Goal: Information Seeking & Learning: Check status

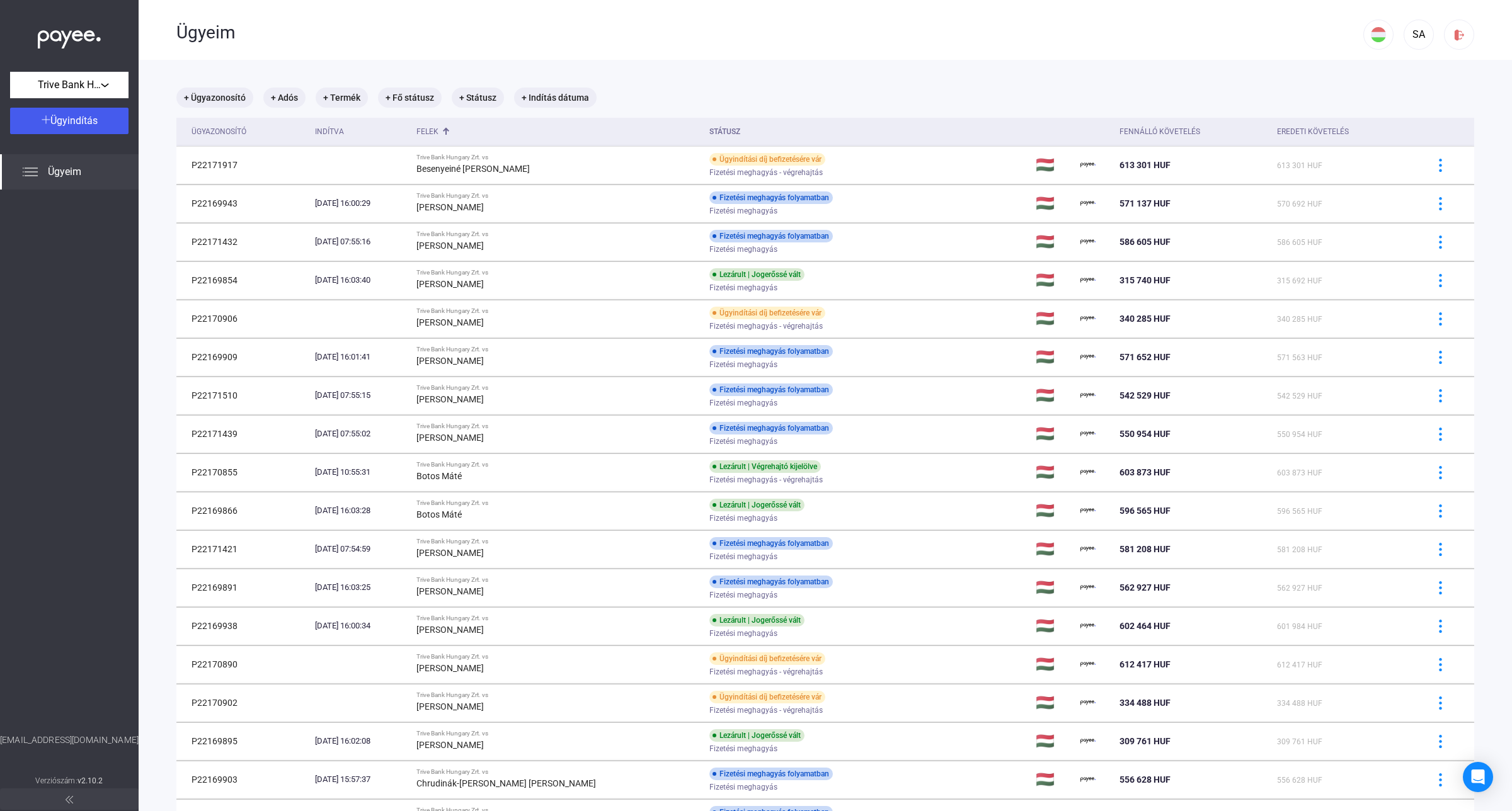
scroll to position [701, 0]
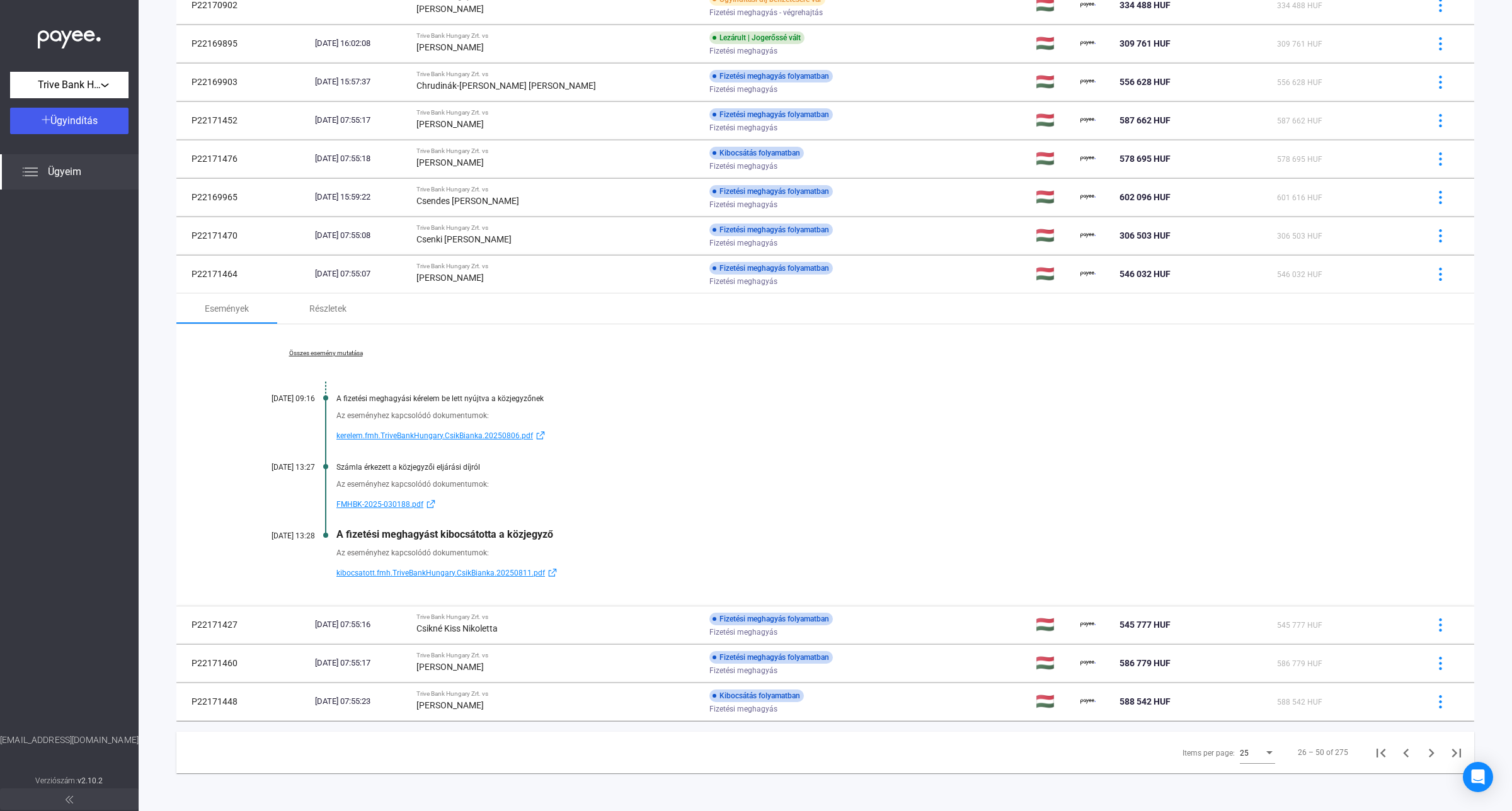
click at [357, 349] on link "Összes esemény mutatása" at bounding box center [326, 353] width 173 height 7
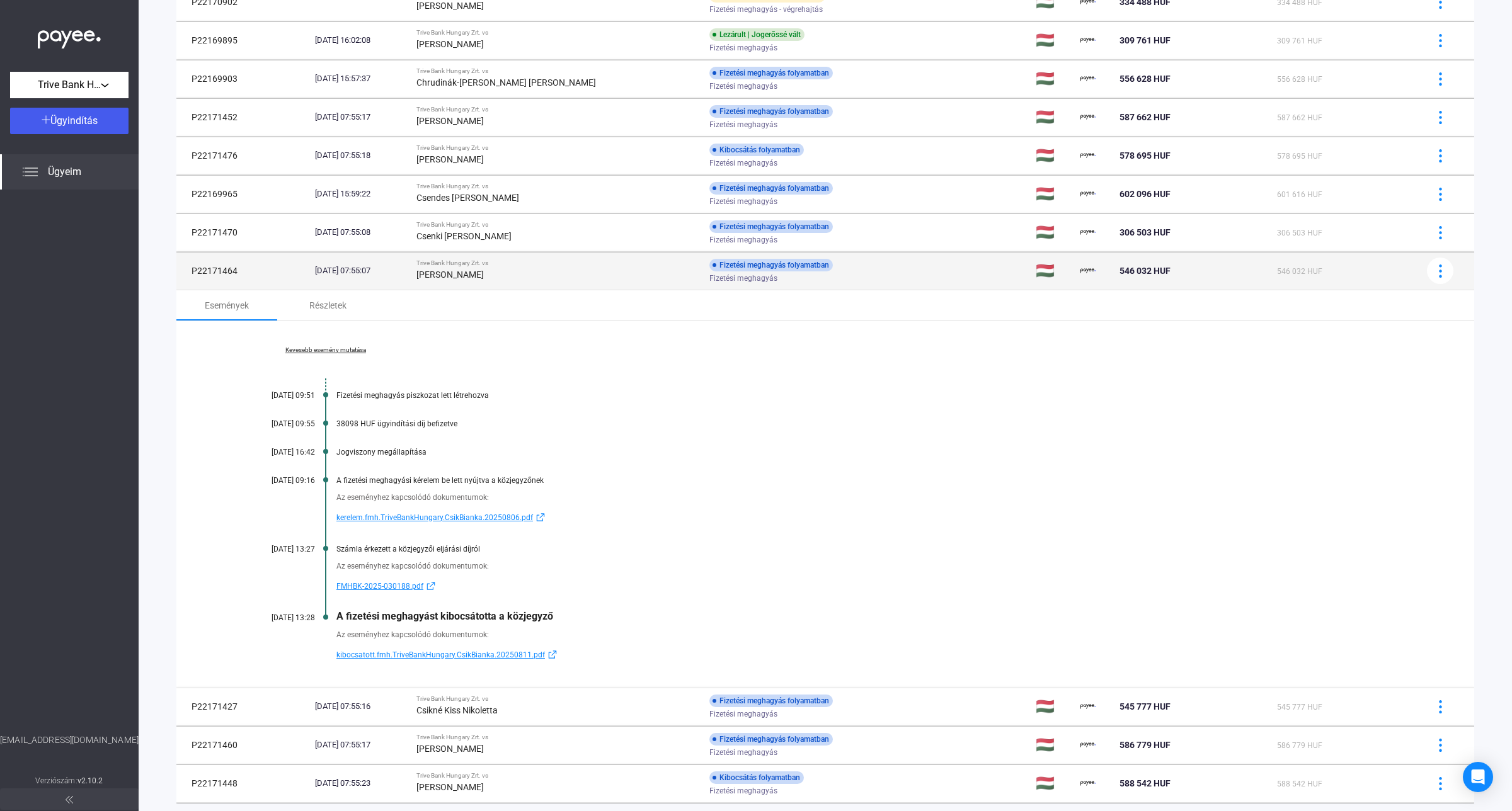
click at [476, 272] on strong "[PERSON_NAME]" at bounding box center [450, 274] width 68 height 10
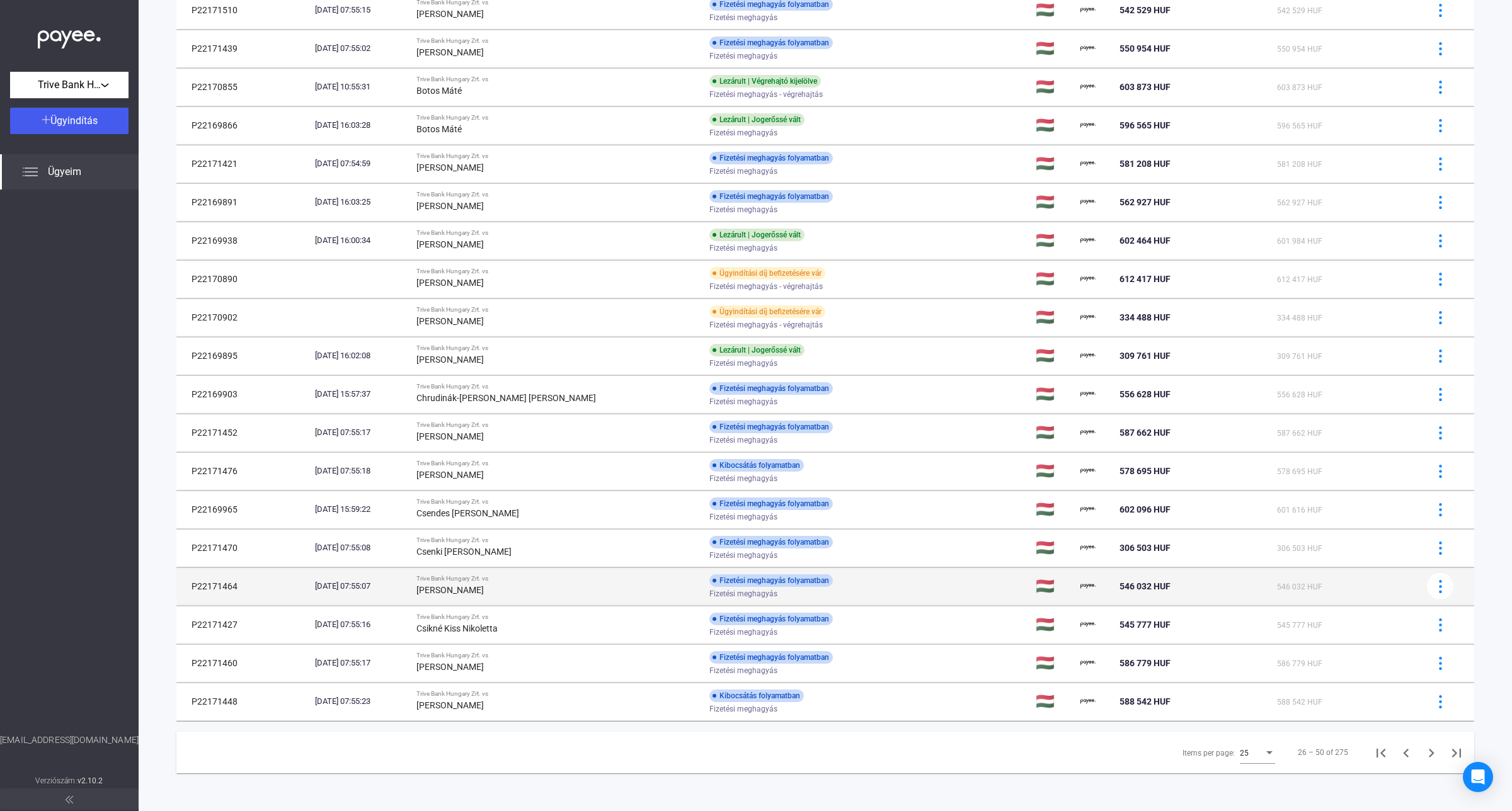
scroll to position [389, 0]
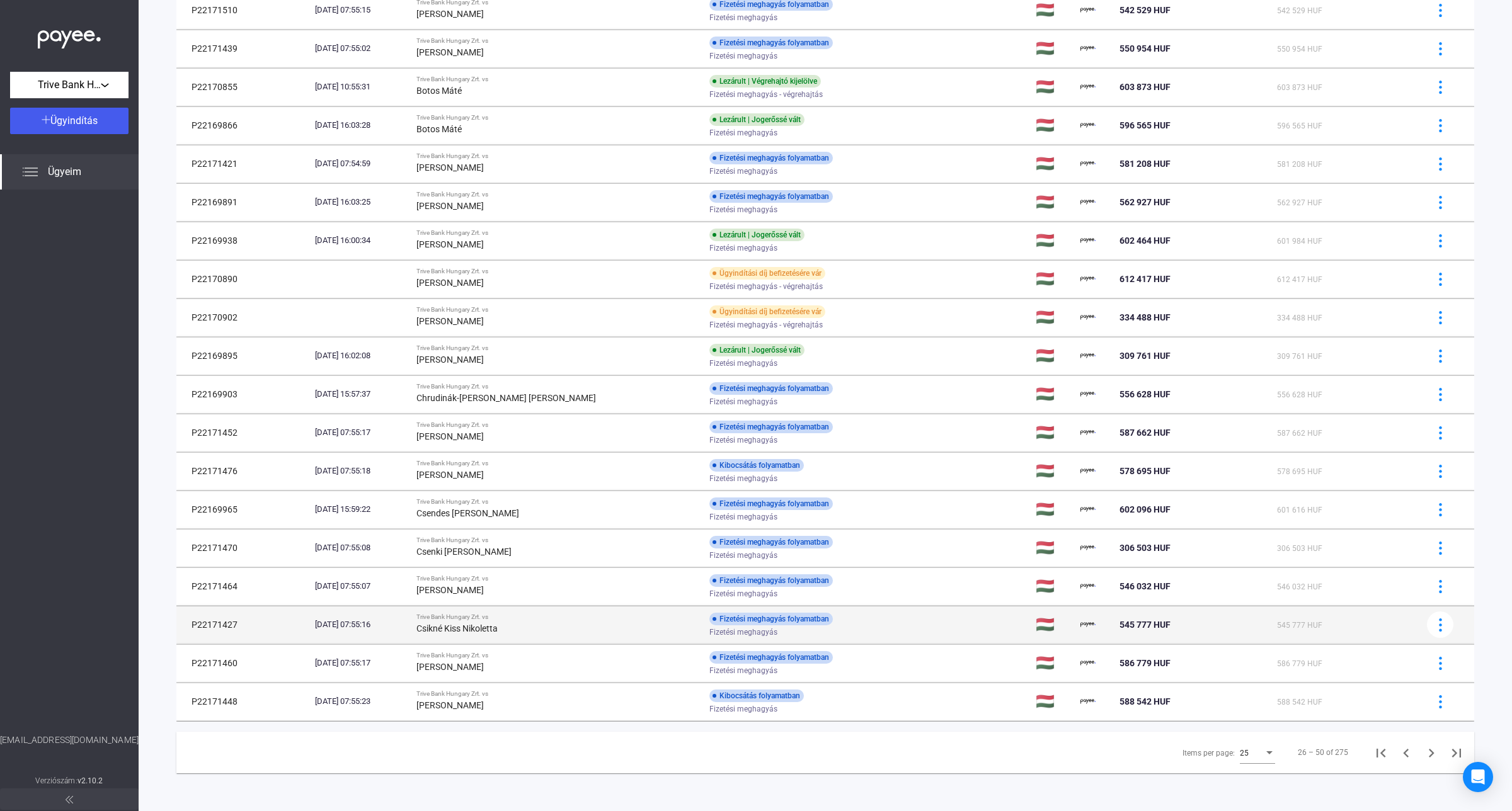
click at [509, 637] on td "Trive Bank Hungary Zrt. vs Csikné Kiss Nikoletta" at bounding box center [558, 624] width 293 height 37
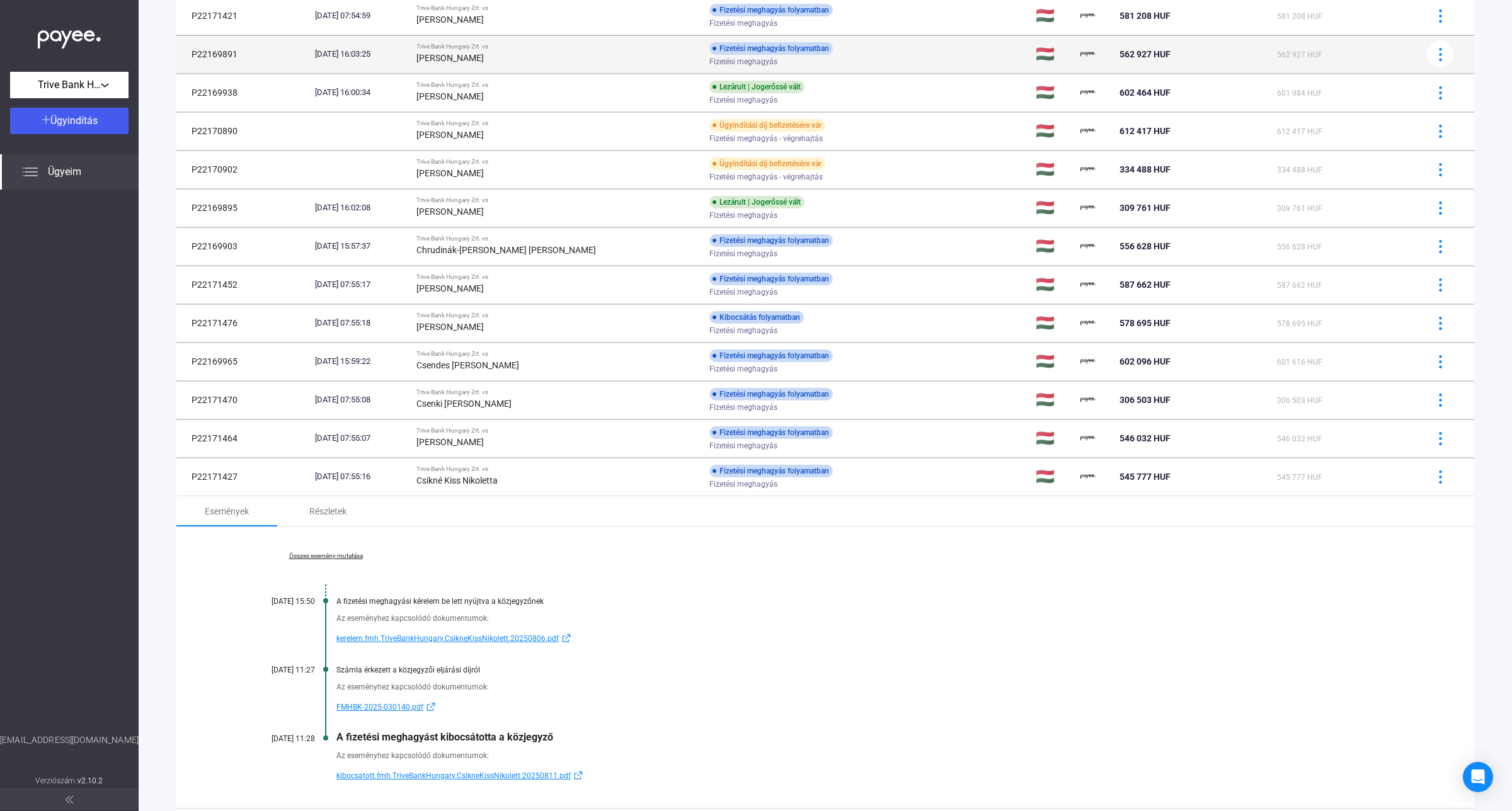
scroll to position [701, 0]
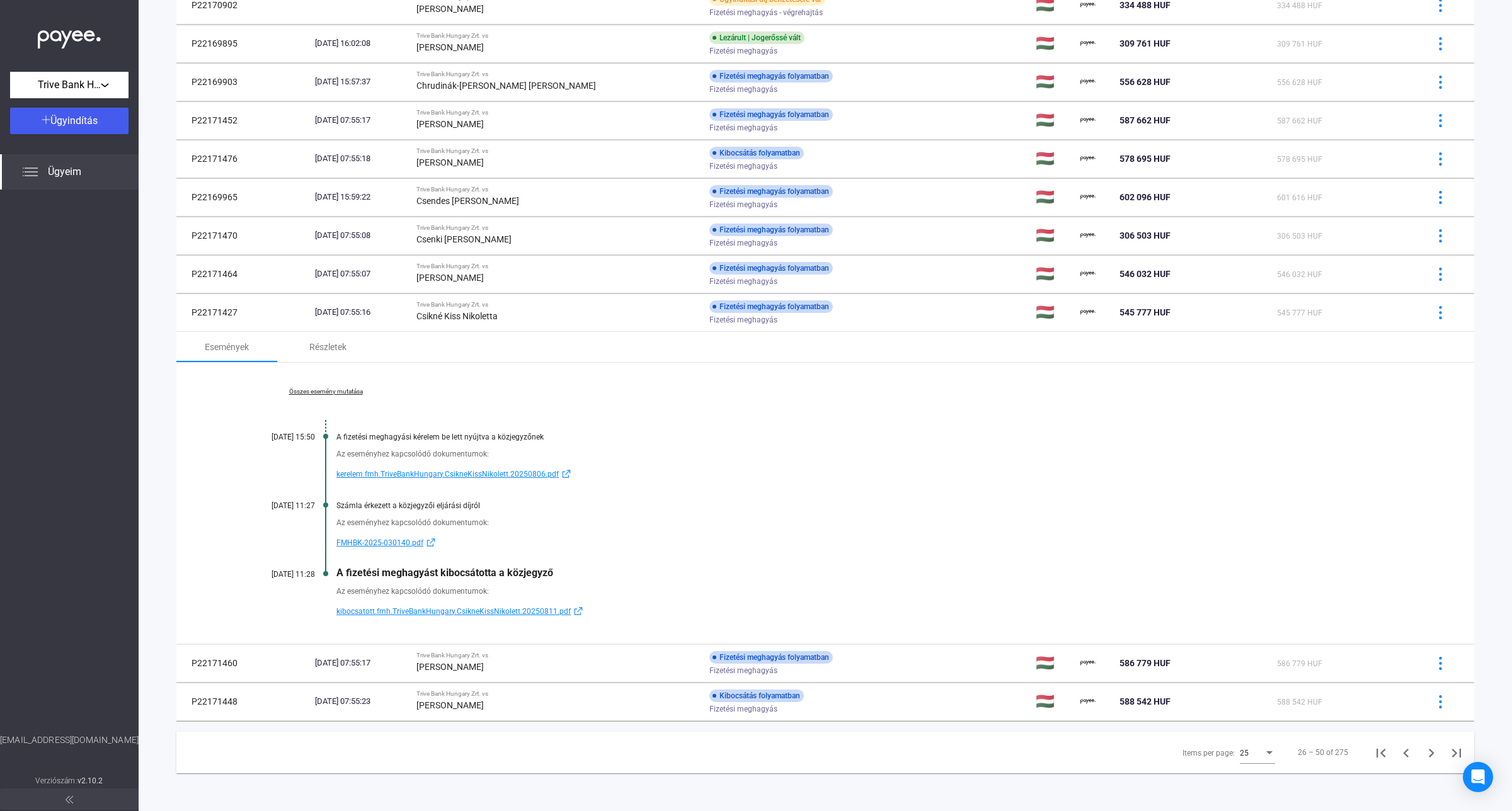
click at [435, 611] on span "kibocsatott.fmh.TriveBankHungary.CsikneKissNikolett.20250811.pdf" at bounding box center [454, 612] width 234 height 15
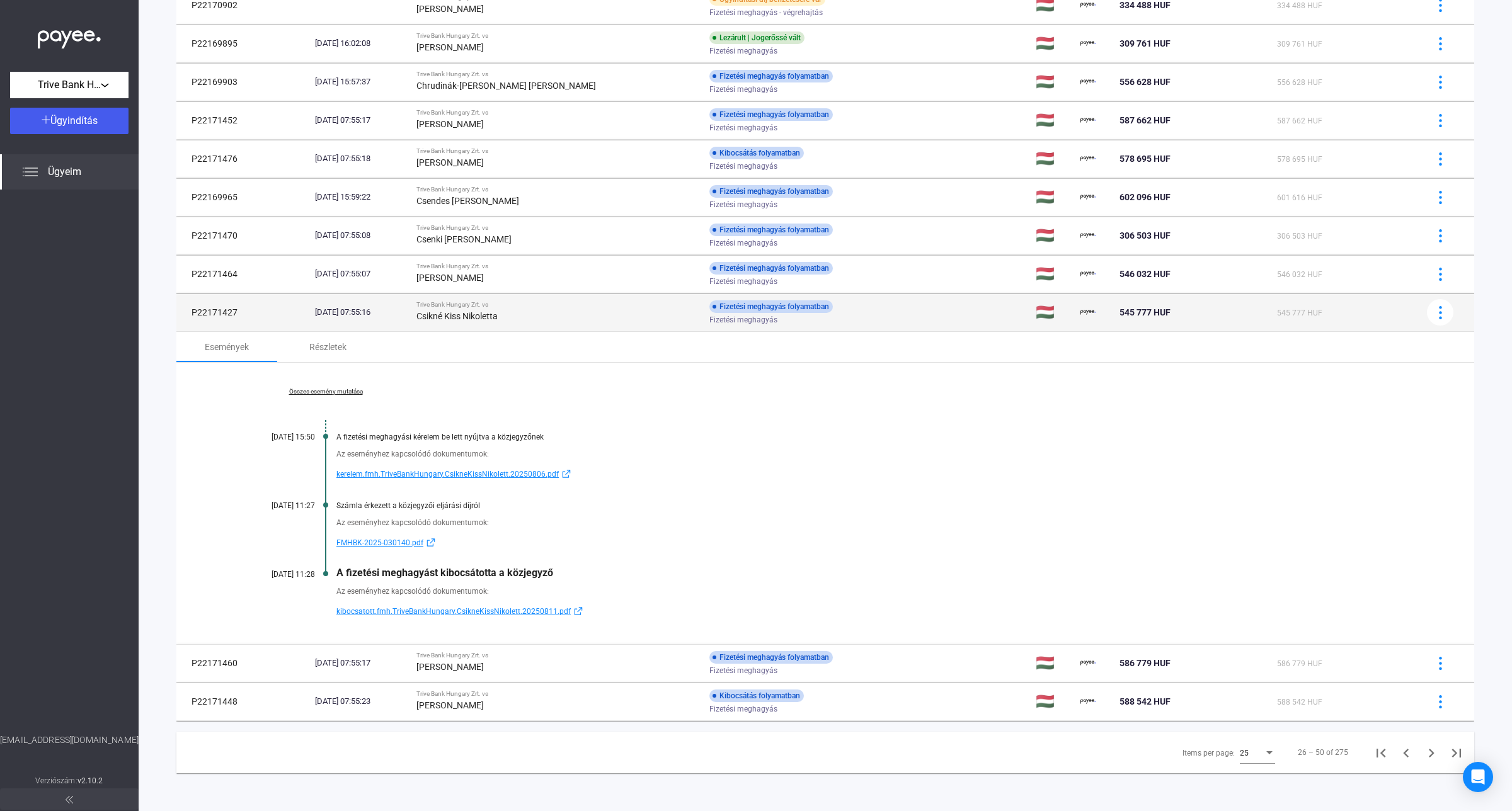
click at [648, 304] on div "Trive Bank Hungary Zrt. vs" at bounding box center [558, 304] width 283 height 7
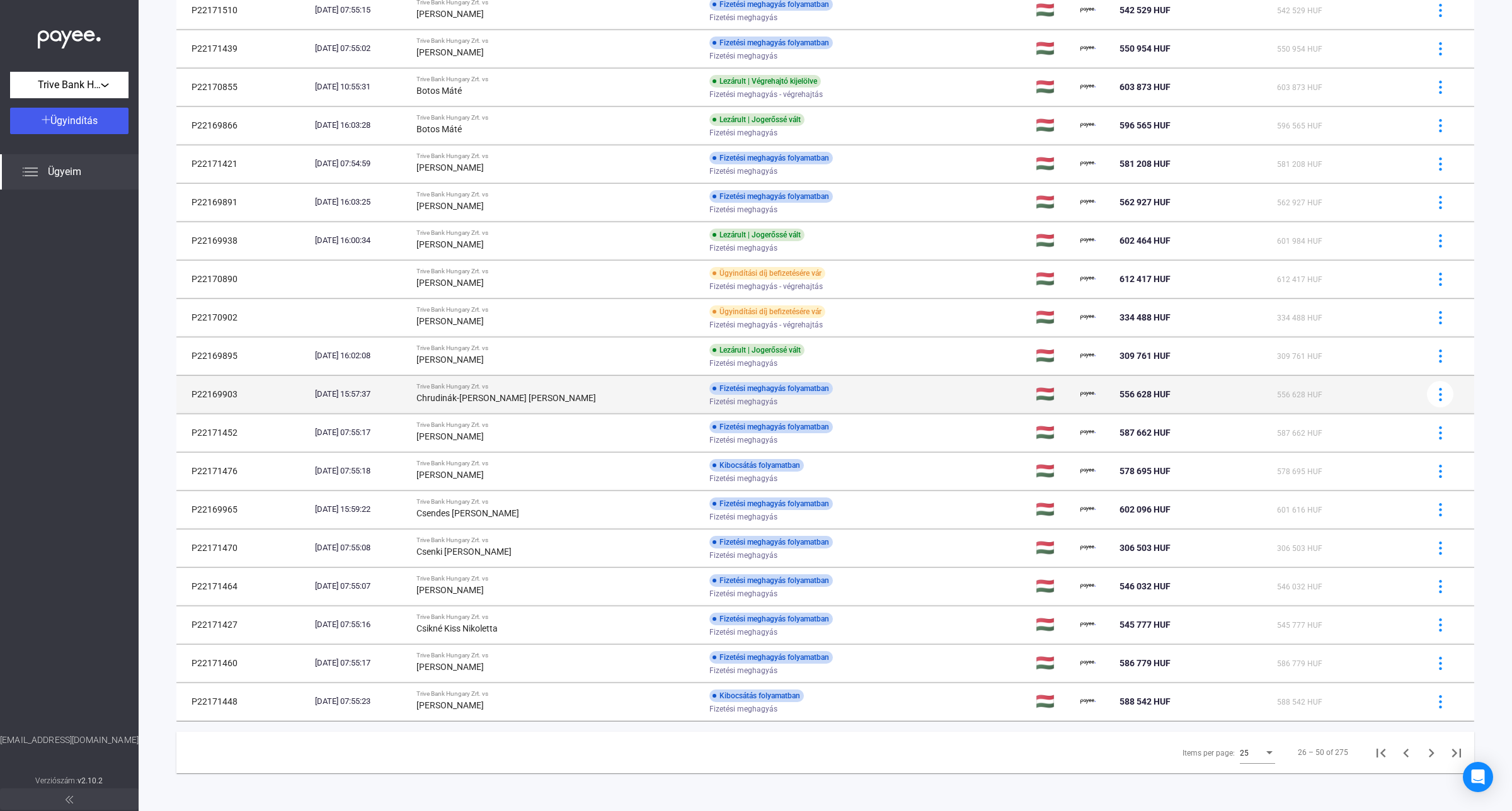
scroll to position [389, 0]
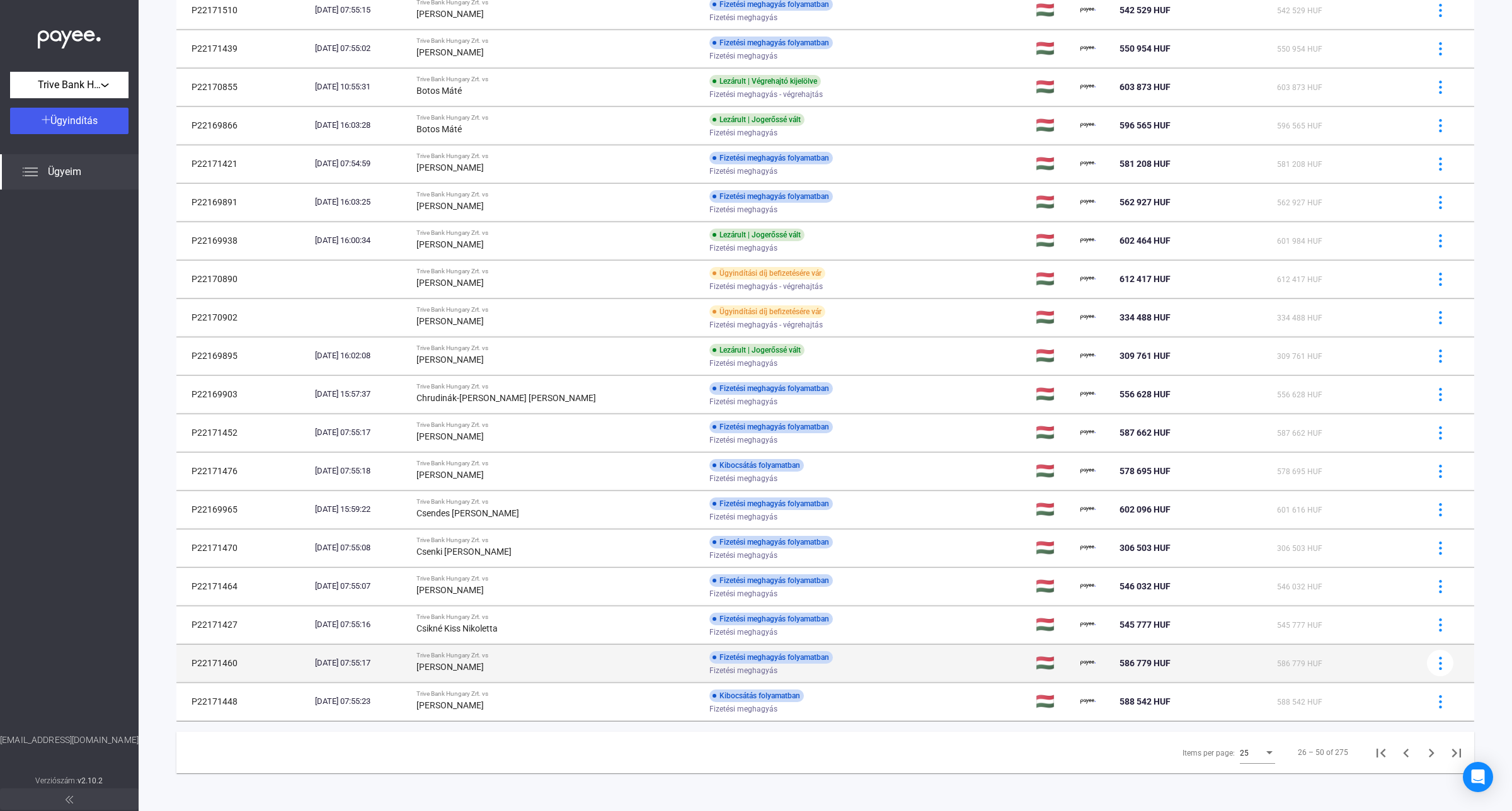
click at [562, 669] on div "[PERSON_NAME]" at bounding box center [558, 666] width 283 height 15
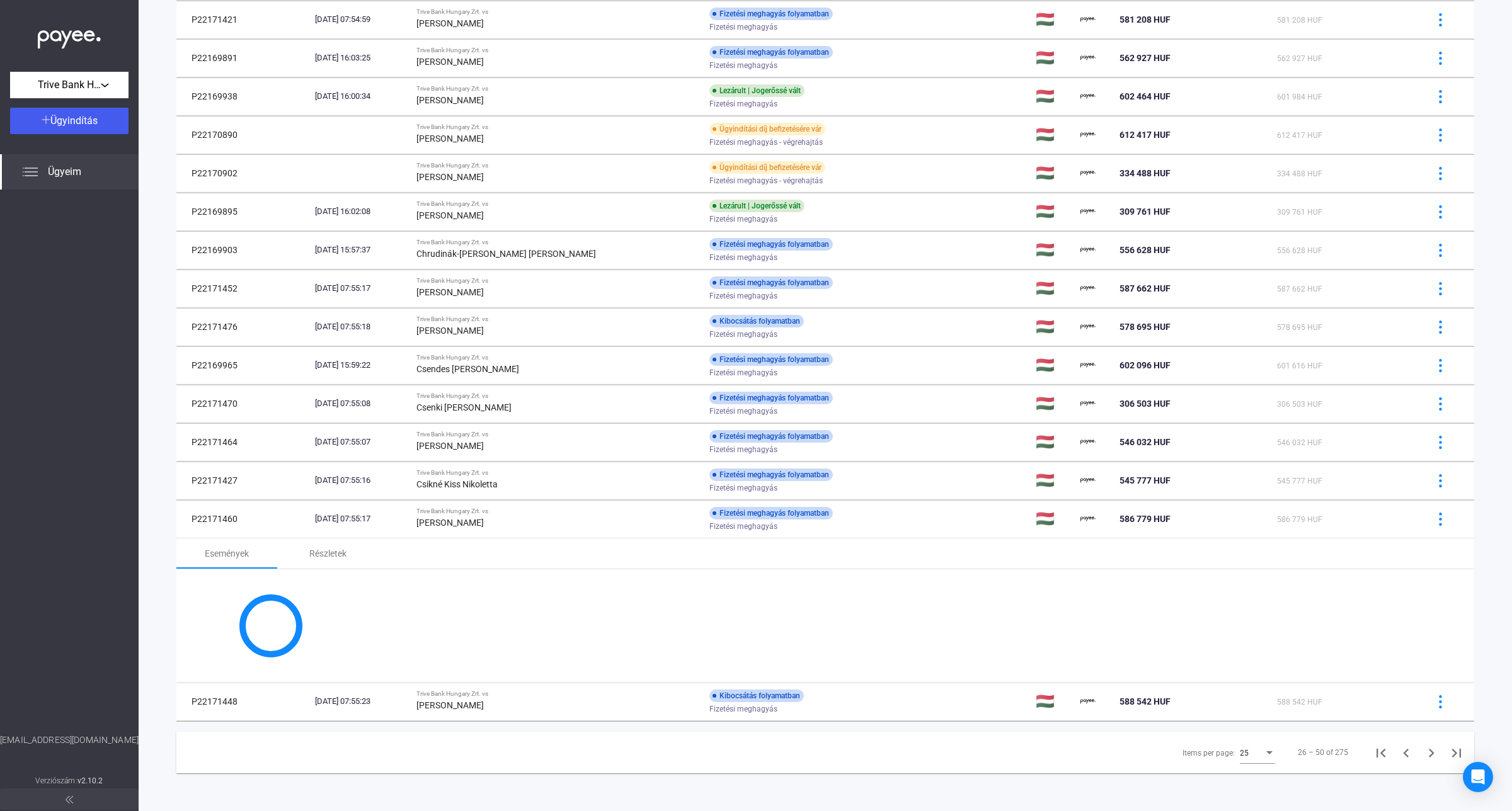
scroll to position [701, 0]
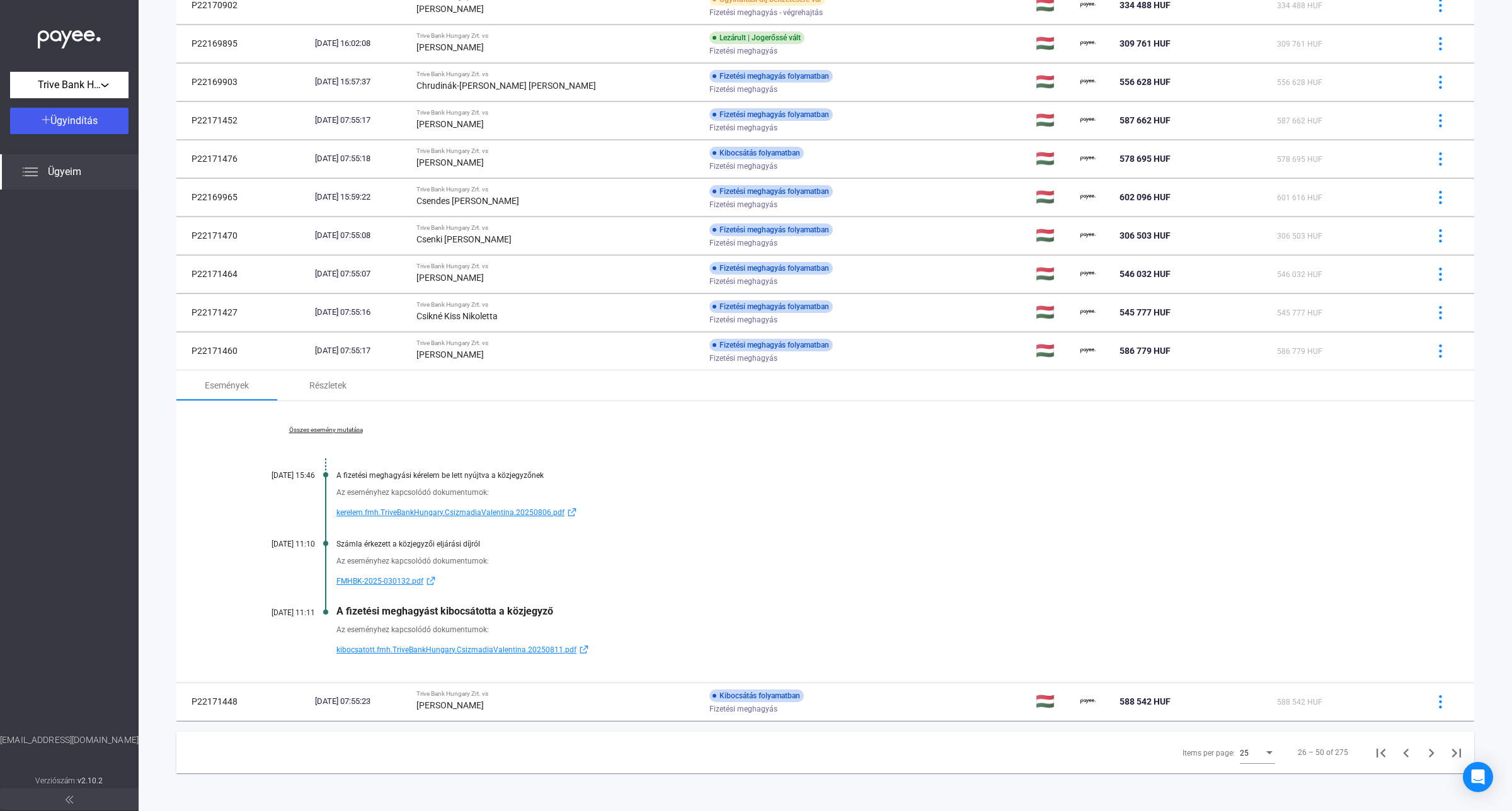
click at [457, 650] on span "kibocsatott.fmh.TriveBankHungary.CsizmadiaValentina.20250811.pdf" at bounding box center [456, 650] width 240 height 15
click at [397, 653] on span "kibocsatott.fmh.TriveBankHungary.CsizmadiaValentina.20250811.pdf" at bounding box center [456, 650] width 240 height 15
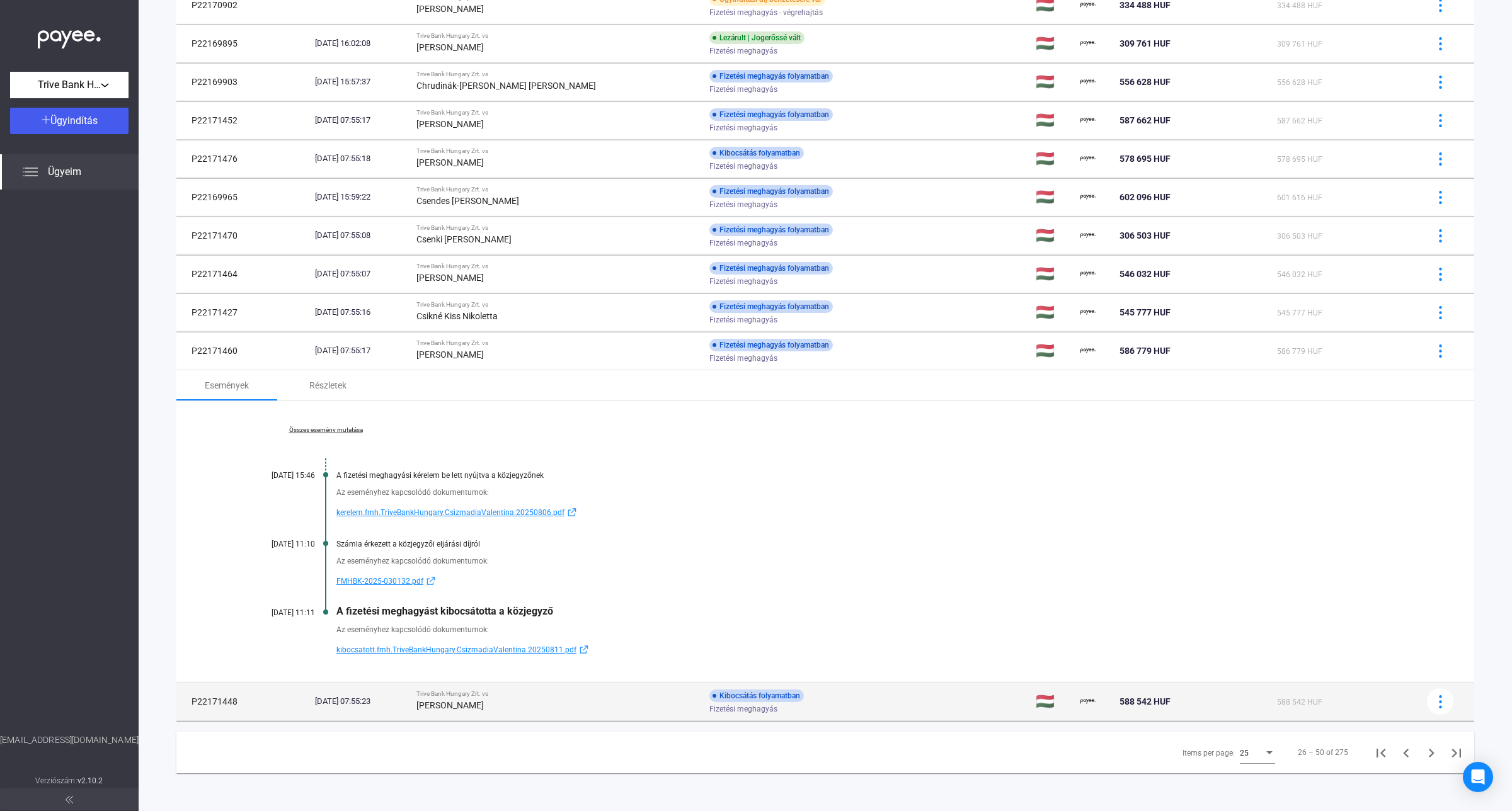
click at [569, 701] on div "[PERSON_NAME]" at bounding box center [558, 705] width 283 height 15
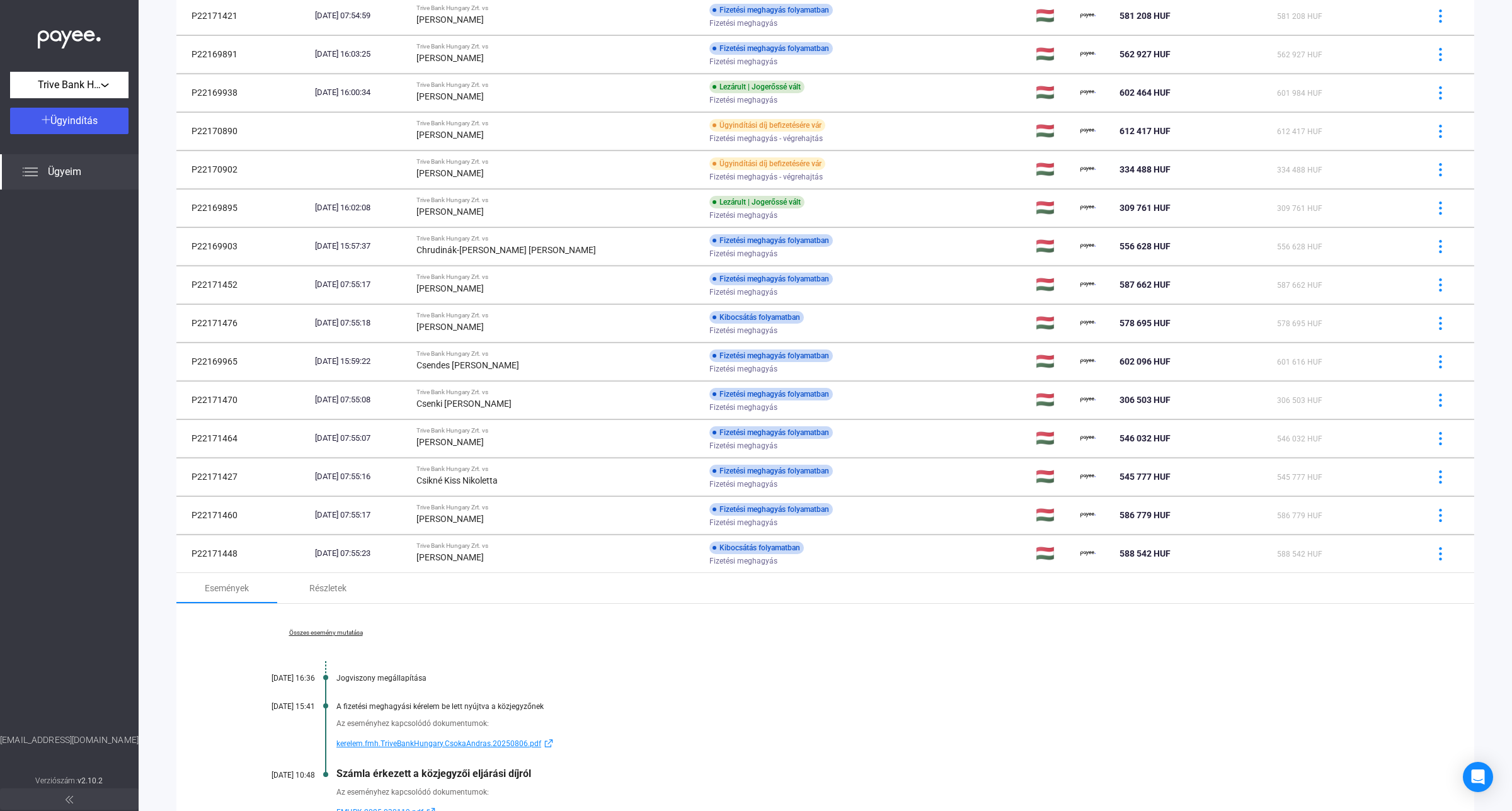
scroll to position [661, 0]
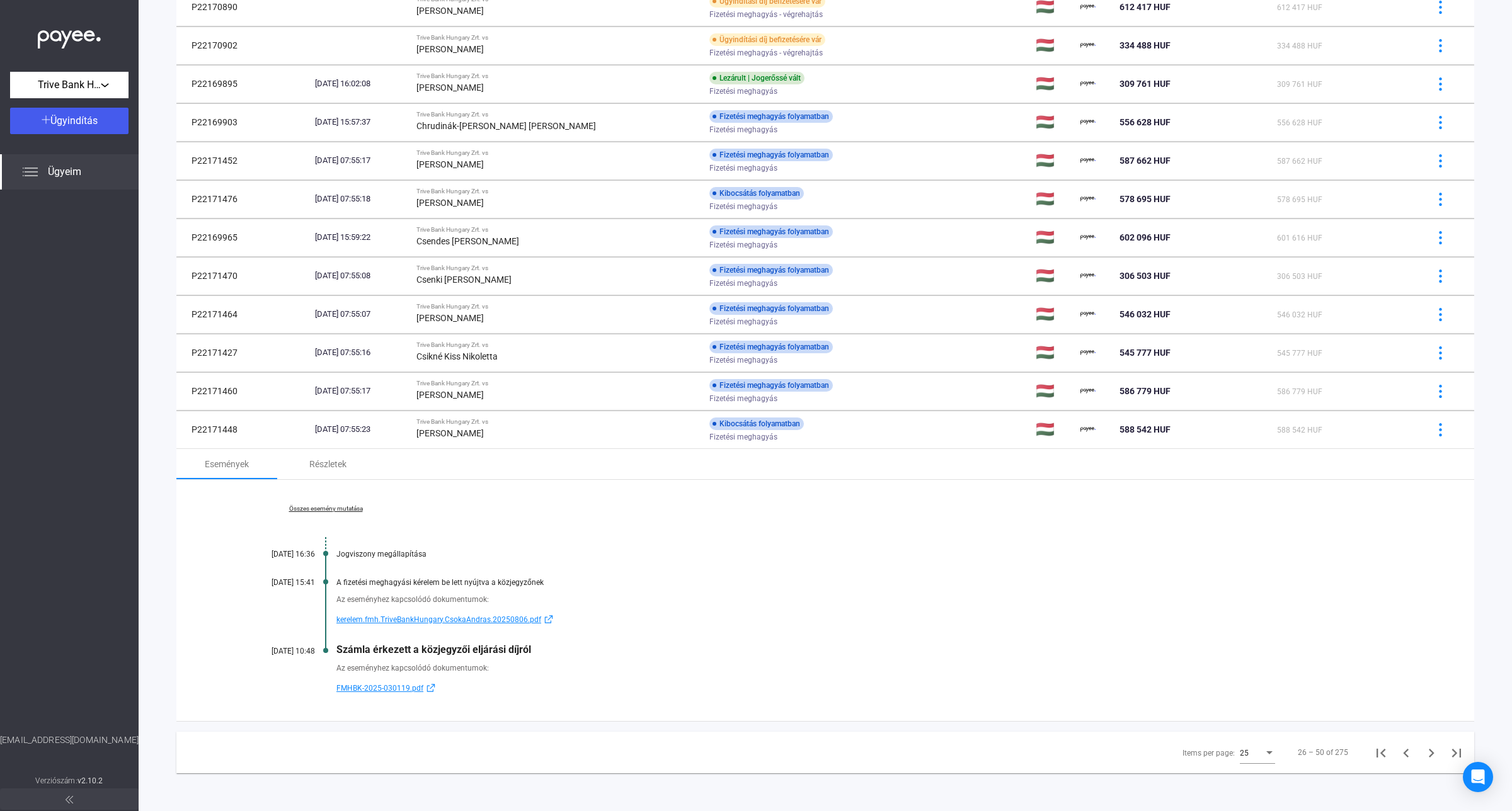
click at [364, 691] on span "FMHBK-2025-030119.pdf" at bounding box center [380, 688] width 87 height 15
click at [406, 621] on span "kerelem.fmh.TriveBankHungary.CsokaAndras.20250806.pdf" at bounding box center [439, 620] width 205 height 15
click at [646, 439] on div "[PERSON_NAME]" at bounding box center [558, 433] width 283 height 15
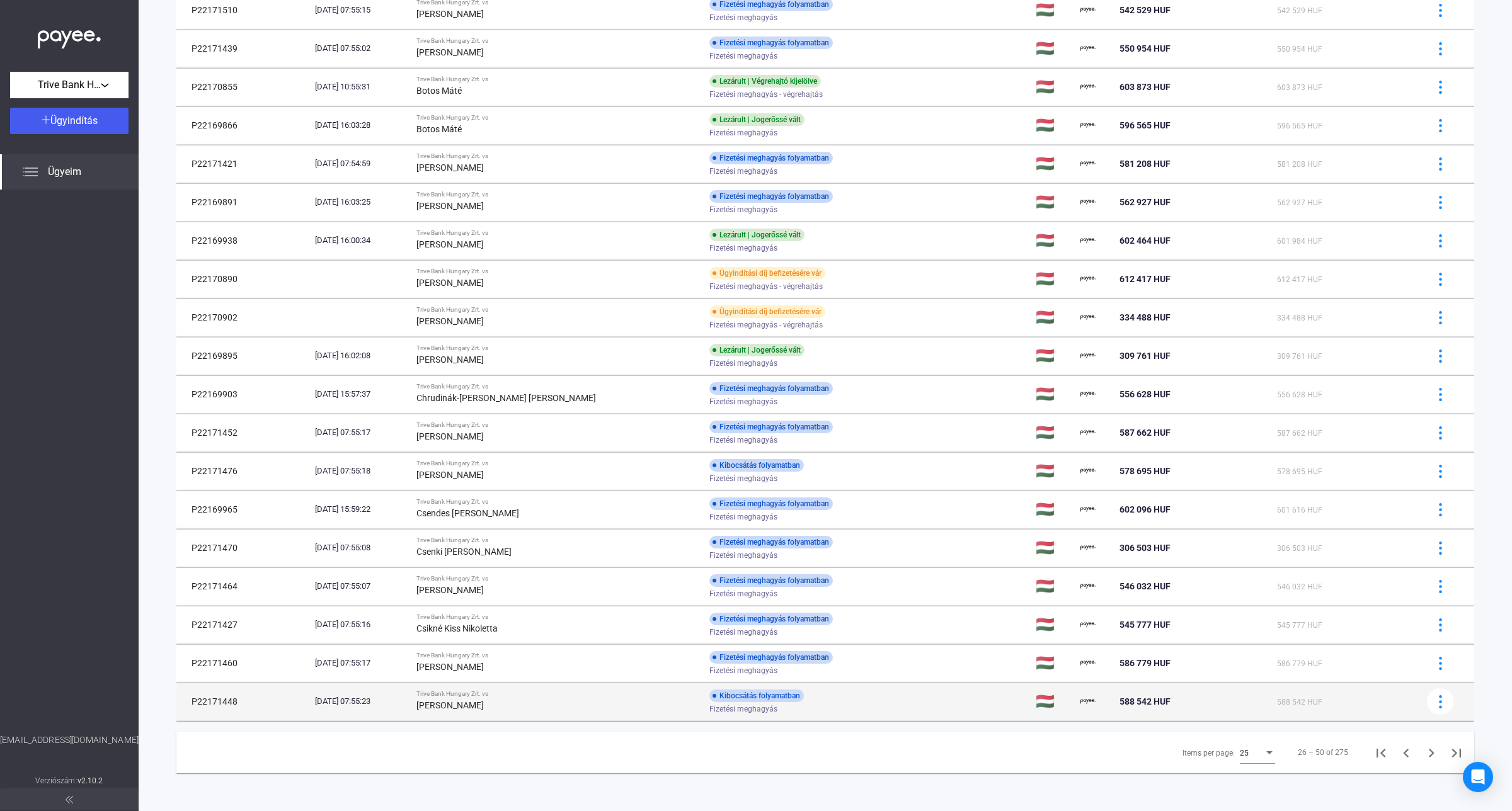
scroll to position [389, 0]
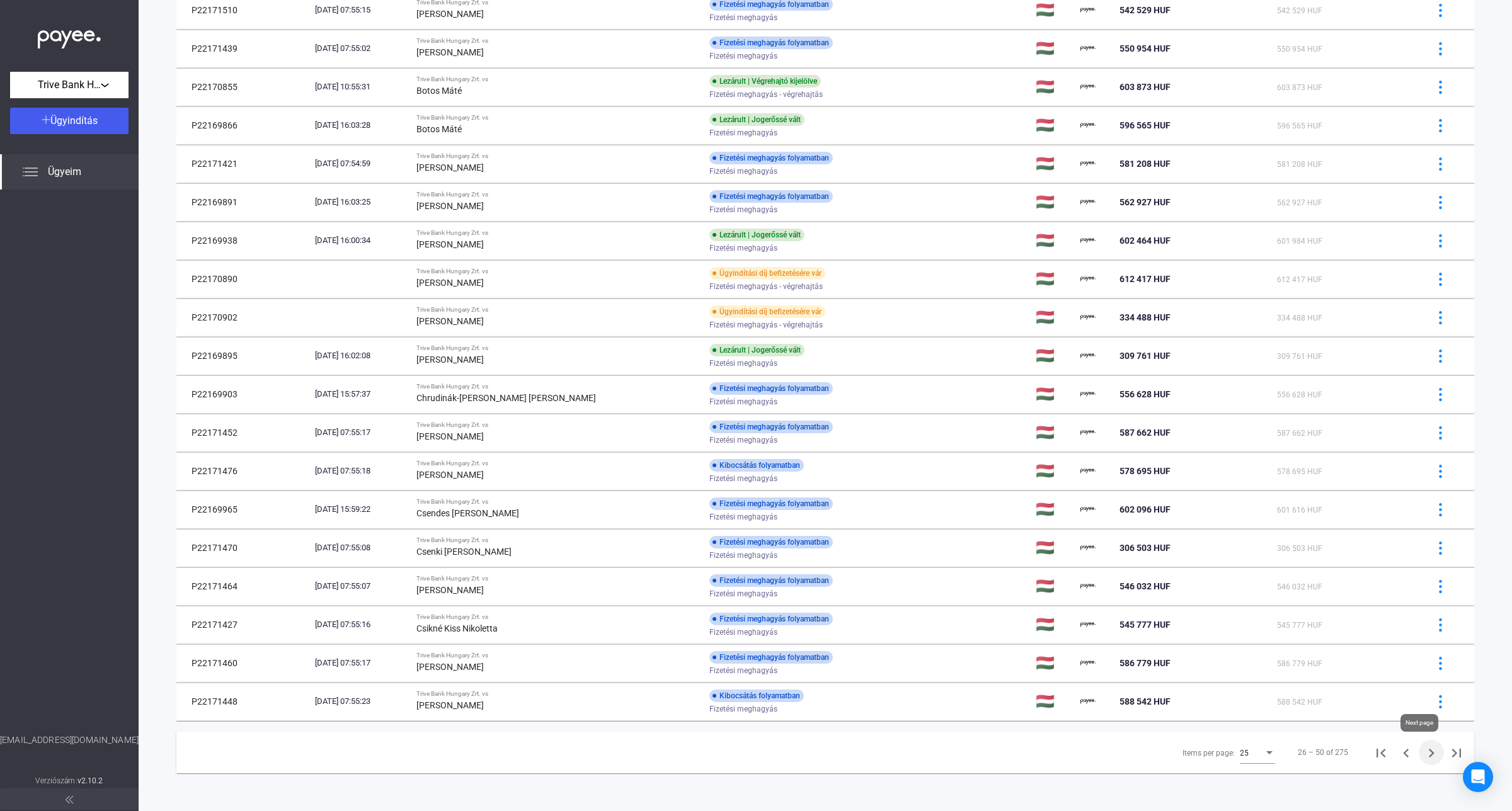
click at [1422, 753] on icon "Next page" at bounding box center [1431, 753] width 17 height 17
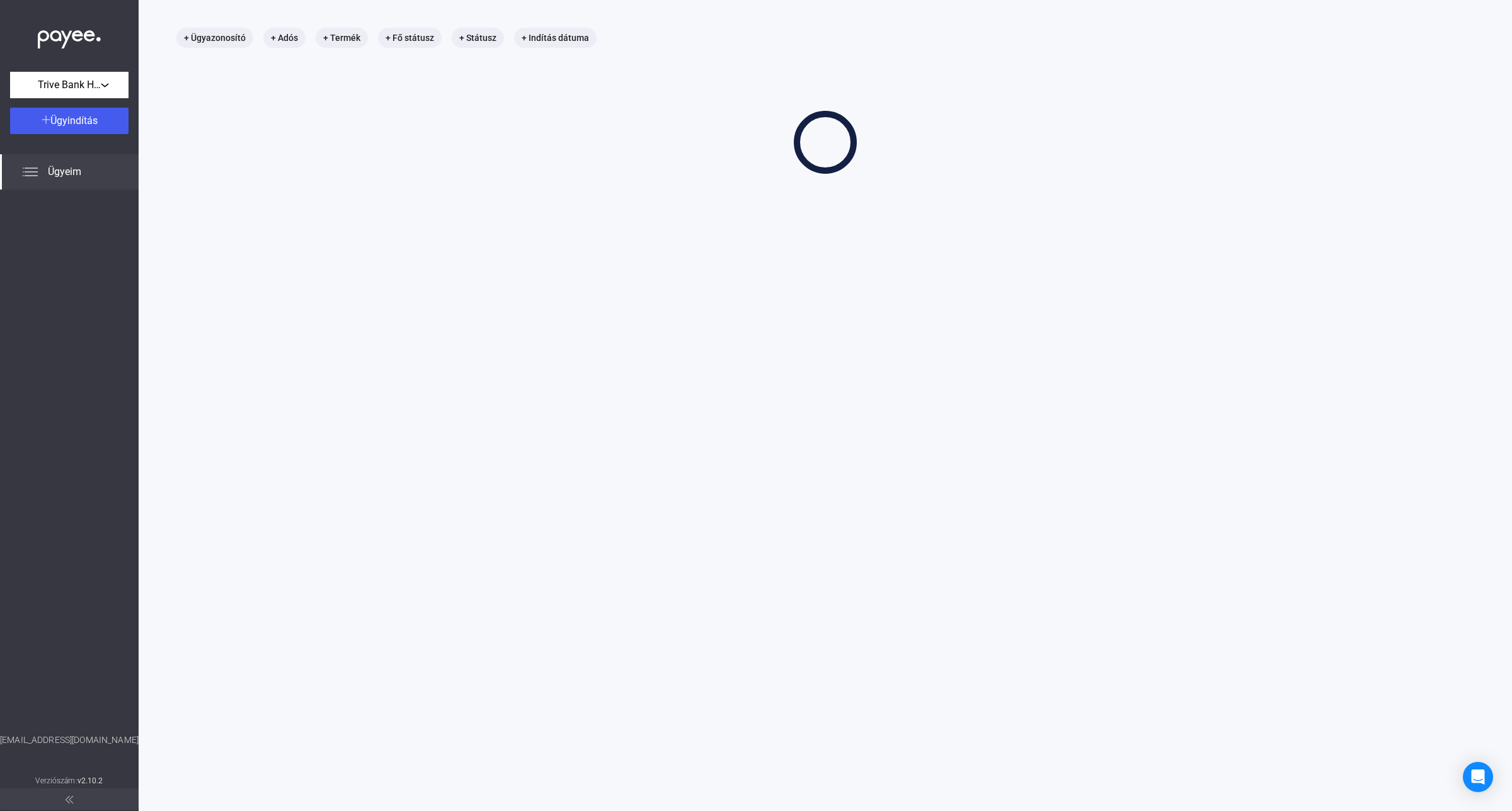
scroll to position [60, 0]
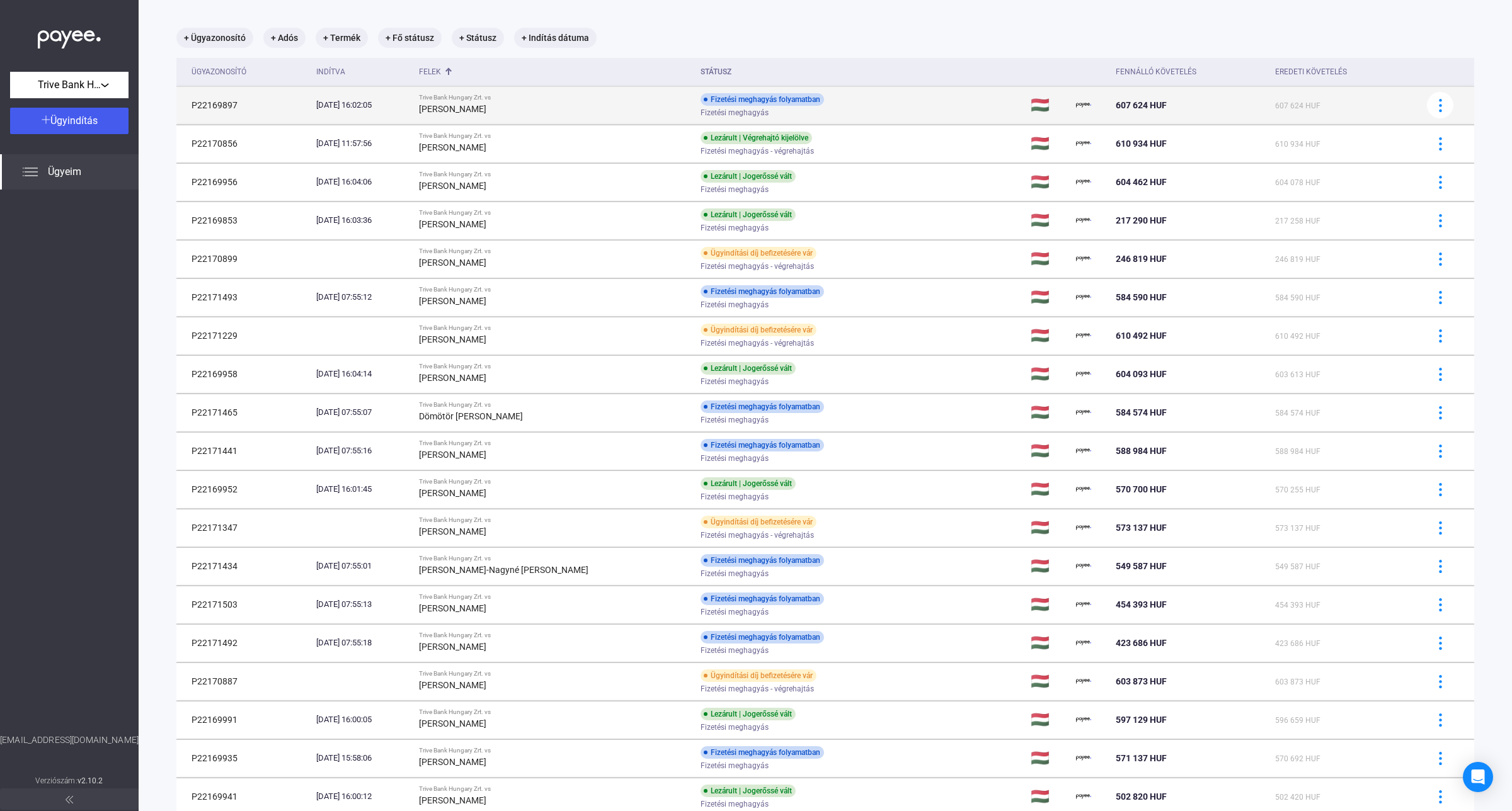
click at [615, 106] on div "[PERSON_NAME]" at bounding box center [554, 109] width 271 height 15
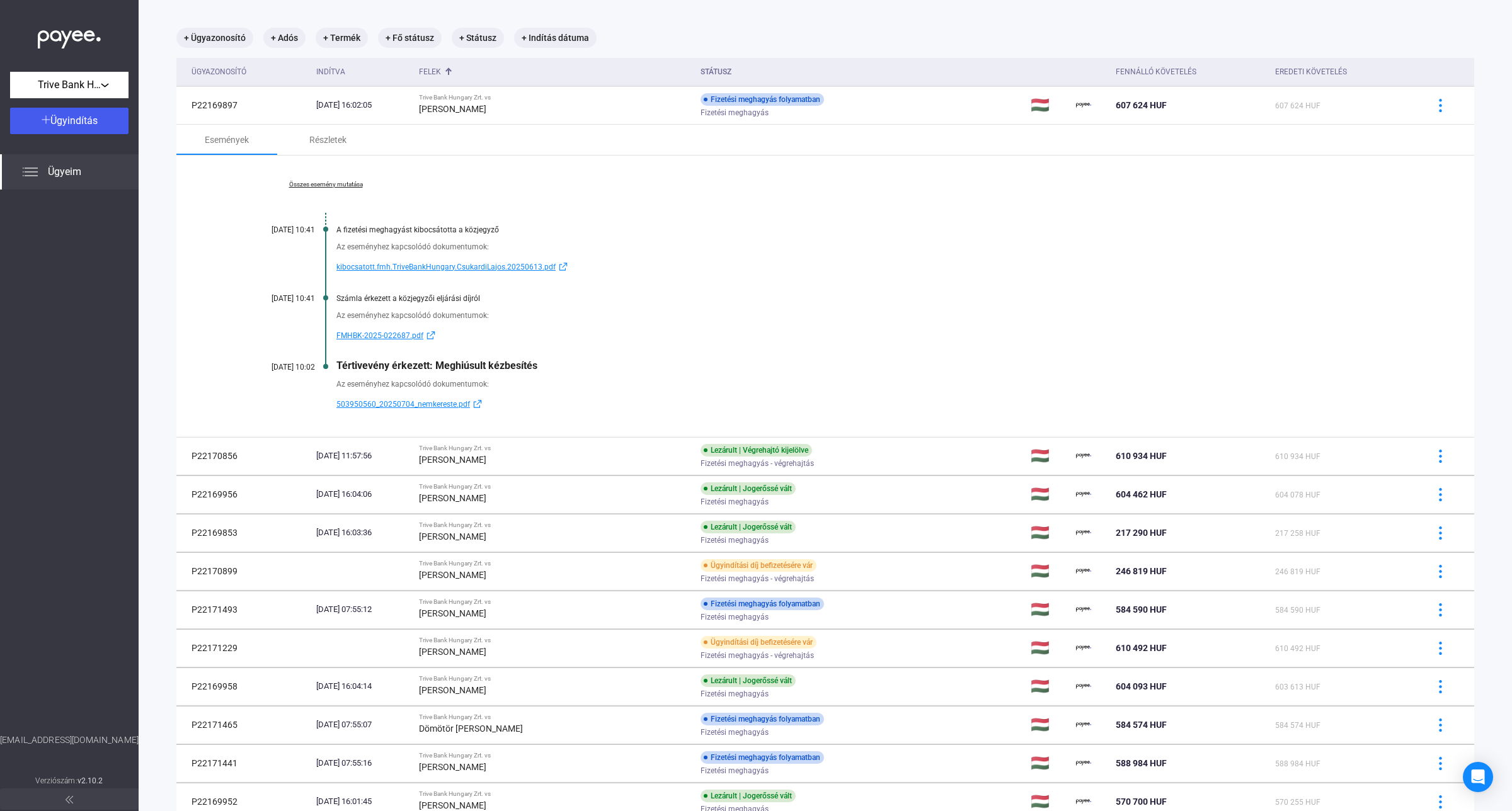
click at [348, 187] on link "Összes esemény mutatása" at bounding box center [326, 184] width 173 height 7
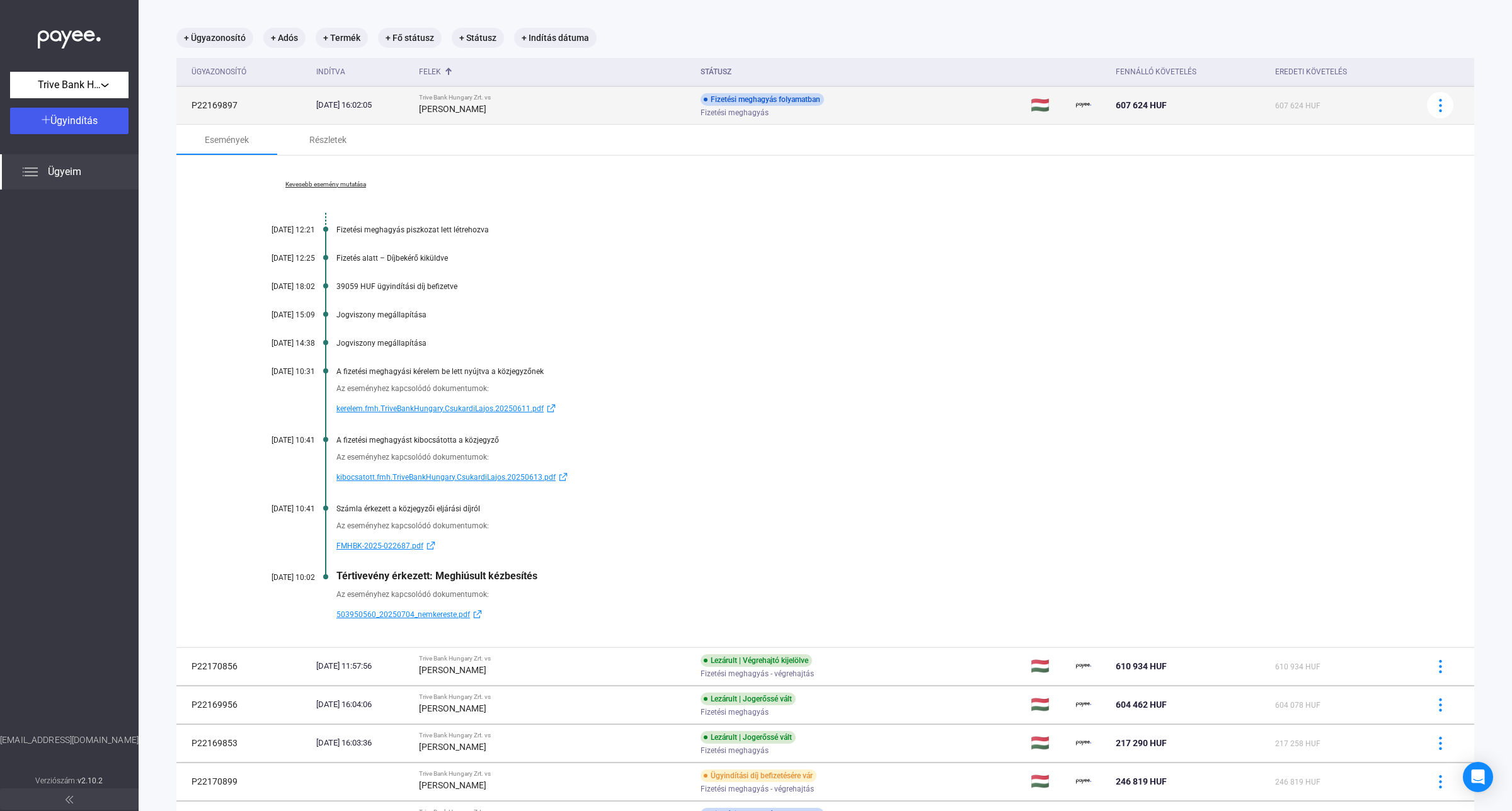
click at [639, 114] on div "[PERSON_NAME]" at bounding box center [554, 109] width 271 height 15
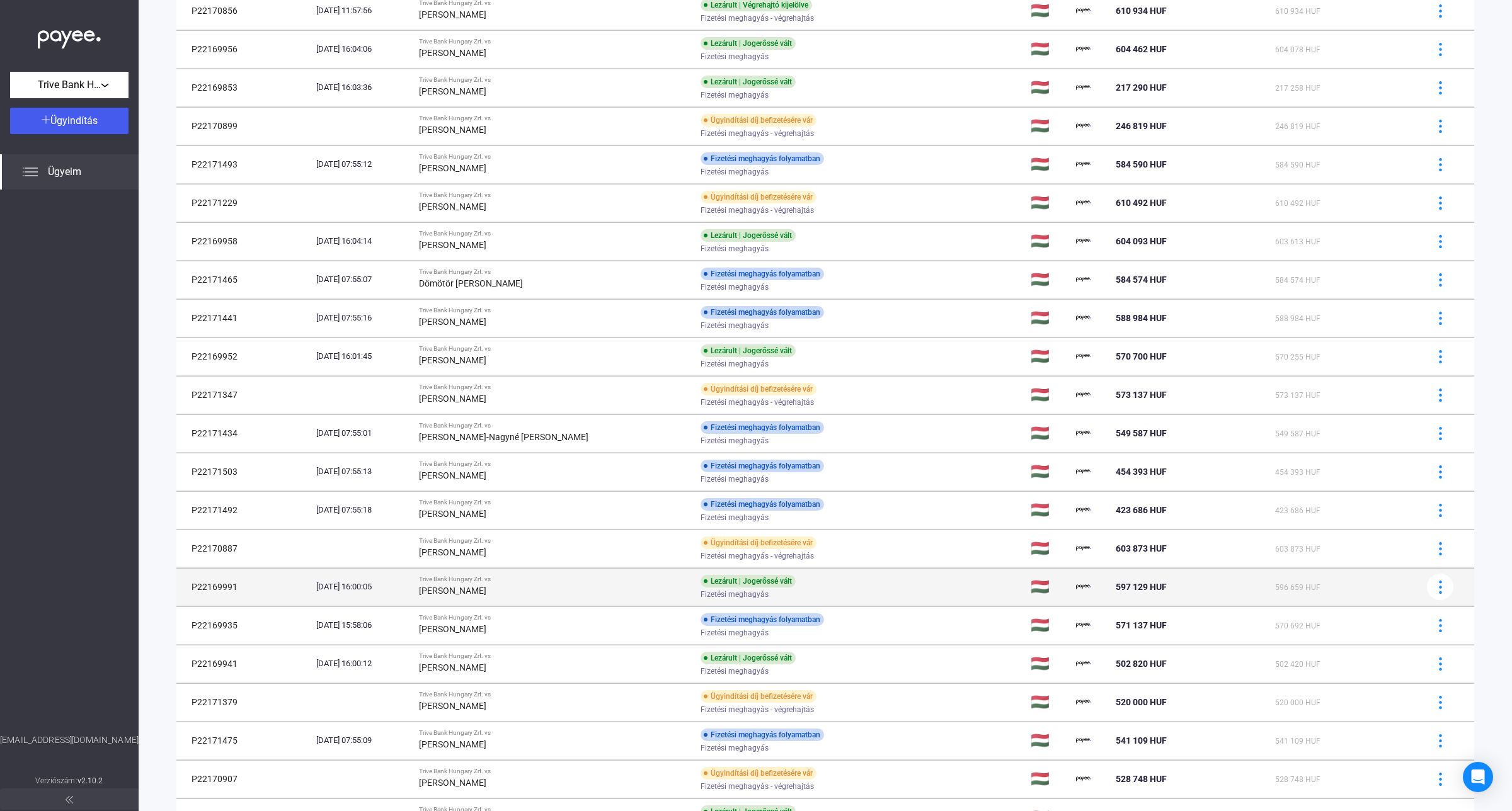
scroll to position [217, 0]
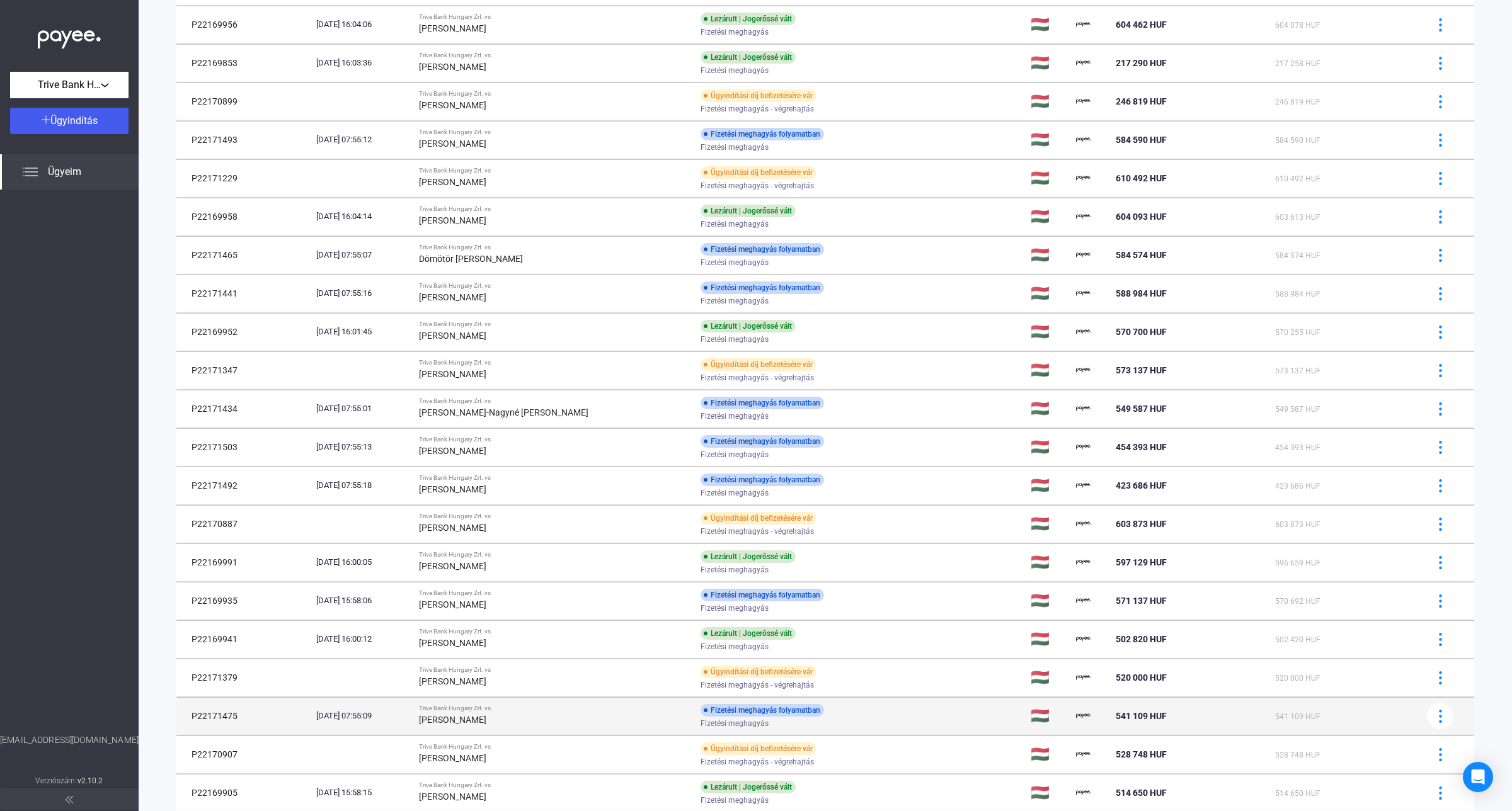
click at [701, 724] on span "Fizetési meghagyás" at bounding box center [735, 723] width 68 height 15
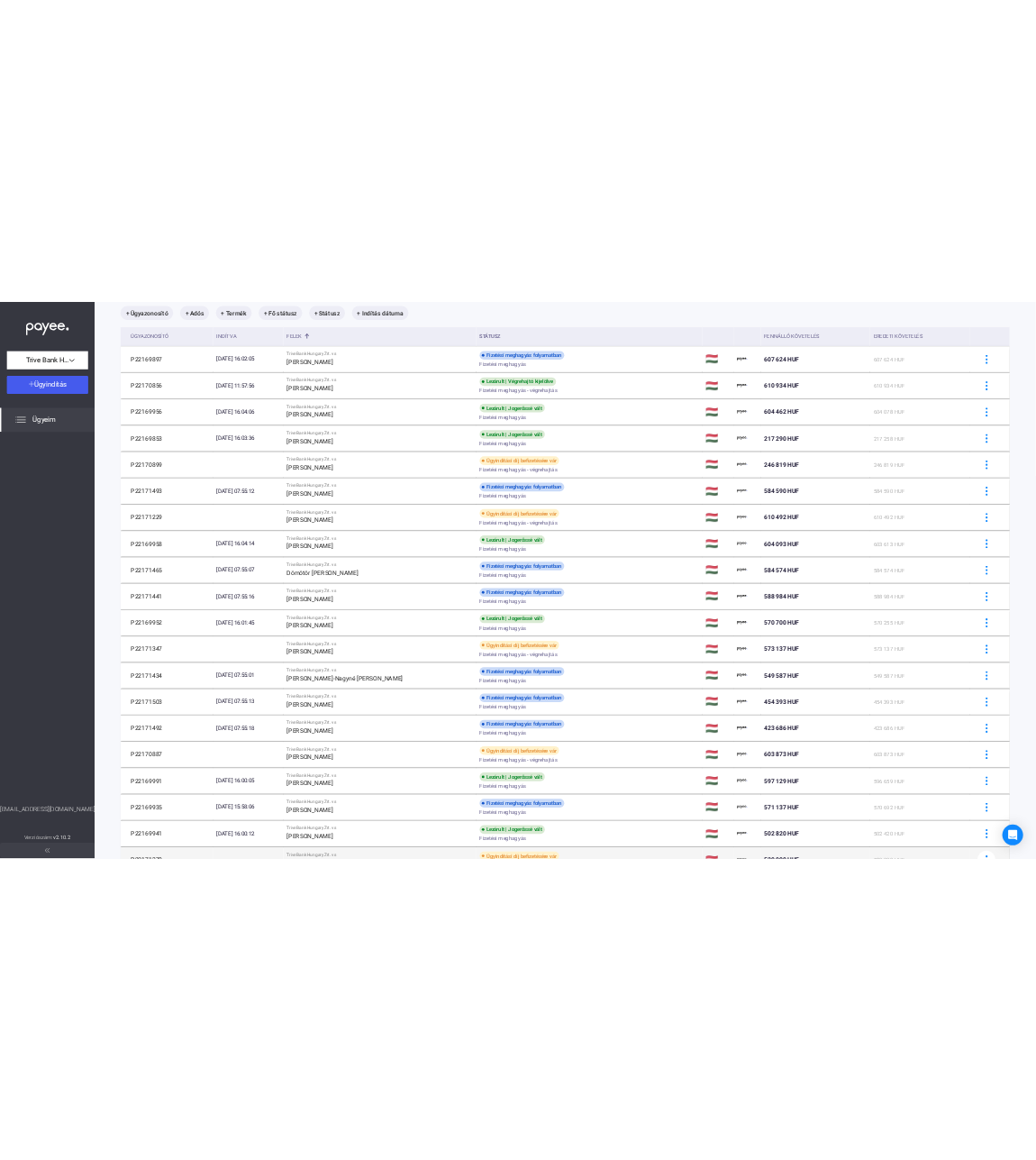
scroll to position [85, 0]
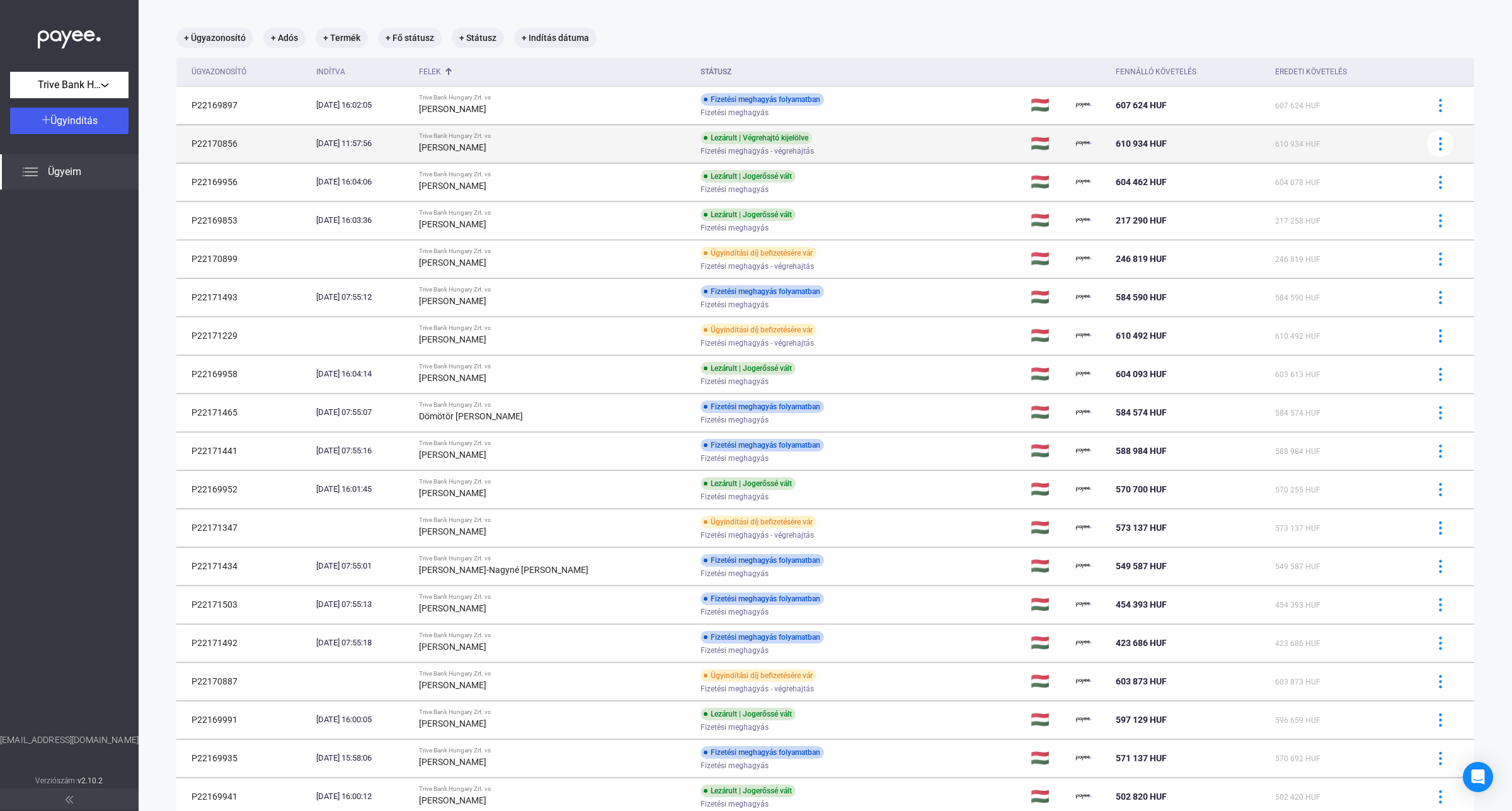
click at [1110, 132] on td "610 934 HUF" at bounding box center [1190, 143] width 160 height 37
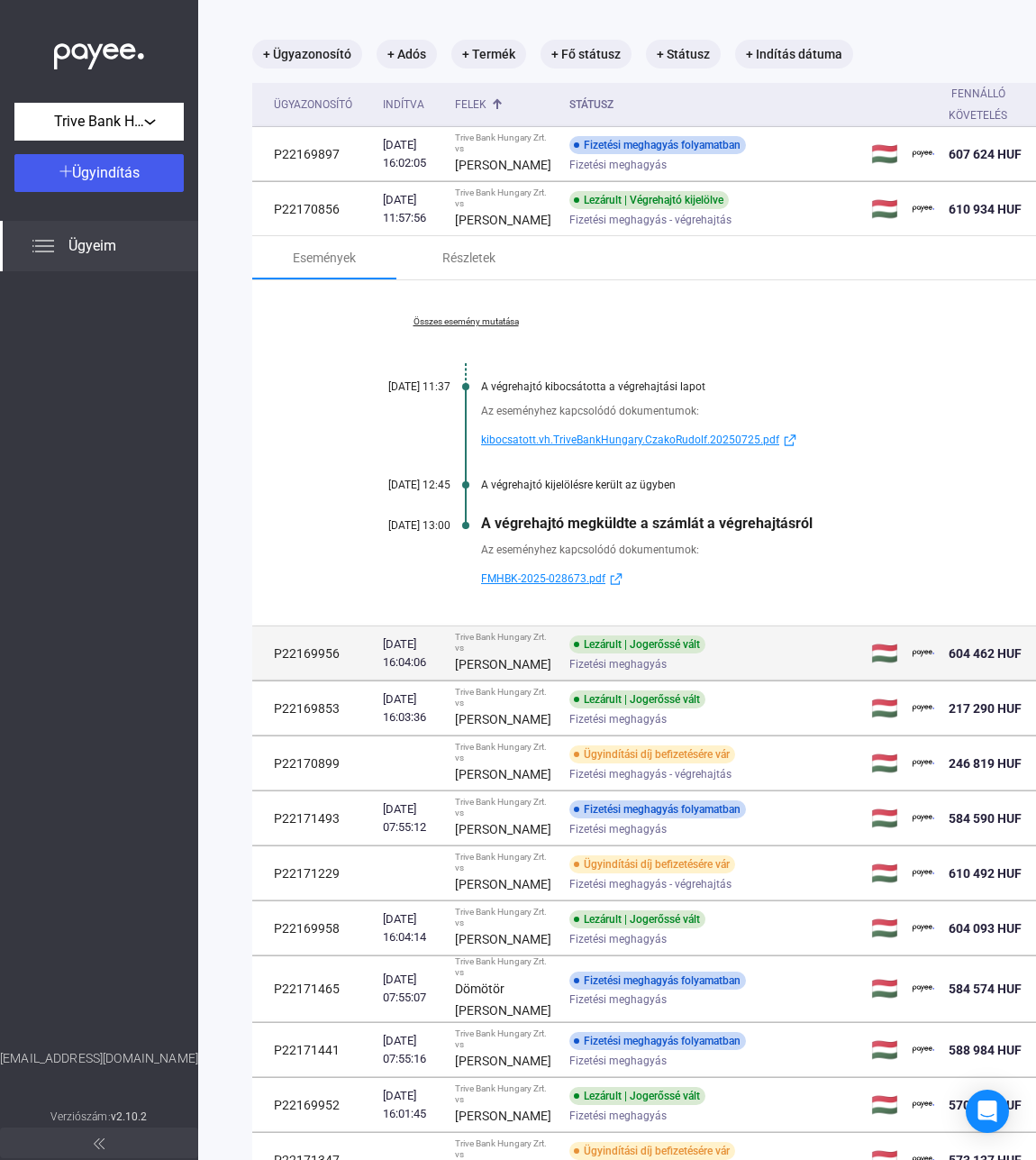
click at [498, 675] on div "[PERSON_NAME]" at bounding box center [505, 664] width 100 height 22
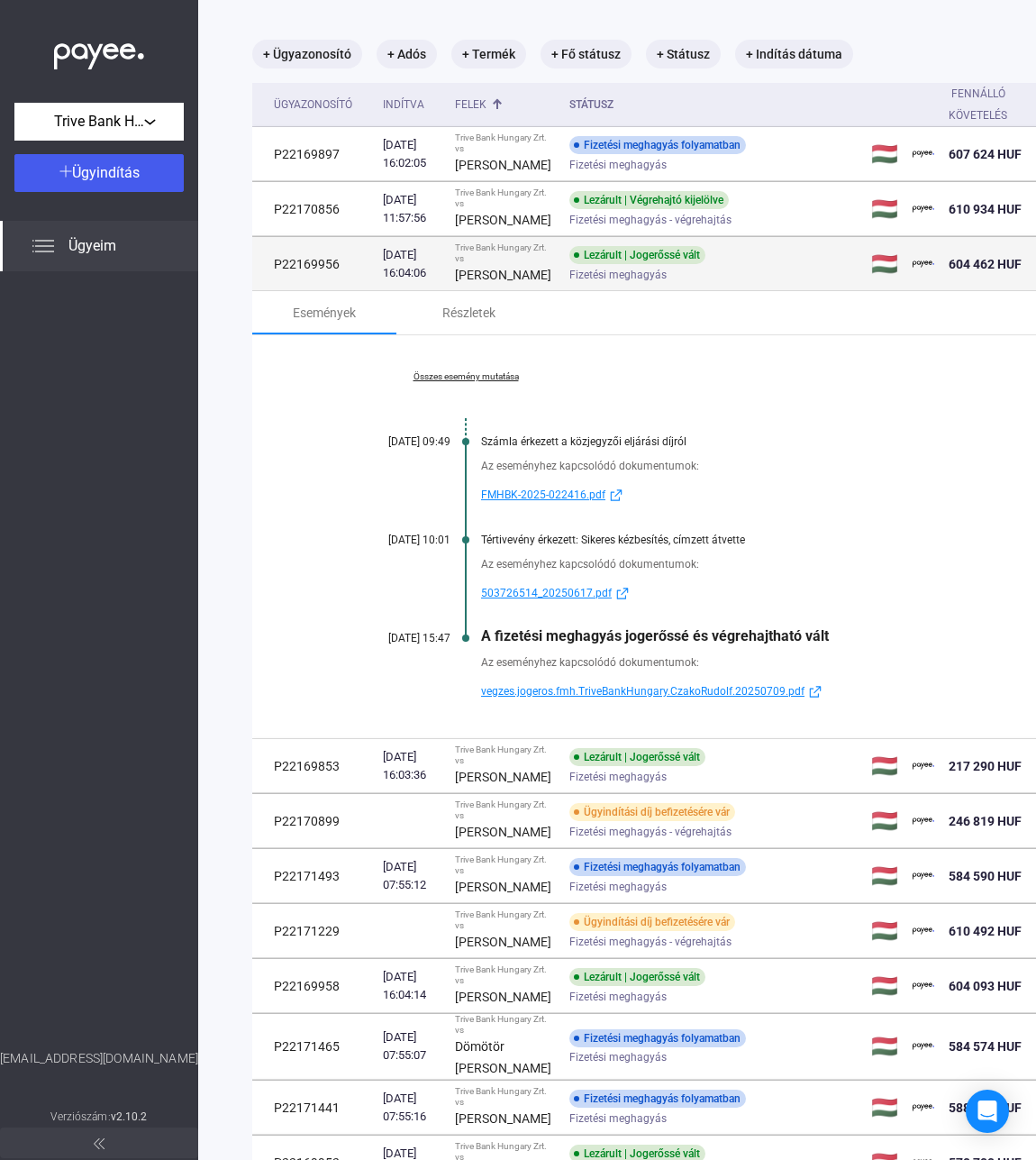
click at [511, 285] on div "[PERSON_NAME]" at bounding box center [505, 275] width 100 height 22
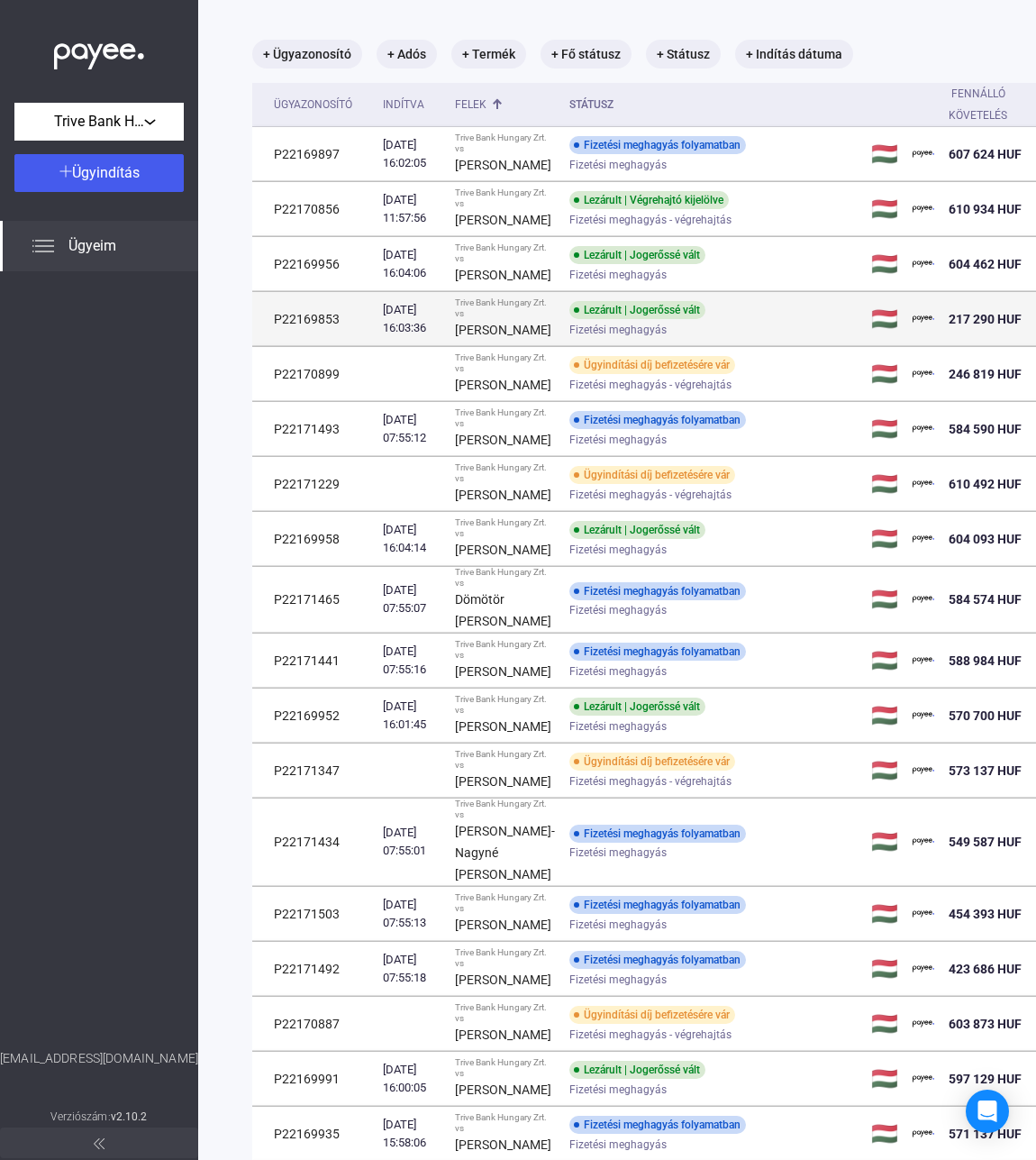
click at [570, 341] on span "Fizetési meghagyás" at bounding box center [619, 330] width 98 height 22
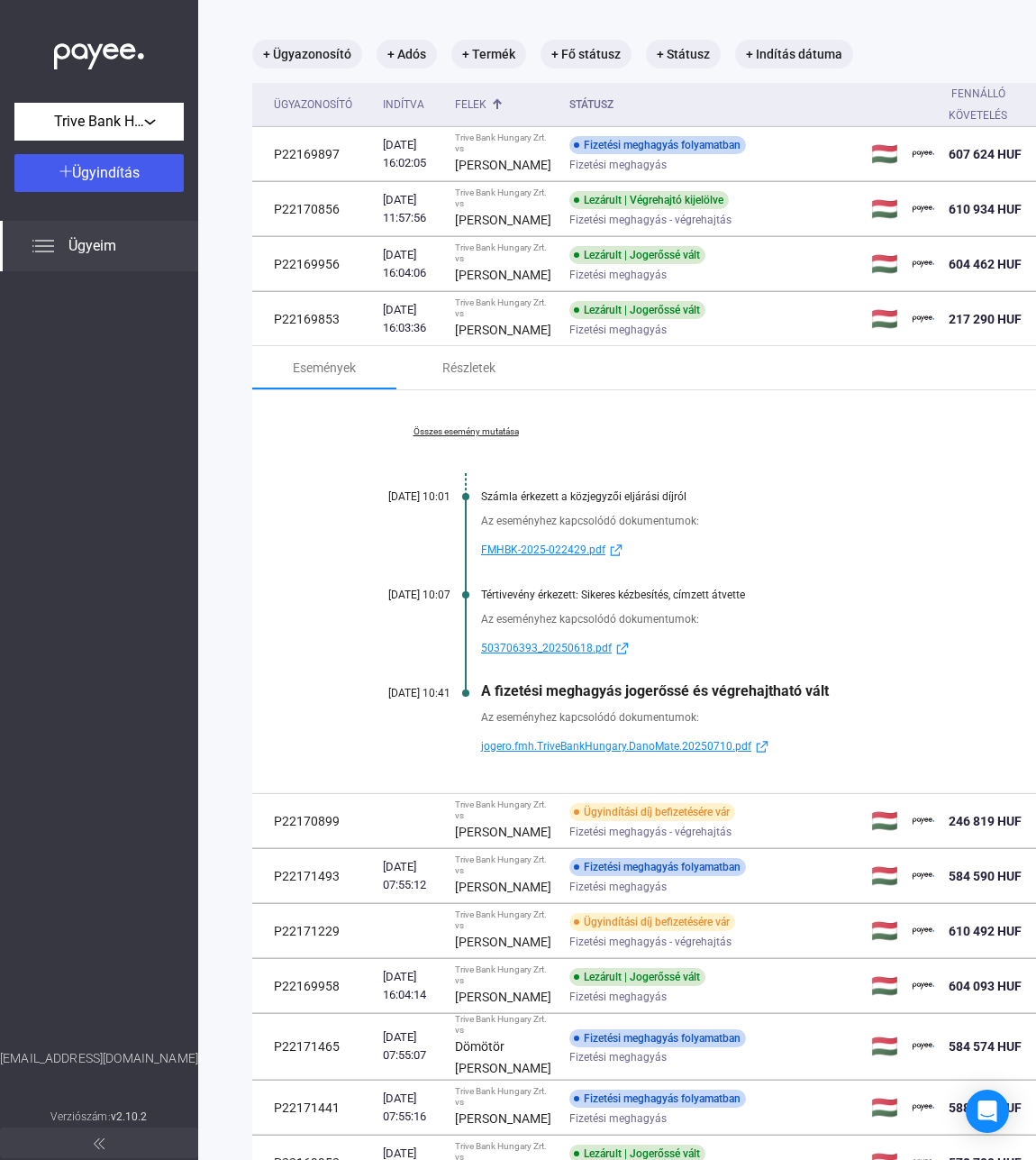
click at [473, 437] on link "Összes esemény mutatása" at bounding box center [466, 431] width 247 height 11
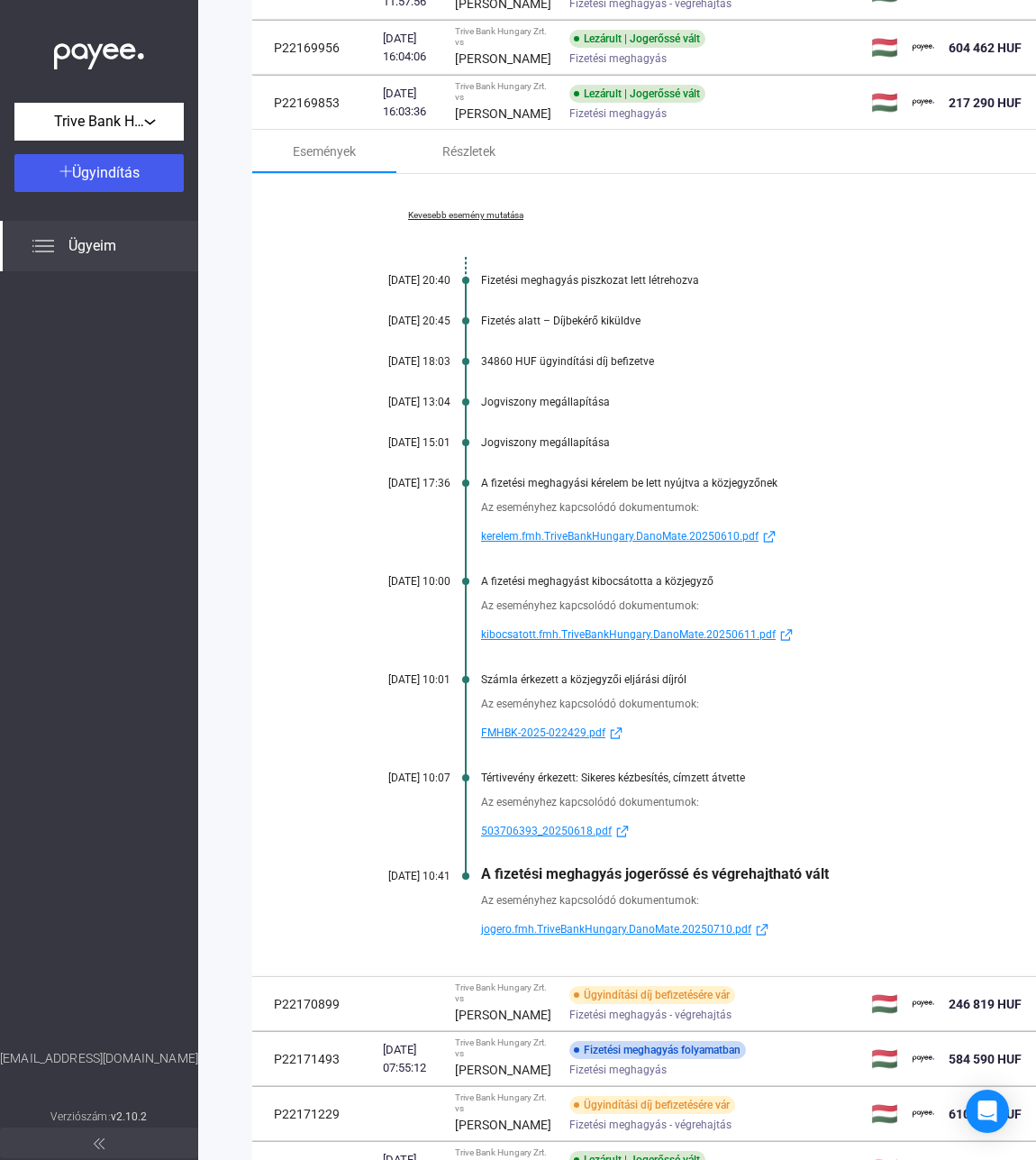
scroll to position [311, 0]
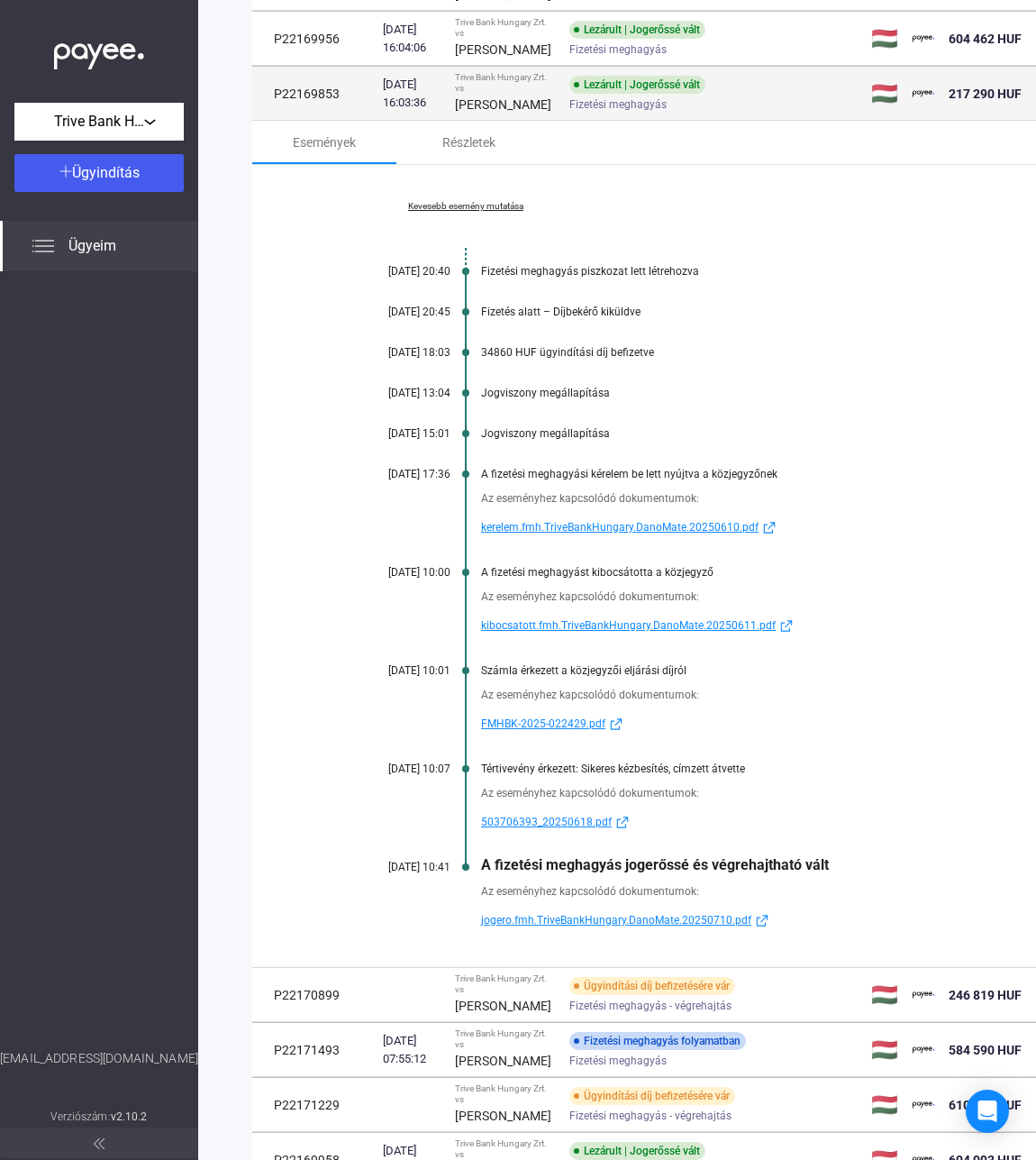
click at [493, 115] on div "[PERSON_NAME]" at bounding box center [505, 104] width 100 height 22
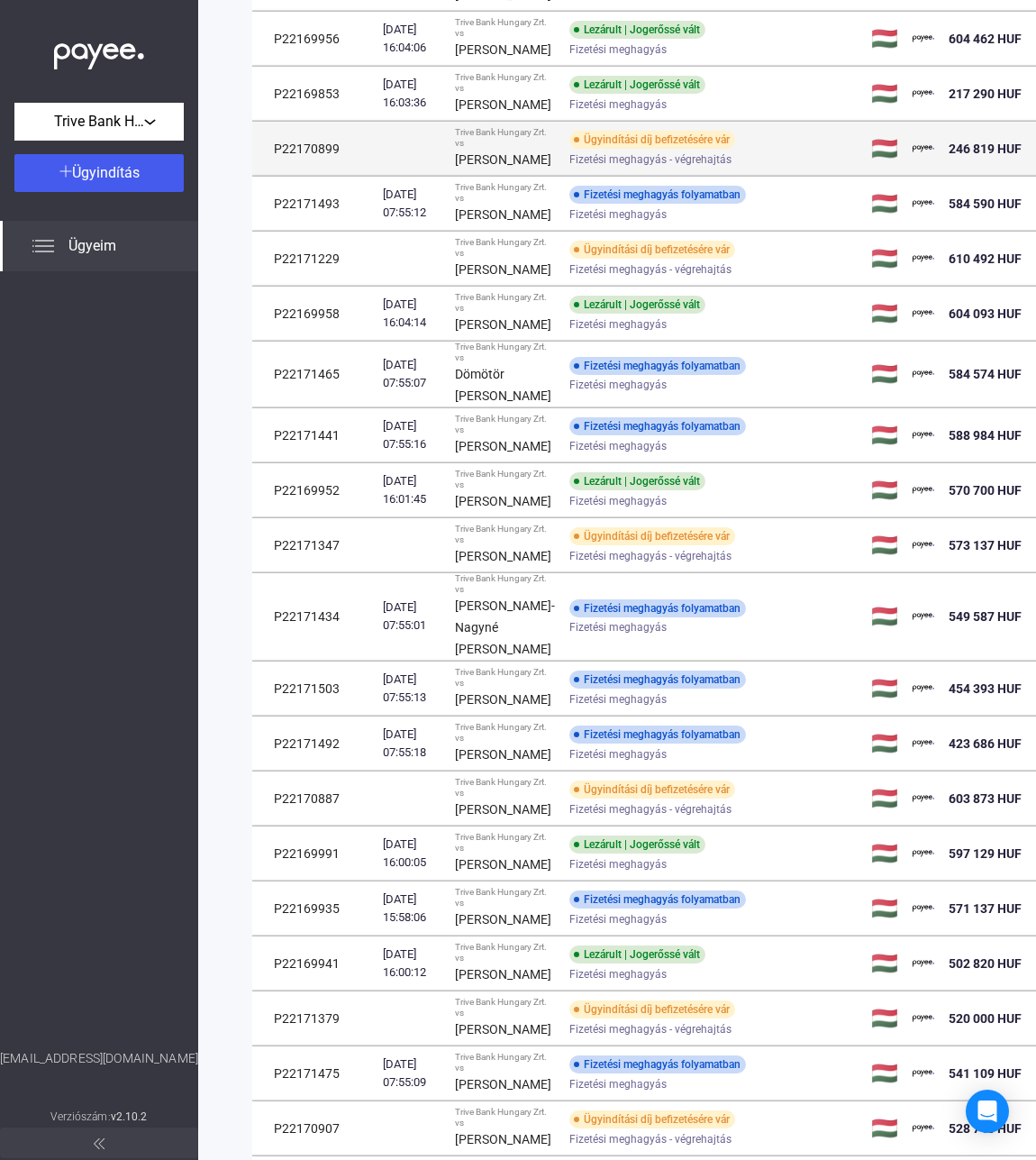
click at [493, 171] on div "[PERSON_NAME]" at bounding box center [505, 159] width 100 height 22
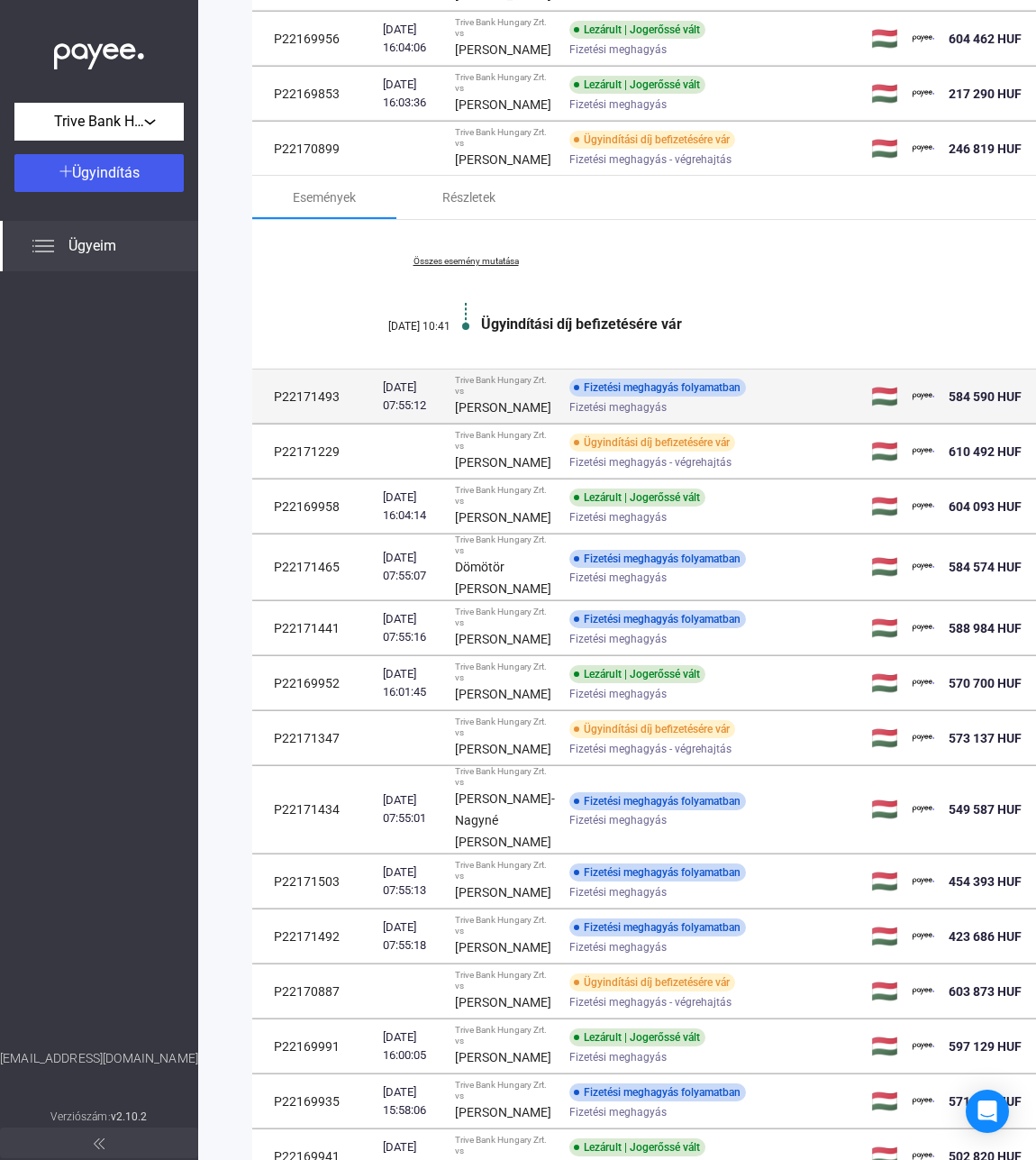
click at [487, 415] on strong "[PERSON_NAME]" at bounding box center [503, 407] width 97 height 14
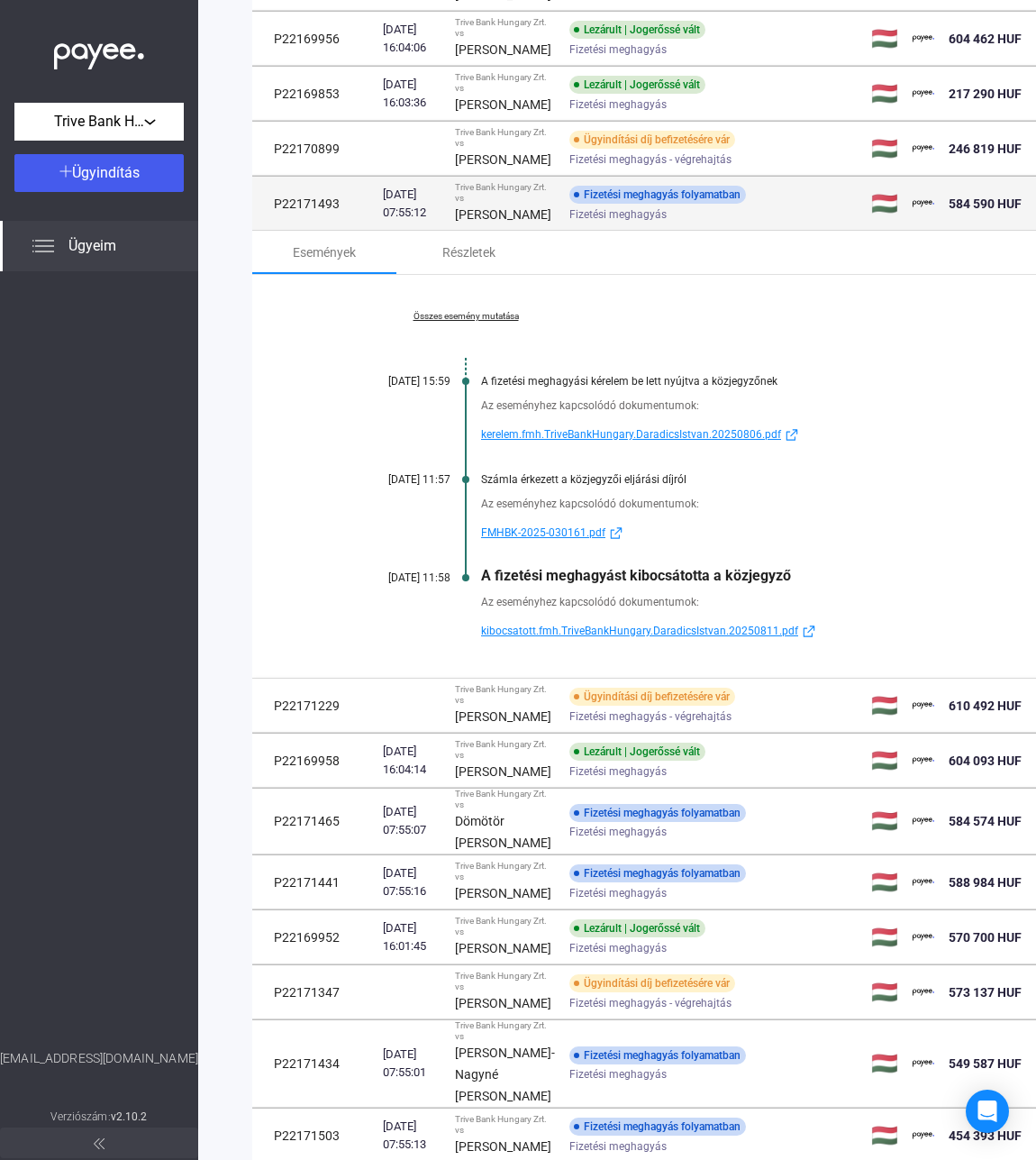
click at [498, 225] on div "[PERSON_NAME]" at bounding box center [505, 215] width 100 height 22
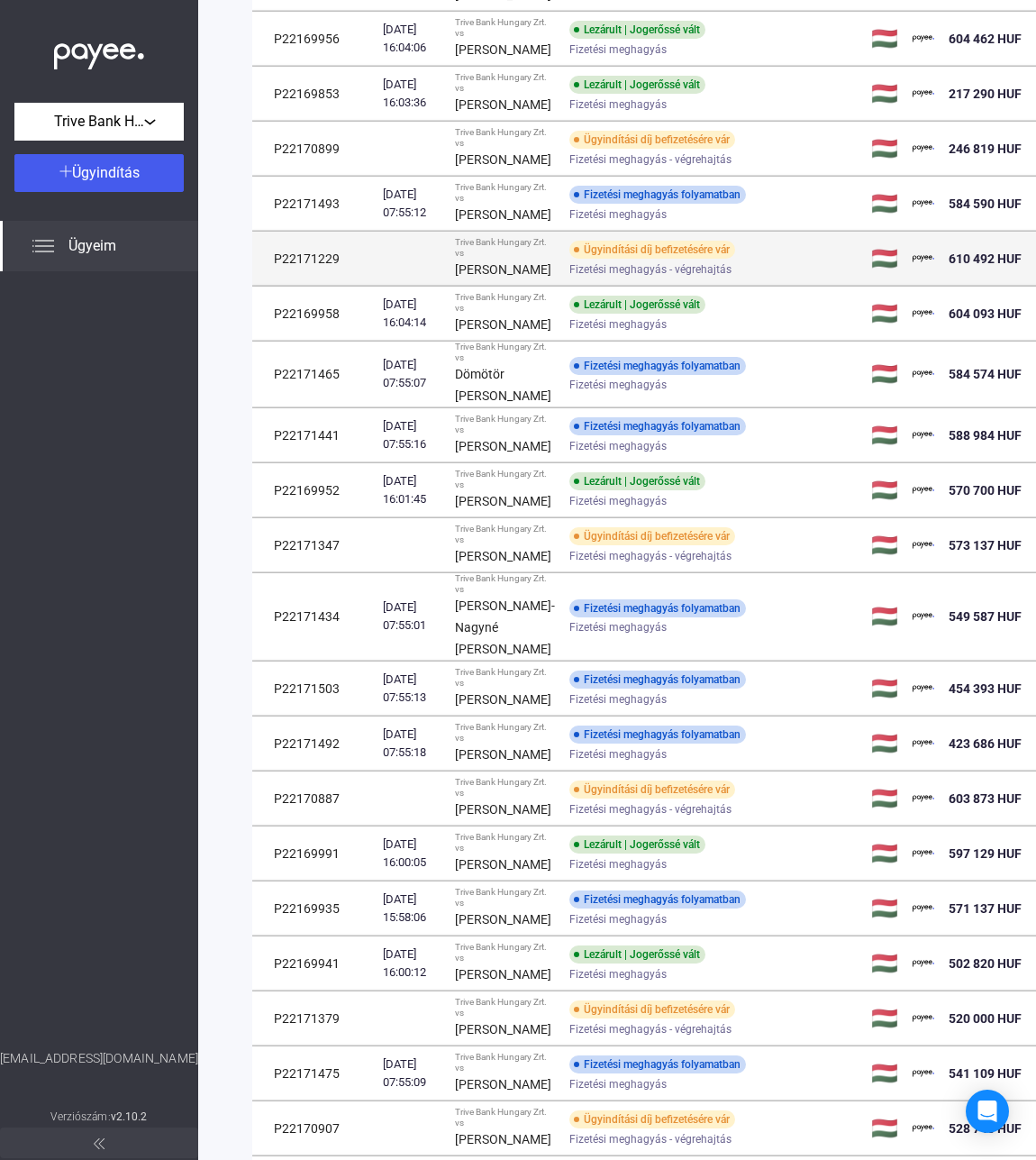
click at [489, 281] on div "[PERSON_NAME]" at bounding box center [505, 269] width 100 height 22
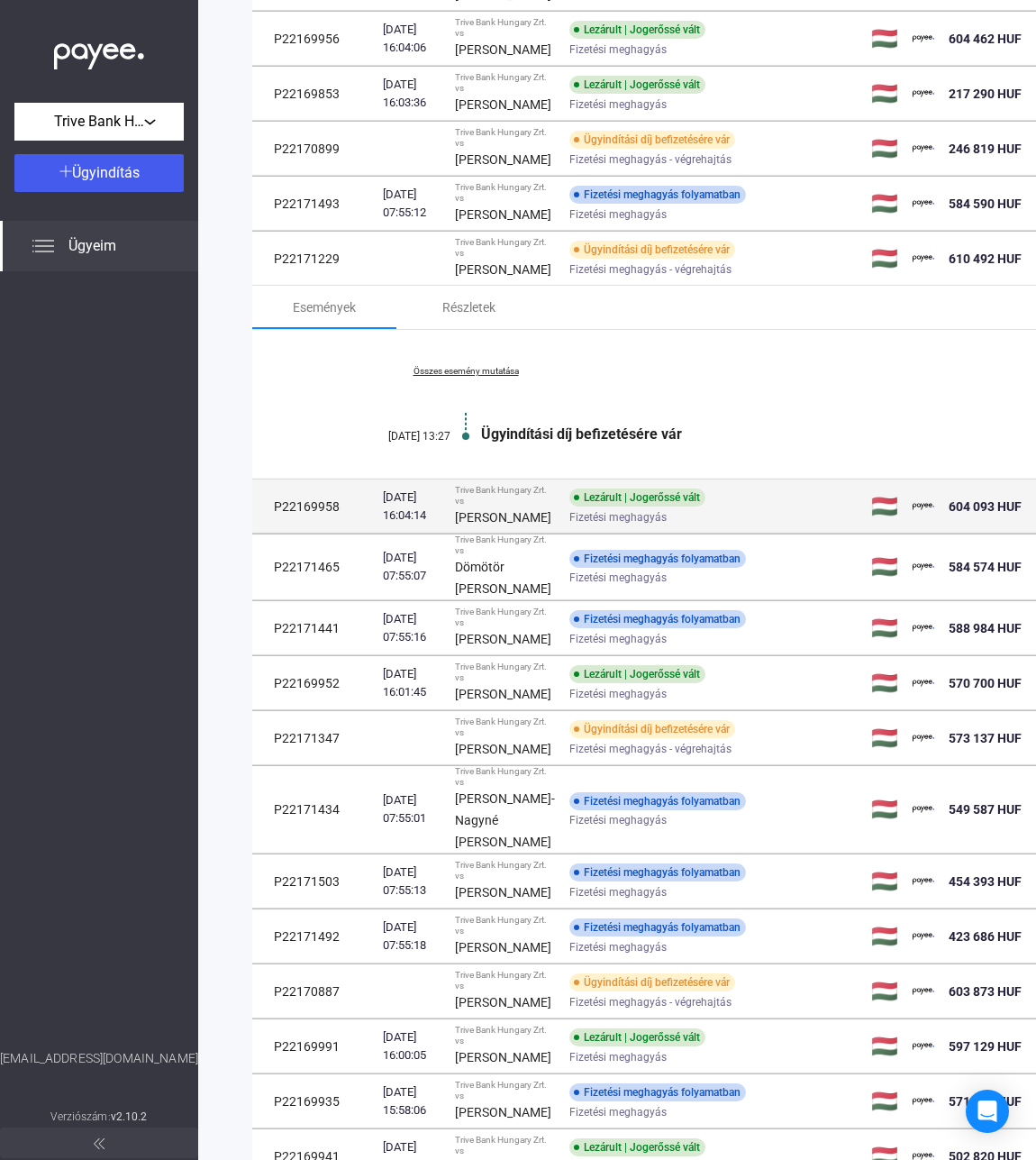
click at [513, 507] on div "Trive Bank Hungary Zrt. vs" at bounding box center [505, 495] width 100 height 22
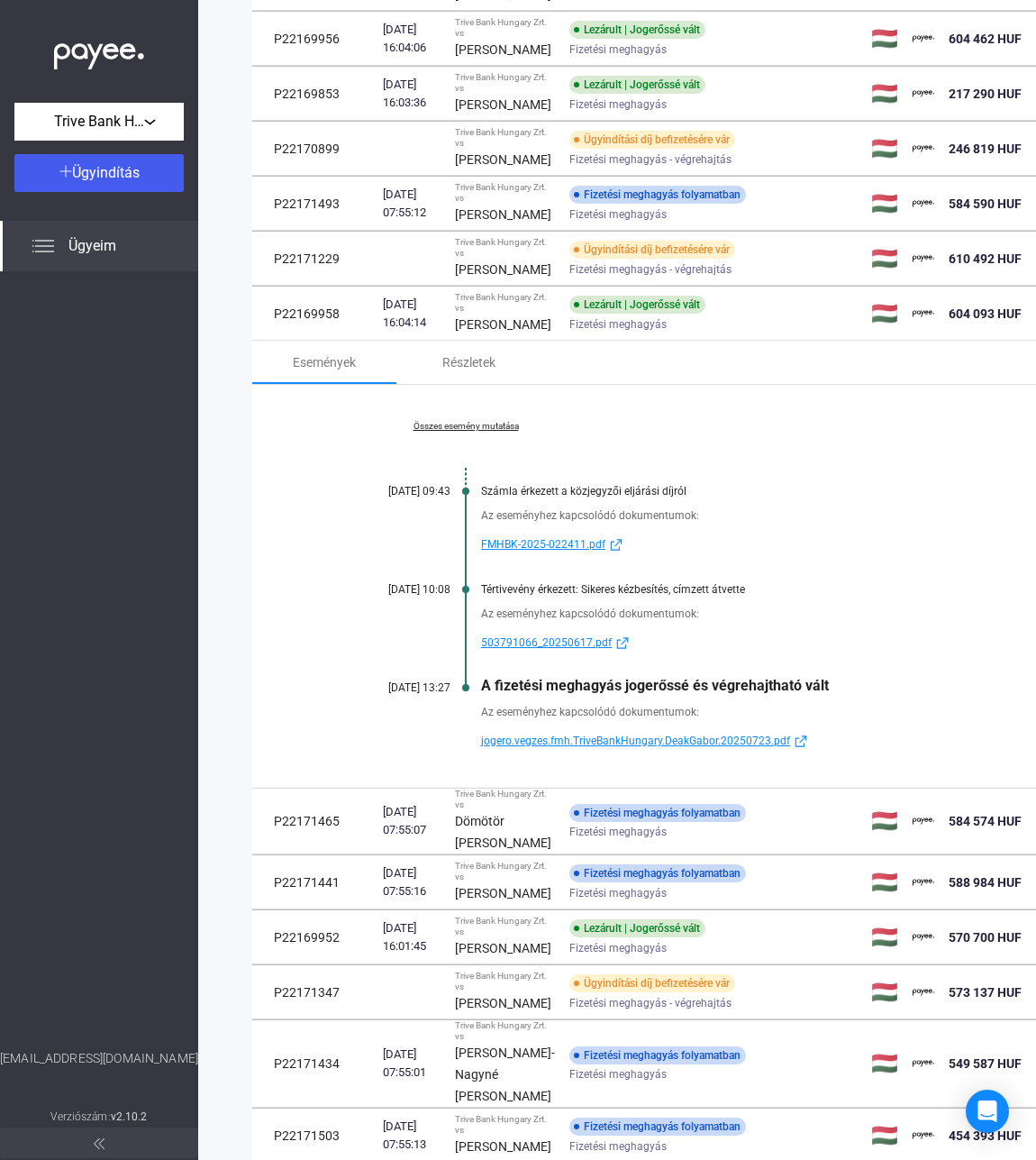
click at [469, 432] on link "Összes esemény mutatása" at bounding box center [466, 426] width 247 height 11
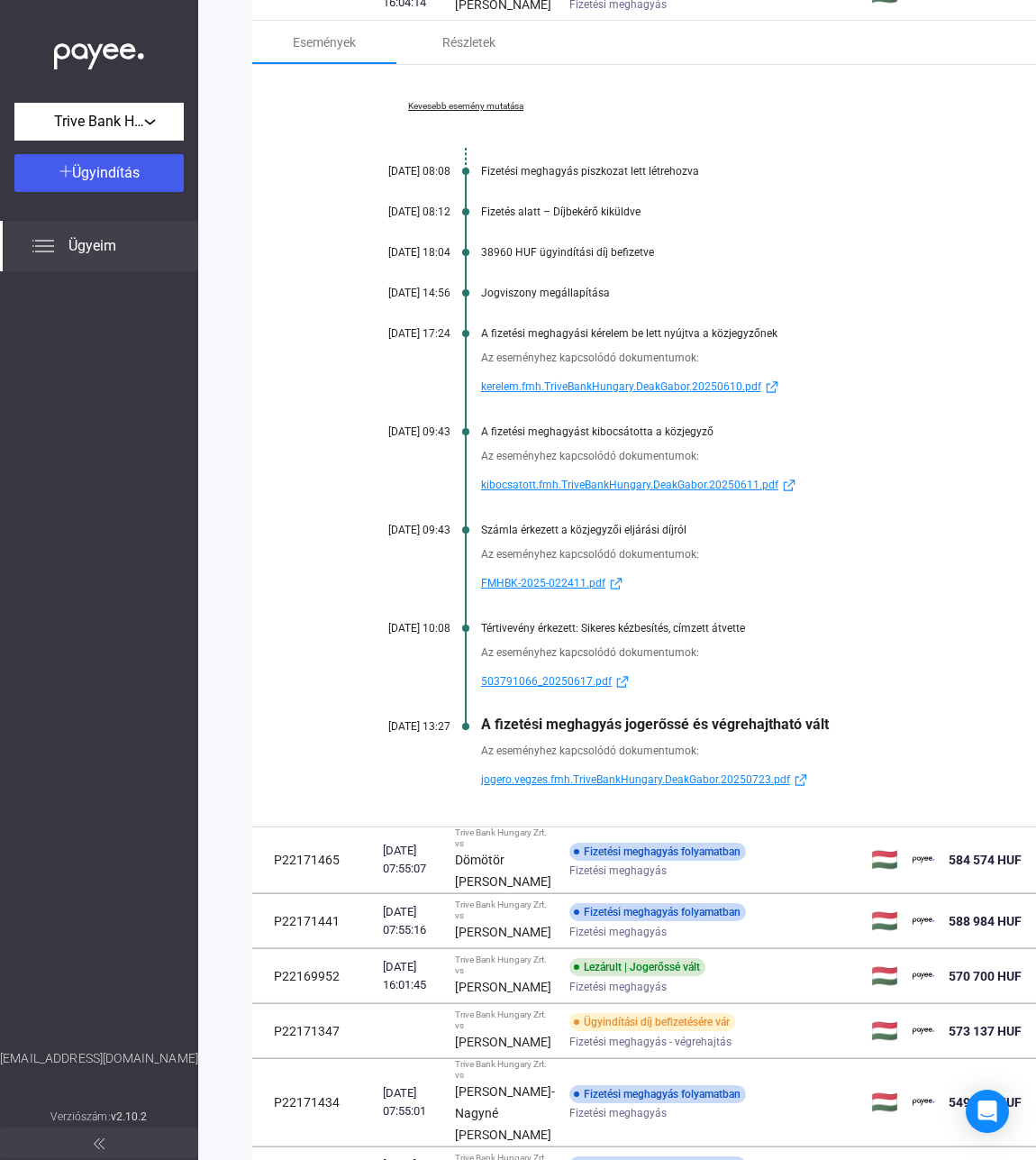
scroll to position [649, 0]
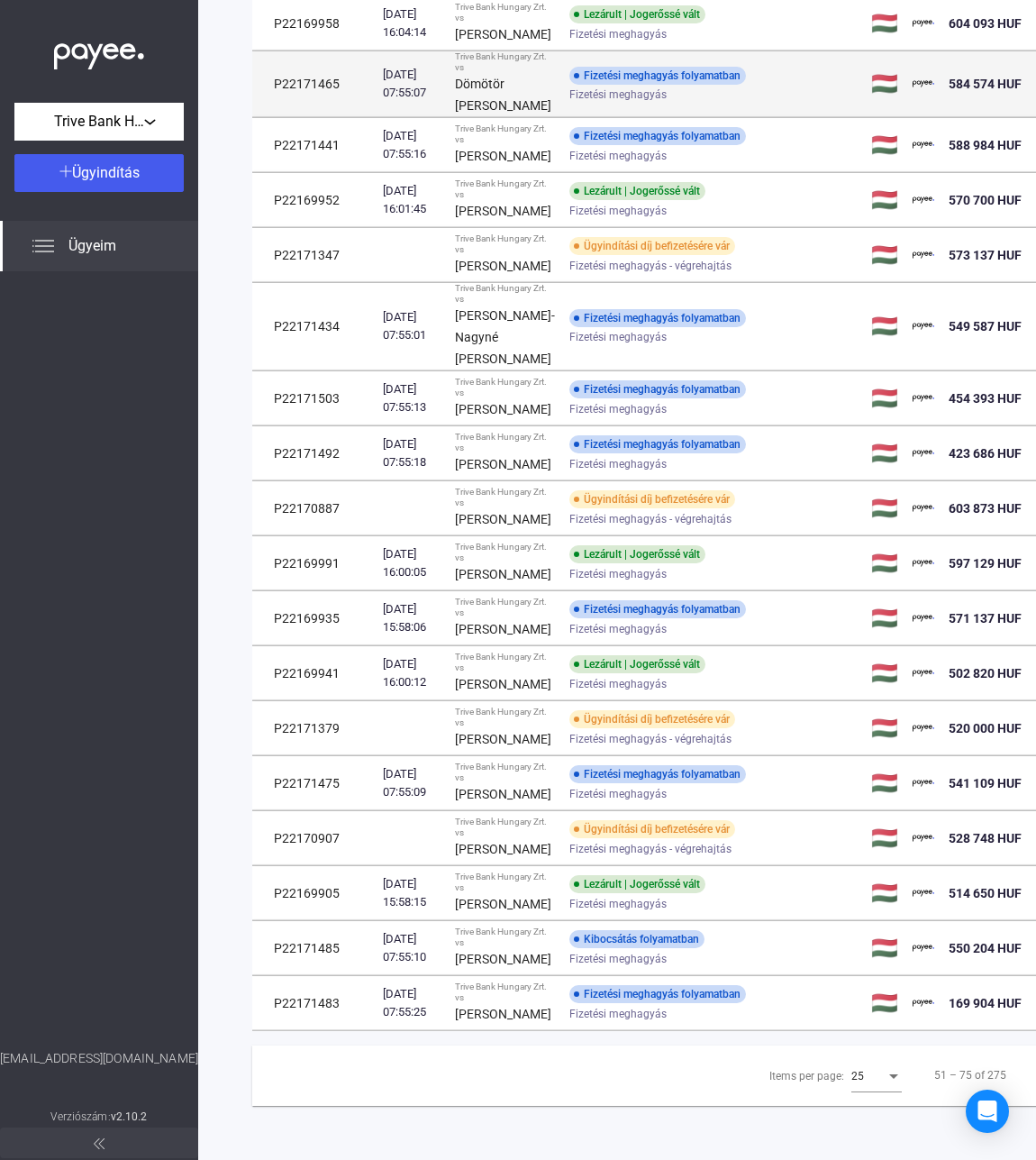
click at [468, 113] on strong "Dömötör [PERSON_NAME]" at bounding box center [503, 95] width 97 height 36
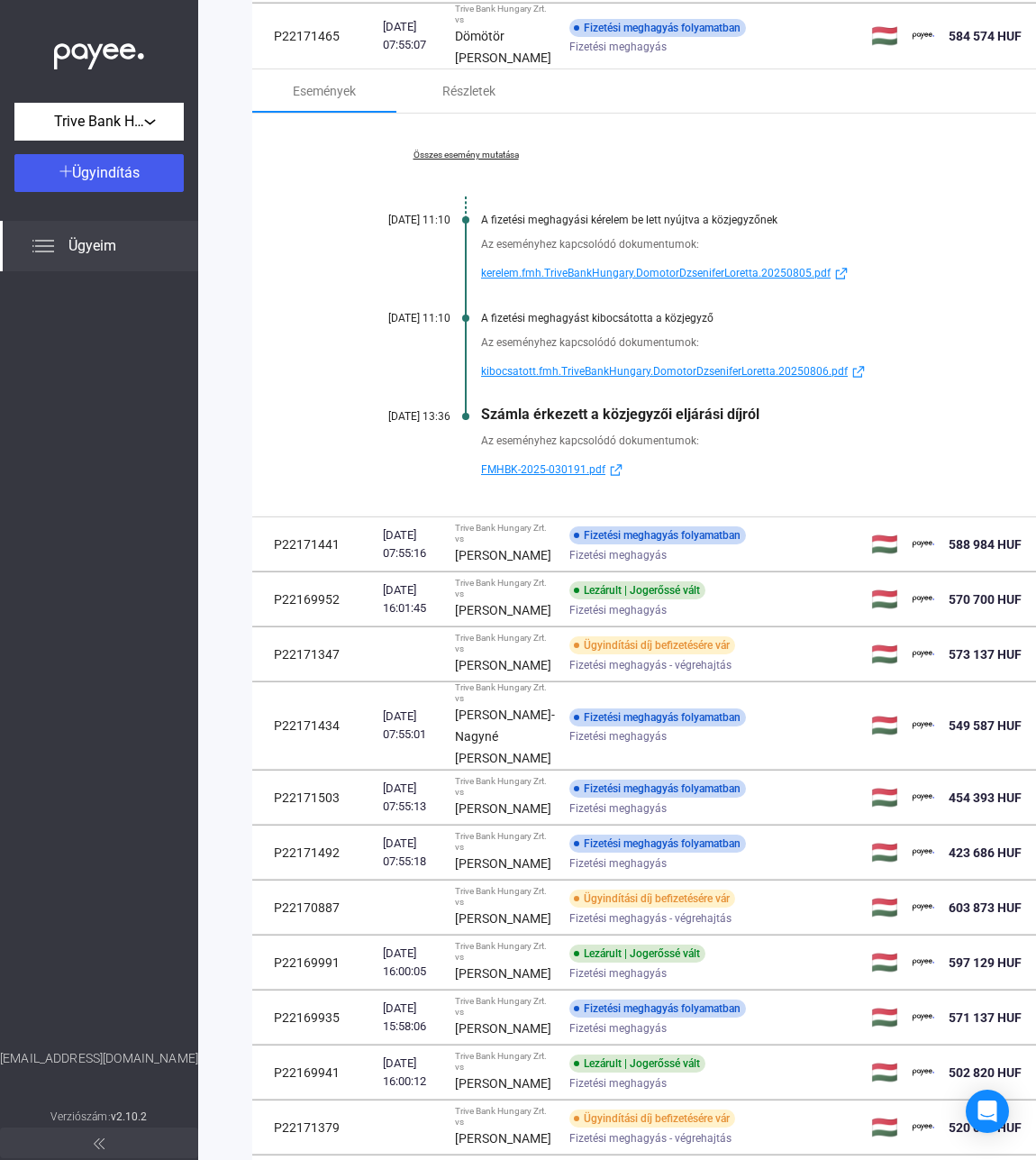
click at [506, 161] on link "Összes esemény mutatása" at bounding box center [466, 154] width 247 height 11
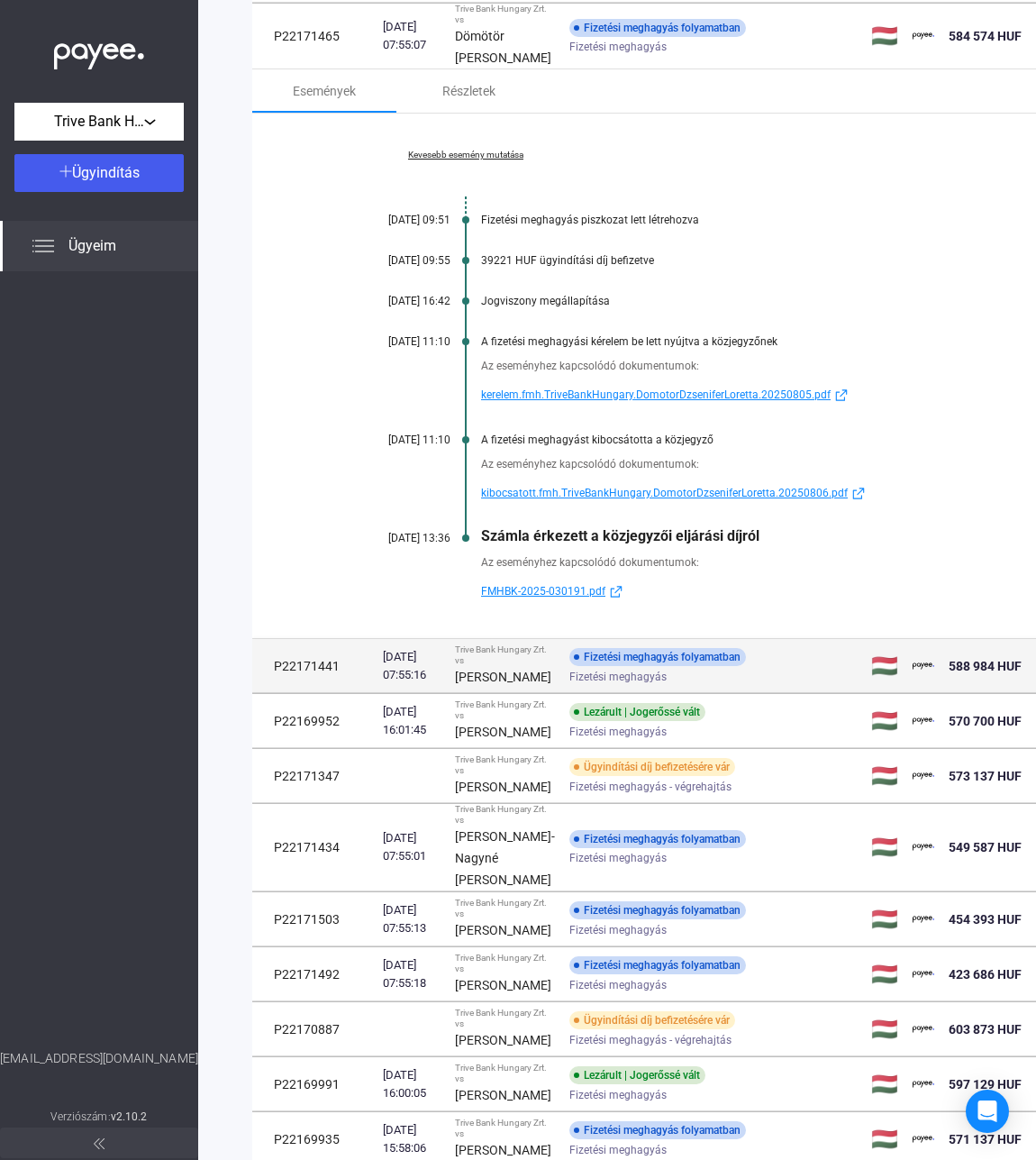
click at [501, 688] on div "[PERSON_NAME]" at bounding box center [505, 677] width 100 height 22
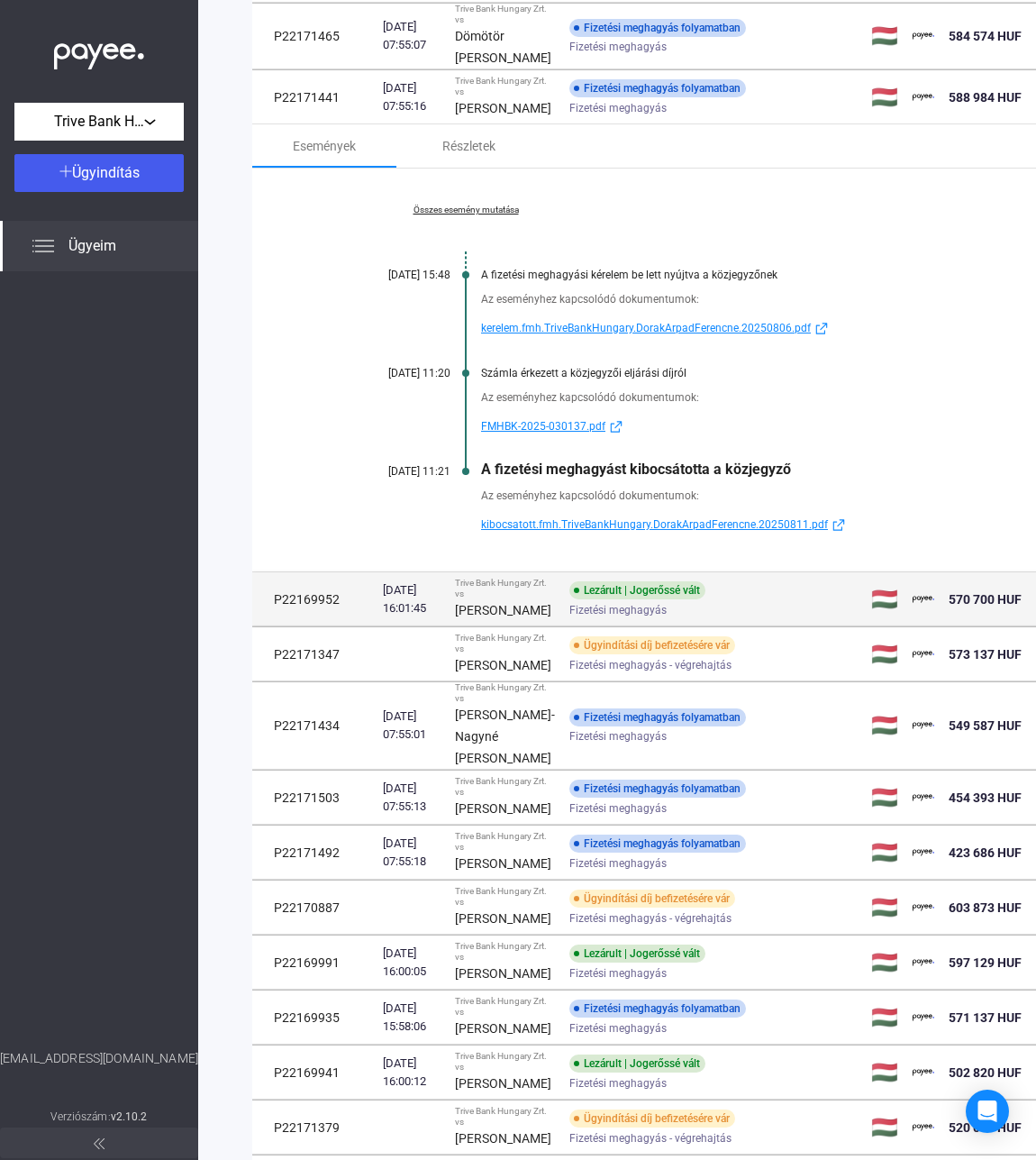
click at [562, 626] on td "Lezárult | Jogerőssé vált Fizetési meghagyás" at bounding box center [712, 600] width 302 height 54
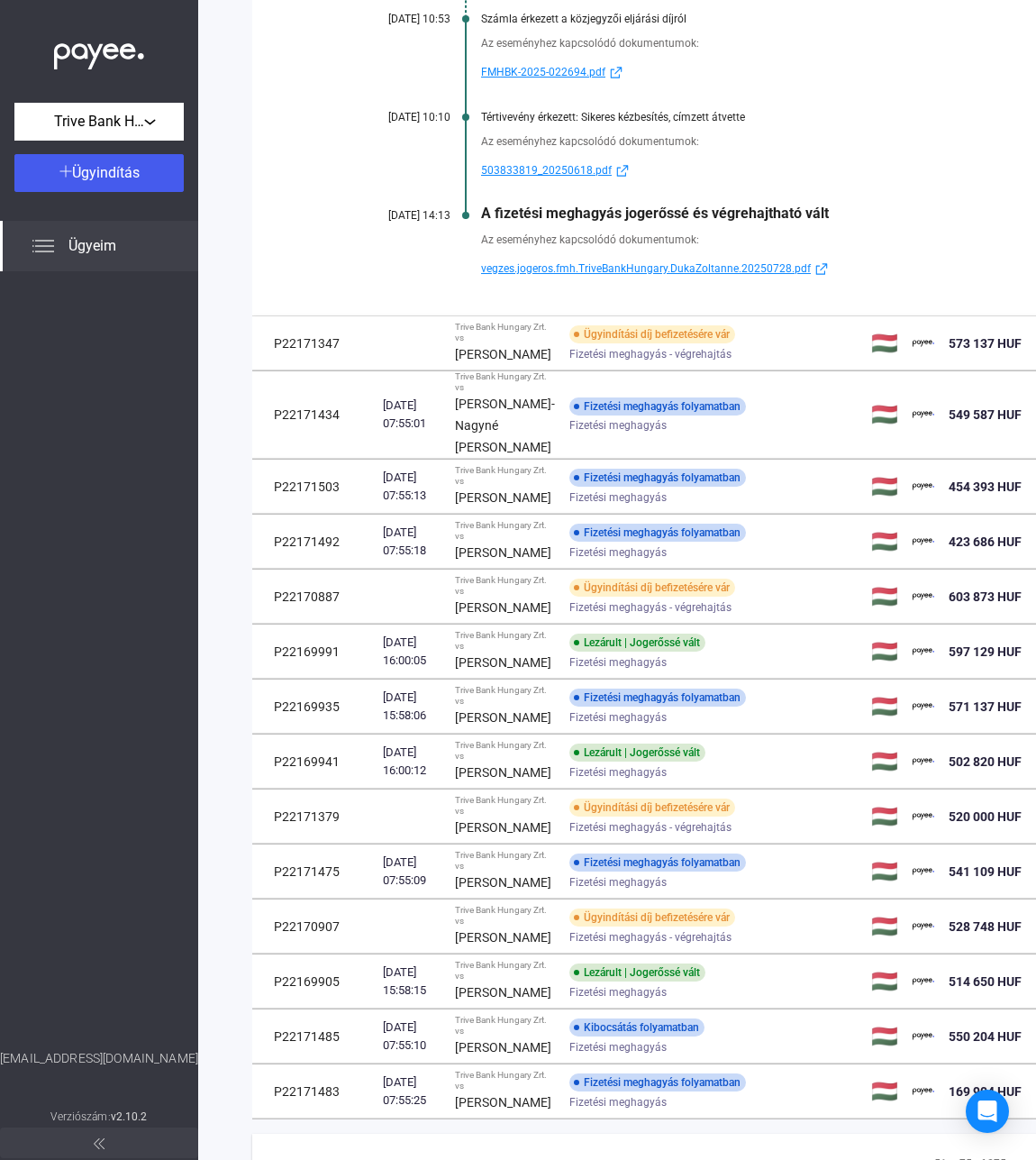
scroll to position [988, 0]
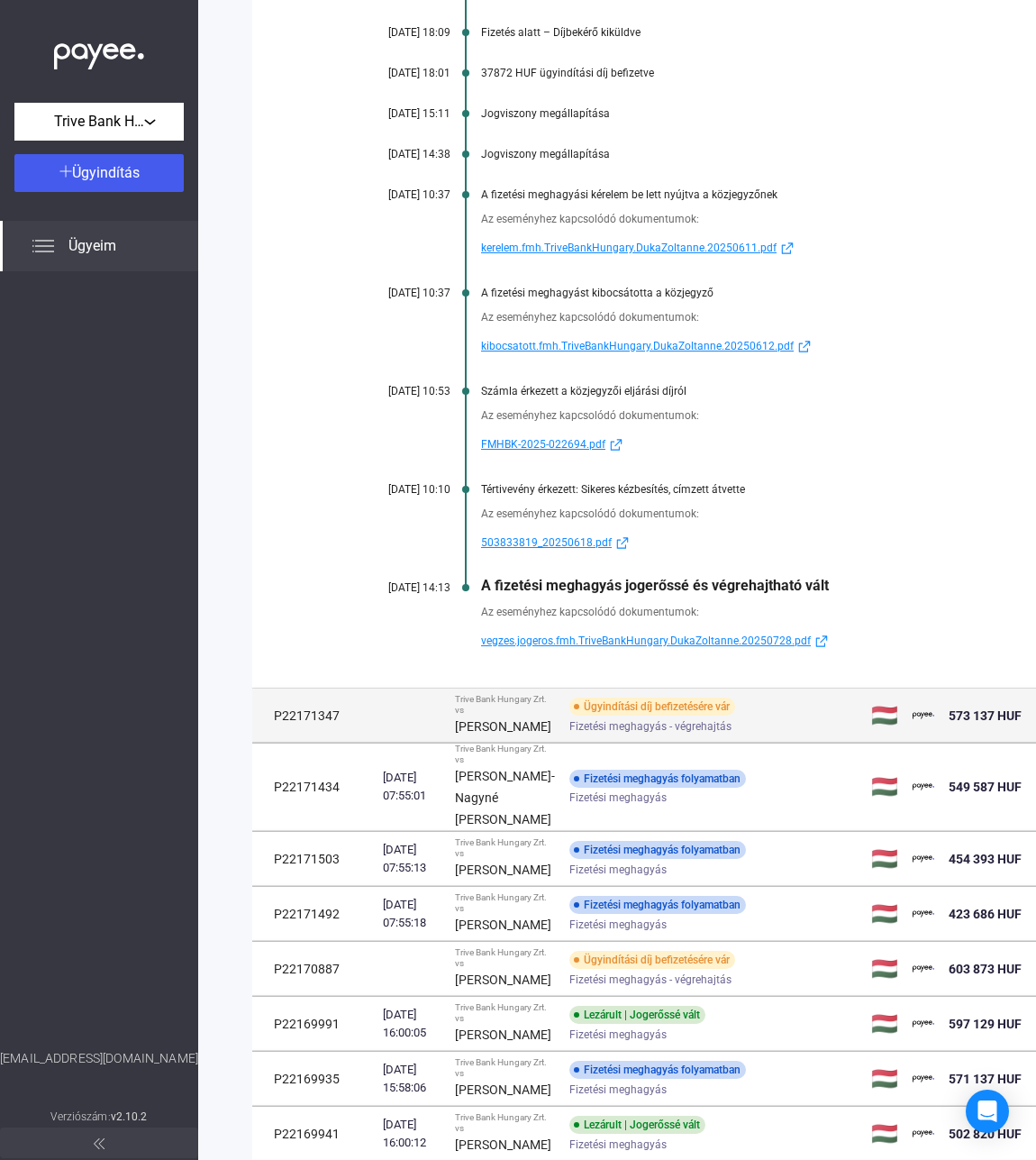
click at [506, 738] on div "[PERSON_NAME]" at bounding box center [505, 726] width 100 height 22
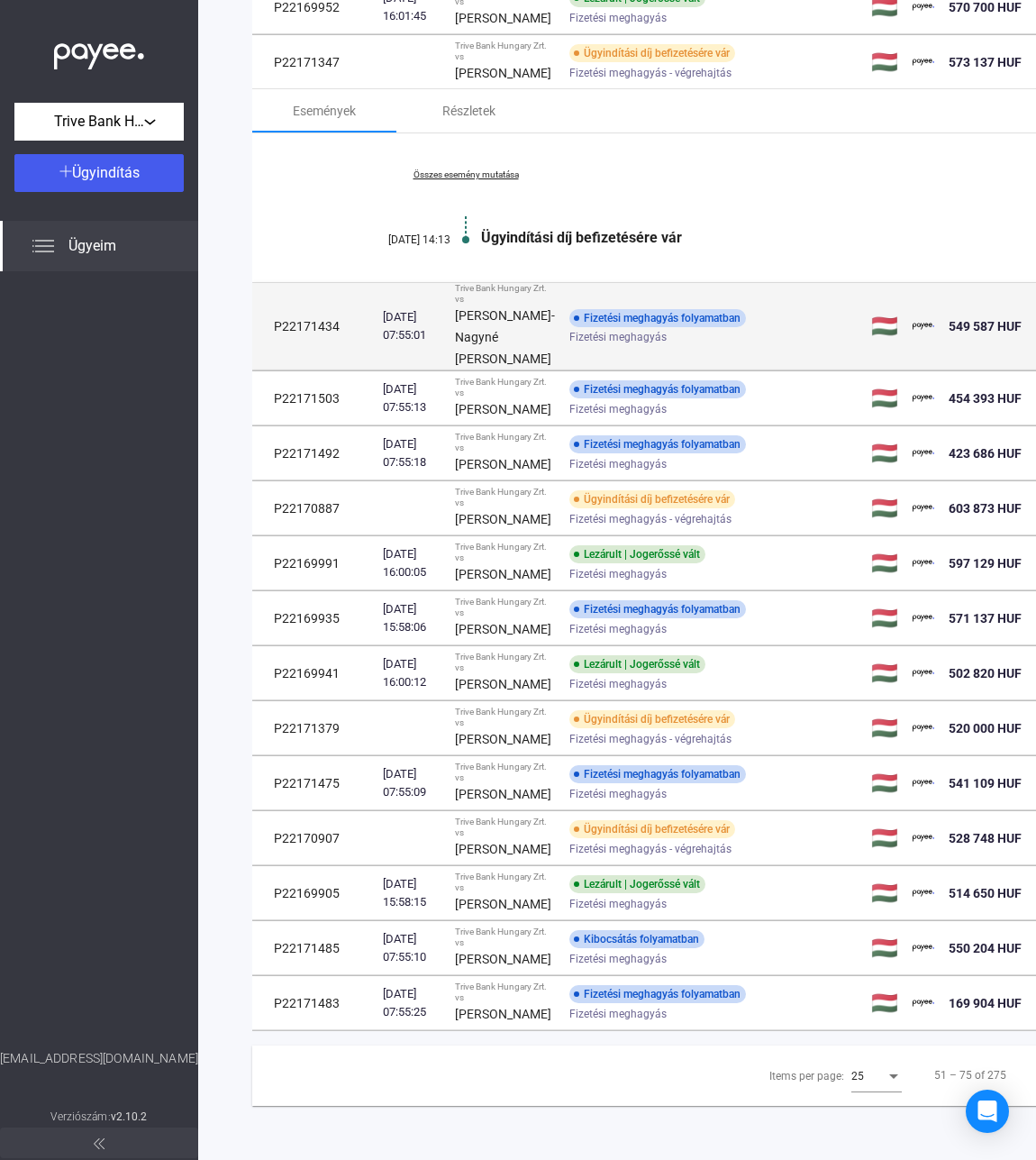
click at [515, 370] on div "[PERSON_NAME]-Nagyné [PERSON_NAME]" at bounding box center [505, 337] width 100 height 65
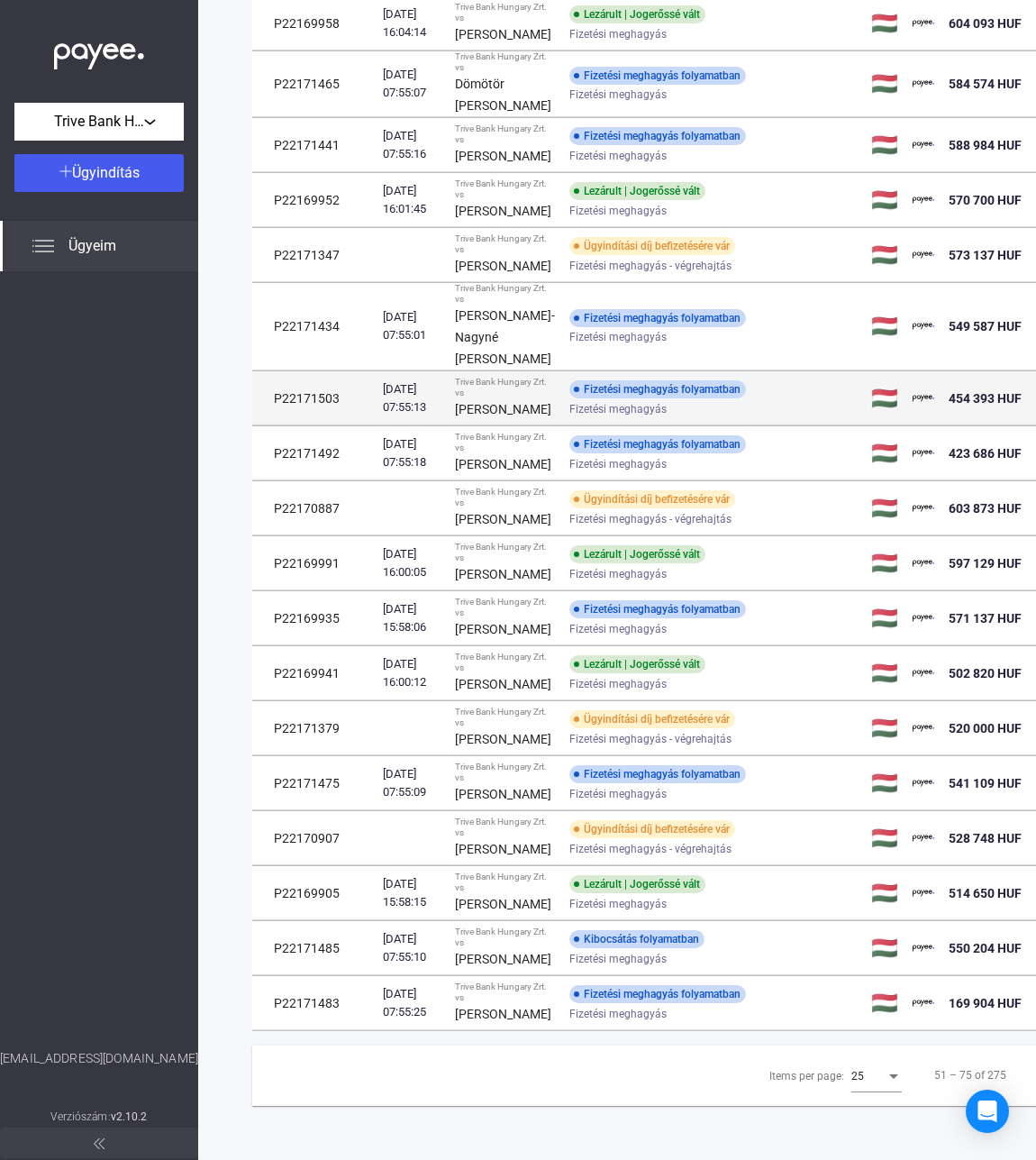
click at [498, 402] on strong "[PERSON_NAME]" at bounding box center [503, 409] width 97 height 14
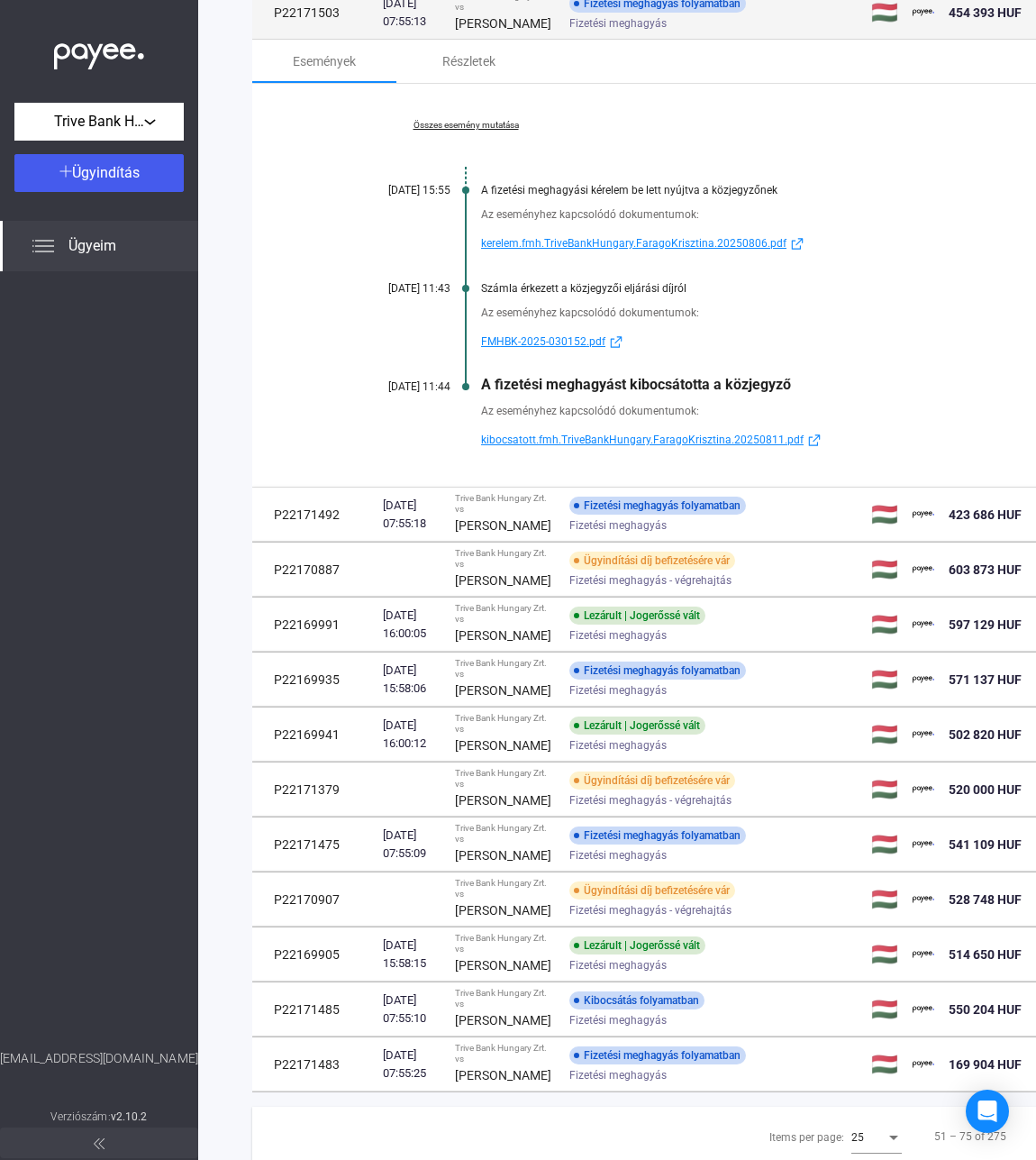
click at [474, 31] on strong "[PERSON_NAME]" at bounding box center [503, 23] width 97 height 14
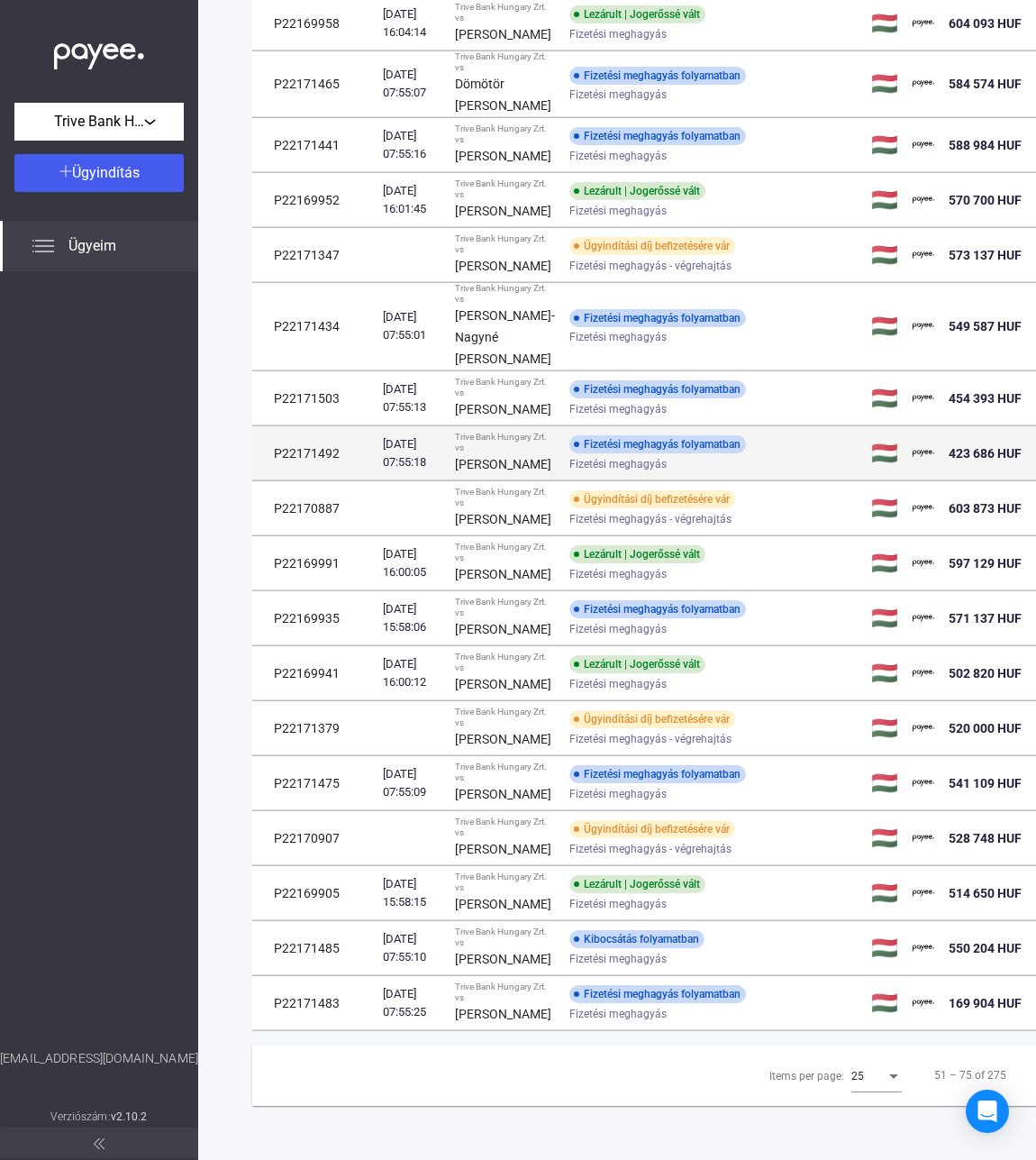
click at [492, 468] on div "[PERSON_NAME]" at bounding box center [505, 464] width 100 height 22
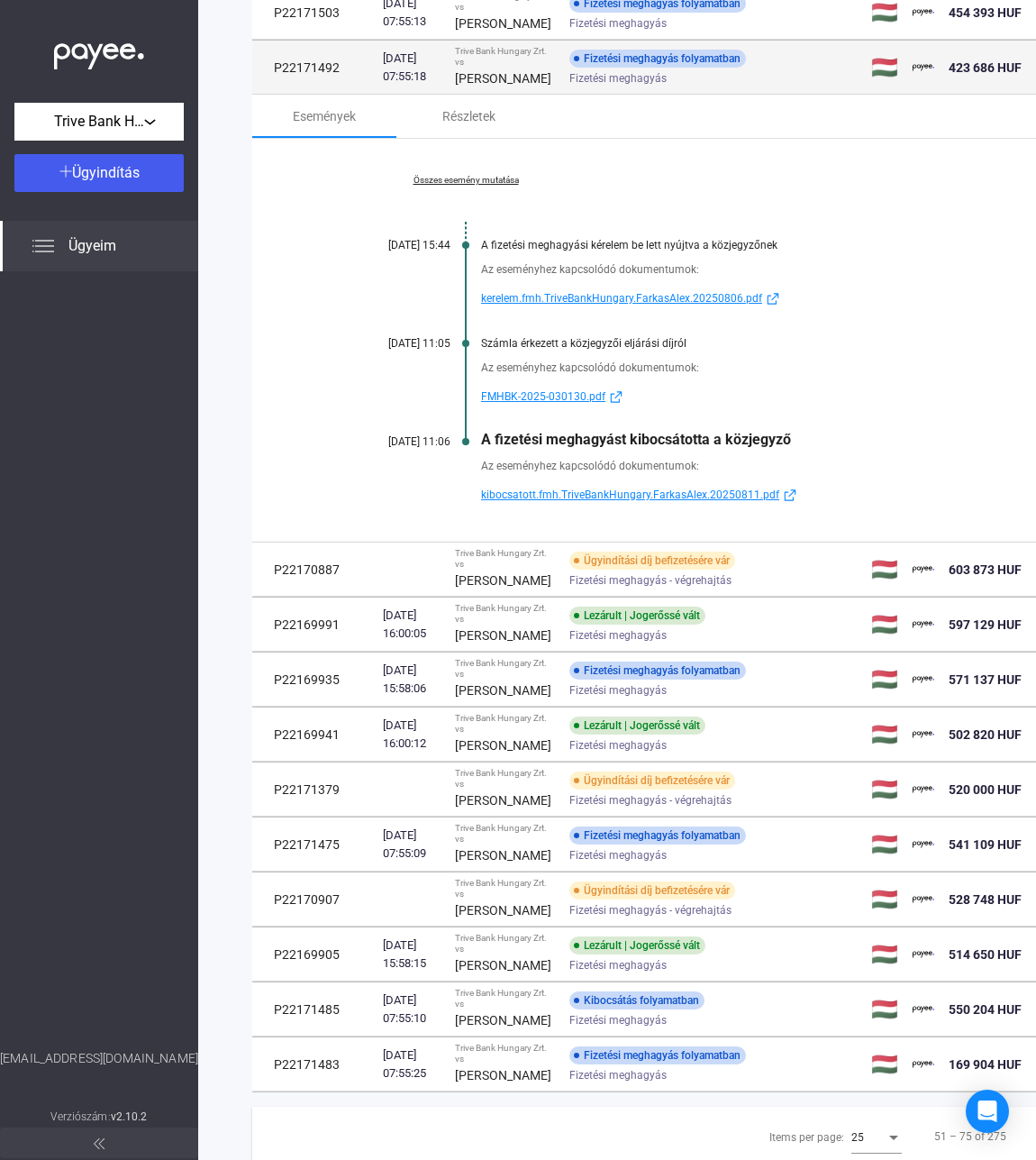
click at [471, 85] on strong "[PERSON_NAME]" at bounding box center [503, 78] width 97 height 14
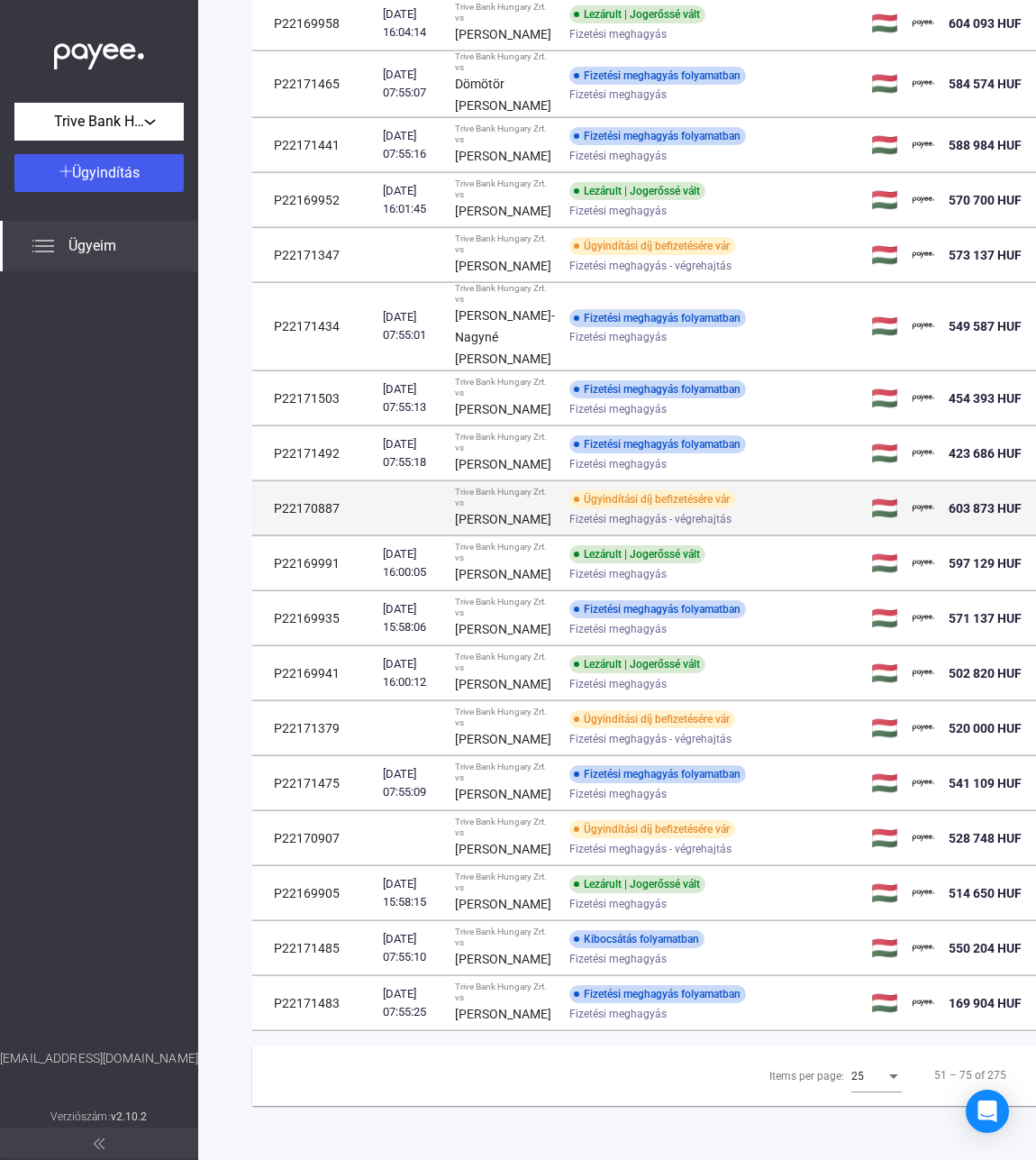
click at [486, 530] on div "[PERSON_NAME]" at bounding box center [505, 519] width 100 height 22
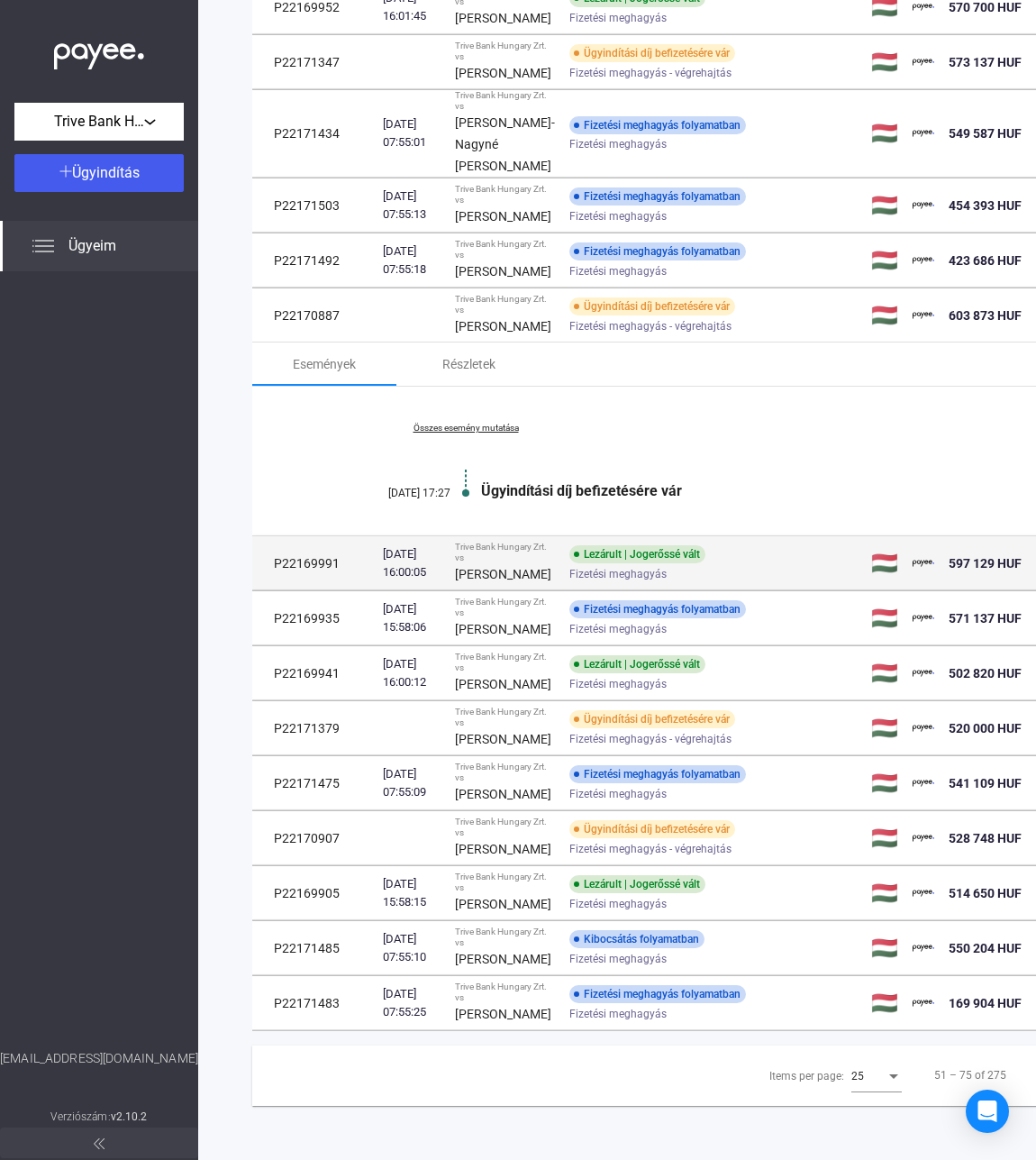
click at [570, 585] on span "Fizetési meghagyás" at bounding box center [619, 574] width 98 height 22
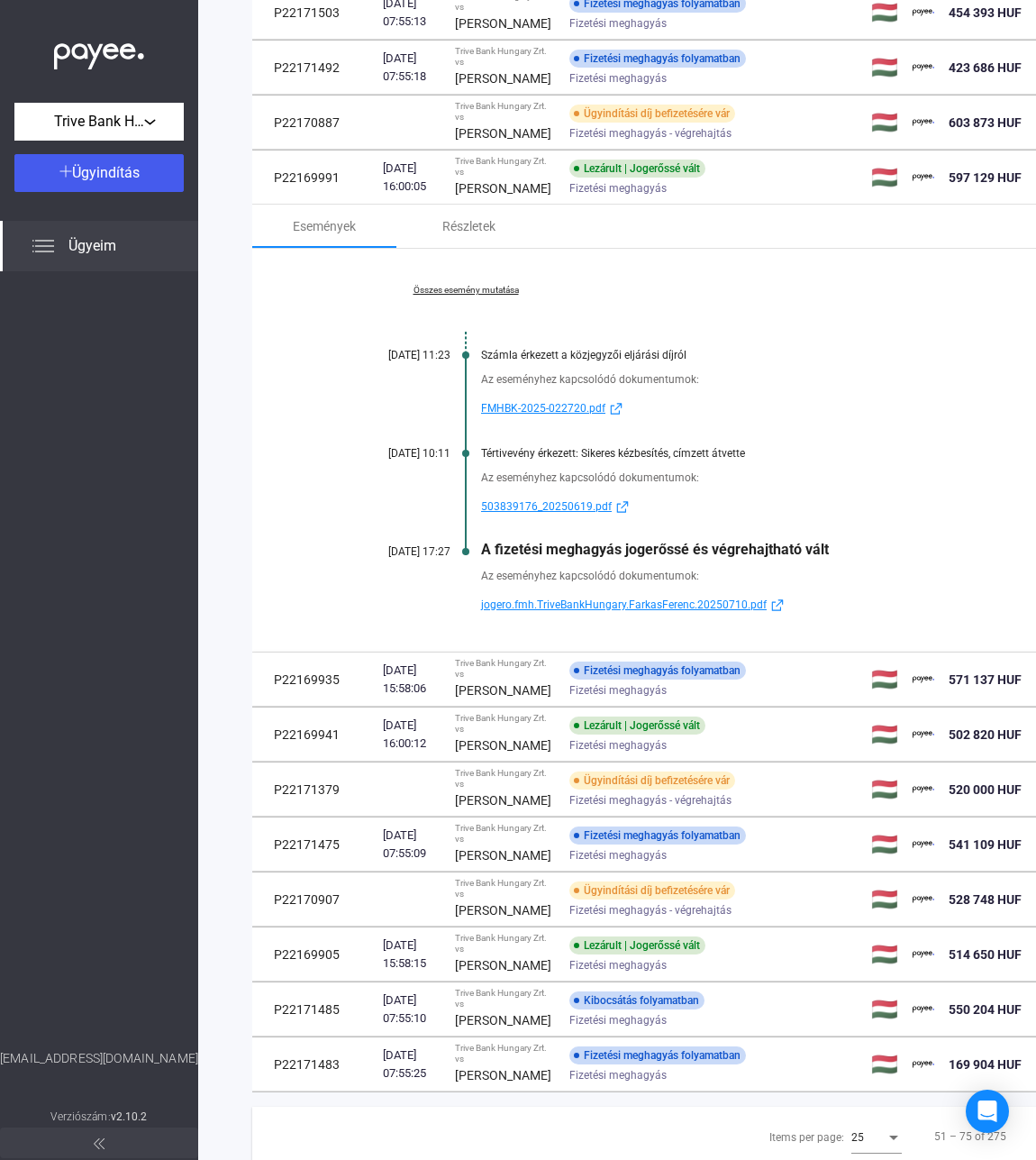
click at [429, 296] on link "Összes esemény mutatása" at bounding box center [466, 289] width 247 height 11
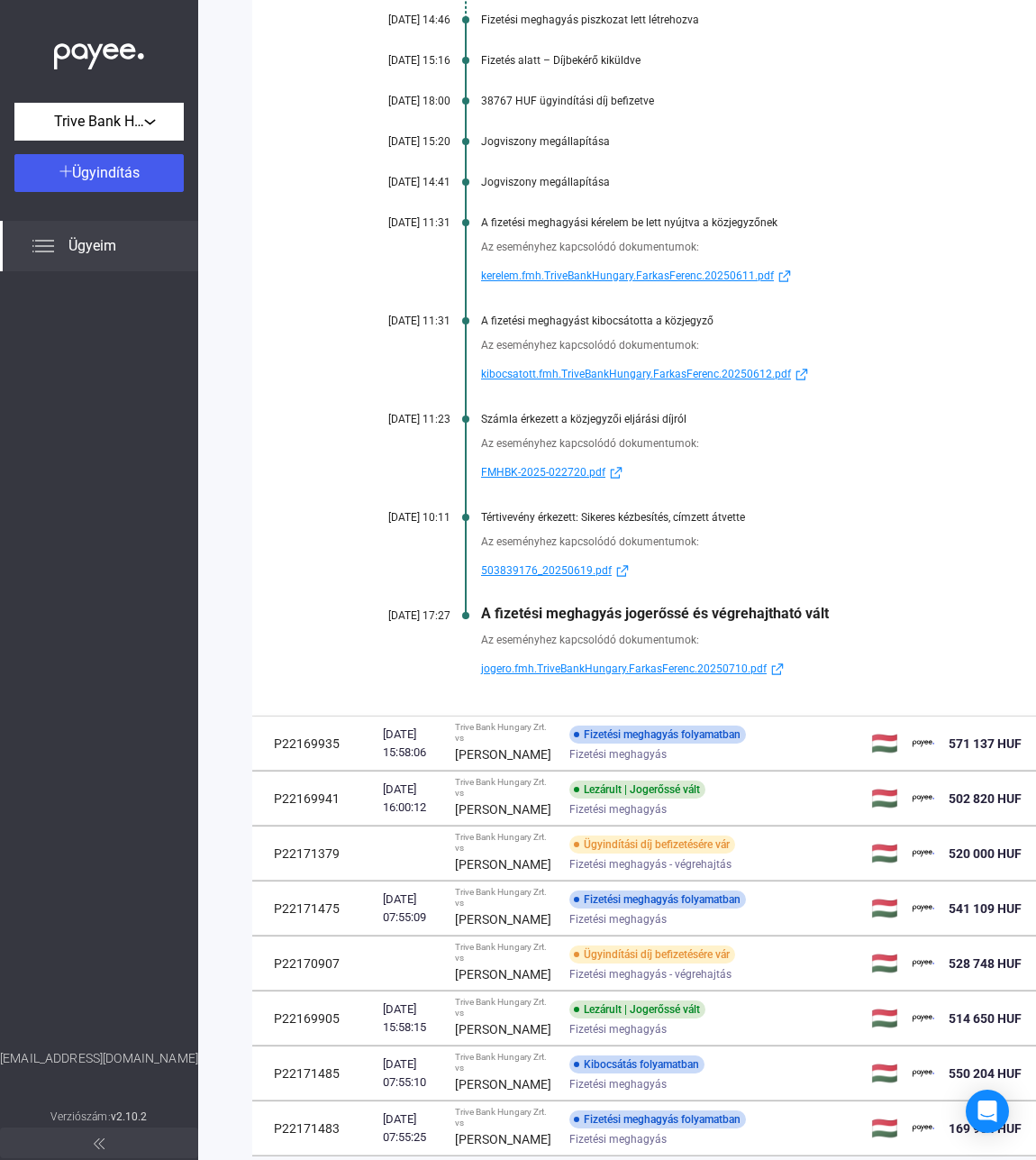
scroll to position [1326, 0]
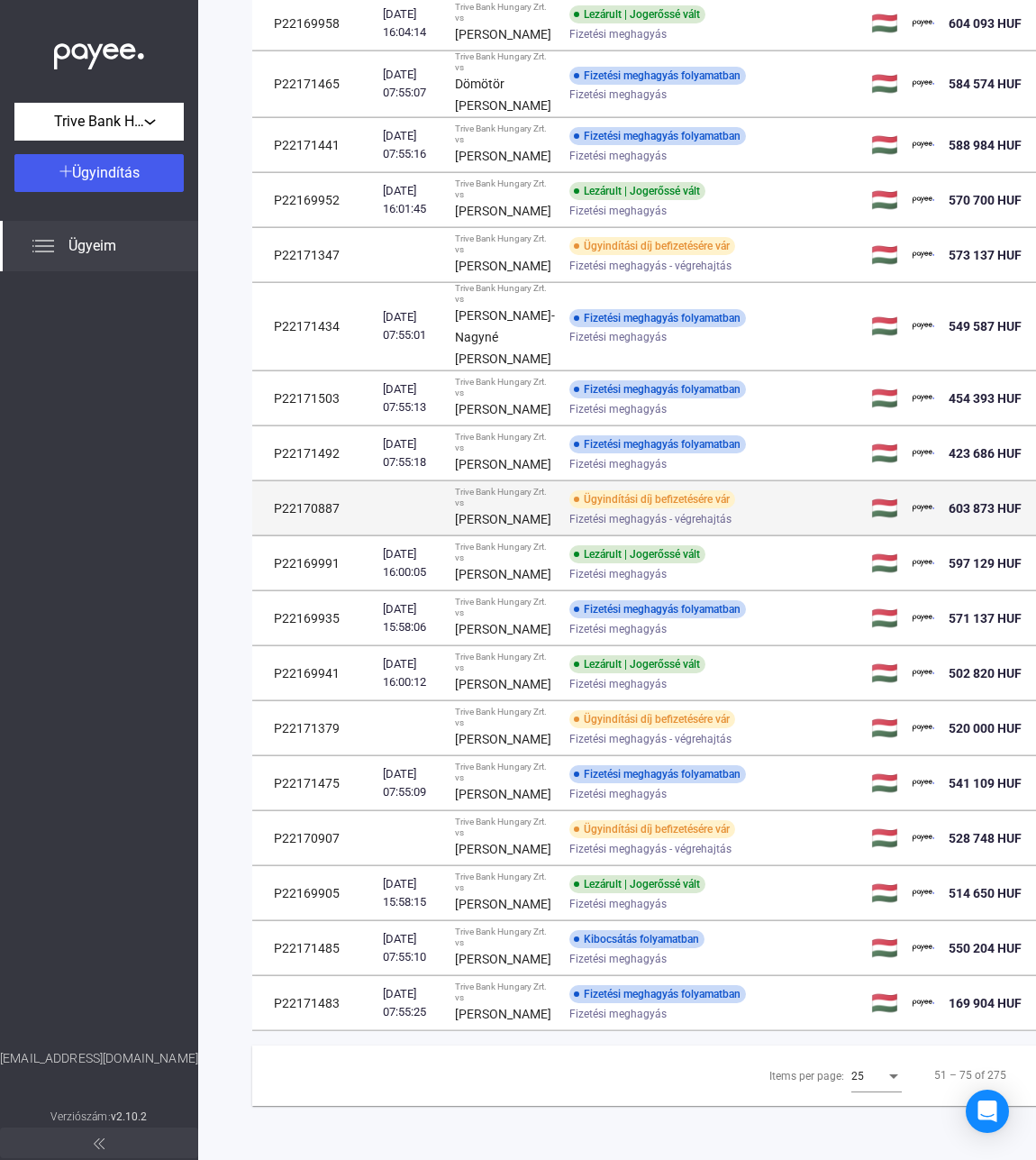
scroll to position [1234, 0]
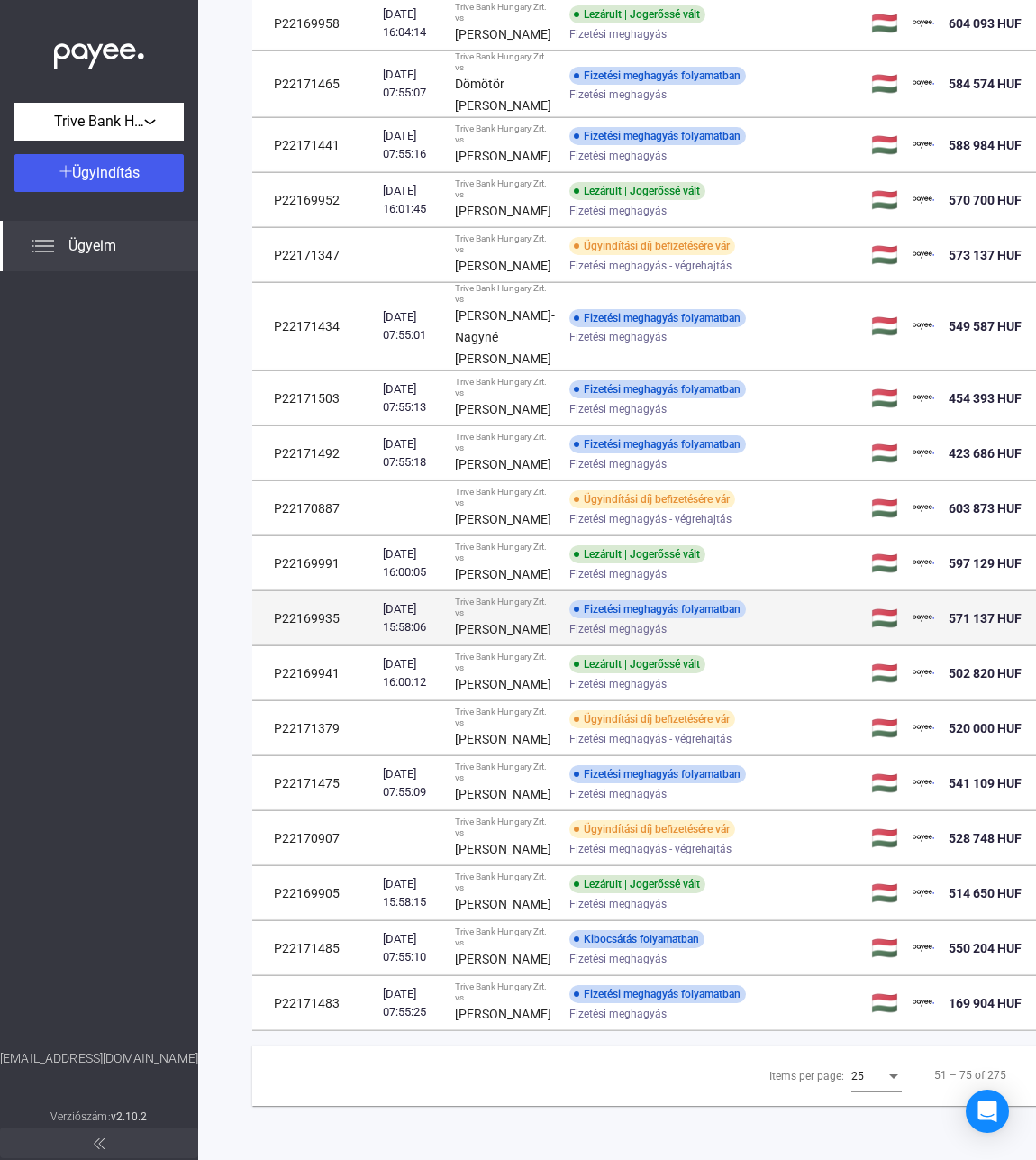
click at [562, 591] on td "Fizetési meghagyás folyamatban Fizetési meghagyás" at bounding box center [712, 618] width 302 height 54
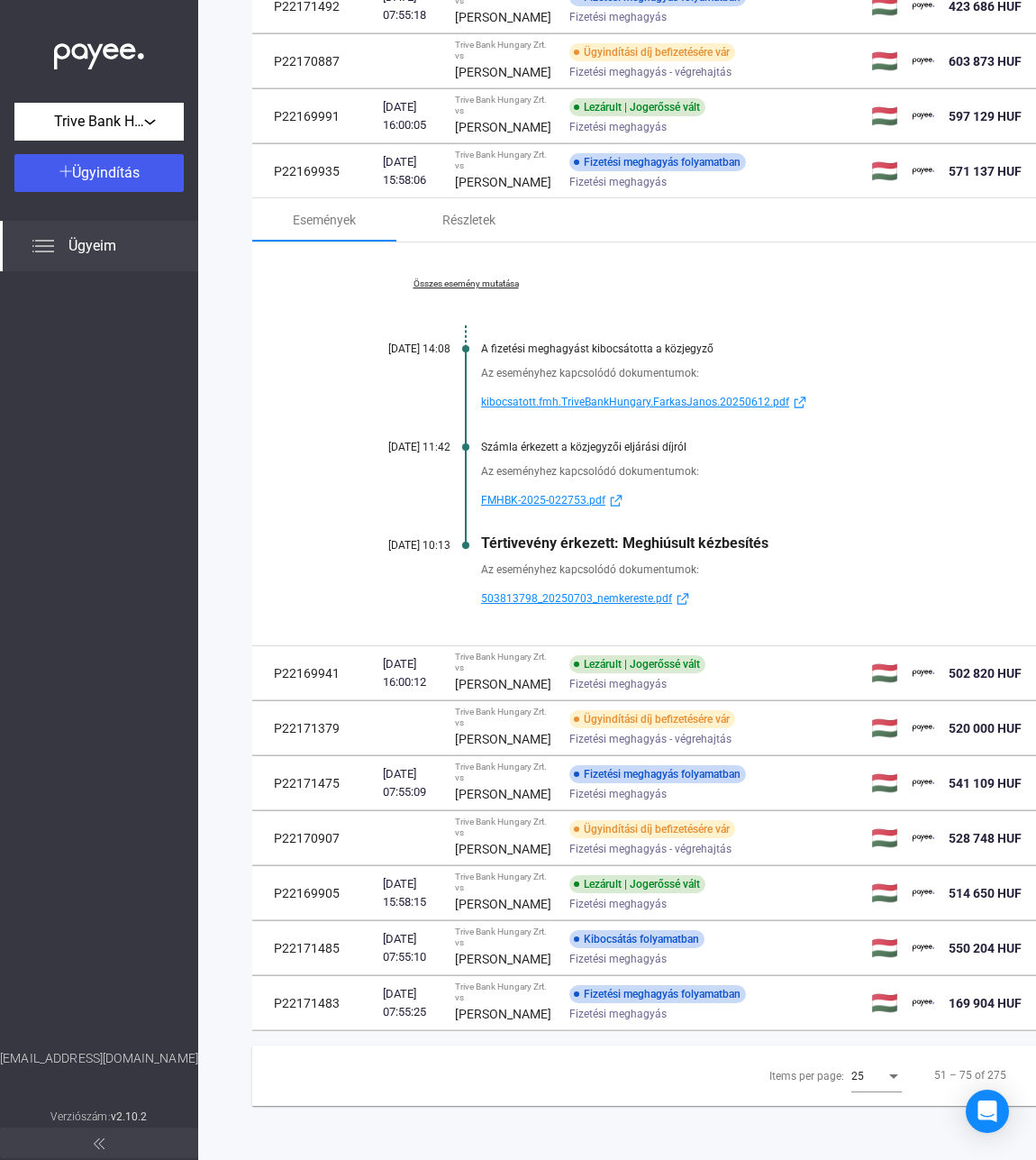
click at [460, 289] on link "Összes esemény mutatása" at bounding box center [466, 284] width 247 height 11
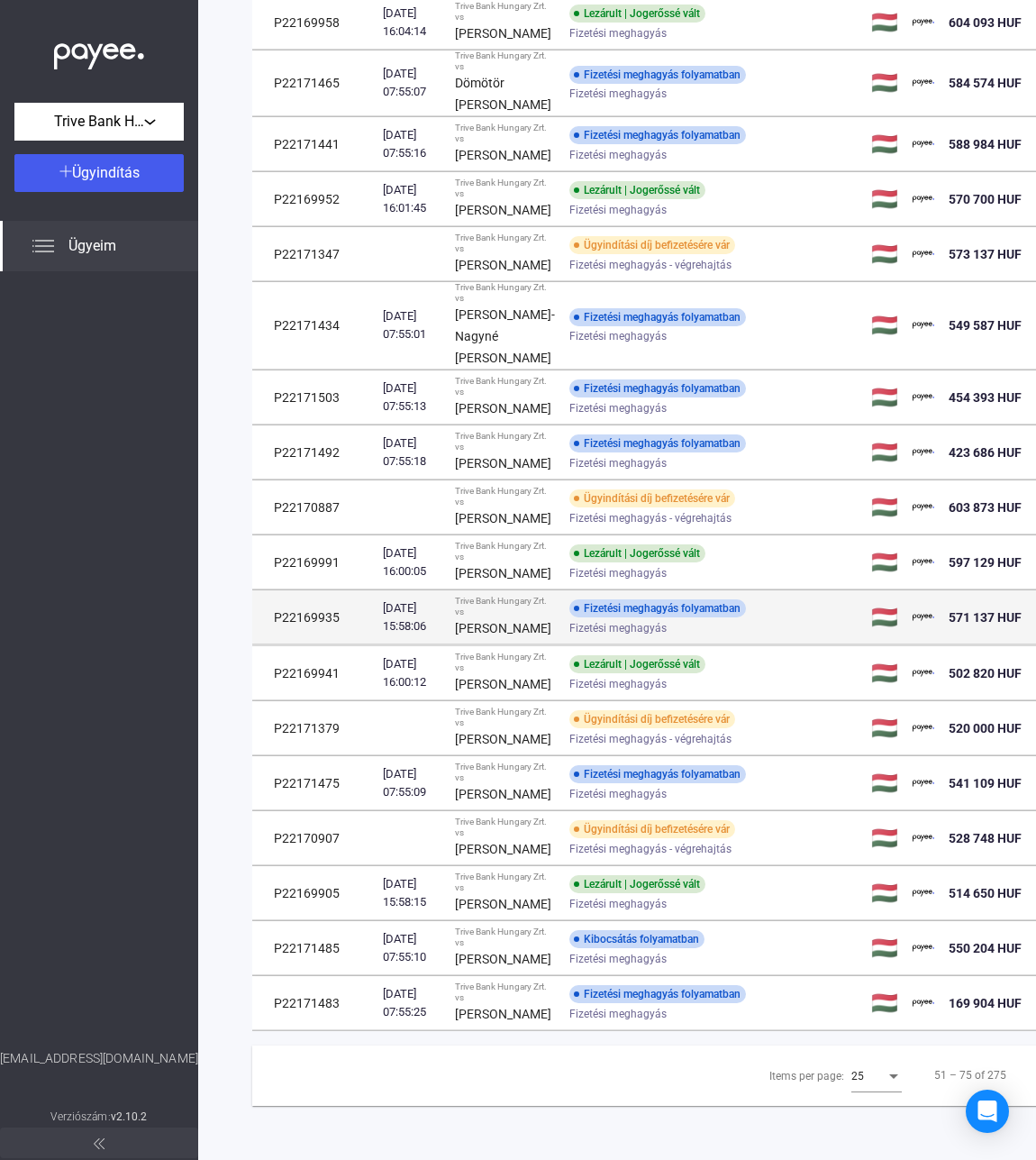
scroll to position [1234, 0]
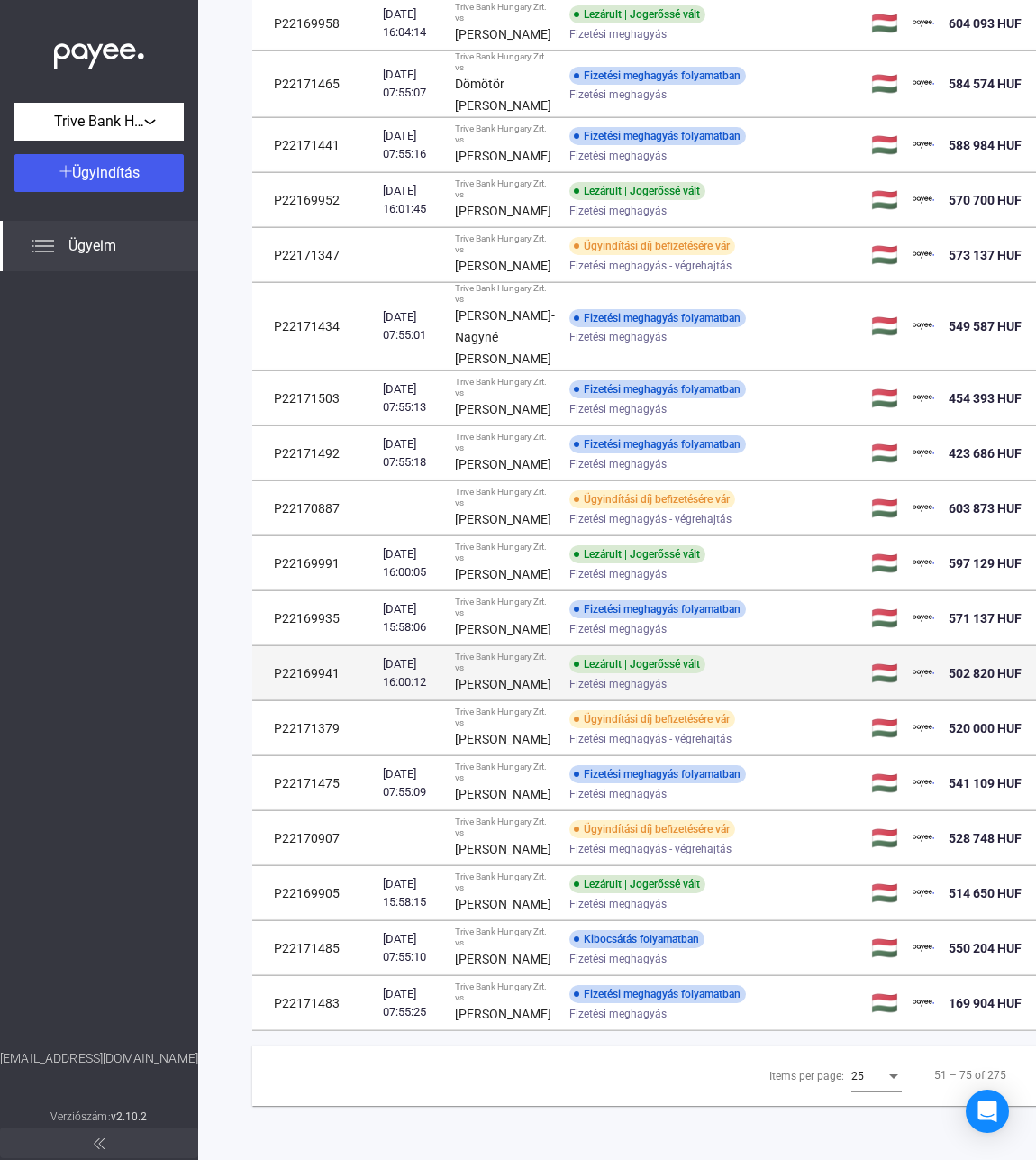
click at [502, 673] on div "[PERSON_NAME]" at bounding box center [505, 684] width 100 height 22
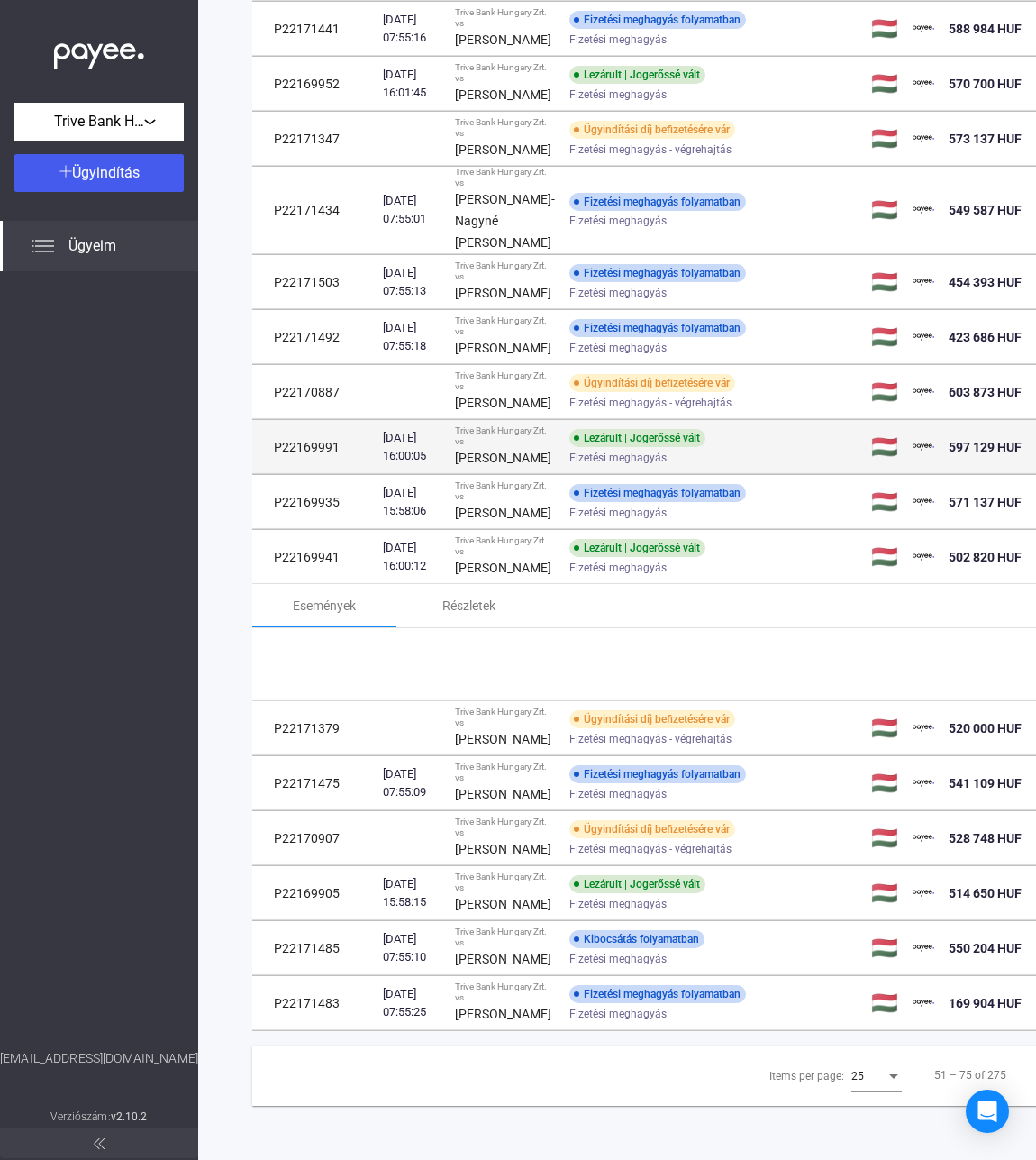
scroll to position [1326, 0]
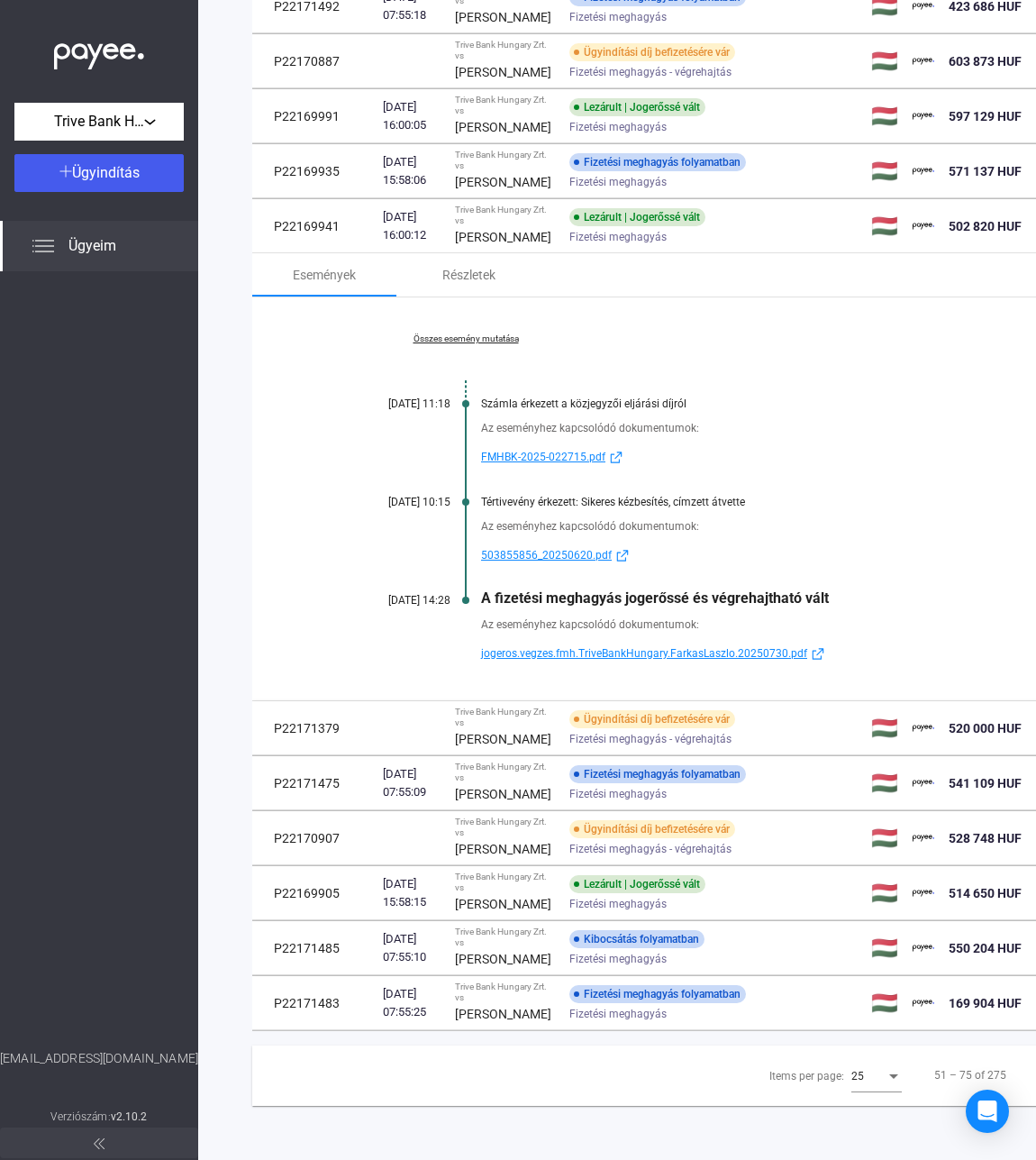
click at [449, 533] on div "Összes esemény mutatása [DATE] 11:18 Számla érkezett a közjegyzői eljárási díjr…" at bounding box center [720, 499] width 935 height 403
click at [449, 553] on div "Összes esemény mutatása [DATE] 11:18 Számla érkezett a közjegyzői eljárási díjr…" at bounding box center [720, 499] width 935 height 403
click at [449, 345] on link "Összes esemény mutatása" at bounding box center [466, 338] width 247 height 11
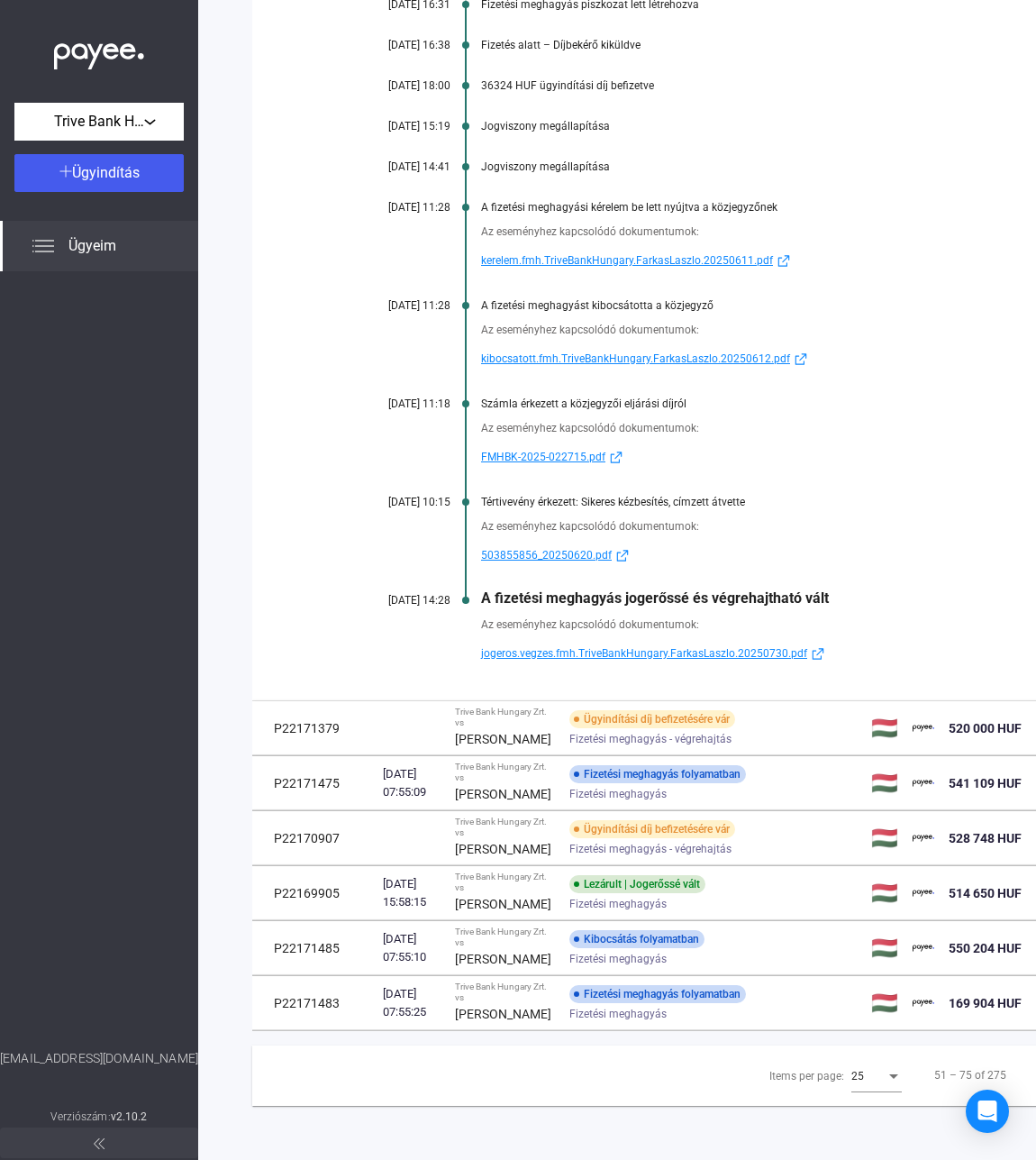
scroll to position [1776, 0]
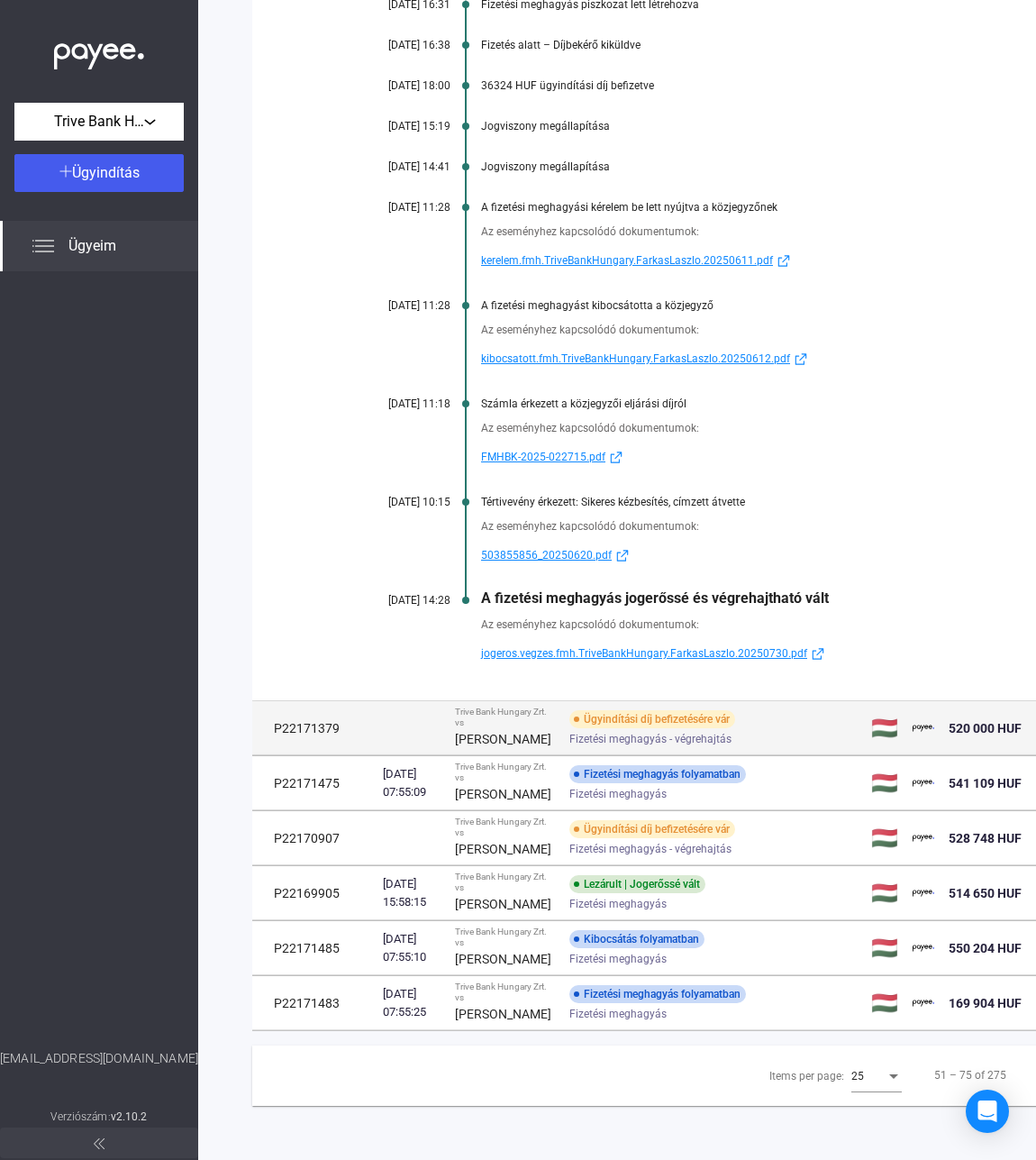
drag, startPoint x: 348, startPoint y: 896, endPoint x: 261, endPoint y: 896, distance: 87.0
click at [261, 756] on td "P22171379" at bounding box center [314, 728] width 124 height 54
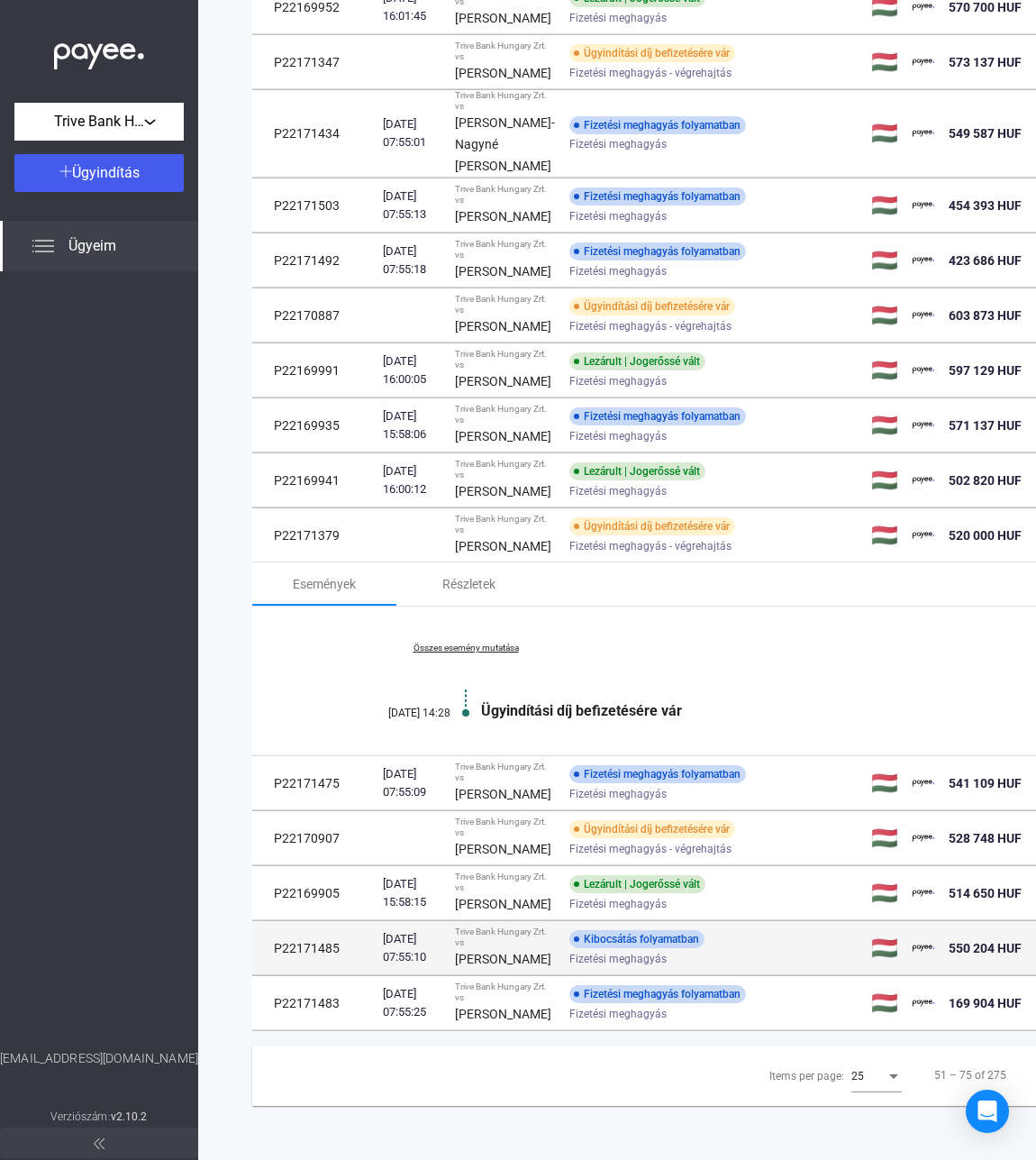
scroll to position [1426, 0]
copy td "P22171379"
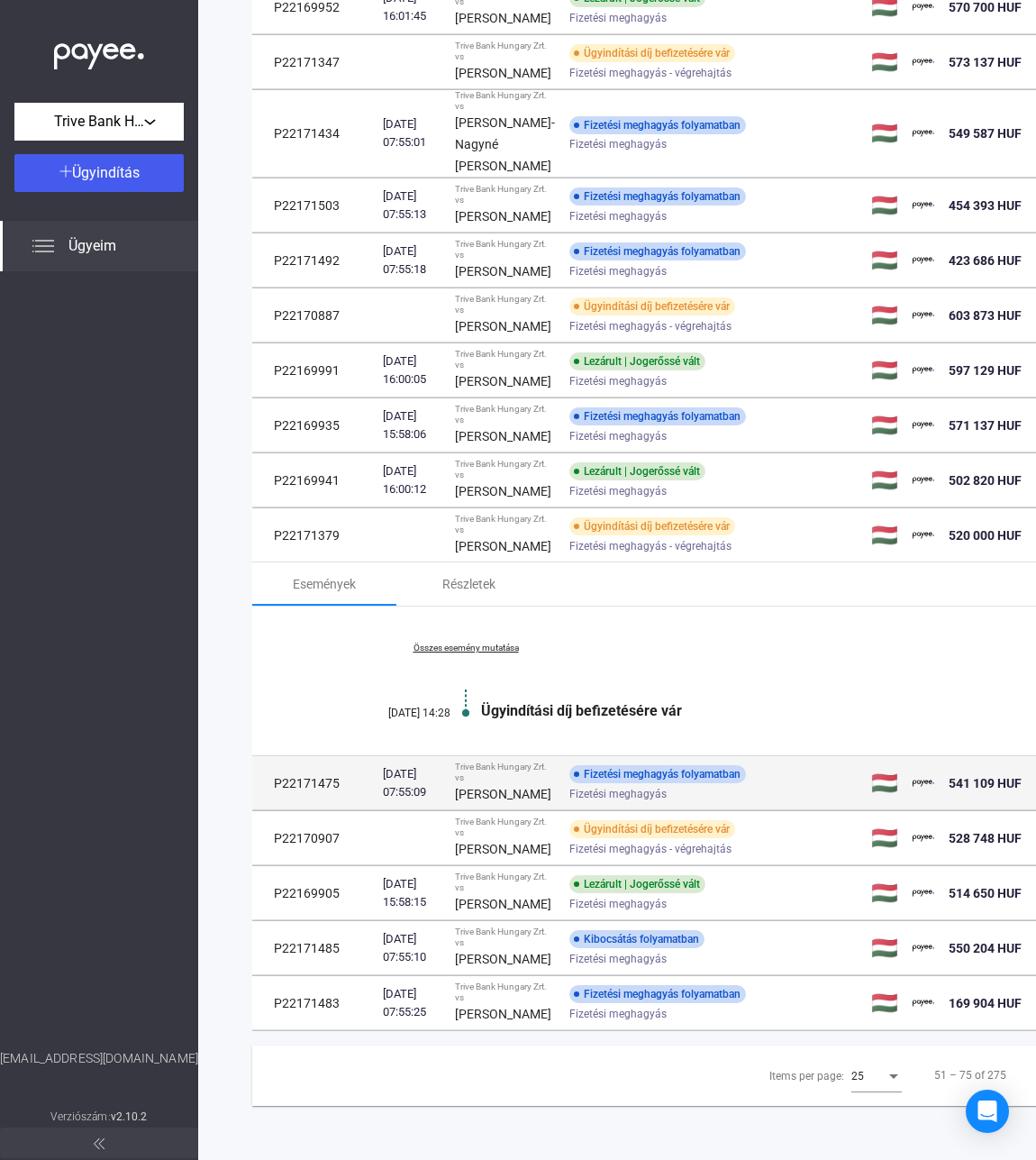
click at [513, 784] on div "[PERSON_NAME]" at bounding box center [505, 794] width 100 height 22
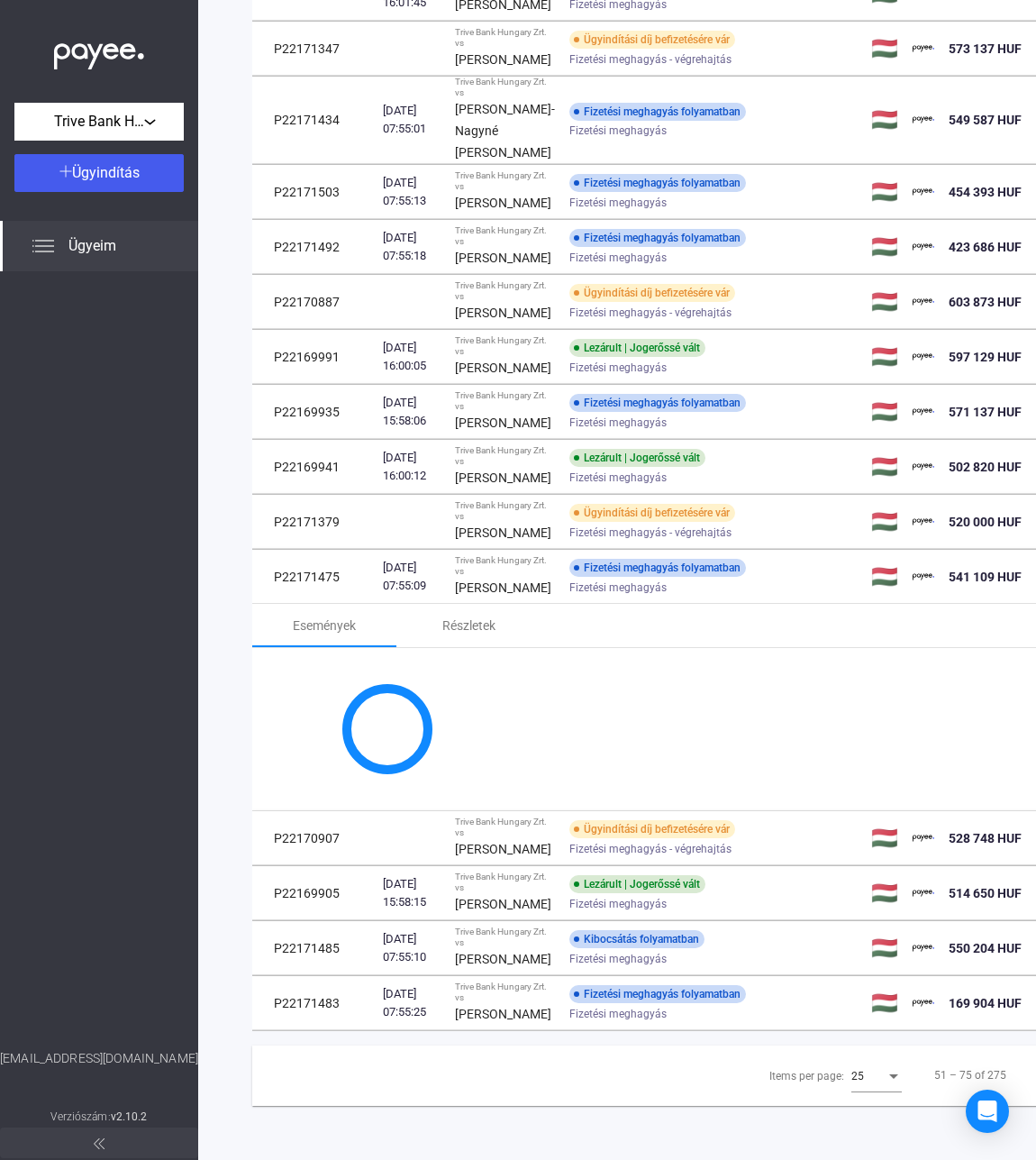
scroll to position [1681, 0]
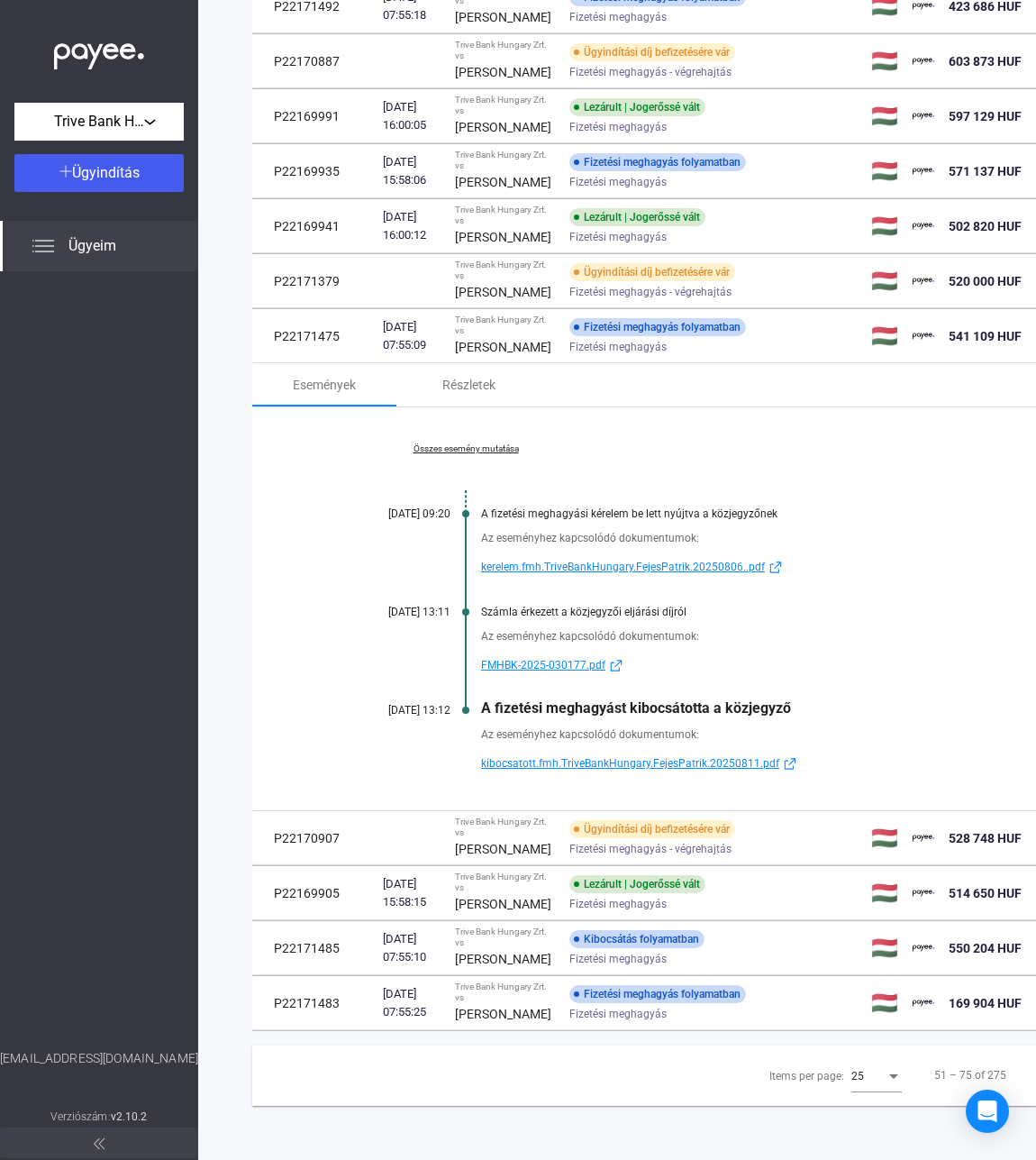
click at [467, 407] on div "Összes esemény mutatása [DATE] 09:20 A fizetési meghagyási kérelem be lett nyúj…" at bounding box center [720, 608] width 935 height 403
click at [473, 444] on link "Összes esemény mutatása" at bounding box center [466, 448] width 247 height 11
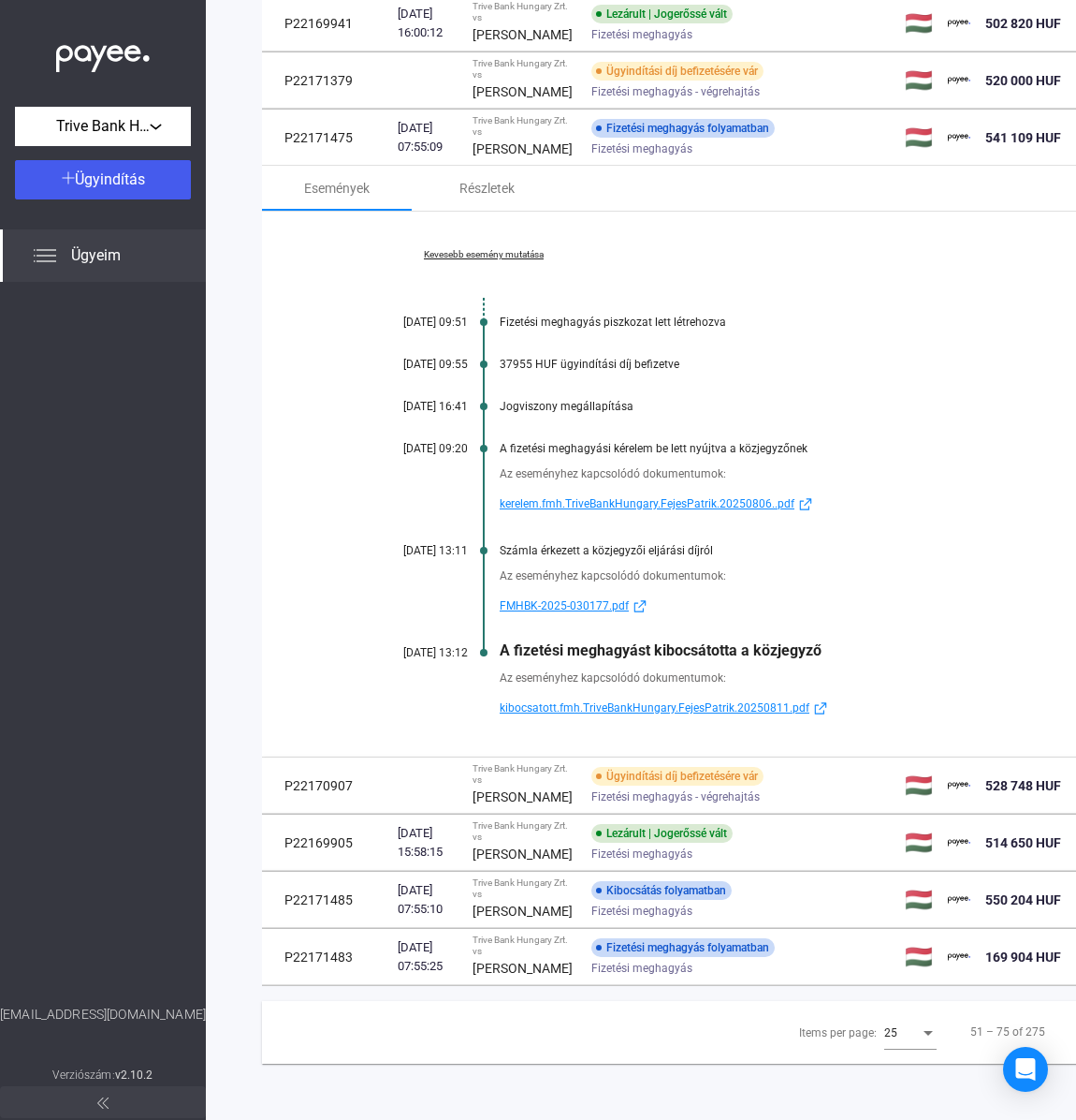
scroll to position [1636, 0]
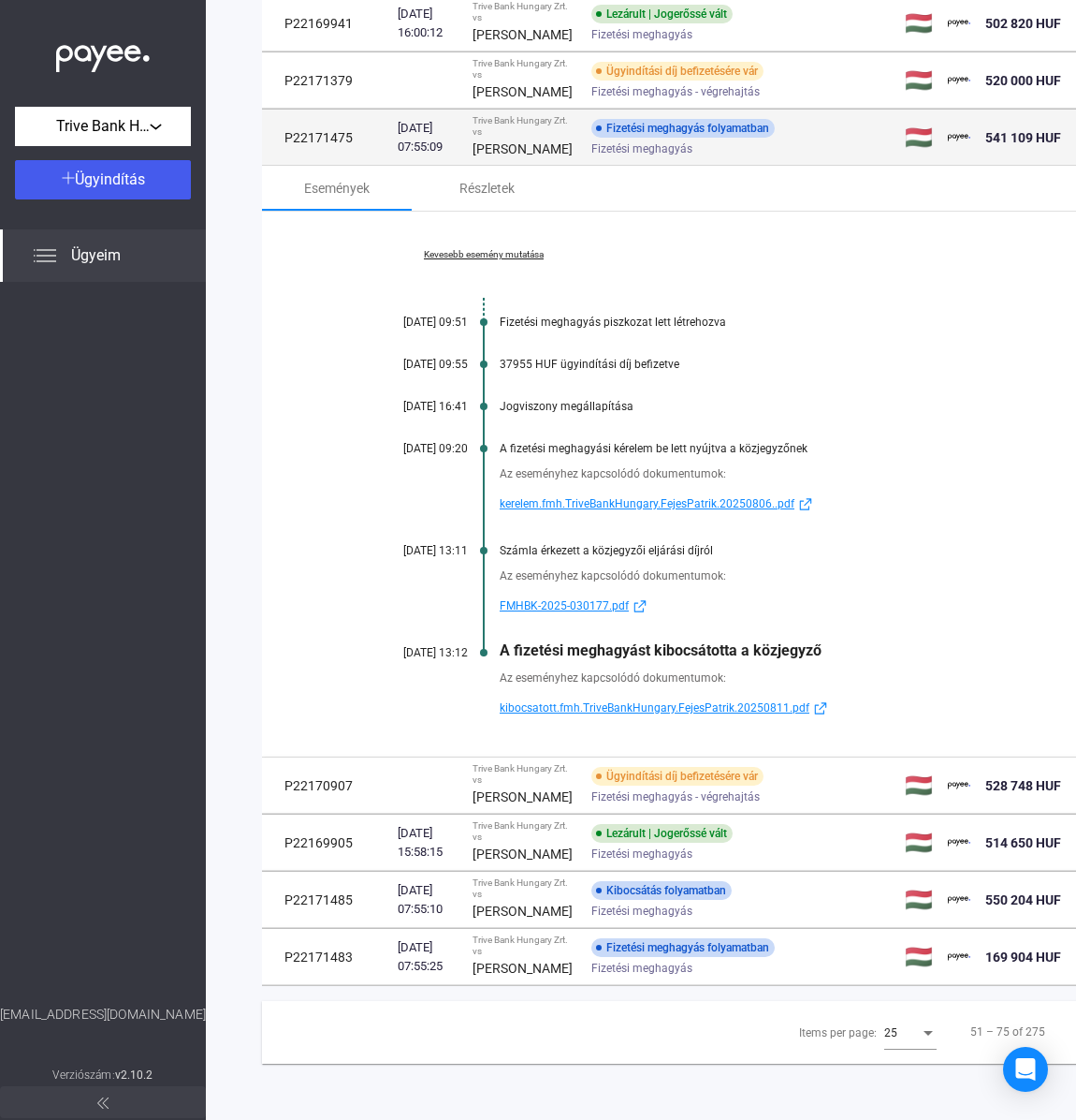
click at [498, 156] on strong "[PERSON_NAME]" at bounding box center [522, 148] width 100 height 15
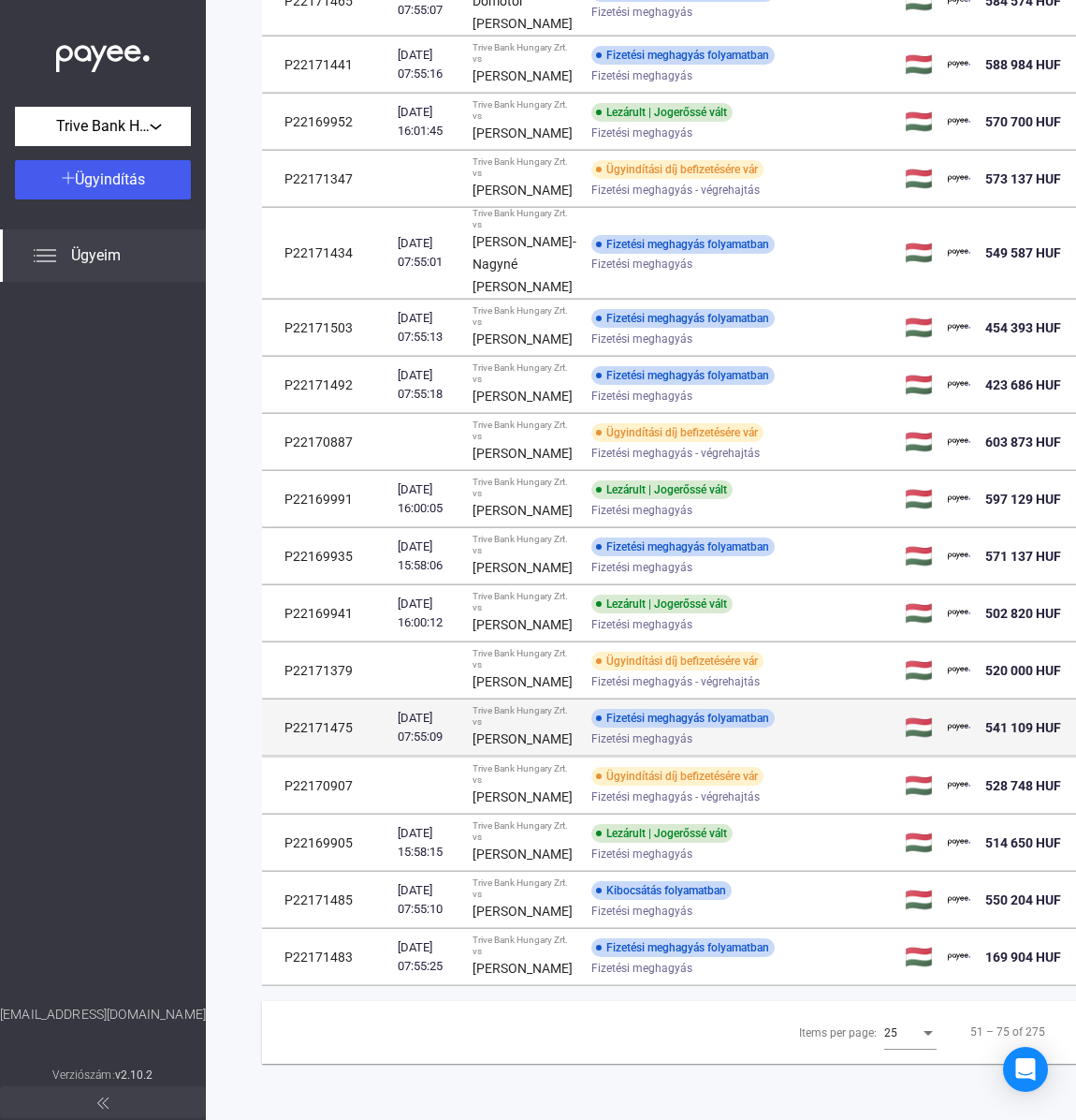
scroll to position [1367, 0]
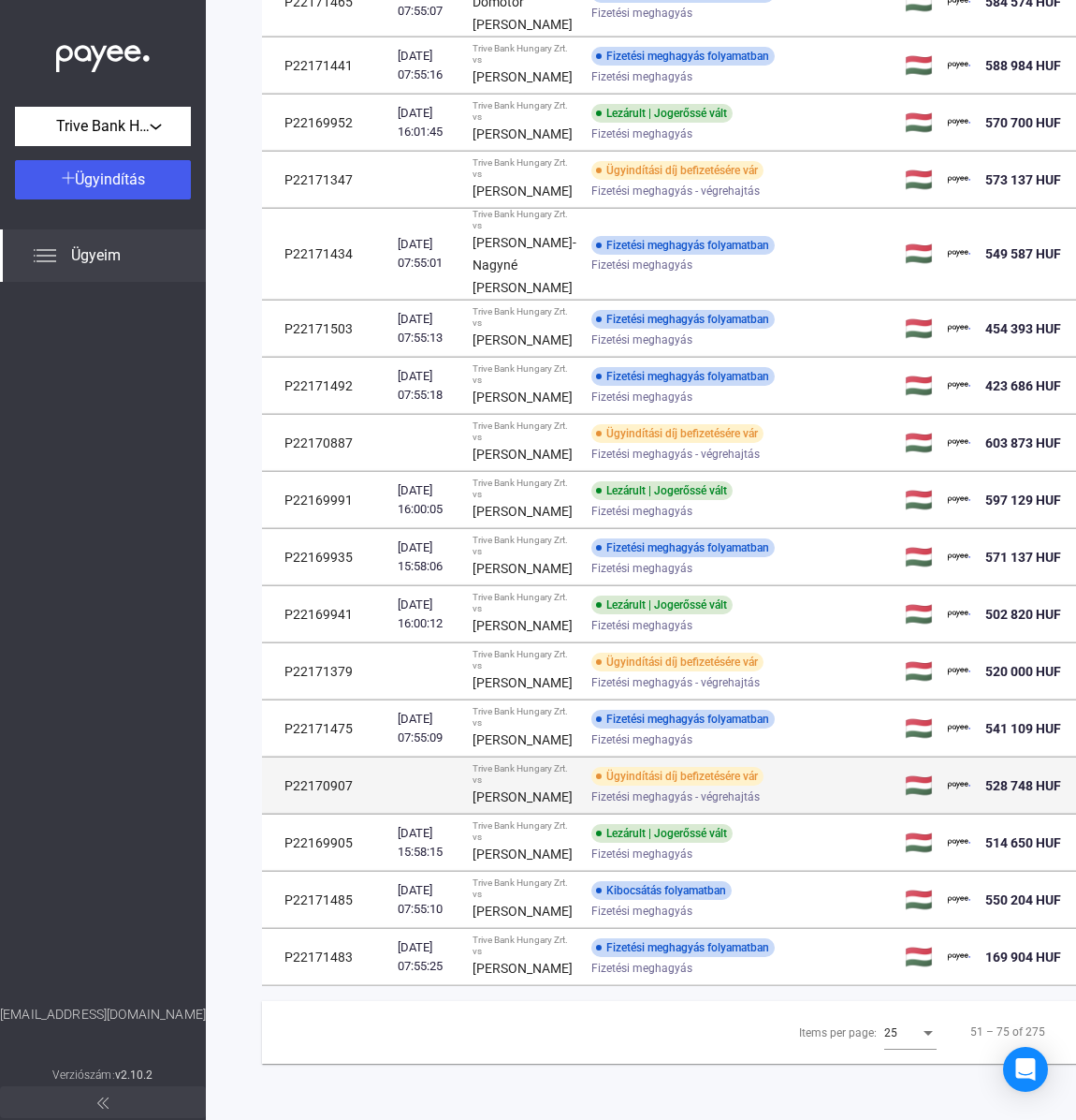
click at [536, 757] on td "Trive Bank Hungary Zrt. vs [PERSON_NAME]" at bounding box center [525, 785] width 119 height 56
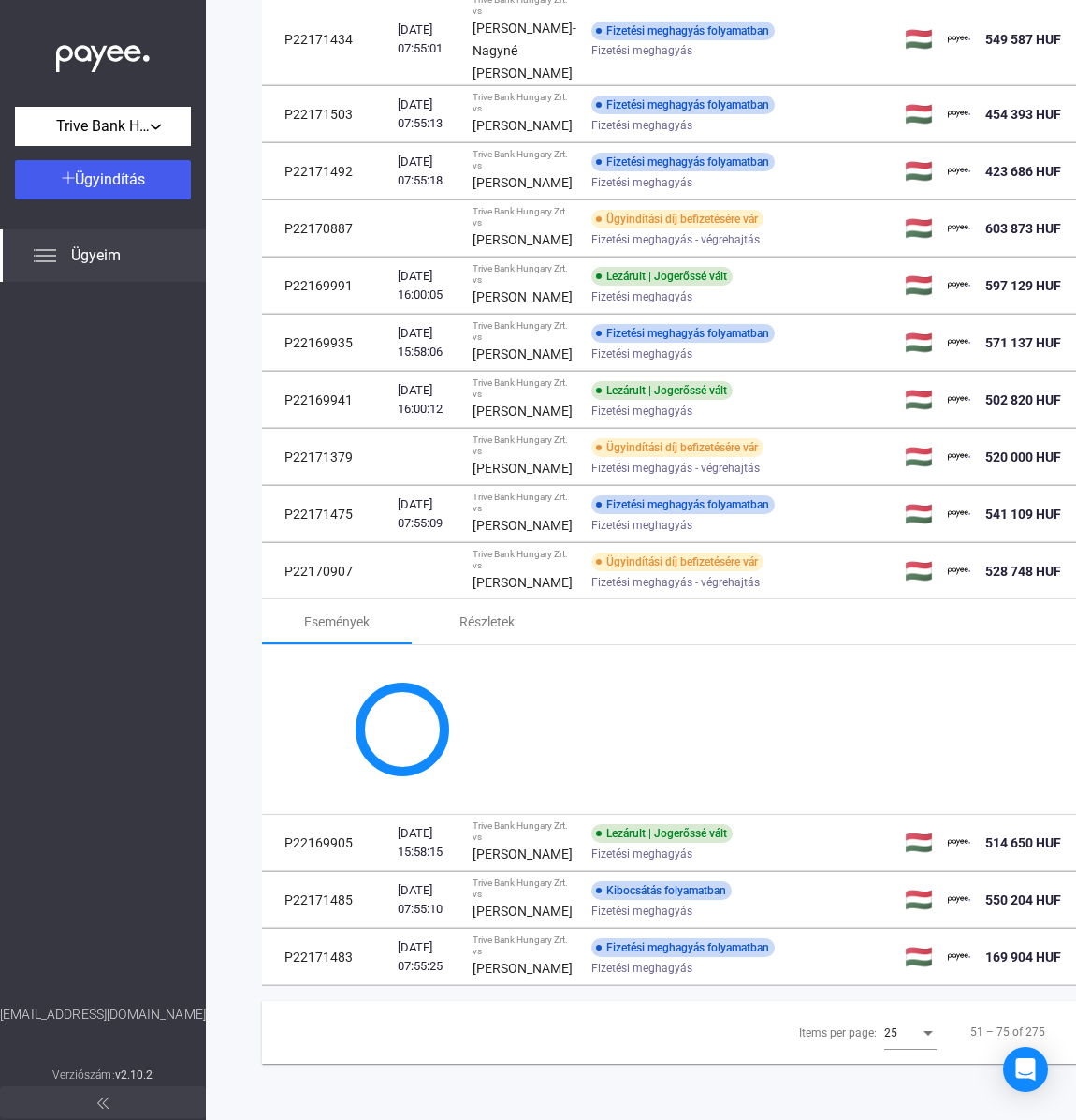
scroll to position [1567, 0]
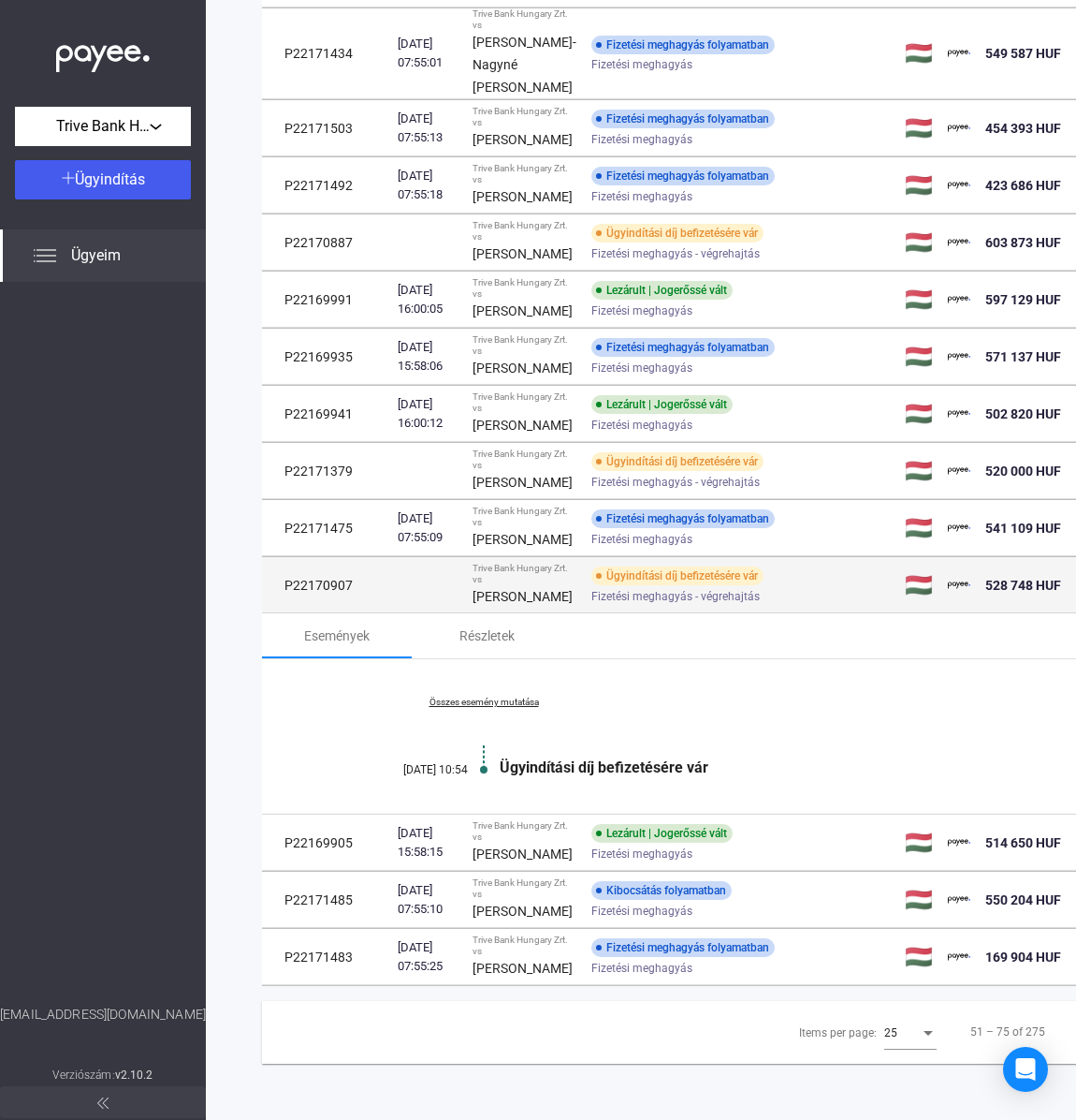
drag, startPoint x: 358, startPoint y: 484, endPoint x: 268, endPoint y: 486, distance: 90.0
click at [268, 557] on td "P22170907" at bounding box center [326, 585] width 128 height 56
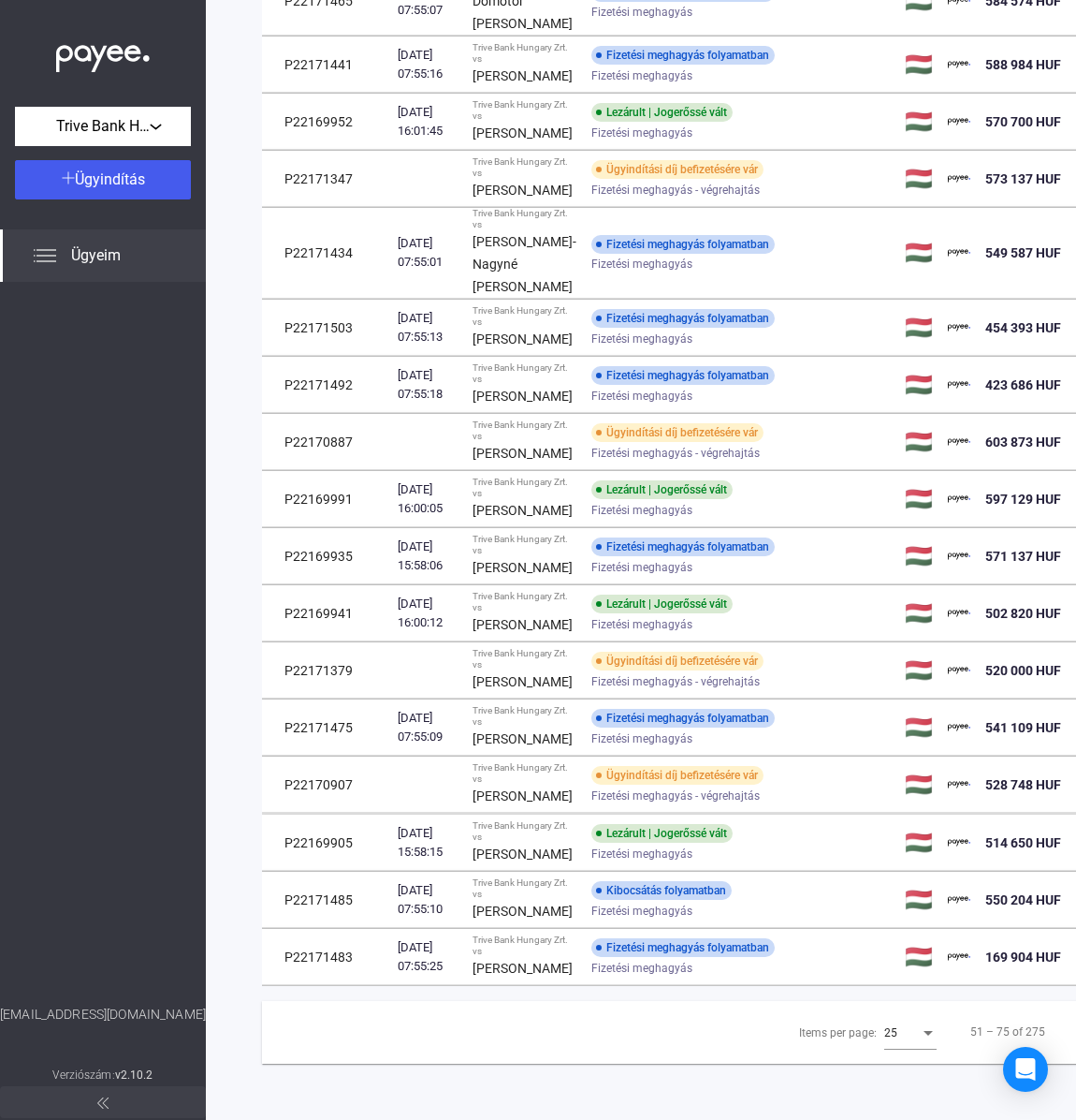
scroll to position [1367, 0]
copy td "P22170907"
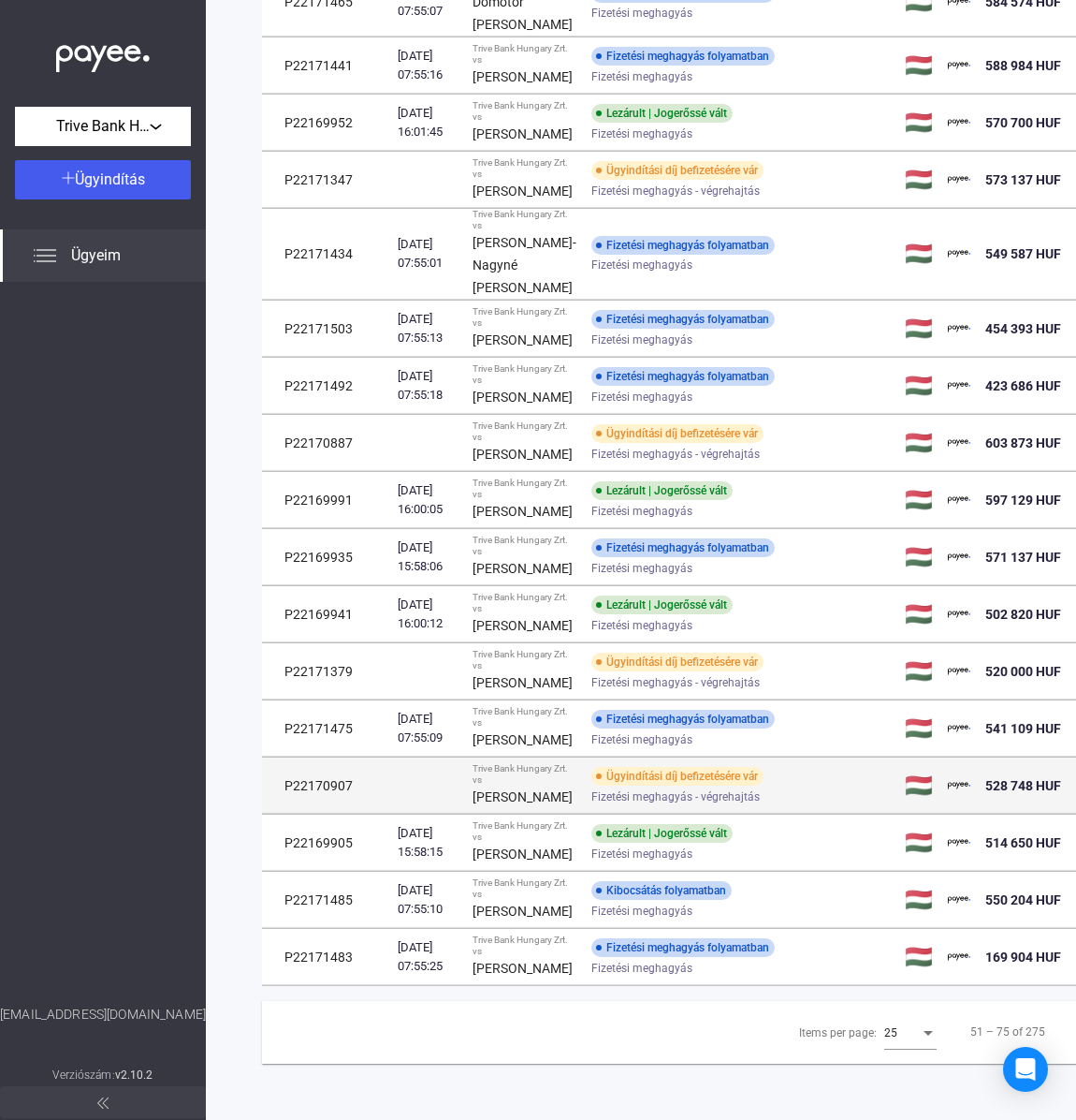
click at [513, 786] on div "[PERSON_NAME]" at bounding box center [524, 797] width 103 height 23
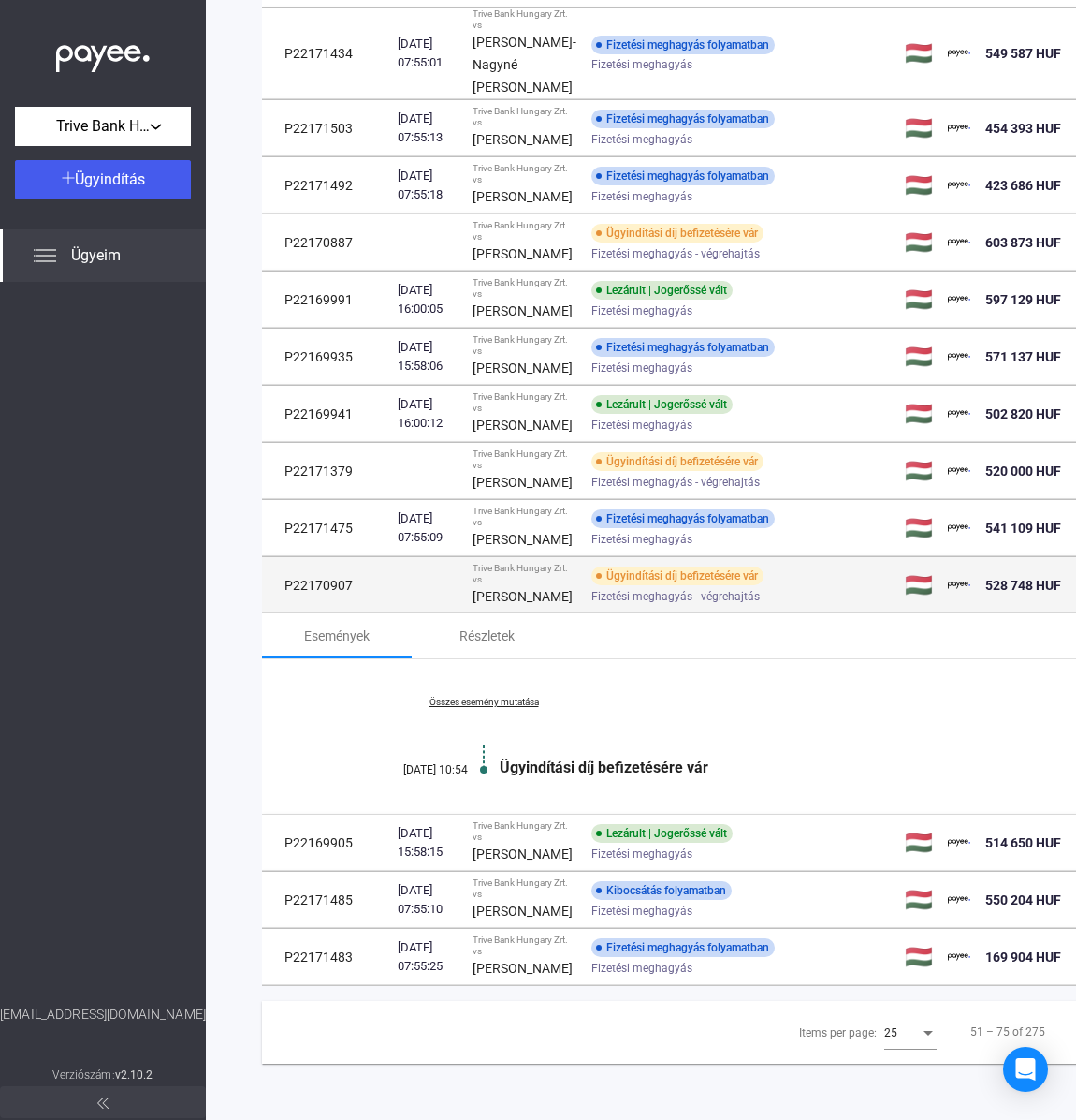
scroll to position [1567, 0]
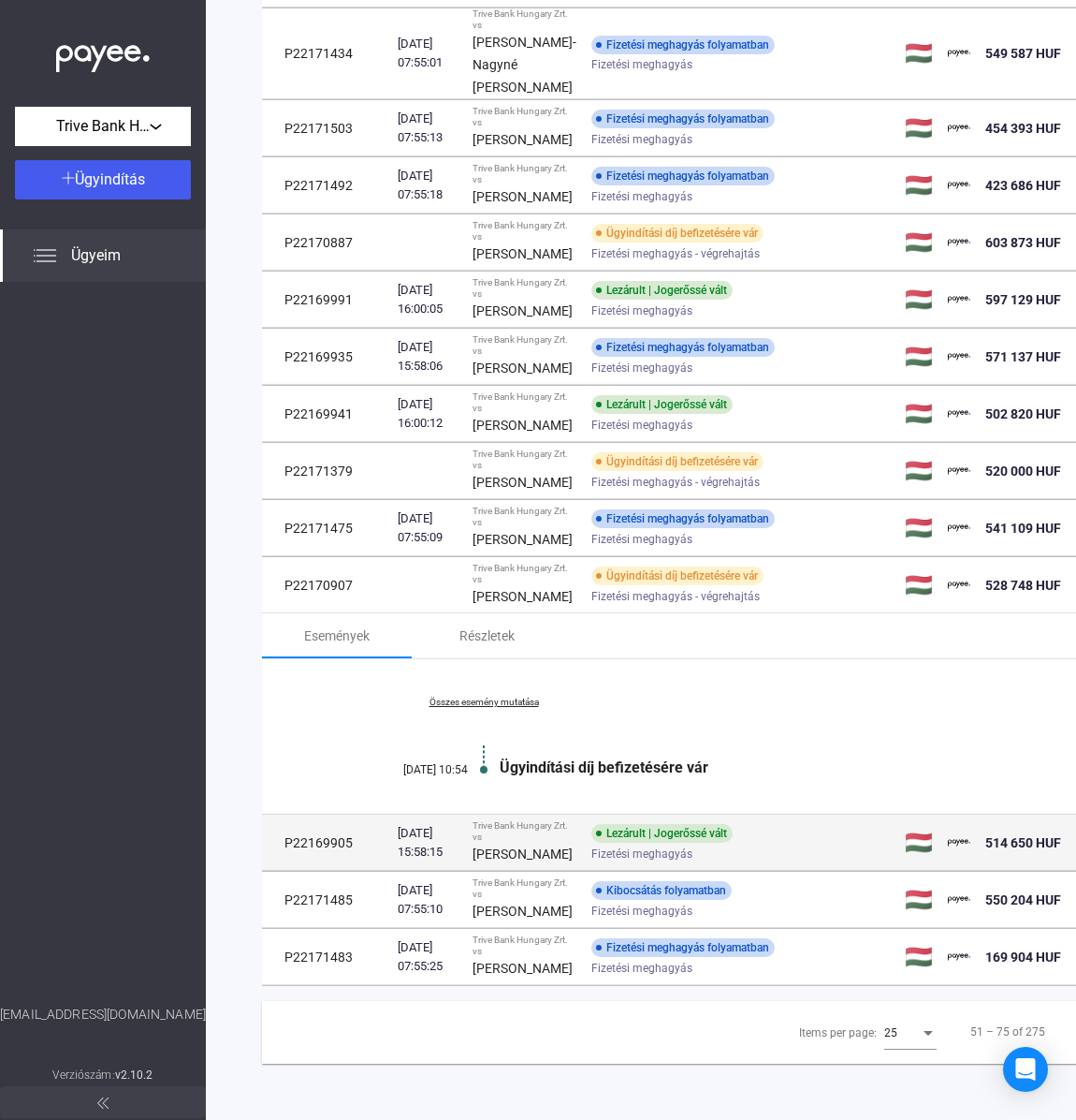
click at [538, 815] on td "Trive Bank Hungary Zrt. vs [PERSON_NAME]" at bounding box center [525, 842] width 119 height 56
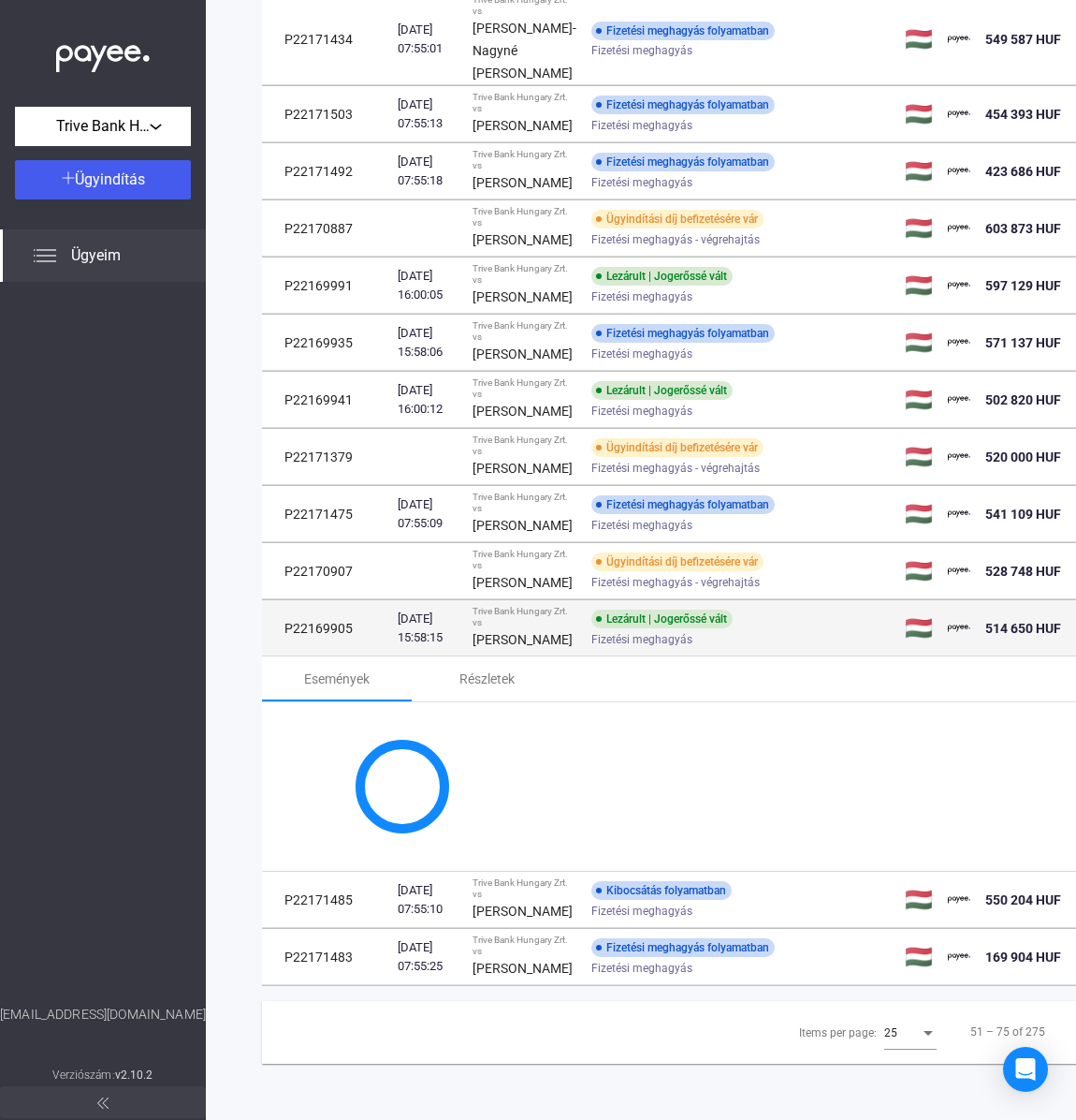
scroll to position [1636, 0]
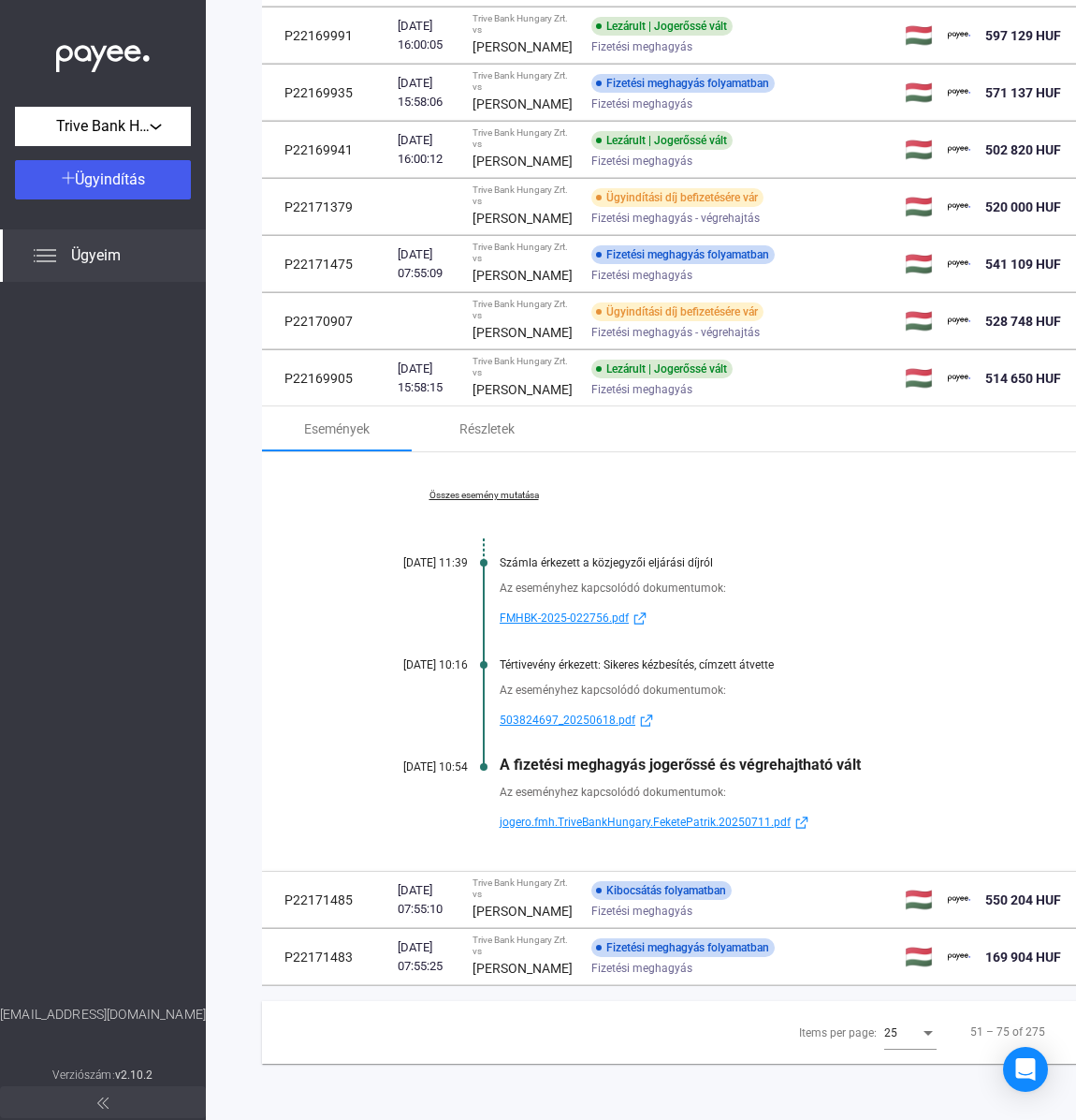
click at [499, 501] on link "Összes esemény mutatása" at bounding box center [484, 494] width 257 height 11
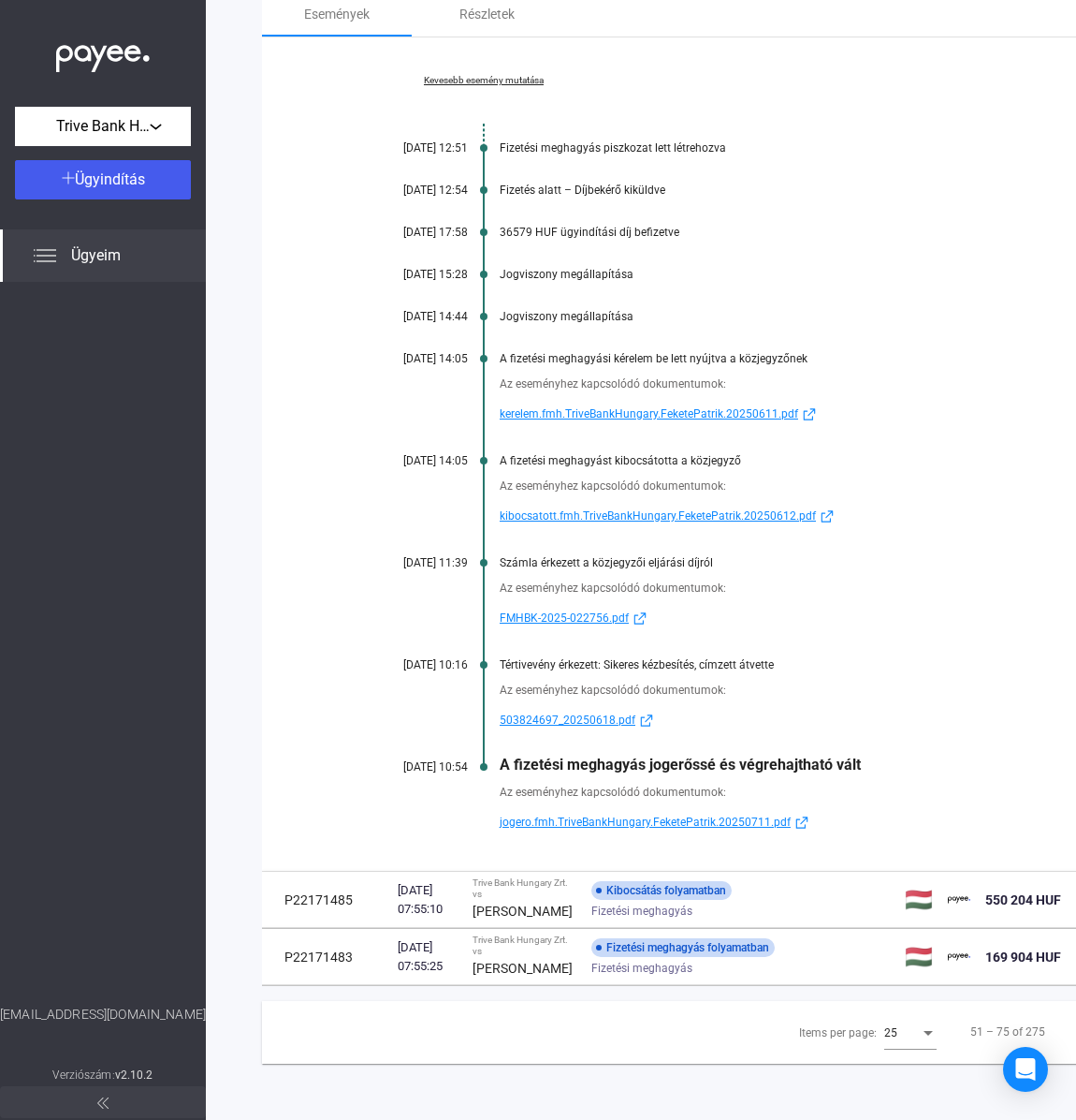
scroll to position [1987, 0]
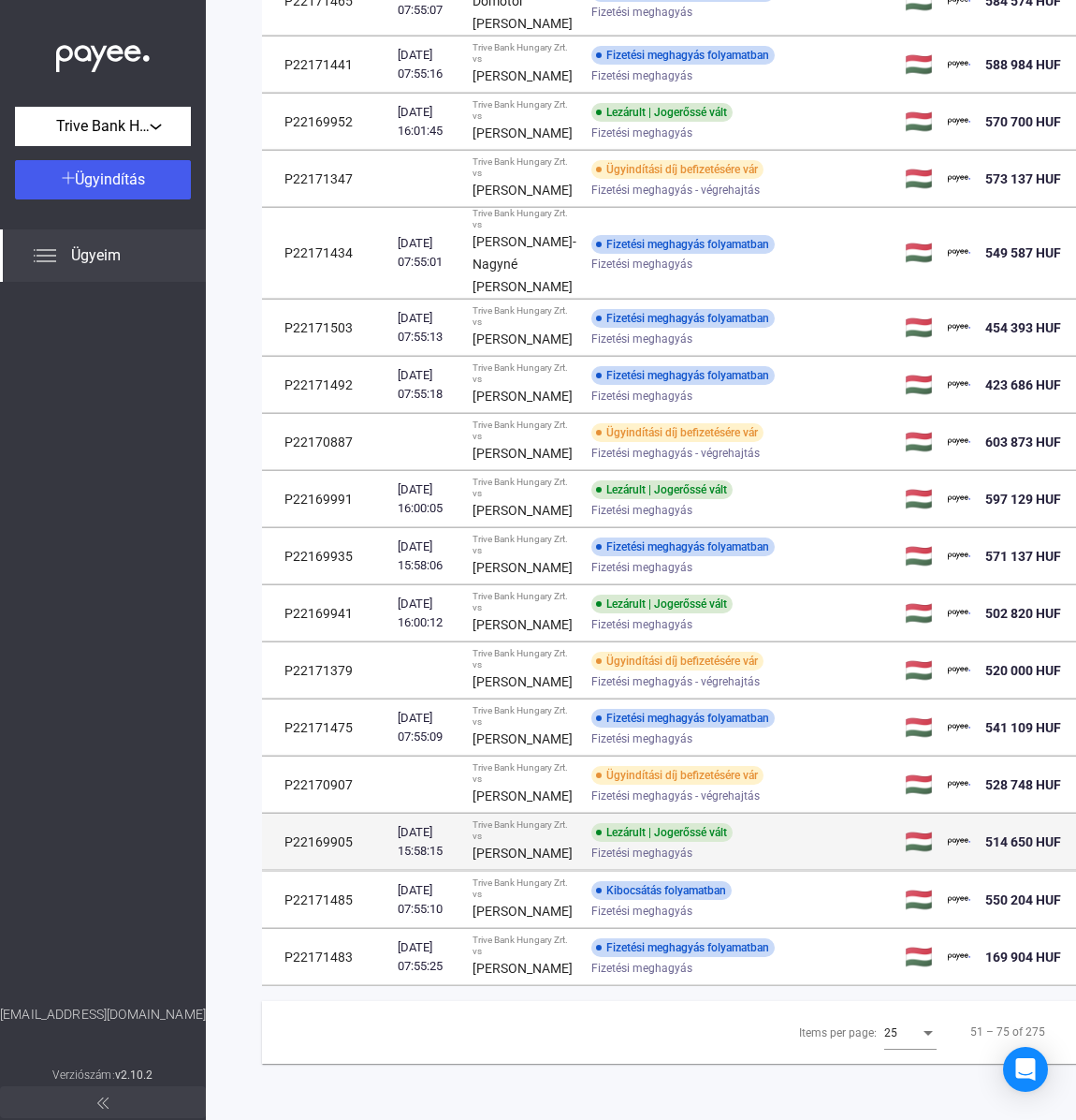
scroll to position [1367, 0]
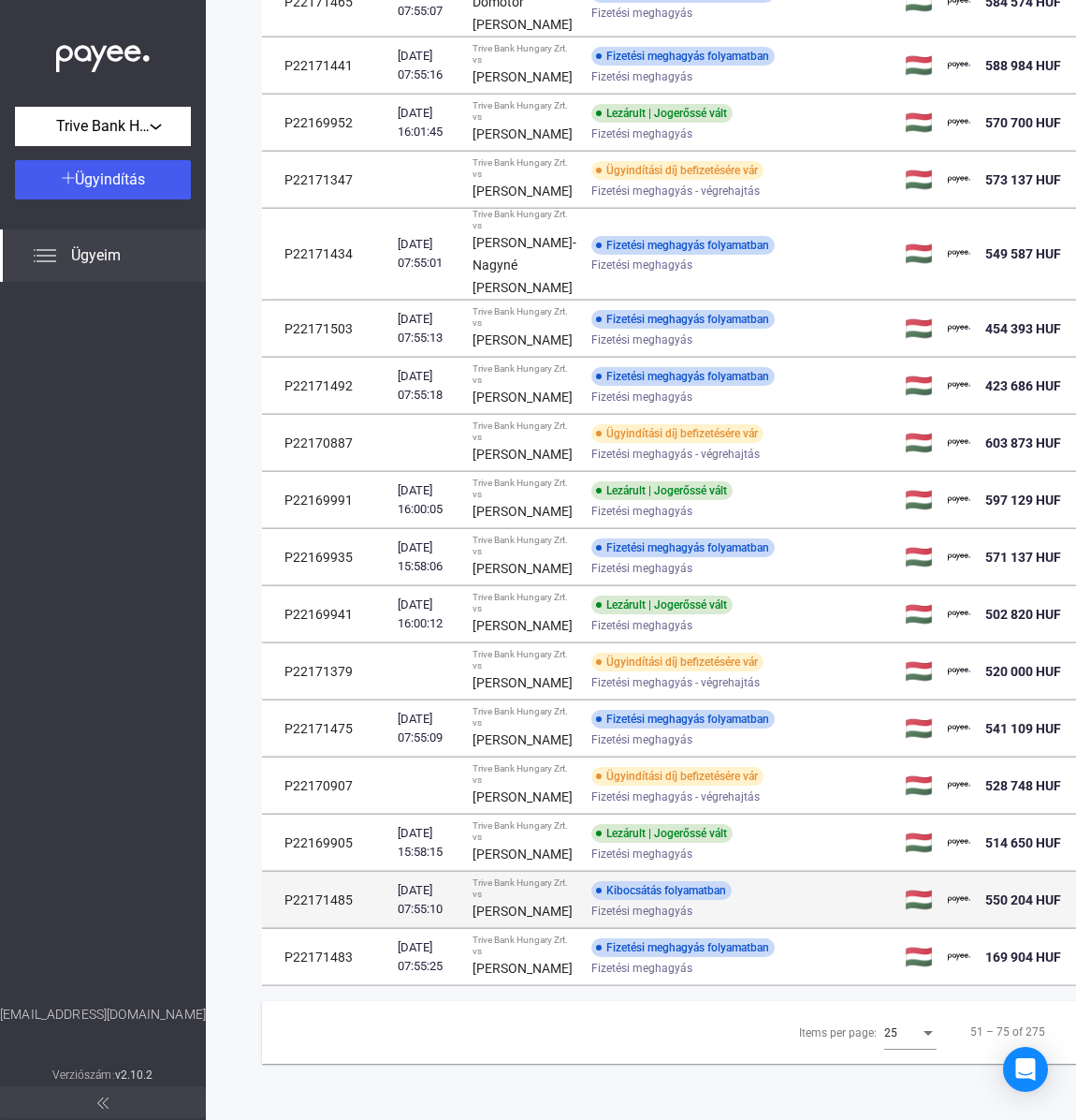
click at [539, 871] on td "Trive Bank Hungary Zrt. vs [PERSON_NAME]" at bounding box center [525, 899] width 119 height 56
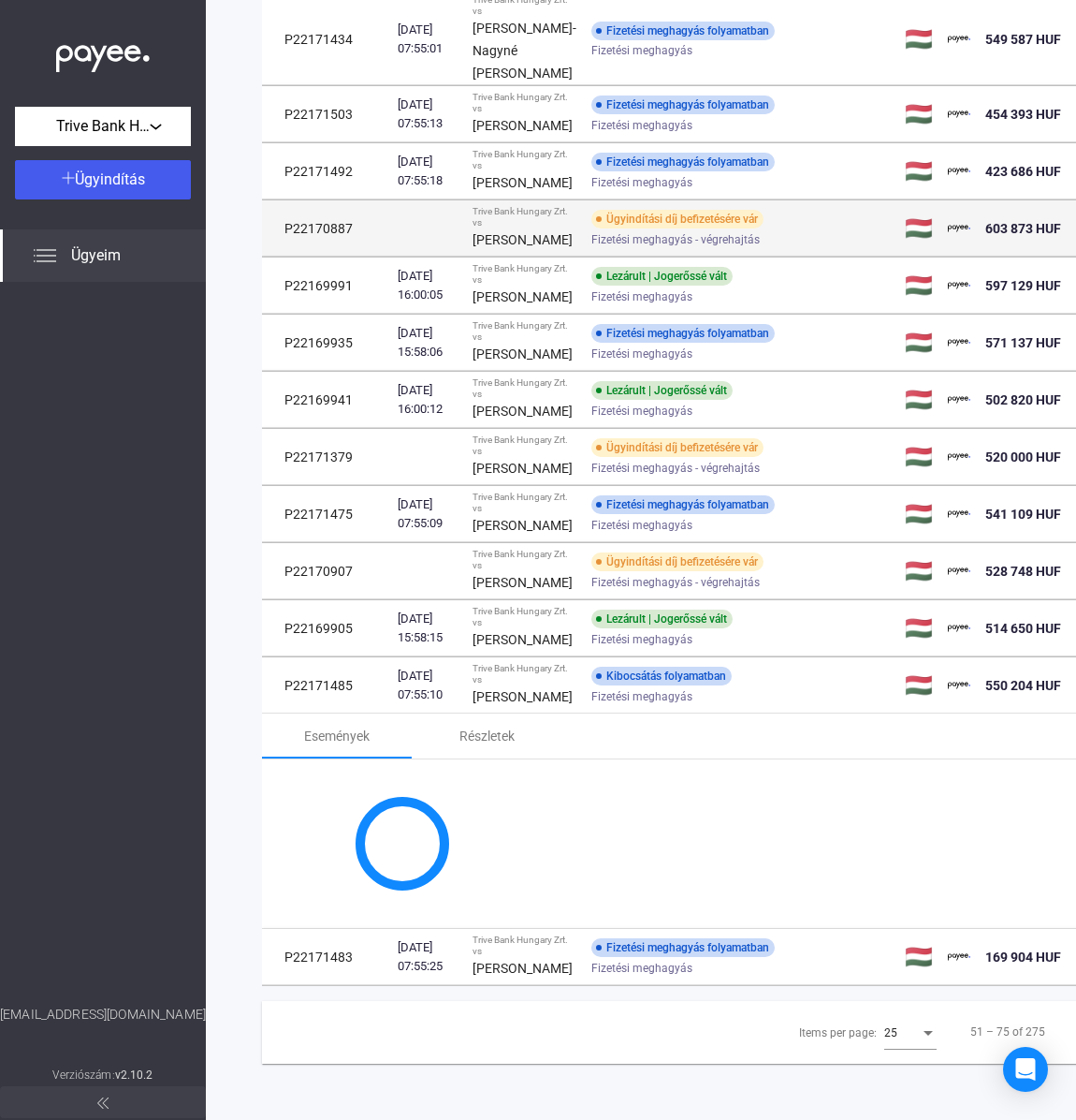
scroll to position [1771, 0]
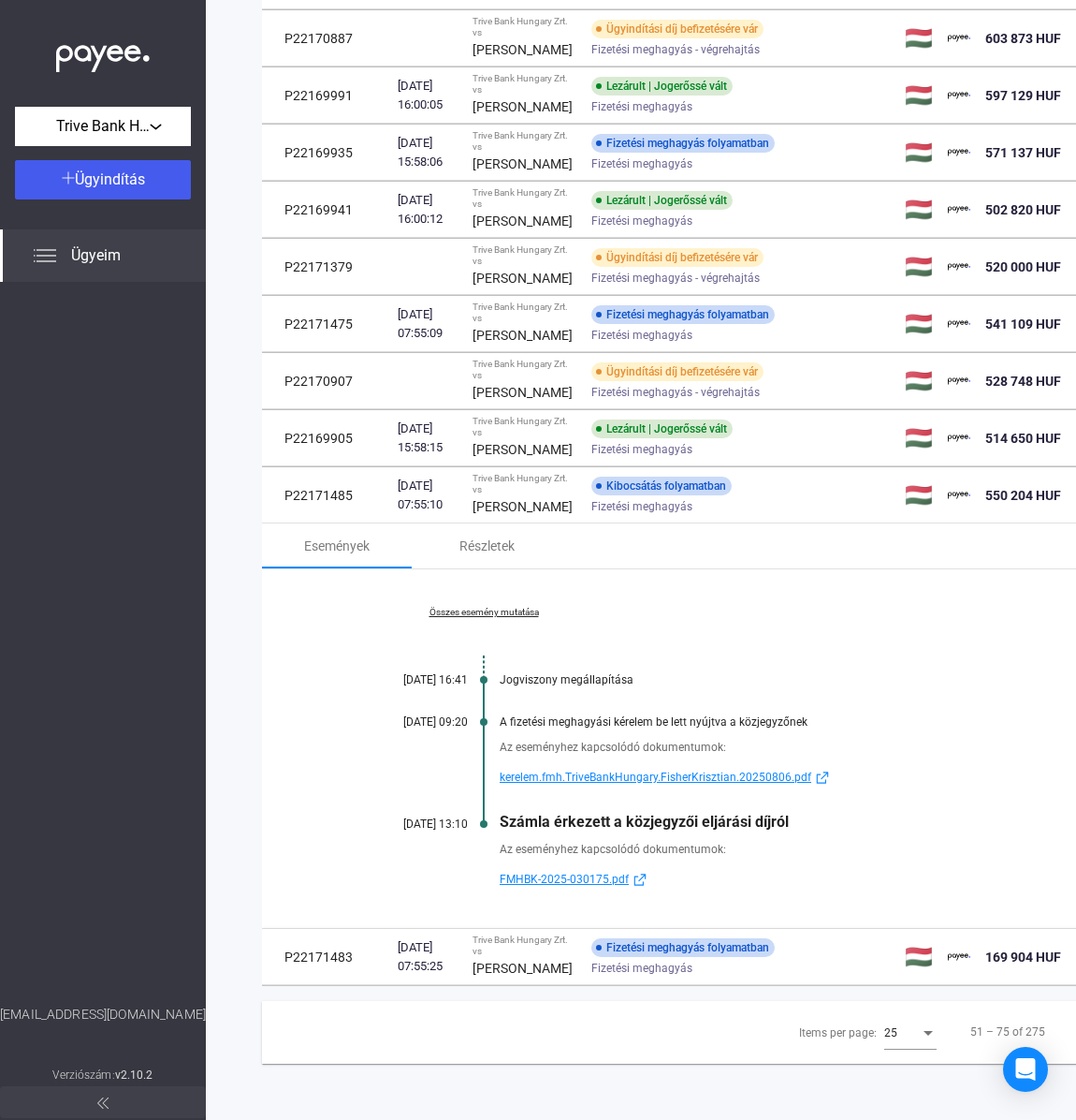
click at [489, 607] on link "Összes esemény mutatása" at bounding box center [484, 612] width 257 height 11
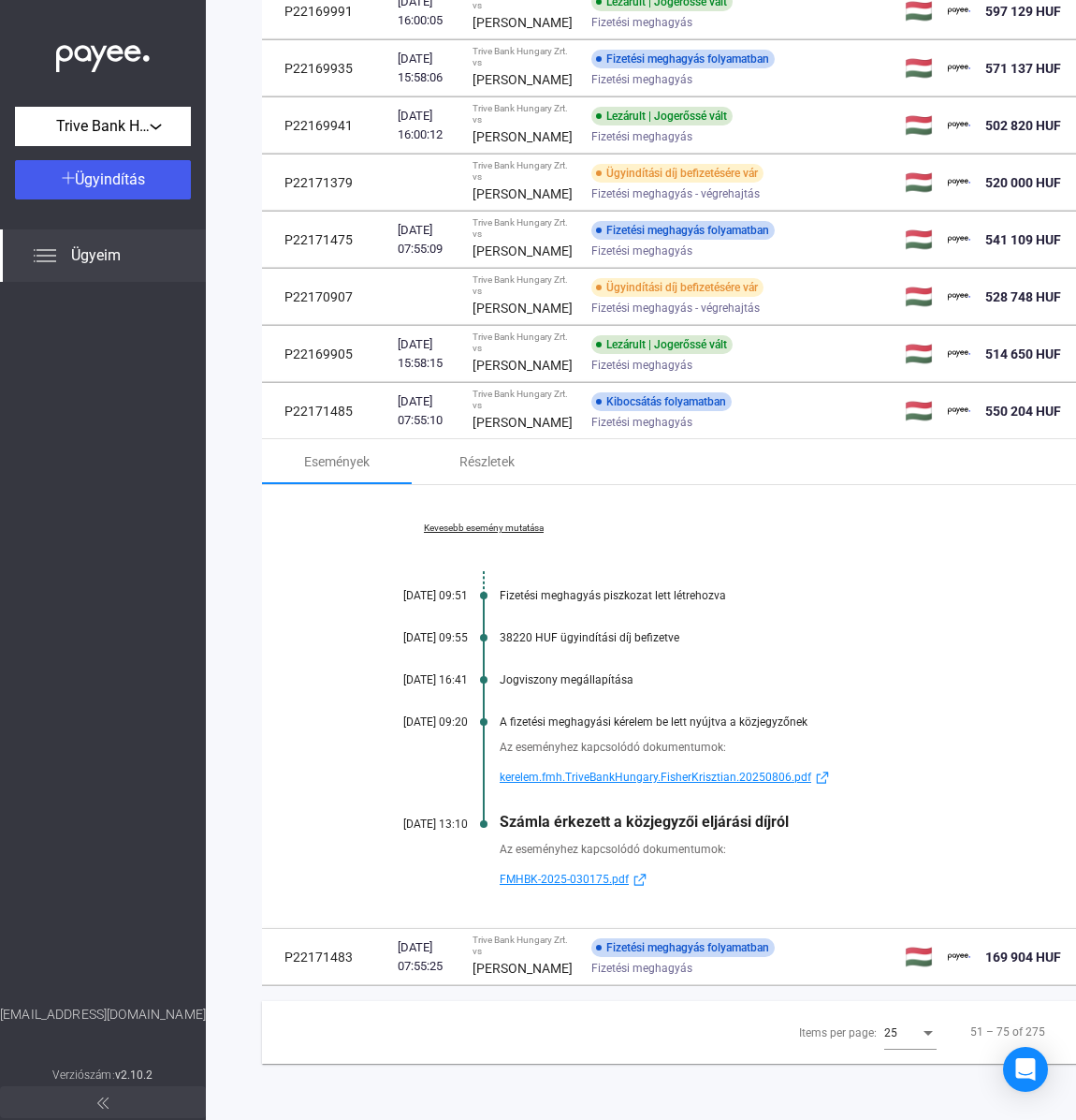
scroll to position [1854, 0]
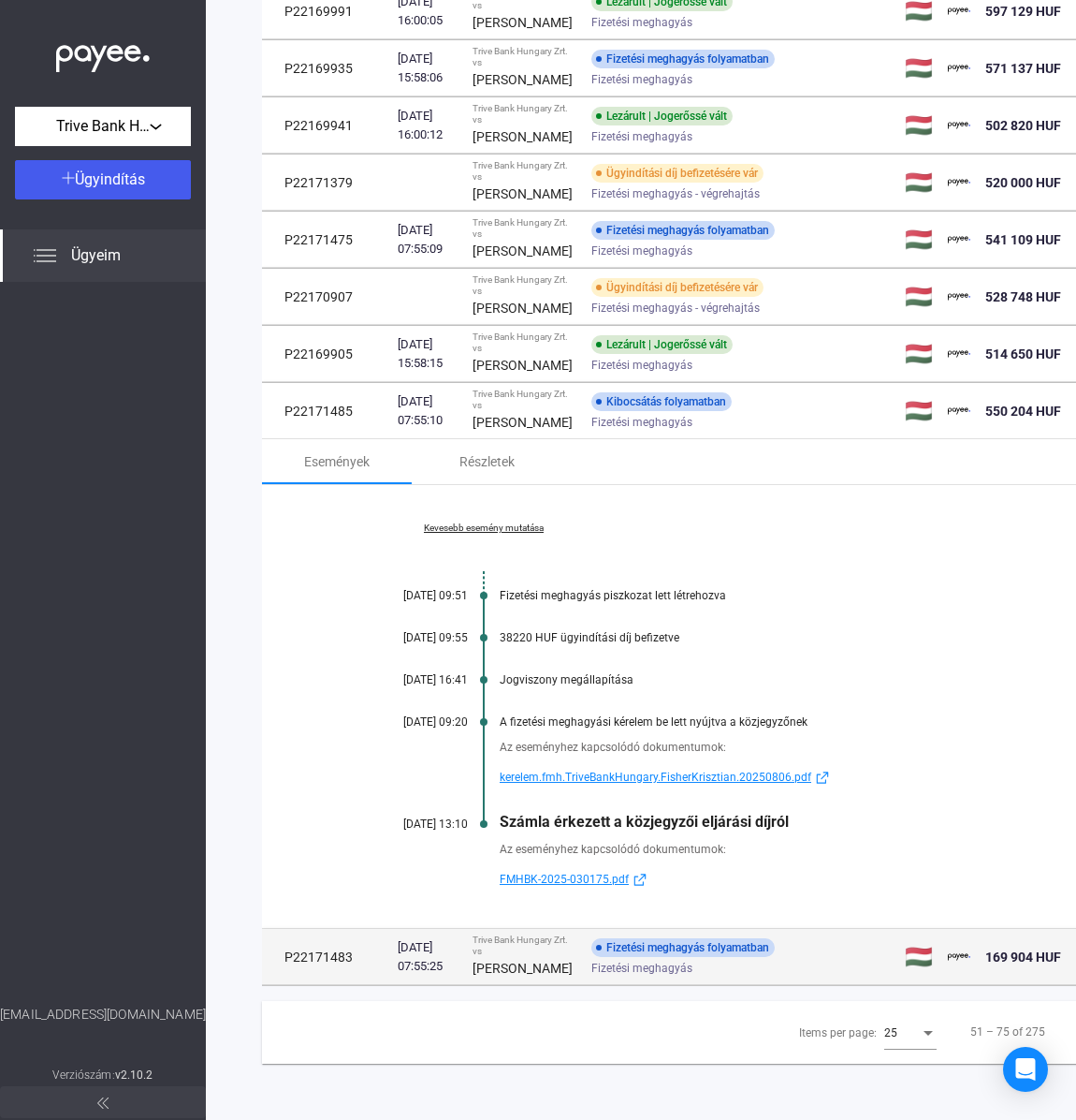
click at [499, 961] on strong "[PERSON_NAME]" at bounding box center [522, 968] width 100 height 15
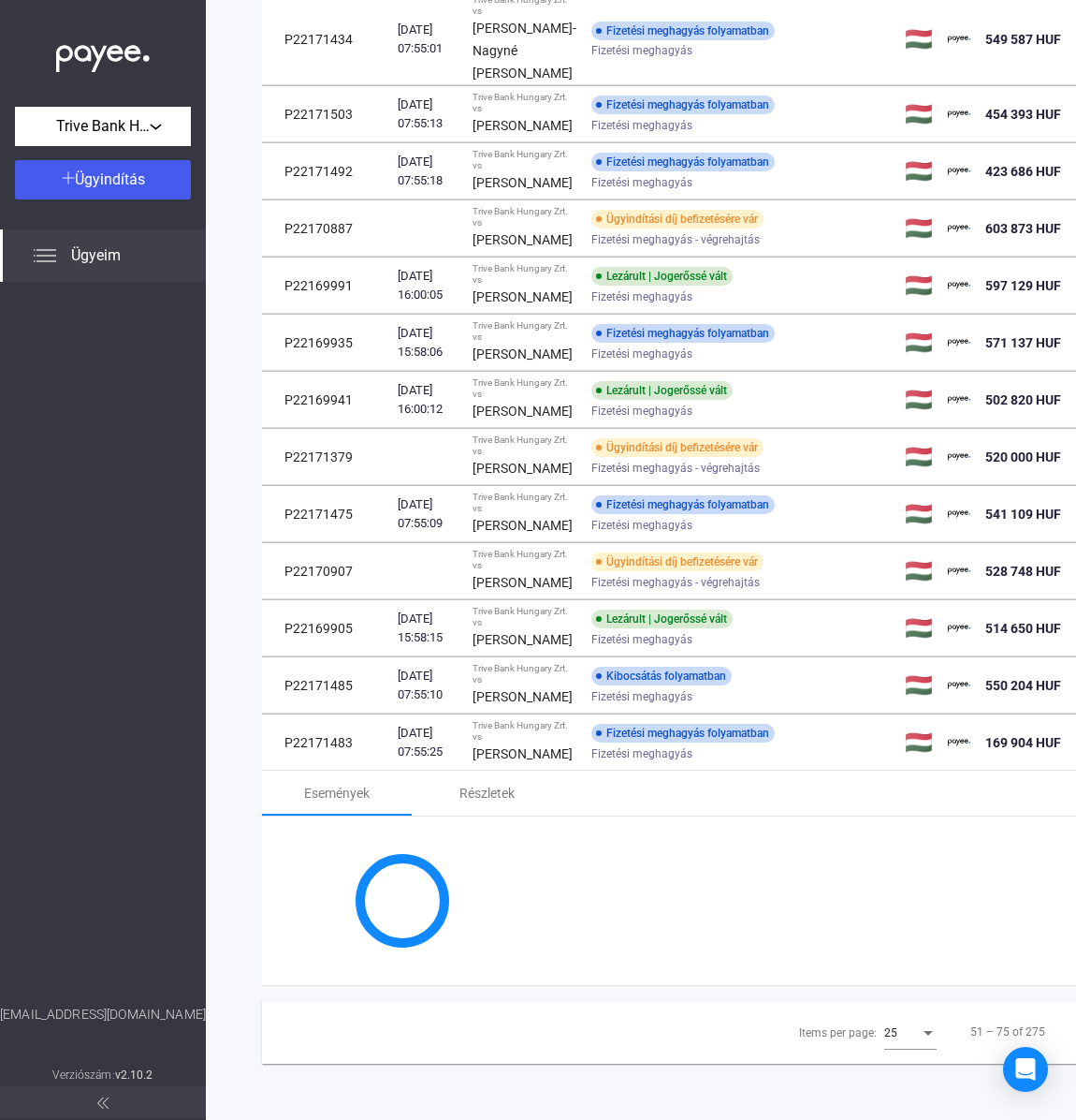
scroll to position [1831, 0]
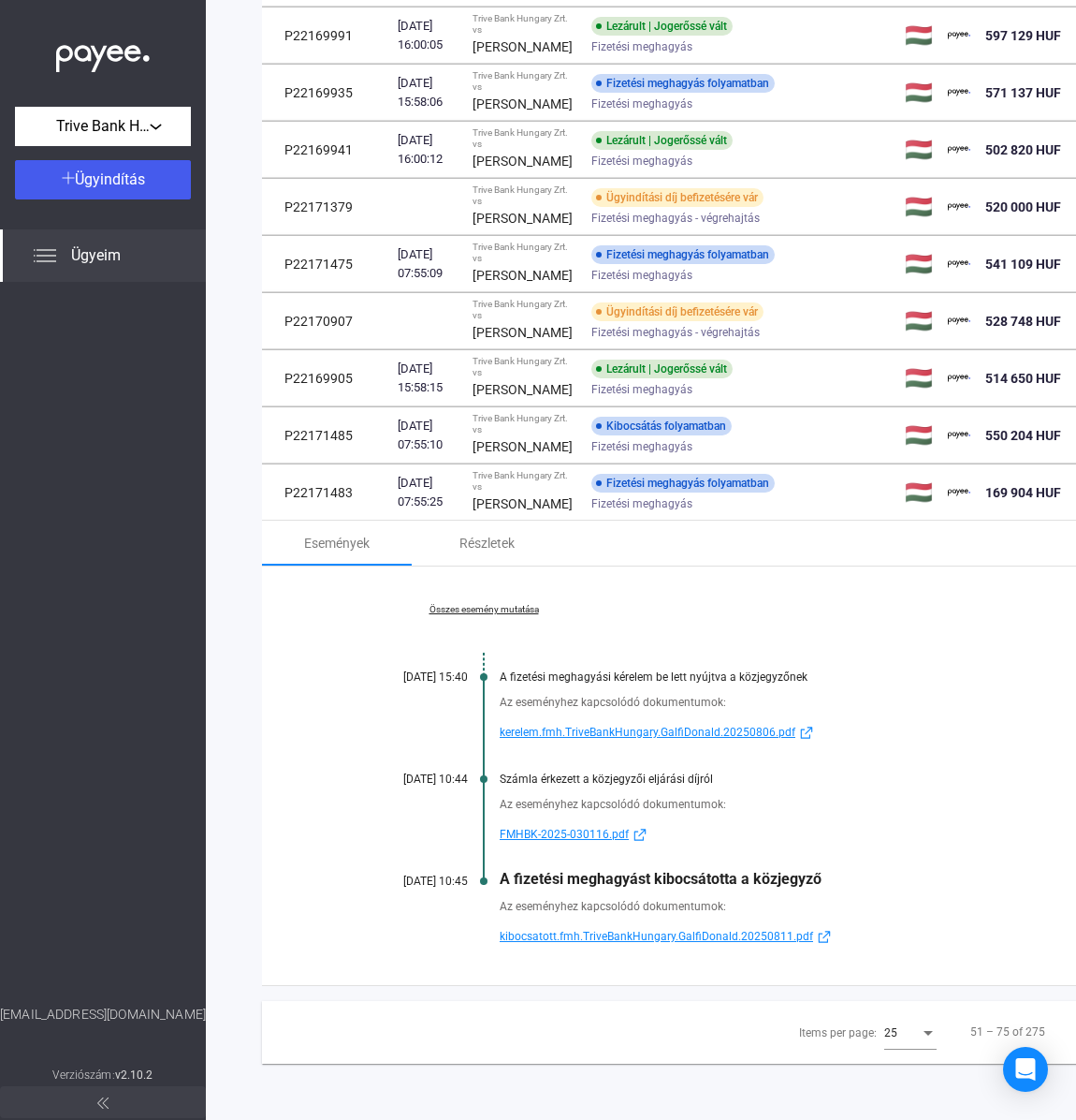
click at [483, 604] on link "Összes esemény mutatása" at bounding box center [484, 609] width 257 height 11
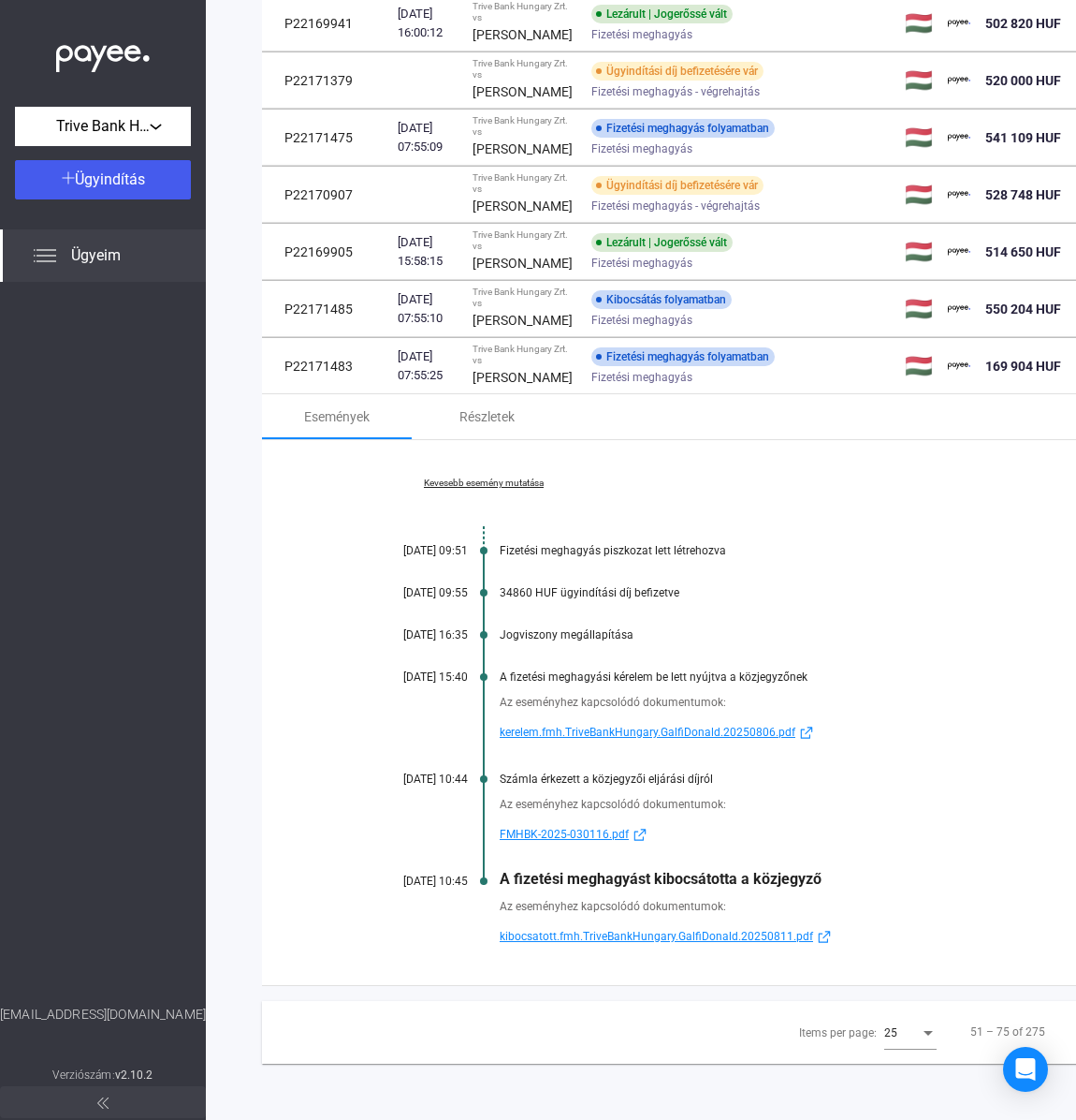
scroll to position [1854, 0]
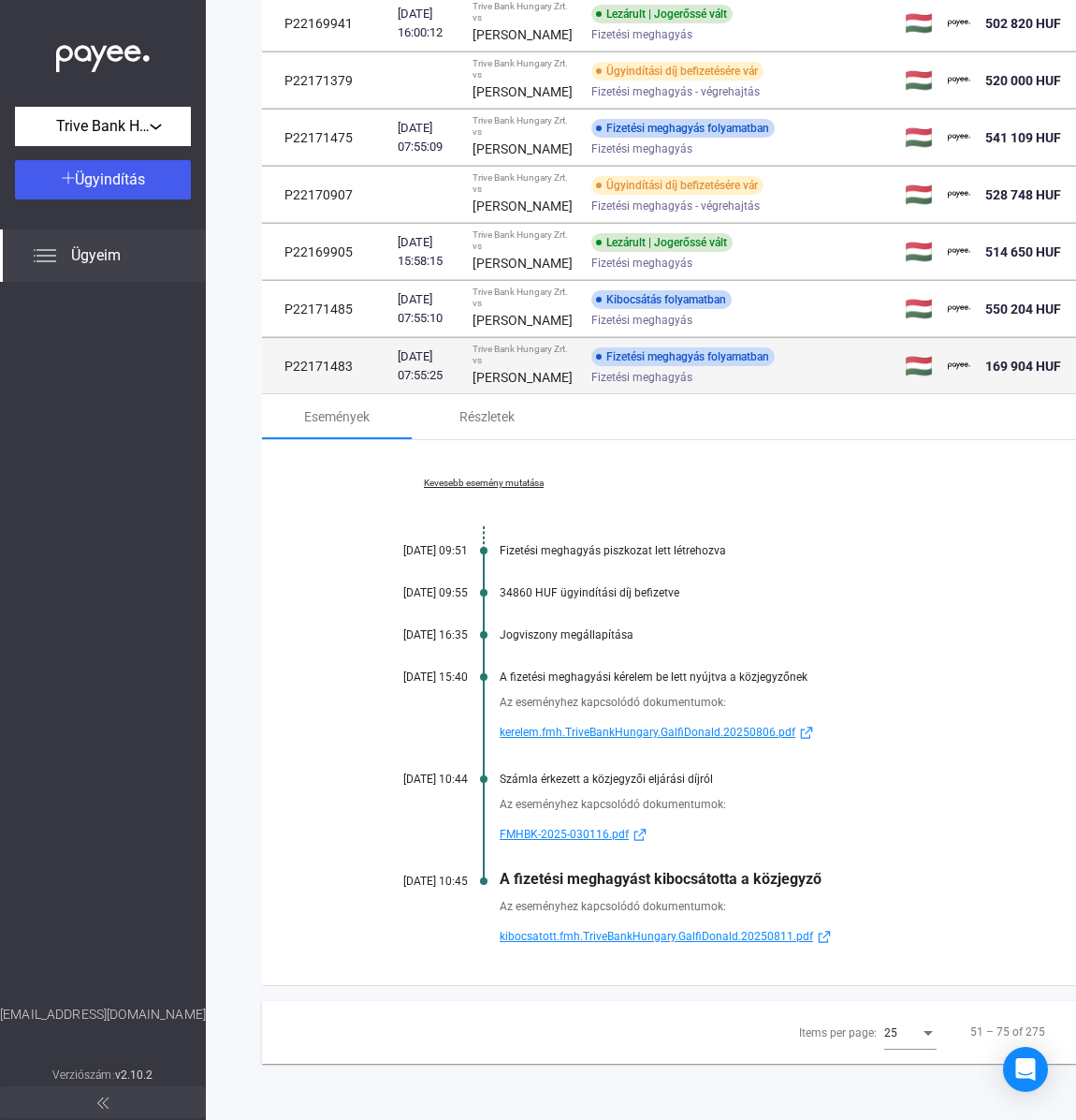
click at [480, 385] on strong "[PERSON_NAME]" at bounding box center [522, 377] width 100 height 15
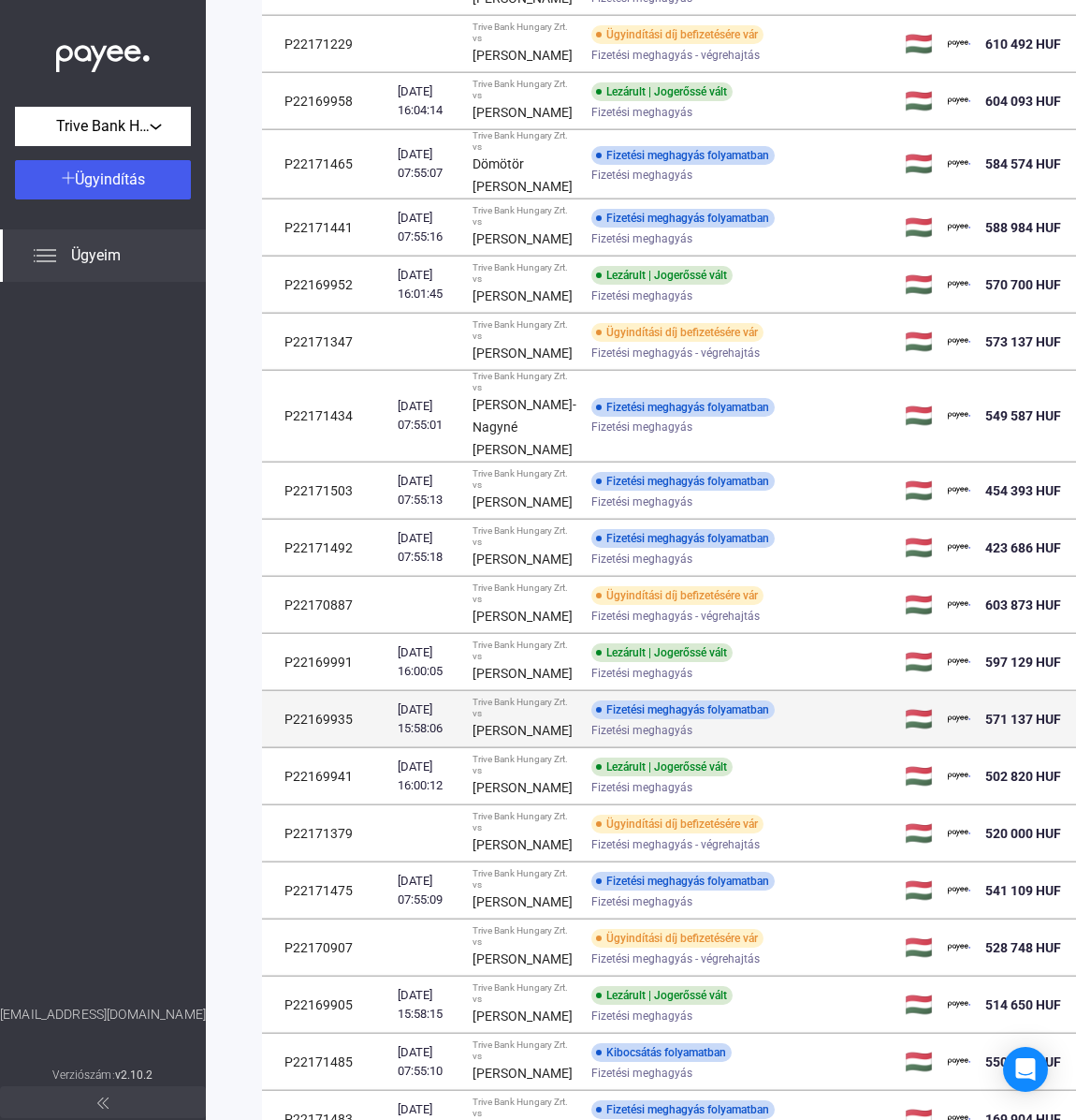
scroll to position [431, 0]
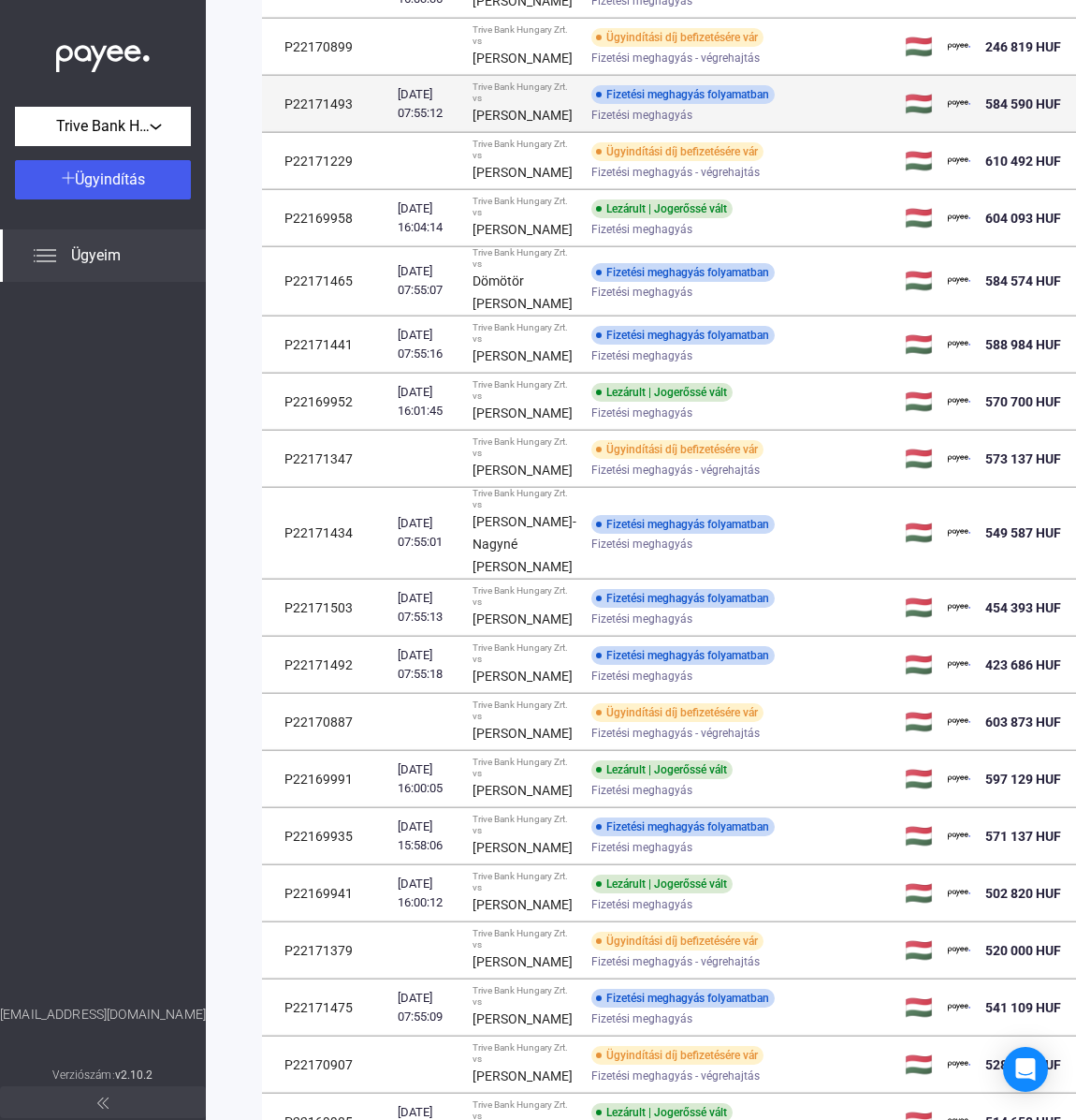
click at [489, 122] on strong "[PERSON_NAME]" at bounding box center [522, 114] width 100 height 15
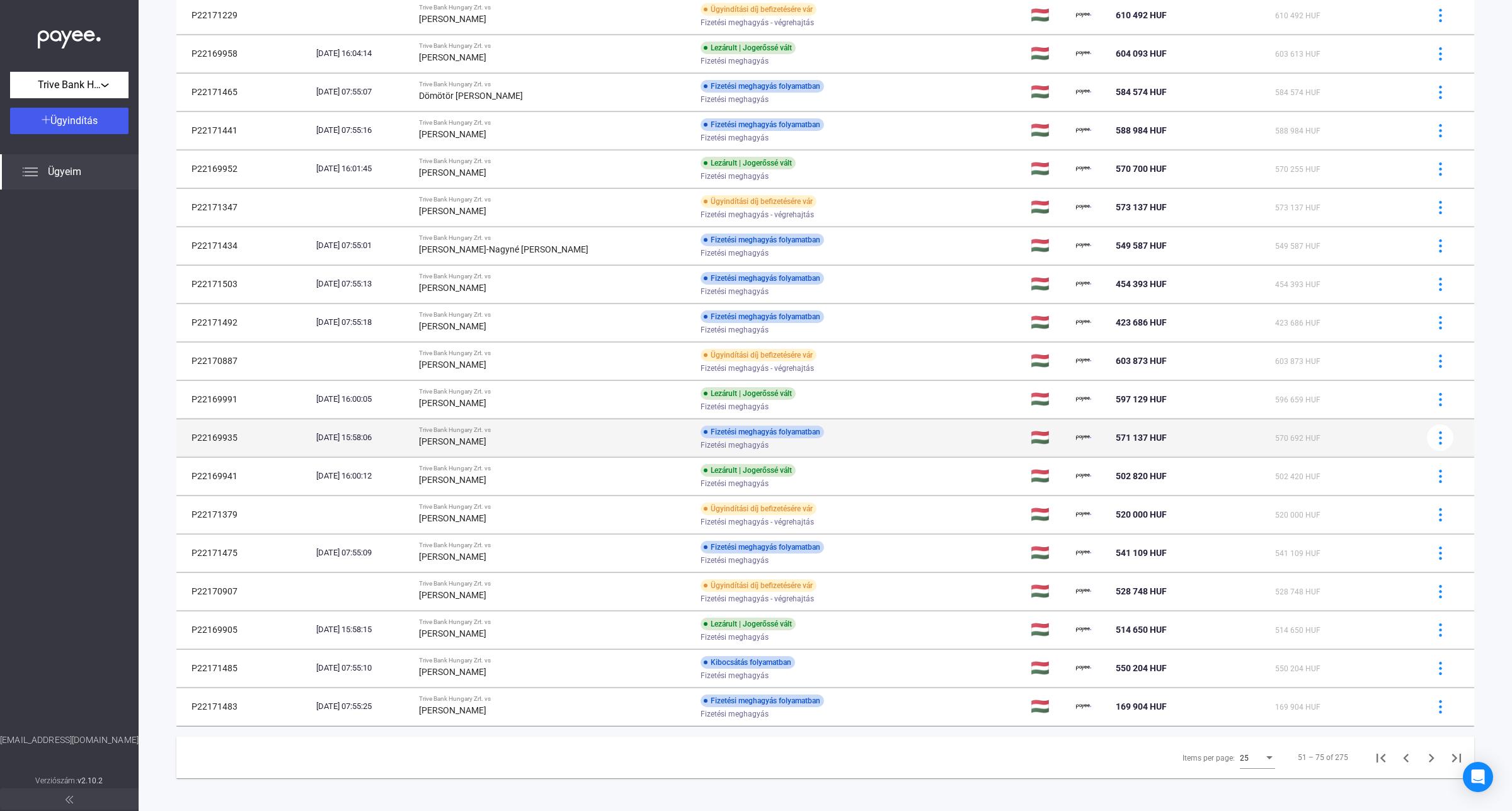
scroll to position [701, 0]
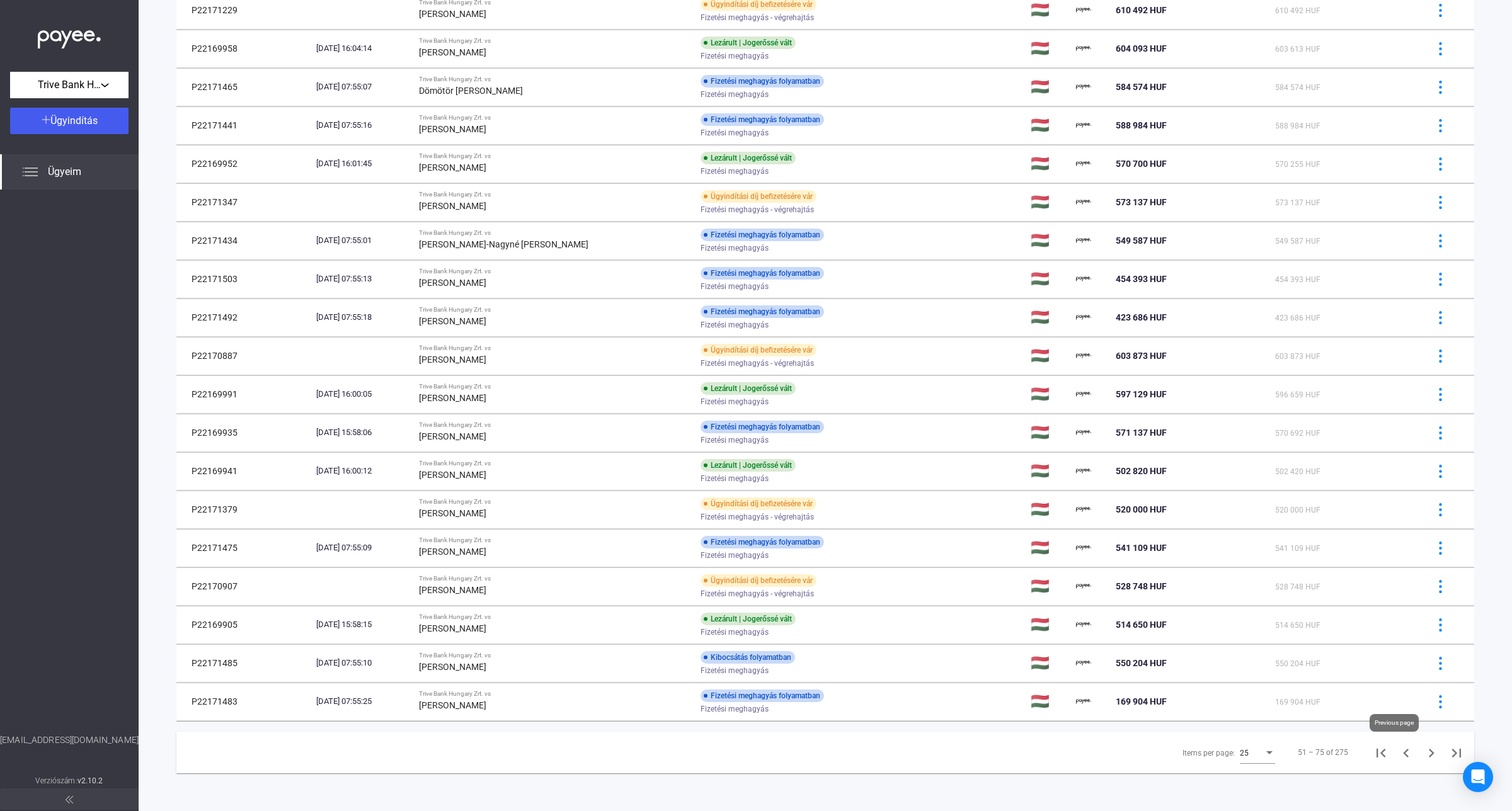
click at [1403, 757] on icon "Previous page" at bounding box center [1406, 753] width 5 height 9
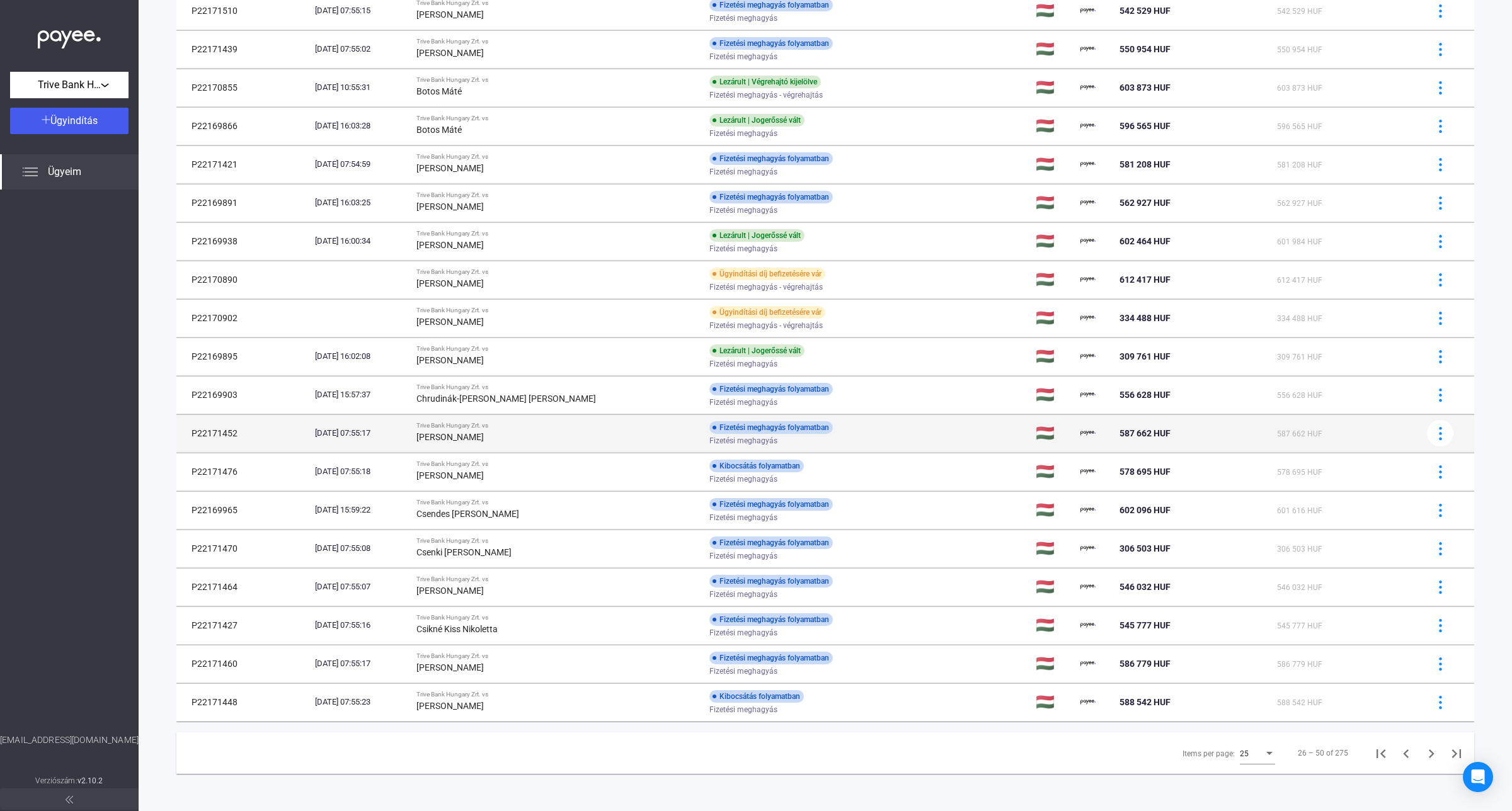
scroll to position [389, 0]
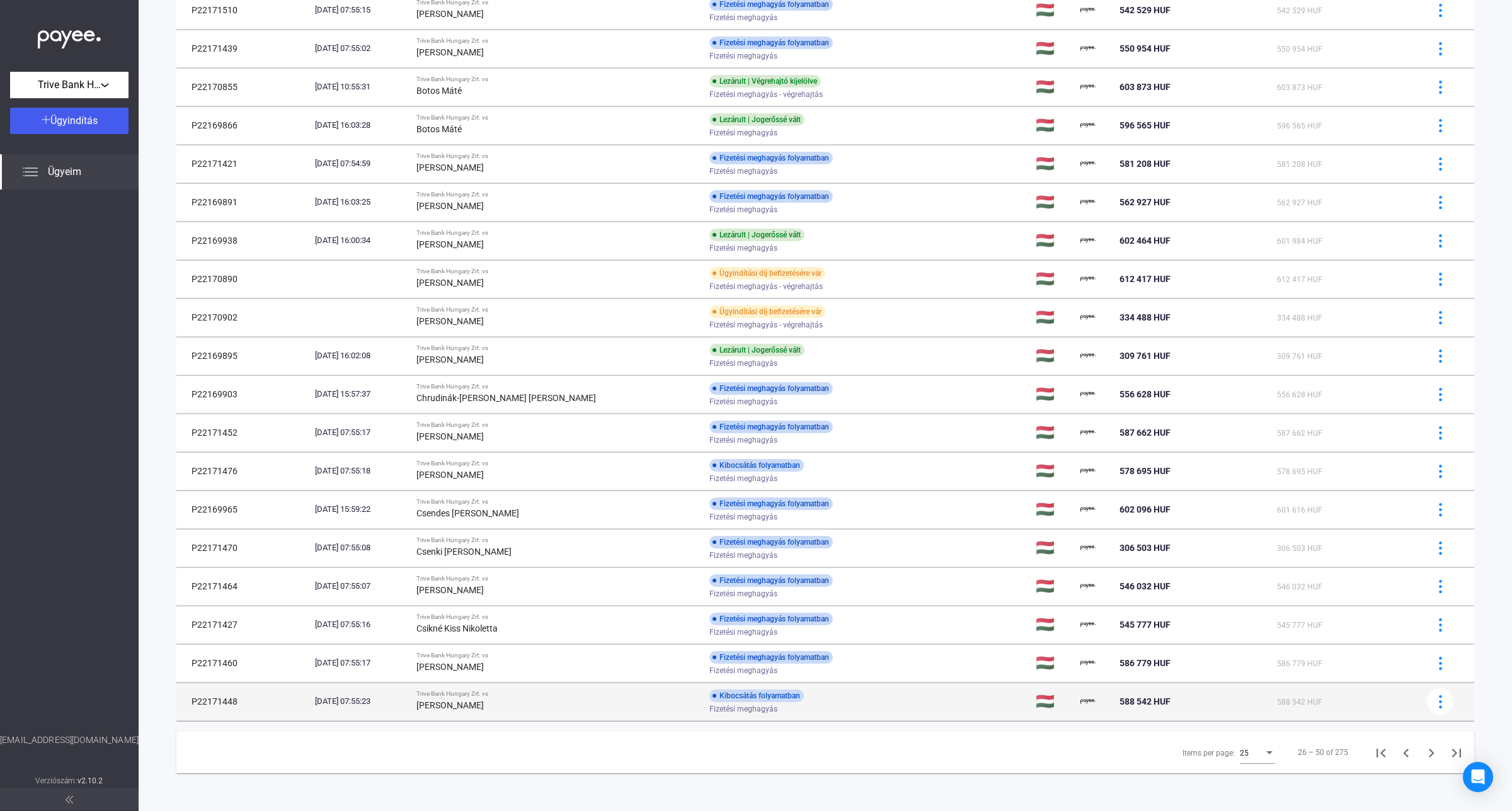
click at [657, 695] on td "Trive Bank Hungary Zrt. vs [PERSON_NAME]" at bounding box center [558, 701] width 293 height 37
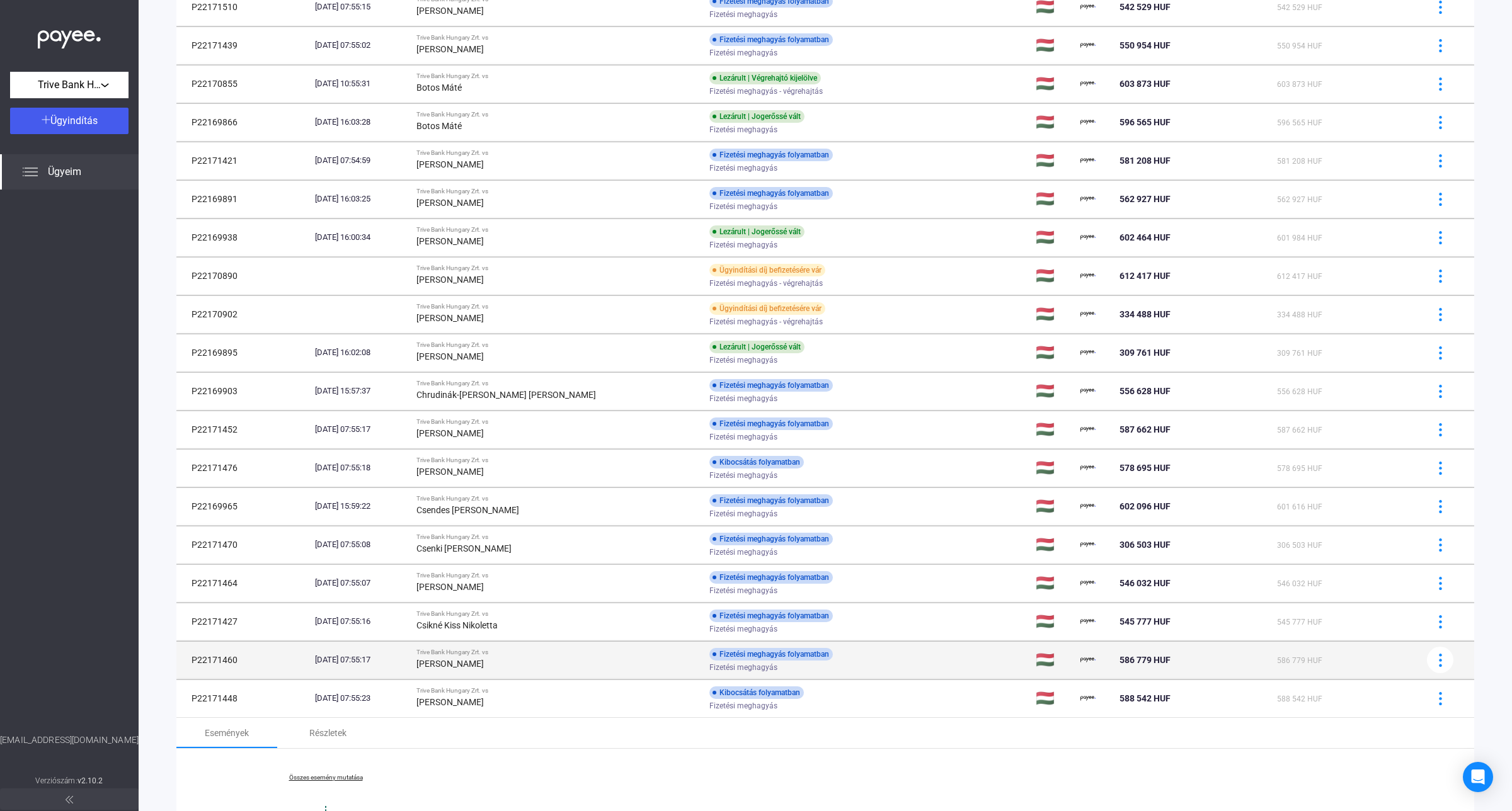
scroll to position [661, 0]
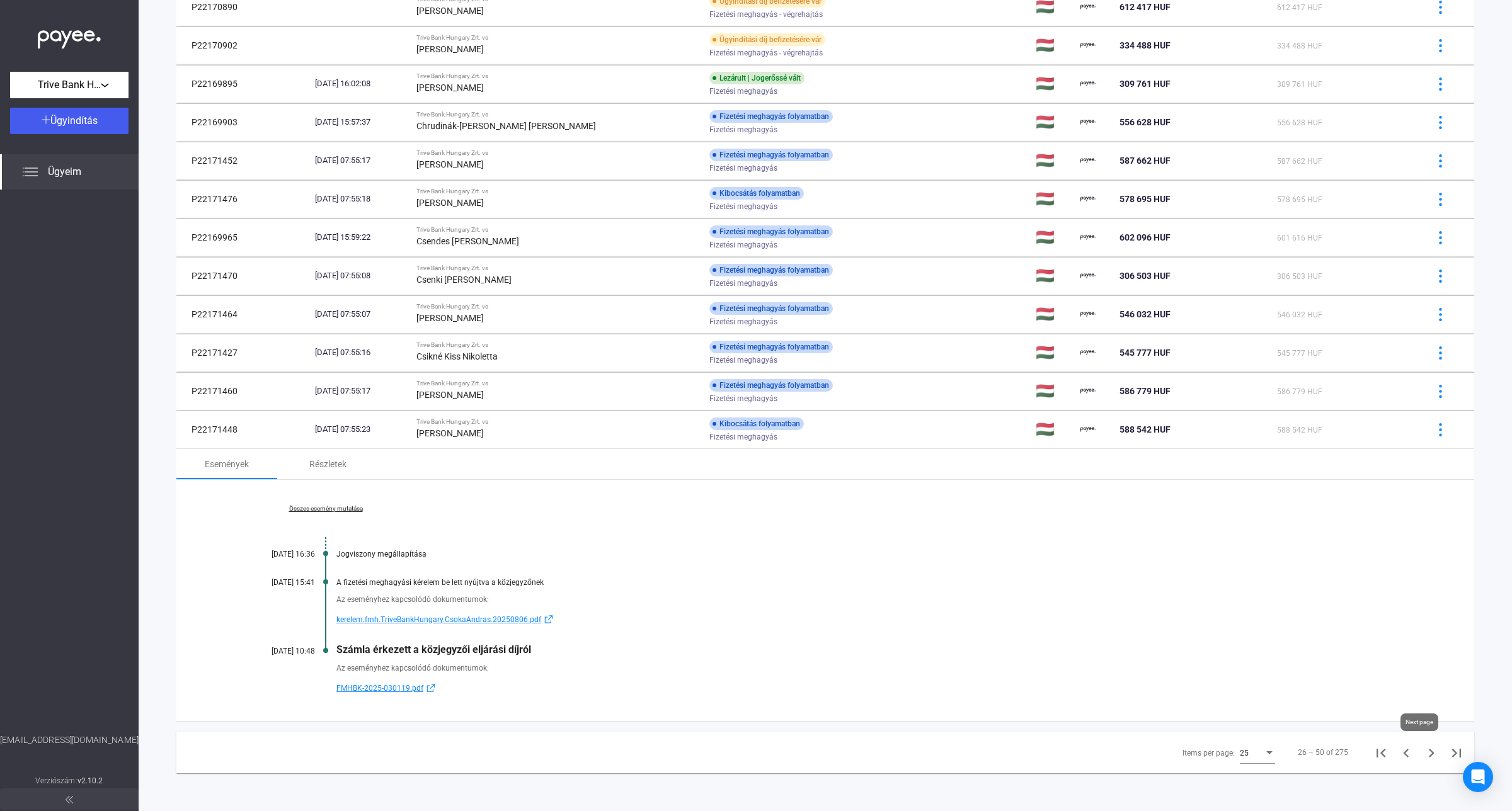
click at [1422, 753] on icon "Next page" at bounding box center [1431, 753] width 17 height 17
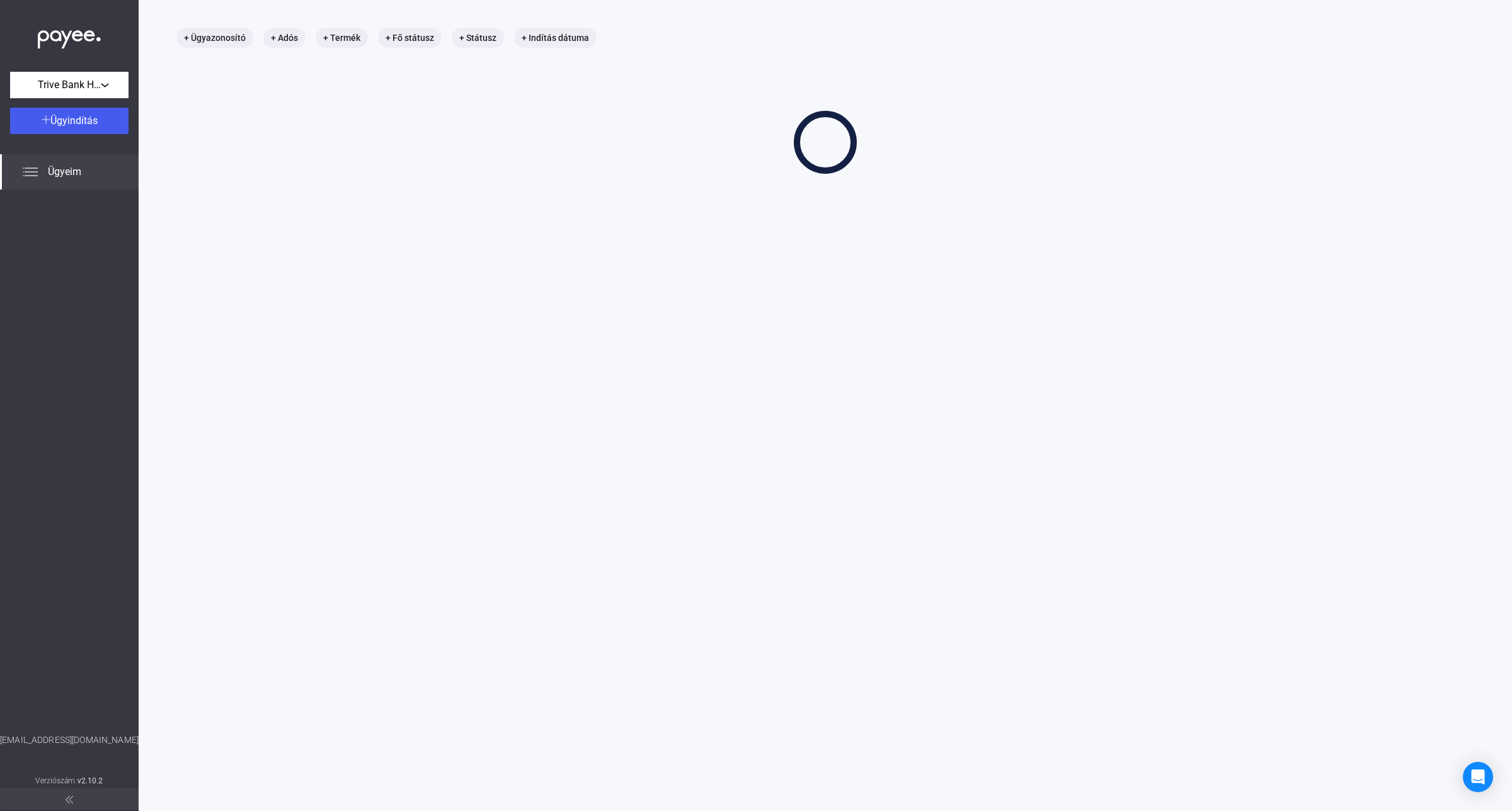
scroll to position [60, 0]
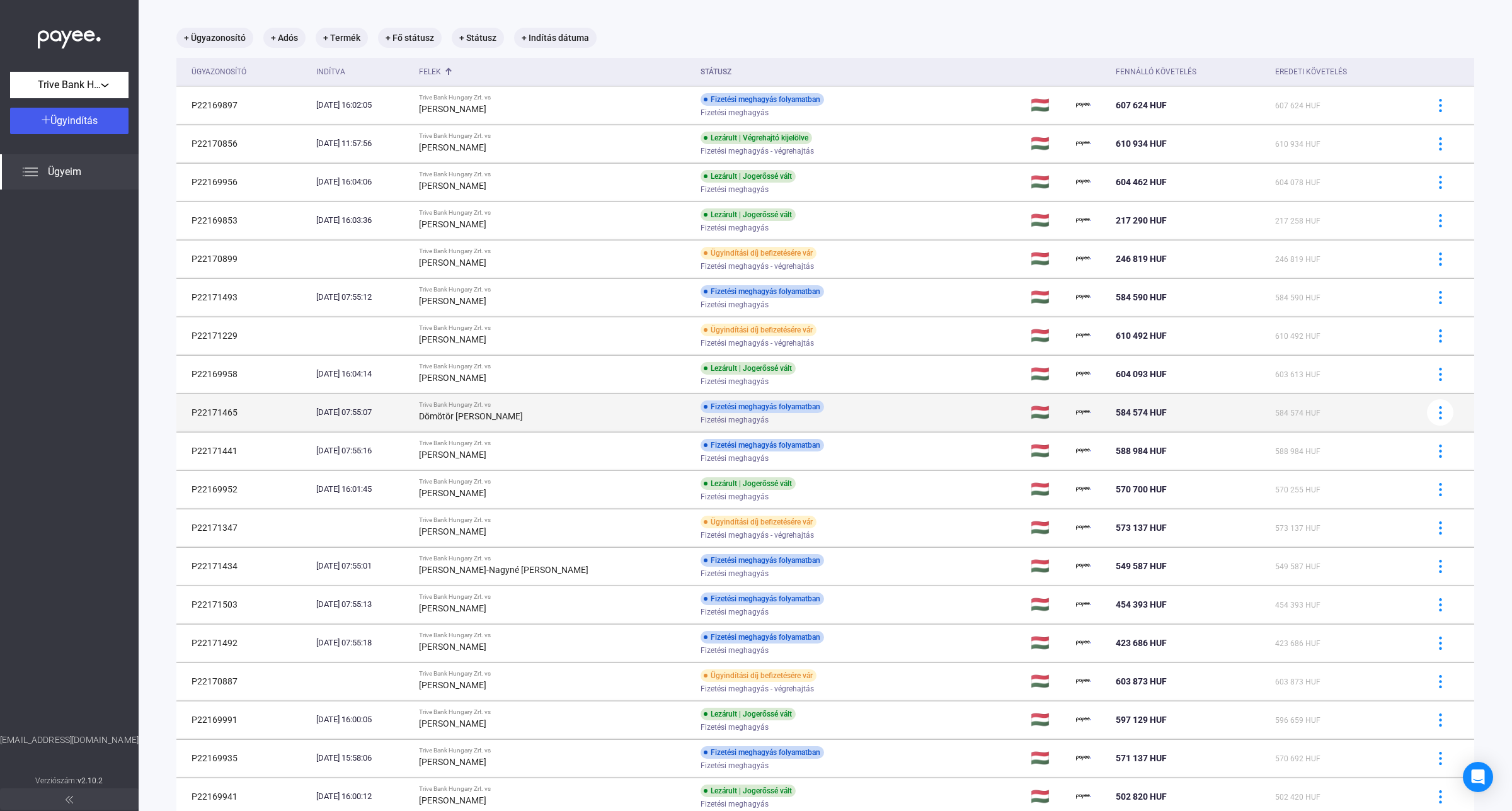
click at [501, 428] on td "Trive Bank Hungary Zrt. vs Dömötör [PERSON_NAME]" at bounding box center [554, 412] width 281 height 37
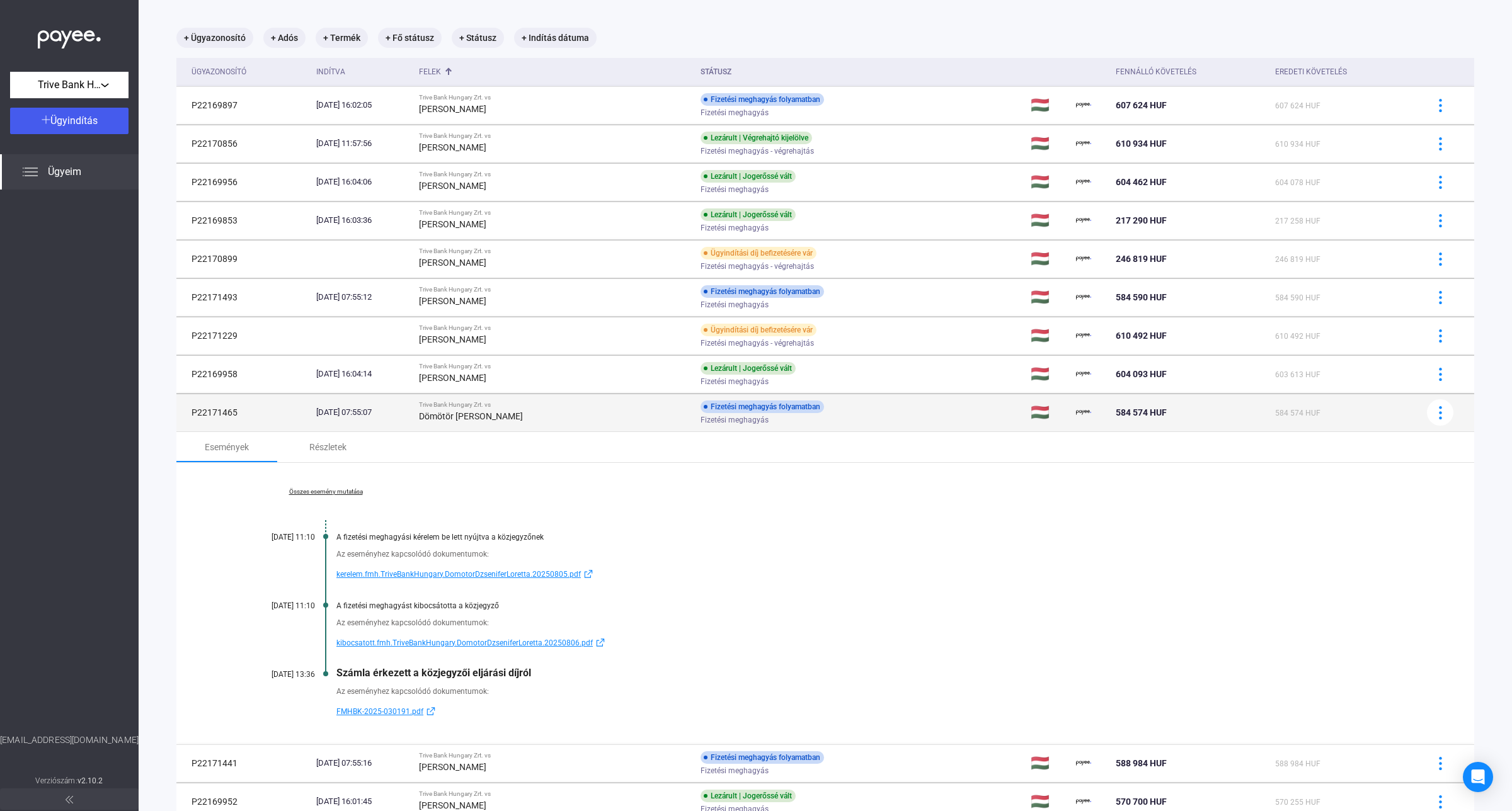
click at [523, 416] on strong "Dömötör [PERSON_NAME]" at bounding box center [471, 416] width 104 height 10
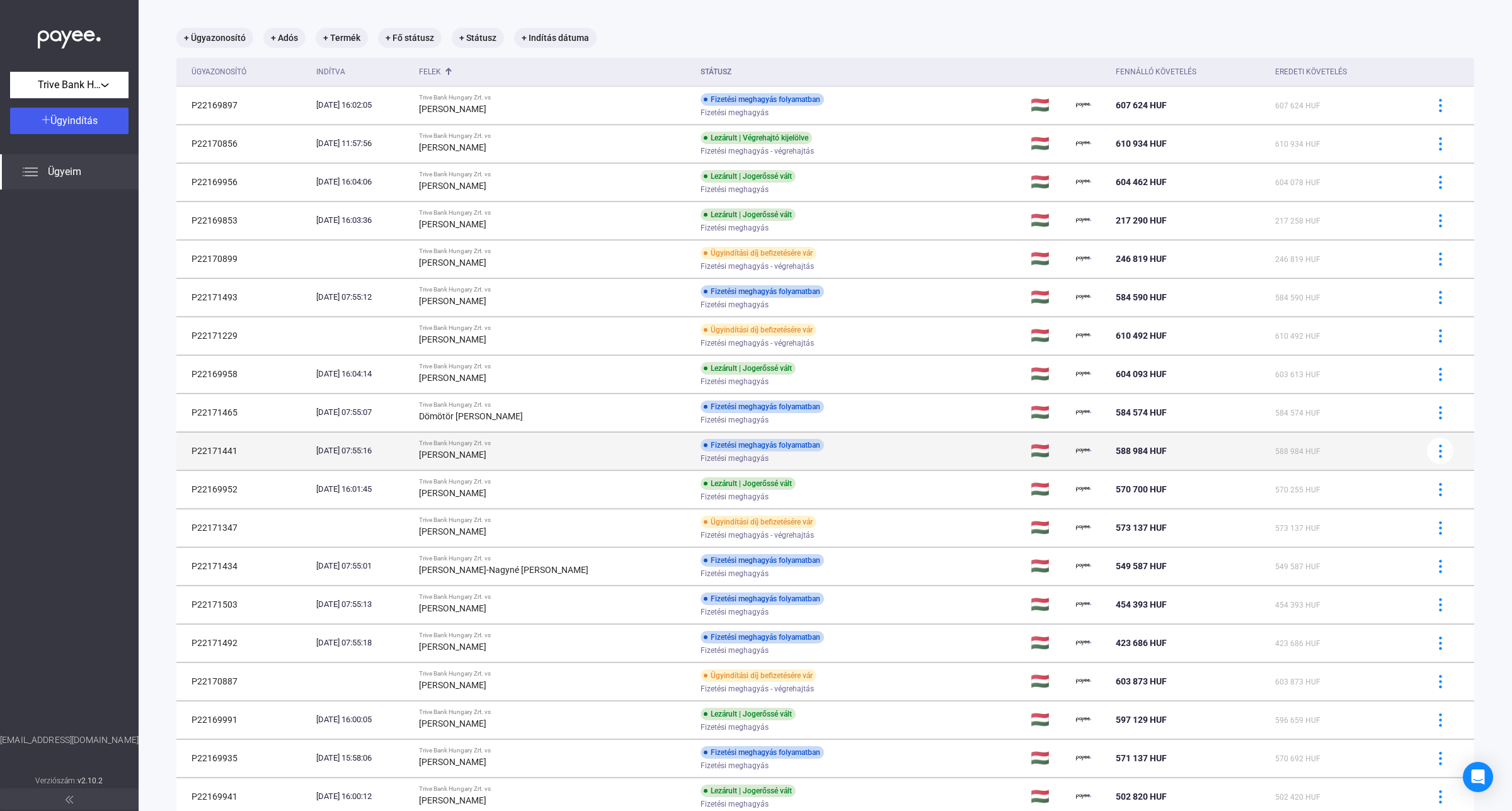
click at [487, 452] on strong "[PERSON_NAME]" at bounding box center [452, 454] width 68 height 10
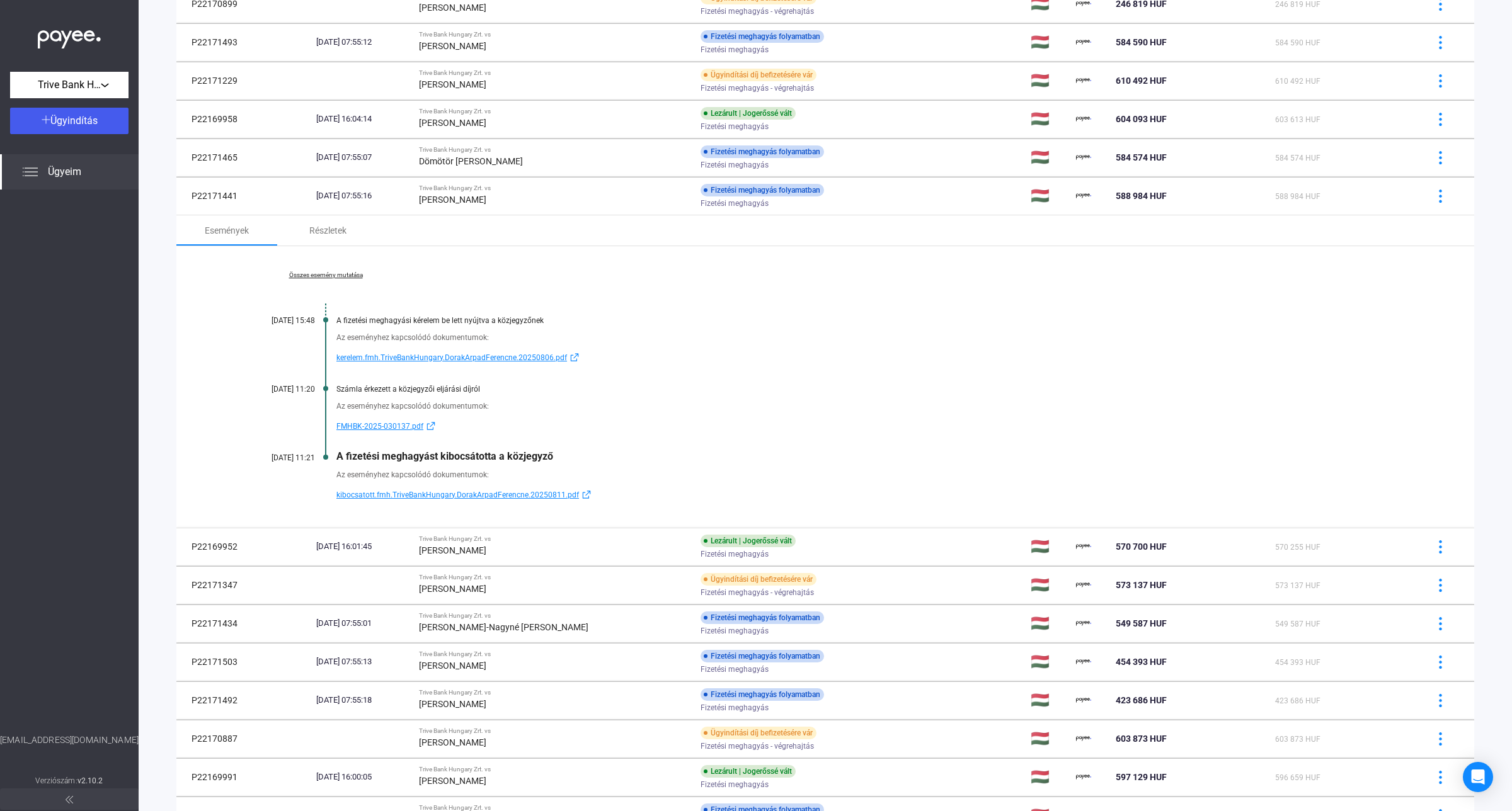
scroll to position [375, 0]
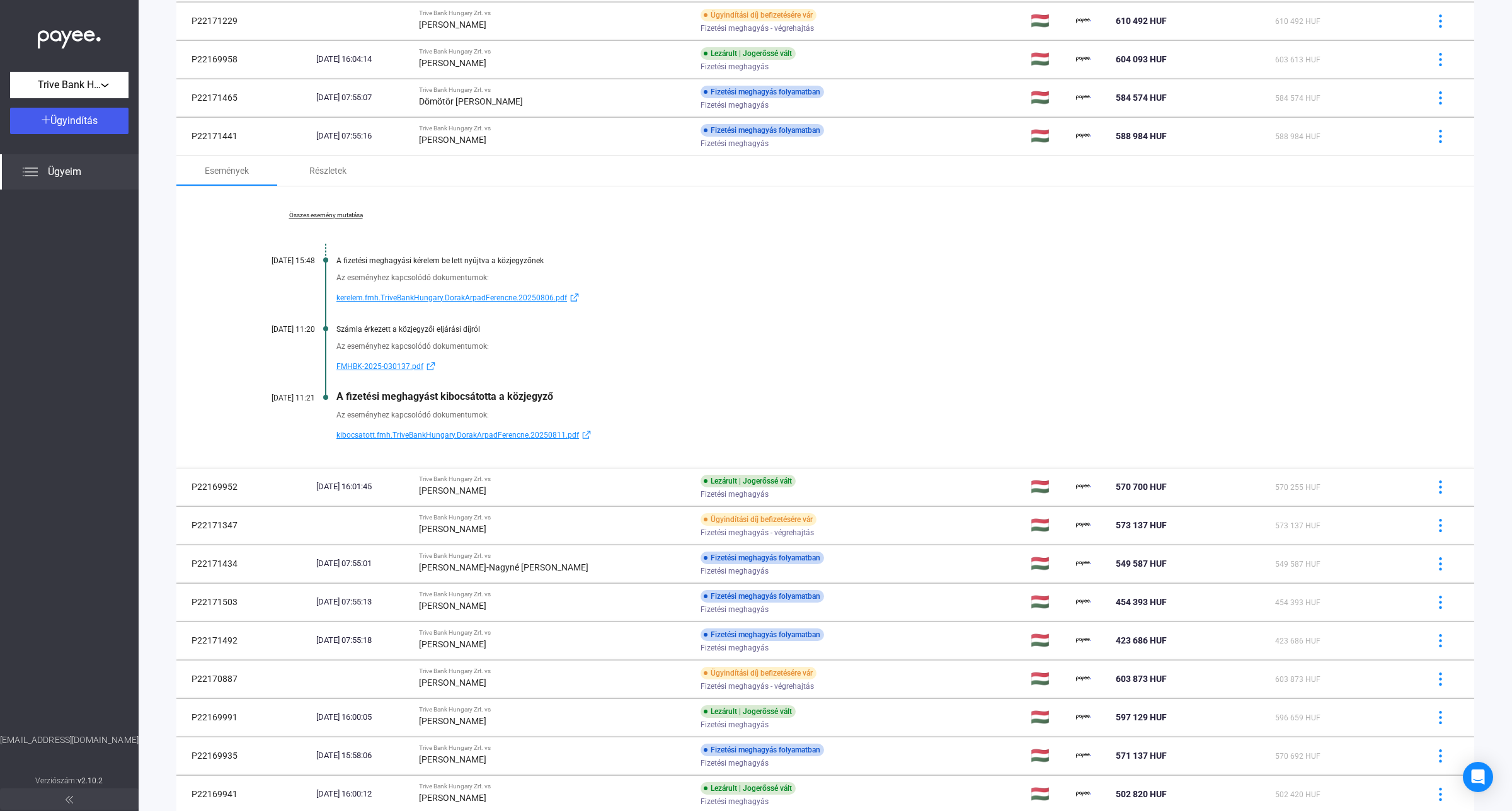
click at [518, 568] on strong "[PERSON_NAME]-Nagyné [PERSON_NAME]" at bounding box center [503, 567] width 169 height 10
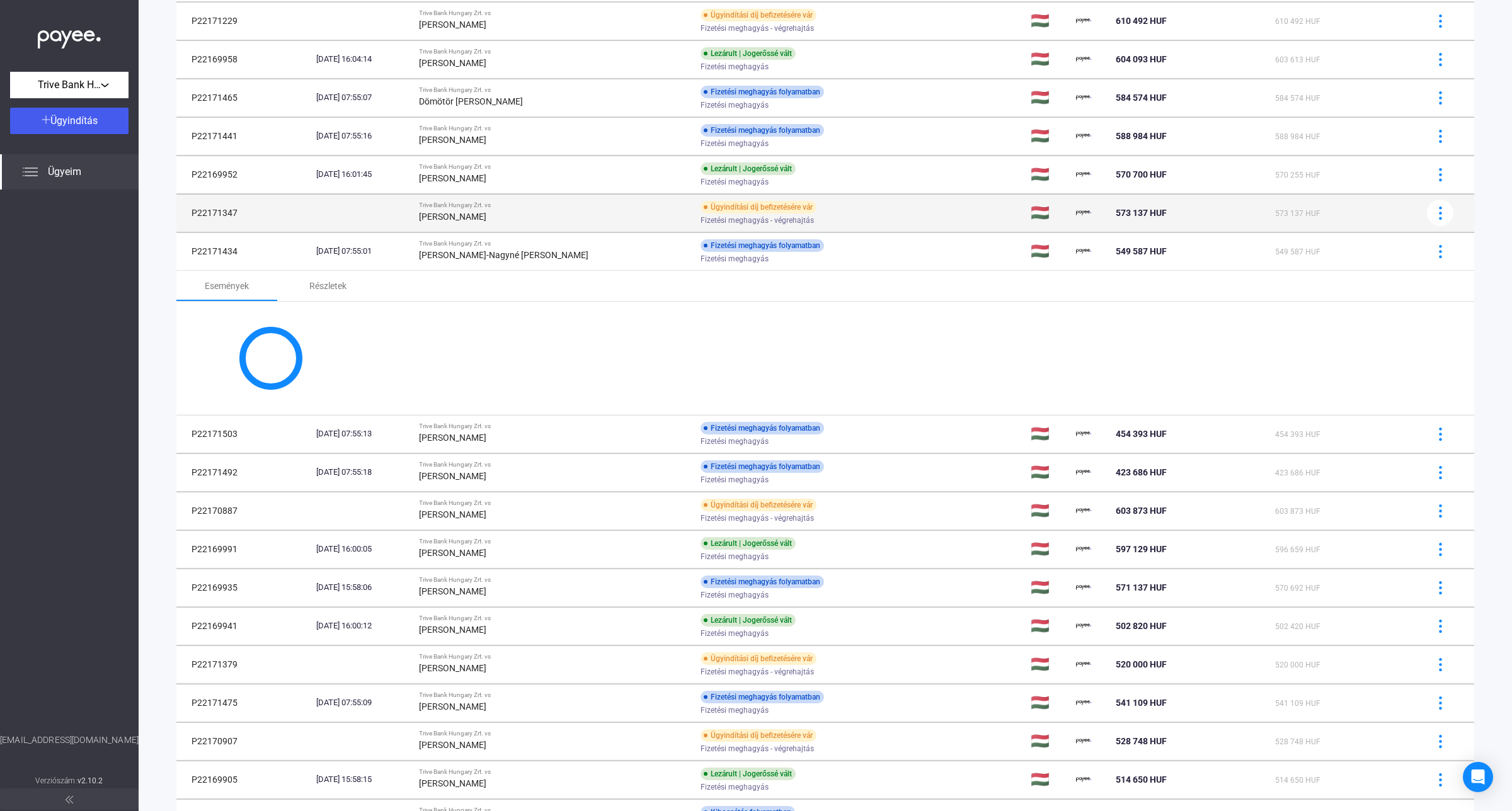
click at [532, 218] on div "[PERSON_NAME]" at bounding box center [554, 216] width 271 height 15
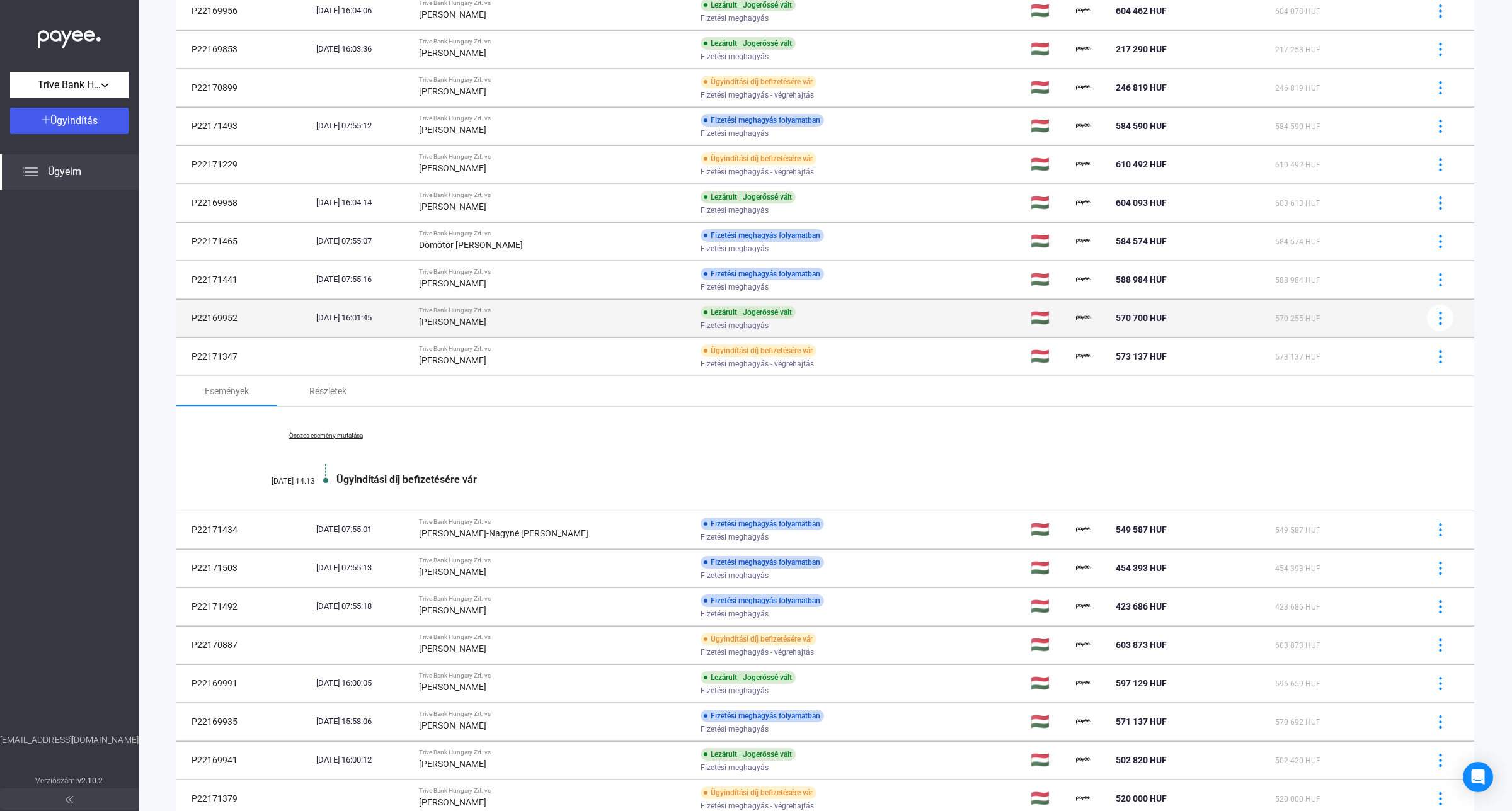
scroll to position [217, 0]
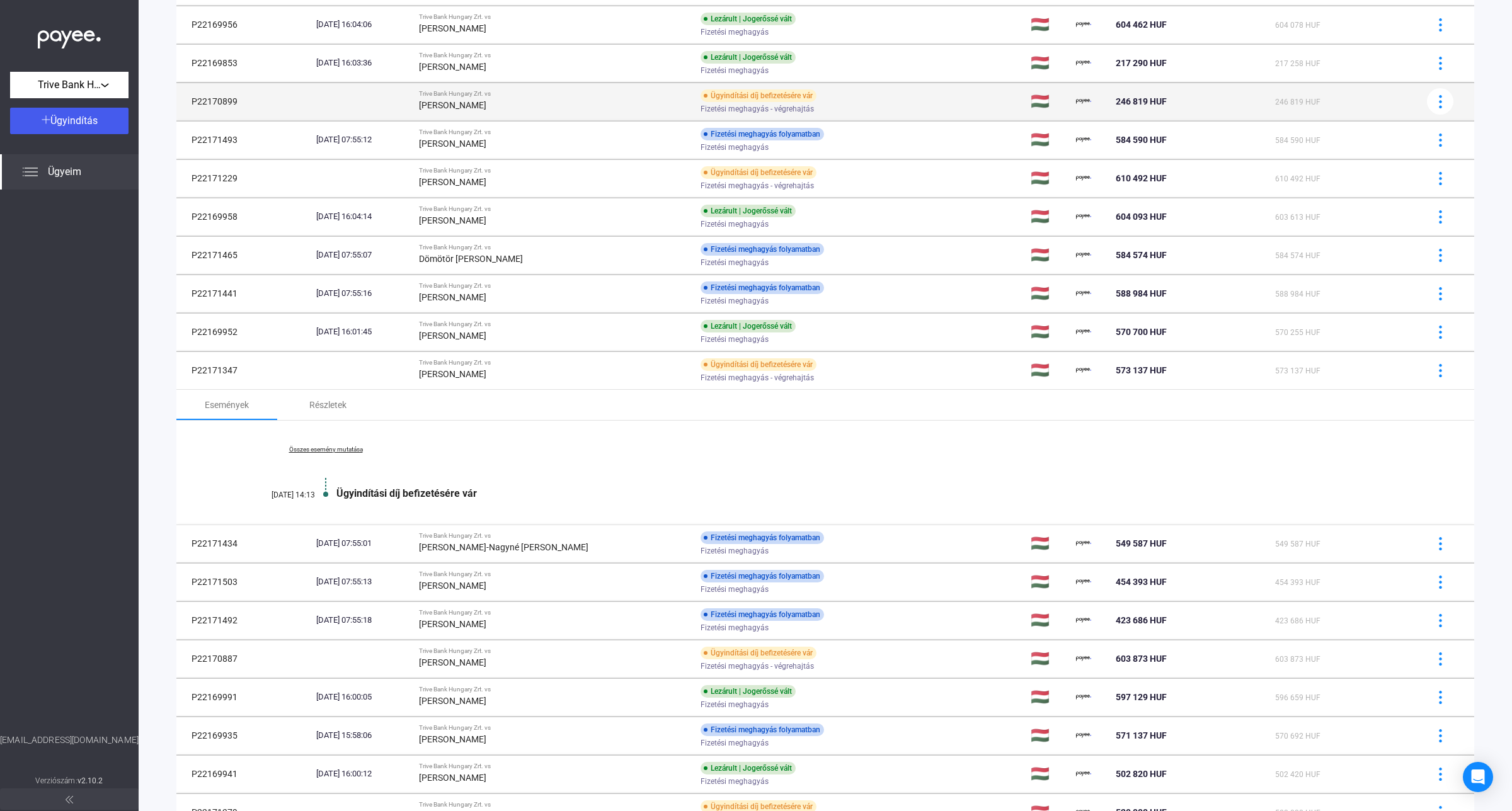
click at [537, 114] on td "Trive Bank Hungary Zrt. vs [PERSON_NAME]" at bounding box center [554, 101] width 281 height 37
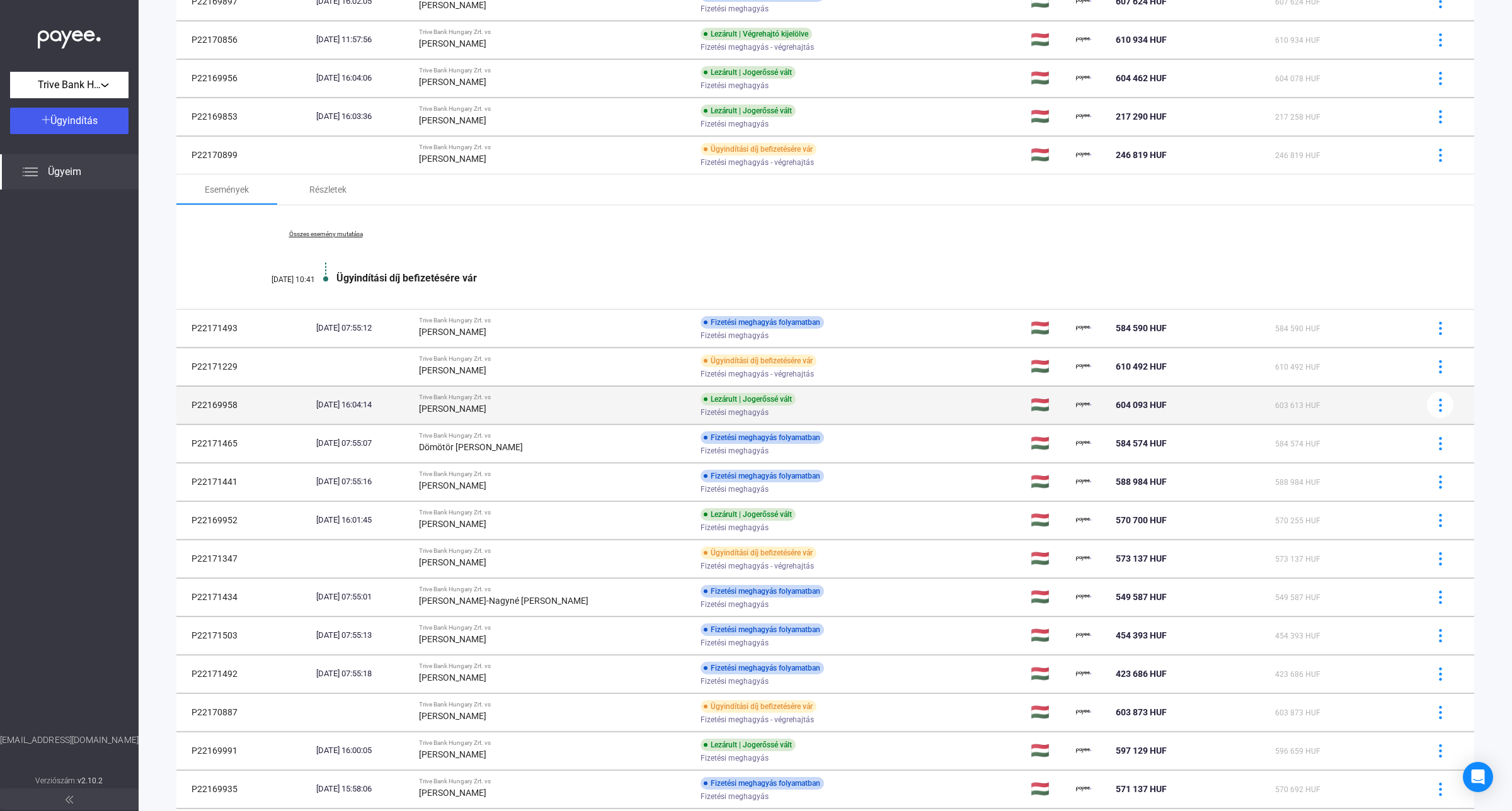
scroll to position [139, 0]
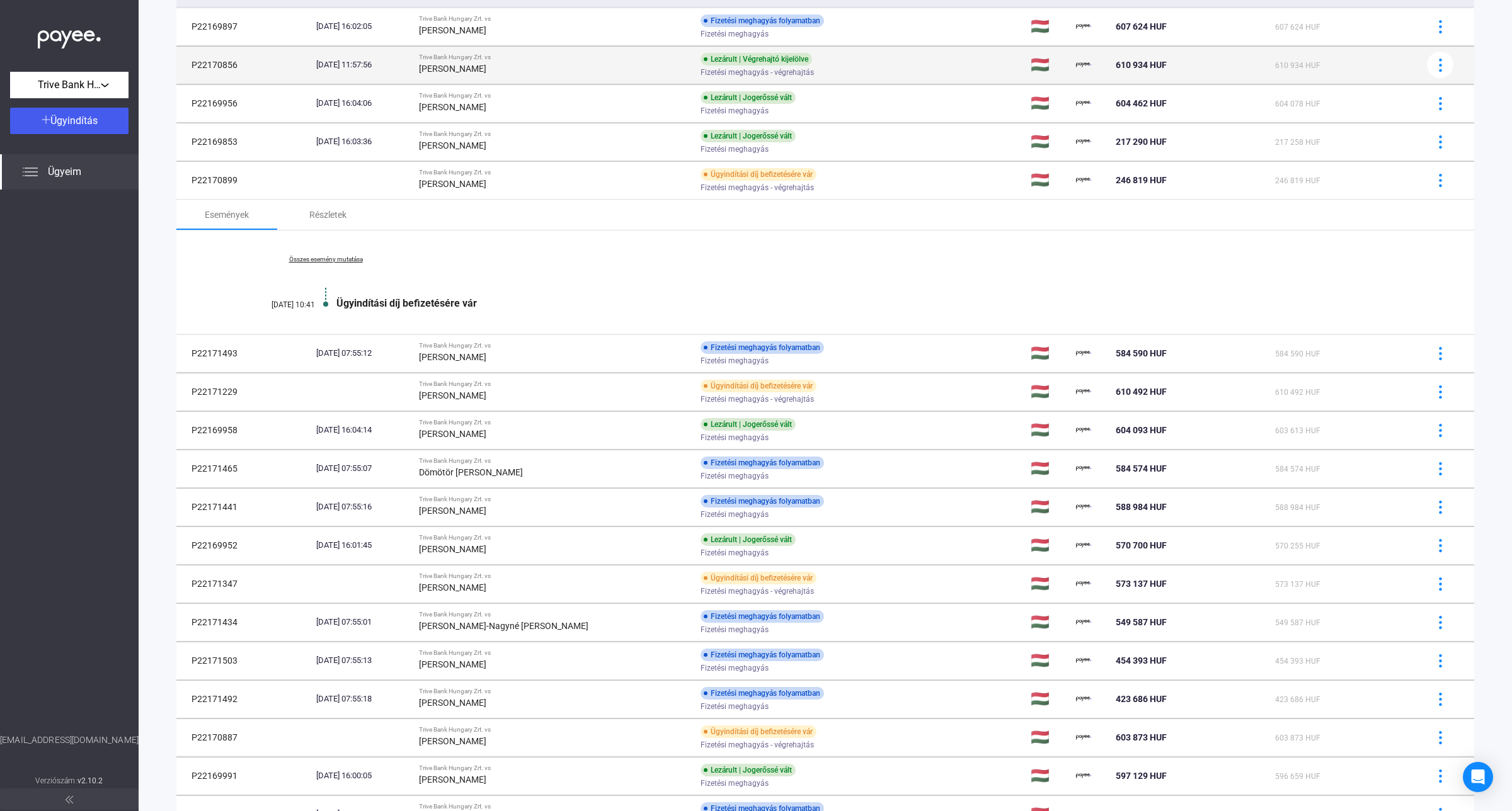
click at [560, 64] on div "[PERSON_NAME]" at bounding box center [554, 68] width 271 height 15
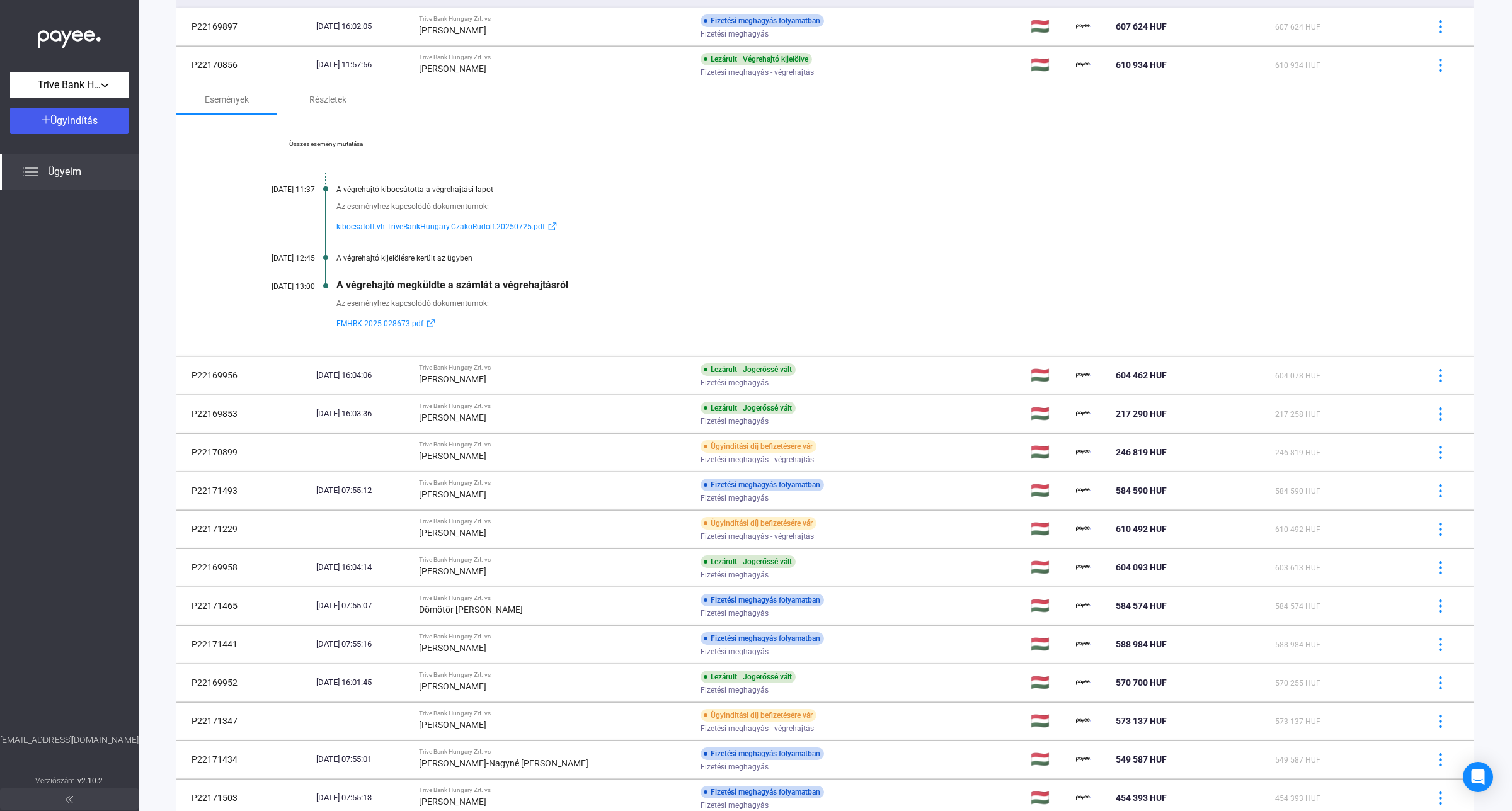
click at [446, 395] on mat-tab-header at bounding box center [825, 395] width 1298 height 1
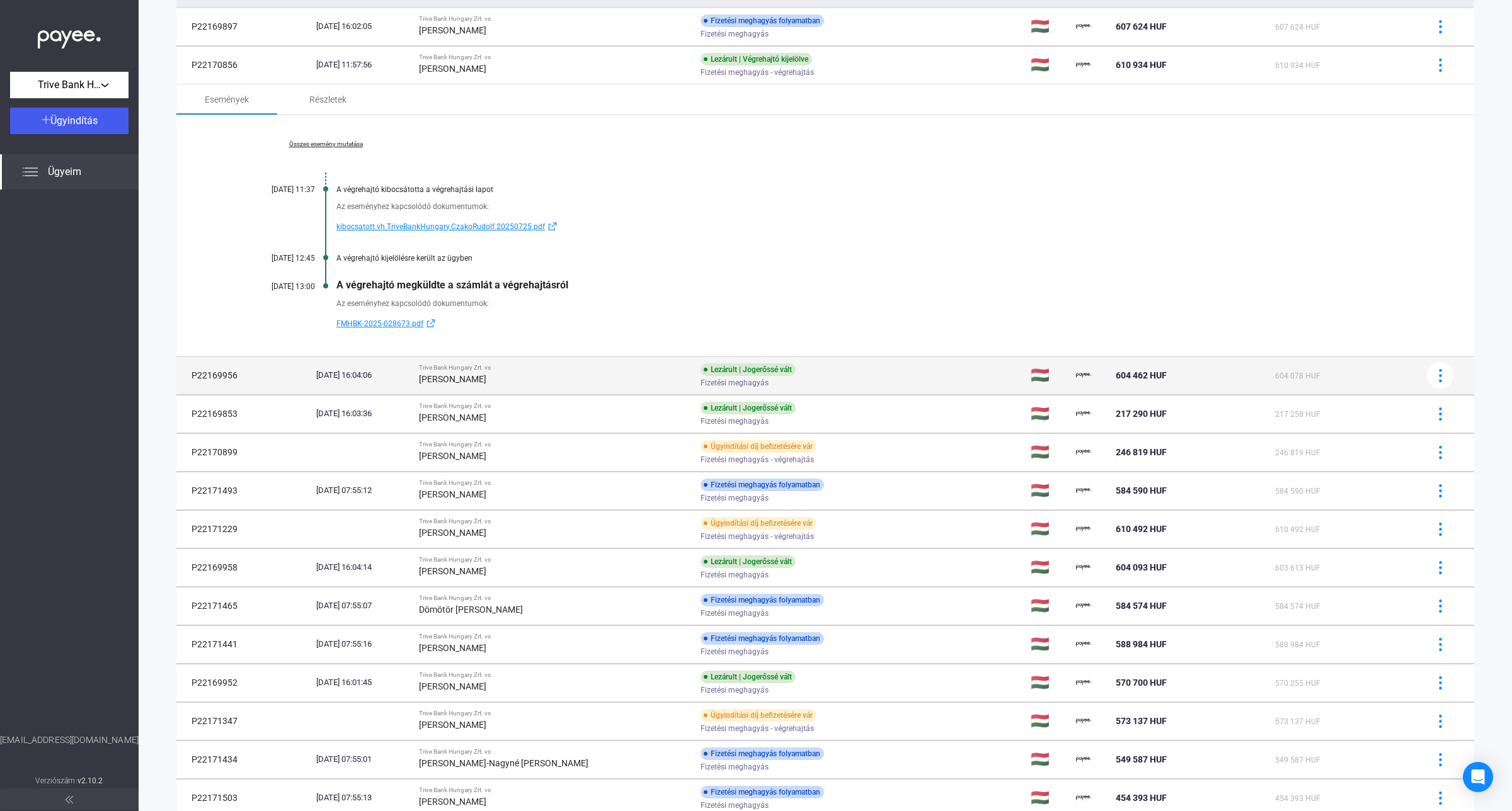
click at [487, 375] on strong "[PERSON_NAME]" at bounding box center [452, 379] width 68 height 10
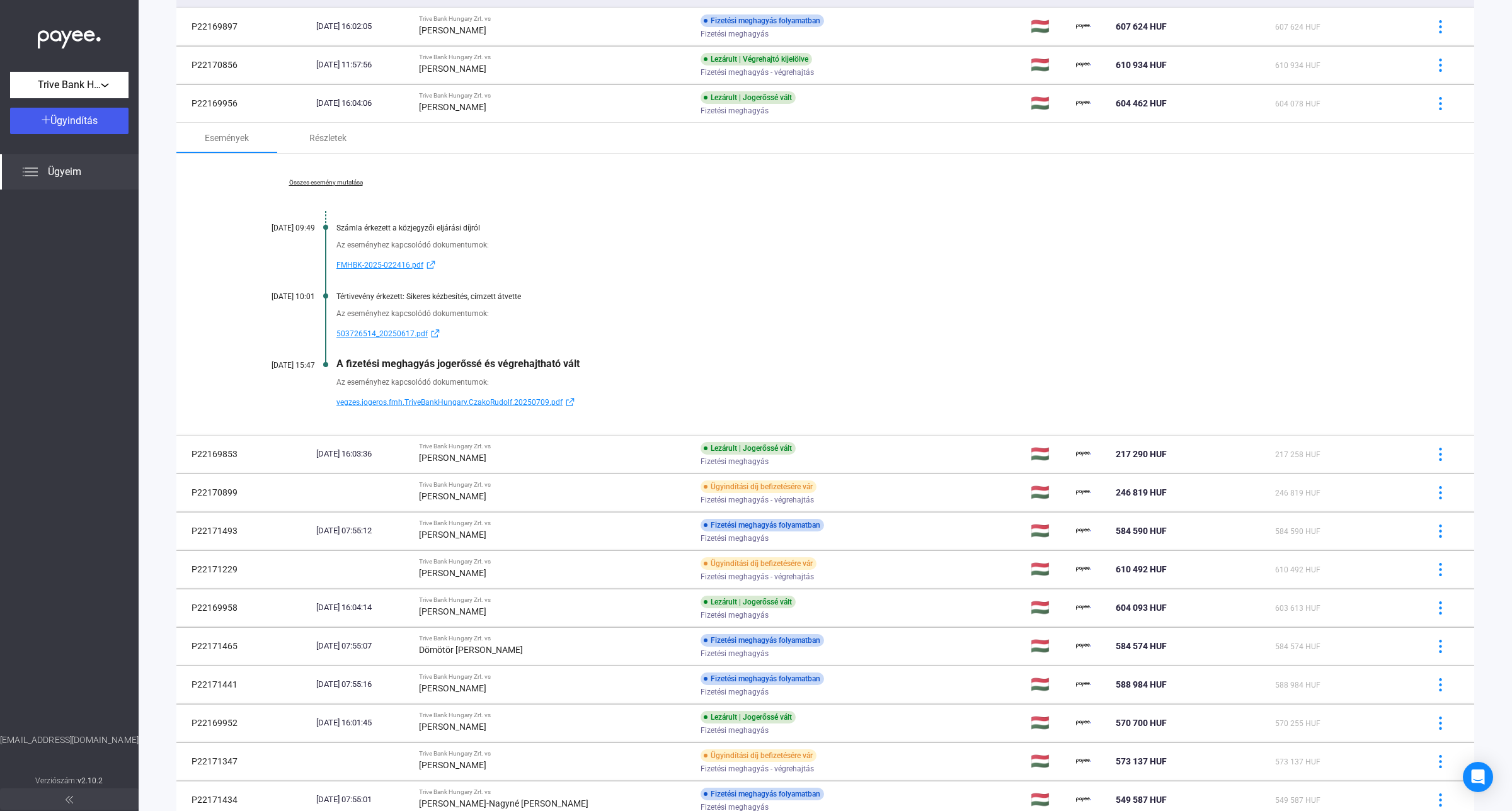
click at [320, 179] on link "Összes esemény mutatása" at bounding box center [326, 182] width 173 height 7
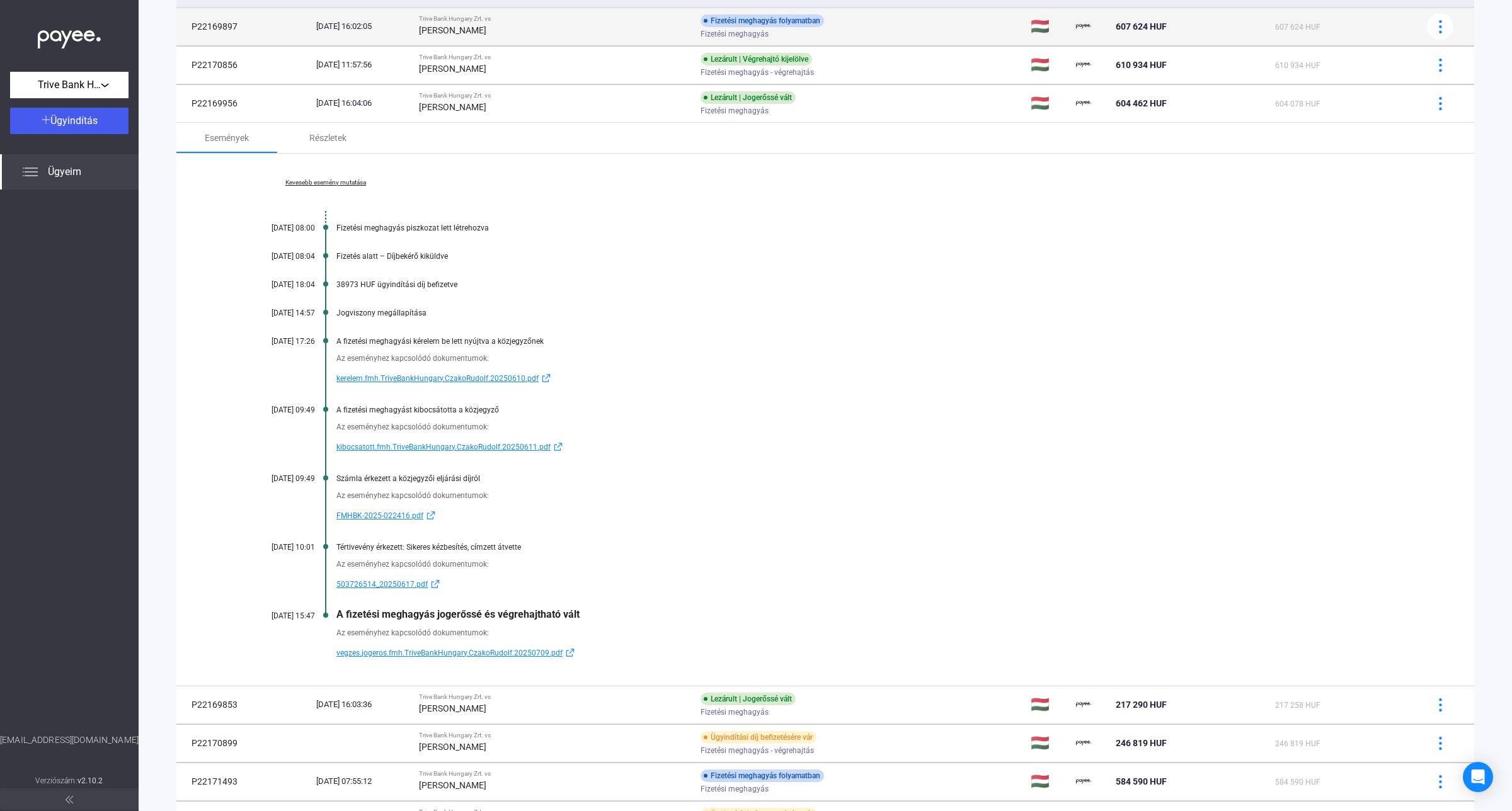
click at [523, 33] on div "[PERSON_NAME]" at bounding box center [554, 30] width 271 height 15
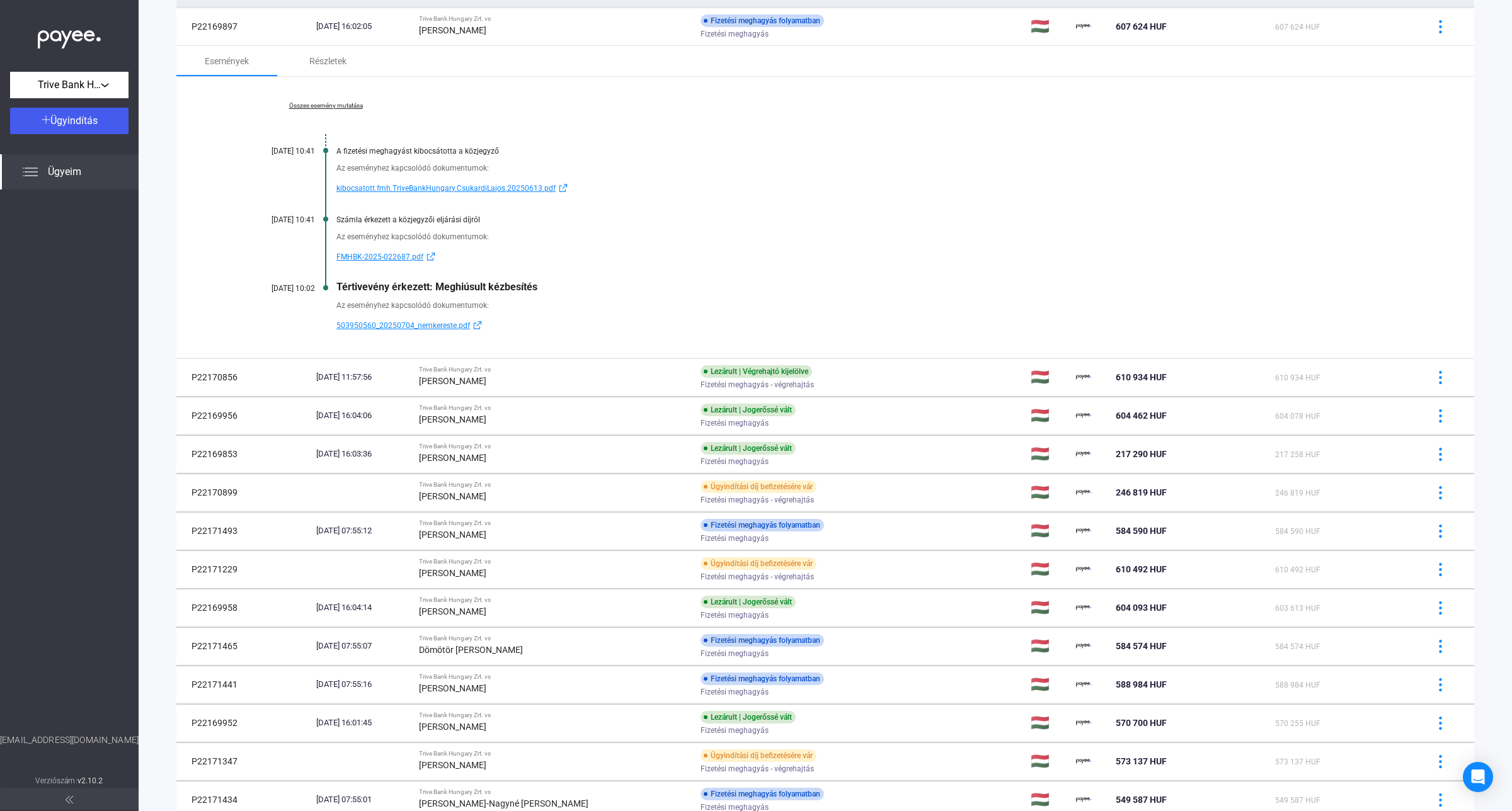
click at [313, 105] on link "Összes esemény mutatása" at bounding box center [326, 105] width 173 height 7
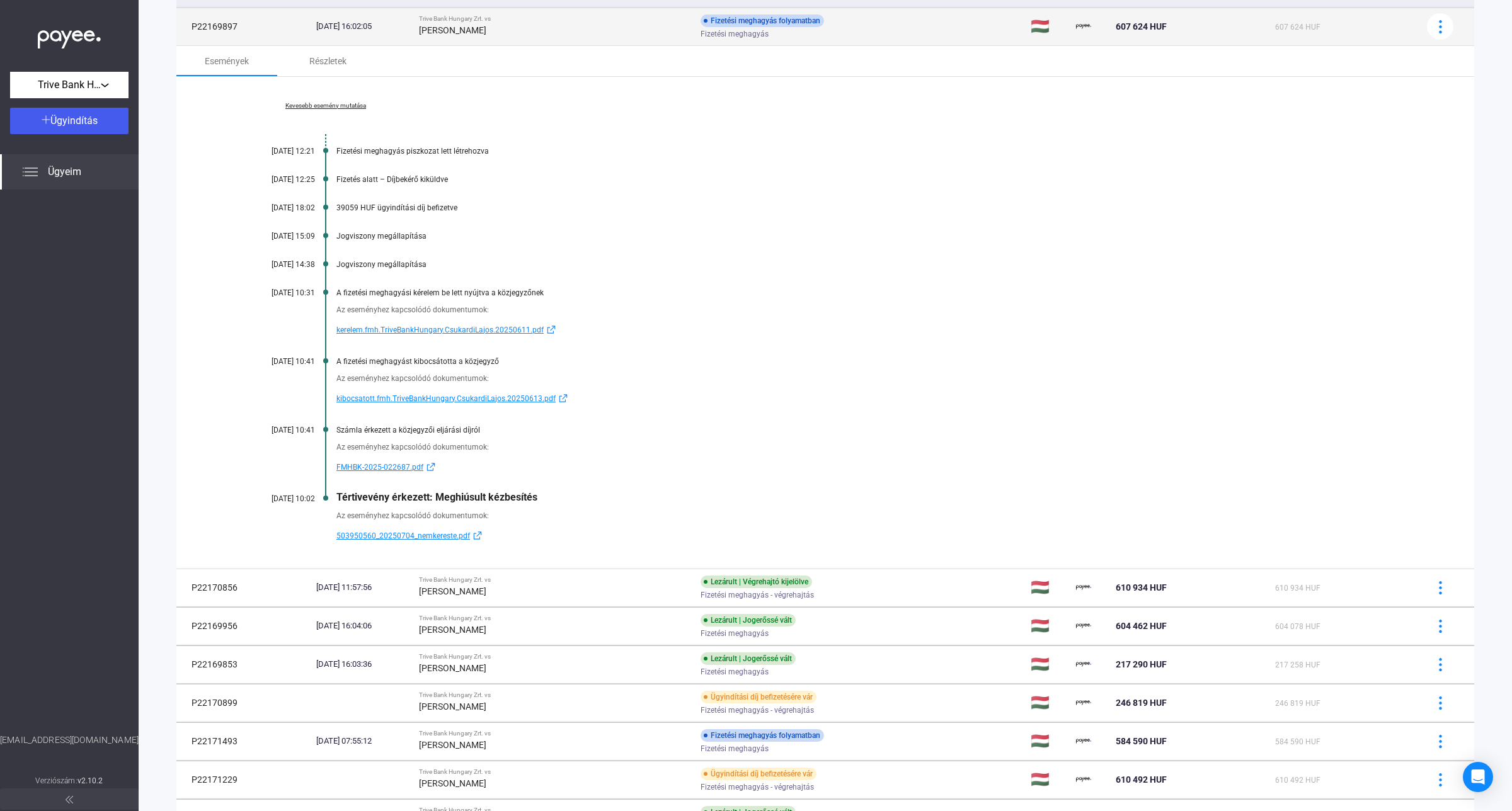
click at [483, 19] on div "Trive Bank Hungary Zrt. vs" at bounding box center [554, 19] width 271 height 7
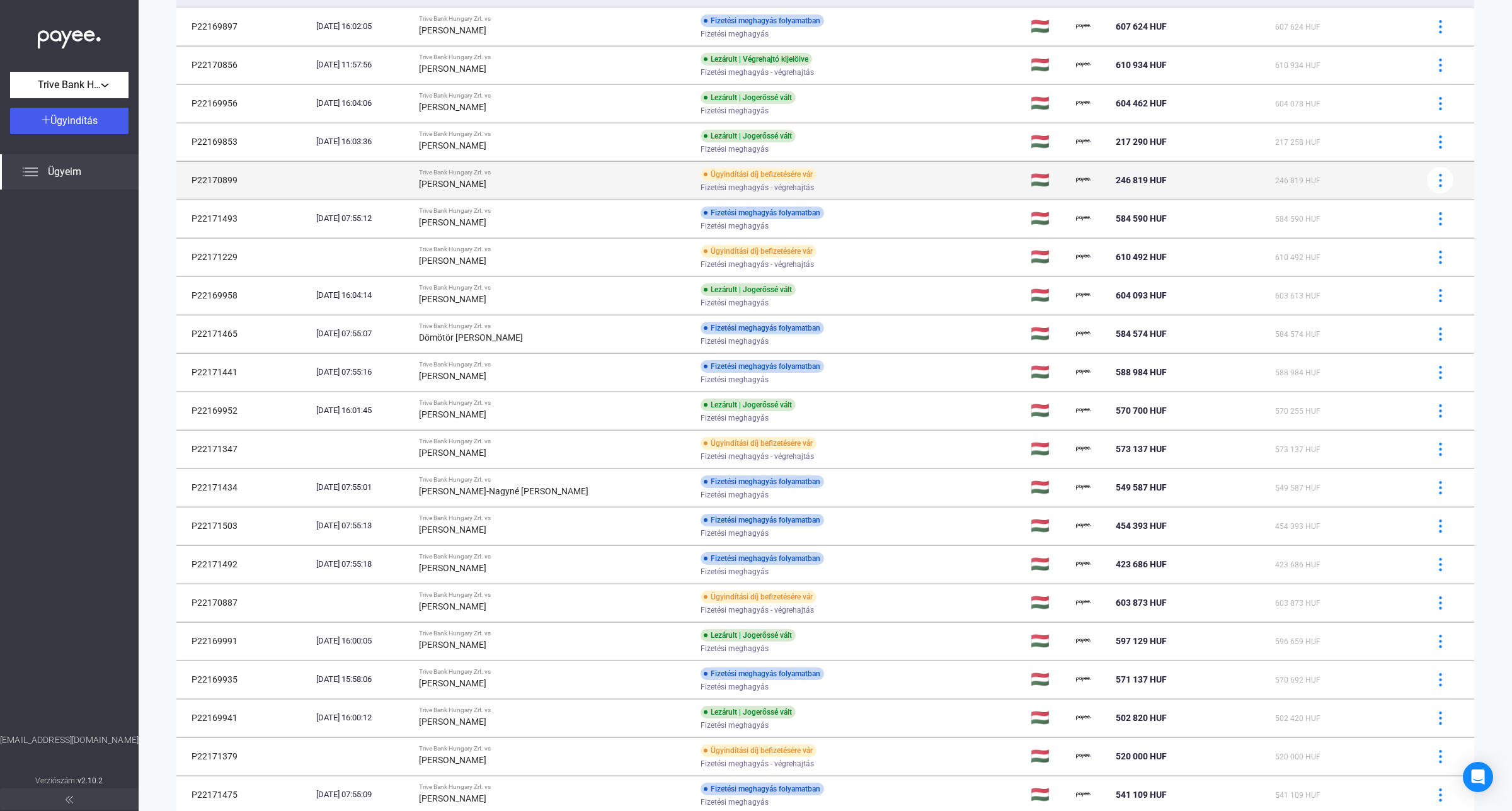
scroll to position [60, 0]
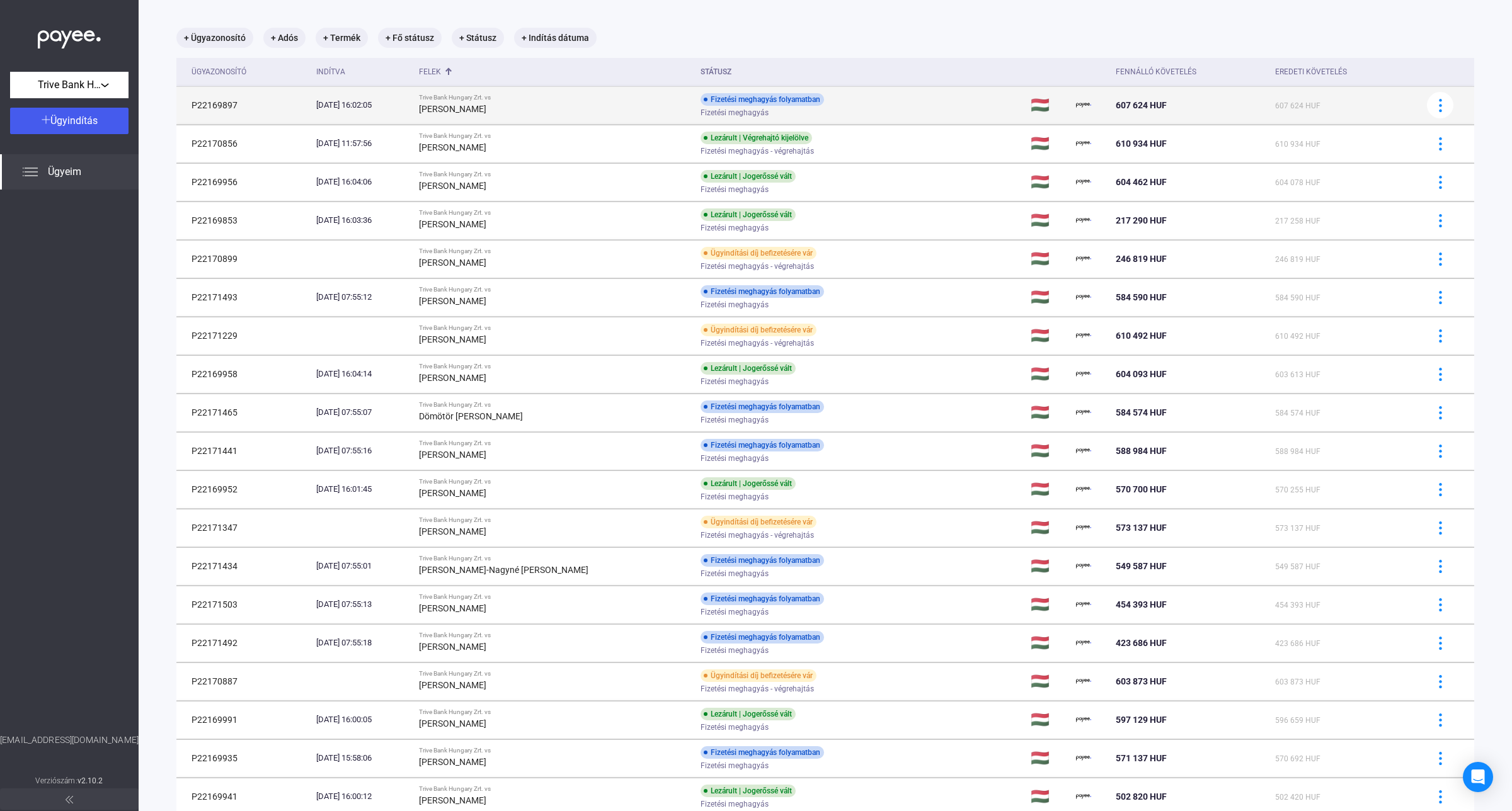
click at [467, 108] on strong "[PERSON_NAME]" at bounding box center [452, 108] width 68 height 10
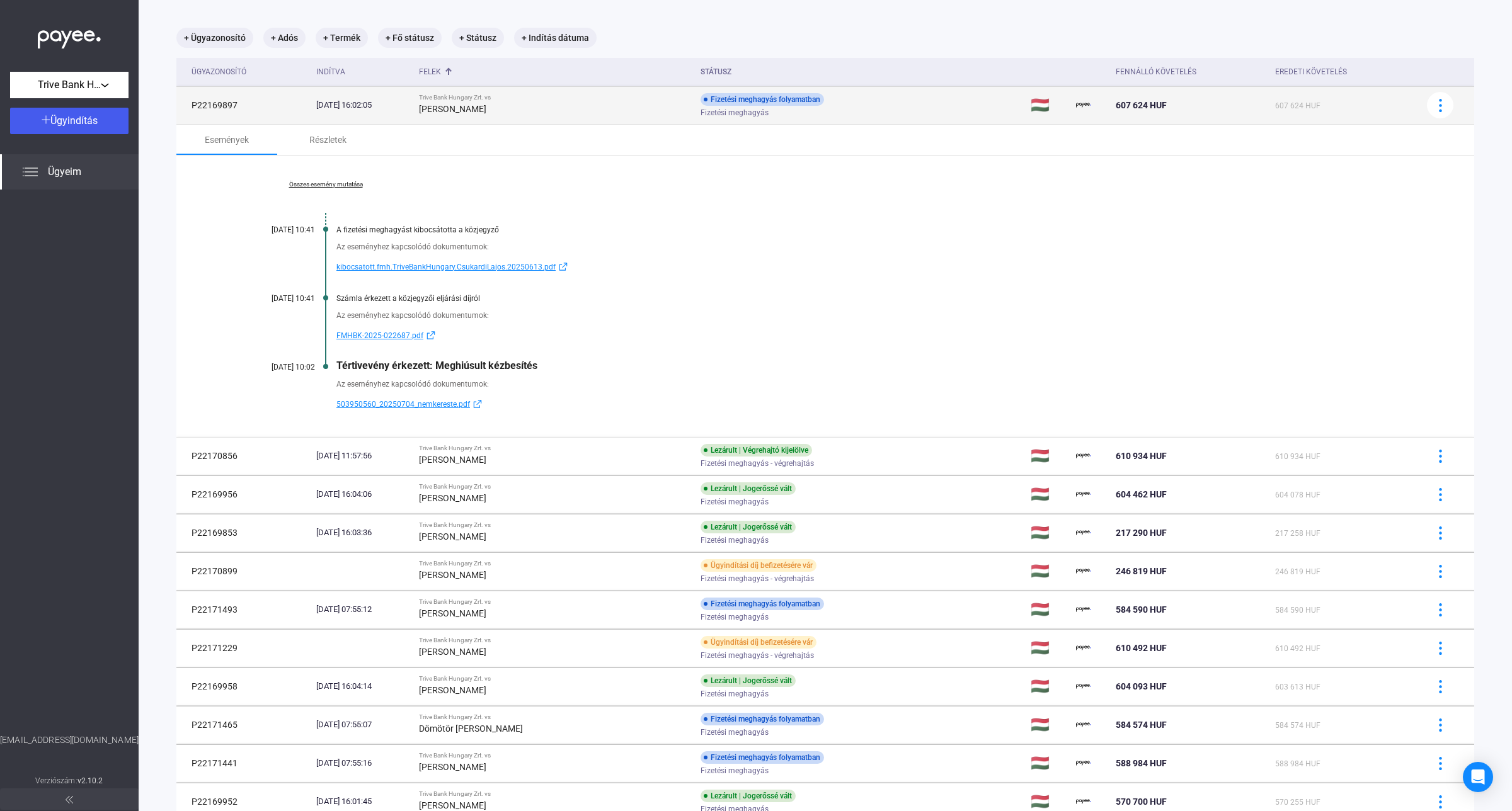
click at [414, 115] on td "[DATE] 16:02:05" at bounding box center [362, 105] width 102 height 37
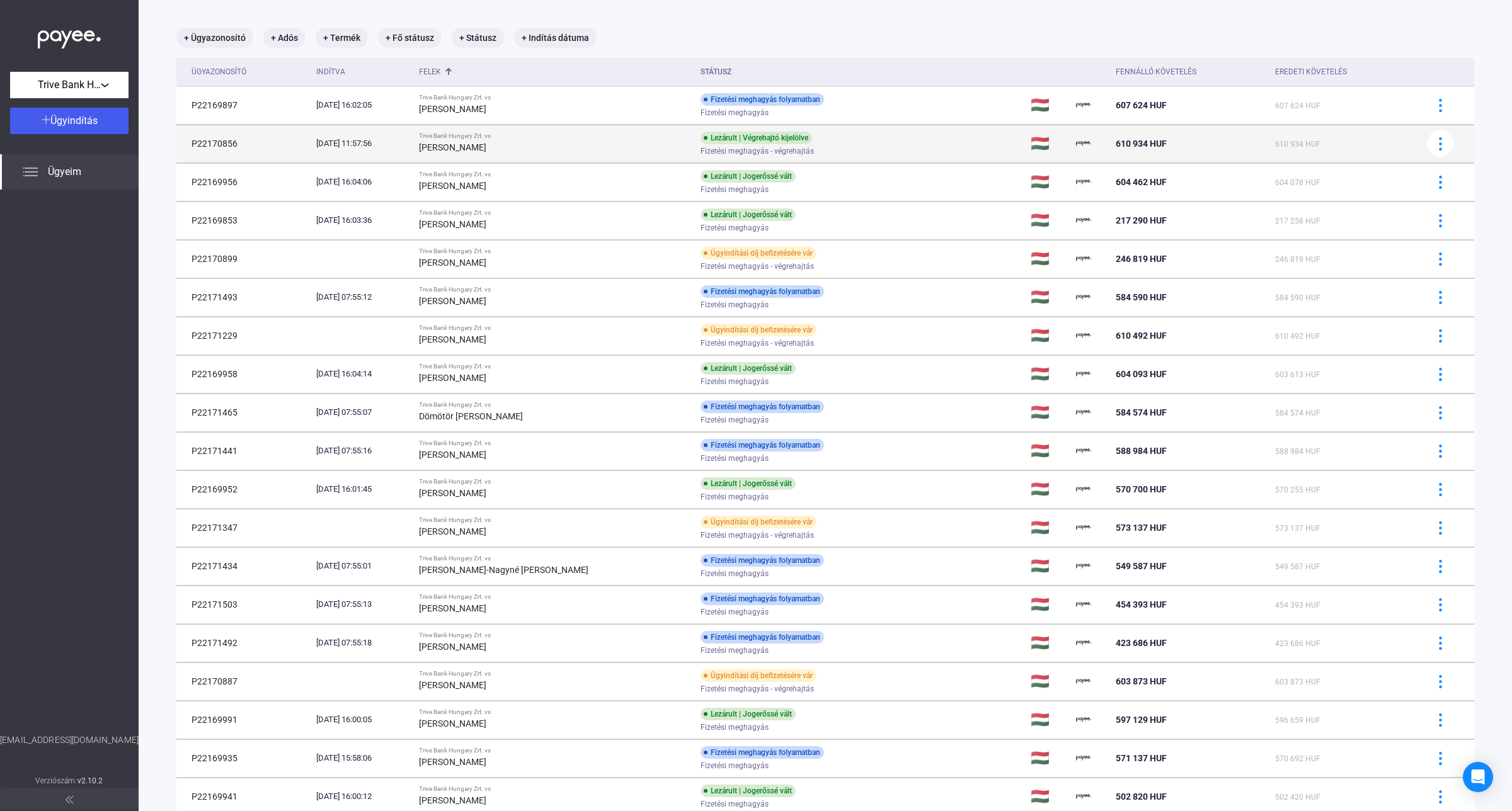
drag, startPoint x: 238, startPoint y: 144, endPoint x: 192, endPoint y: 142, distance: 46.0
click at [192, 142] on td "P22170856" at bounding box center [244, 143] width 135 height 37
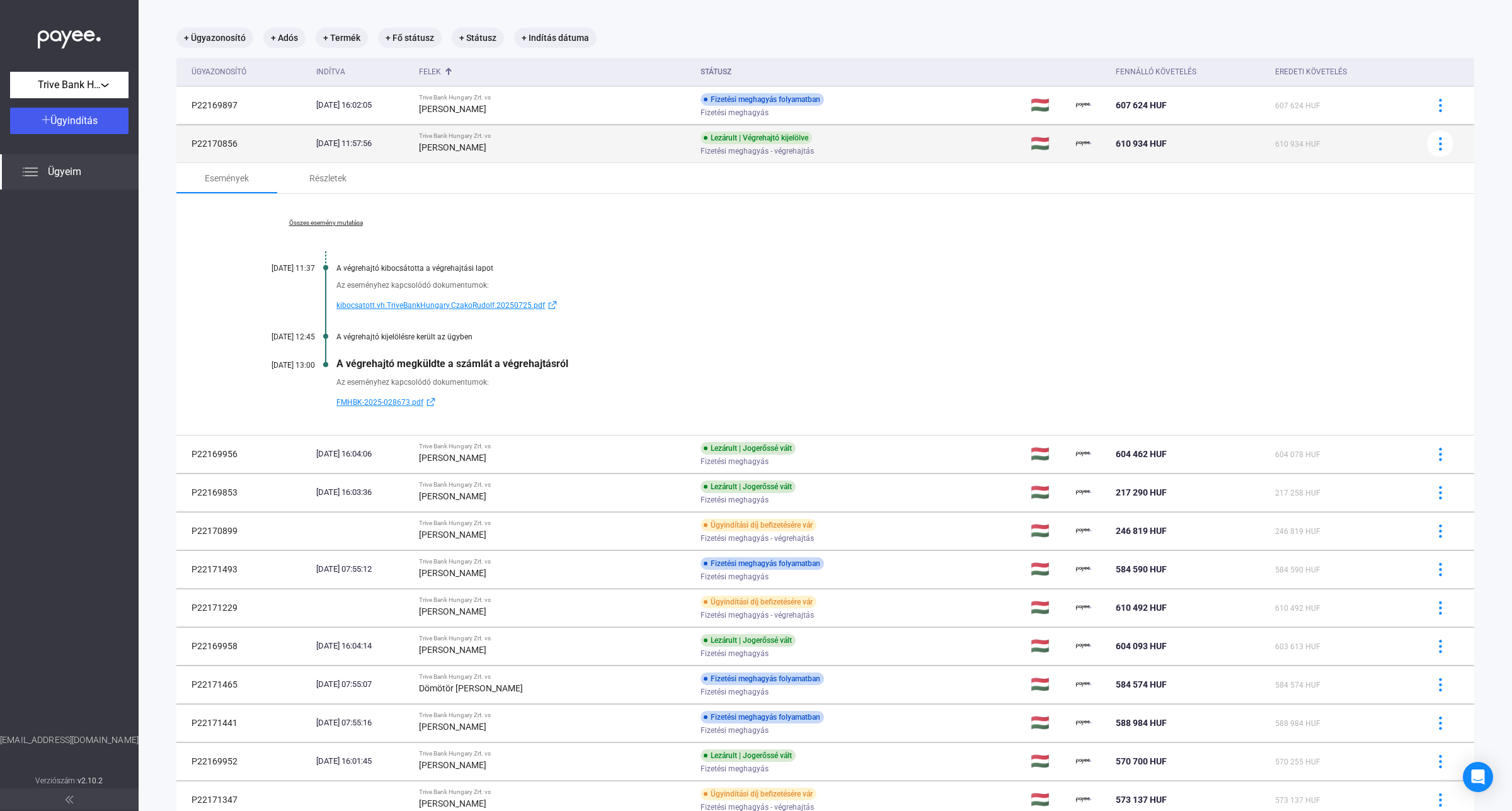
copy td "P22170856"
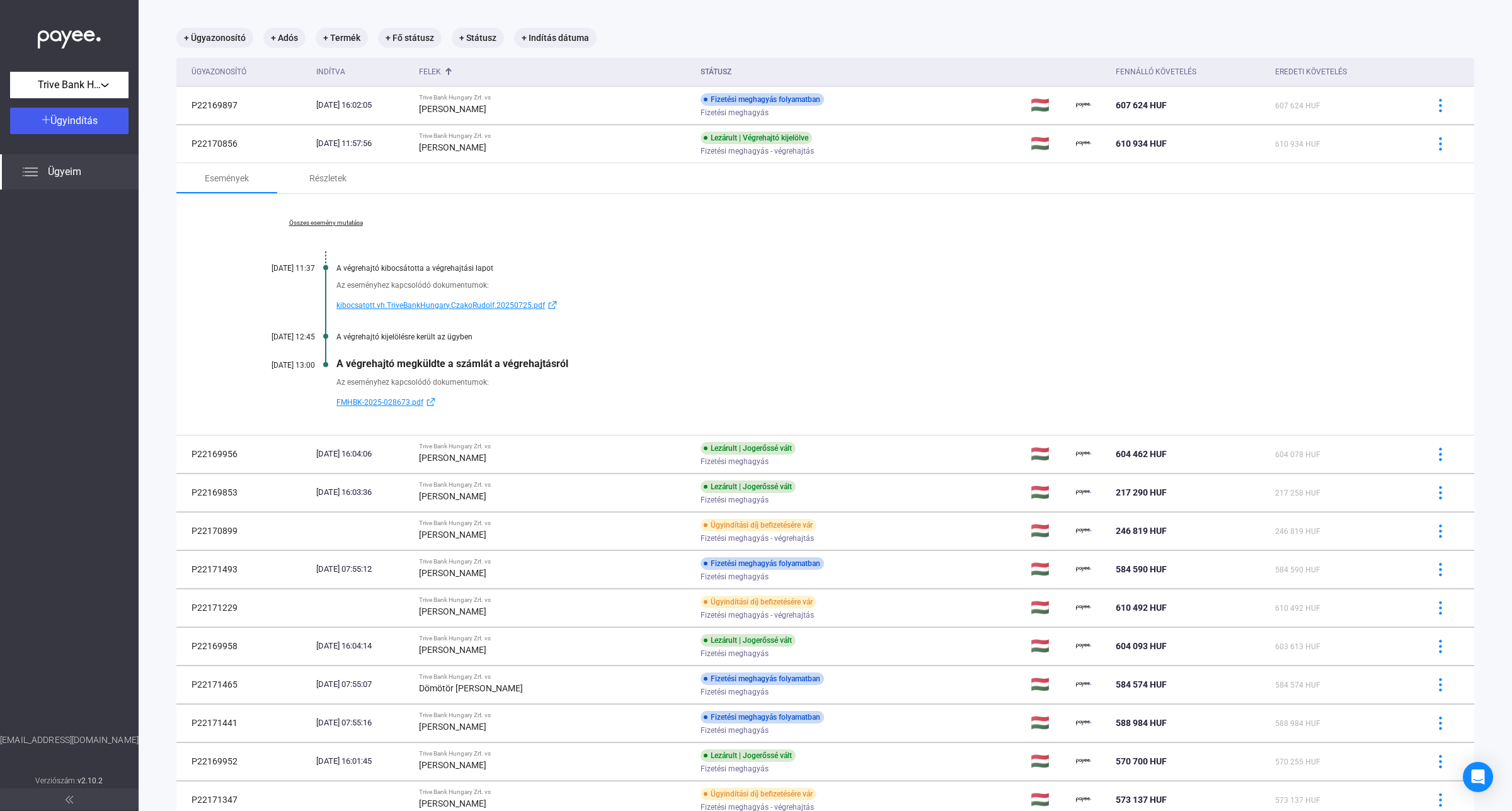
click at [457, 460] on td "Trive Bank Hungary Zrt. vs [PERSON_NAME]" at bounding box center [554, 454] width 281 height 37
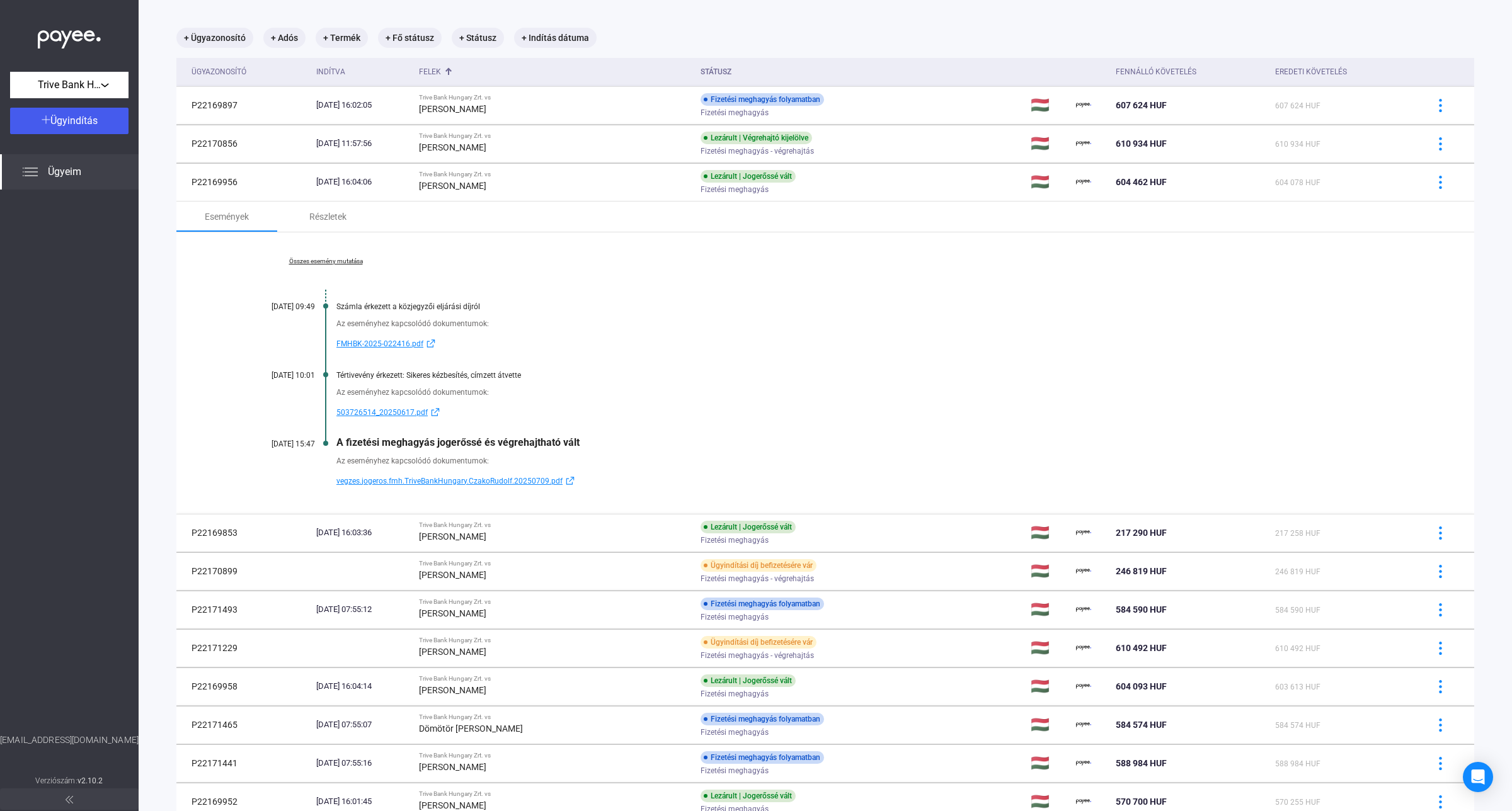
click at [304, 258] on link "Összes esemény mutatása" at bounding box center [326, 261] width 173 height 7
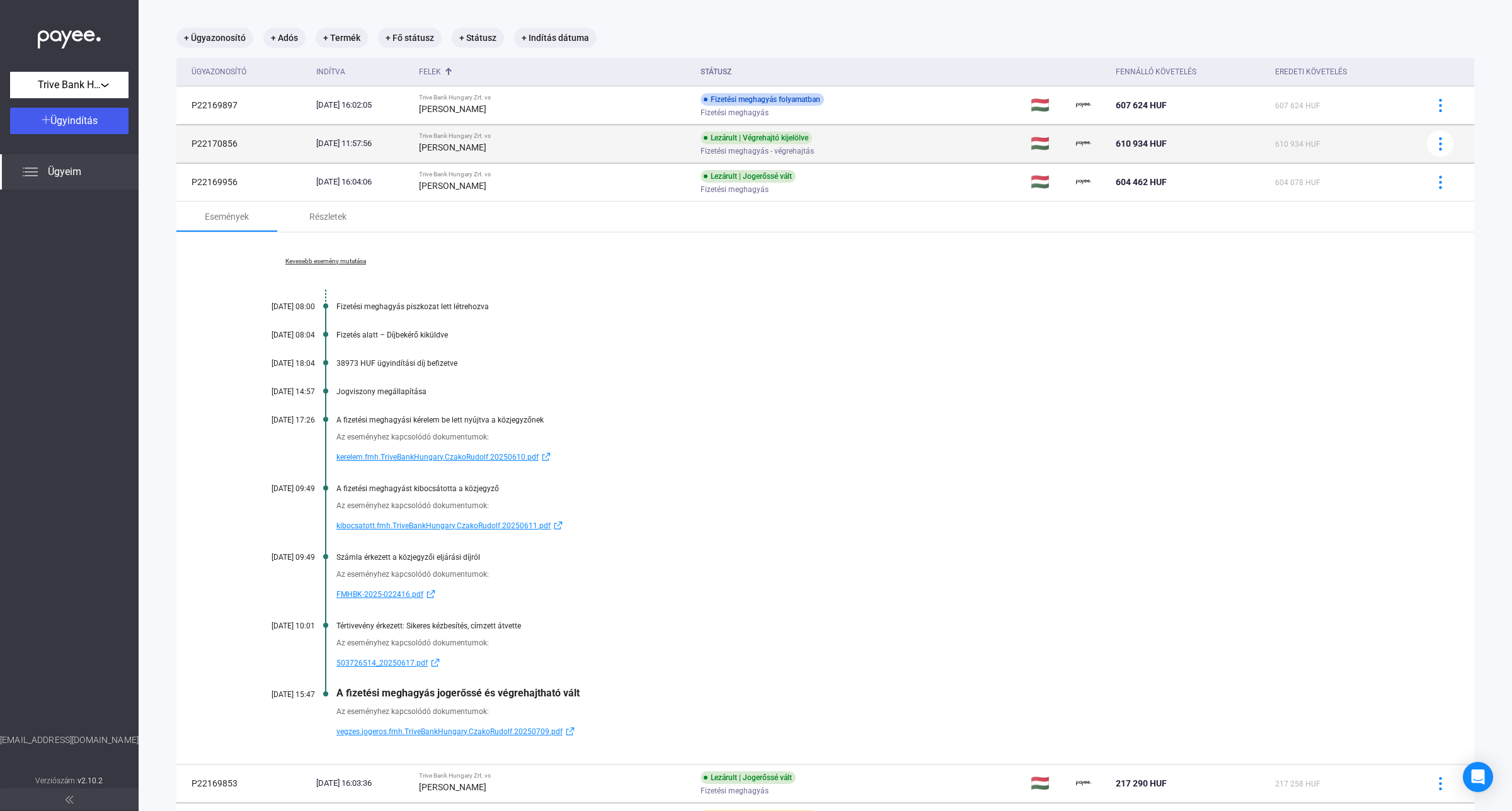
click at [488, 134] on div "Trive Bank Hungary Zrt. vs" at bounding box center [554, 136] width 271 height 7
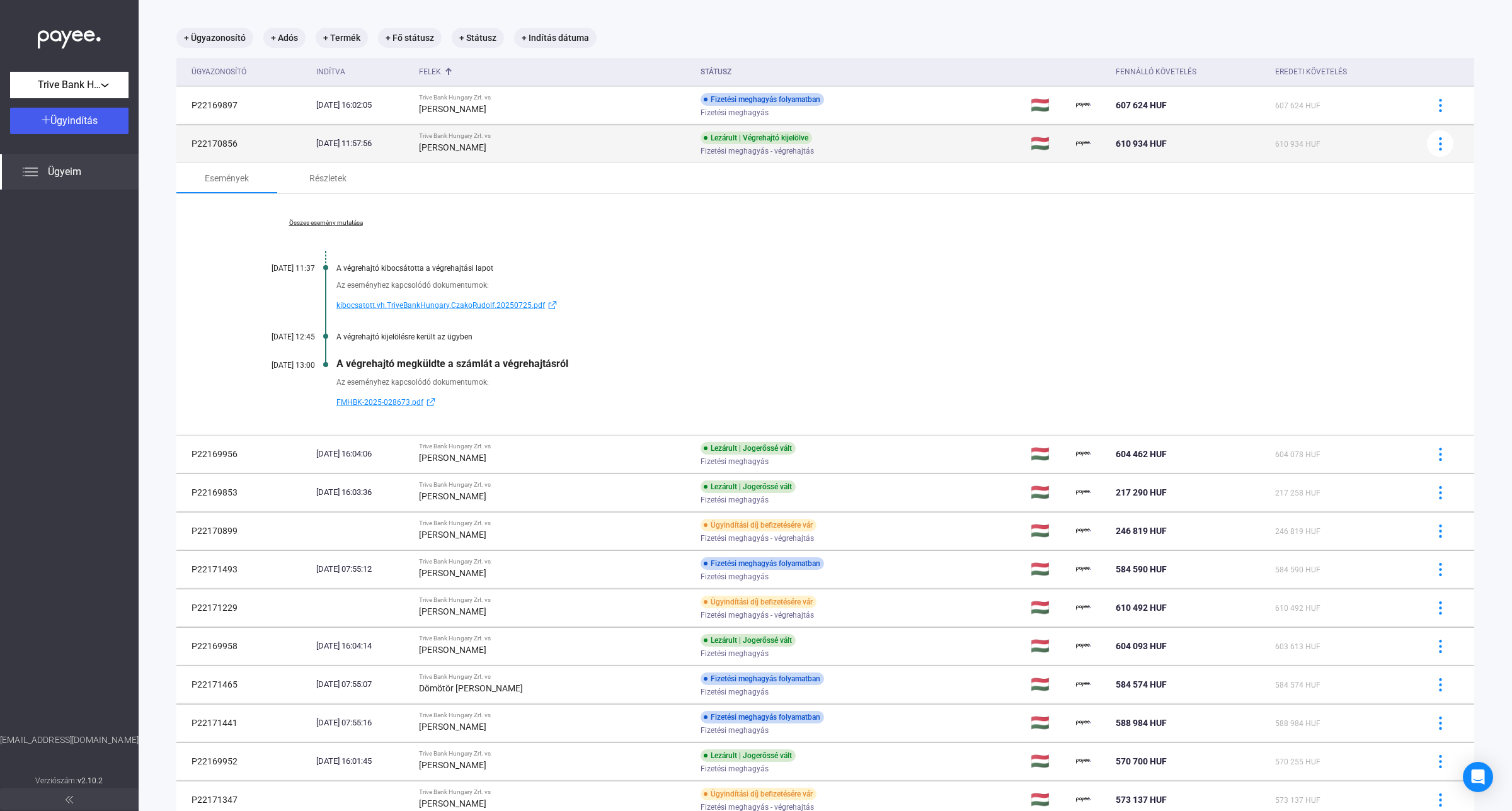
click at [359, 144] on div "[DATE] 11:57:56" at bounding box center [362, 143] width 92 height 13
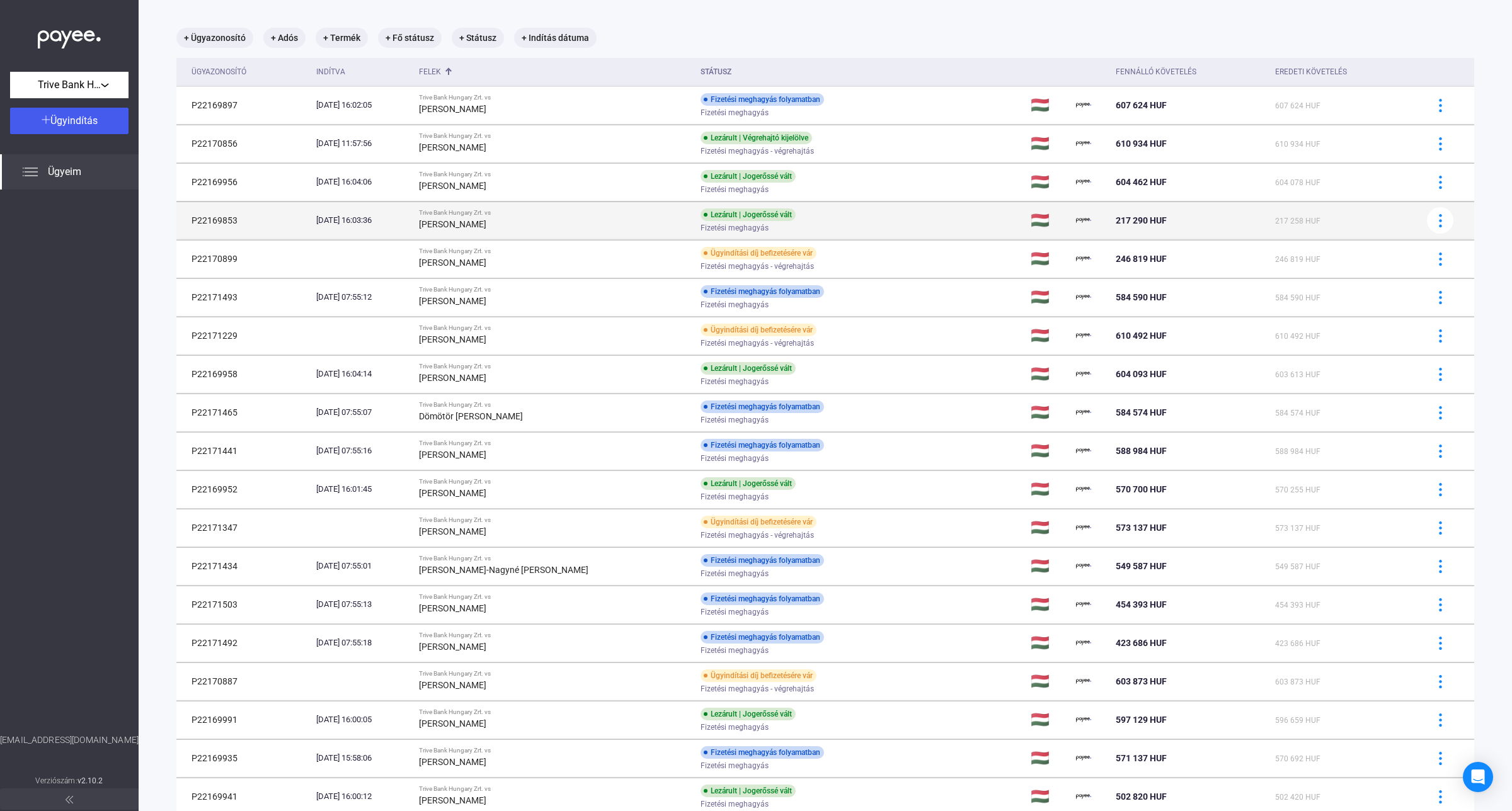
click at [470, 232] on td "Trive Bank Hungary Zrt. vs [PERSON_NAME]" at bounding box center [554, 220] width 281 height 37
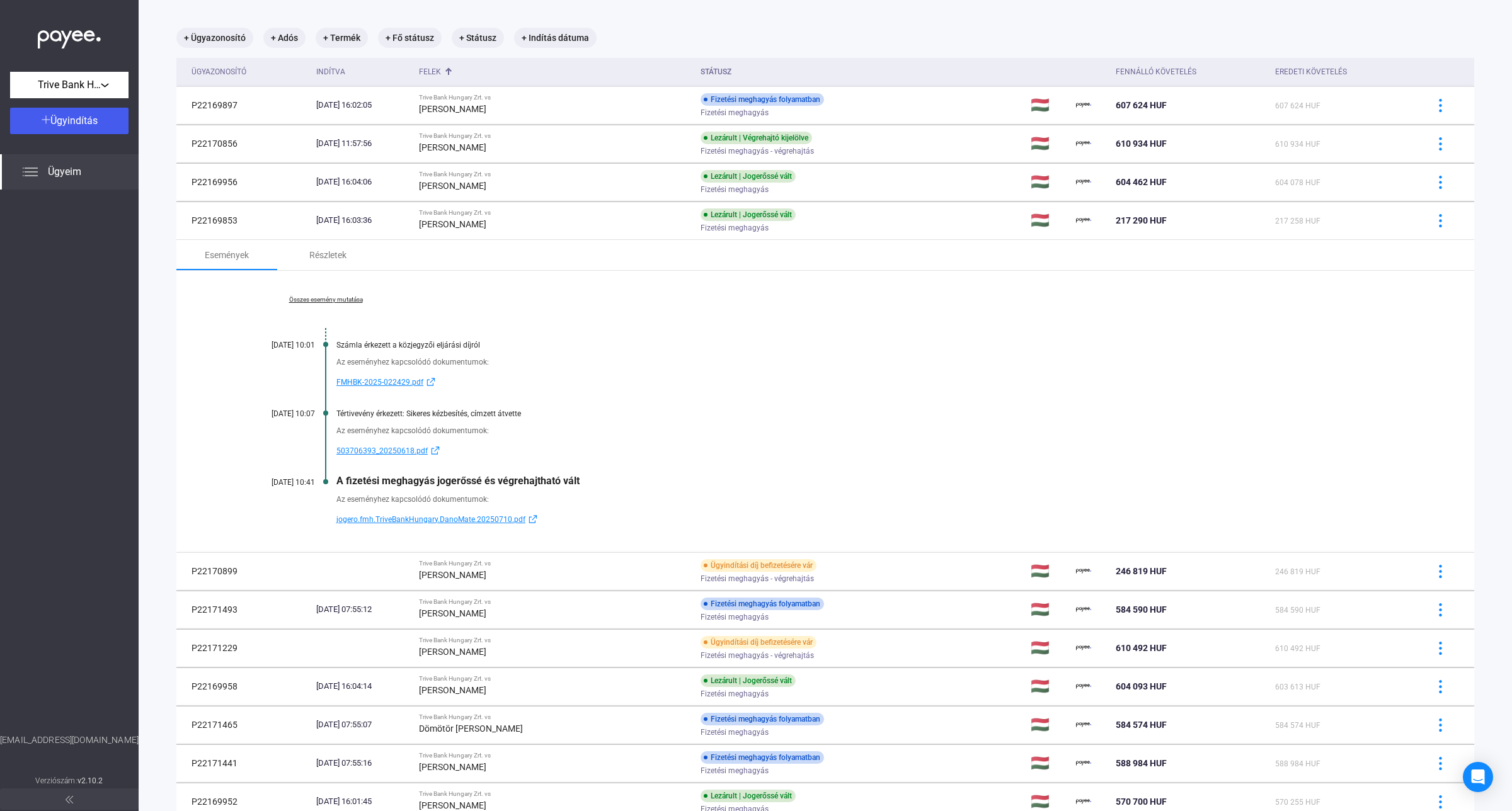
click at [303, 302] on link "Összes esemény mutatása" at bounding box center [326, 299] width 173 height 7
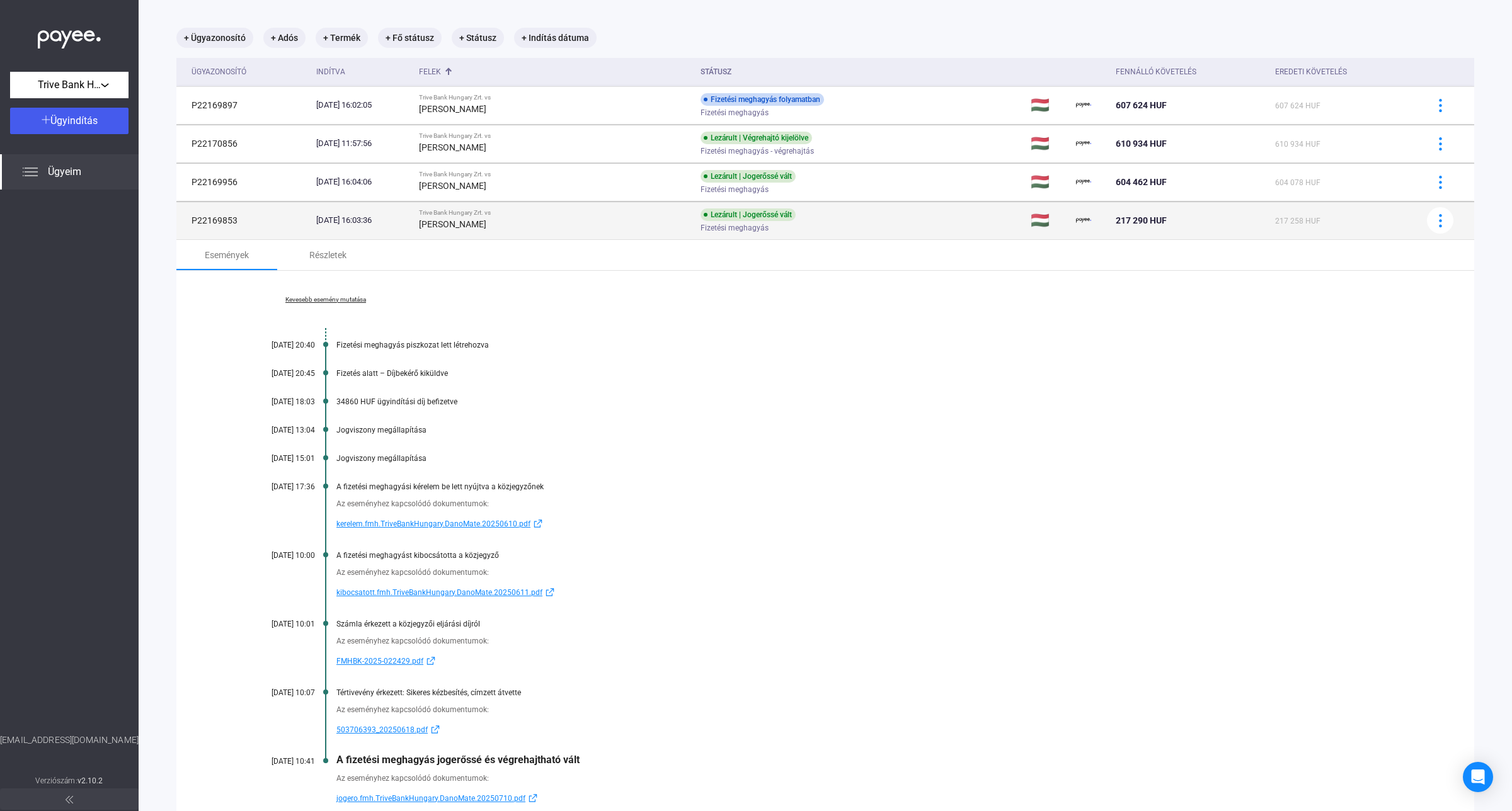
click at [414, 230] on td "[DATE] 16:03:36" at bounding box center [362, 220] width 102 height 37
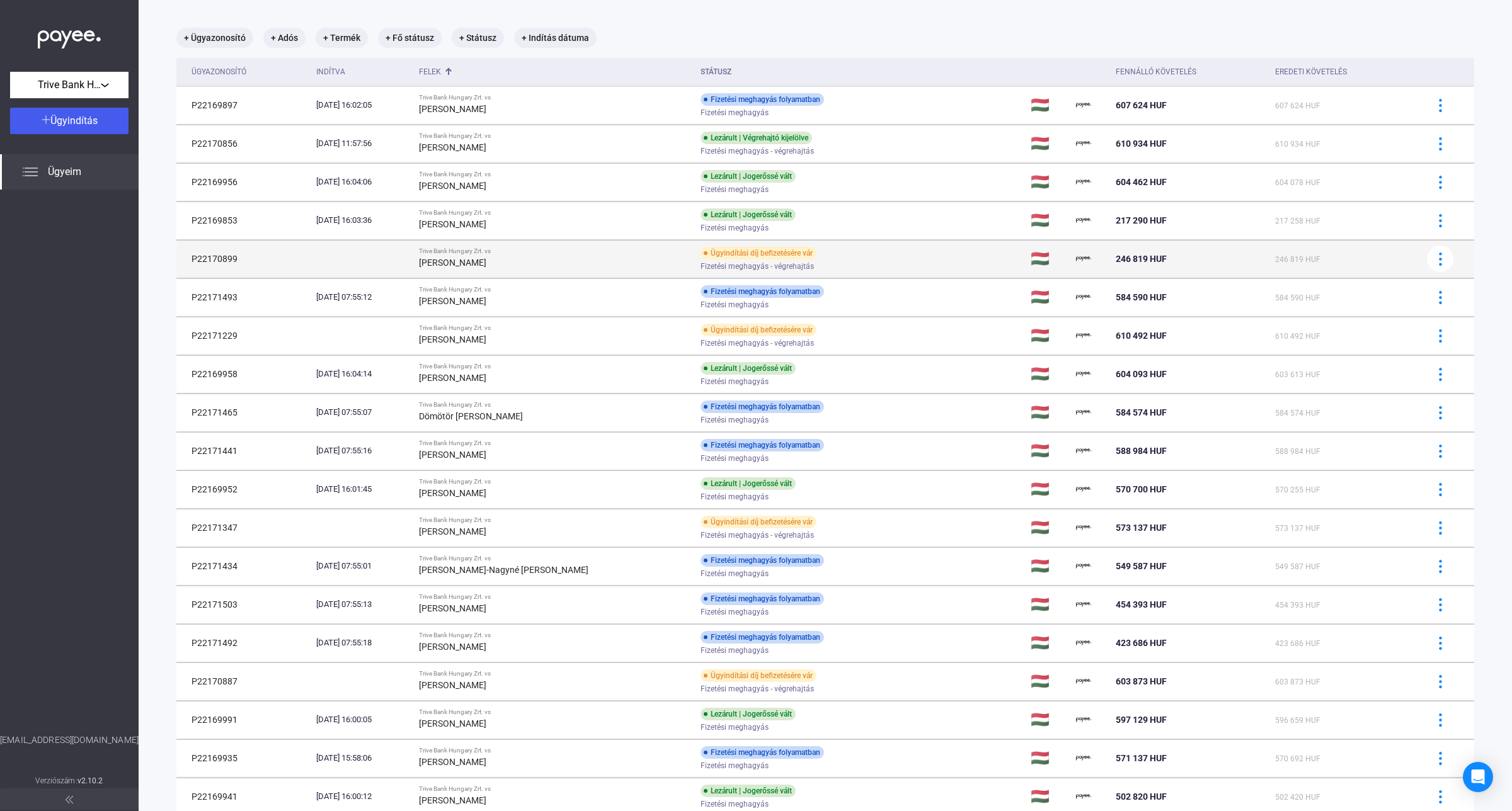
click at [452, 259] on td "Trive Bank Hungary Zrt. vs [PERSON_NAME]" at bounding box center [554, 259] width 281 height 37
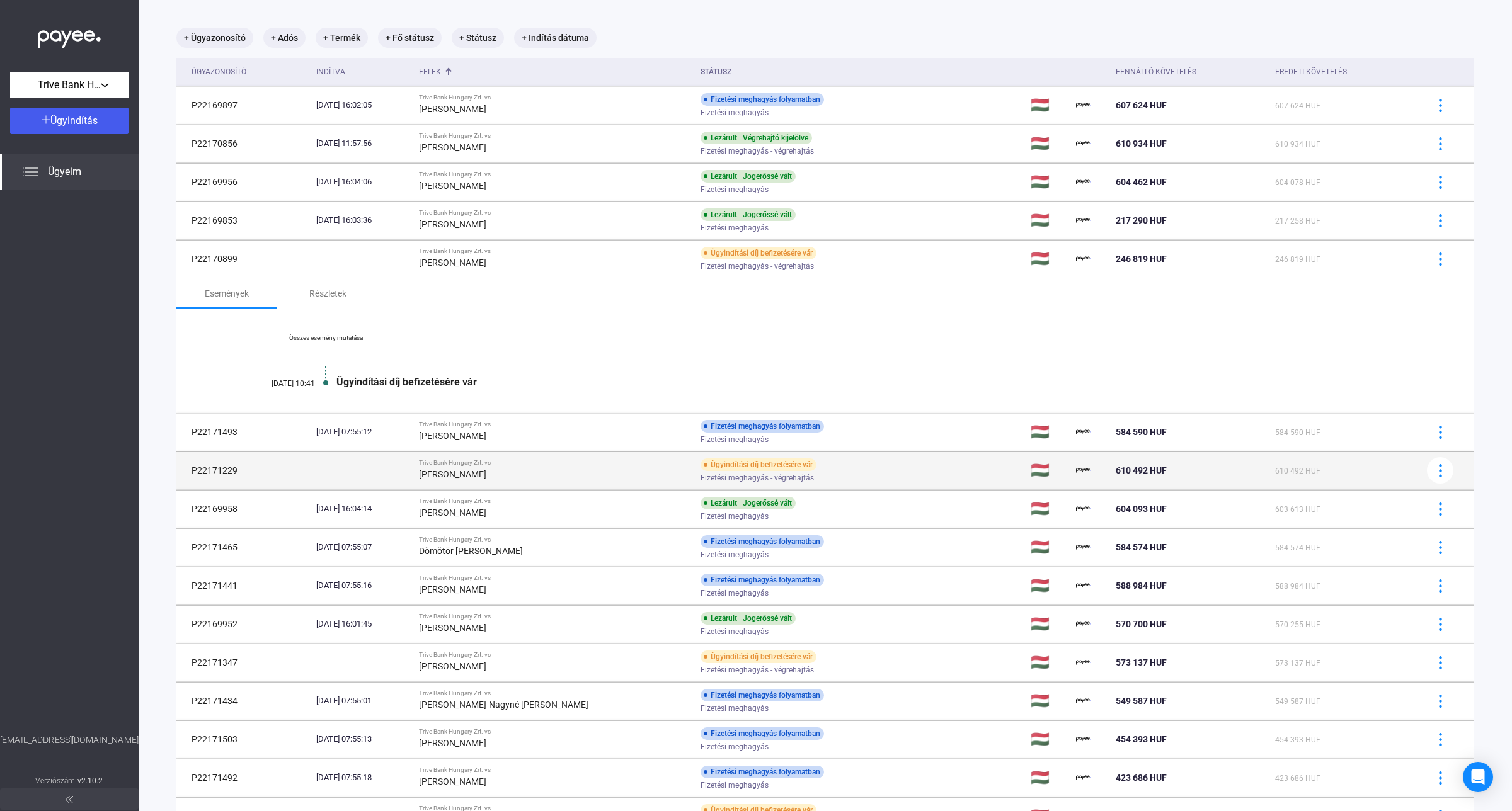
drag, startPoint x: 238, startPoint y: 476, endPoint x: 189, endPoint y: 476, distance: 49.0
click at [189, 476] on td "P22171229" at bounding box center [244, 470] width 135 height 37
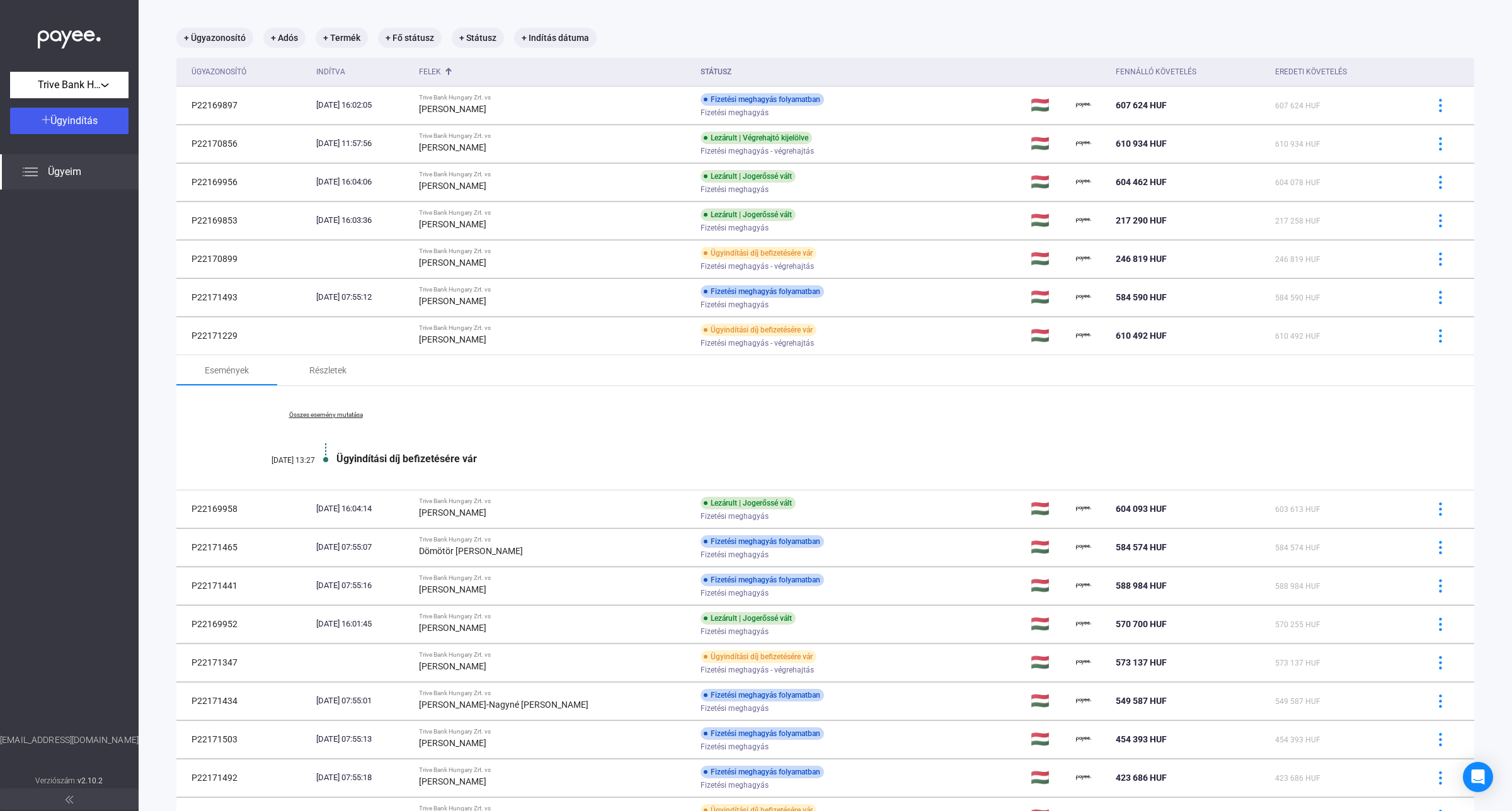
copy td "P22171229"
click at [515, 523] on td "Trive Bank Hungary Zrt. vs [PERSON_NAME]" at bounding box center [554, 509] width 281 height 37
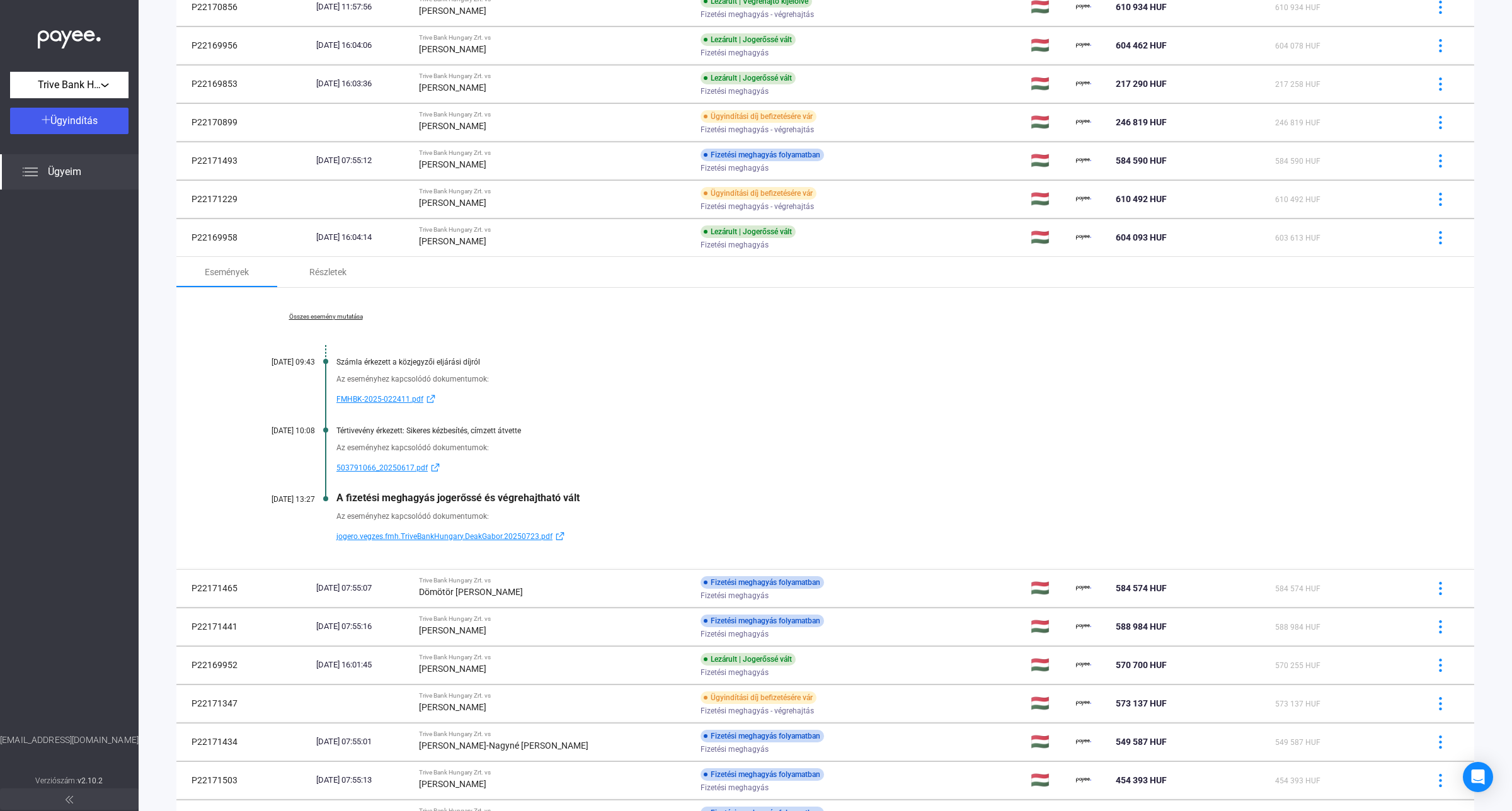
scroll to position [217, 0]
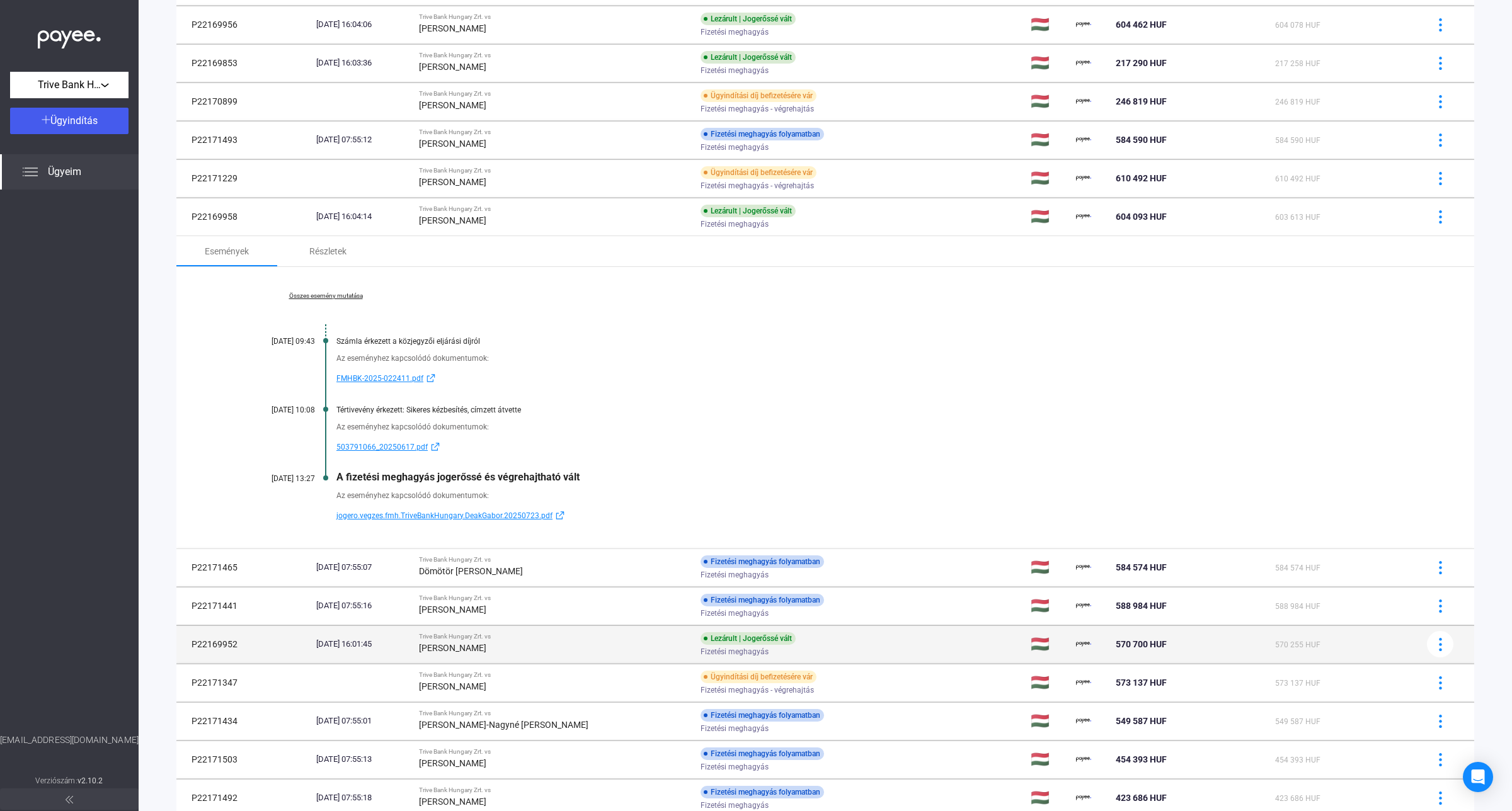
click at [530, 655] on div "[PERSON_NAME]" at bounding box center [554, 648] width 271 height 15
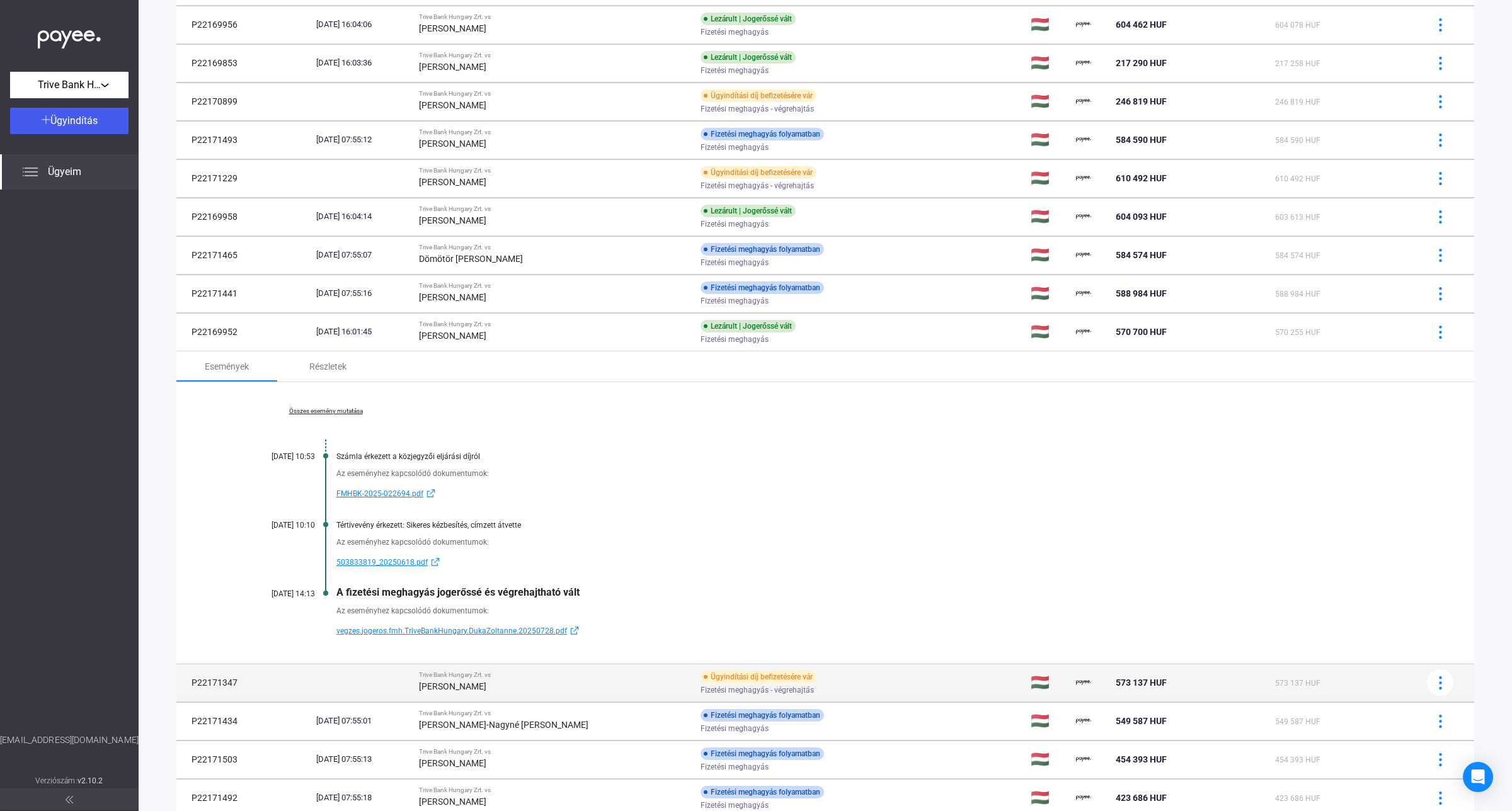
drag, startPoint x: 238, startPoint y: 688, endPoint x: 187, endPoint y: 681, distance: 51.5
click at [187, 681] on td "P22171347" at bounding box center [244, 683] width 135 height 37
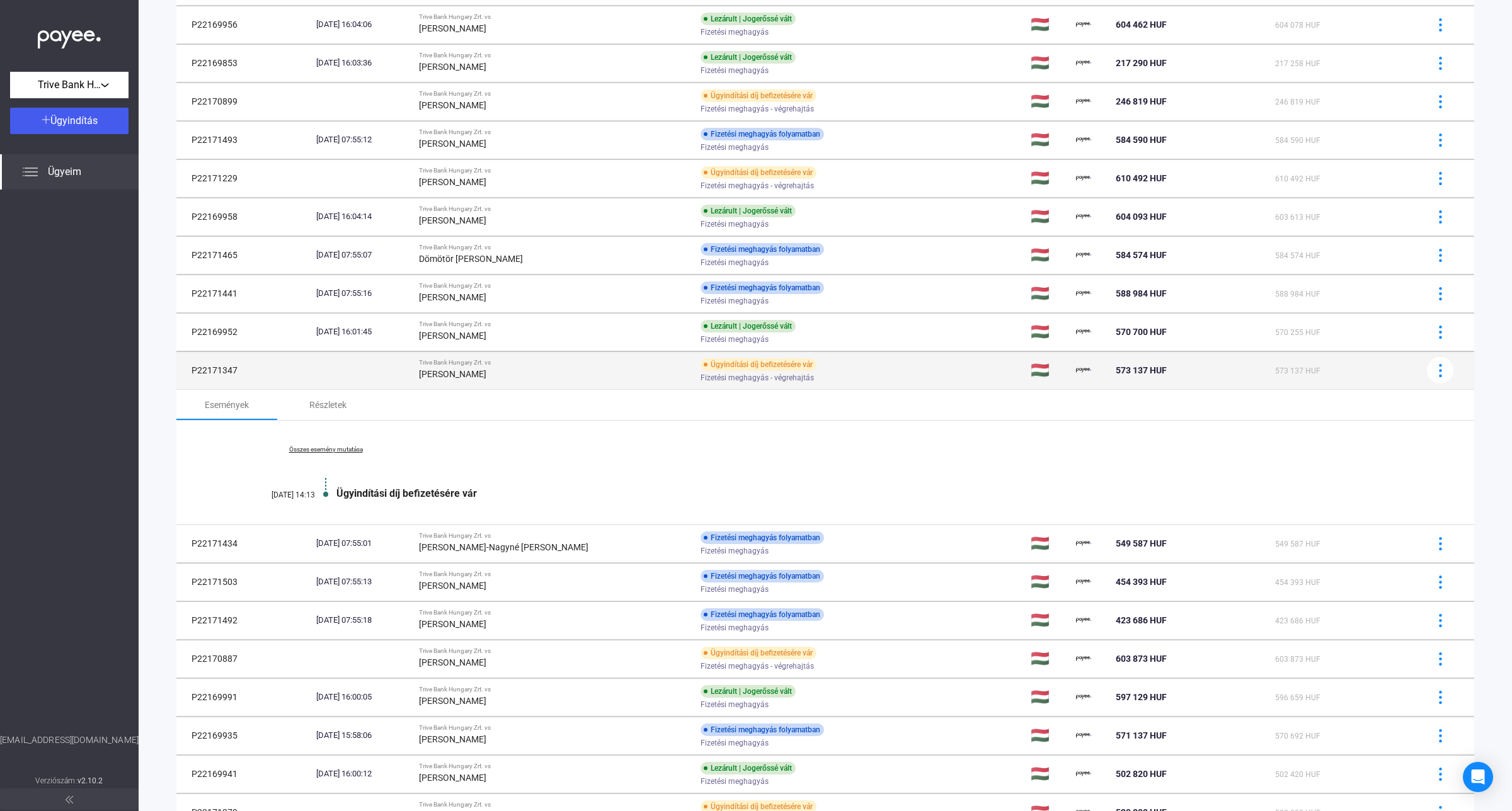
copy td "P22171347"
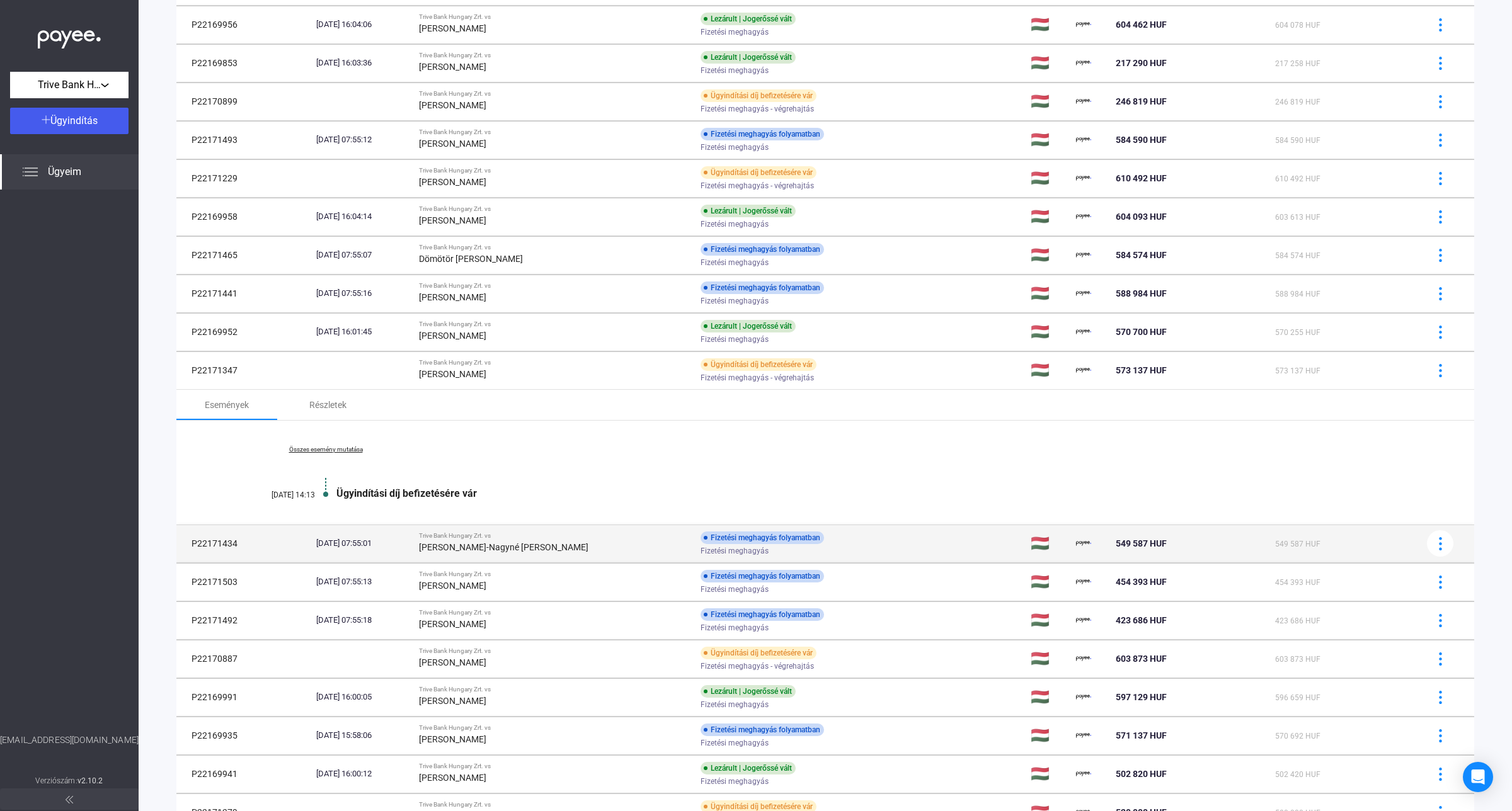
click at [647, 541] on div "[PERSON_NAME]-Nagyné [PERSON_NAME]" at bounding box center [554, 547] width 271 height 15
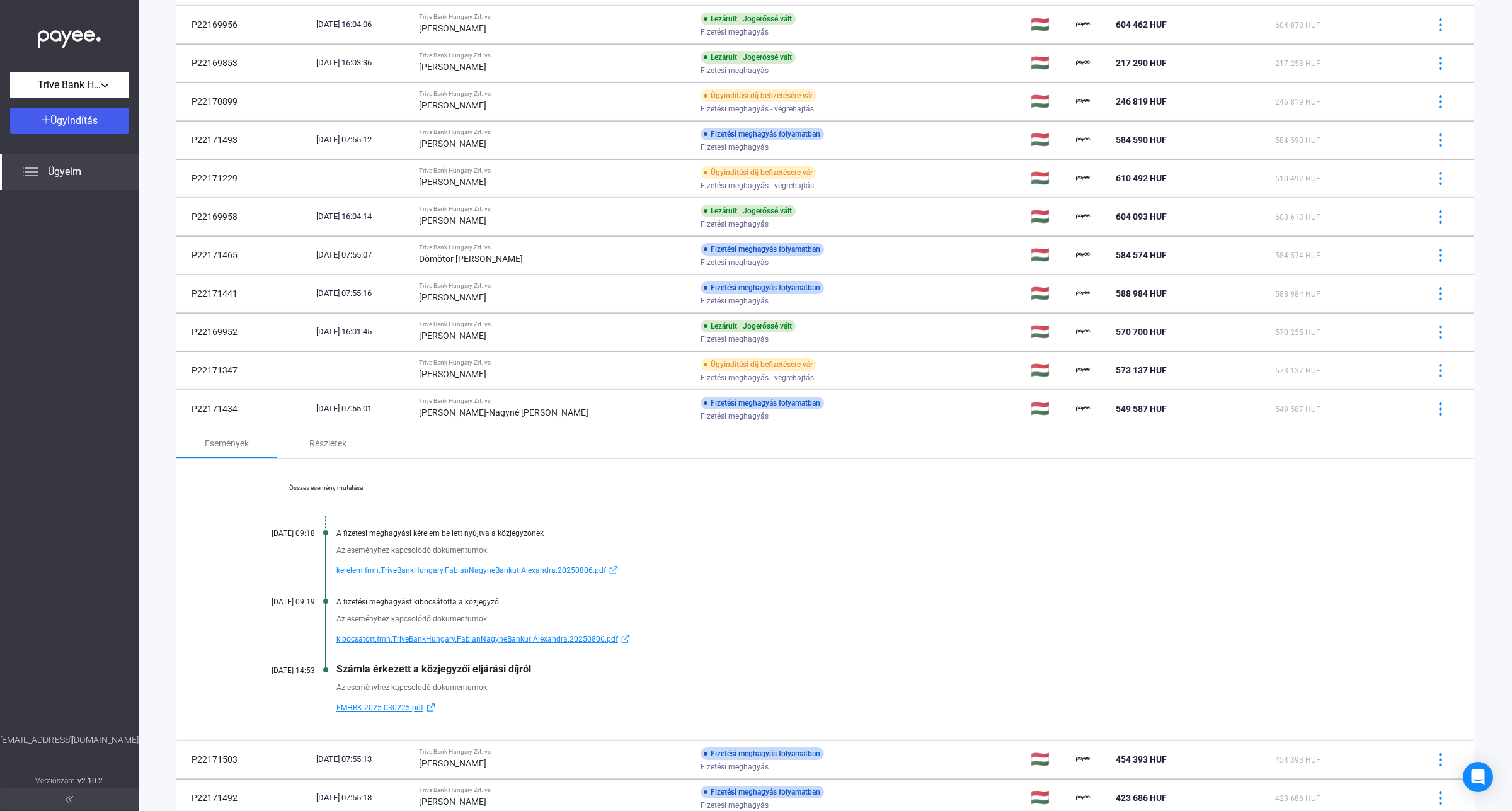
click at [470, 641] on span "kibocsatott.fmh.TriveBankHungary.FabianNagyneBankutiAlexandra.20250806.pdf" at bounding box center [477, 639] width 282 height 15
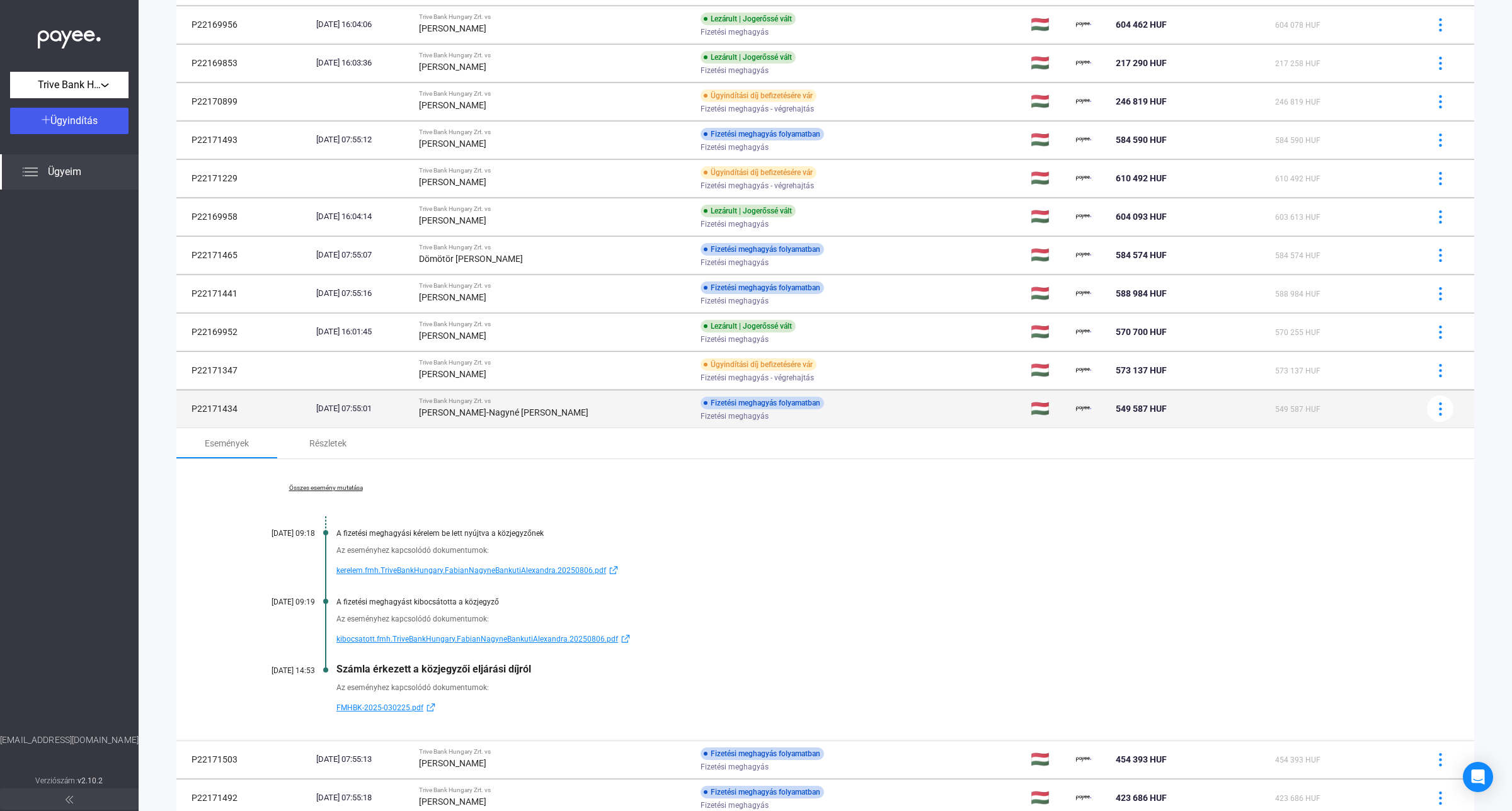
click at [414, 417] on td "[DATE] 07:55:01" at bounding box center [362, 409] width 102 height 37
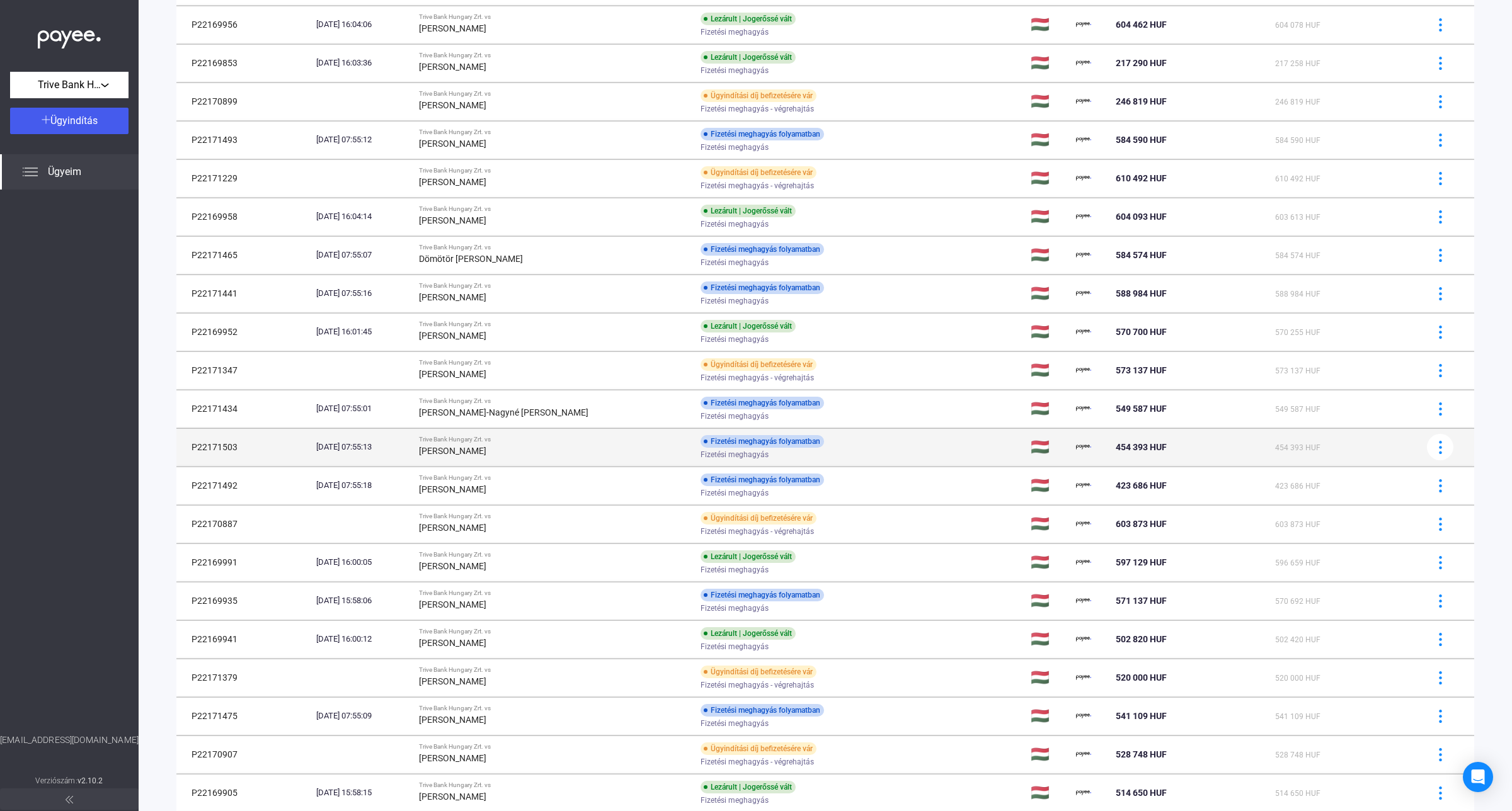
click at [546, 457] on div "[PERSON_NAME]" at bounding box center [554, 451] width 271 height 15
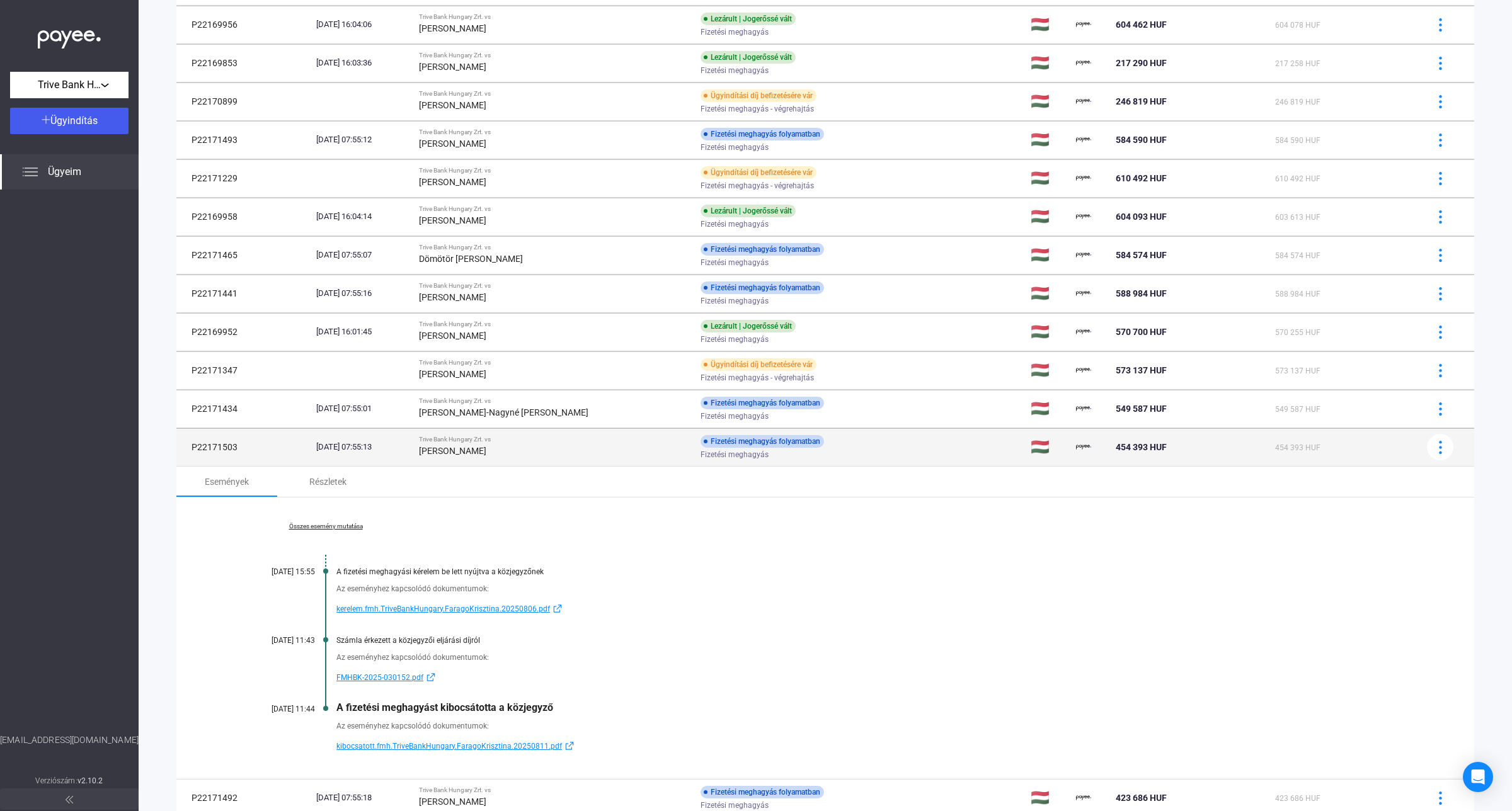
click at [479, 455] on strong "[PERSON_NAME]" at bounding box center [452, 450] width 68 height 10
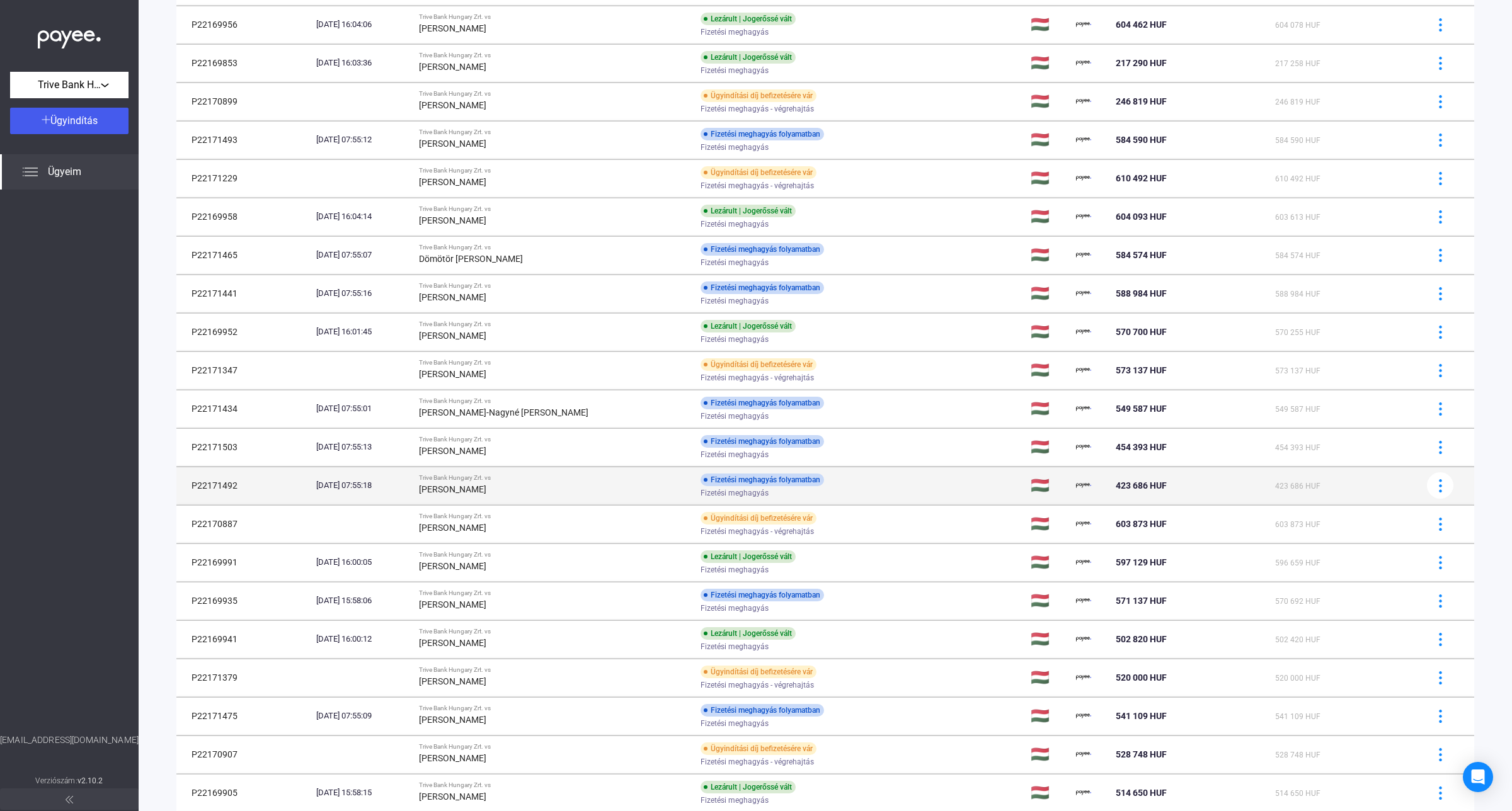
click at [479, 492] on strong "[PERSON_NAME]" at bounding box center [452, 489] width 68 height 10
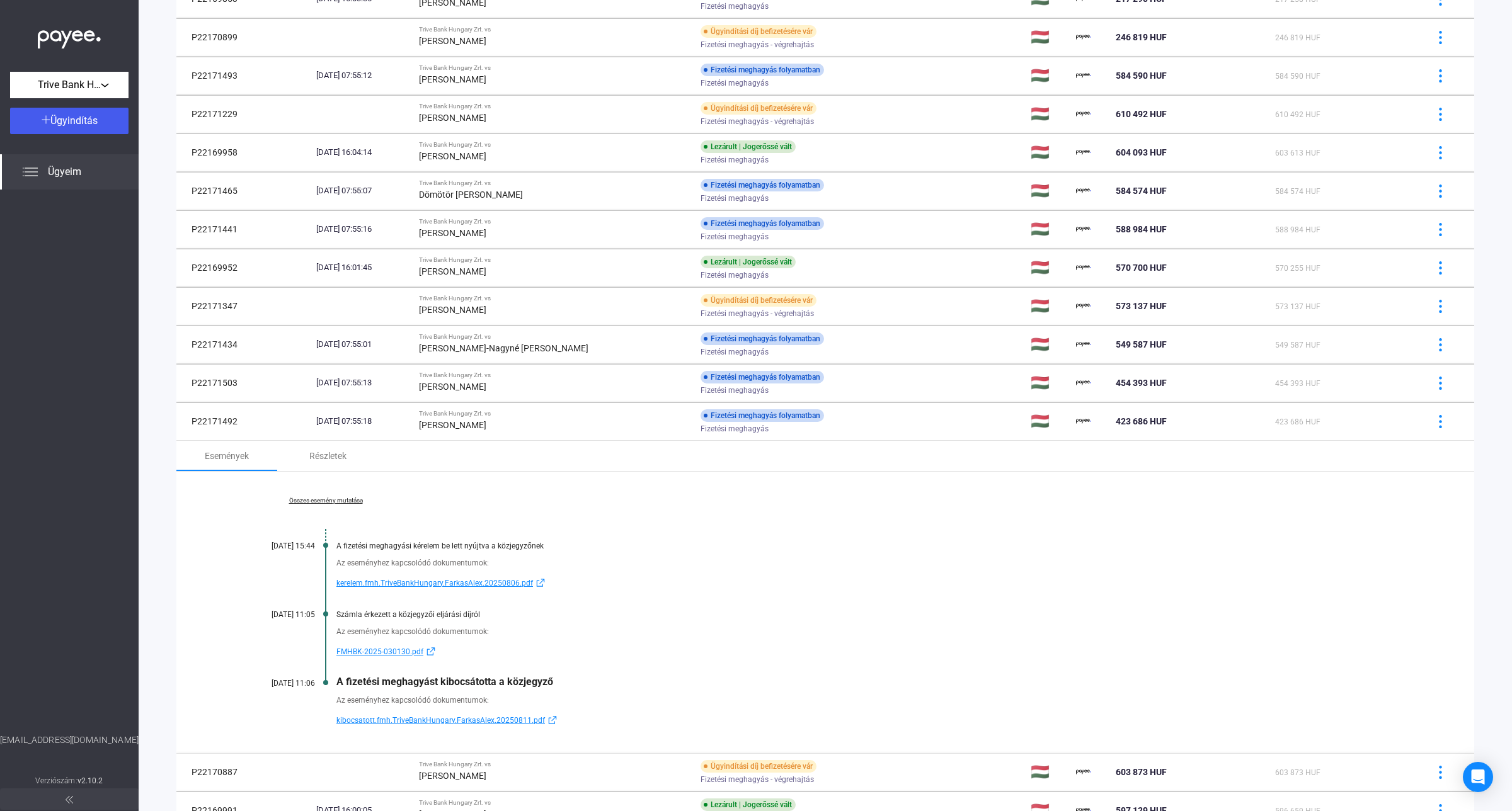
scroll to position [296, 0]
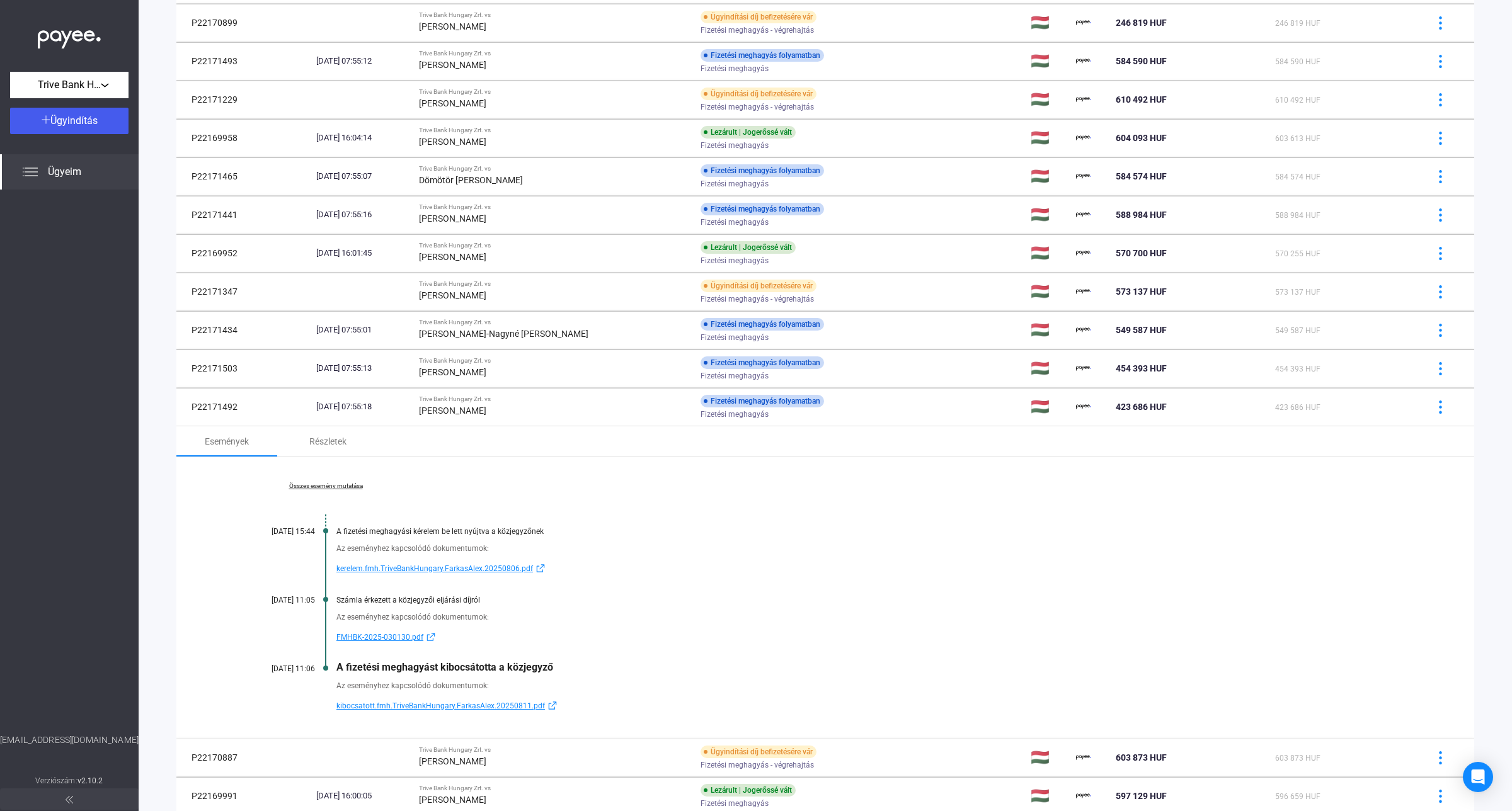
click at [428, 706] on span "kibocsatott.fmh.TriveBankHungary.FarkasAlex.20250811.pdf" at bounding box center [441, 706] width 209 height 15
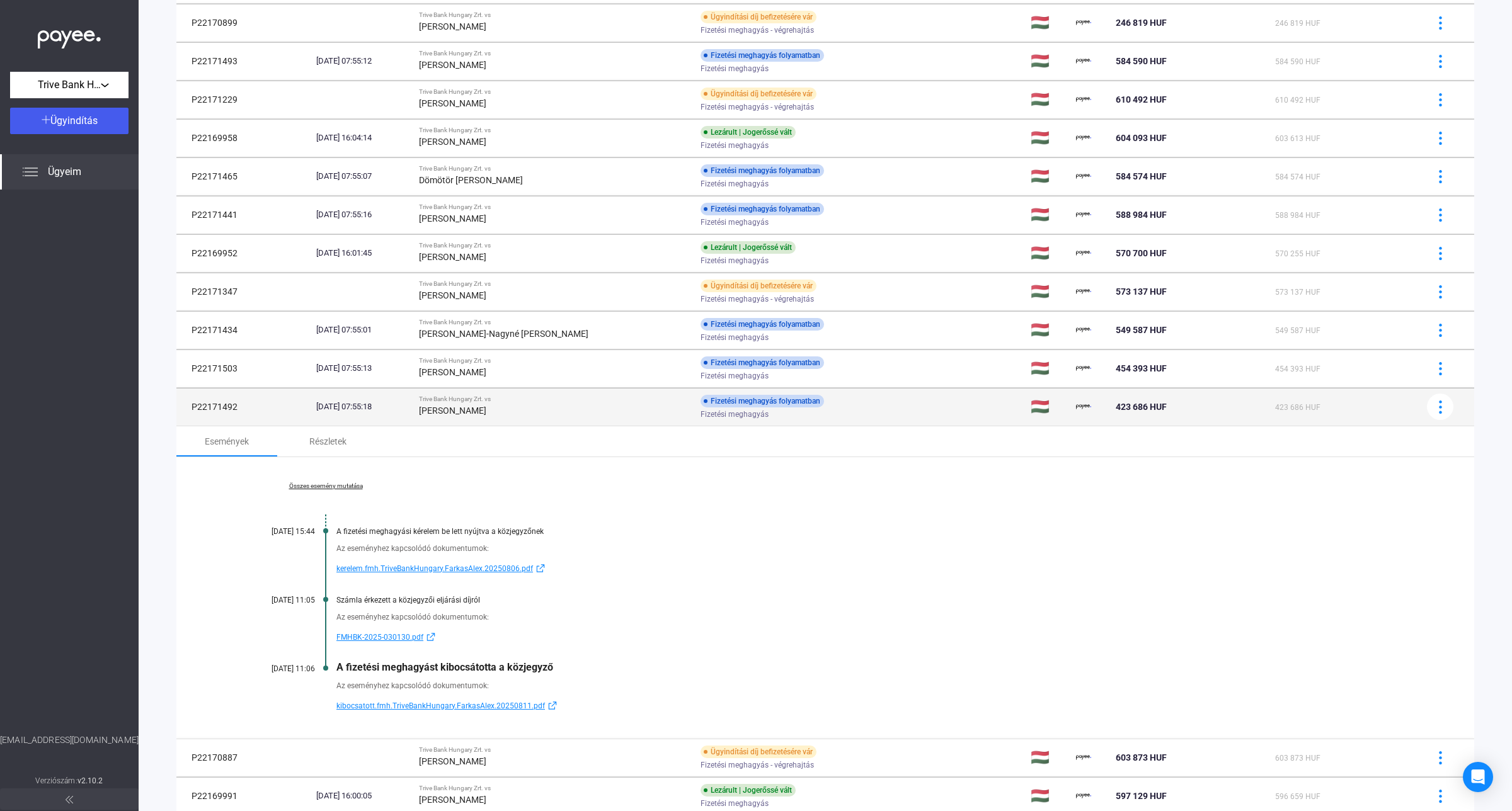
click at [523, 401] on div "Trive Bank Hungary Zrt. vs" at bounding box center [554, 399] width 271 height 7
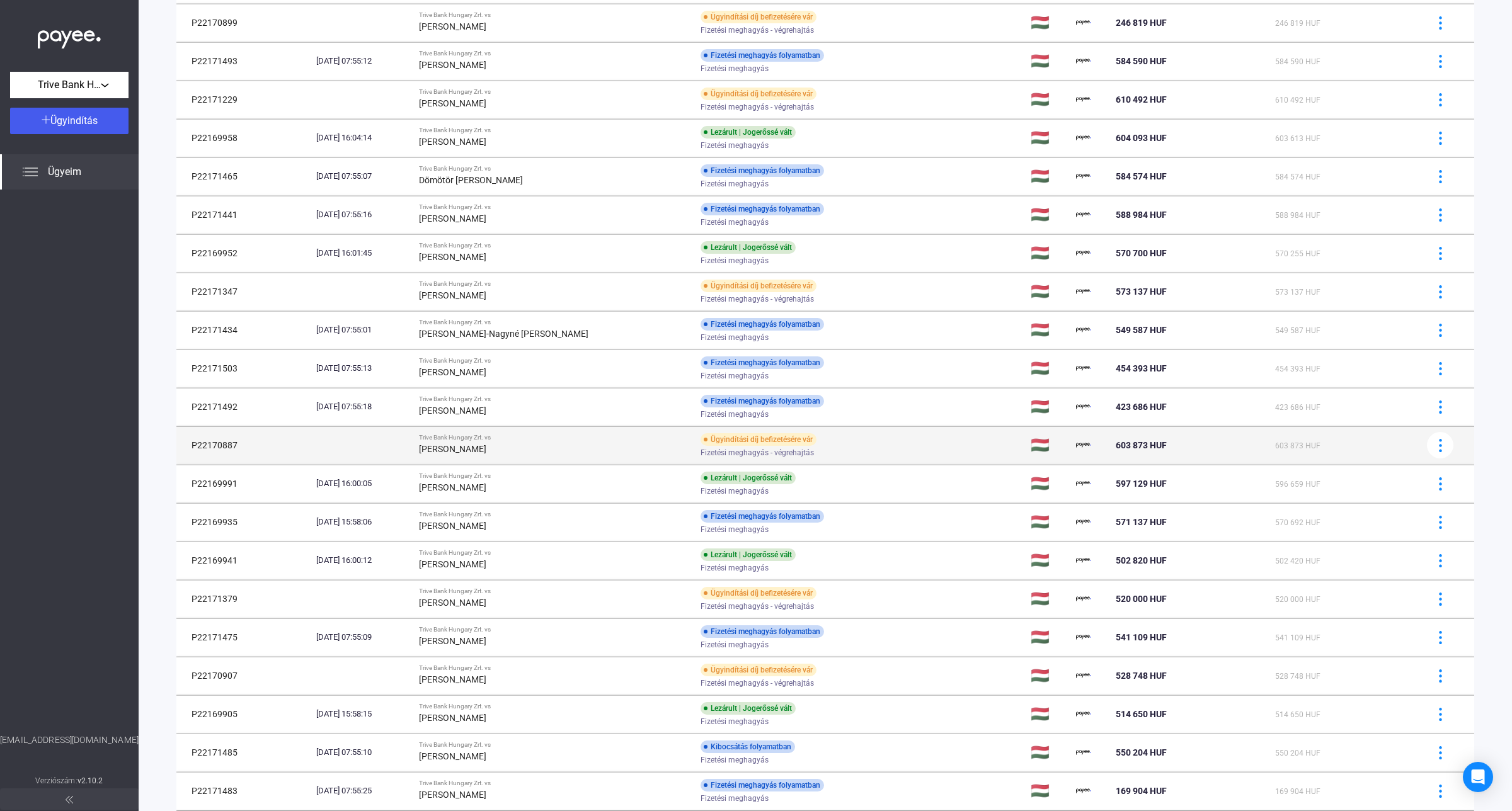
click at [521, 442] on div "Trive Bank Hungary Zrt. vs" at bounding box center [554, 437] width 271 height 7
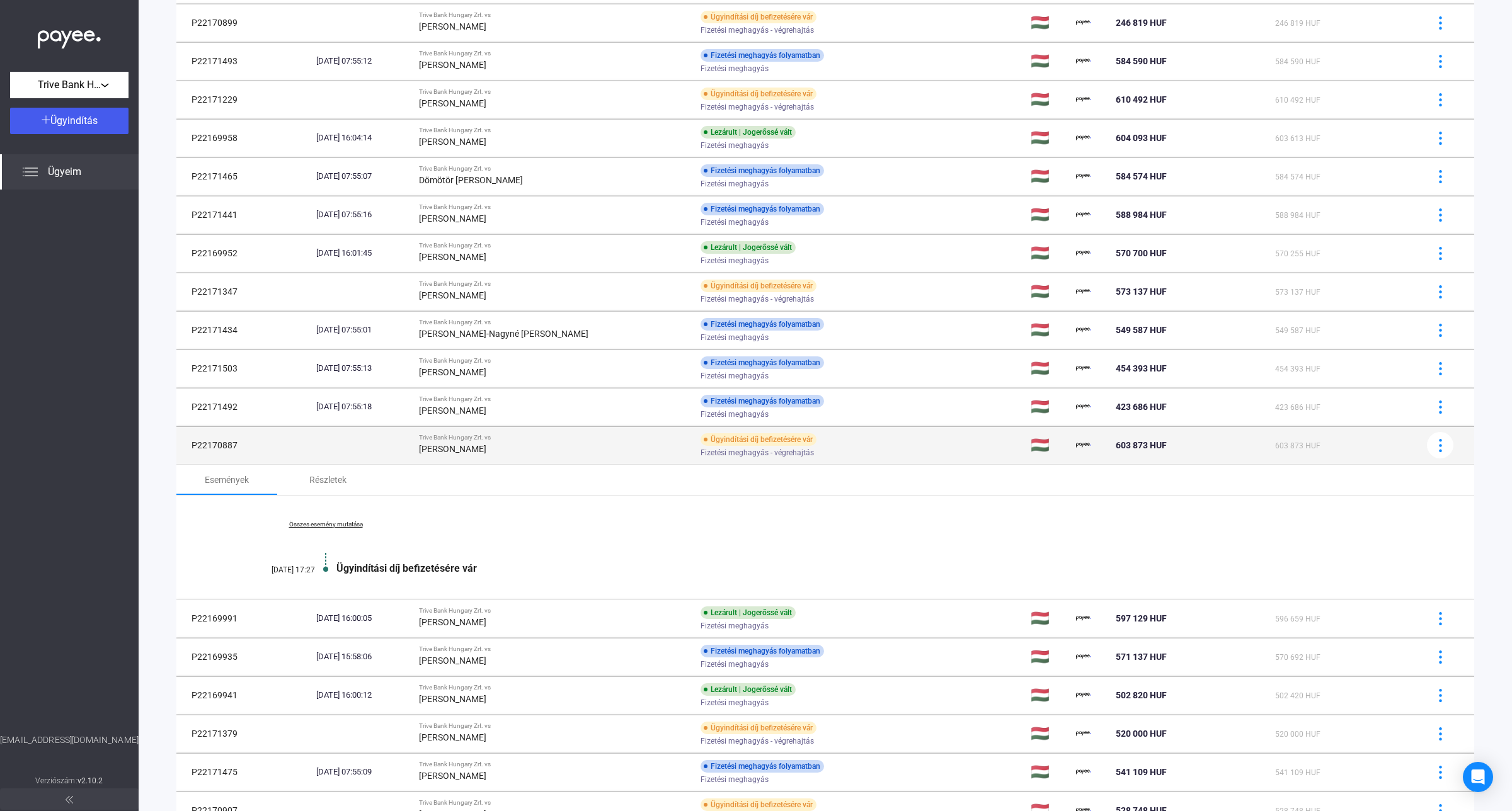
drag, startPoint x: 244, startPoint y: 447, endPoint x: 189, endPoint y: 446, distance: 55.0
click at [189, 446] on td "P22170887" at bounding box center [244, 445] width 135 height 37
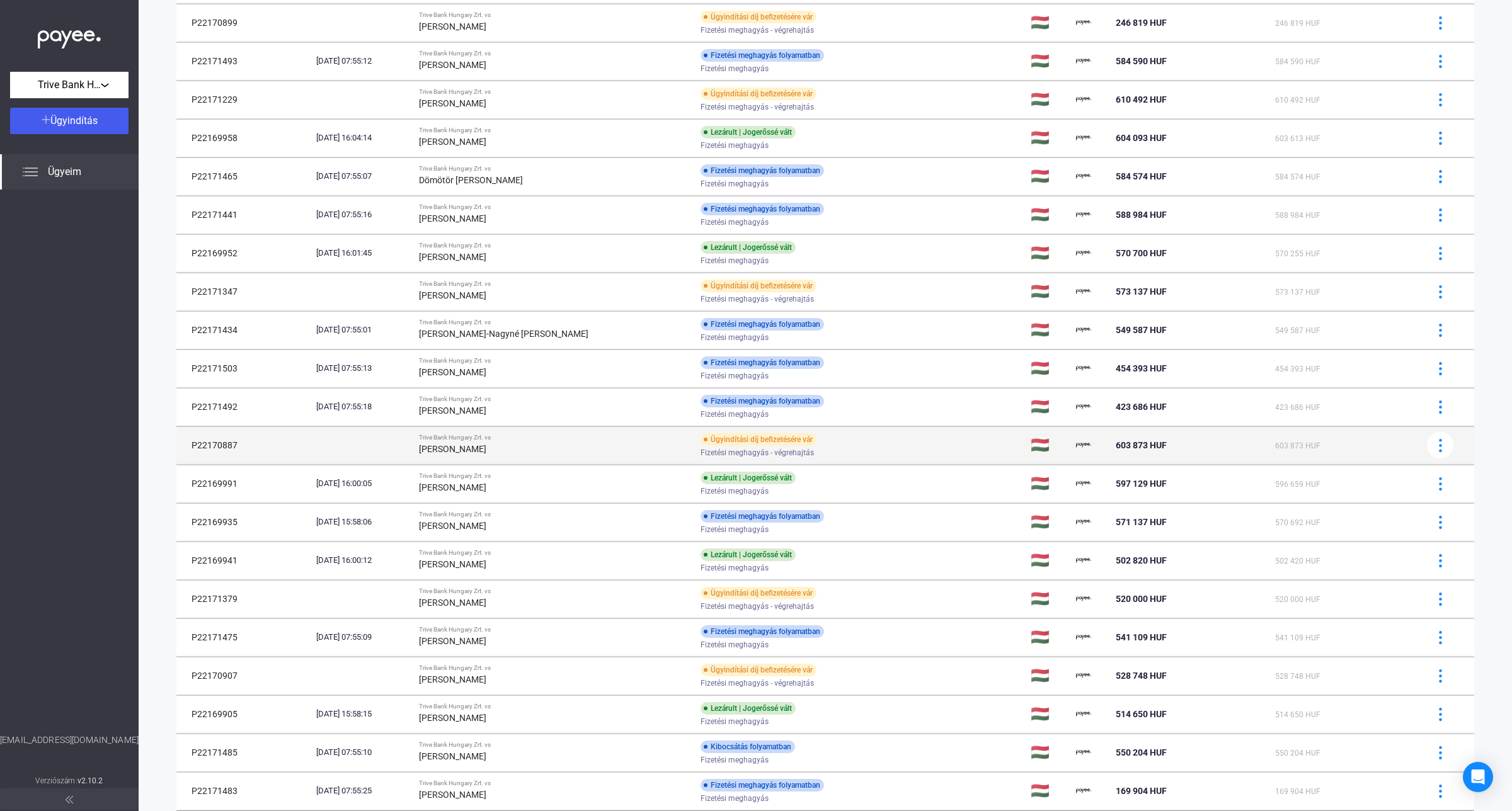
copy td "P22170887"
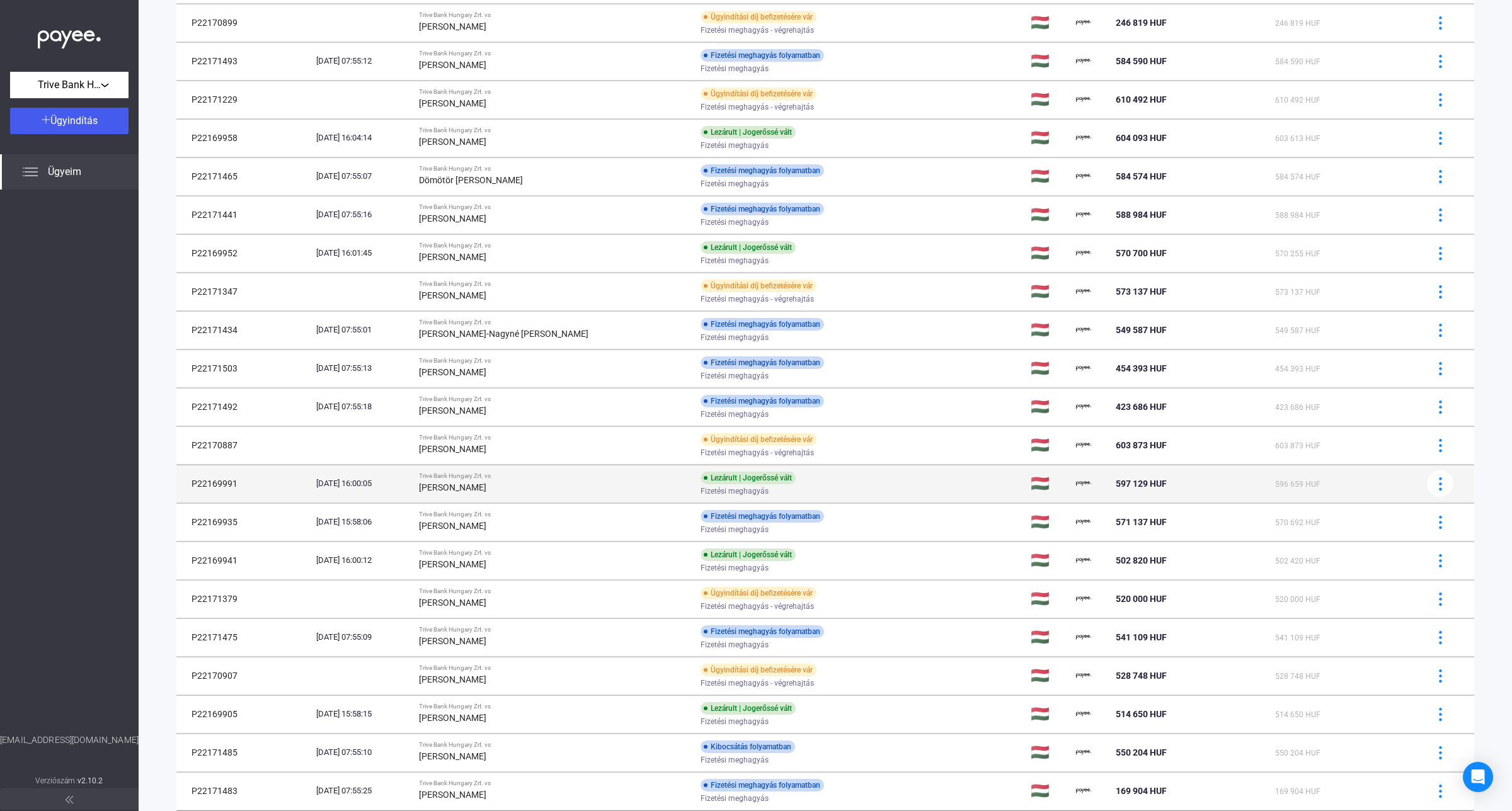
click at [473, 486] on strong "[PERSON_NAME]" at bounding box center [452, 487] width 68 height 10
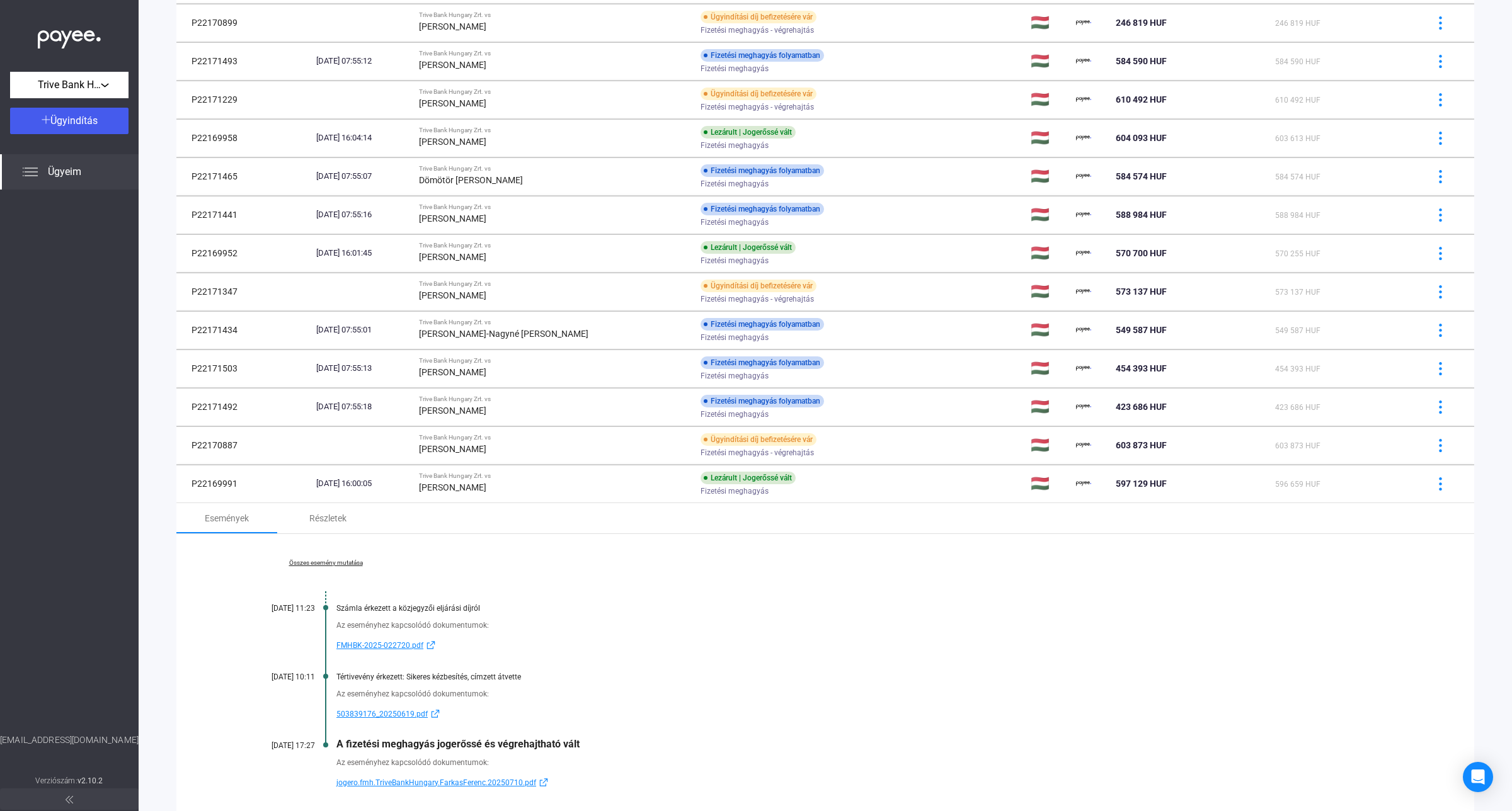
click at [335, 562] on link "Összes esemény mutatása" at bounding box center [326, 563] width 173 height 7
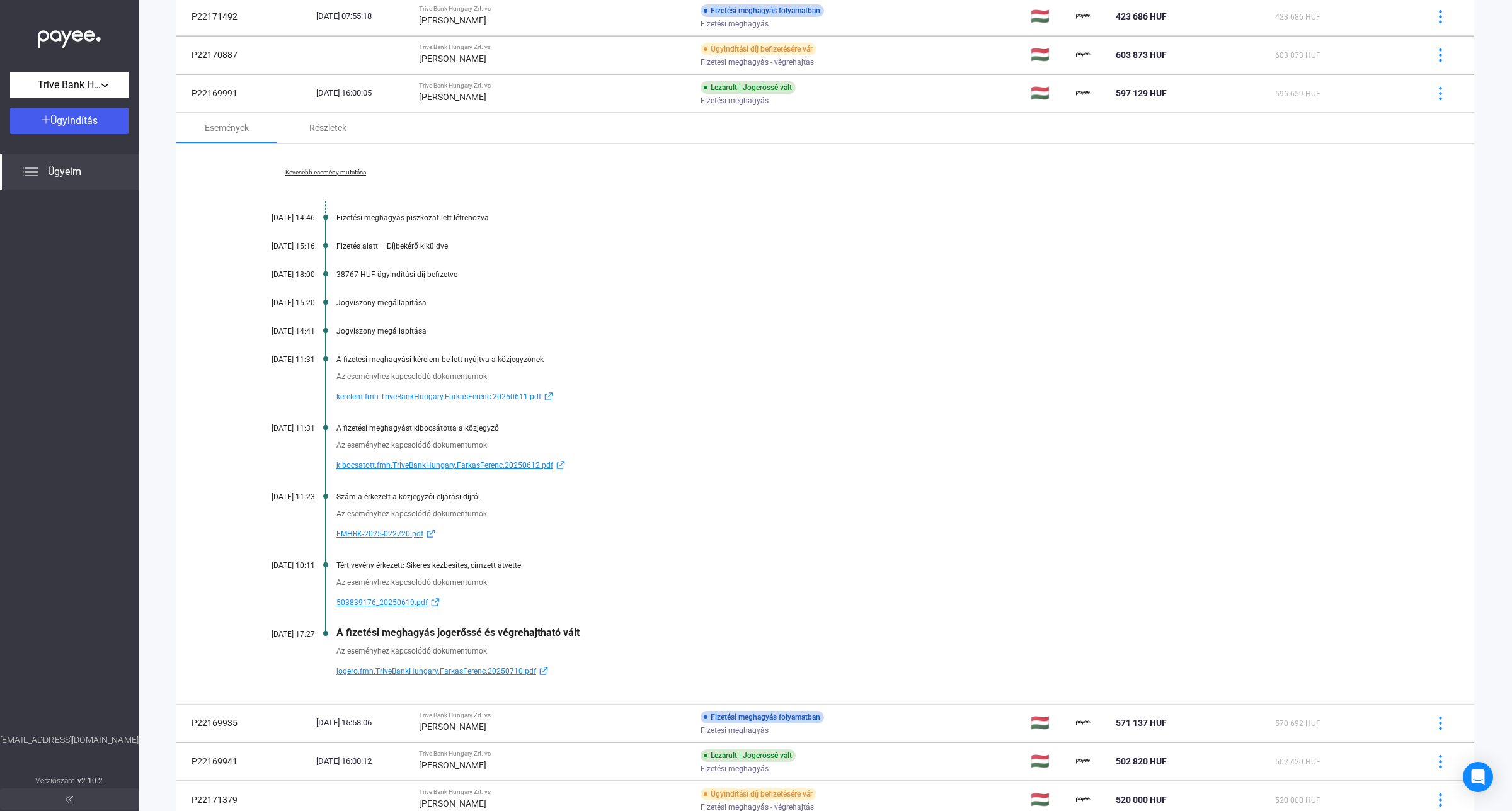
scroll to position [690, 0]
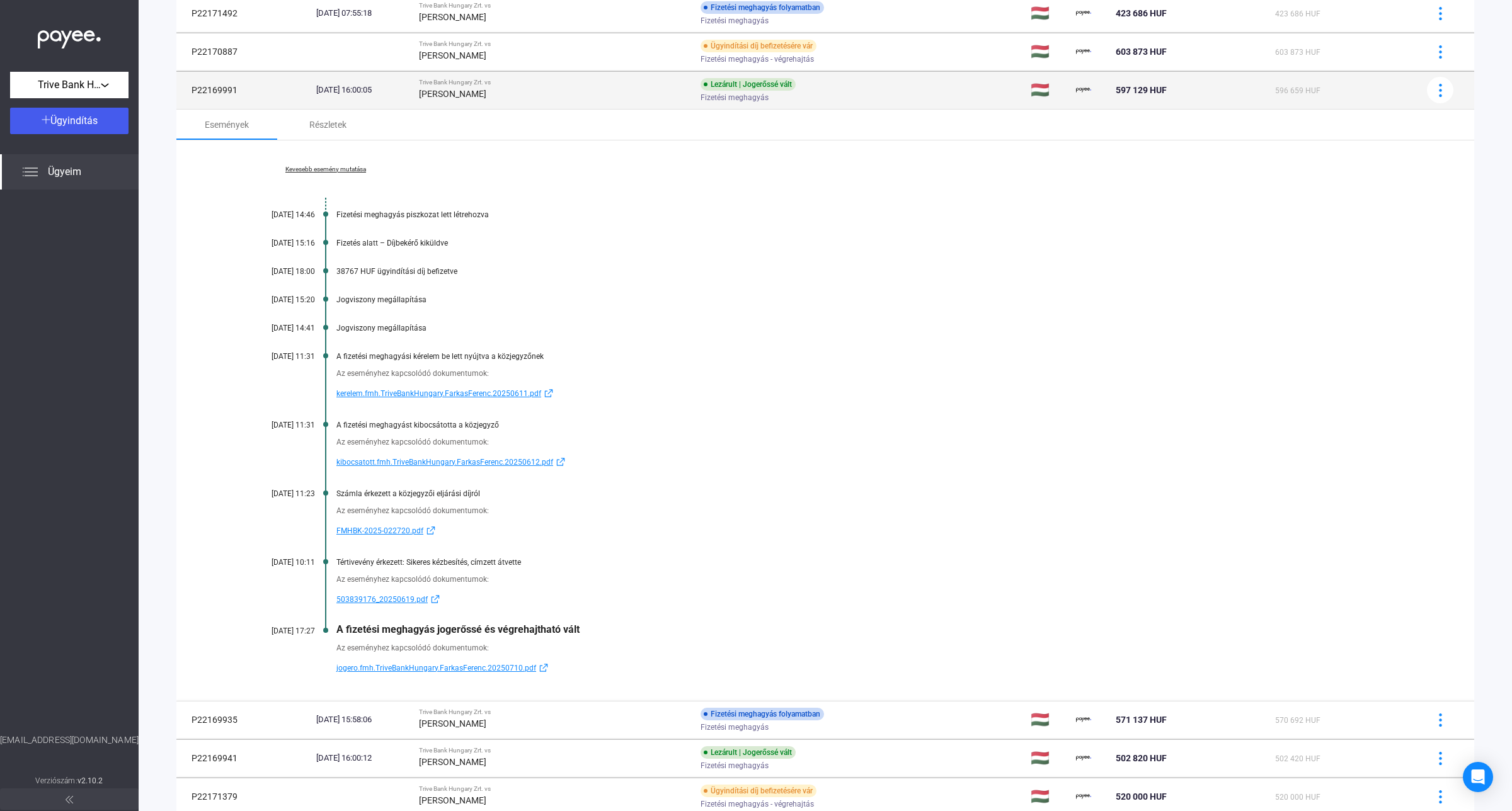
click at [487, 96] on strong "[PERSON_NAME]" at bounding box center [452, 94] width 68 height 10
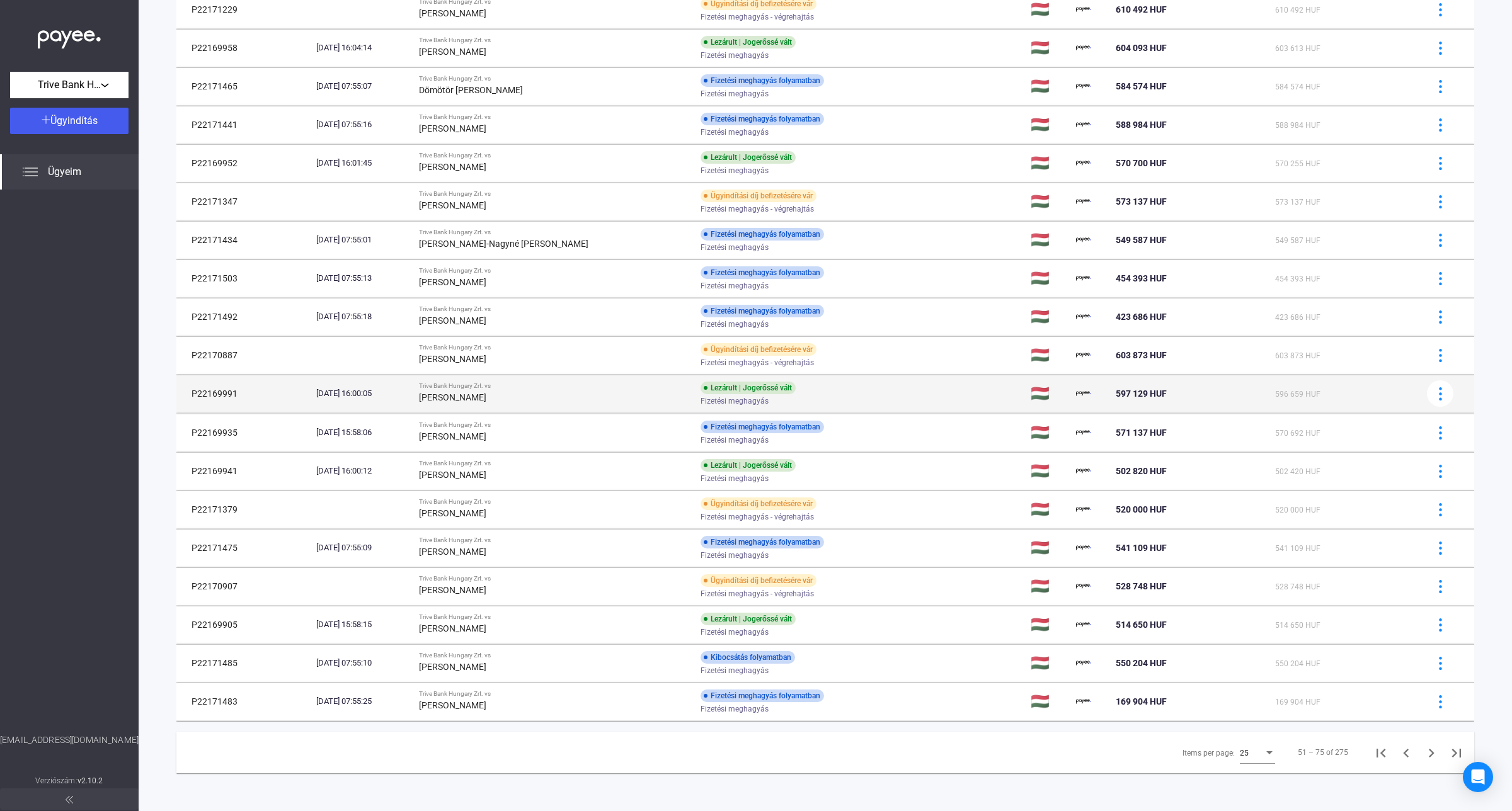
scroll to position [389, 0]
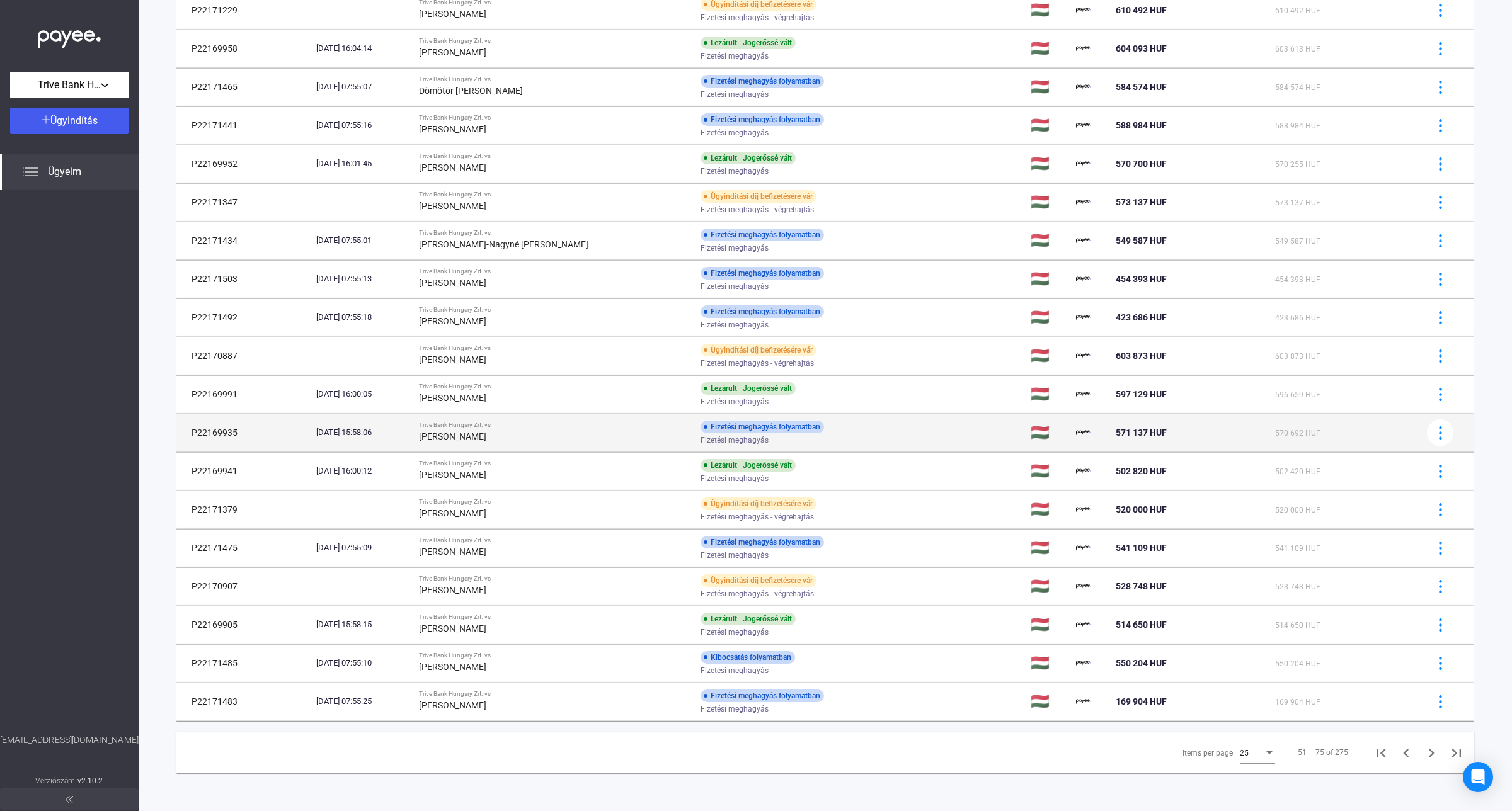
click at [515, 436] on div "[PERSON_NAME]" at bounding box center [554, 436] width 271 height 15
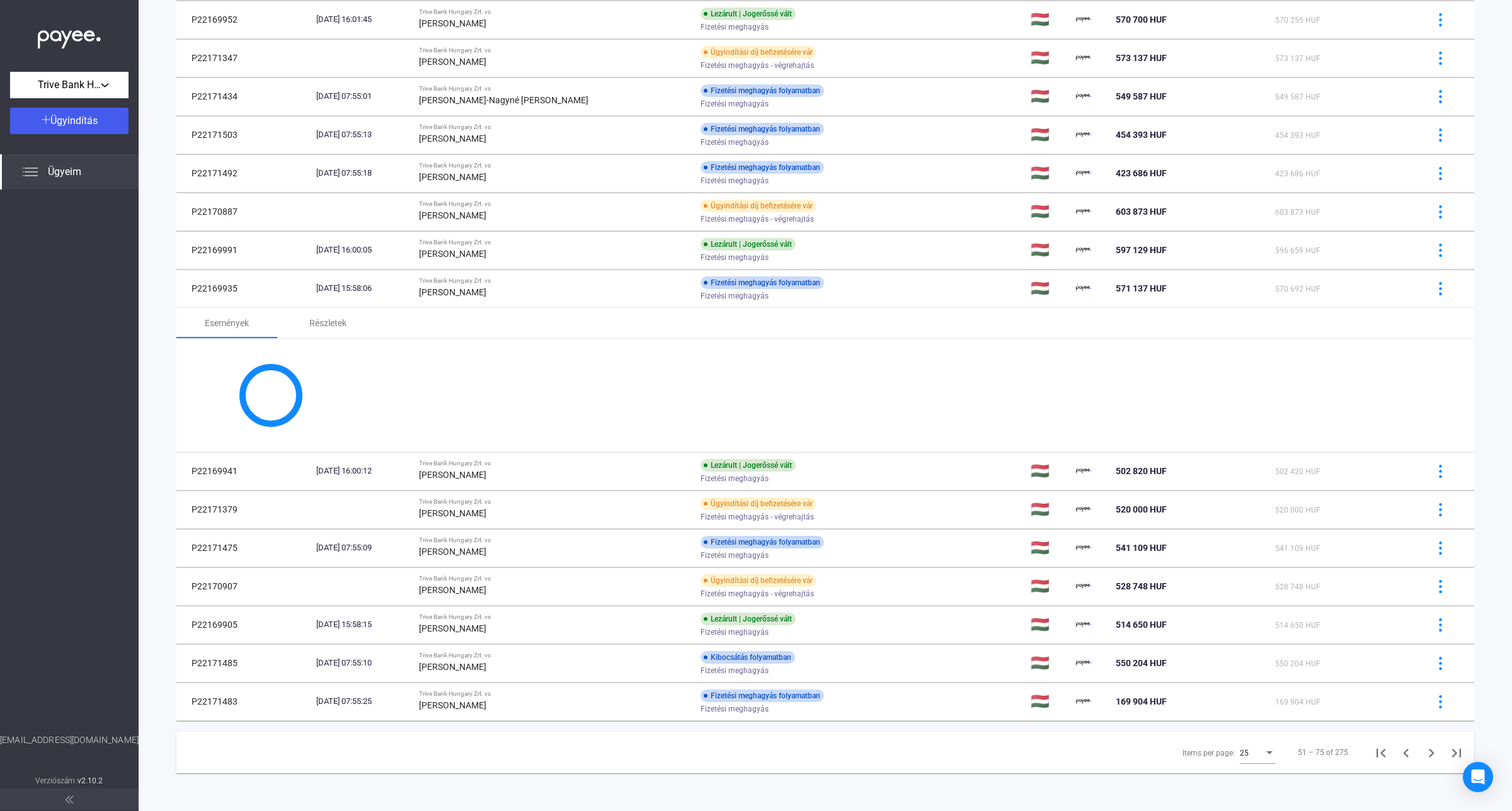
scroll to position [690, 0]
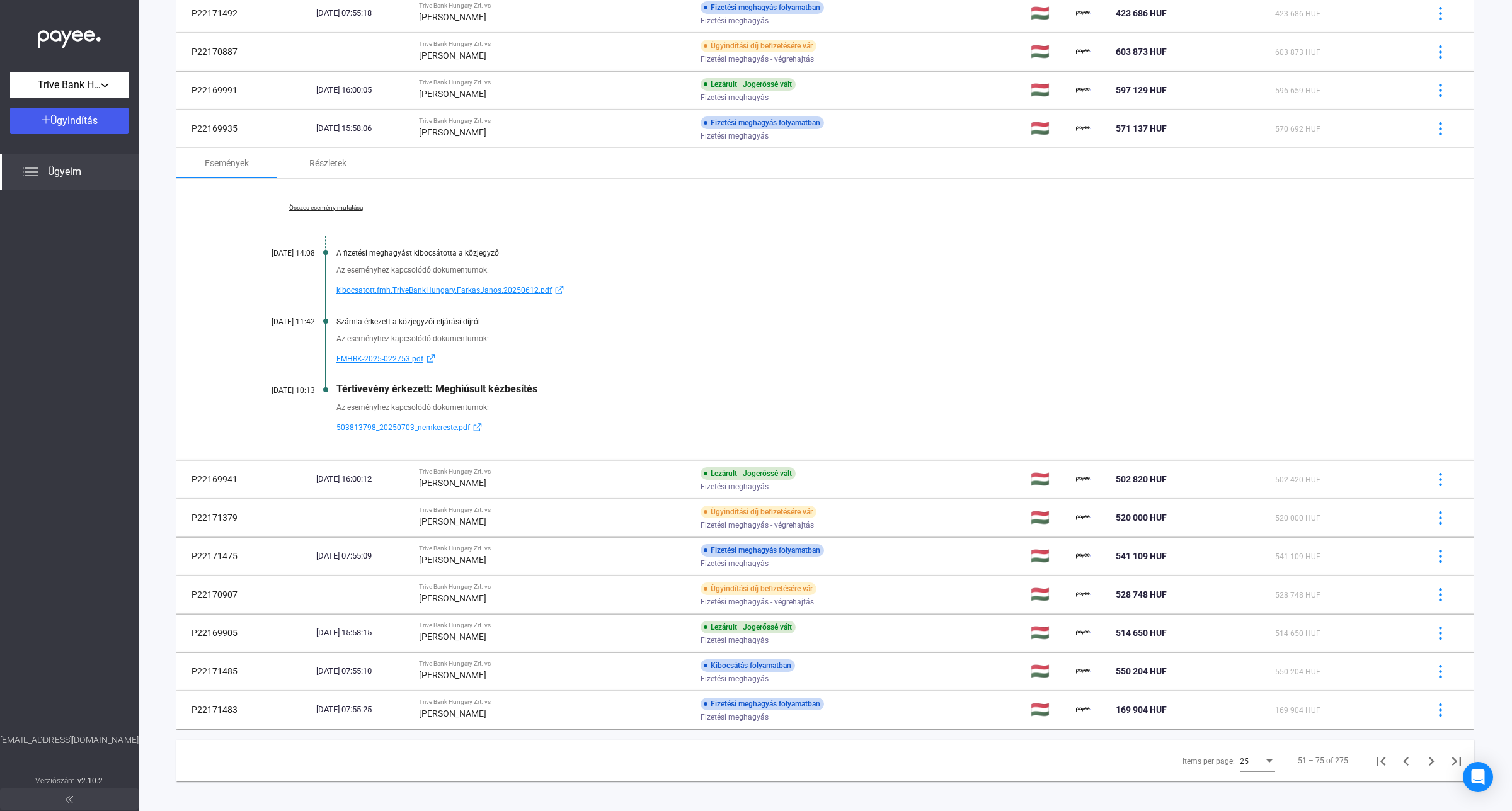
click at [320, 211] on link "Összes esemény mutatása" at bounding box center [326, 207] width 173 height 7
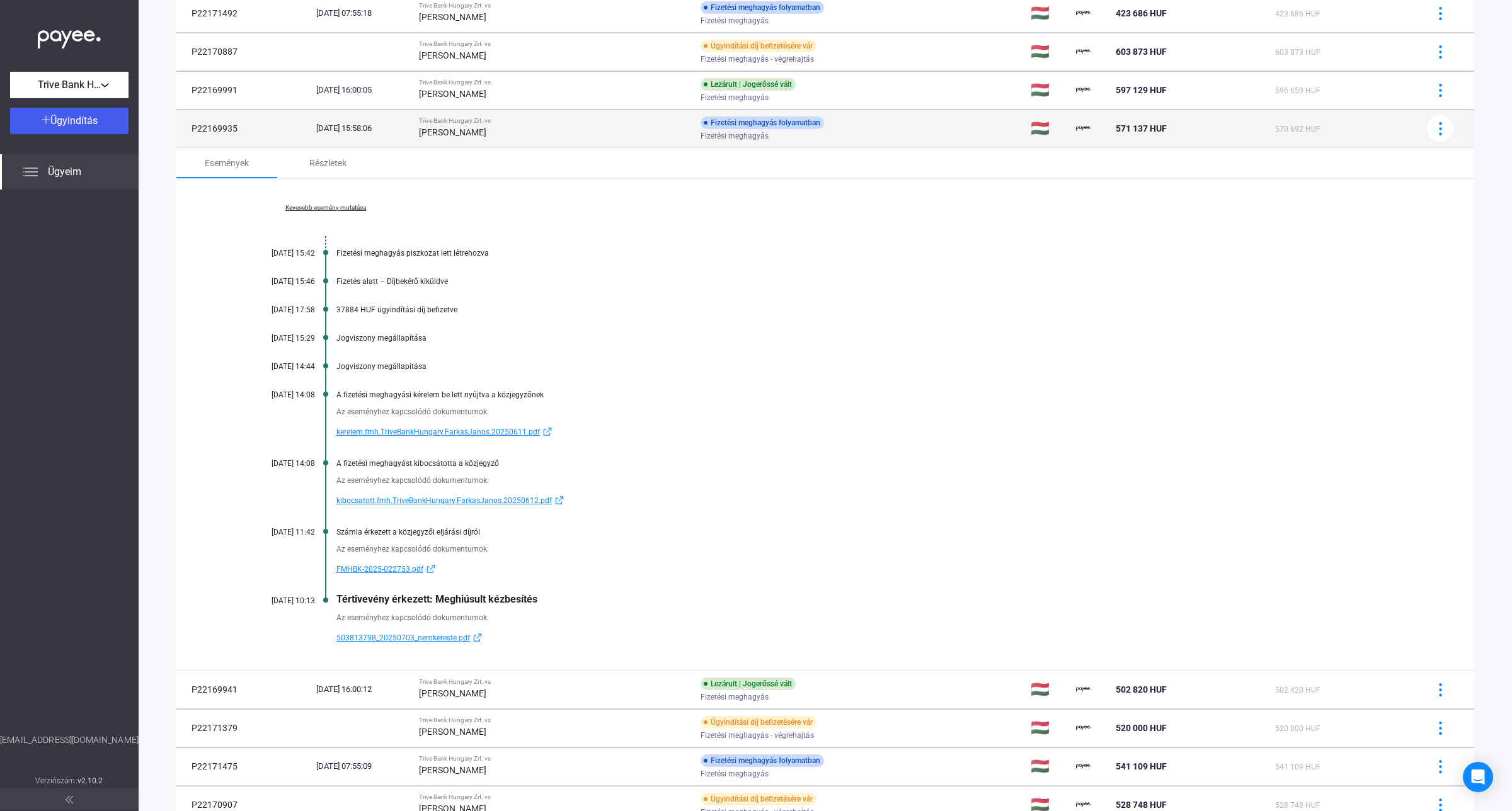
click at [485, 147] on td "Trive Bank Hungary Zrt. vs [PERSON_NAME]" at bounding box center [554, 128] width 281 height 37
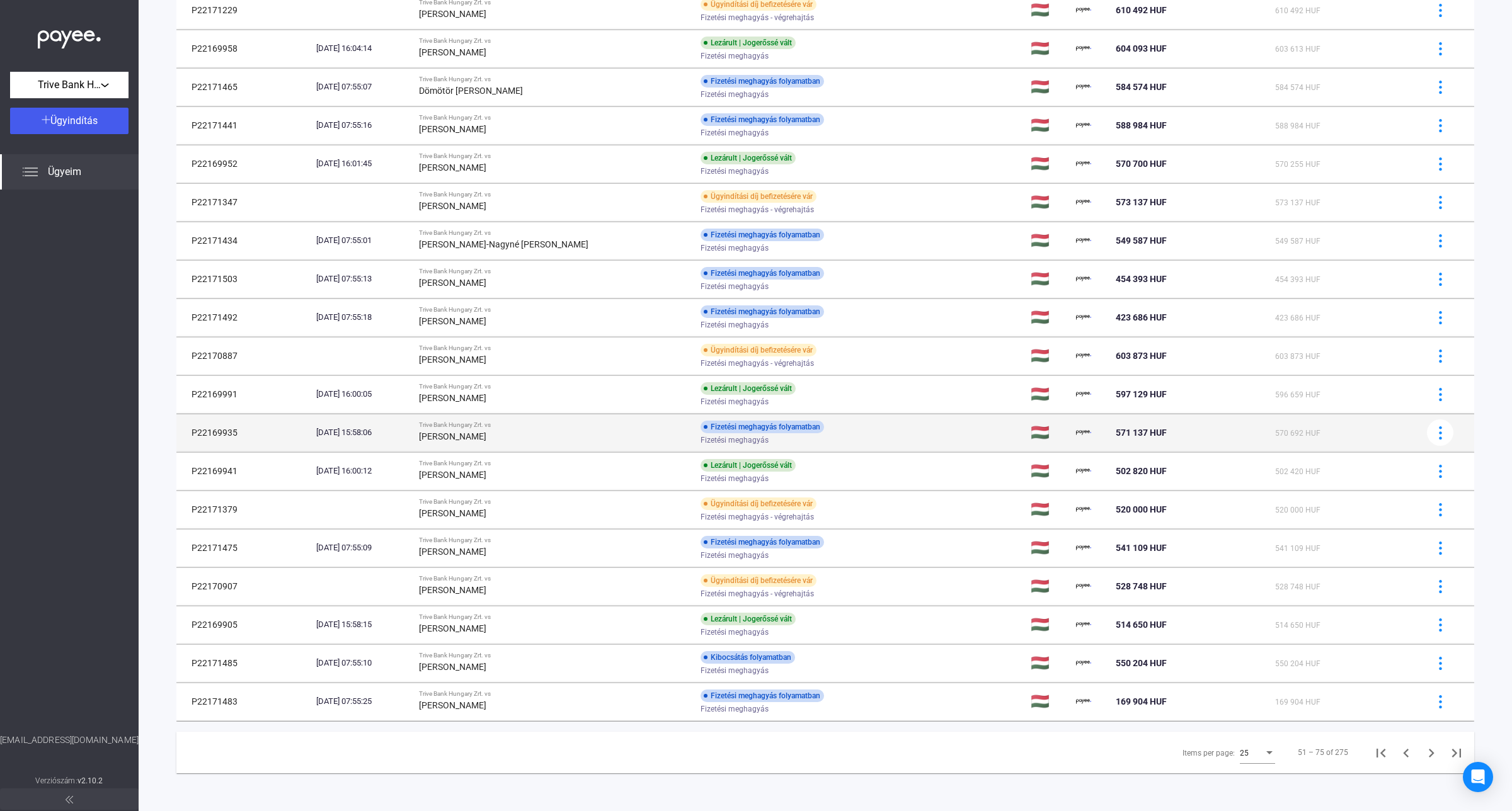
scroll to position [389, 0]
click at [487, 435] on strong "[PERSON_NAME]" at bounding box center [452, 436] width 68 height 10
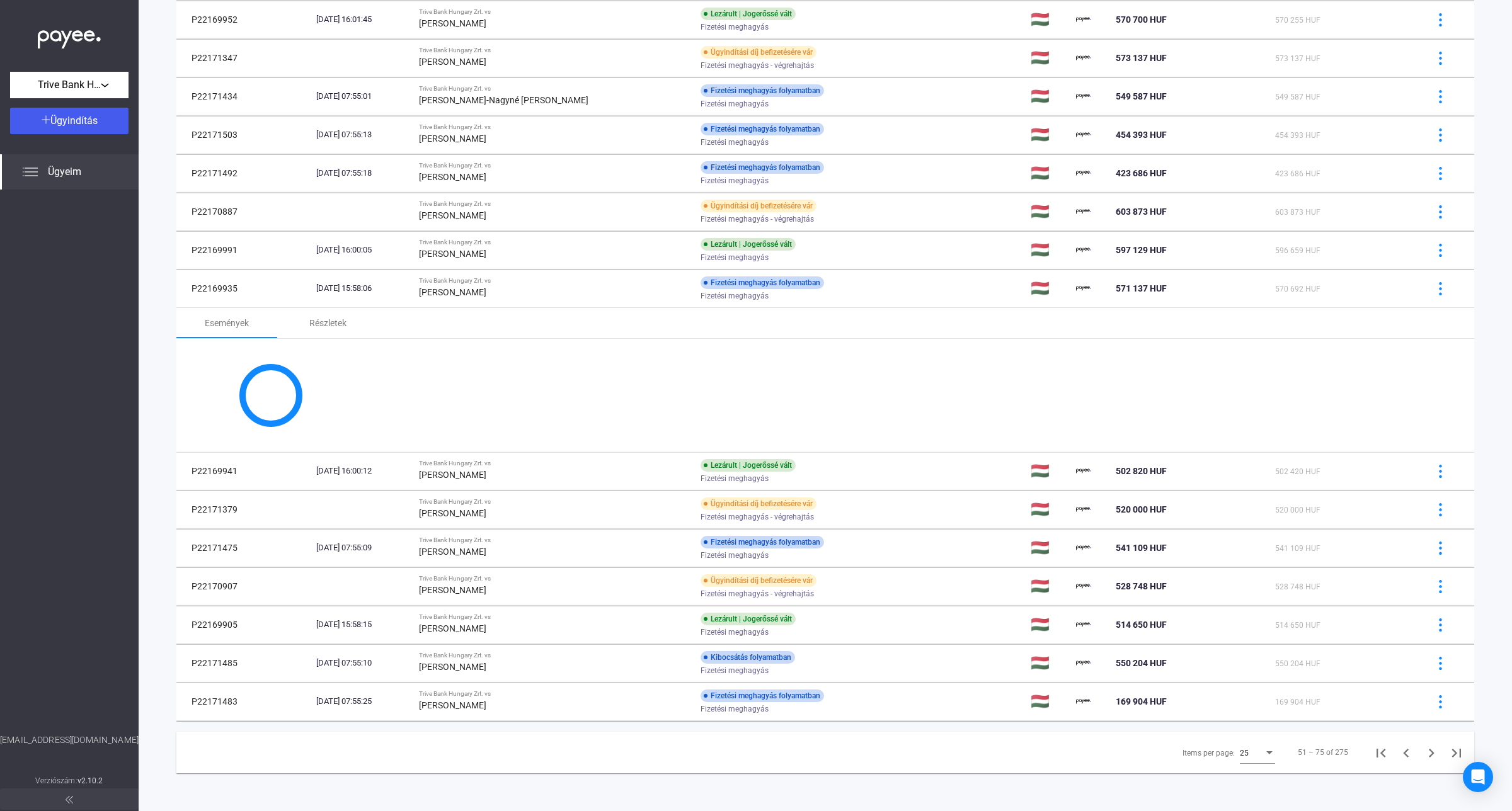
scroll to position [690, 0]
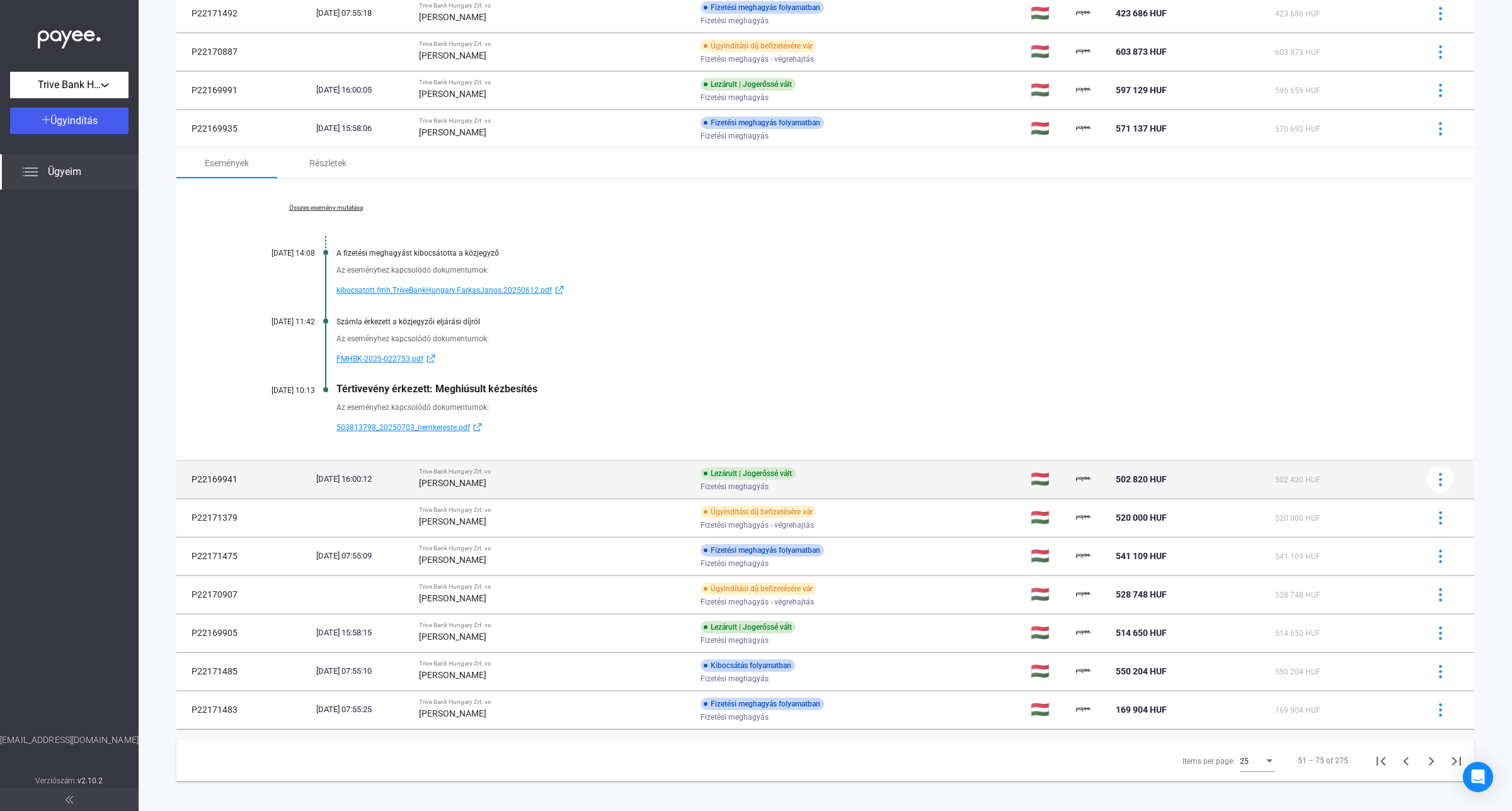
click at [487, 482] on strong "[PERSON_NAME]" at bounding box center [452, 482] width 68 height 10
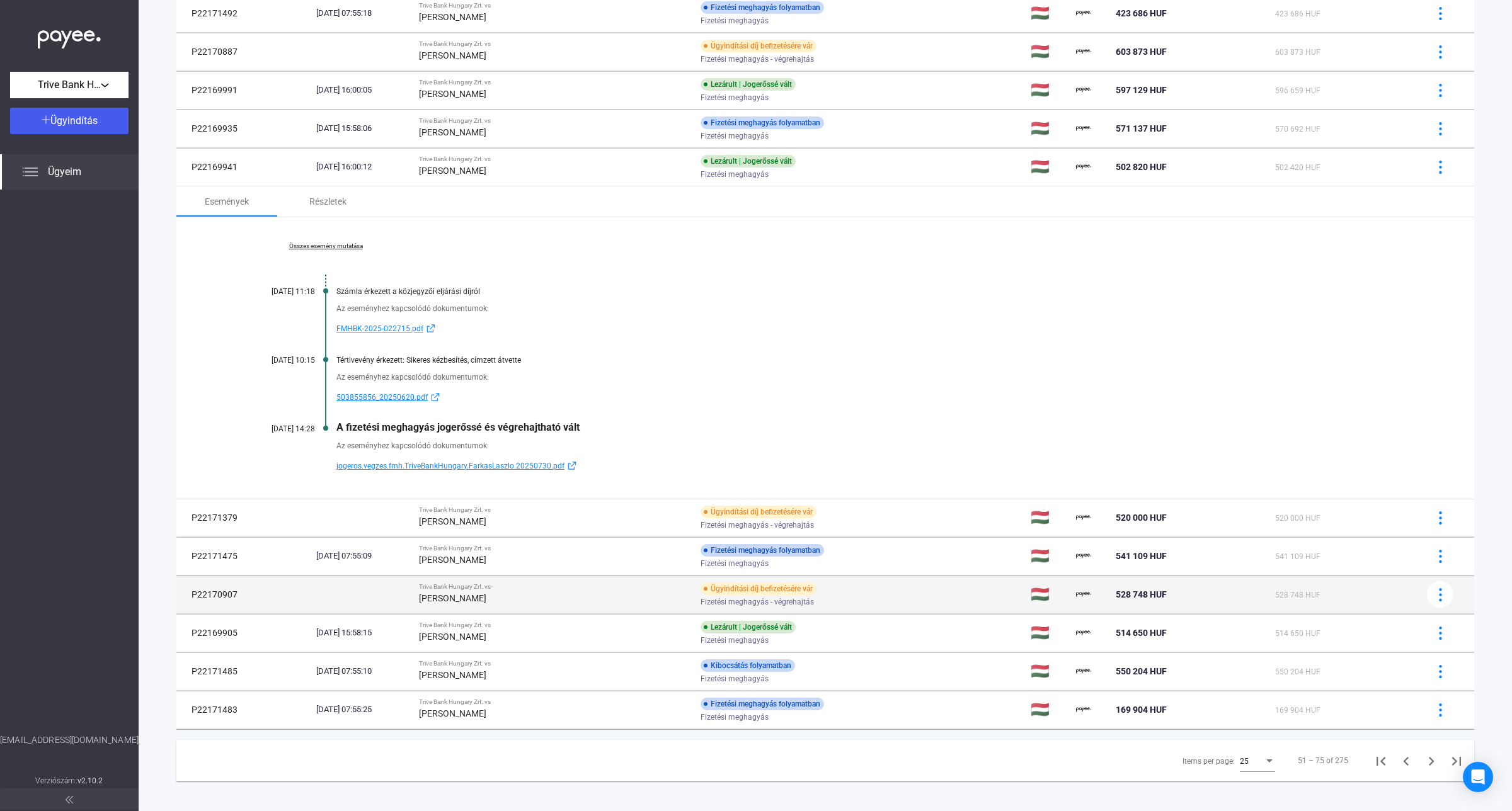
click at [487, 599] on strong "[PERSON_NAME]" at bounding box center [452, 598] width 68 height 10
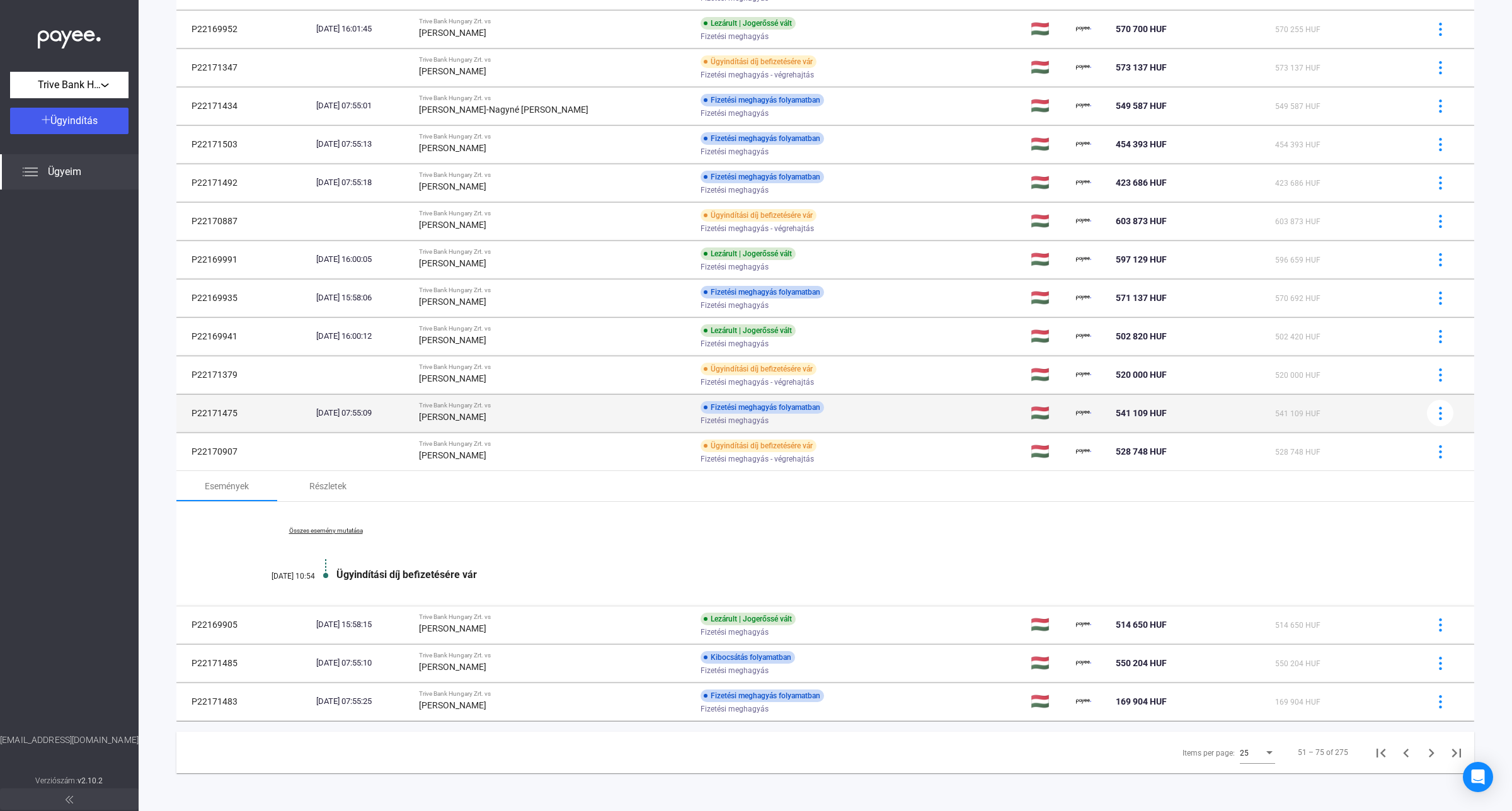
scroll to position [524, 0]
drag, startPoint x: 244, startPoint y: 452, endPoint x: 187, endPoint y: 452, distance: 57.0
click at [187, 452] on td "P22170907" at bounding box center [244, 452] width 135 height 37
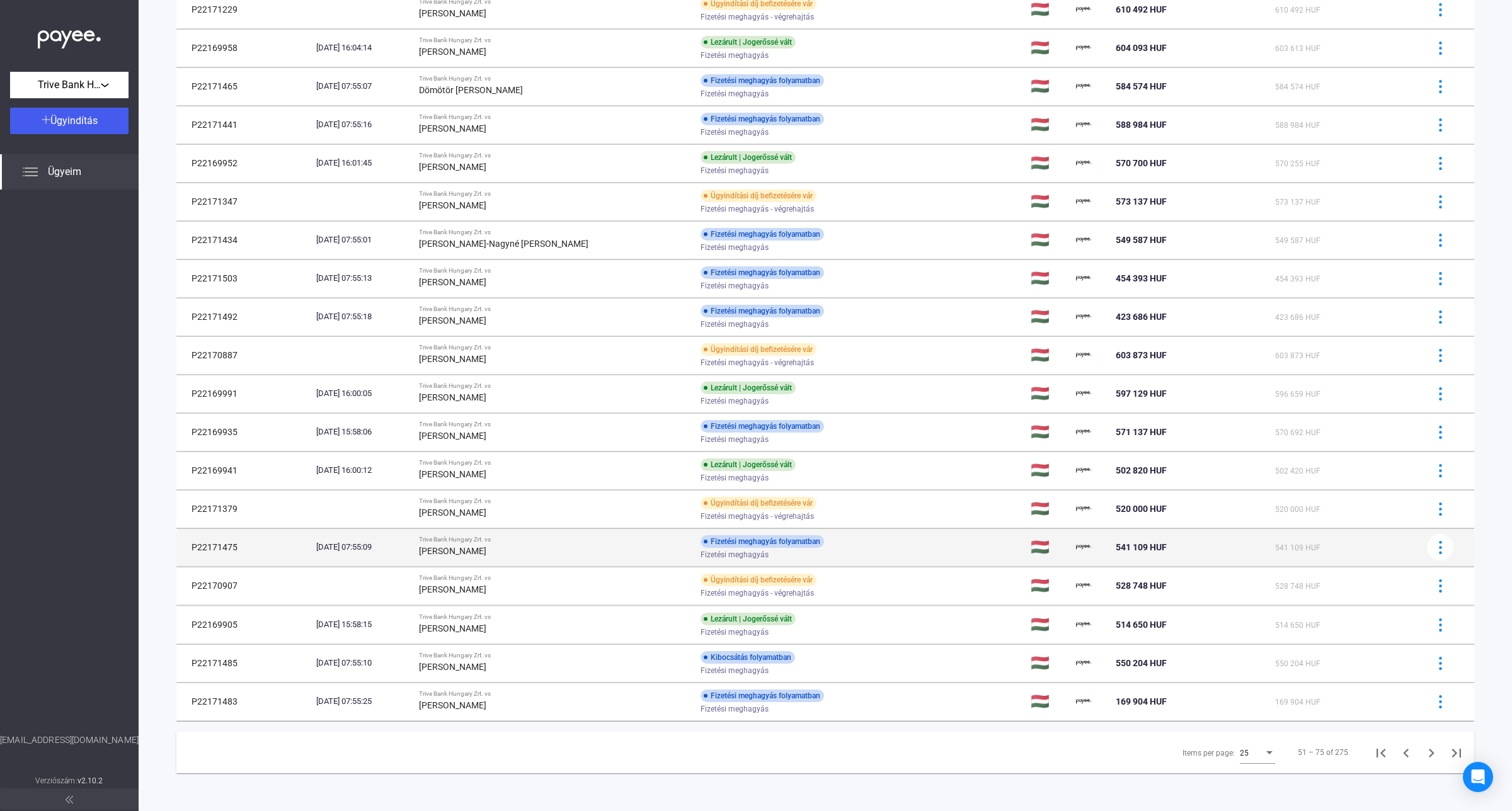
scroll to position [389, 0]
copy td "P22170907"
click at [499, 544] on div "[PERSON_NAME]" at bounding box center [554, 551] width 271 height 15
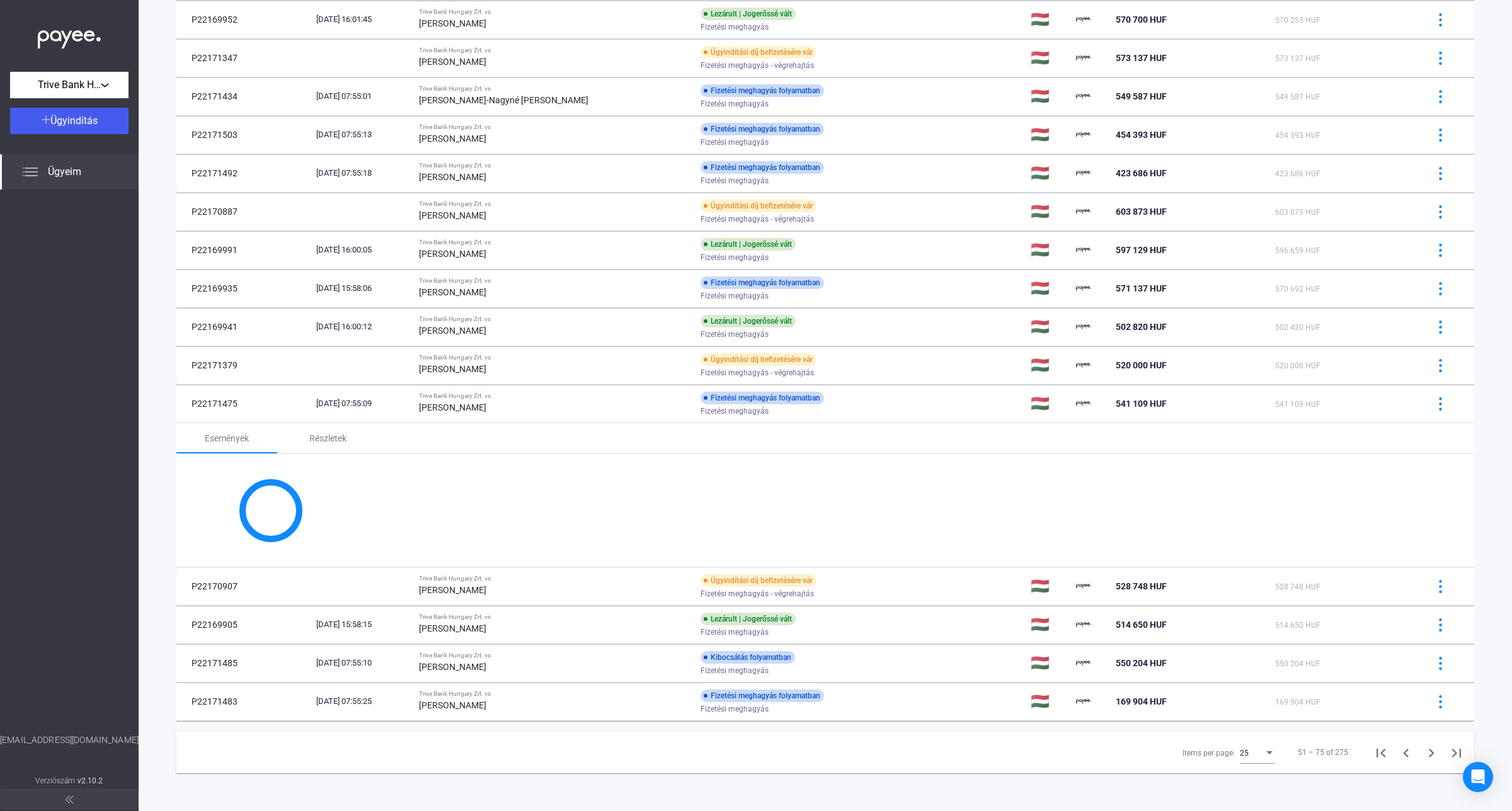
scroll to position [690, 0]
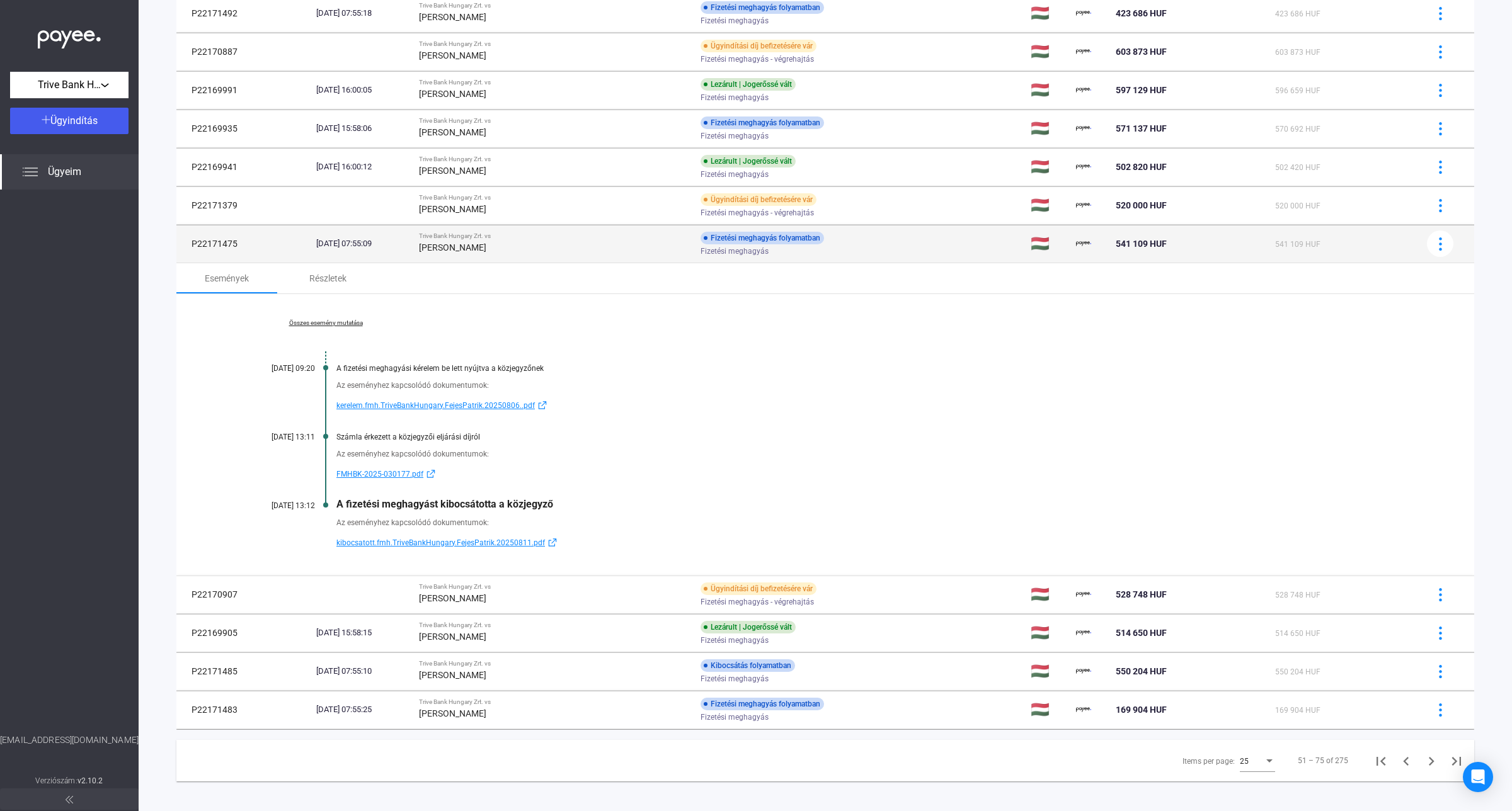
click at [528, 246] on div "[PERSON_NAME]" at bounding box center [554, 248] width 271 height 15
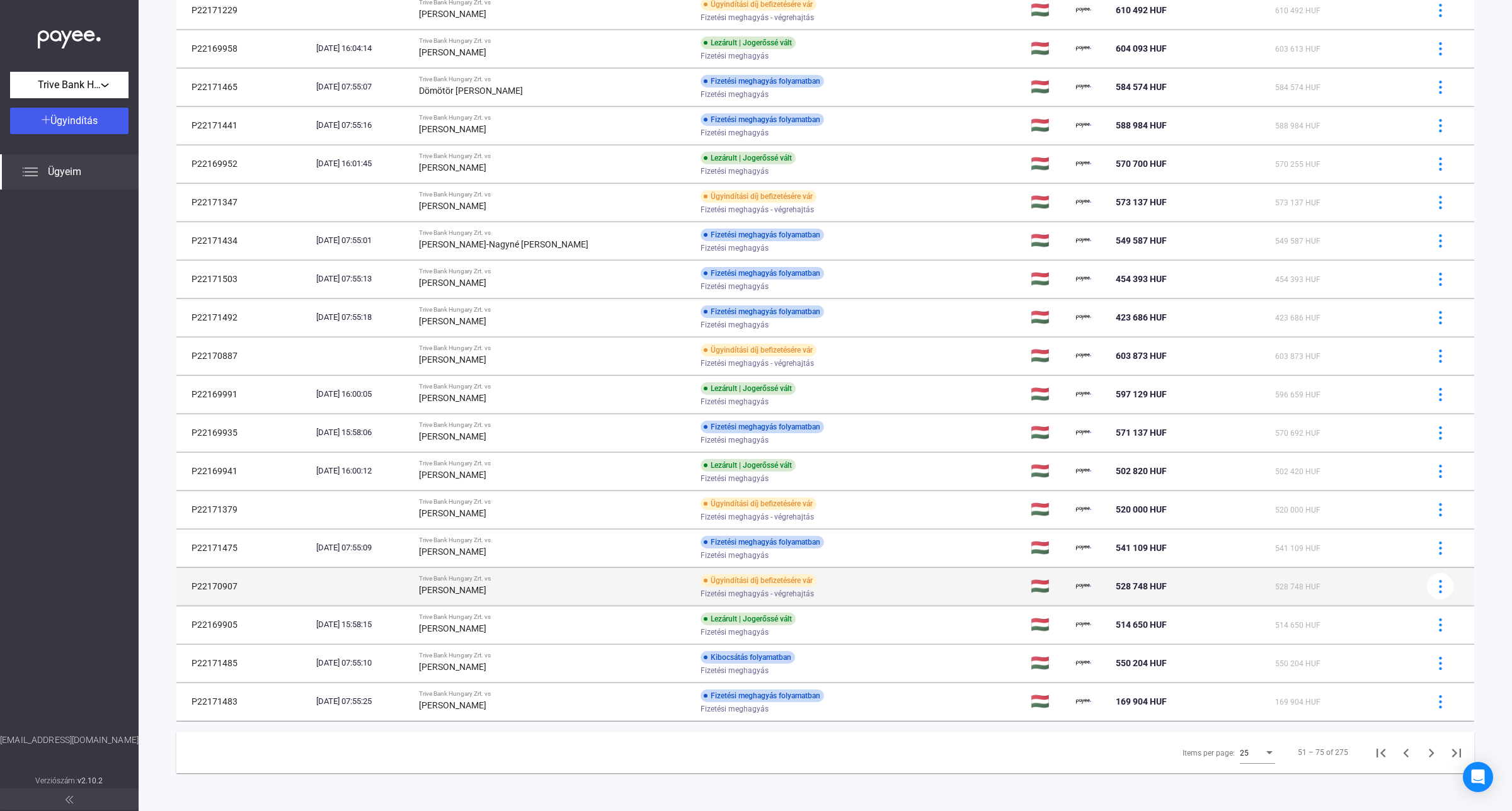
click at [531, 579] on div "Trive Bank Hungary Zrt. vs" at bounding box center [554, 578] width 271 height 7
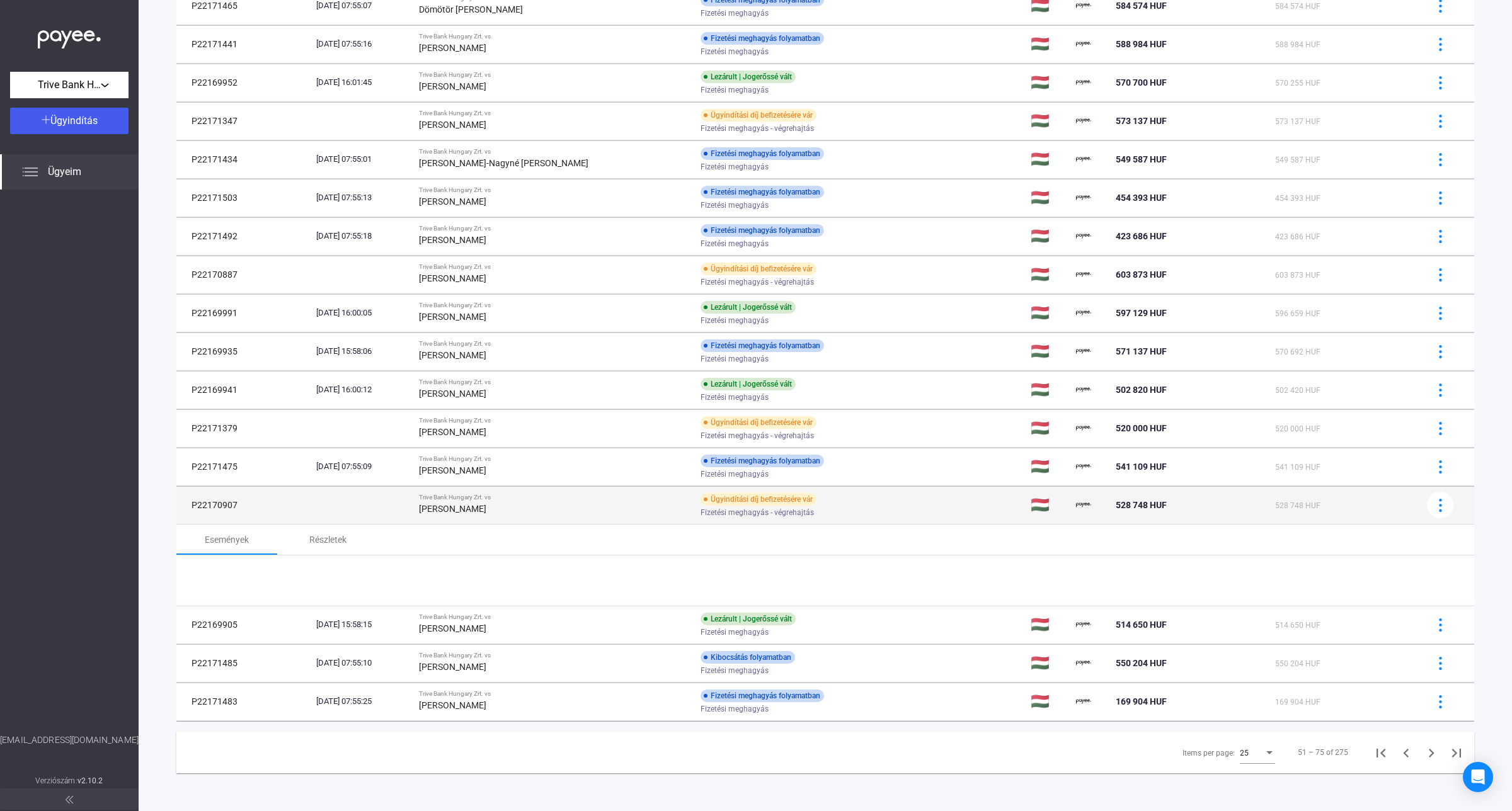
scroll to position [524, 0]
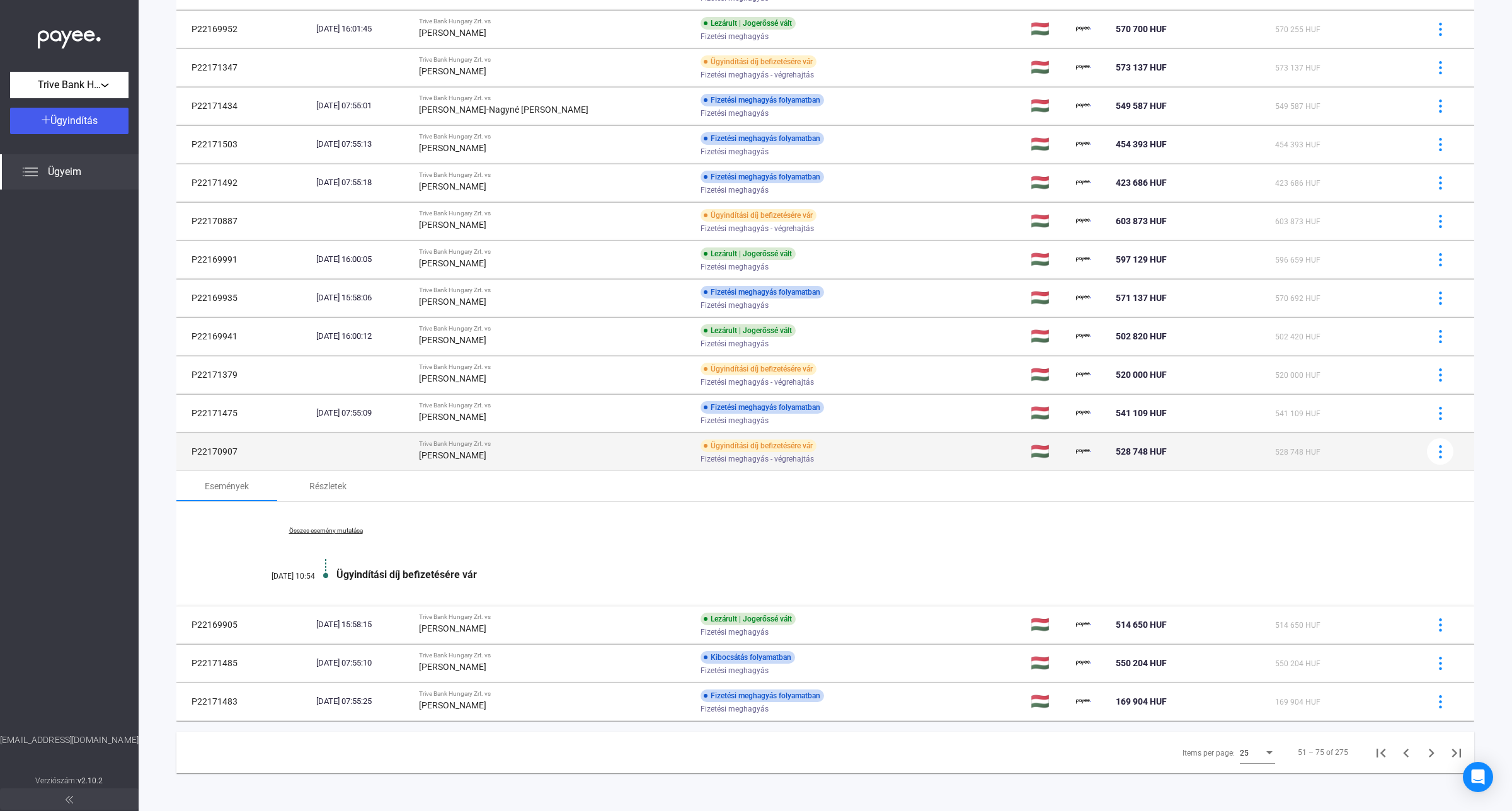
click at [466, 460] on div "[PERSON_NAME]" at bounding box center [554, 455] width 271 height 15
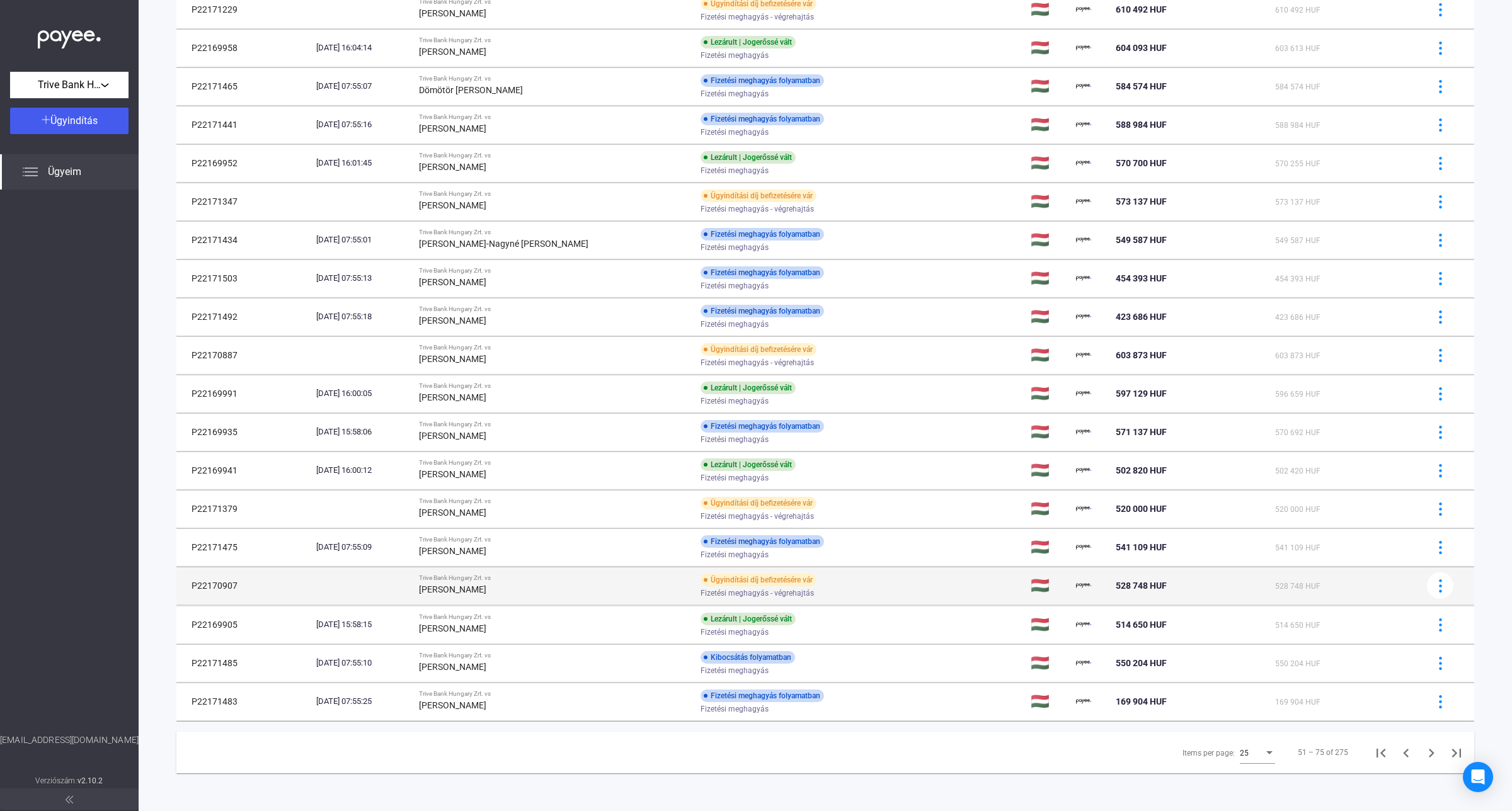
scroll to position [389, 0]
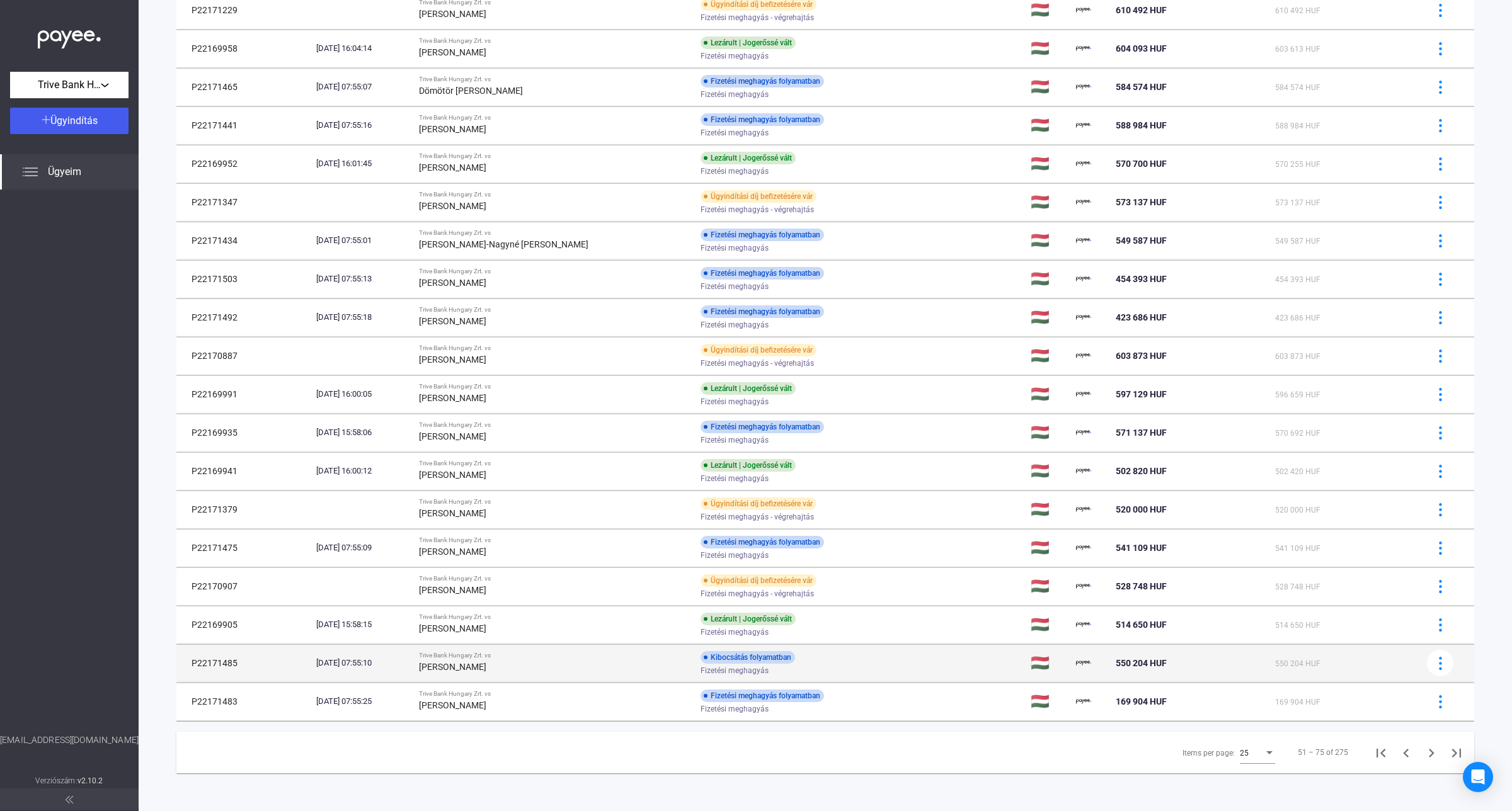
click at [487, 669] on strong "[PERSON_NAME]" at bounding box center [452, 666] width 68 height 10
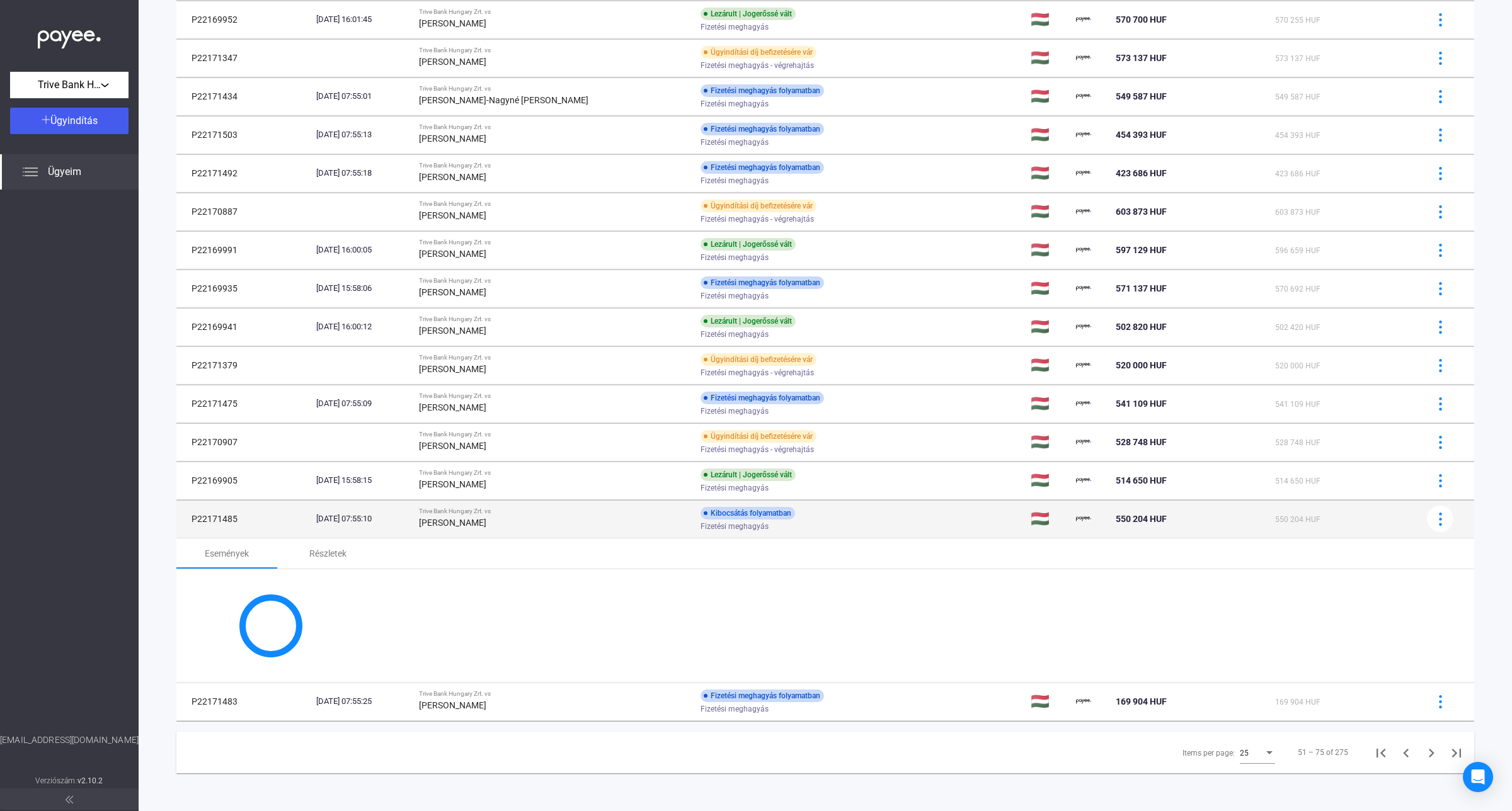
scroll to position [661, 0]
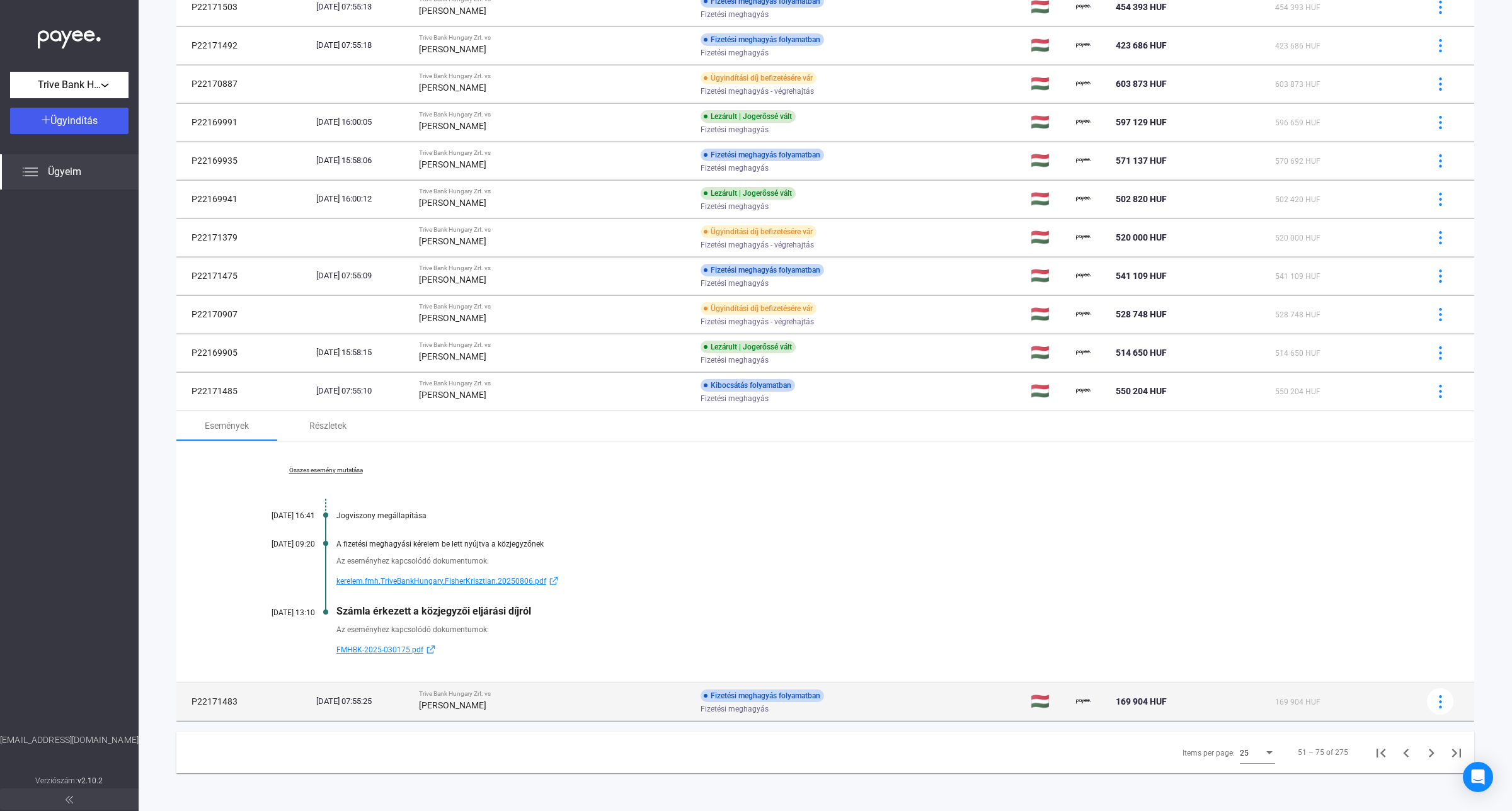
click at [506, 700] on div "[PERSON_NAME]" at bounding box center [554, 705] width 271 height 15
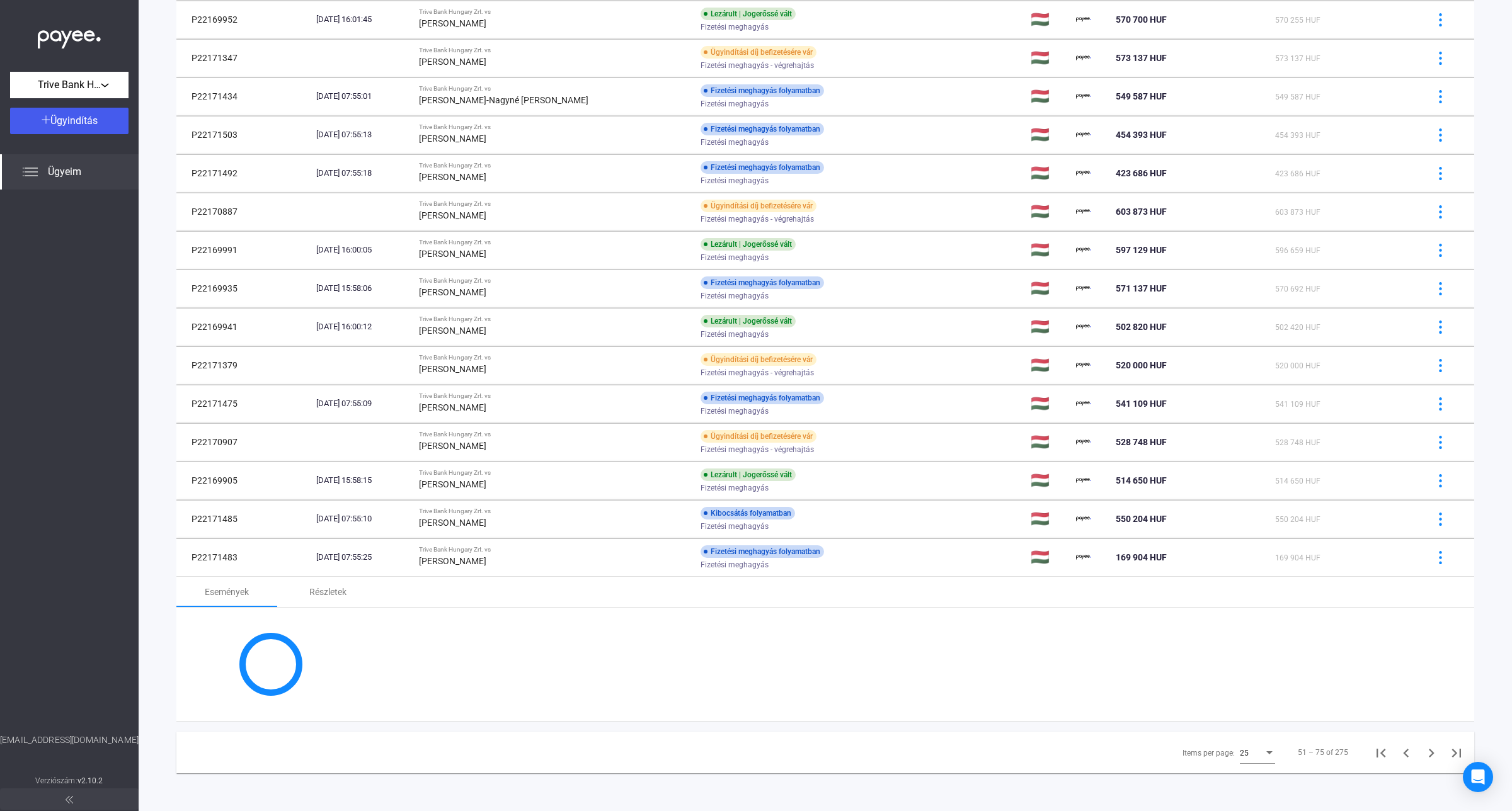
scroll to position [690, 0]
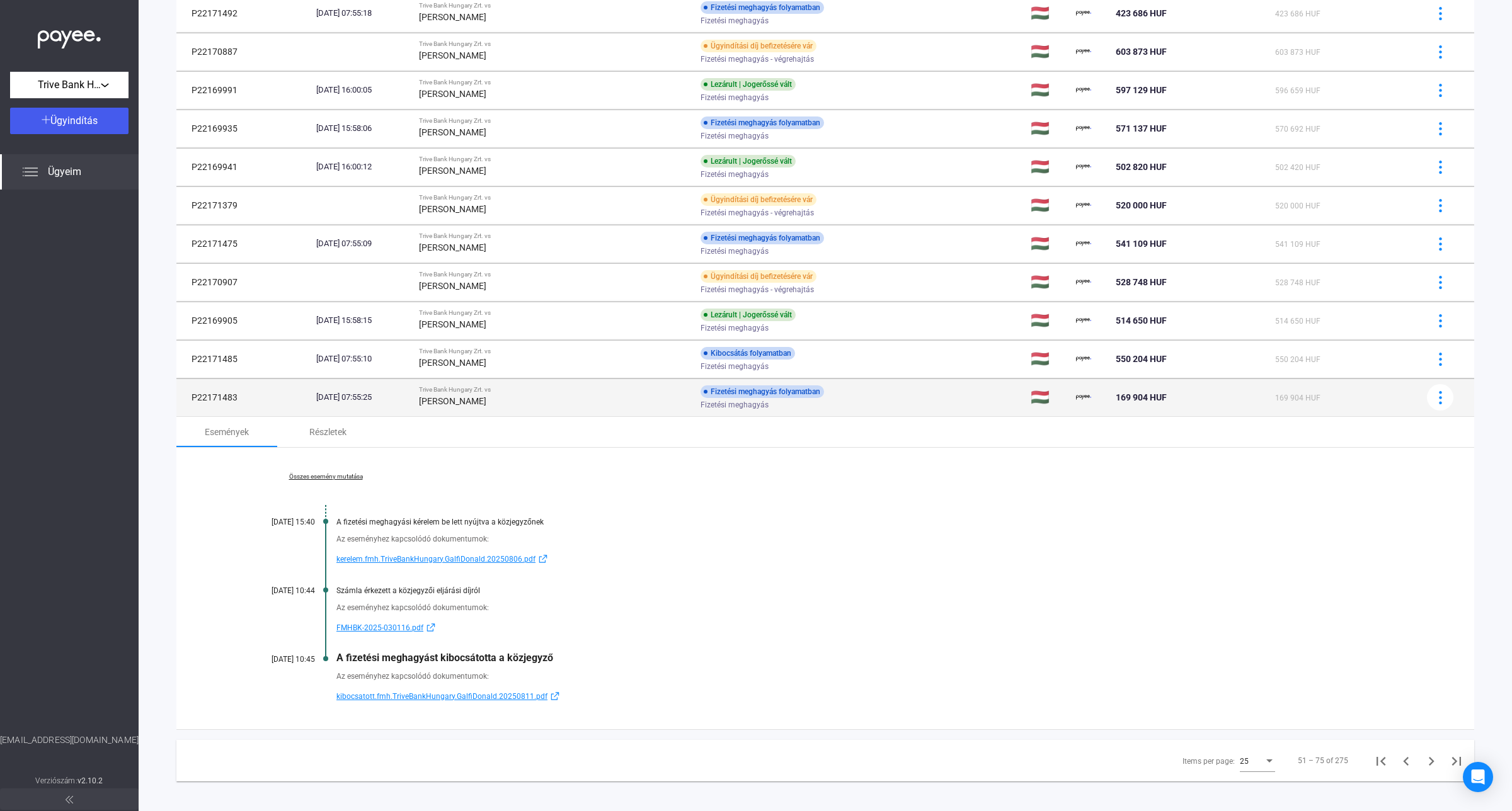
click at [501, 397] on div "[PERSON_NAME]" at bounding box center [554, 401] width 271 height 15
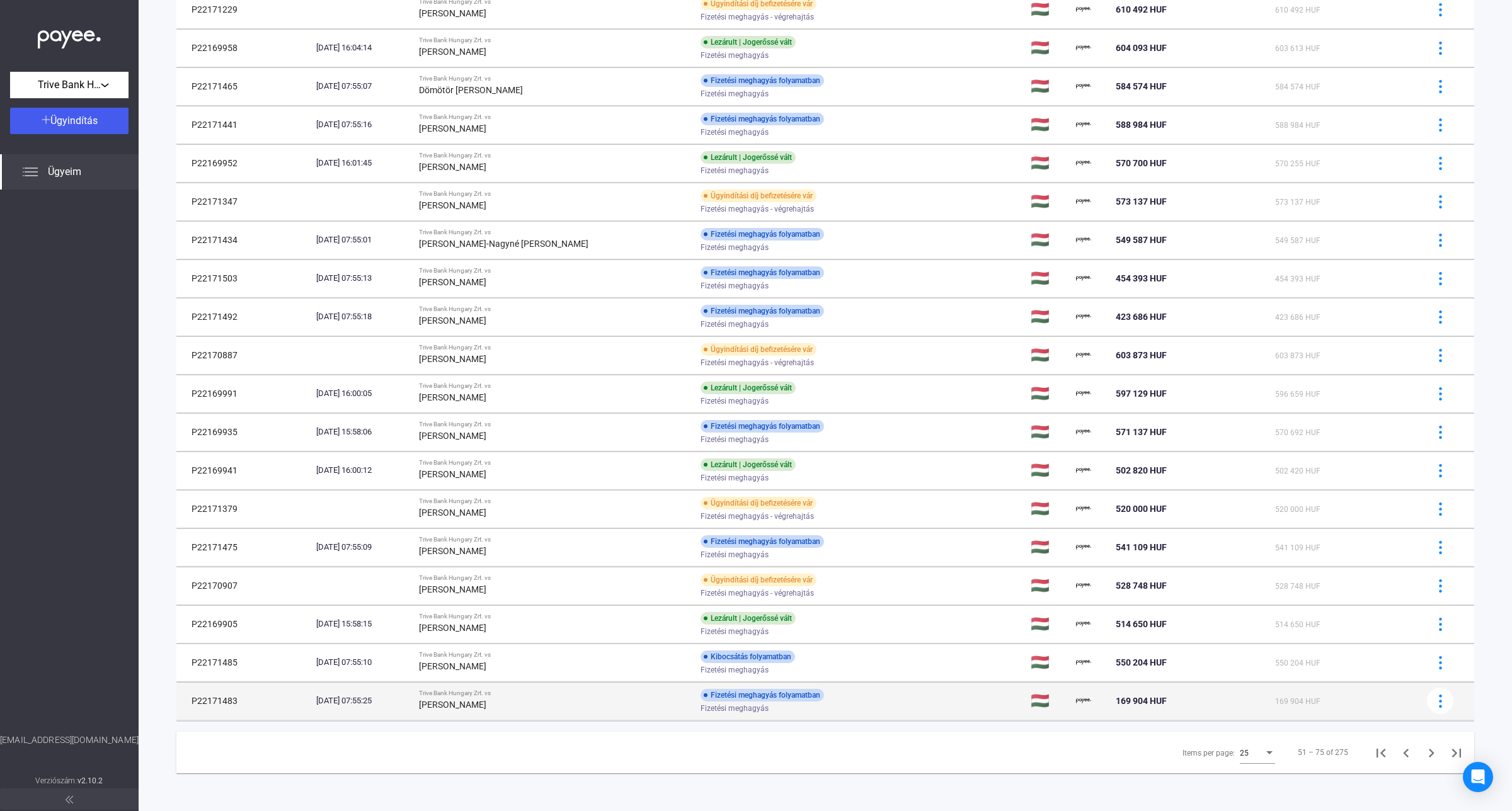
scroll to position [389, 0]
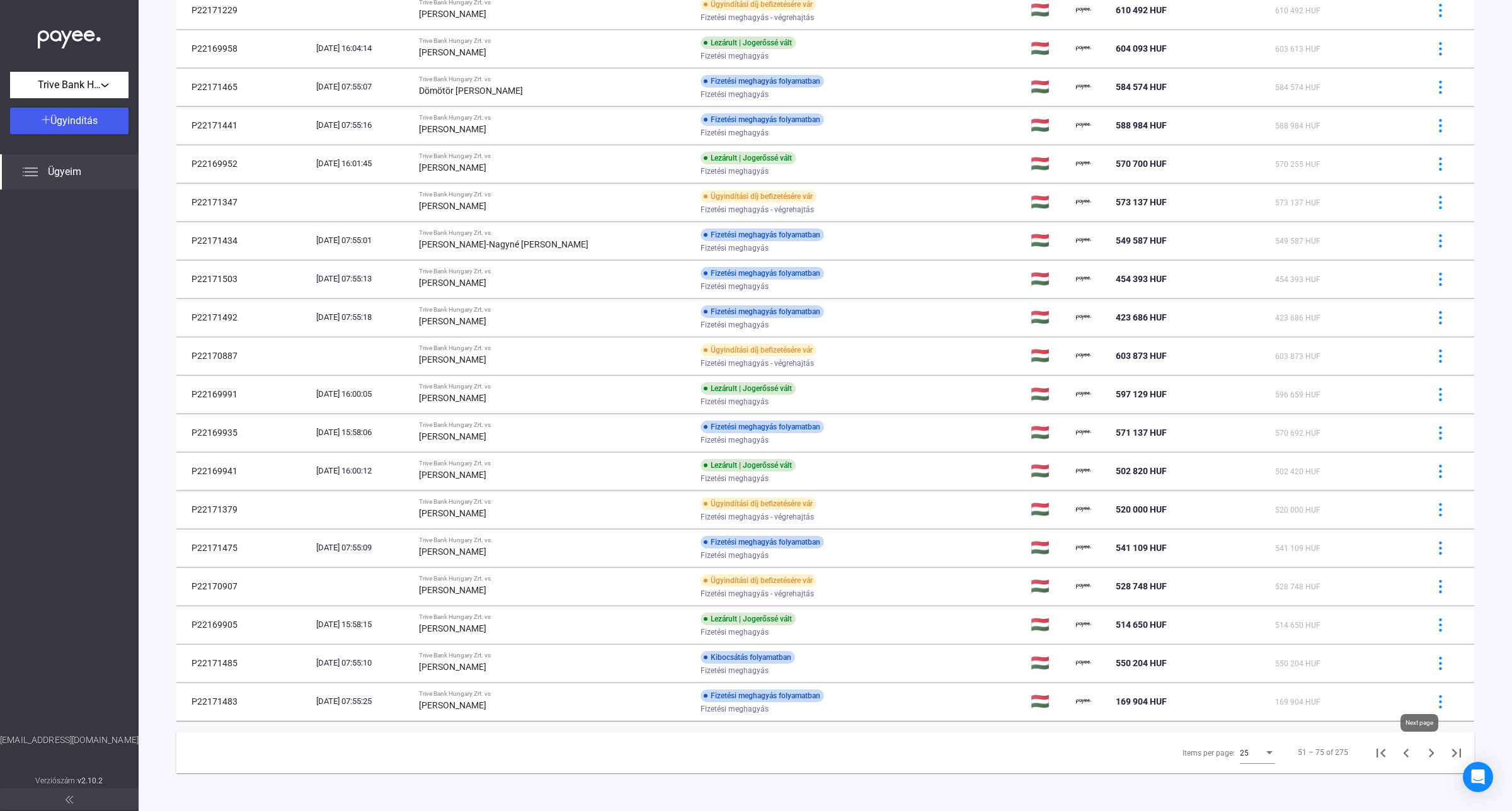
click at [1429, 755] on icon "Next page" at bounding box center [1432, 753] width 5 height 9
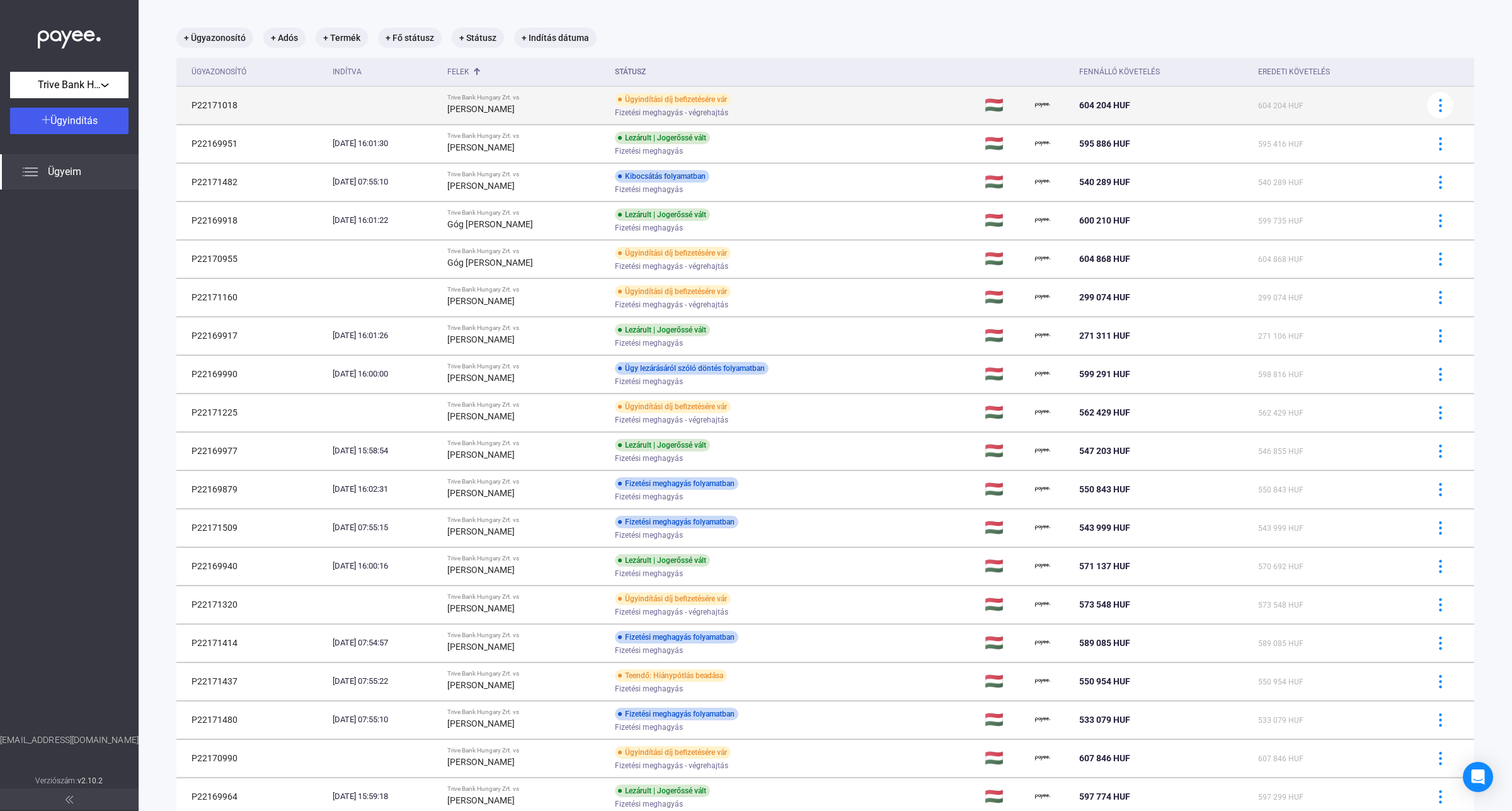
drag, startPoint x: 238, startPoint y: 105, endPoint x: 187, endPoint y: 105, distance: 51.0
click at [187, 105] on td "P22171018" at bounding box center [252, 105] width 151 height 37
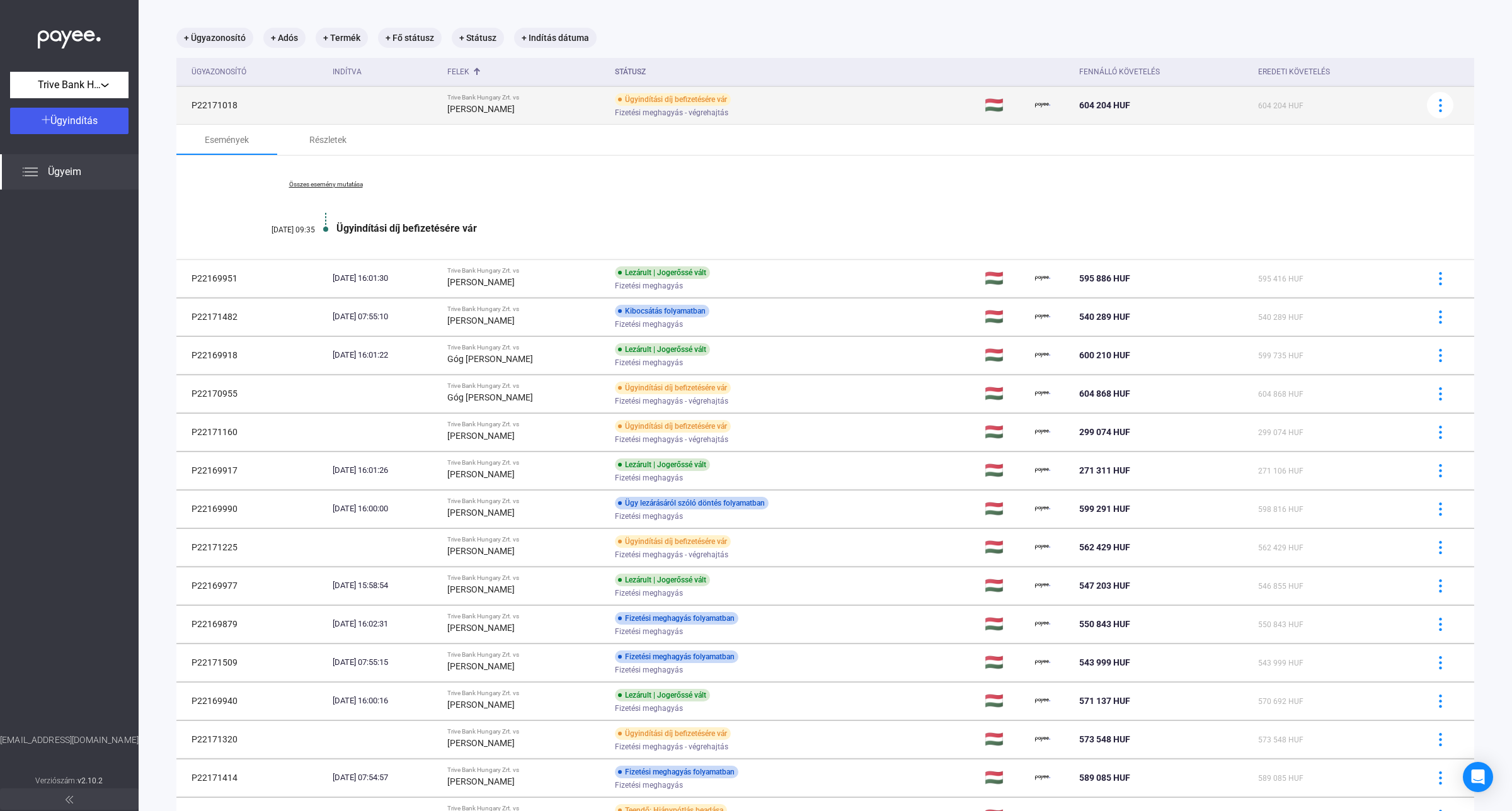
copy td "P22171018"
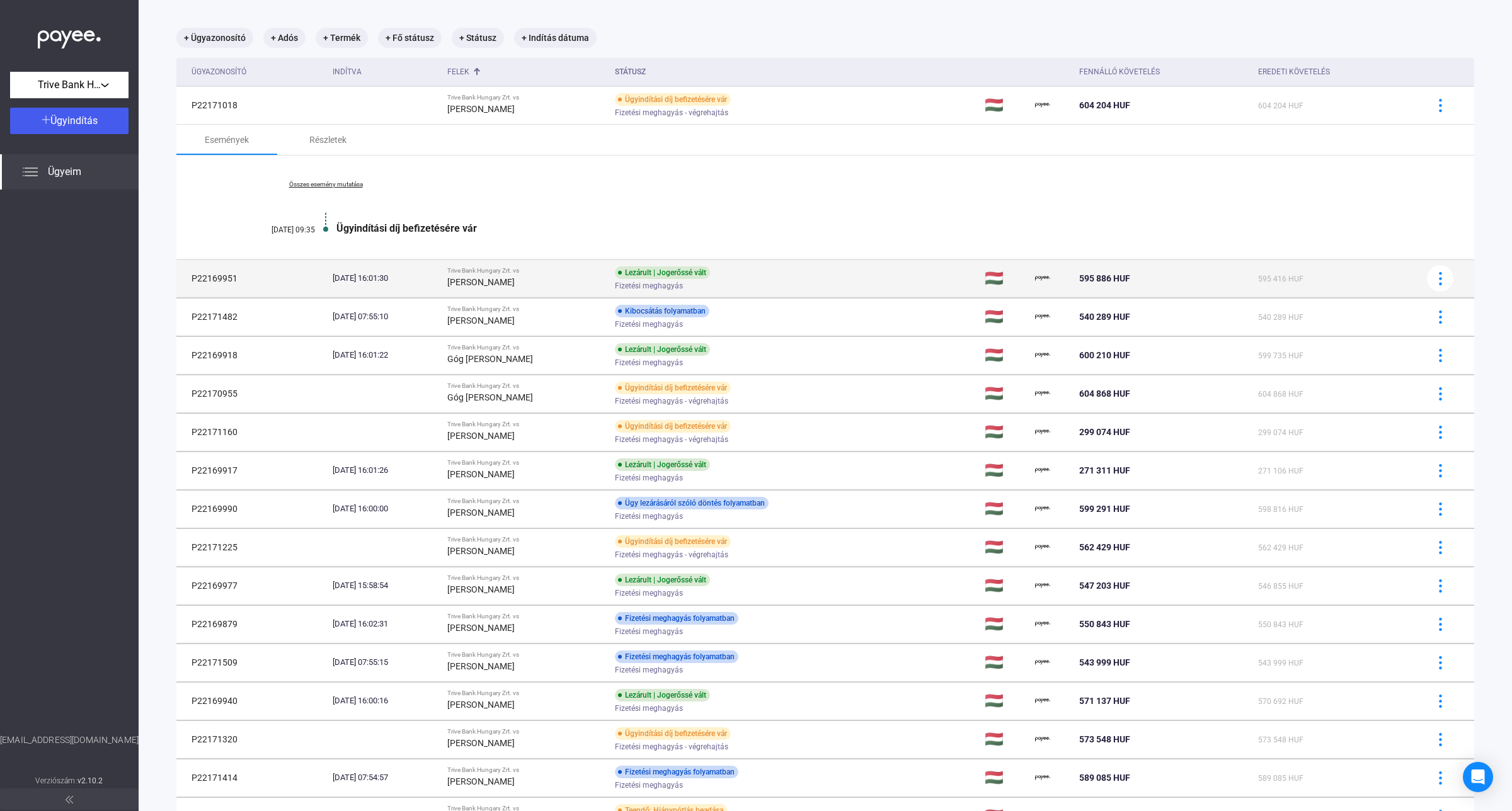
click at [390, 280] on div "[DATE] 16:01:30" at bounding box center [385, 278] width 104 height 13
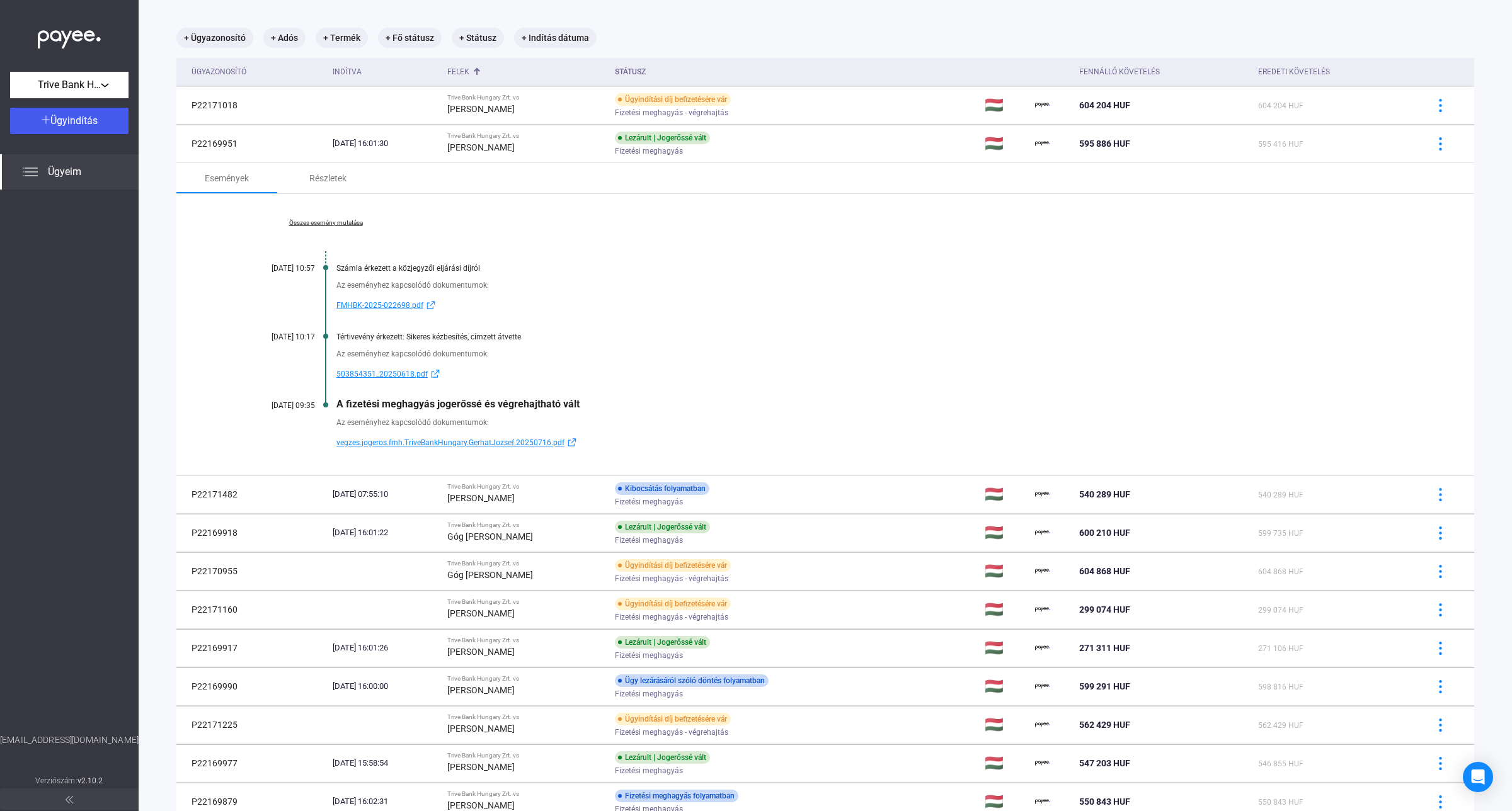
click at [331, 223] on link "Összes esemény mutatása" at bounding box center [326, 223] width 173 height 7
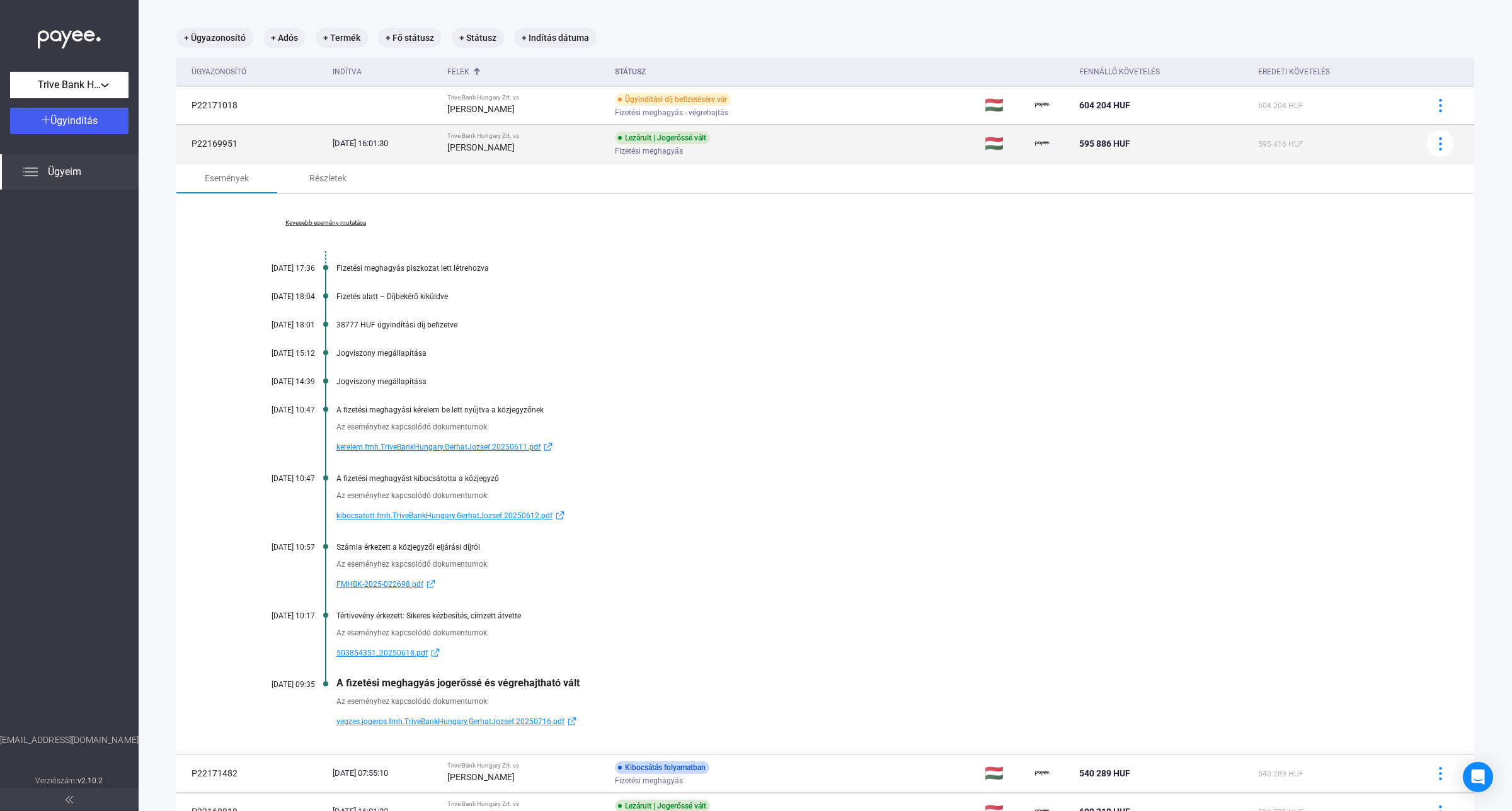
click at [505, 151] on strong "[PERSON_NAME]" at bounding box center [481, 147] width 68 height 10
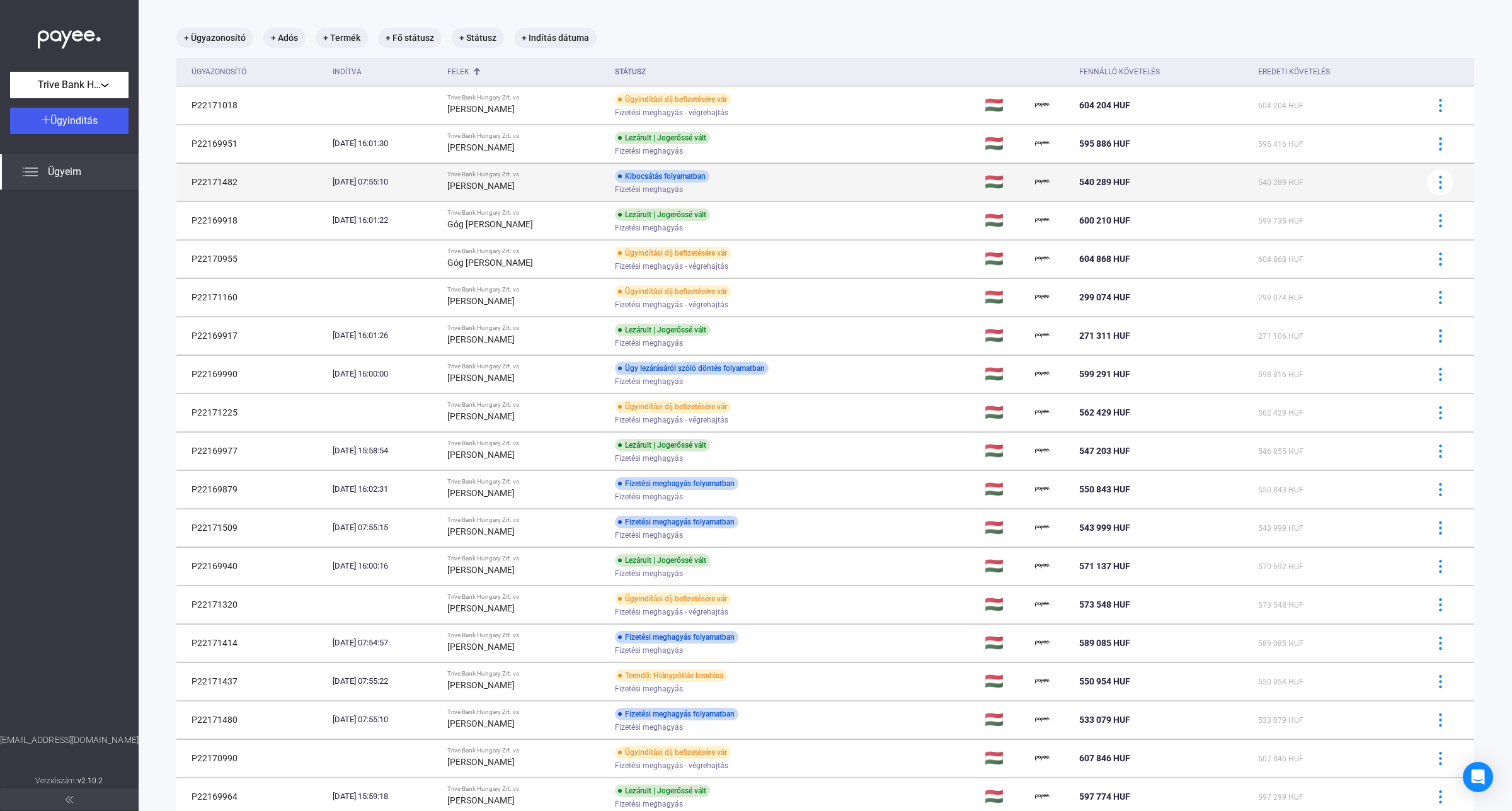
click at [515, 184] on strong "[PERSON_NAME]" at bounding box center [481, 185] width 68 height 10
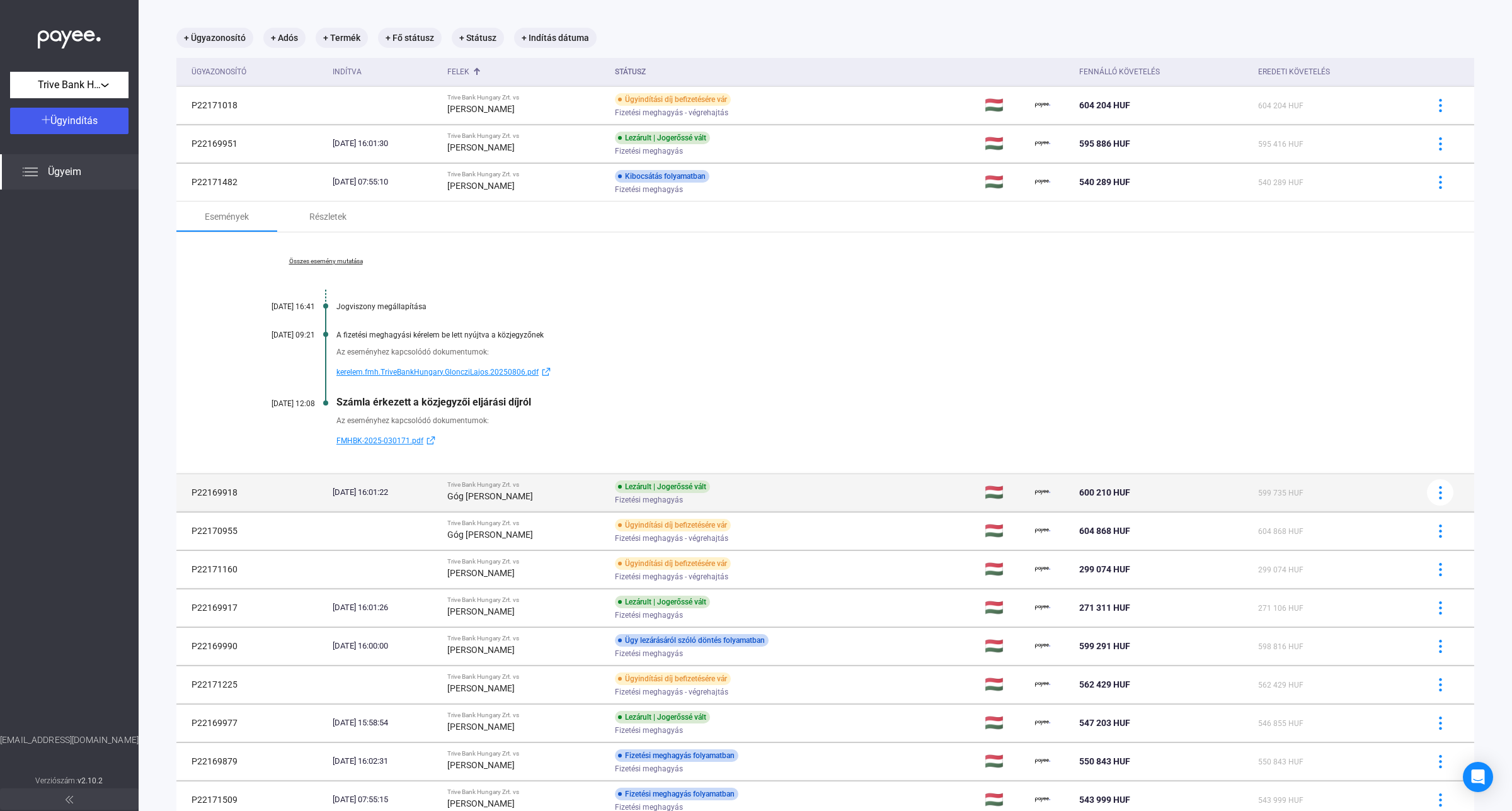
click at [527, 493] on strong "Góg [PERSON_NAME]" at bounding box center [490, 496] width 86 height 10
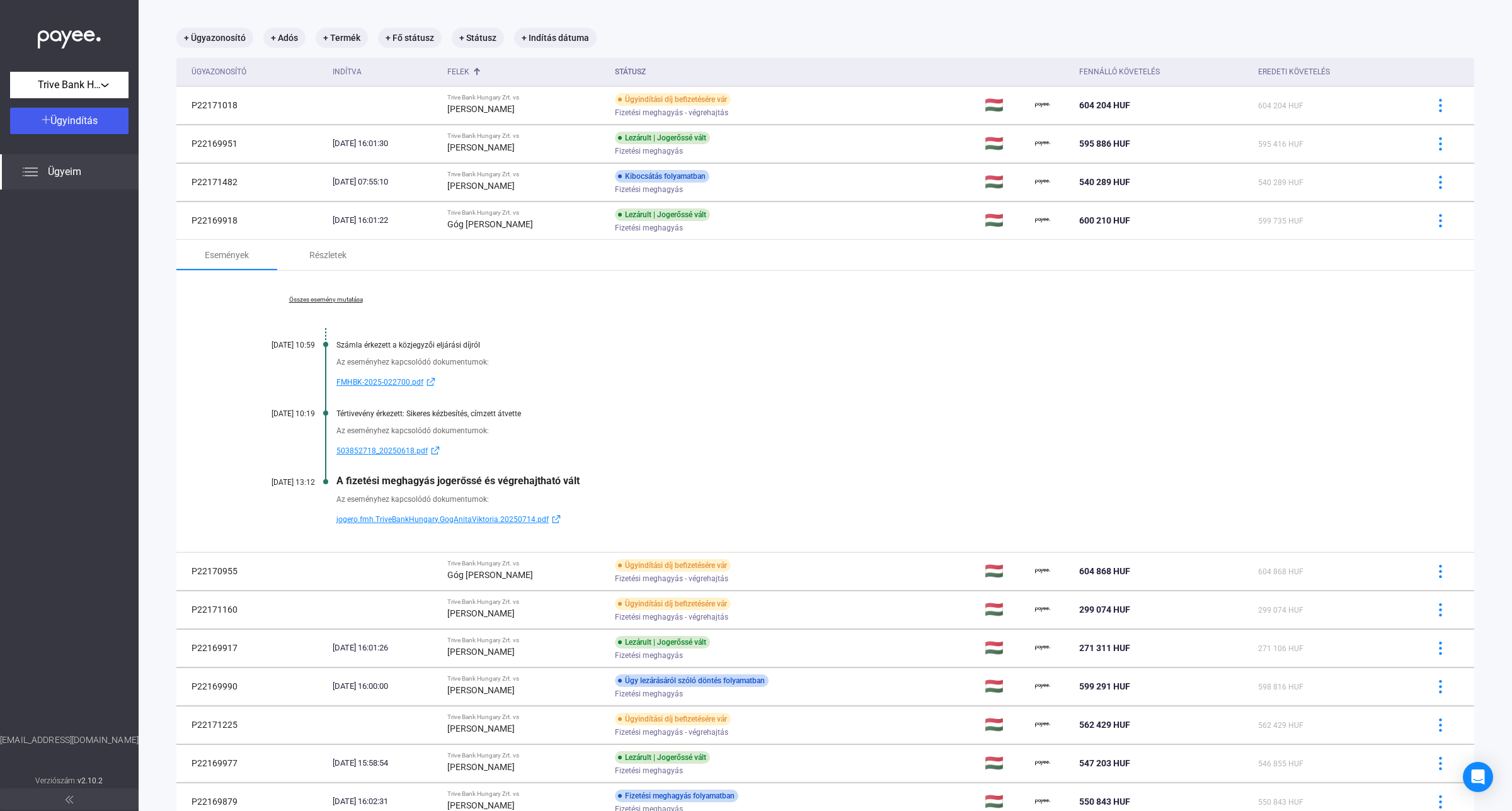
click at [325, 296] on link "Összes esemény mutatása" at bounding box center [326, 299] width 173 height 7
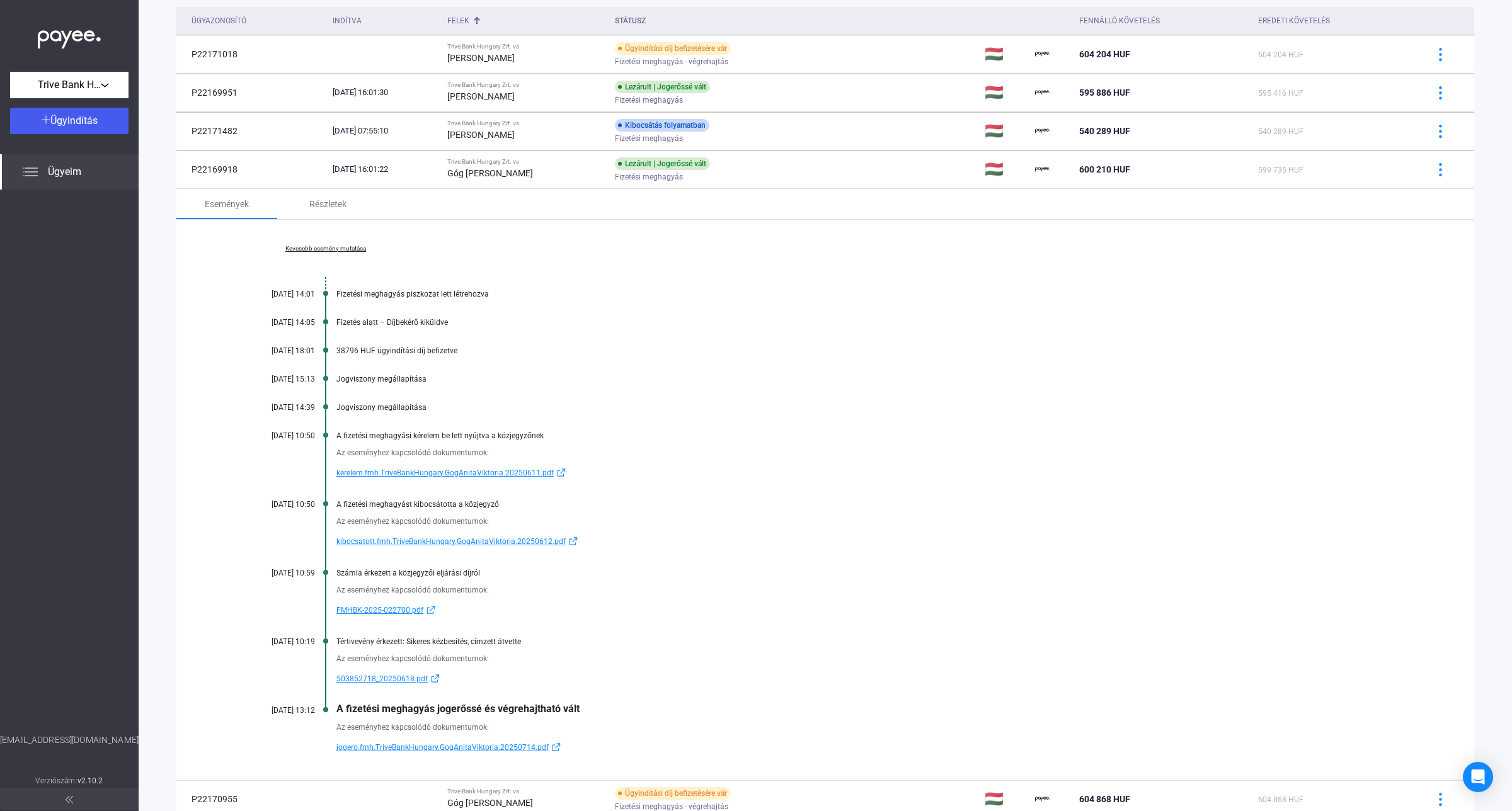
scroll to position [139, 0]
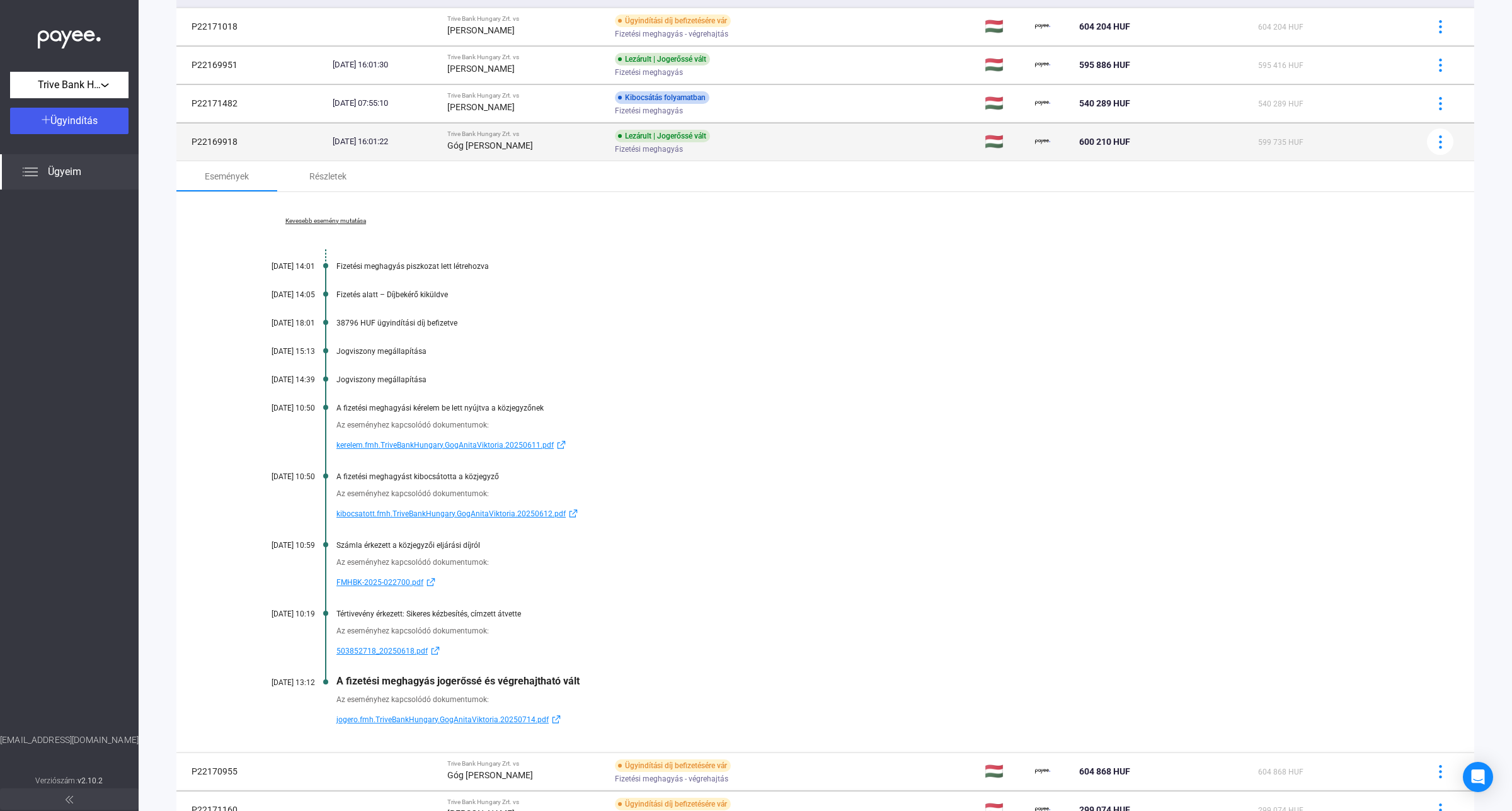
click at [442, 153] on td "[DATE] 16:01:22" at bounding box center [384, 142] width 114 height 37
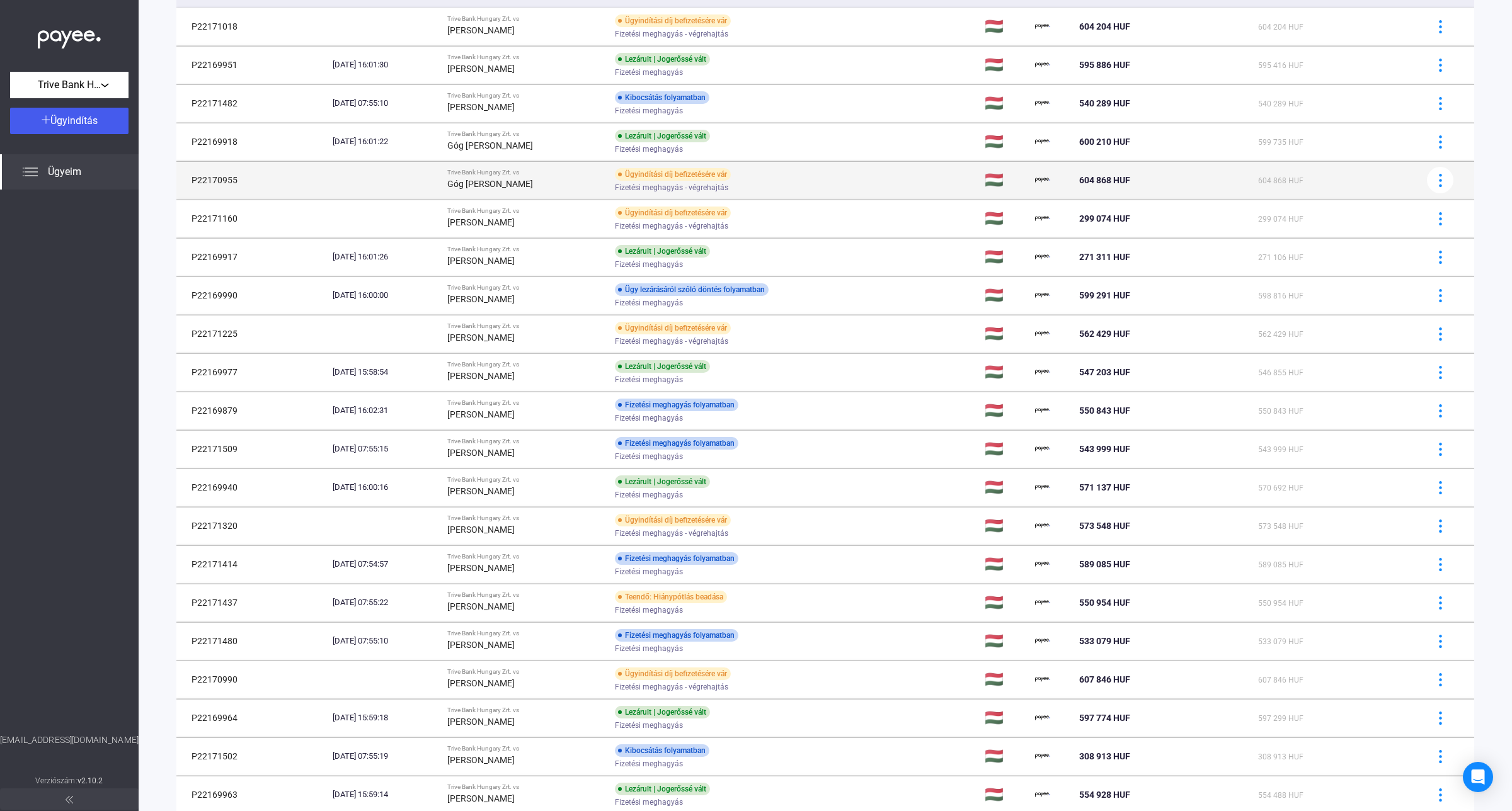
drag, startPoint x: 241, startPoint y: 183, endPoint x: 183, endPoint y: 187, distance: 58.1
click at [183, 187] on td "P22170955" at bounding box center [252, 180] width 151 height 37
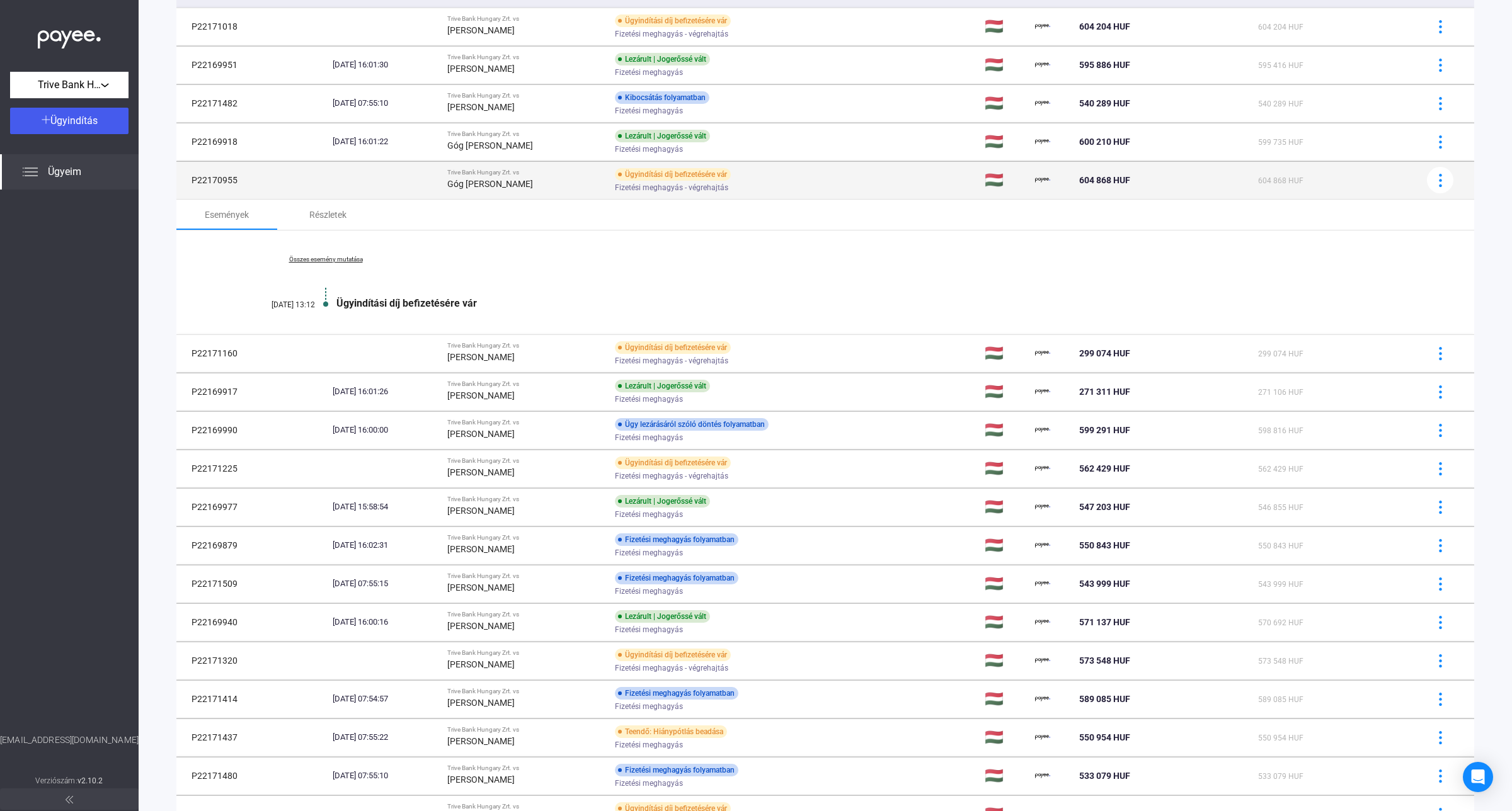
copy td "P22170955"
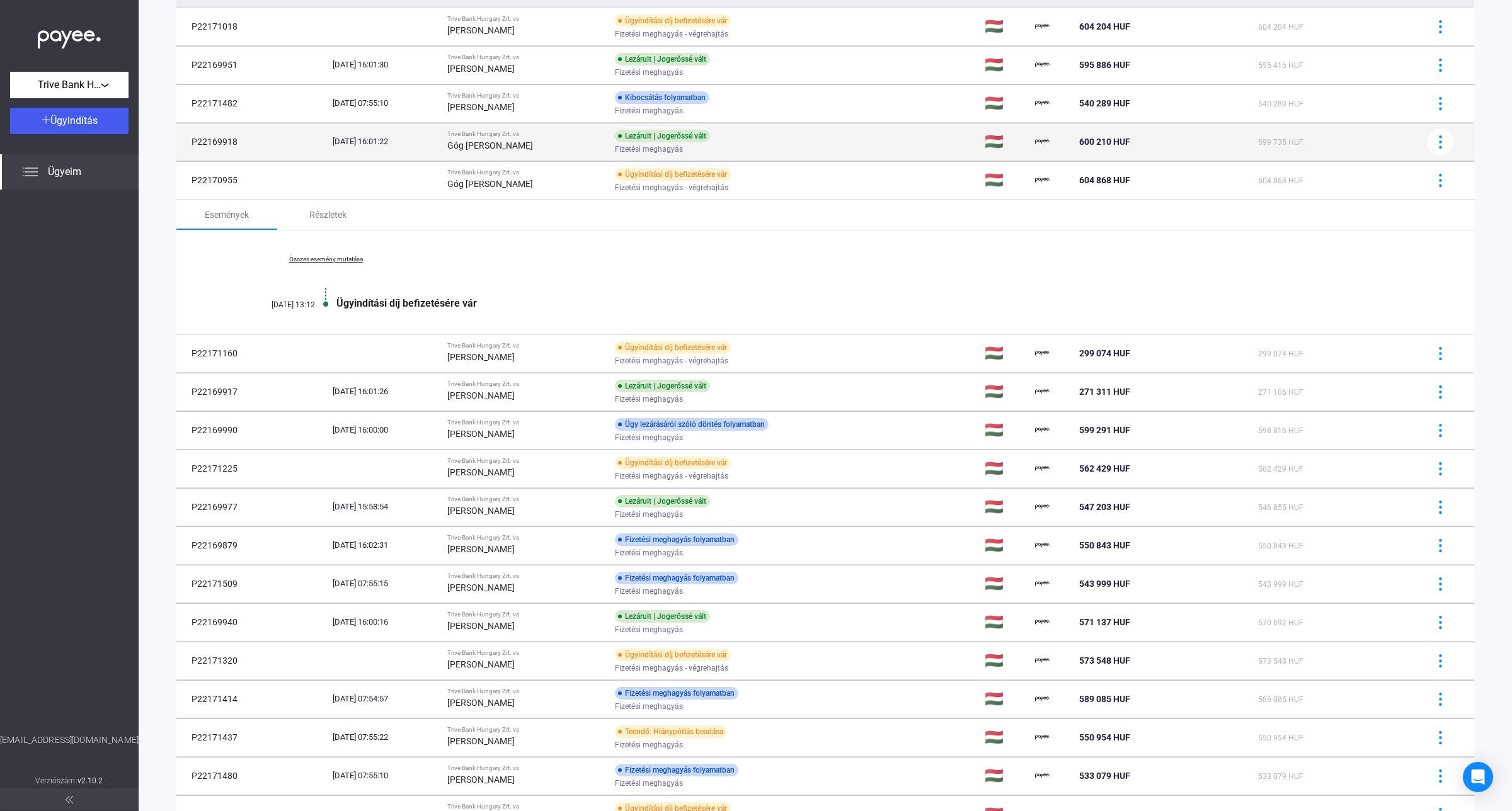
click at [493, 152] on div "Góg [PERSON_NAME]" at bounding box center [525, 145] width 157 height 15
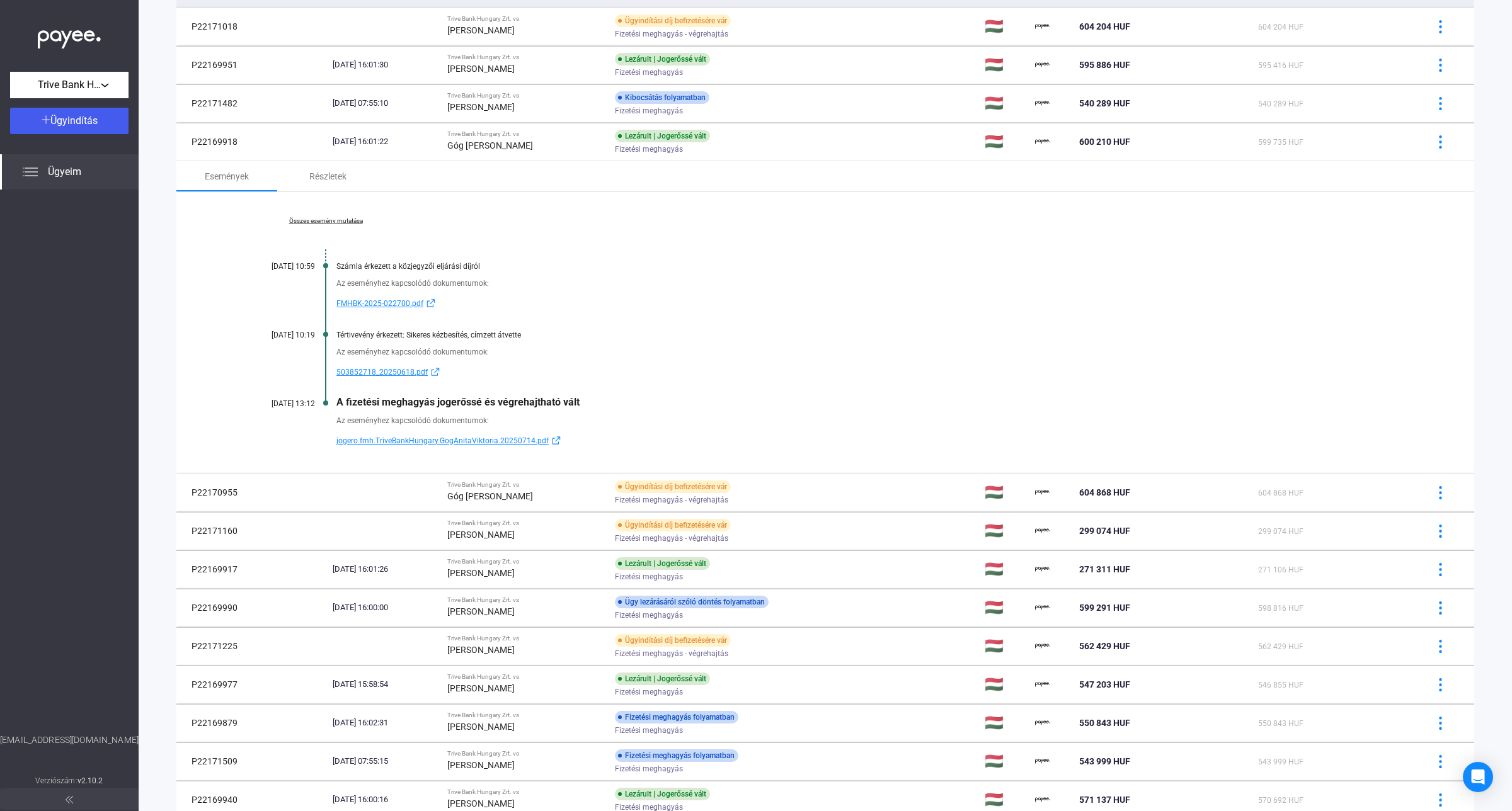
click at [347, 220] on link "Összes esemény mutatása" at bounding box center [326, 221] width 173 height 7
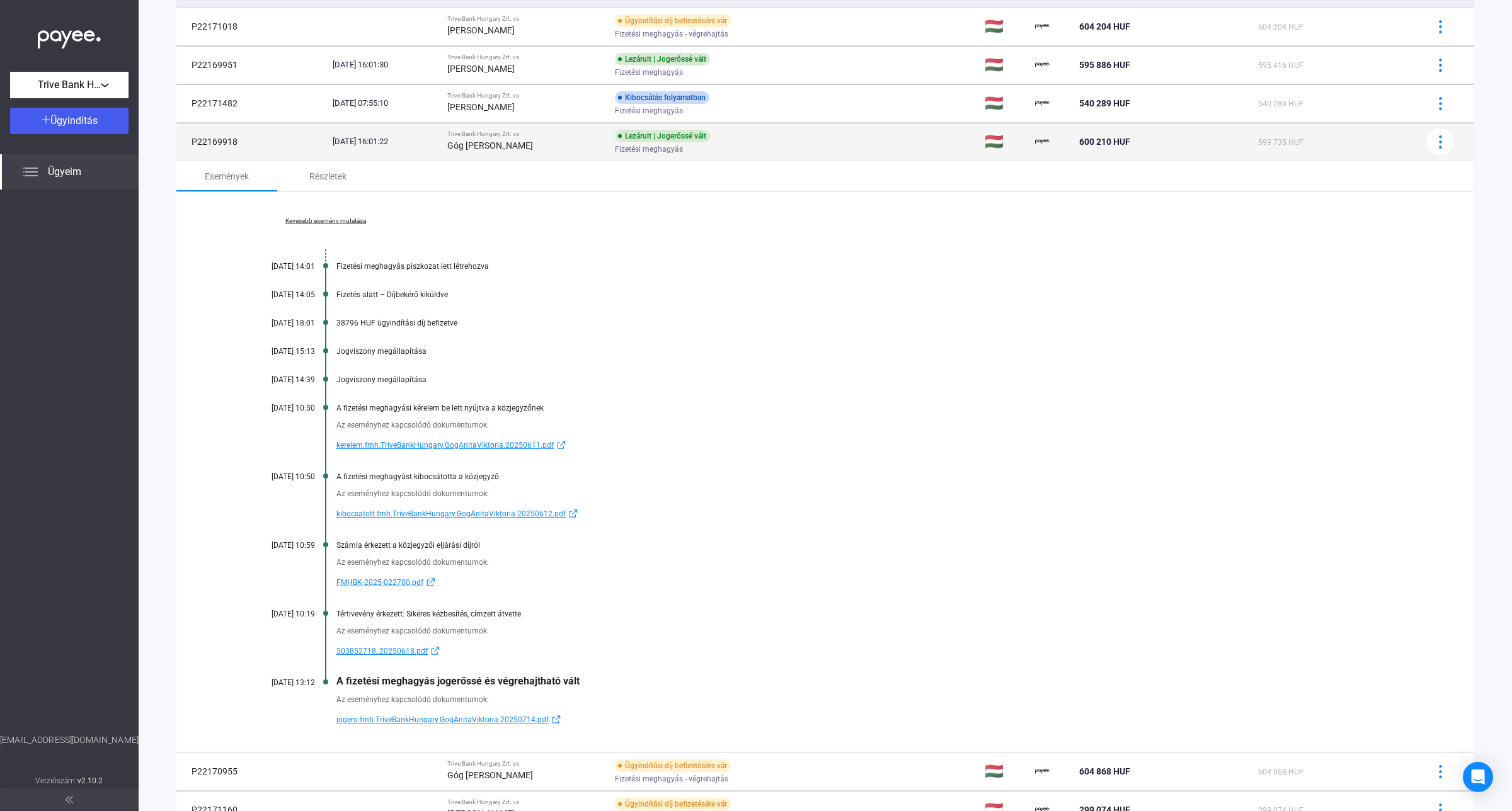
click at [568, 138] on div "Góg [PERSON_NAME]" at bounding box center [525, 145] width 157 height 15
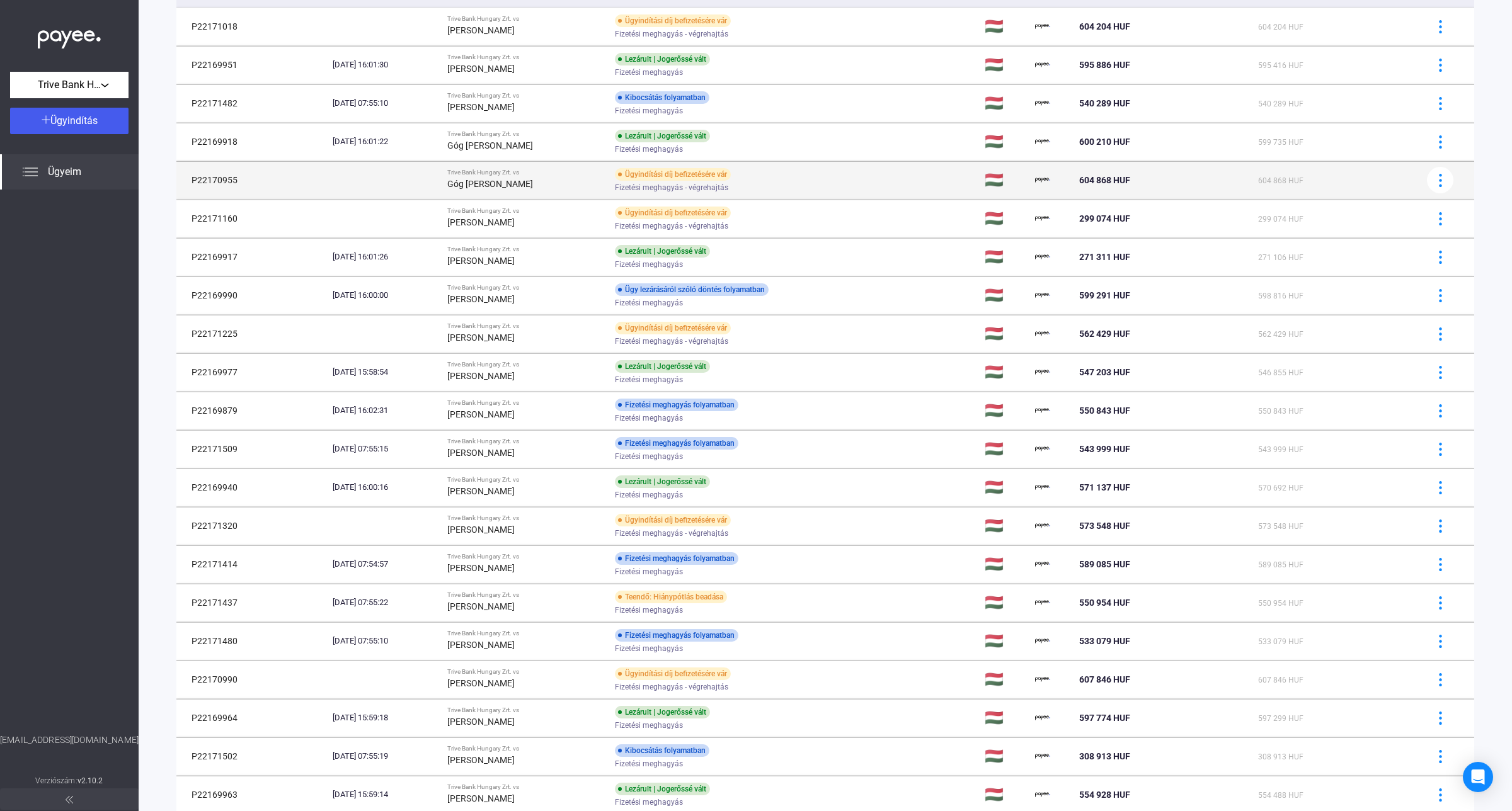
click at [568, 185] on div "Góg [PERSON_NAME]" at bounding box center [525, 184] width 157 height 15
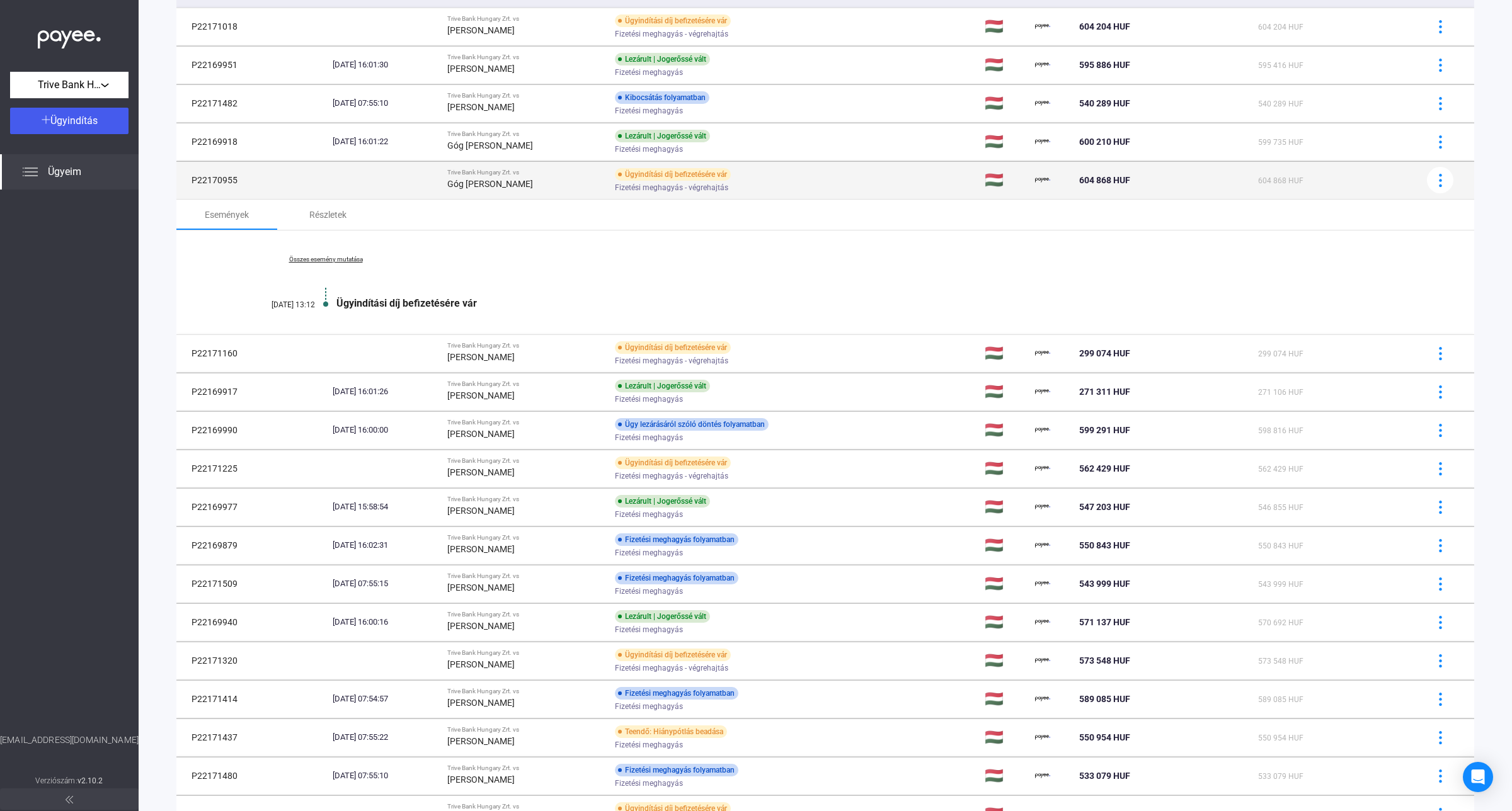
click at [567, 184] on div "Góg [PERSON_NAME]" at bounding box center [525, 184] width 157 height 15
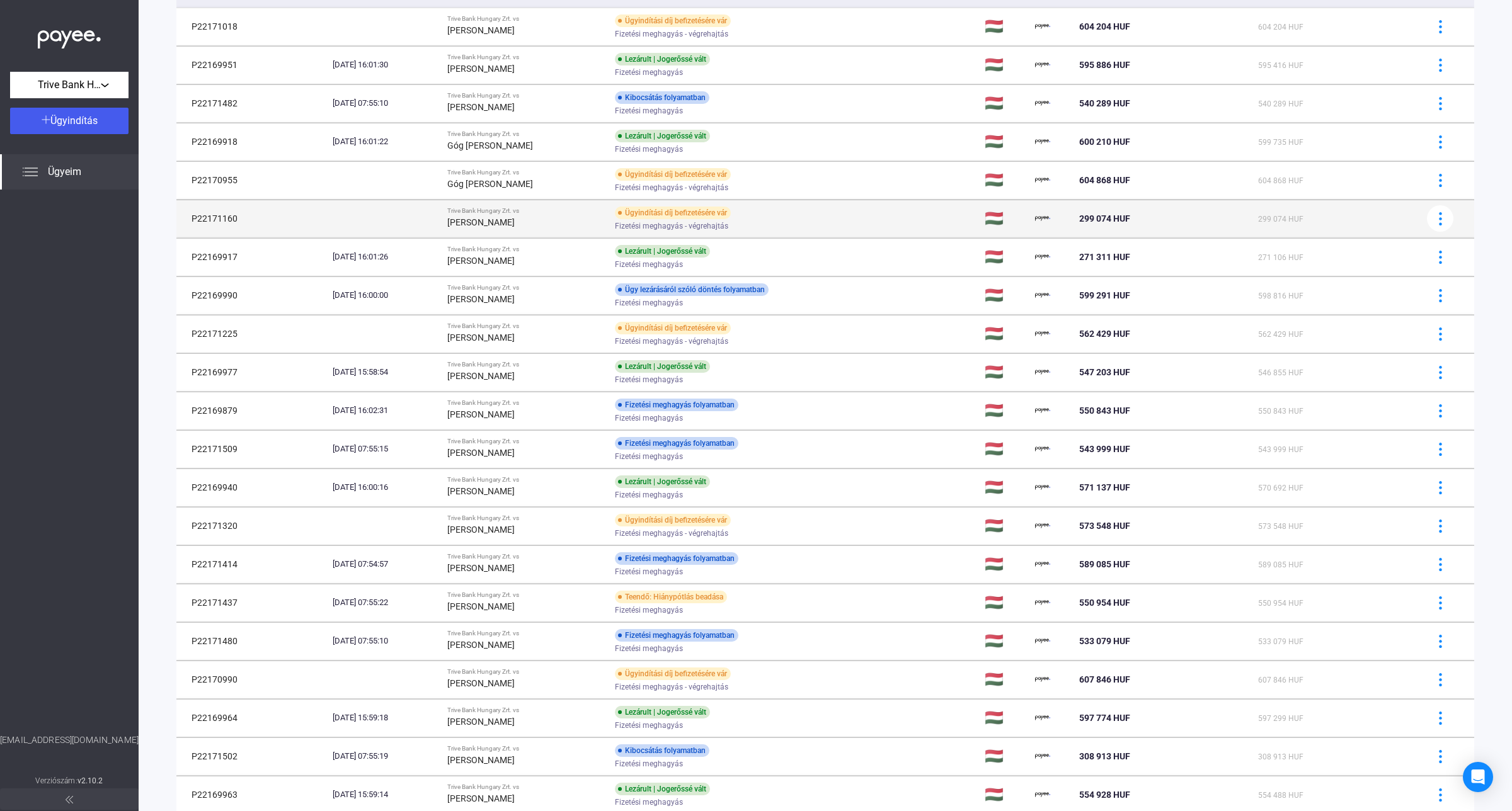
click at [552, 223] on div "[PERSON_NAME]" at bounding box center [525, 222] width 157 height 15
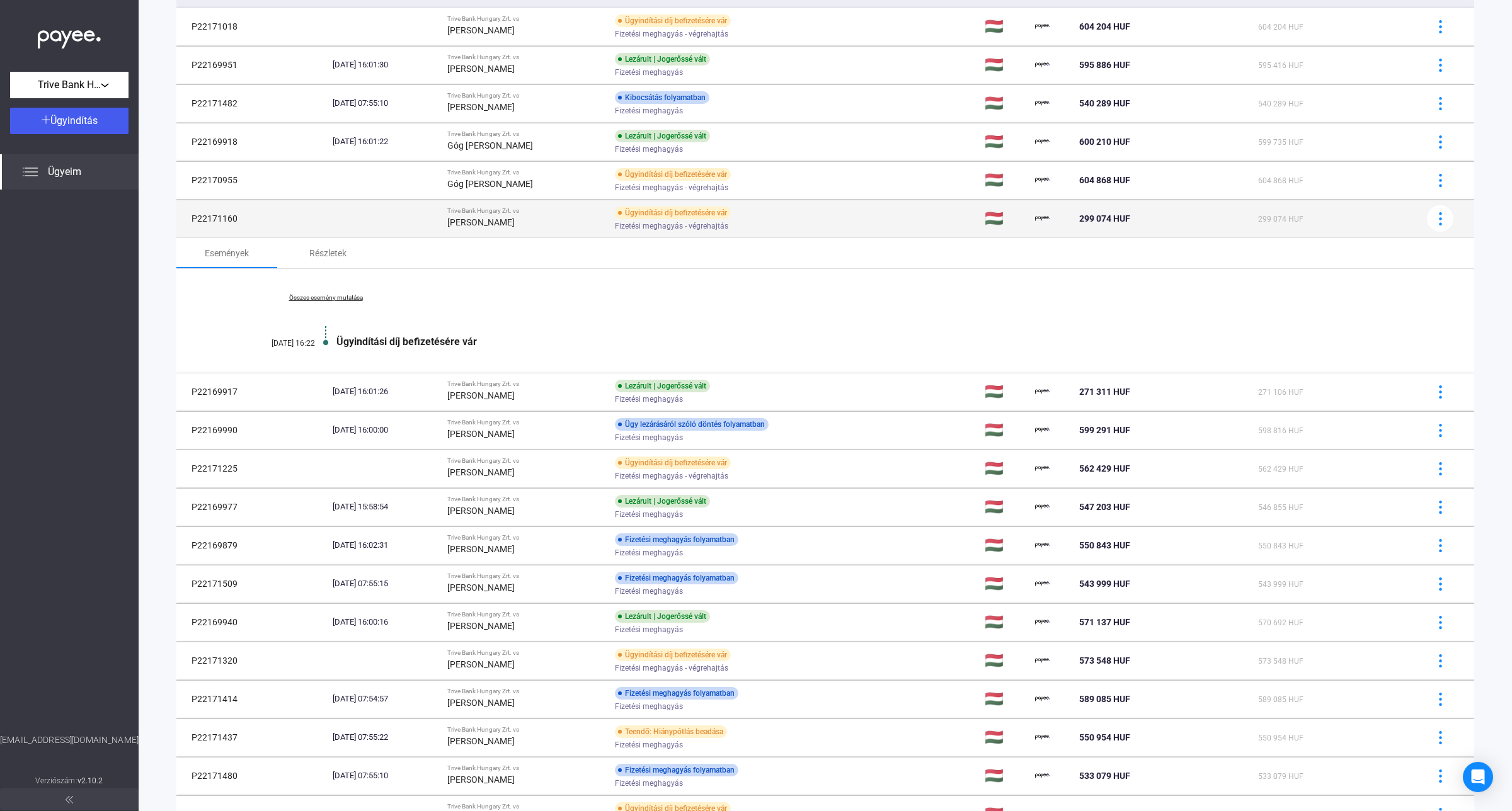
drag, startPoint x: 238, startPoint y: 222, endPoint x: 189, endPoint y: 219, distance: 49.1
click at [189, 219] on td "P22171160" at bounding box center [252, 218] width 151 height 37
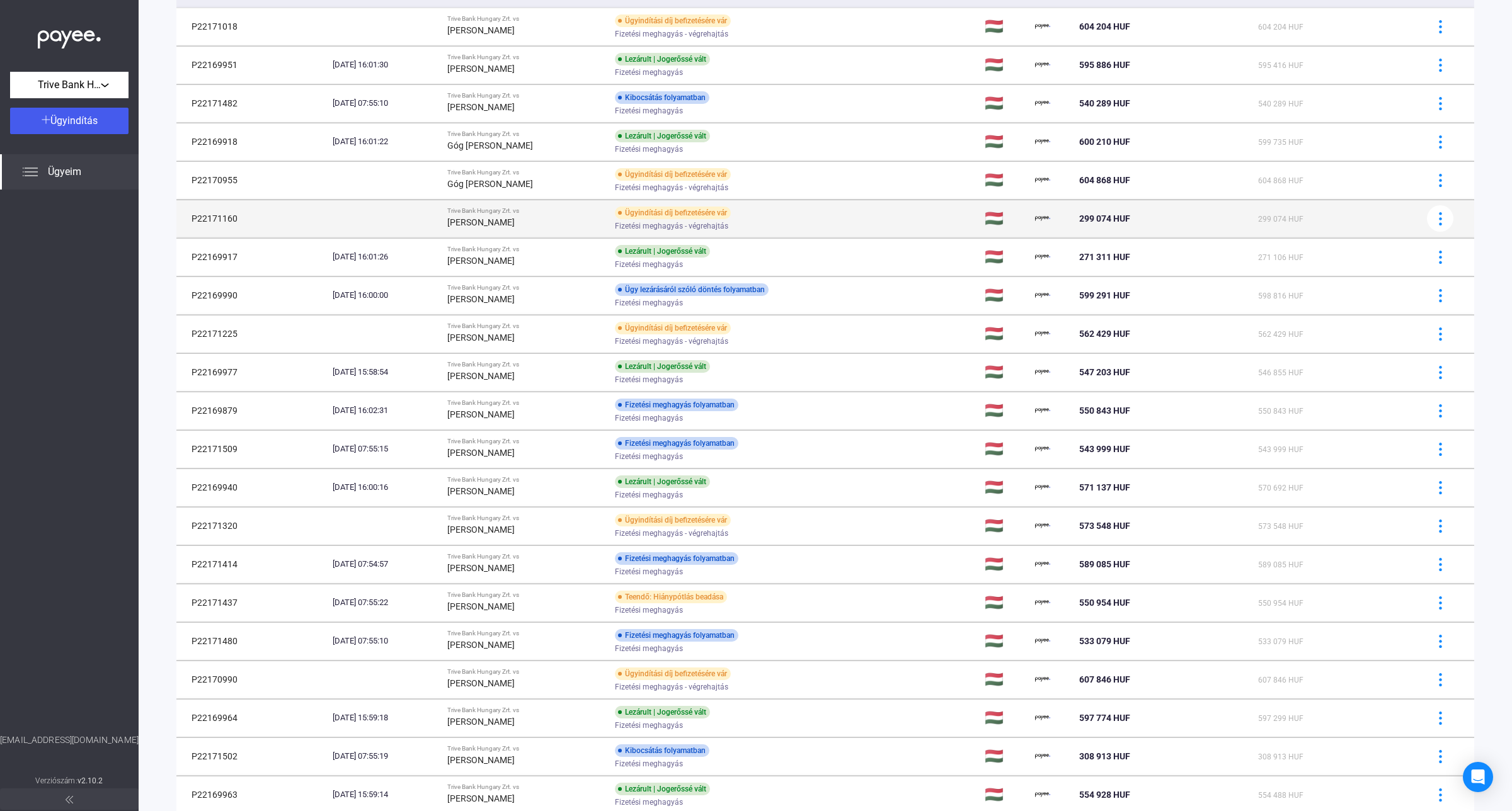
copy td "P22171160"
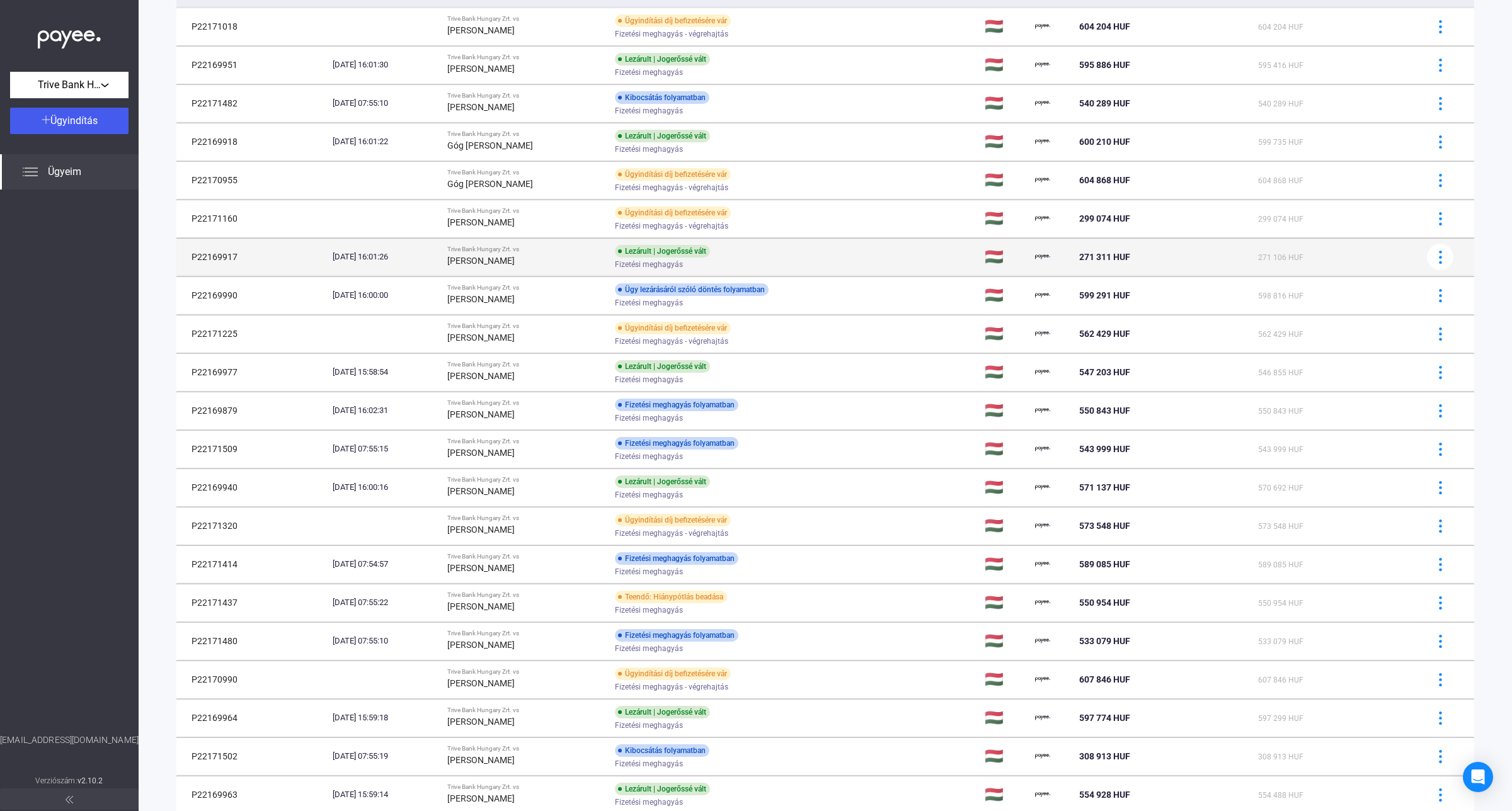
click at [434, 263] on div "[DATE] 16:01:26" at bounding box center [385, 257] width 104 height 13
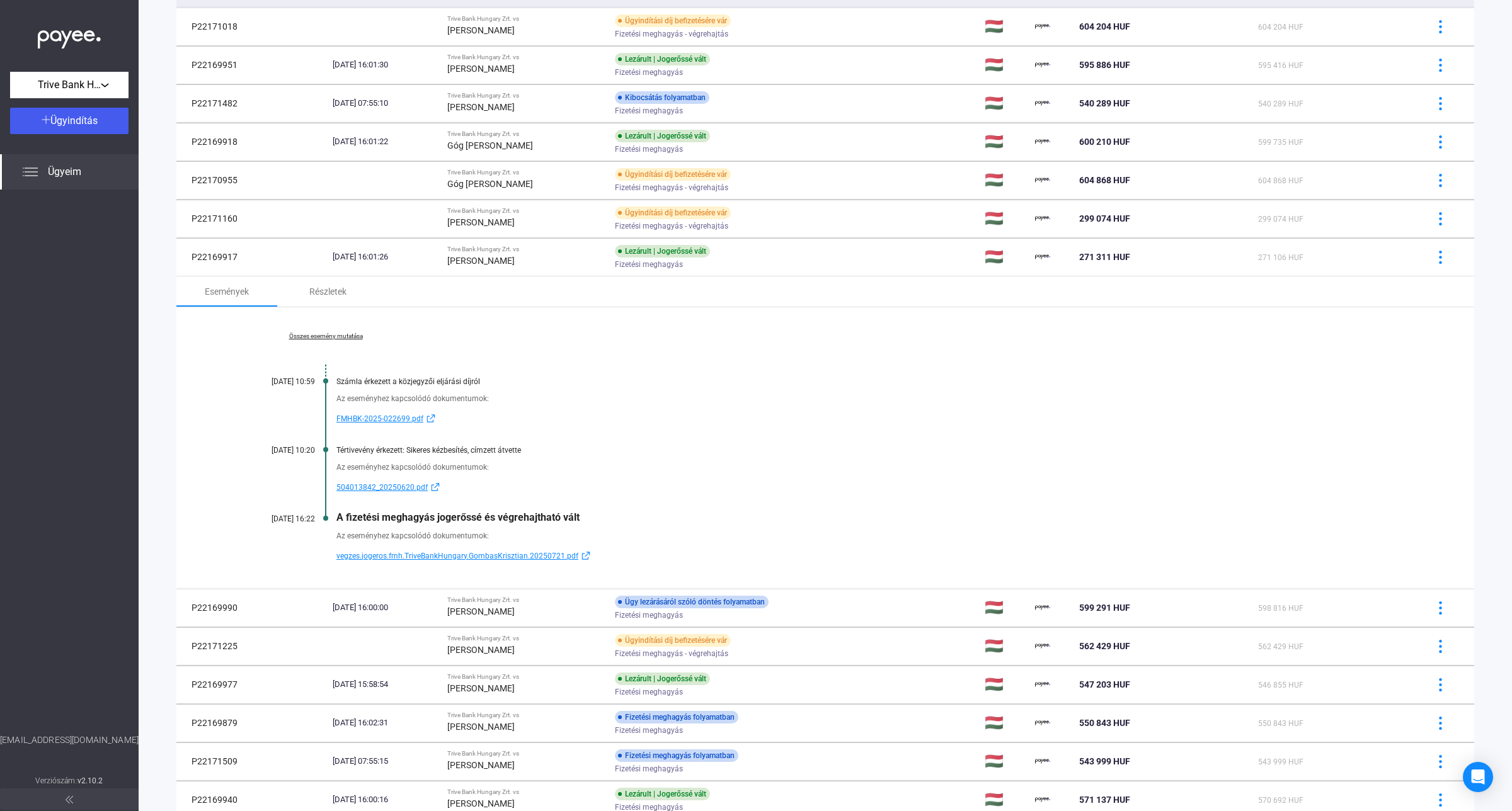
click at [336, 333] on link "Összes esemény mutatása" at bounding box center [326, 336] width 173 height 7
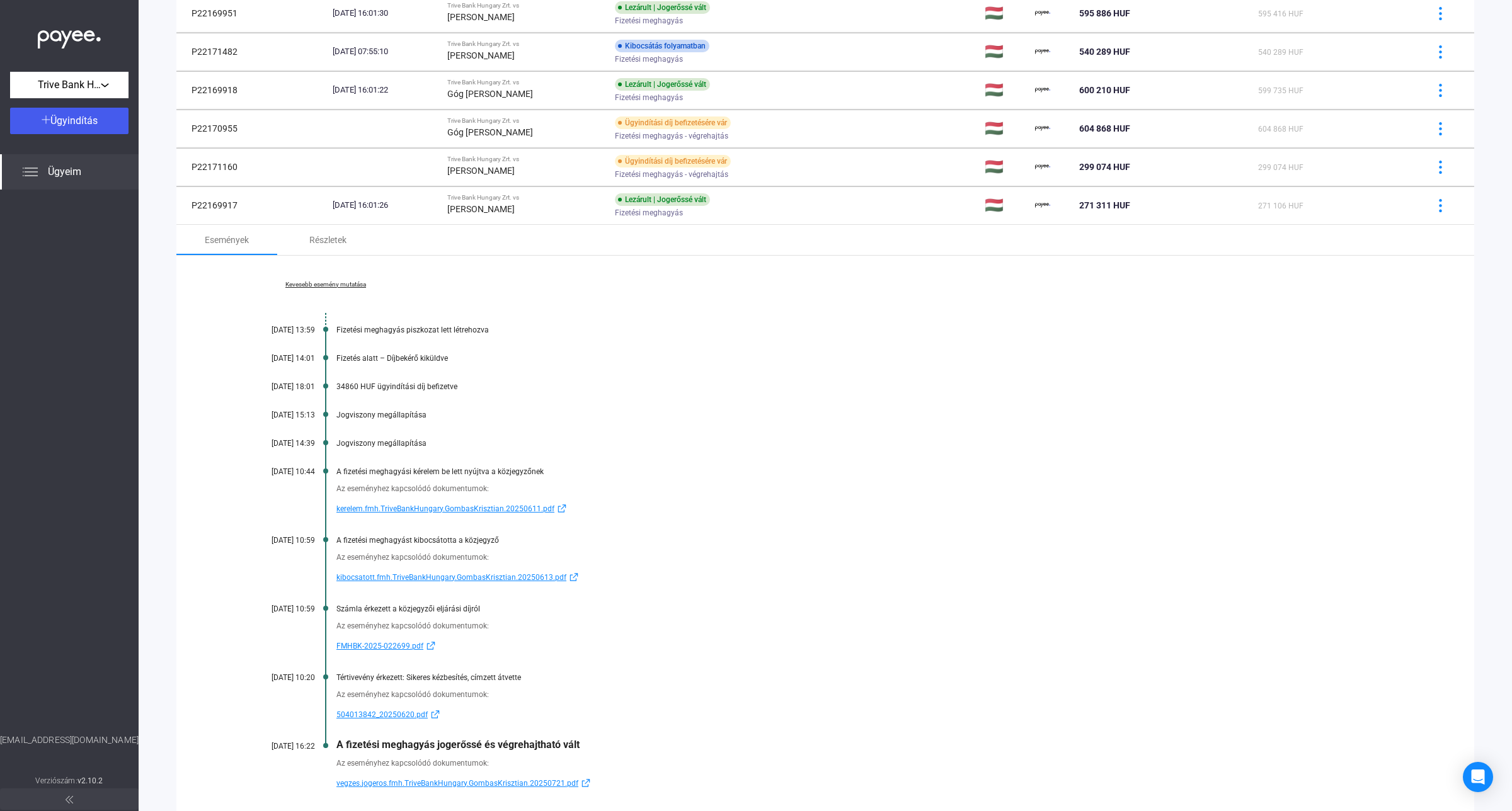
scroll to position [217, 0]
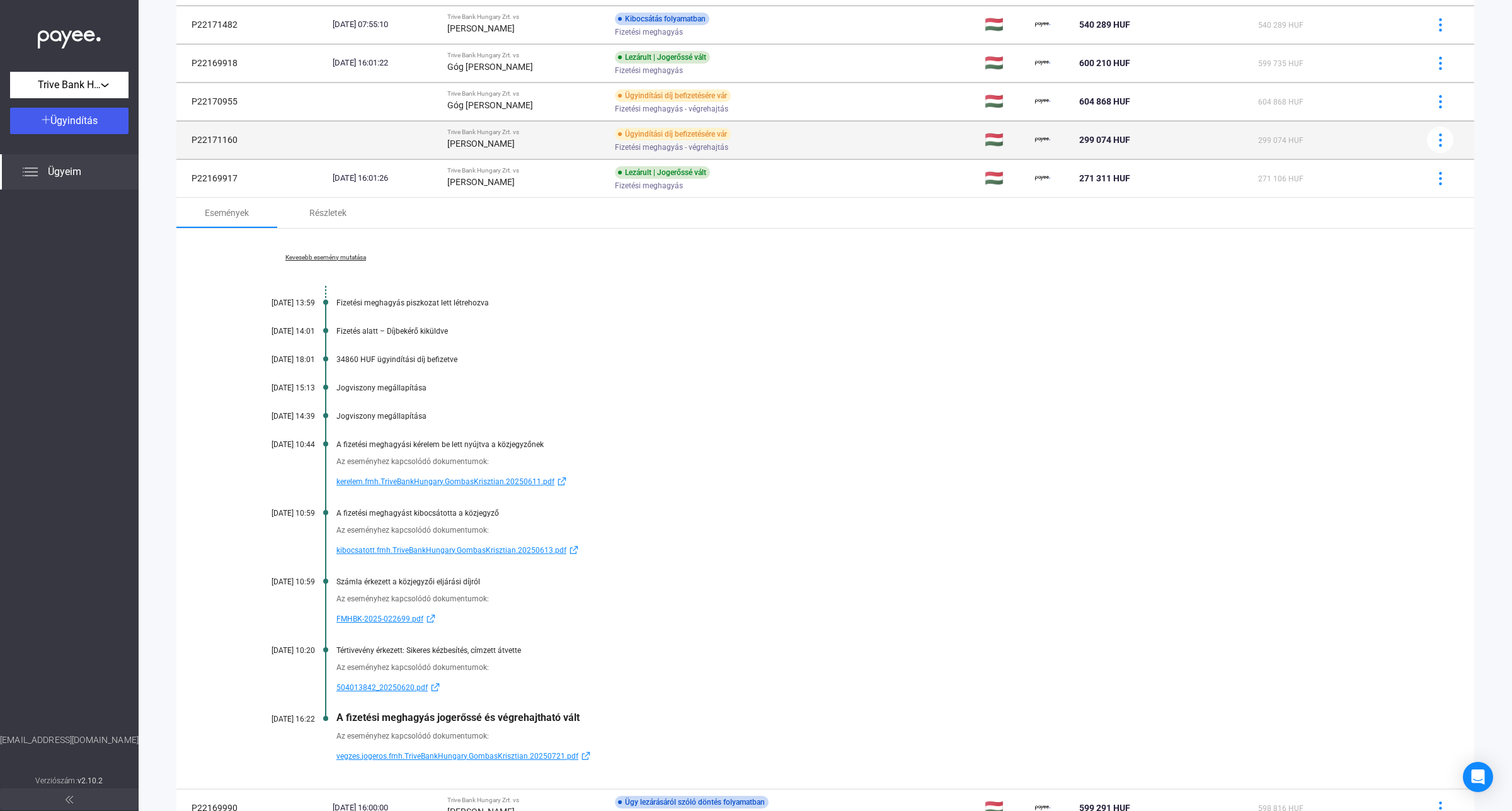
click at [474, 149] on td "Trive Bank Hungary Zrt. vs [PERSON_NAME]" at bounding box center [526, 140] width 167 height 37
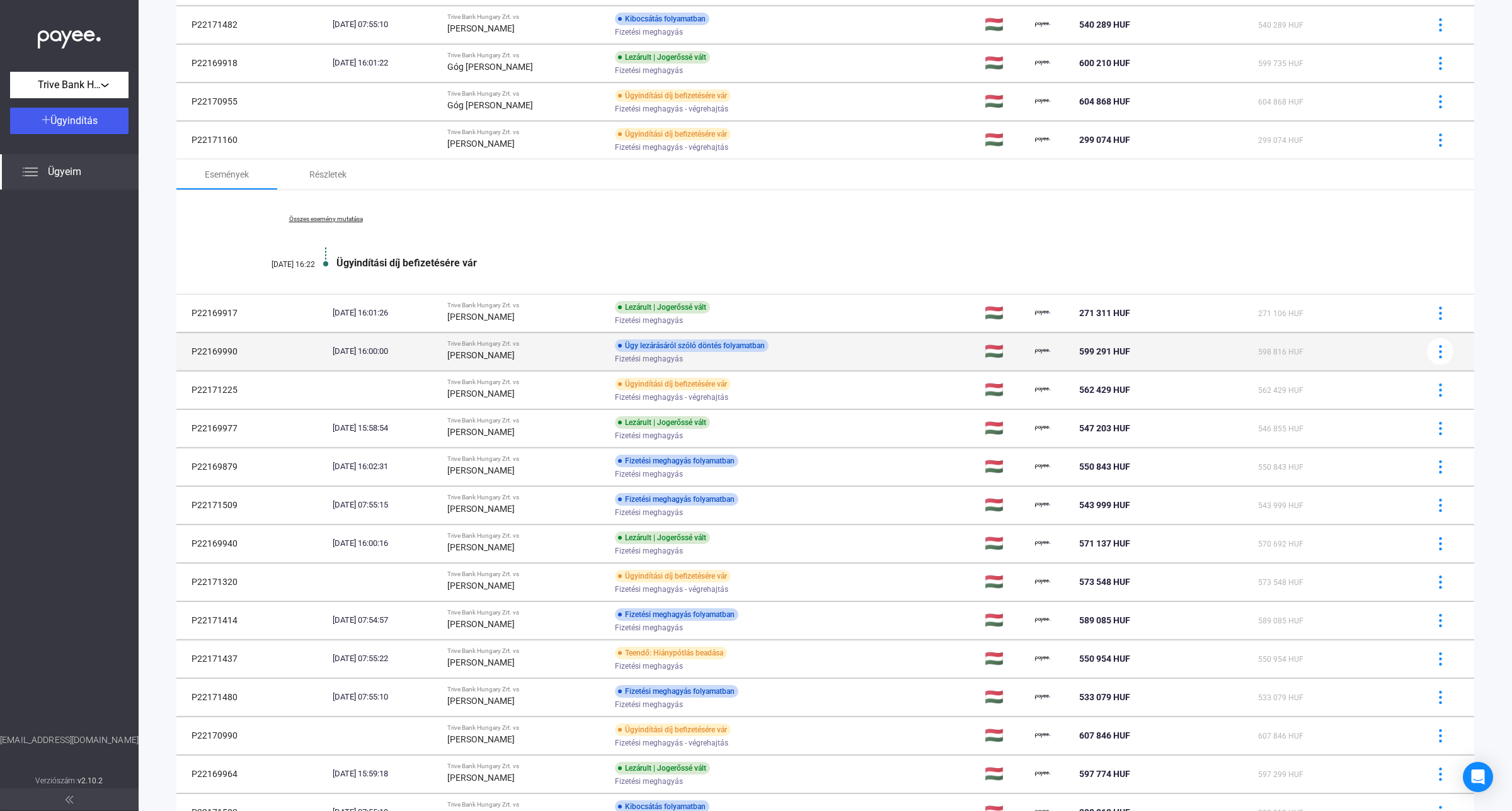
click at [549, 351] on div "[PERSON_NAME]" at bounding box center [525, 355] width 157 height 15
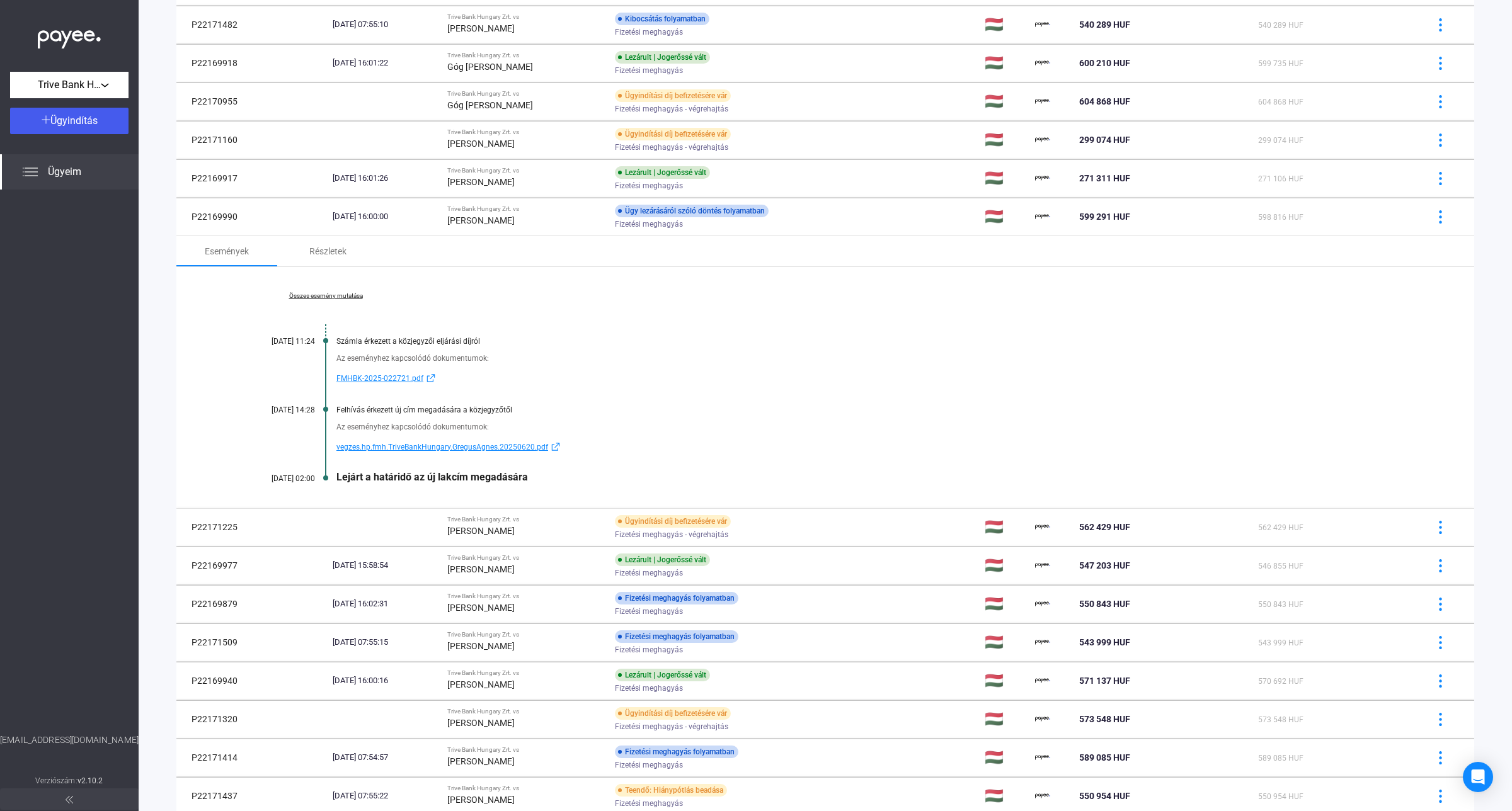
click at [331, 299] on link "Összes esemény mutatása" at bounding box center [326, 296] width 173 height 7
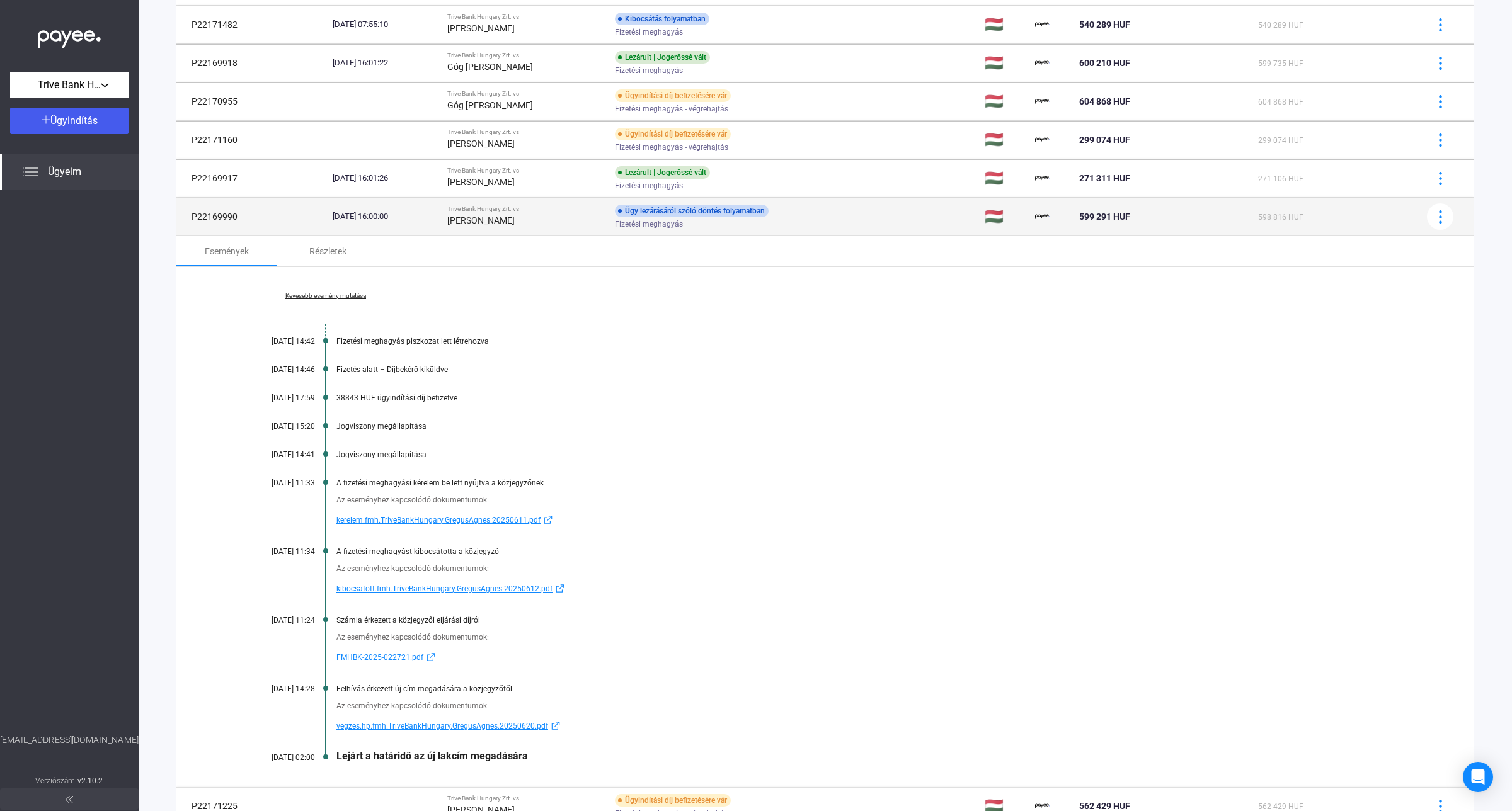
click at [499, 220] on strong "[PERSON_NAME]" at bounding box center [481, 220] width 68 height 10
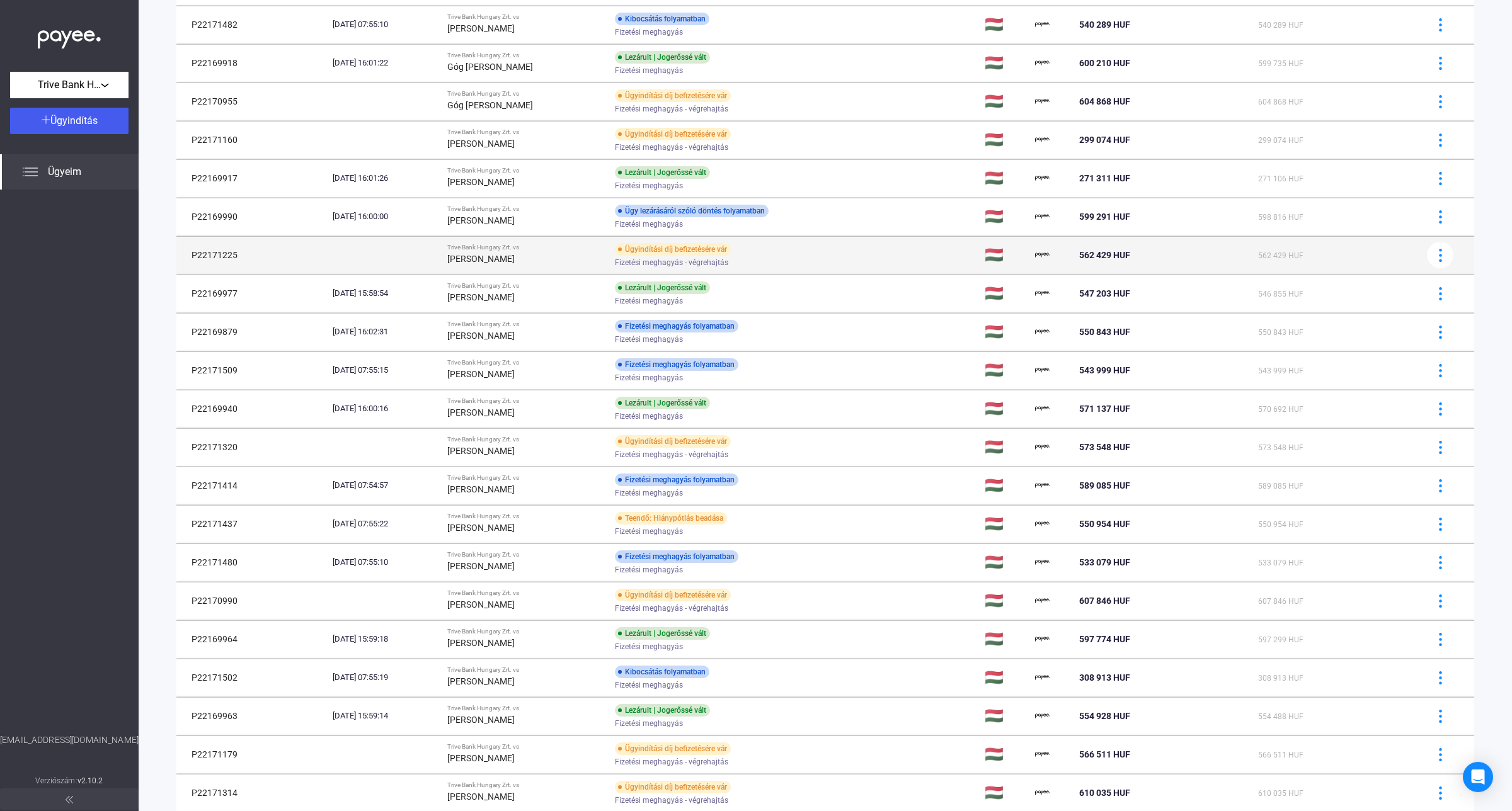
click at [402, 260] on td at bounding box center [384, 255] width 114 height 37
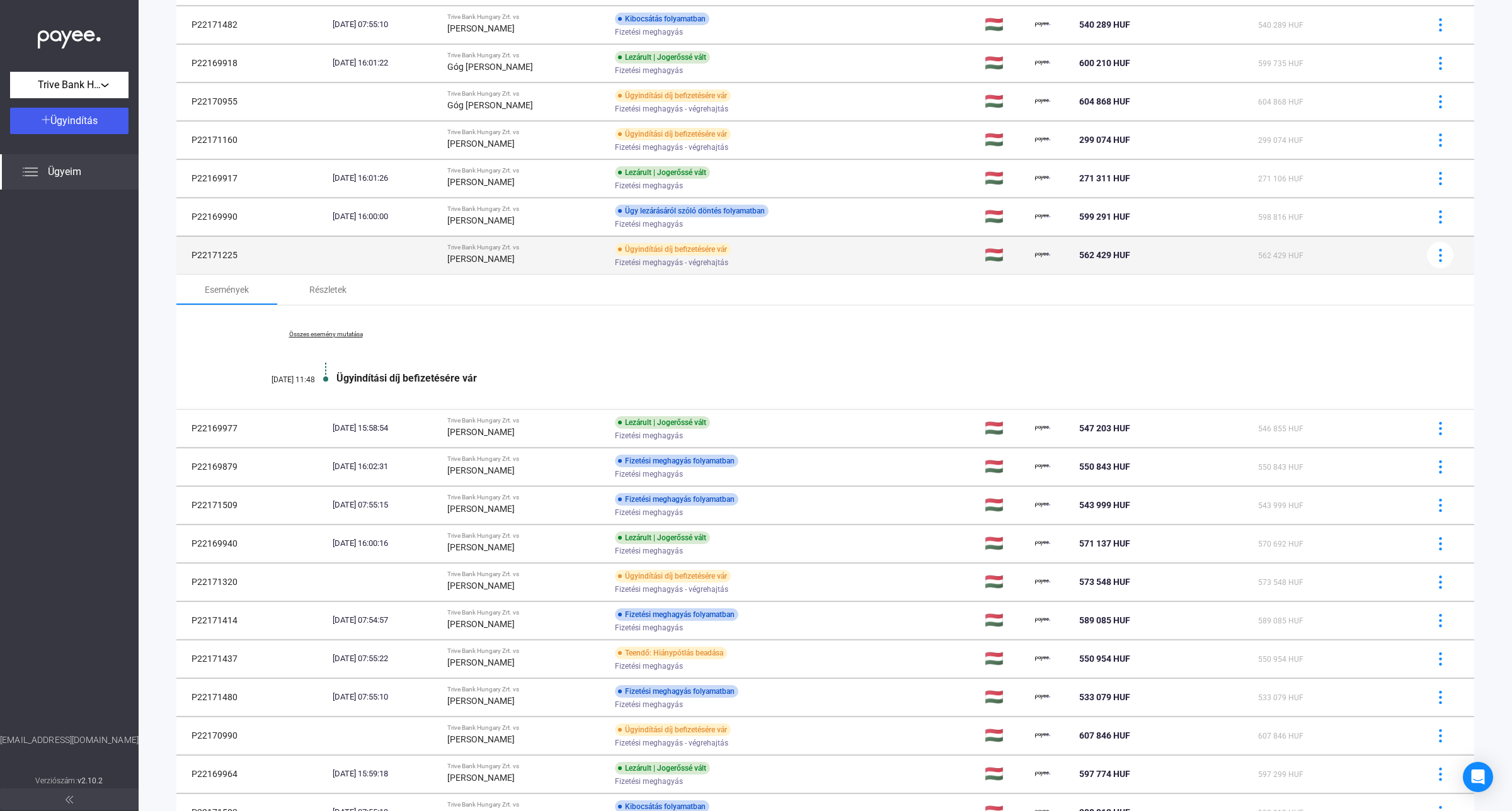
drag, startPoint x: 247, startPoint y: 260, endPoint x: 193, endPoint y: 256, distance: 54.1
click at [193, 256] on td "P22171225" at bounding box center [252, 255] width 151 height 37
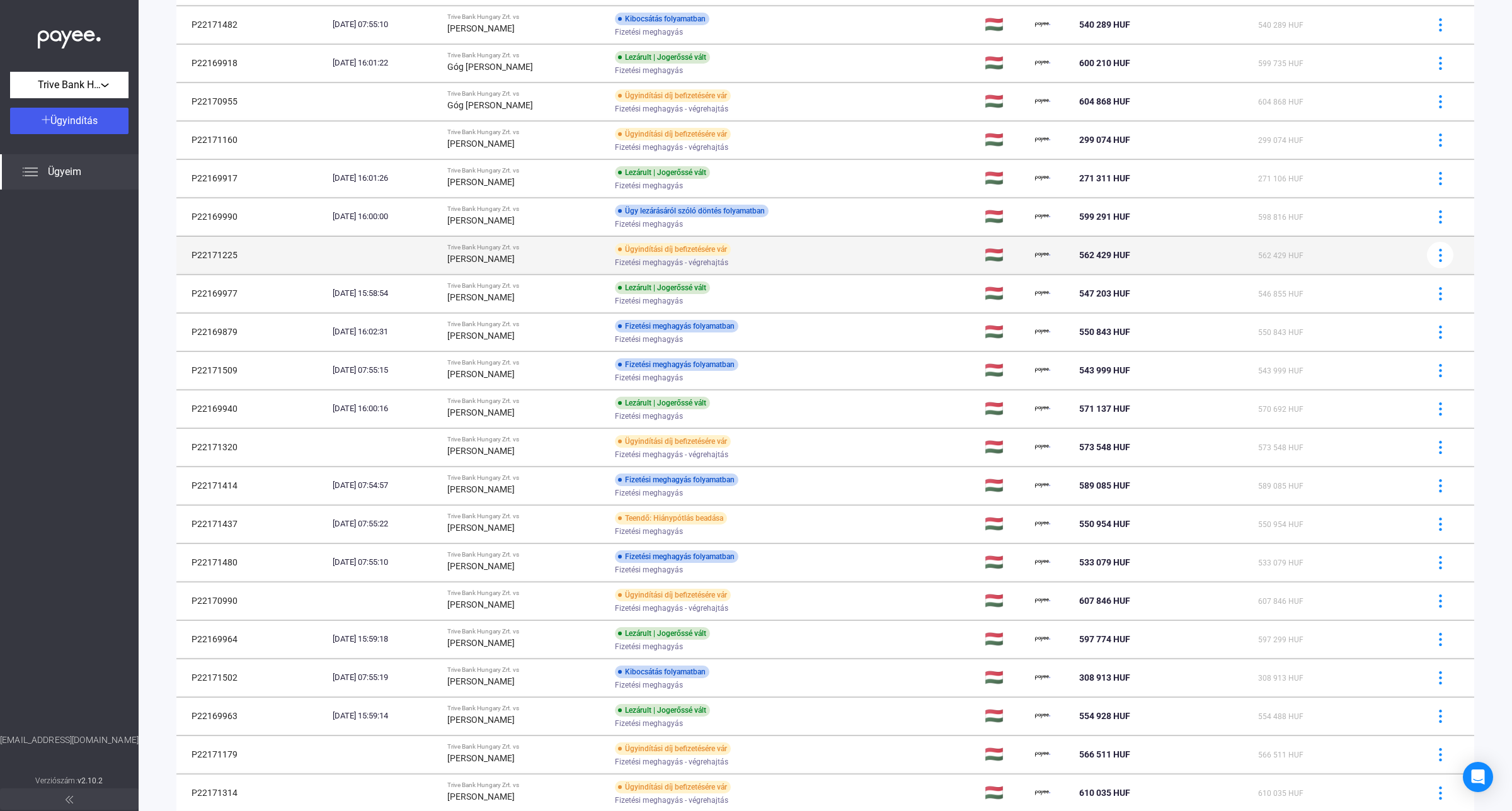
click at [380, 264] on td at bounding box center [384, 255] width 114 height 37
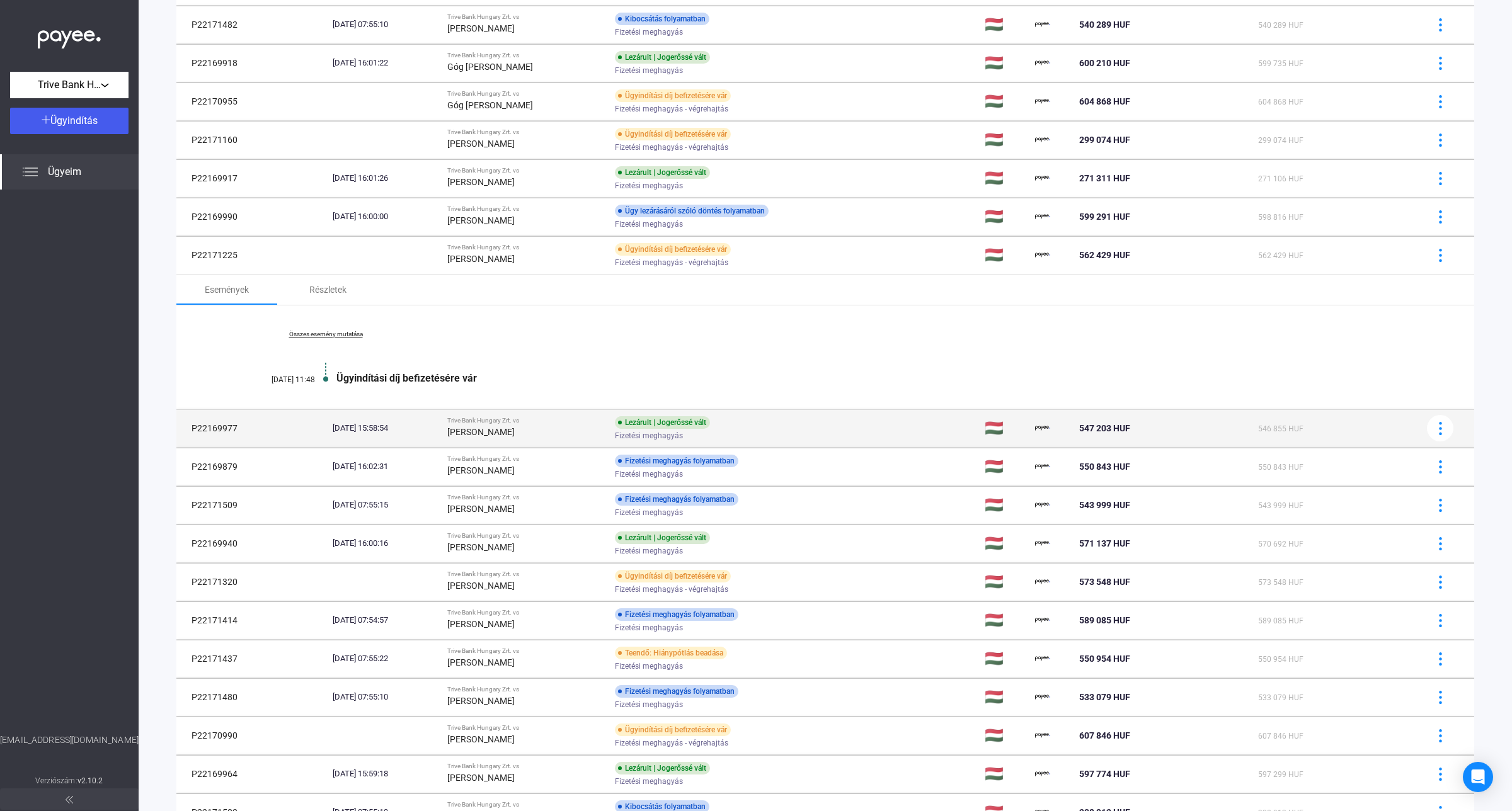
click at [437, 432] on div "[DATE] 15:58:54" at bounding box center [385, 428] width 104 height 13
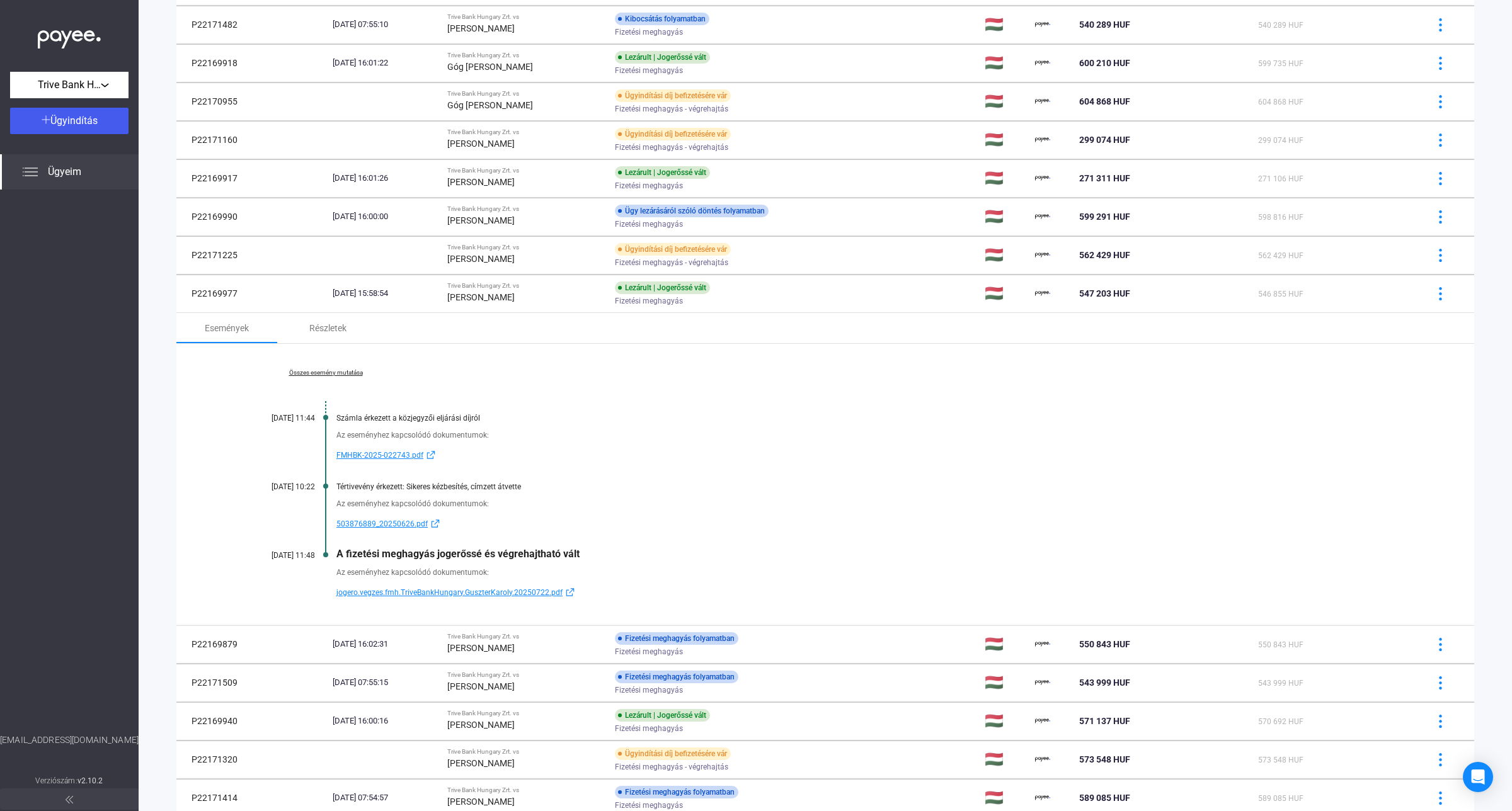
click at [329, 373] on link "Összes esemény mutatása" at bounding box center [326, 373] width 173 height 7
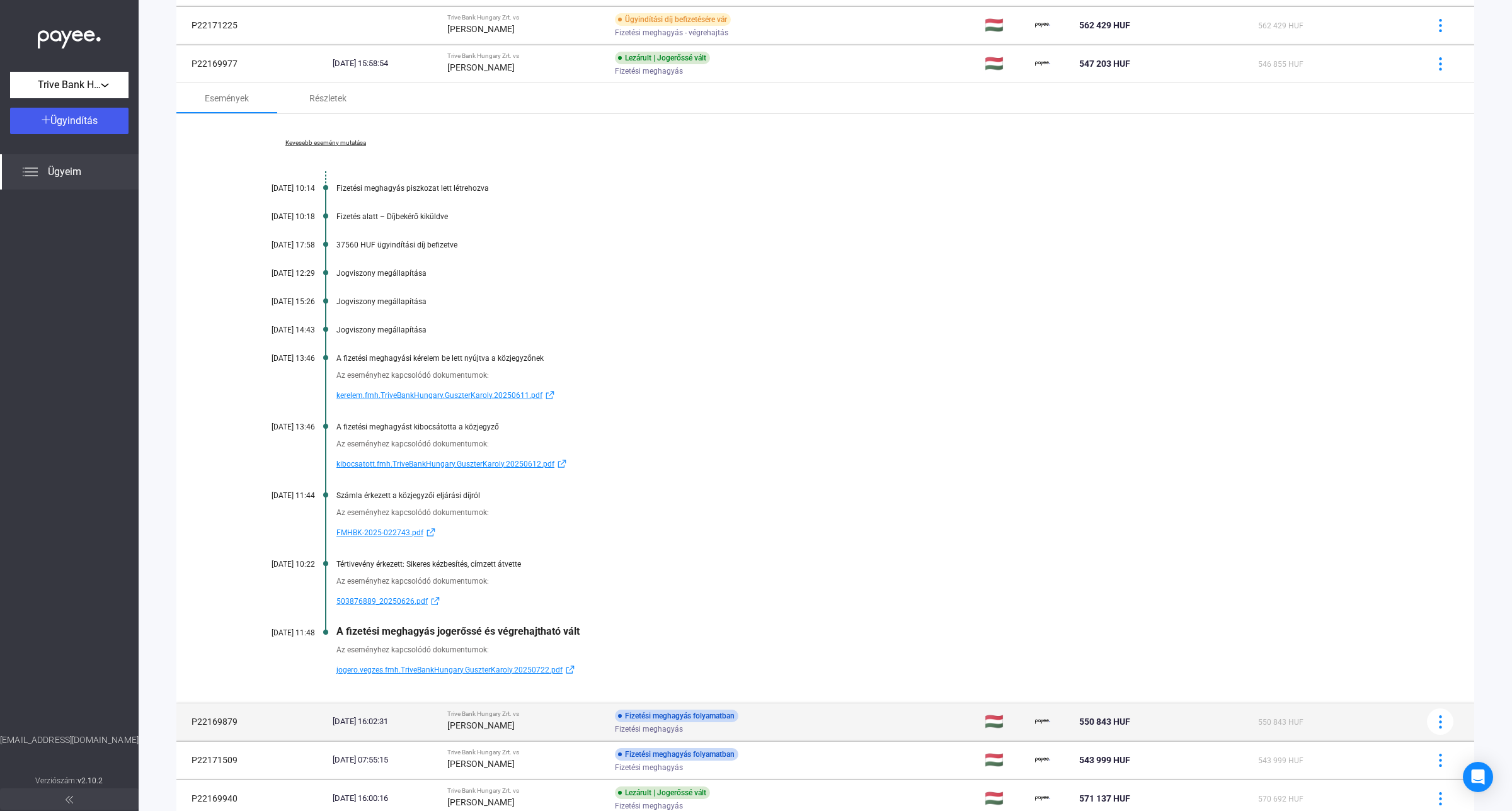
scroll to position [454, 0]
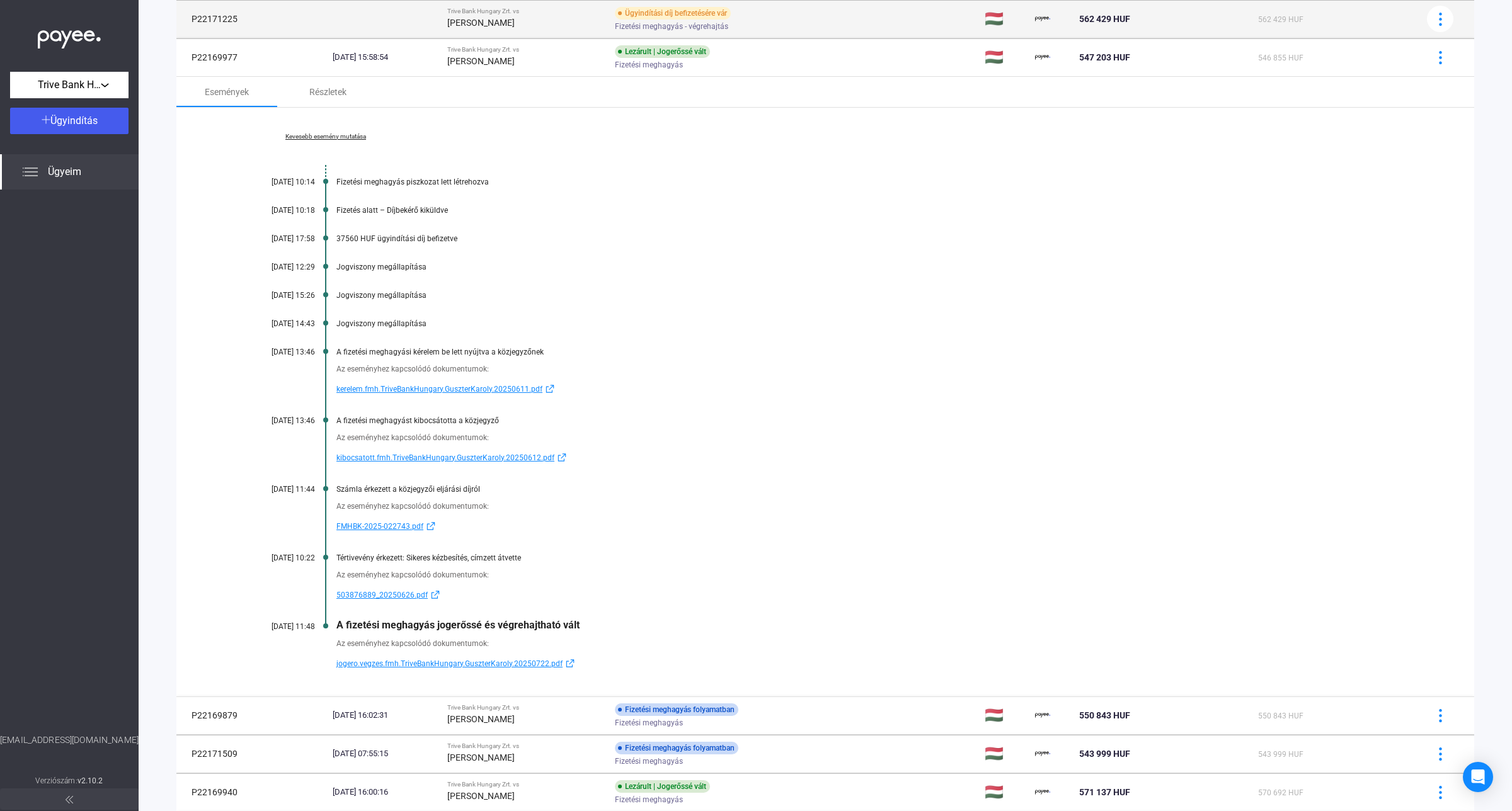
click at [526, 29] on div "[PERSON_NAME]" at bounding box center [525, 23] width 157 height 15
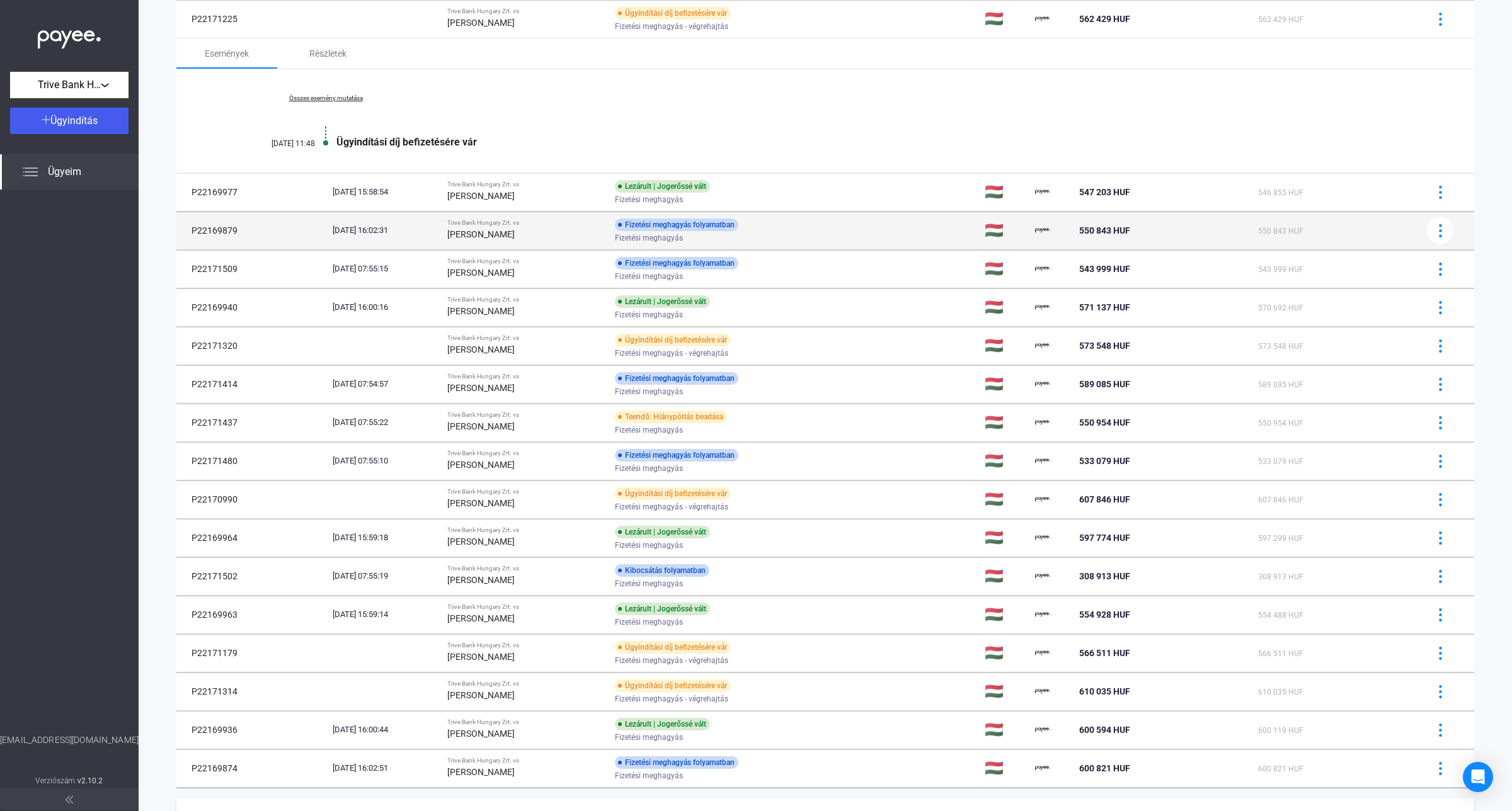
click at [503, 234] on strong "[PERSON_NAME]" at bounding box center [481, 234] width 68 height 10
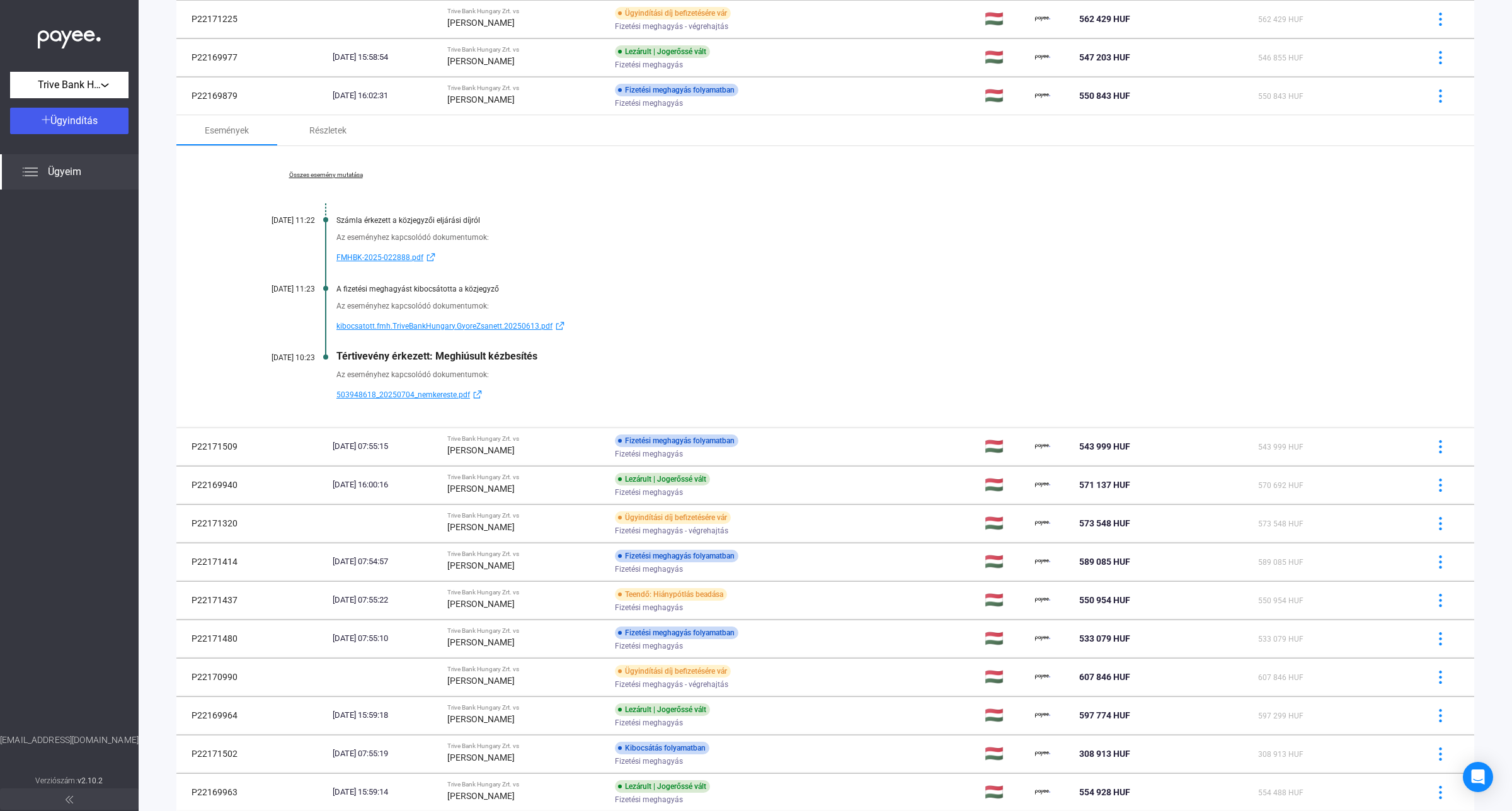
click at [315, 173] on link "Összes esemény mutatása" at bounding box center [326, 175] width 173 height 7
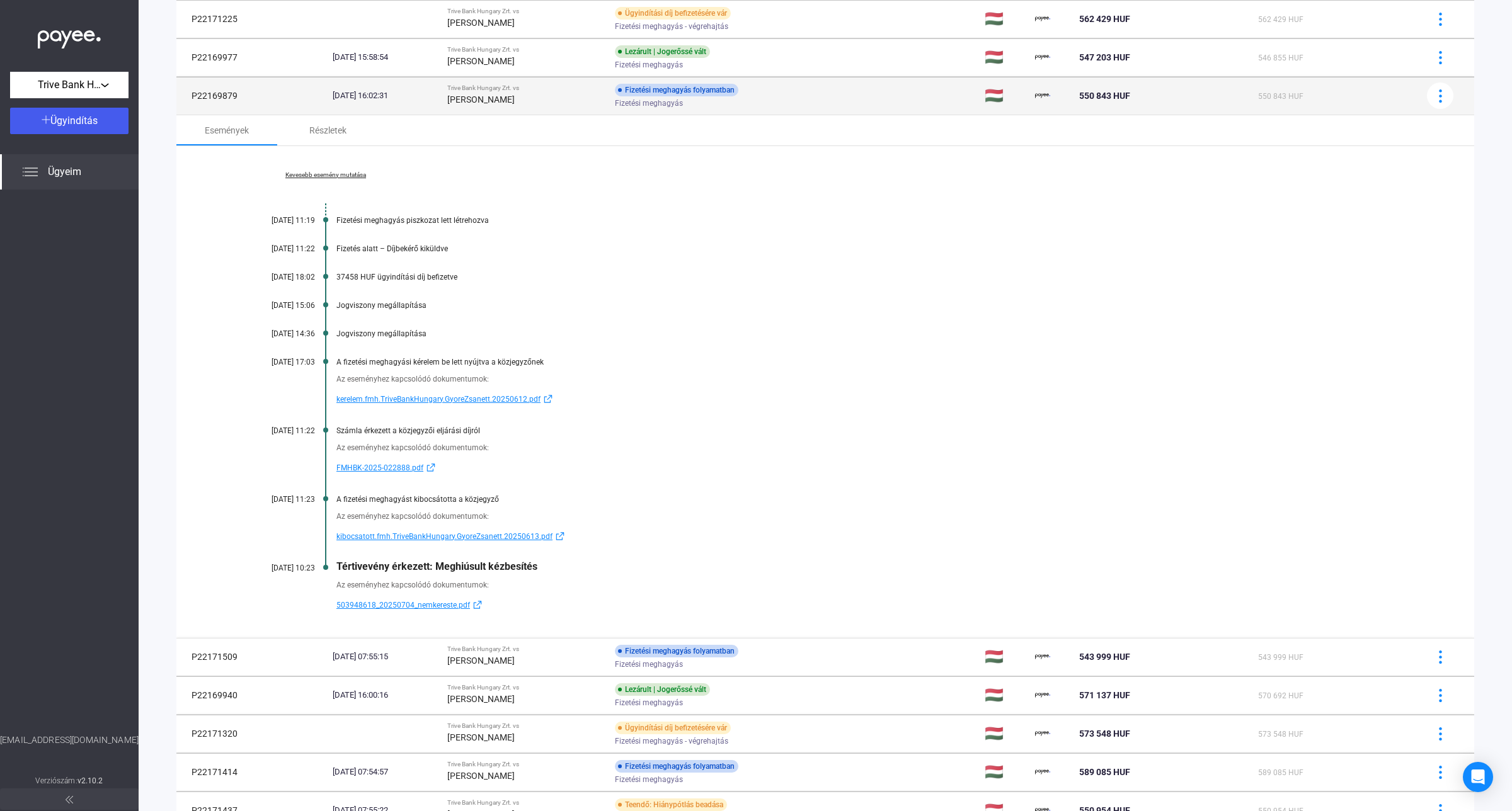
click at [484, 100] on strong "[PERSON_NAME]" at bounding box center [481, 99] width 68 height 10
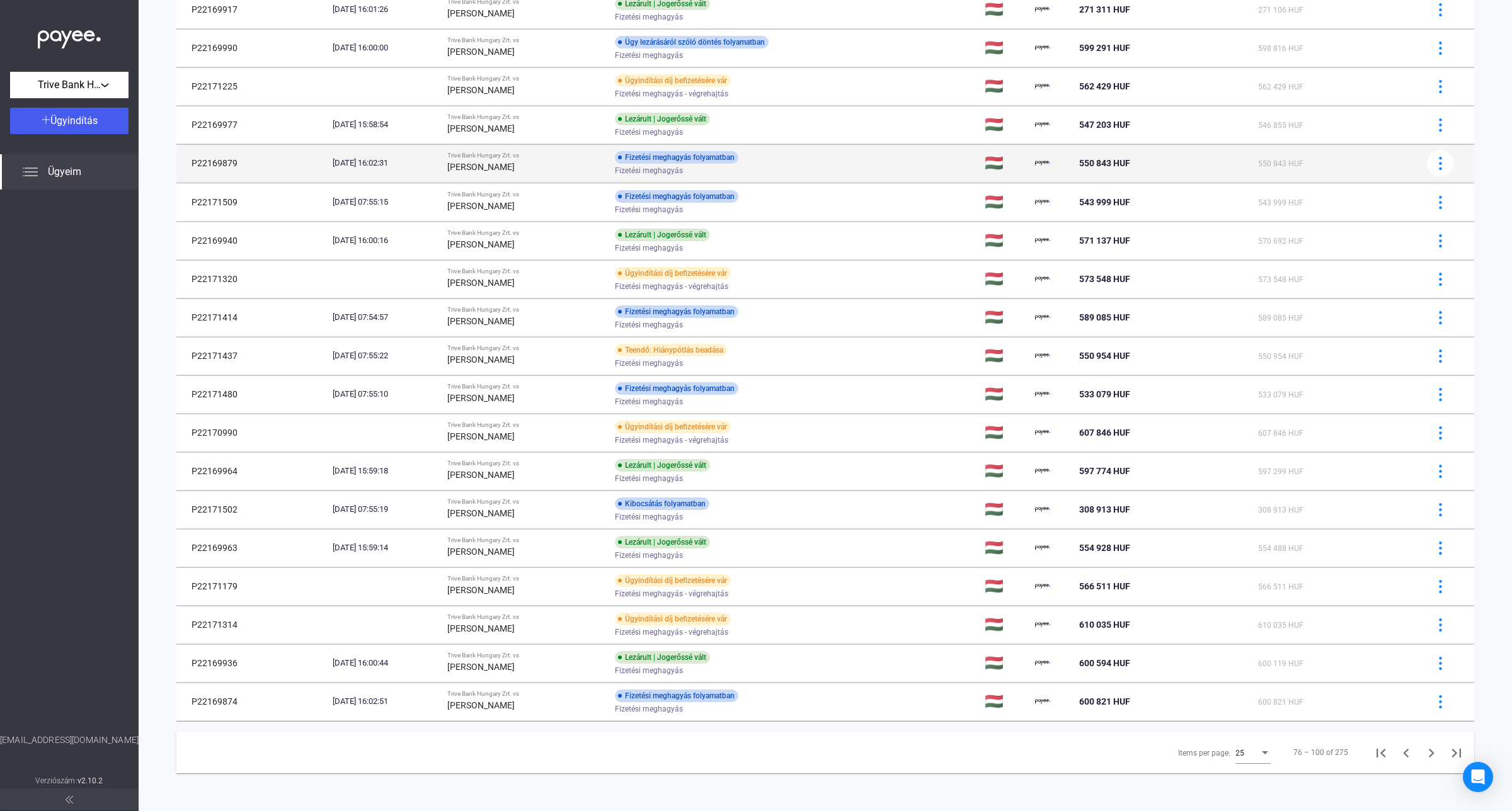
scroll to position [389, 0]
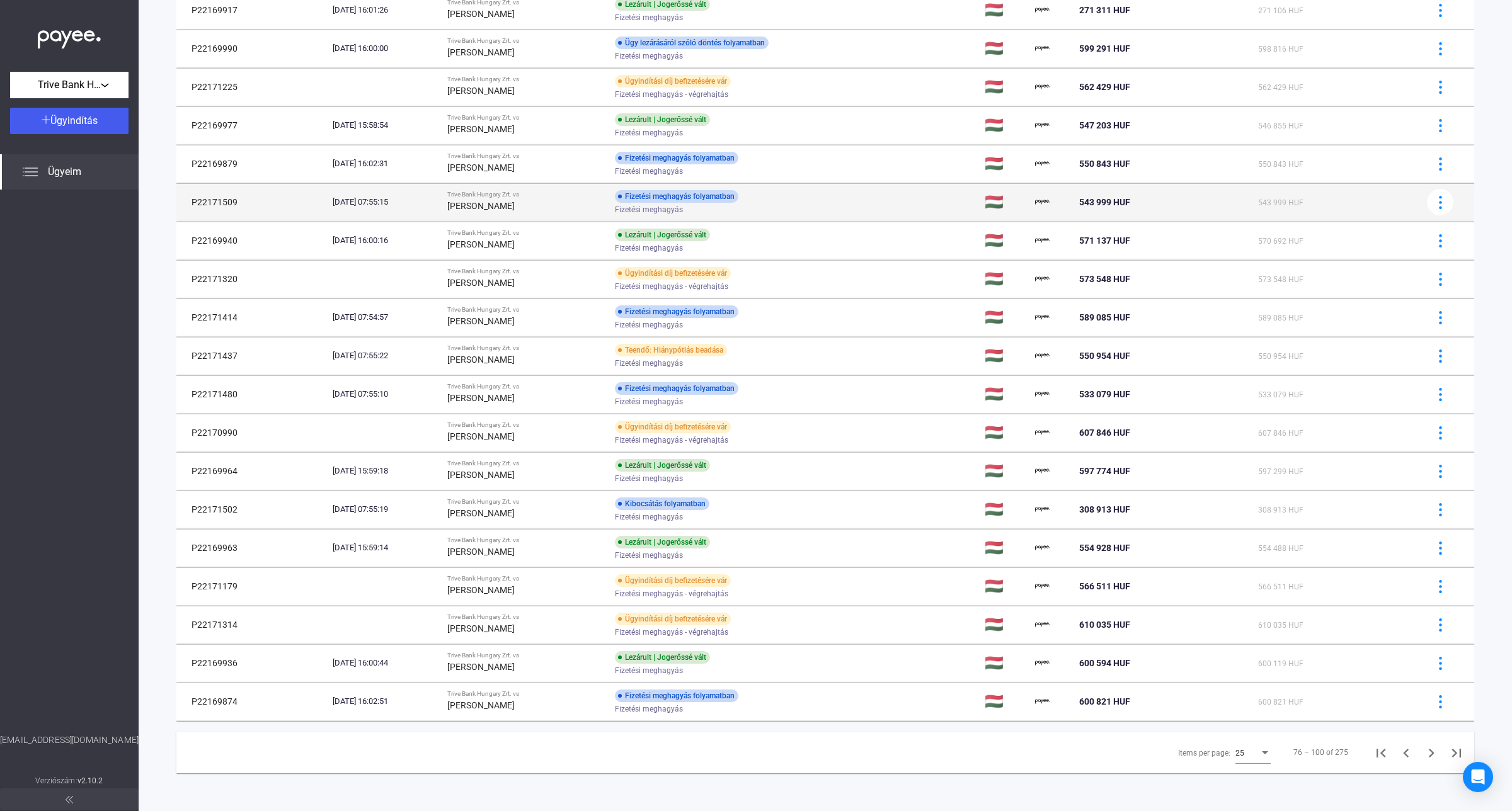
click at [489, 209] on div "[PERSON_NAME]" at bounding box center [525, 205] width 157 height 15
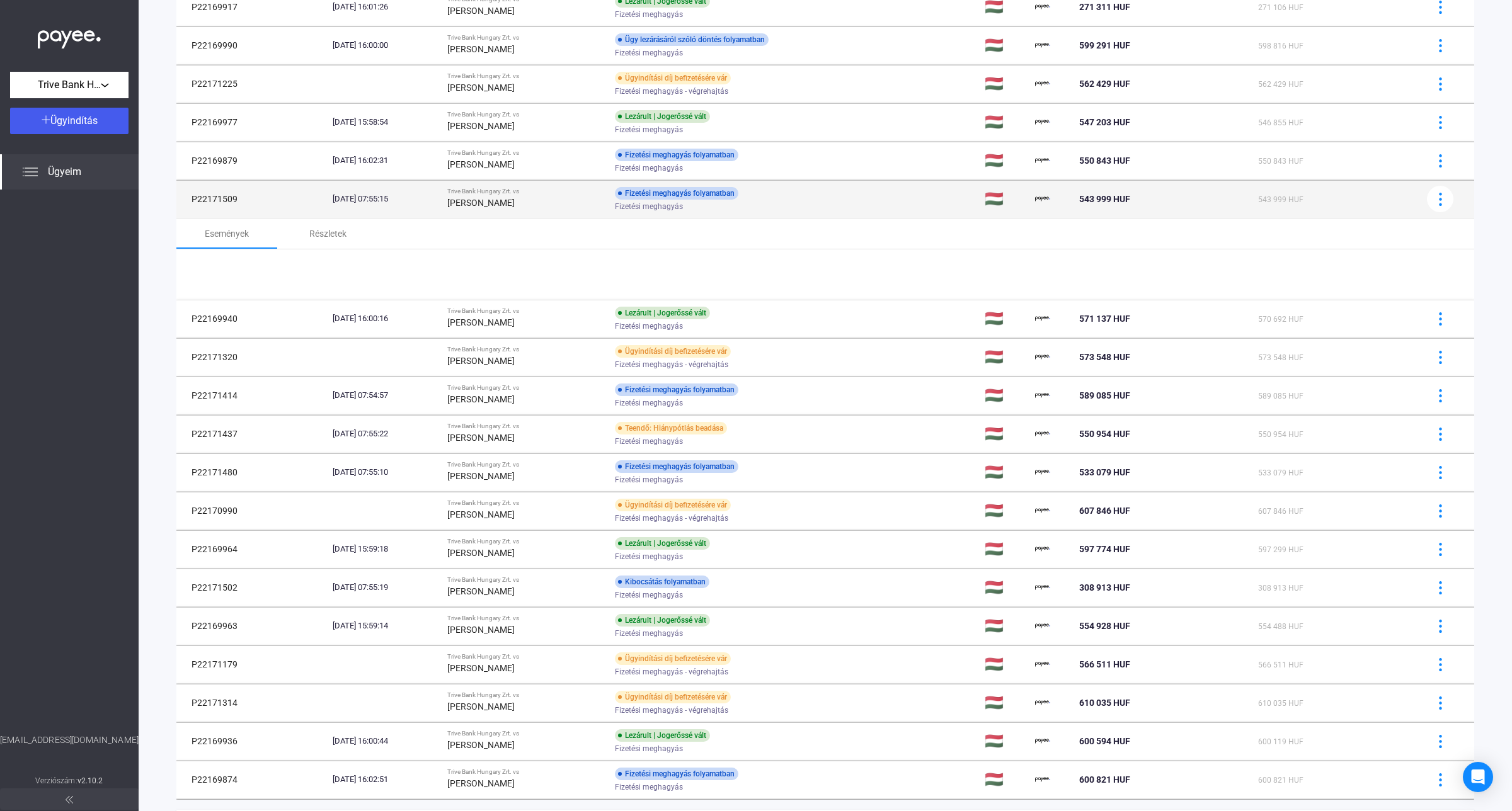
scroll to position [454, 0]
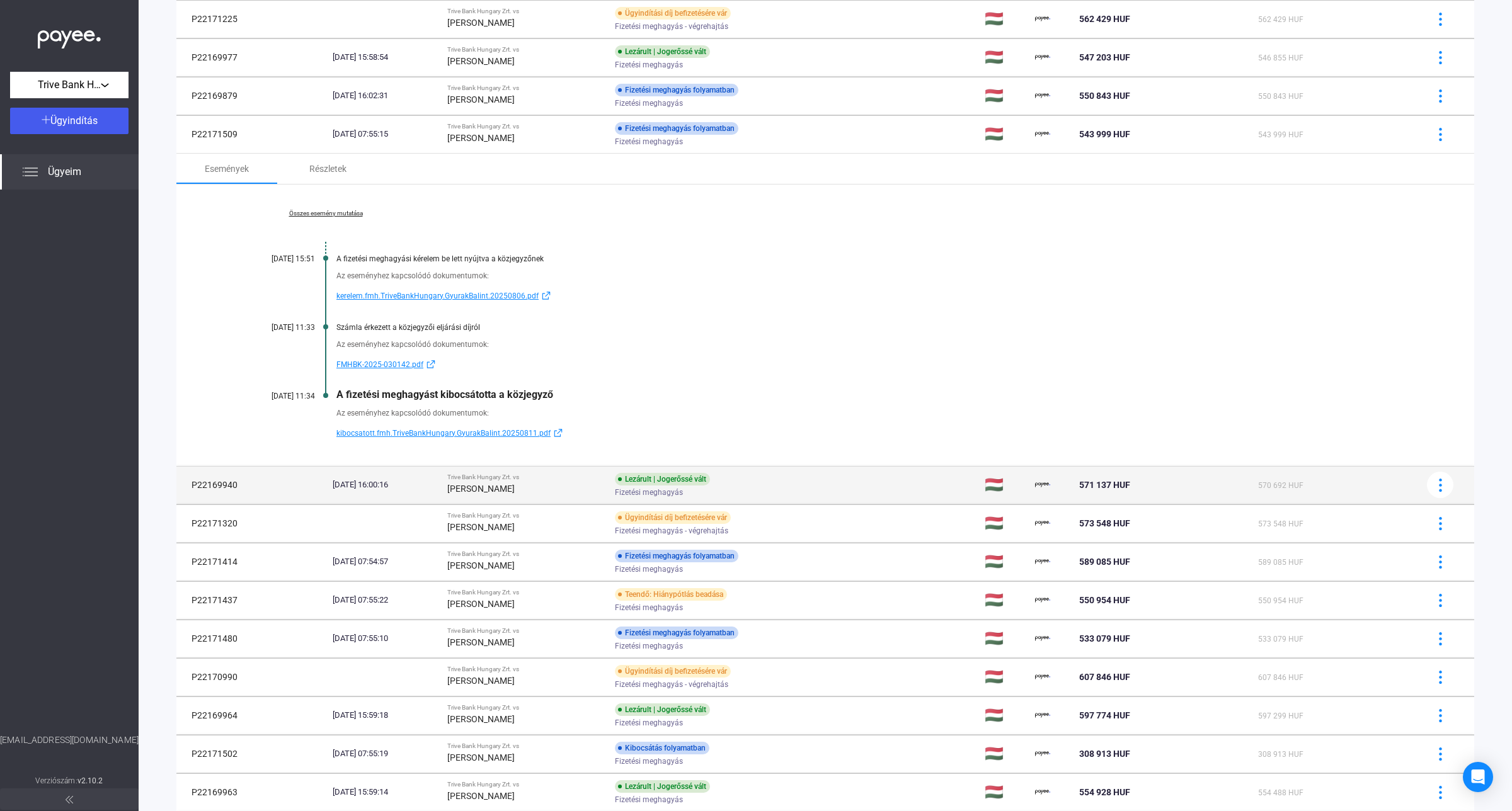
click at [549, 488] on div "[PERSON_NAME]" at bounding box center [525, 488] width 157 height 15
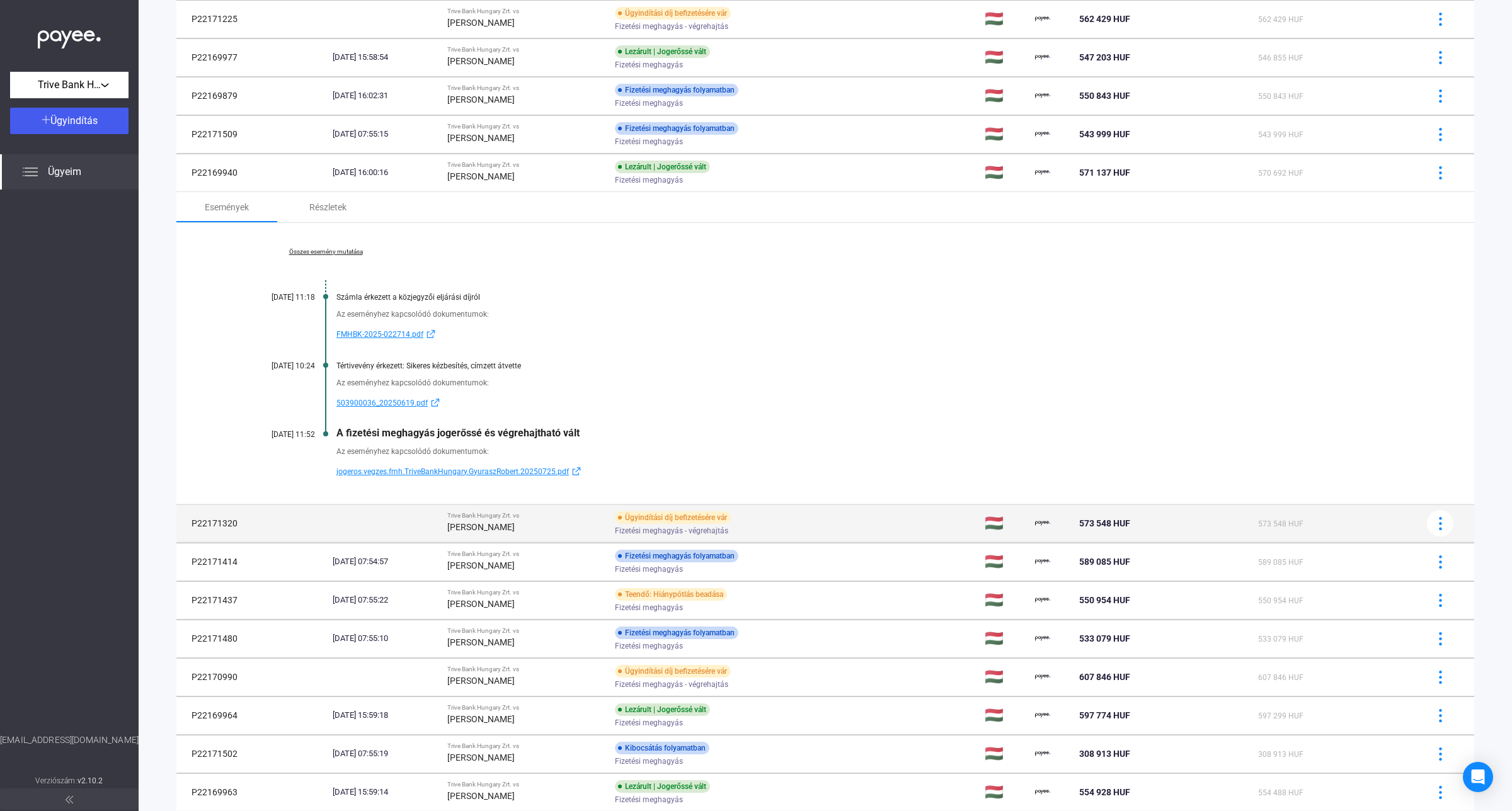
click at [641, 509] on td "Ügyindítási díj befizetésére vár Fizetési meghagyás - végrehajtás" at bounding box center [794, 523] width 369 height 37
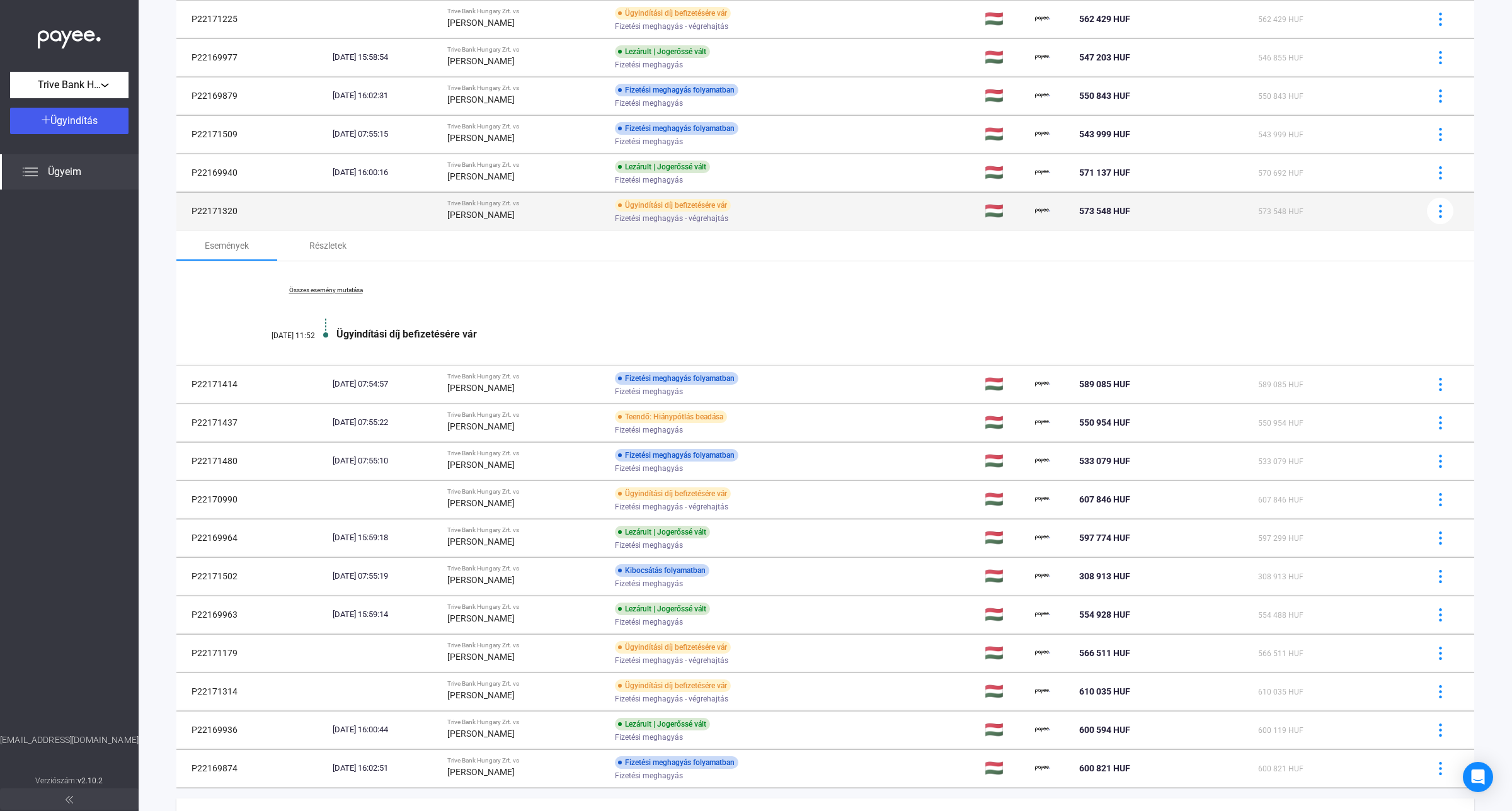
drag, startPoint x: 242, startPoint y: 214, endPoint x: 177, endPoint y: 209, distance: 65.2
click at [177, 209] on td "P22171320" at bounding box center [252, 211] width 151 height 37
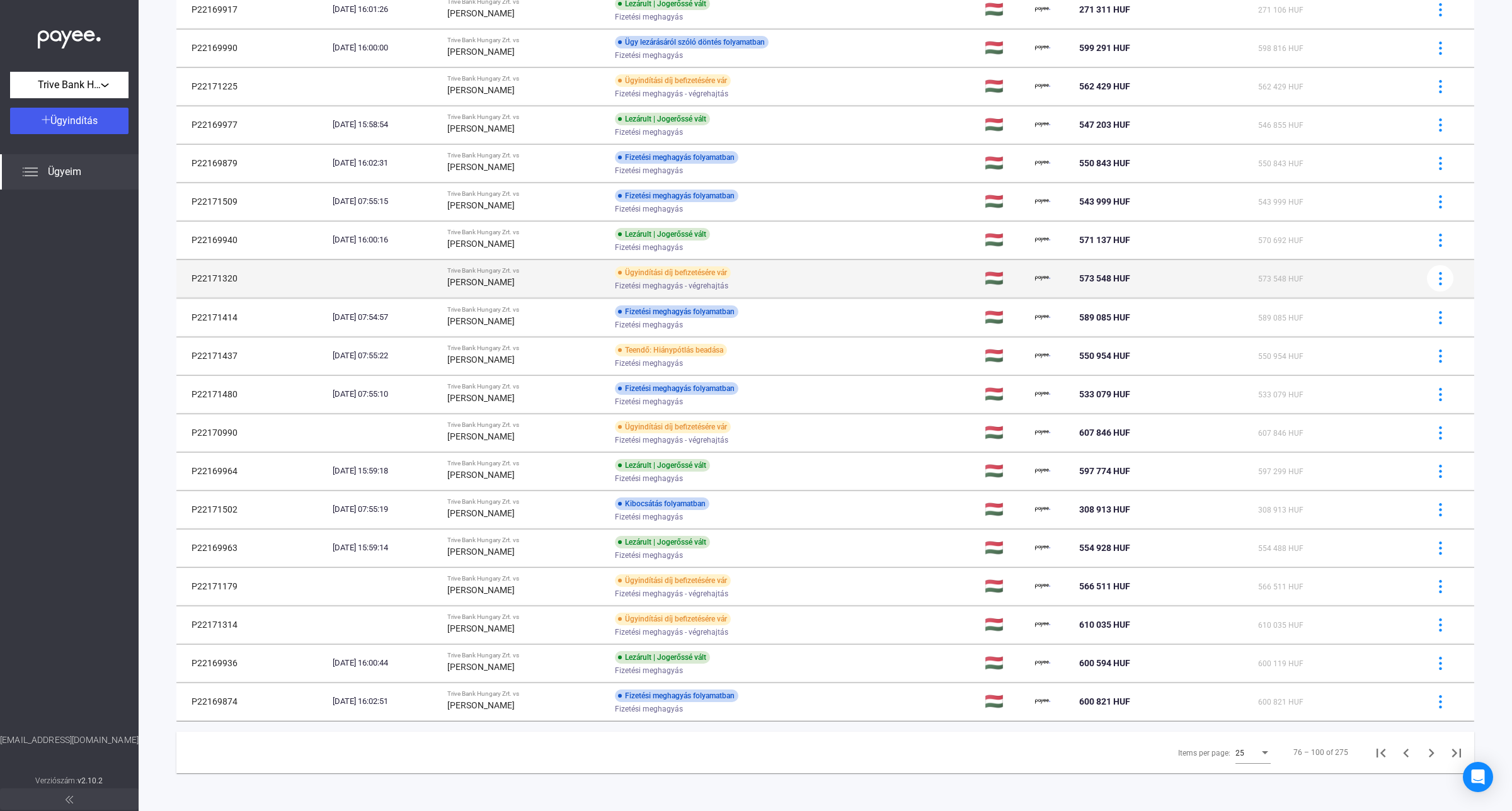
scroll to position [389, 0]
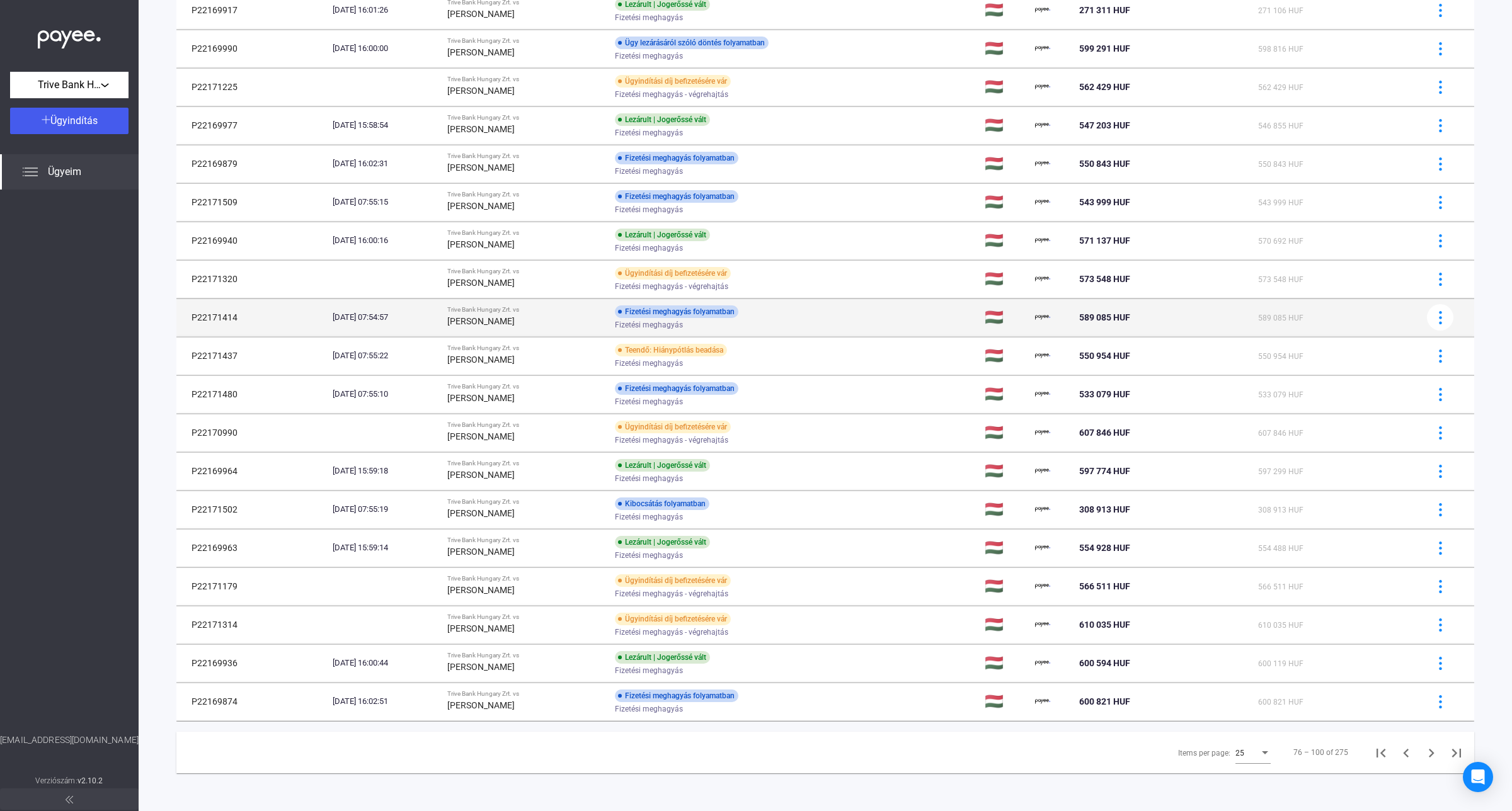
click at [515, 317] on strong "[PERSON_NAME]" at bounding box center [481, 321] width 68 height 10
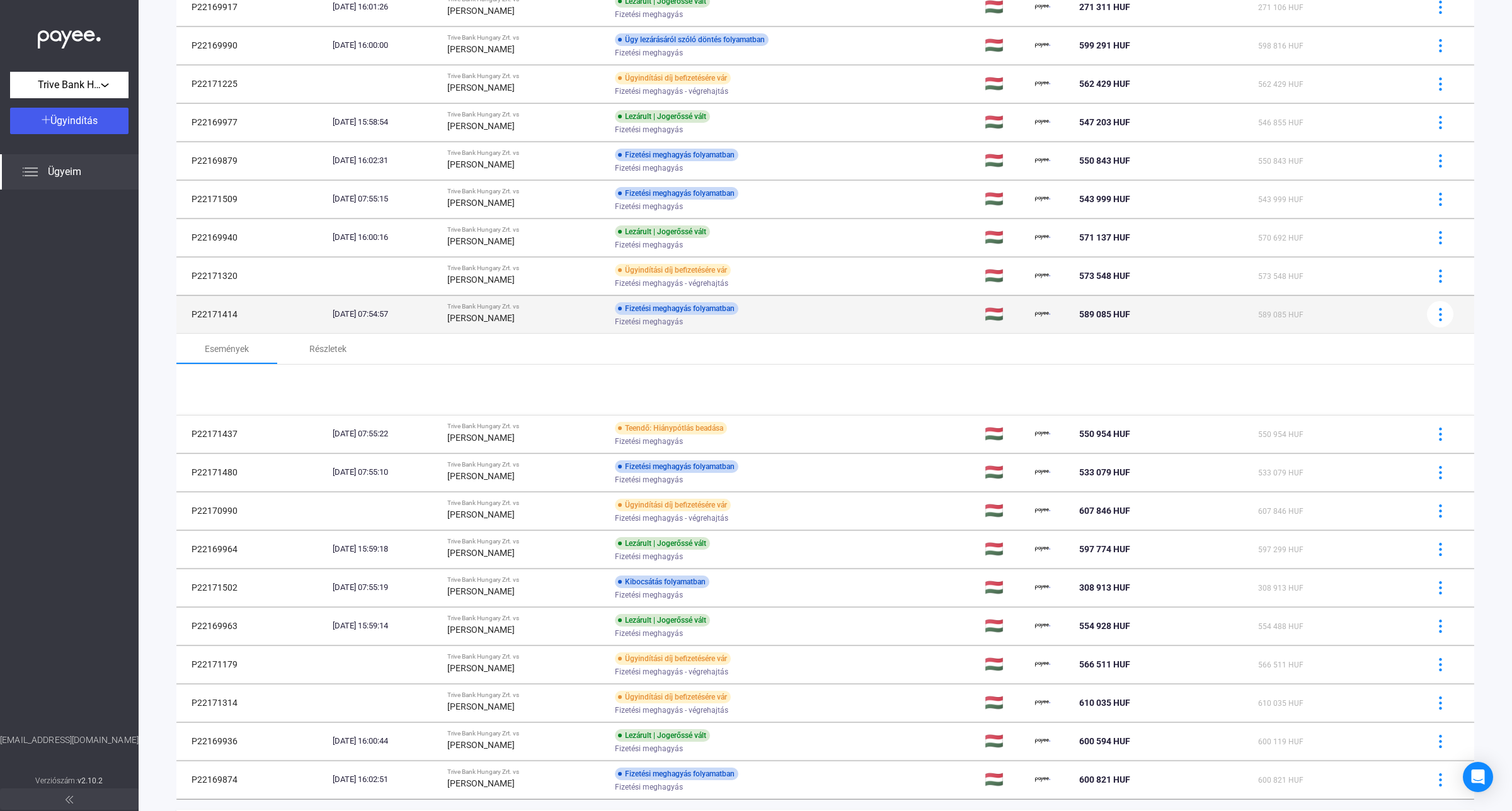
scroll to position [454, 0]
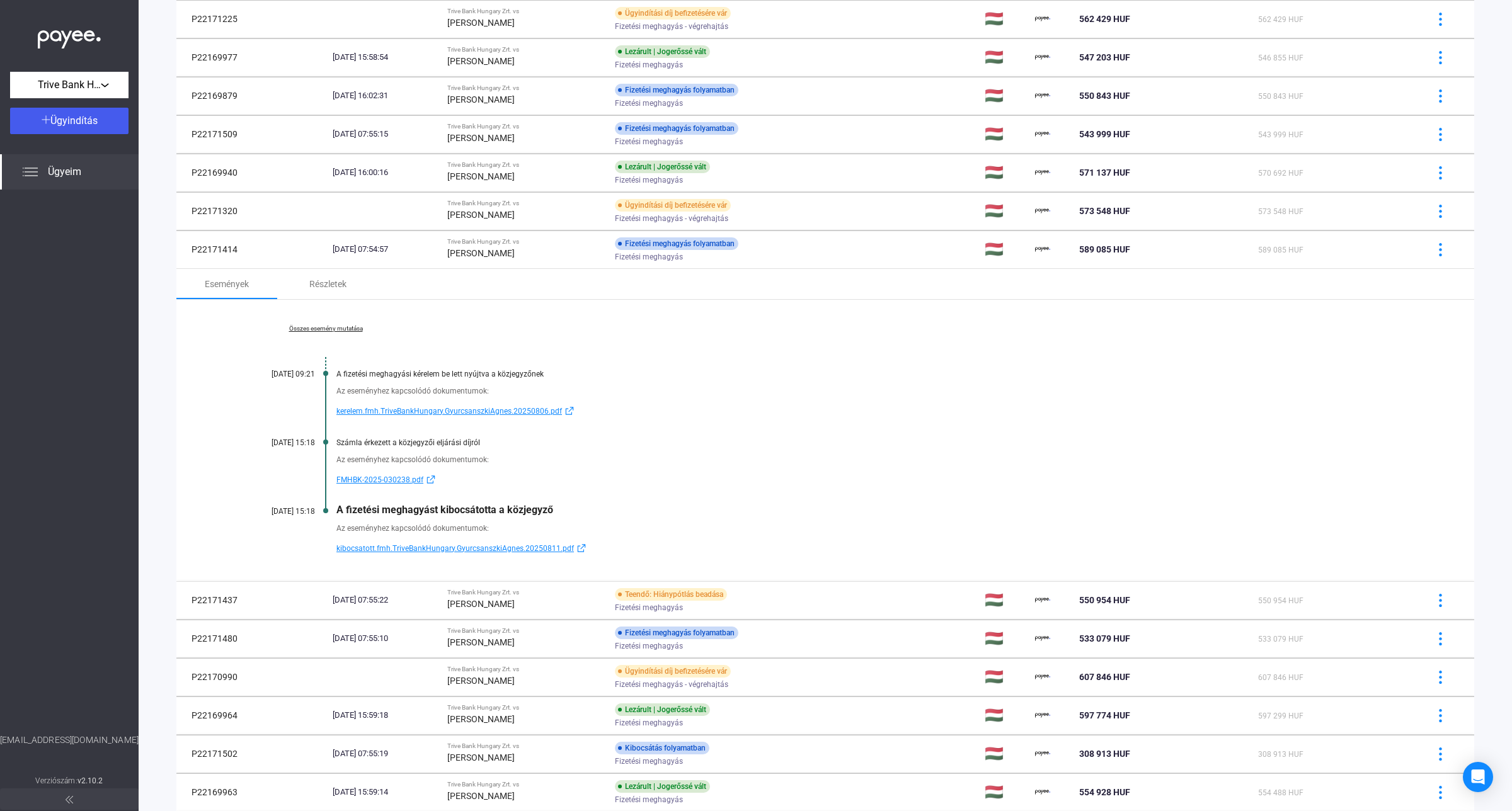
click at [345, 329] on link "Összes esemény mutatása" at bounding box center [326, 329] width 173 height 7
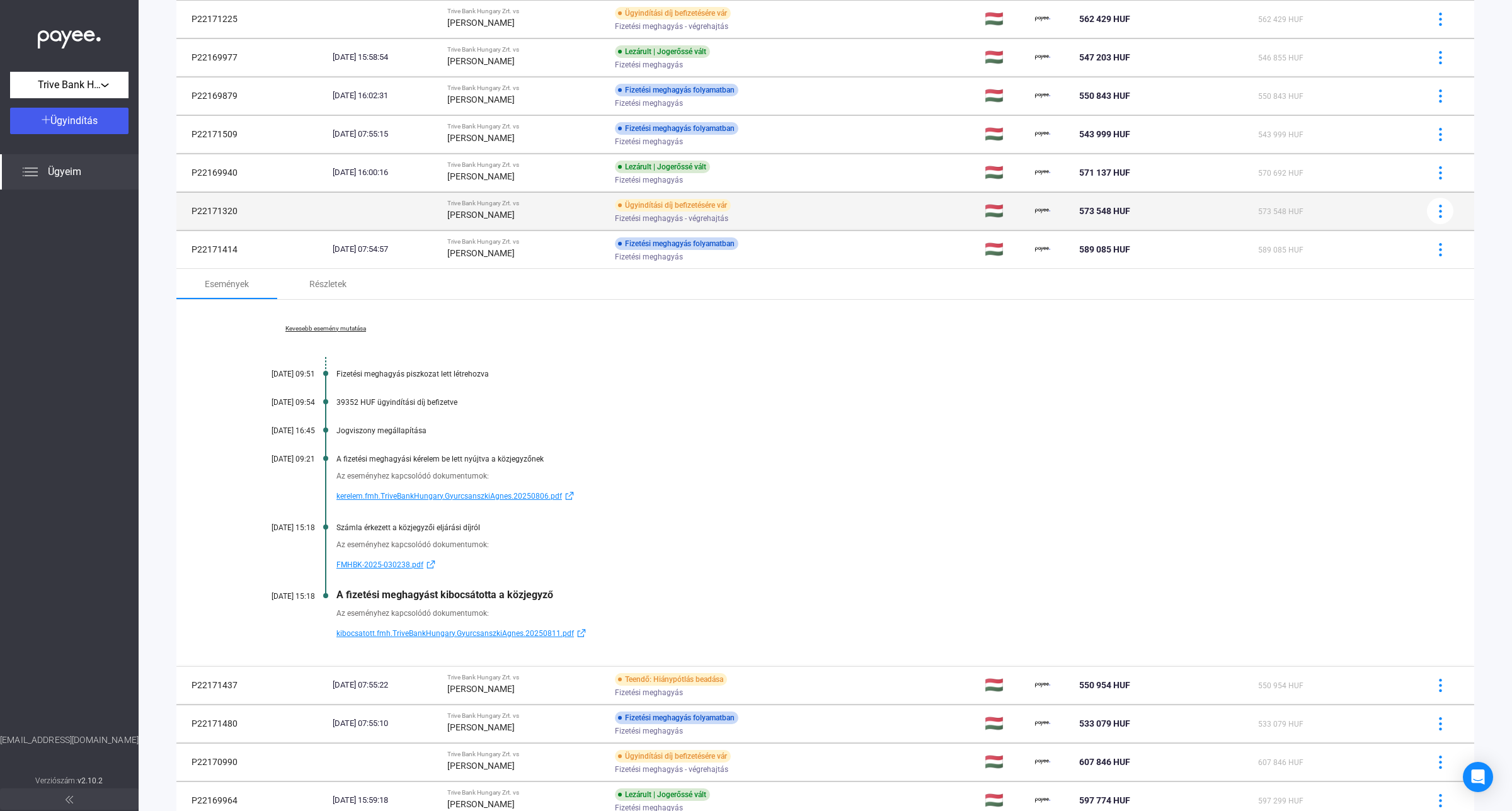
click at [504, 218] on strong "[PERSON_NAME]" at bounding box center [481, 214] width 68 height 10
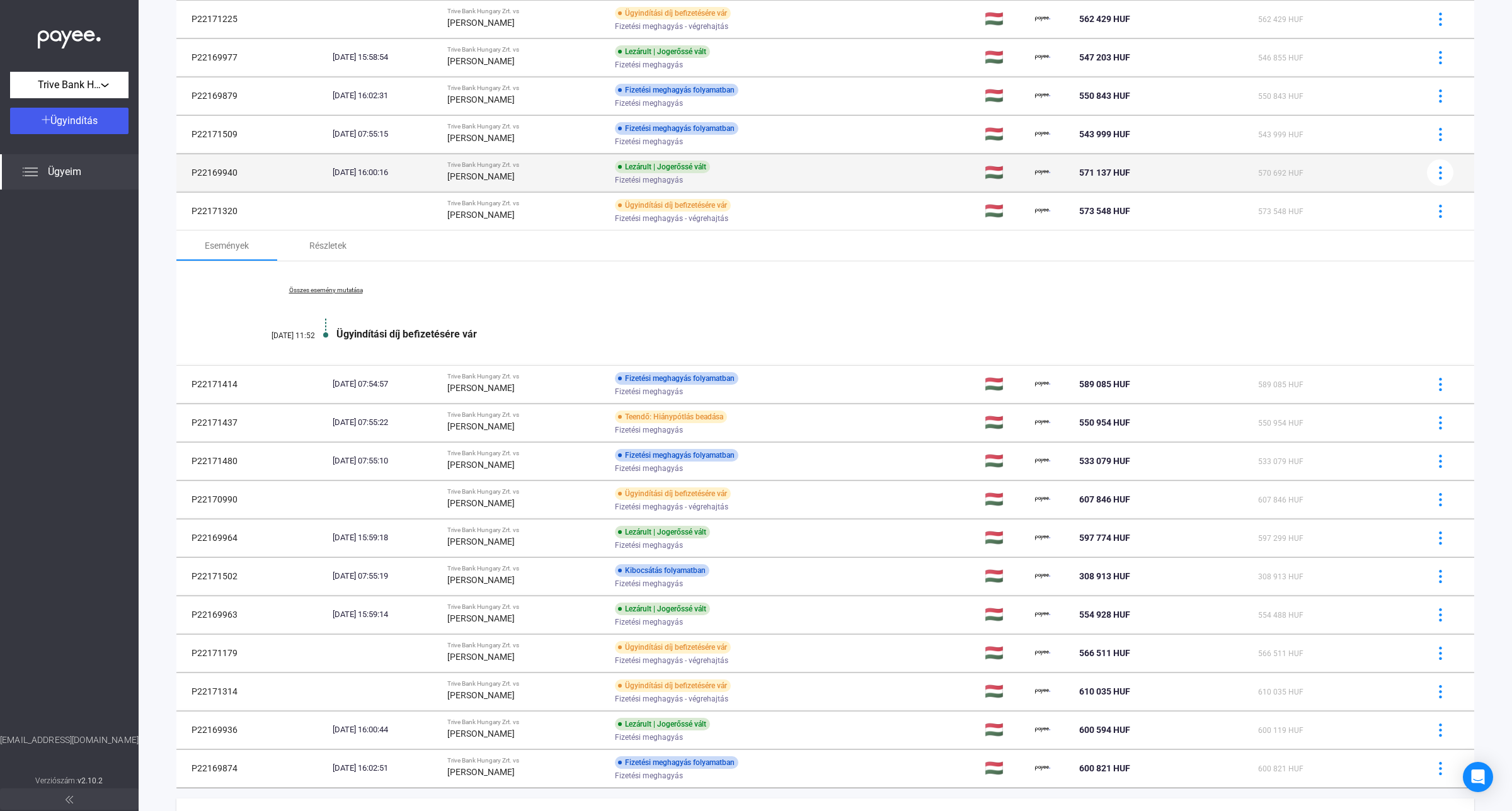
click at [515, 180] on strong "[PERSON_NAME]" at bounding box center [481, 176] width 68 height 10
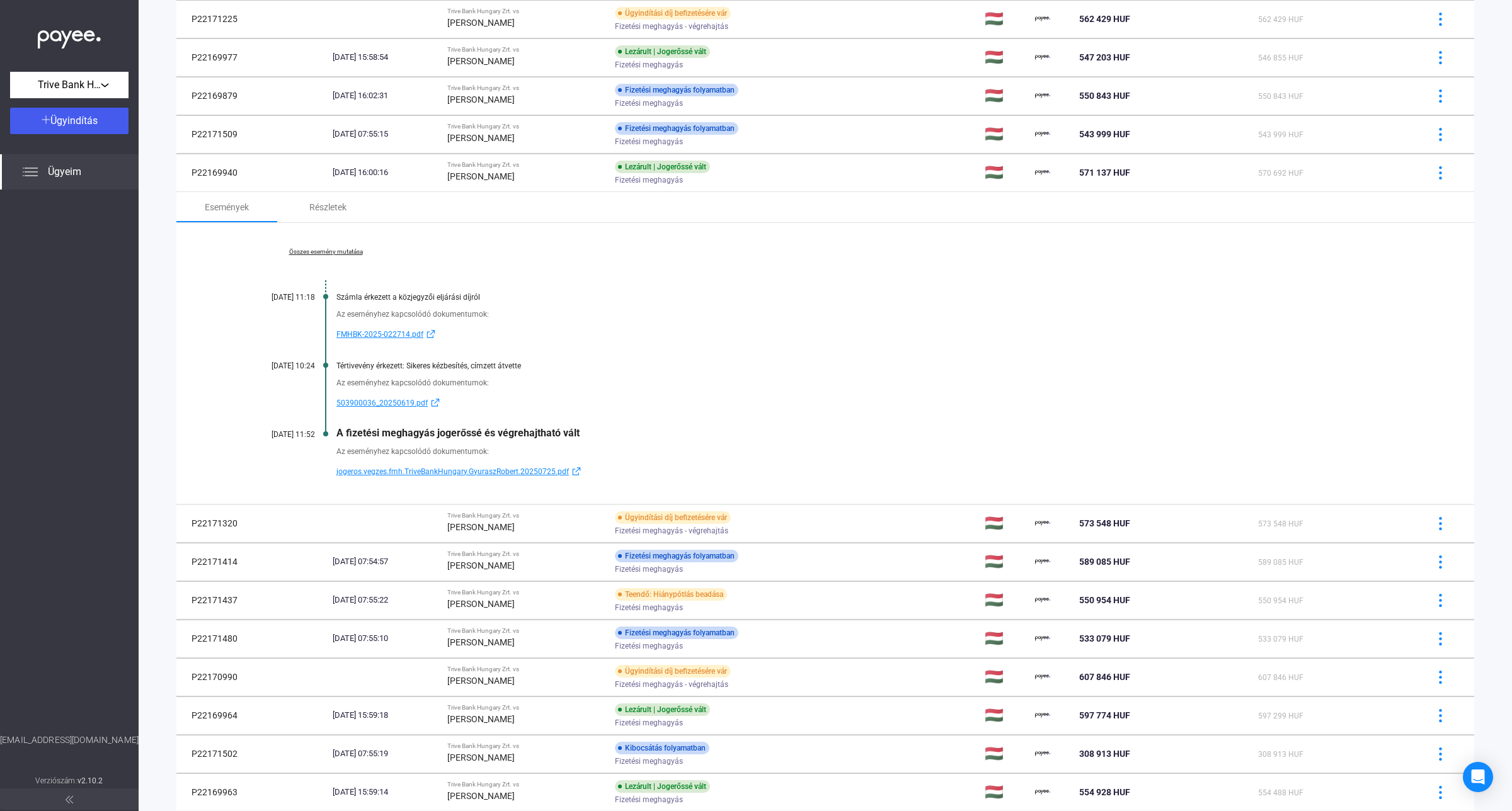
click at [313, 252] on link "Összes esemény mutatása" at bounding box center [326, 252] width 173 height 7
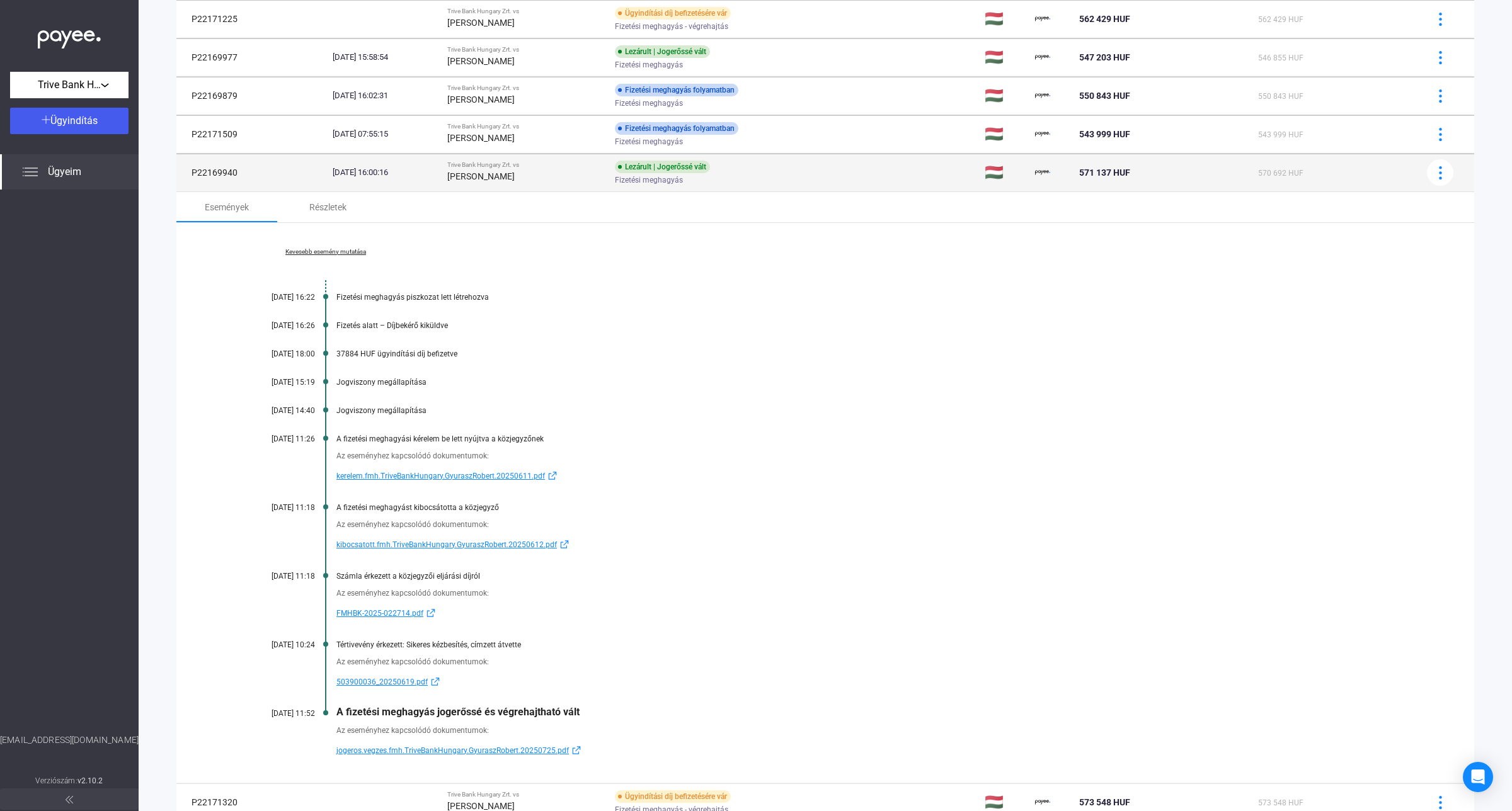
click at [505, 177] on strong "[PERSON_NAME]" at bounding box center [481, 176] width 68 height 10
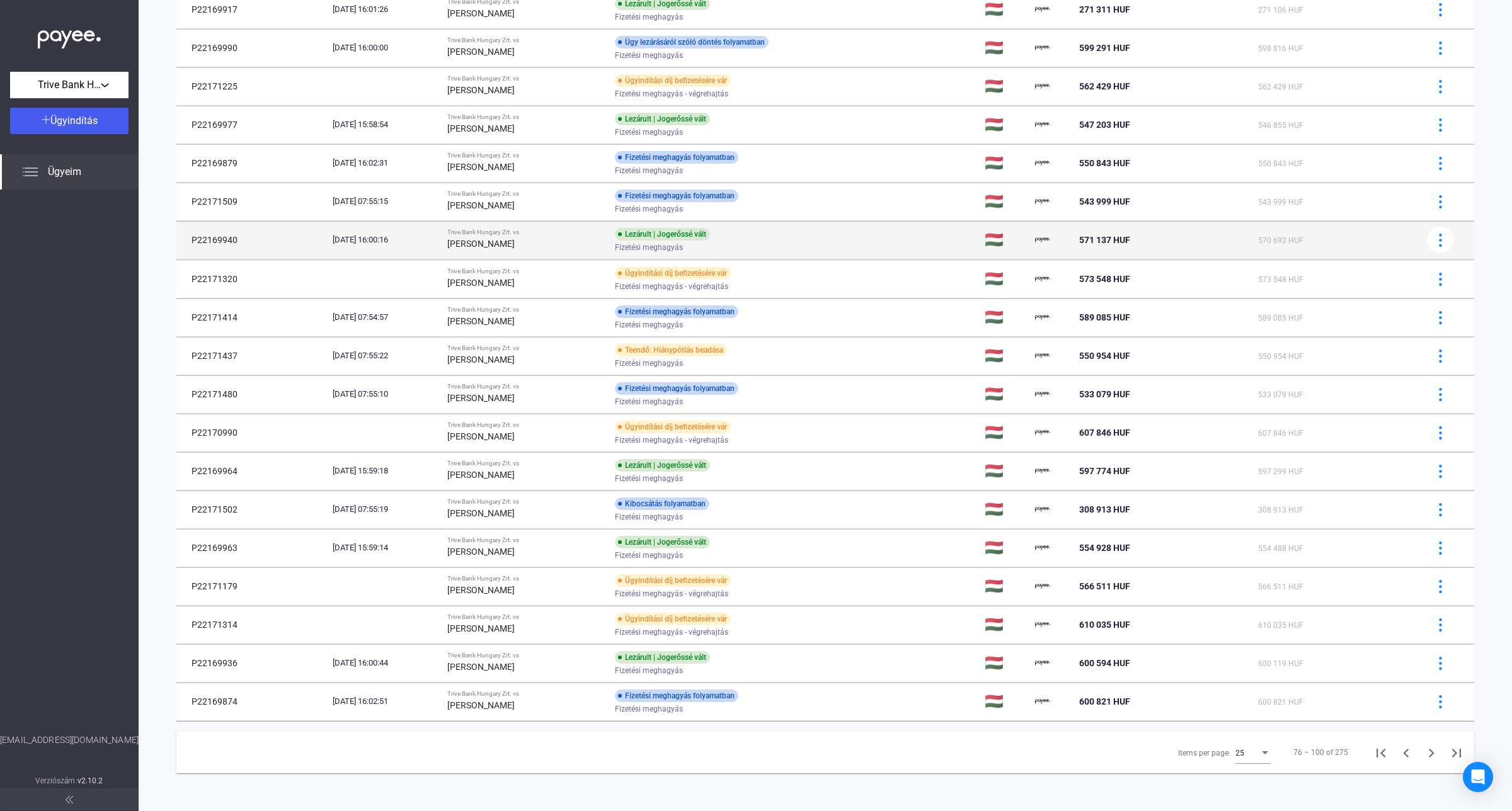
scroll to position [389, 0]
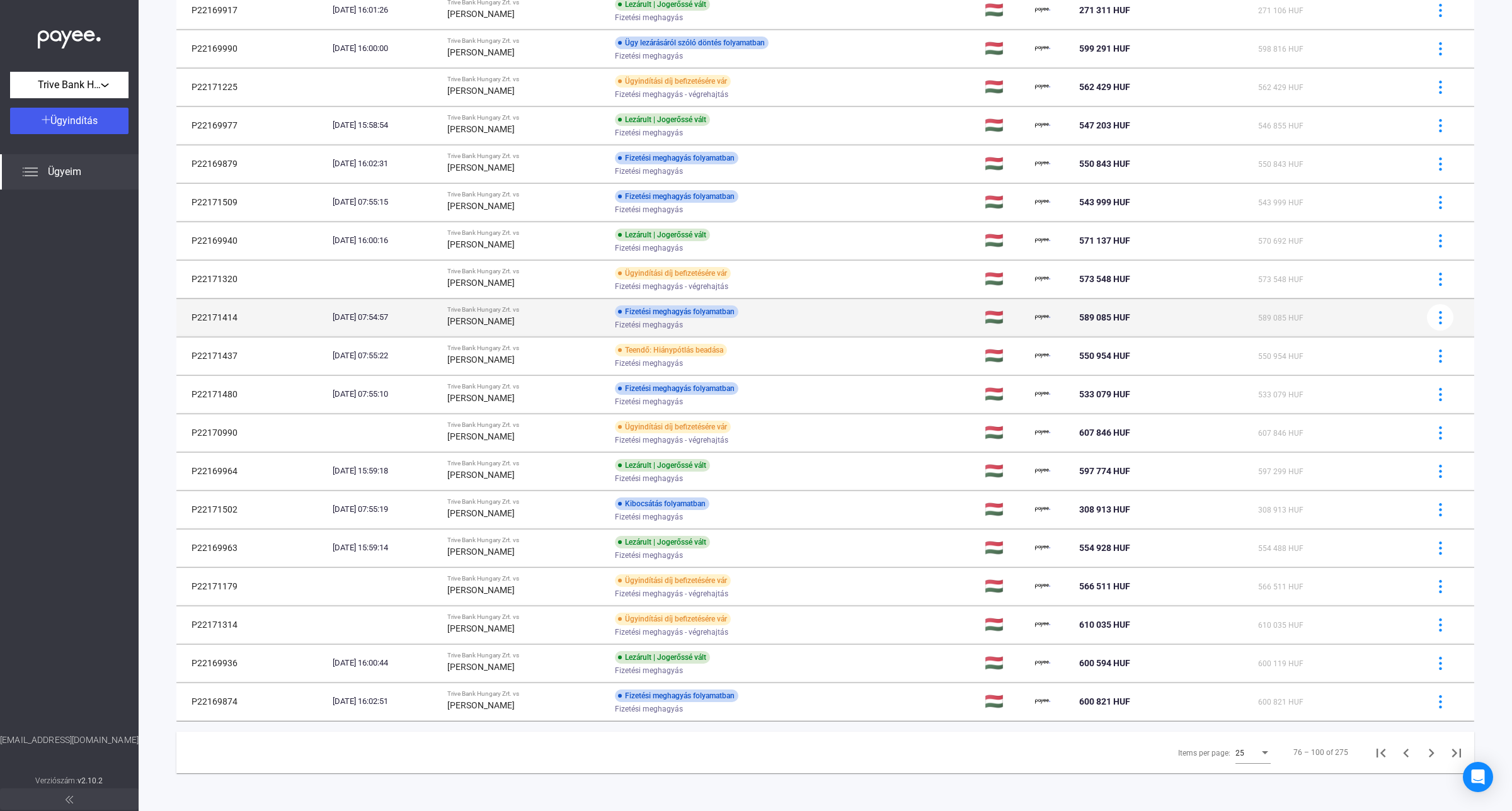
click at [515, 316] on strong "[PERSON_NAME]" at bounding box center [481, 321] width 68 height 10
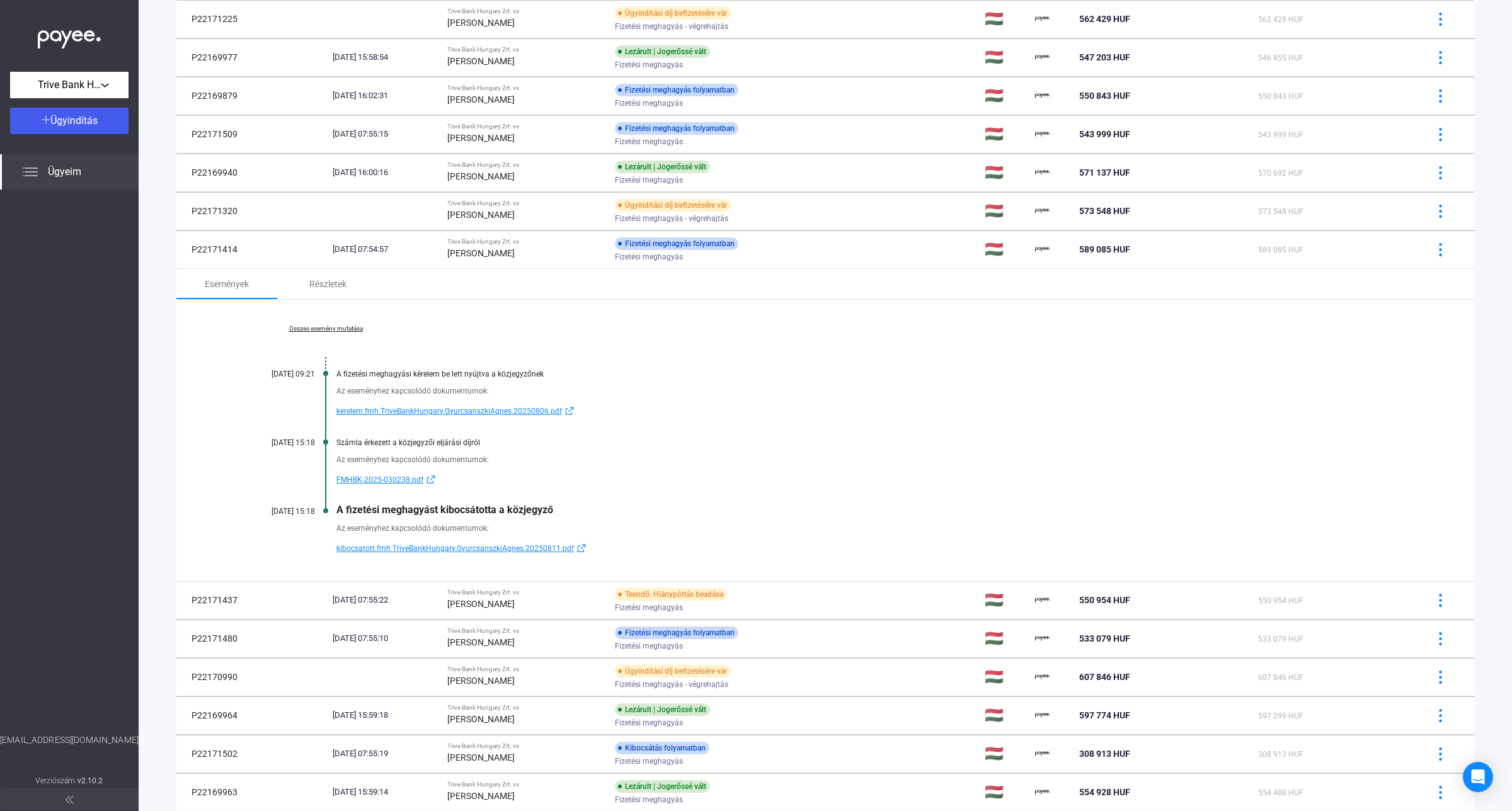
click at [335, 325] on div "Összes esemény mutatása [DATE] 09:21 A fizetési meghagyási kérelem be lett nyúj…" at bounding box center [825, 440] width 1298 height 282
click at [334, 327] on link "Összes esemény mutatása" at bounding box center [326, 329] width 173 height 7
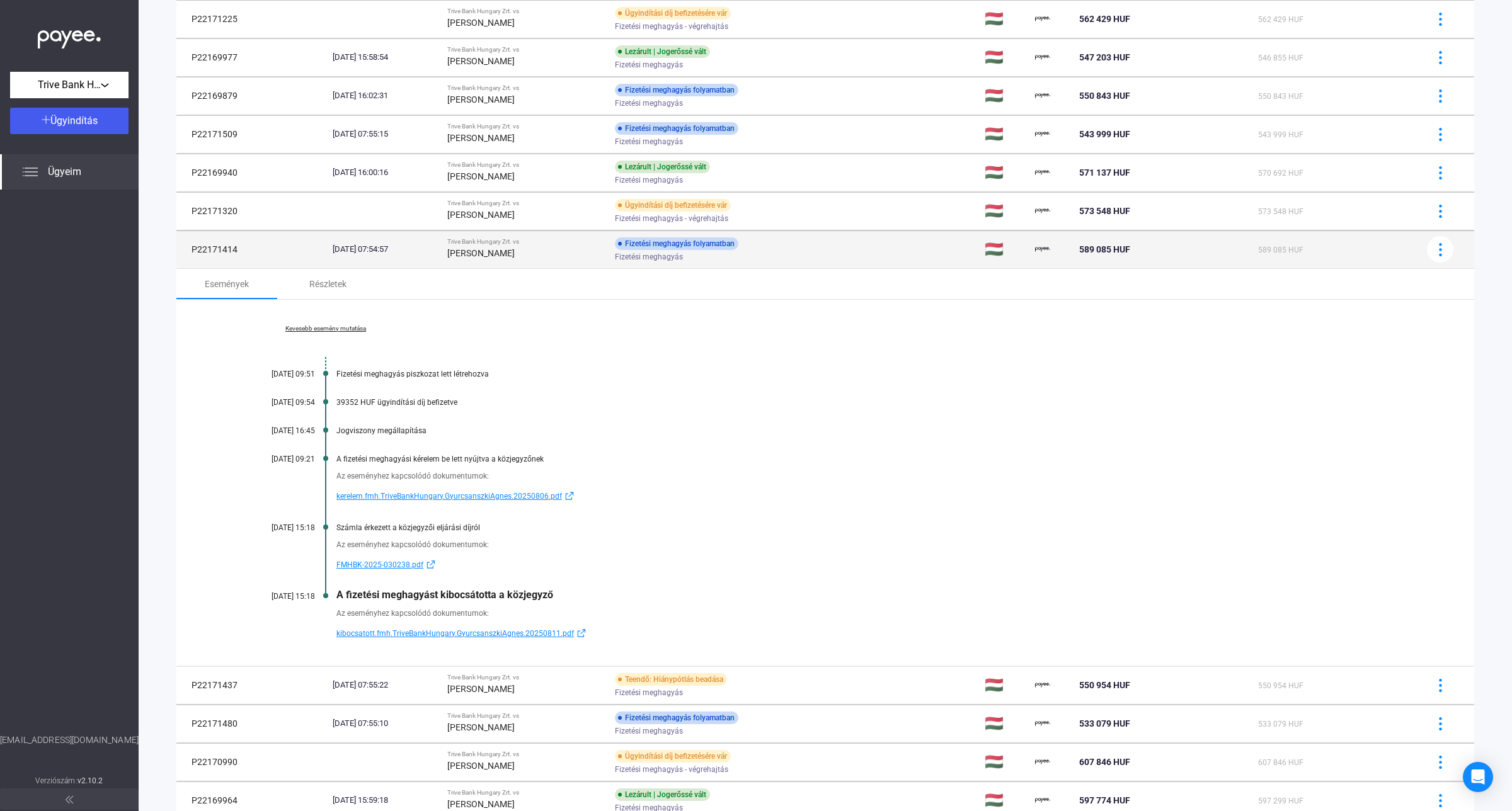
click at [506, 256] on strong "[PERSON_NAME]" at bounding box center [481, 253] width 68 height 10
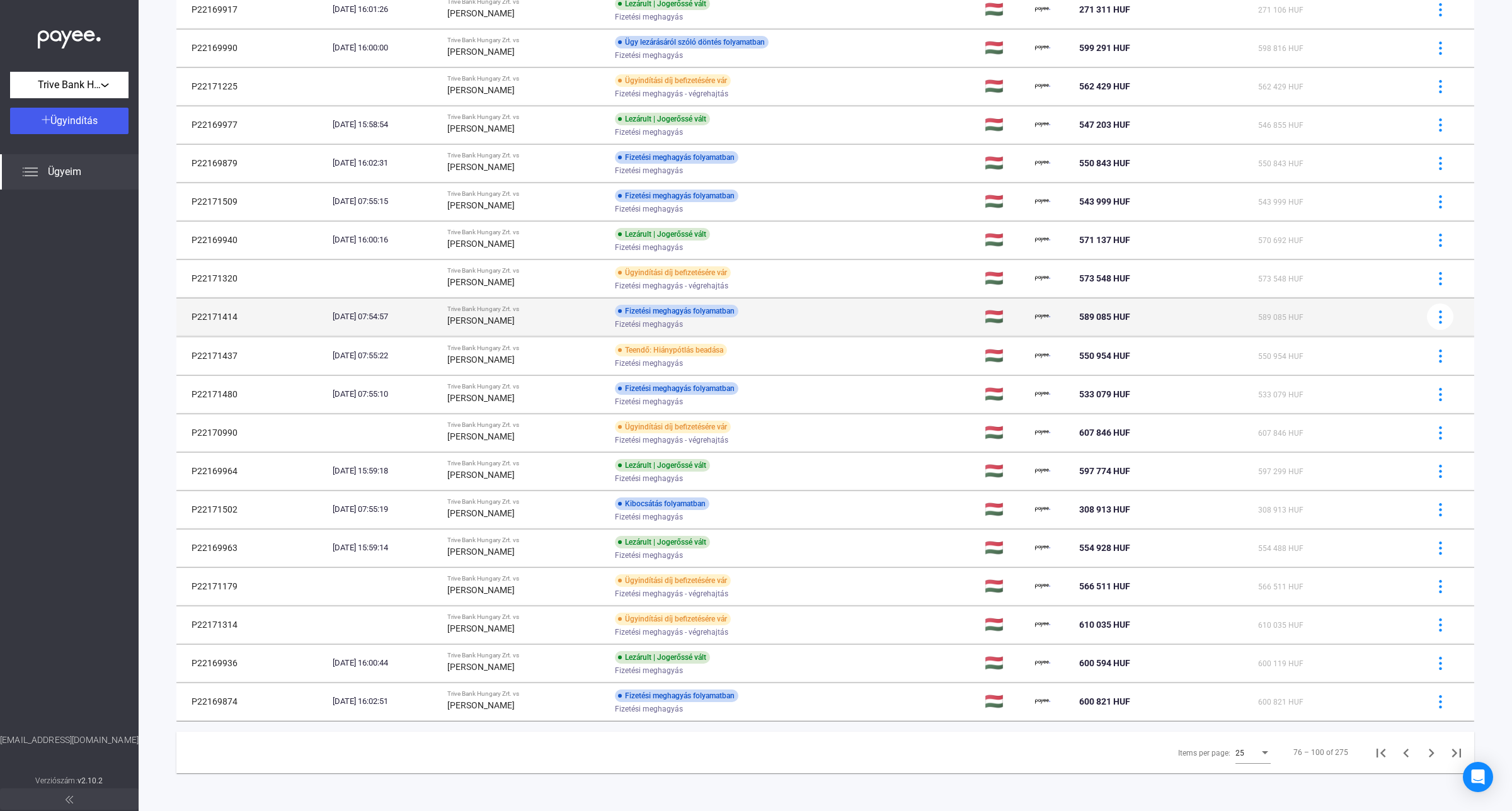
scroll to position [389, 0]
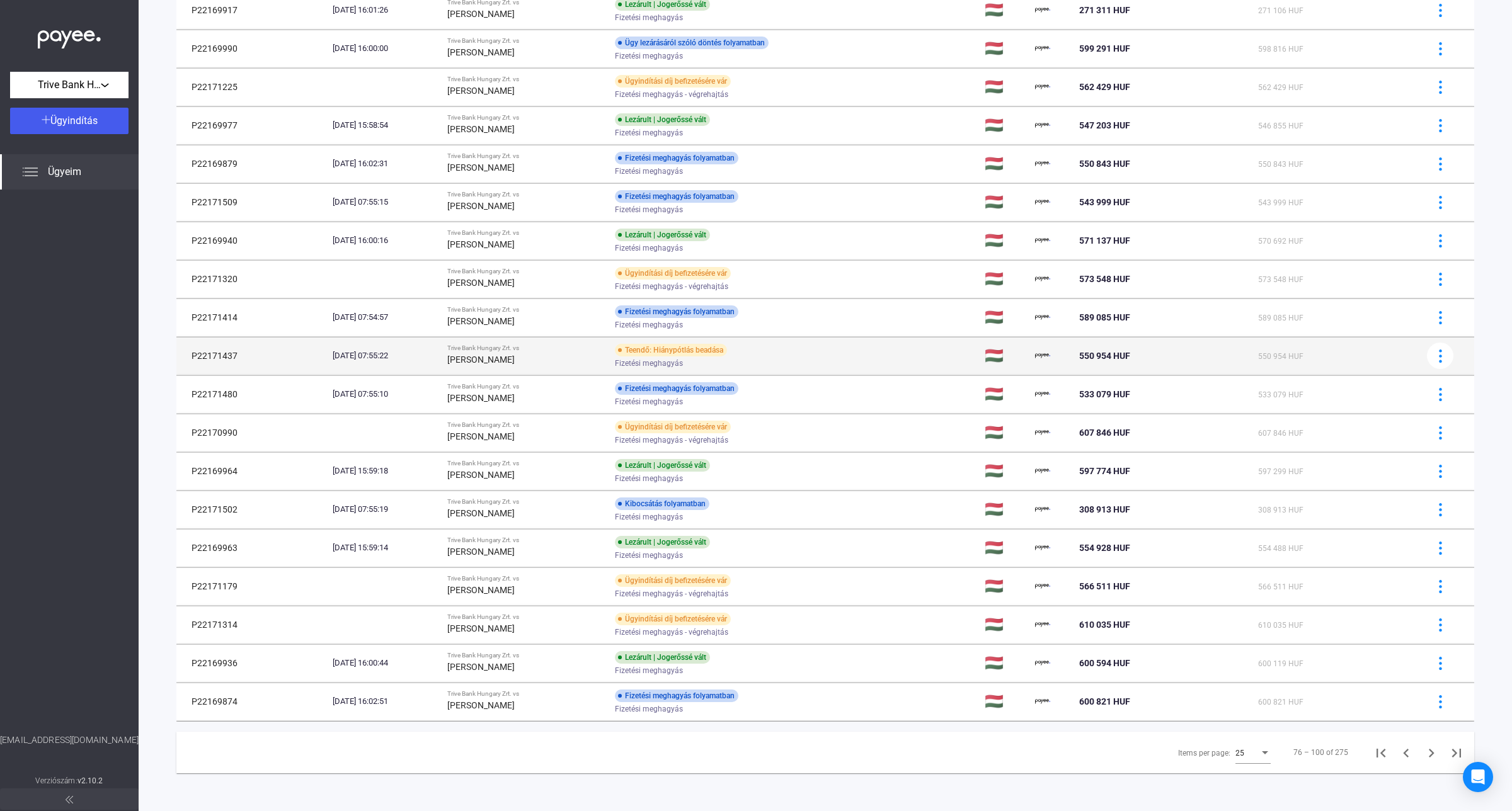
click at [511, 361] on strong "[PERSON_NAME]" at bounding box center [481, 359] width 68 height 10
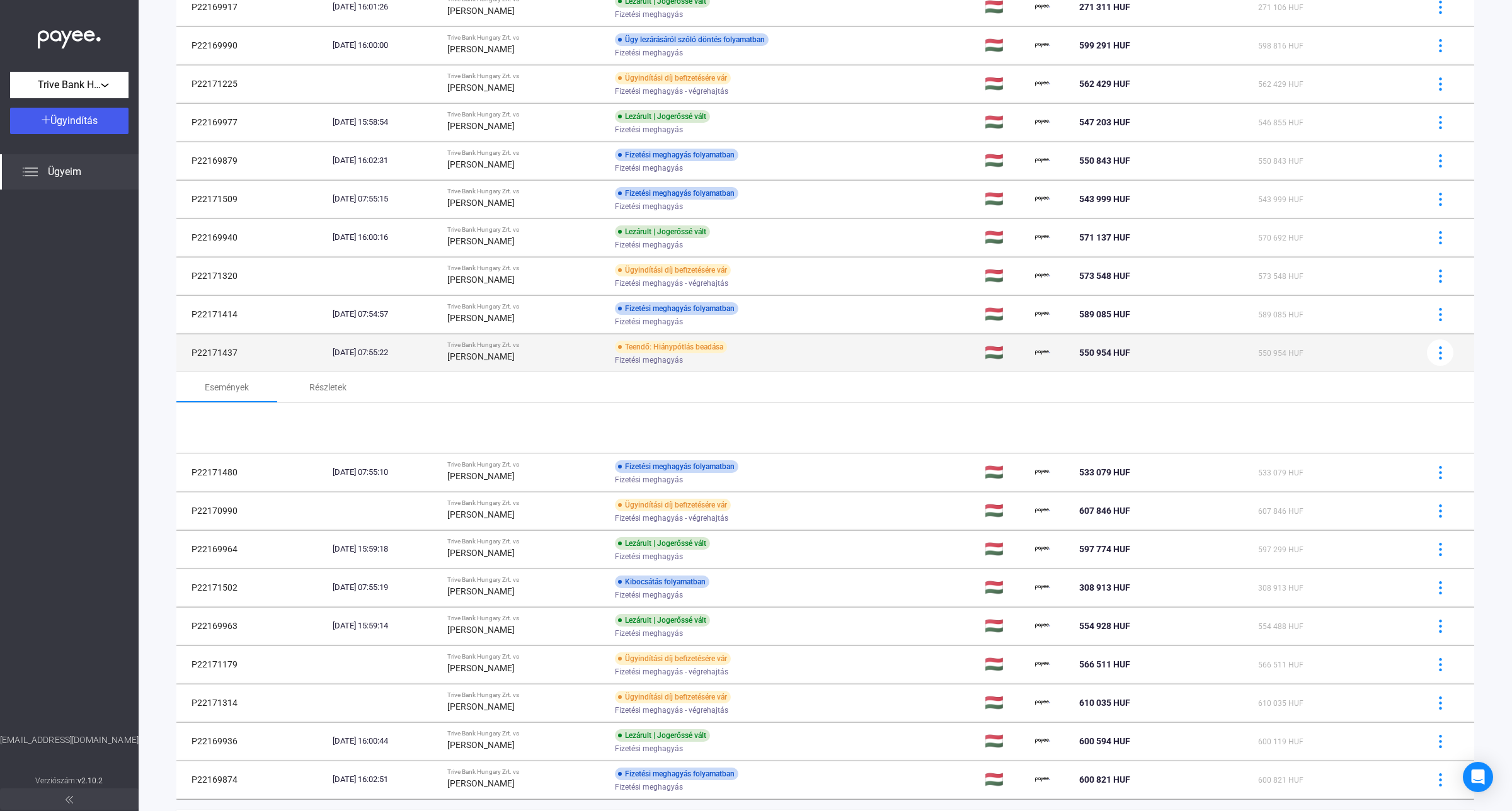
scroll to position [454, 0]
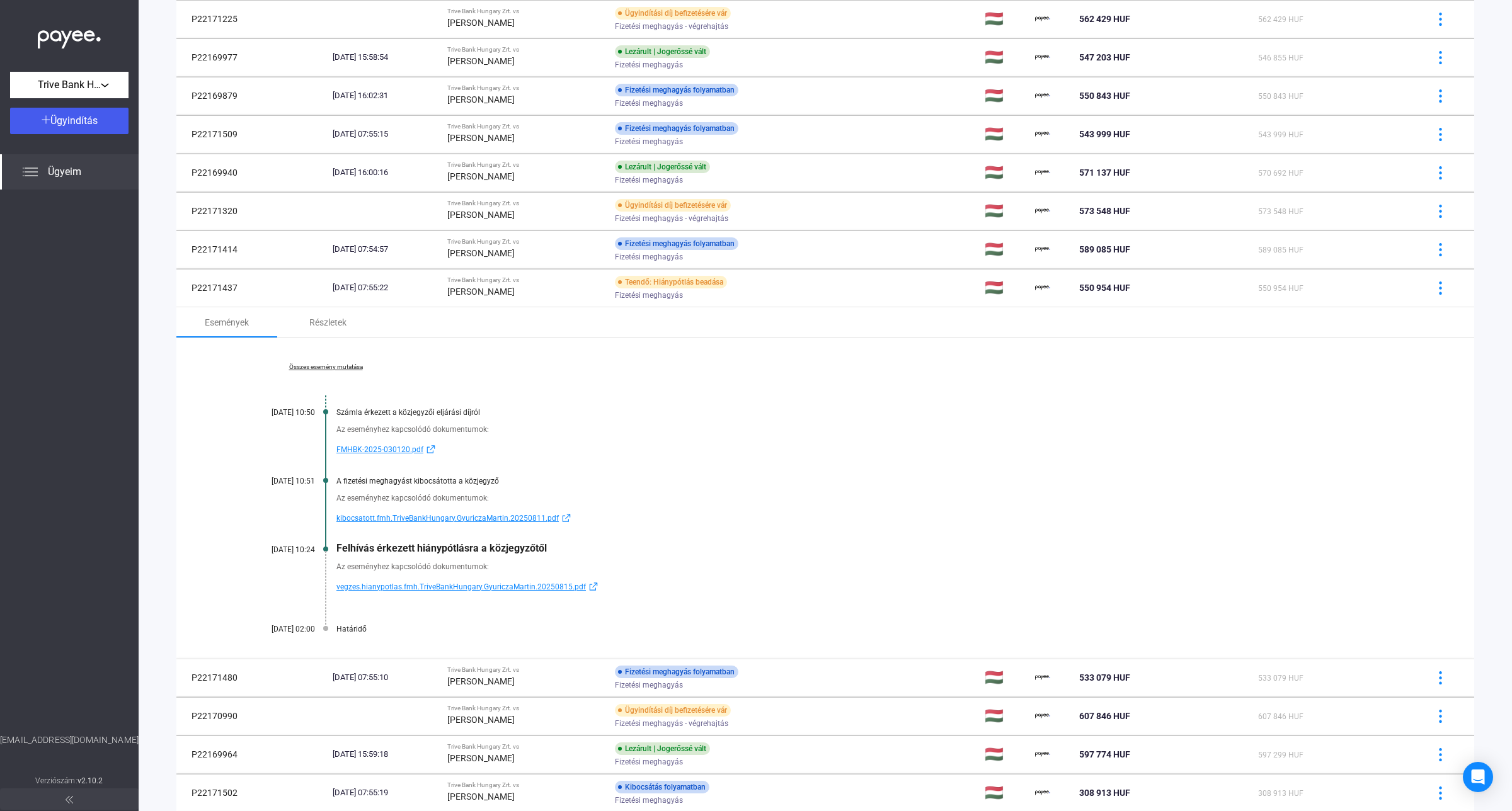
click at [341, 365] on link "Összes esemény mutatása" at bounding box center [326, 367] width 173 height 7
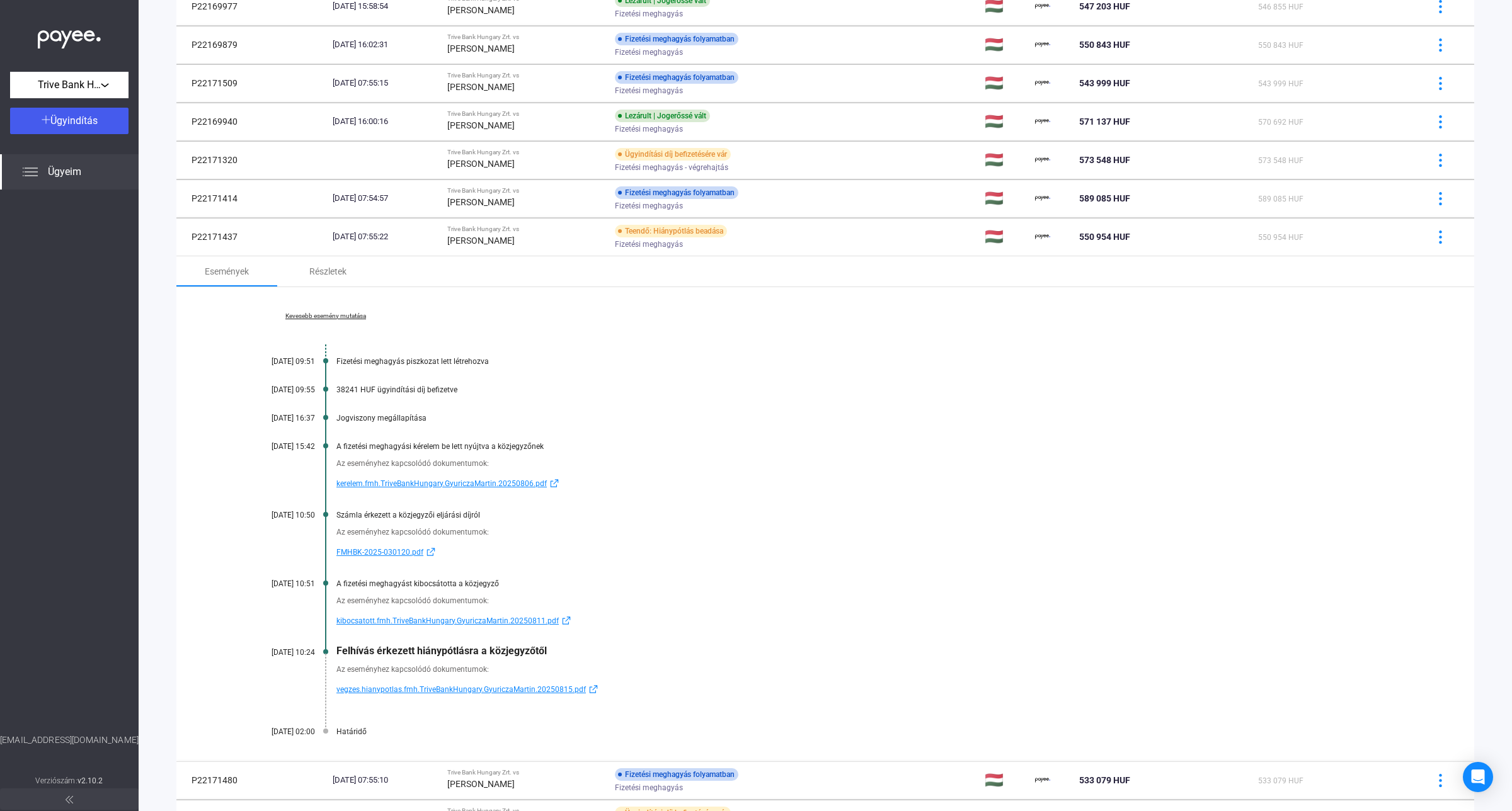
scroll to position [532, 0]
